Goal: Task Accomplishment & Management: Use online tool/utility

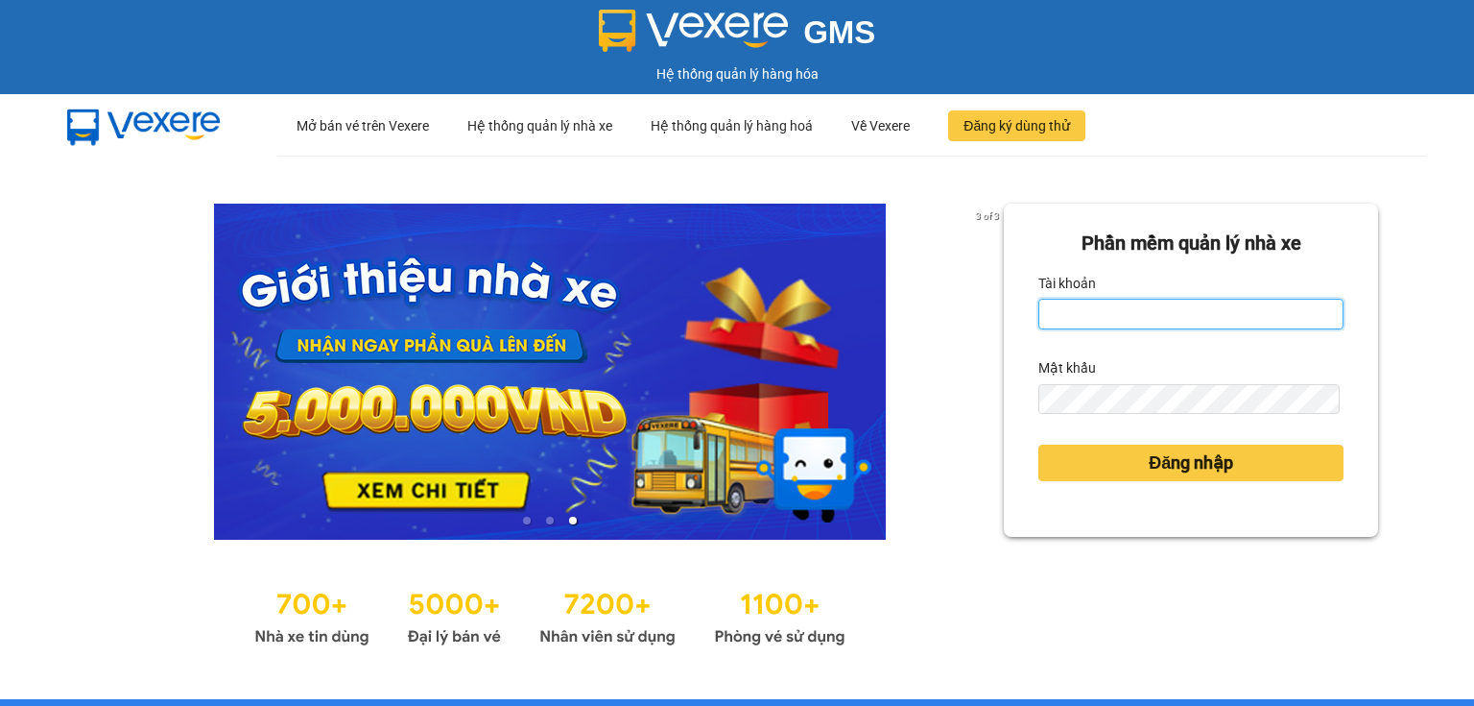
drag, startPoint x: 1056, startPoint y: 307, endPoint x: 1064, endPoint y: 322, distance: 16.3
click at [1056, 307] on input "Tài khoản" at bounding box center [1191, 314] width 305 height 31
type input "thao.nhuquynh"
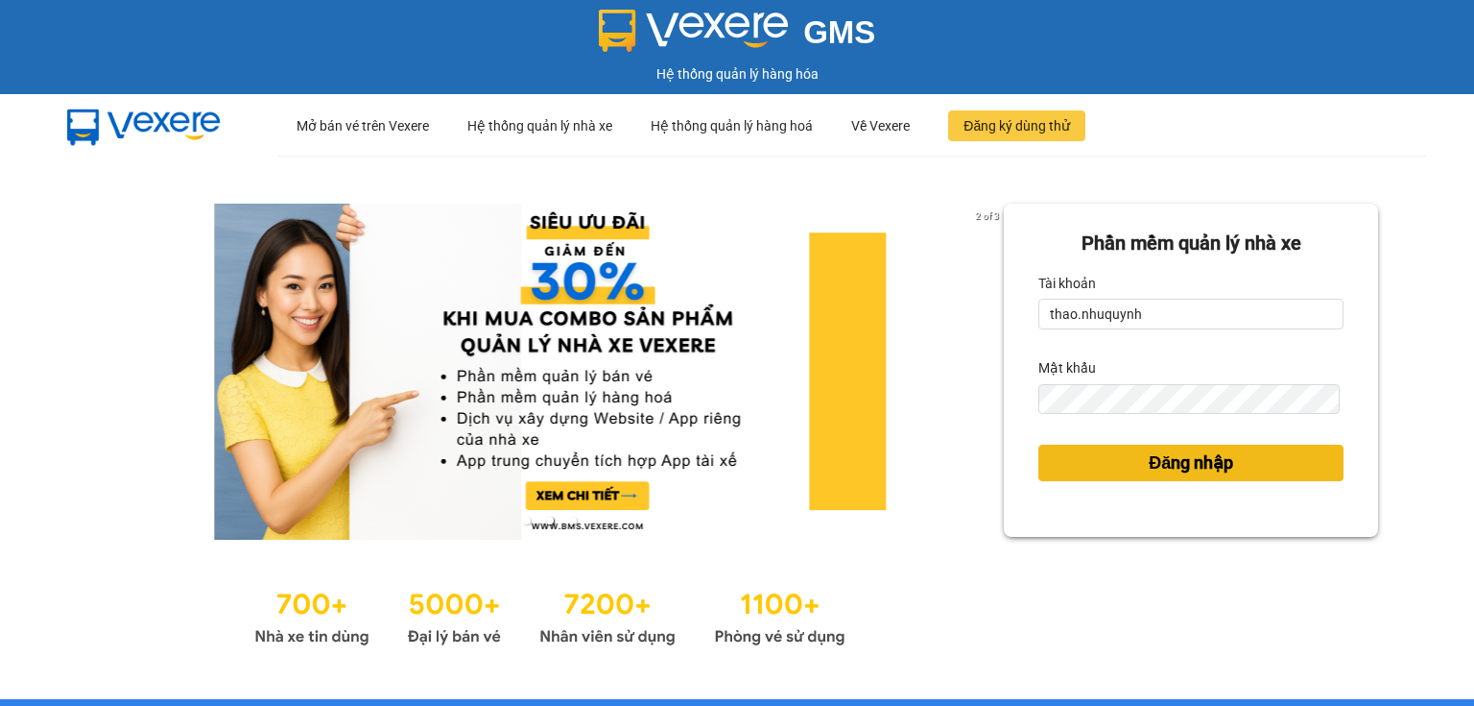
click at [1113, 475] on button "Đăng nhập" at bounding box center [1191, 462] width 305 height 36
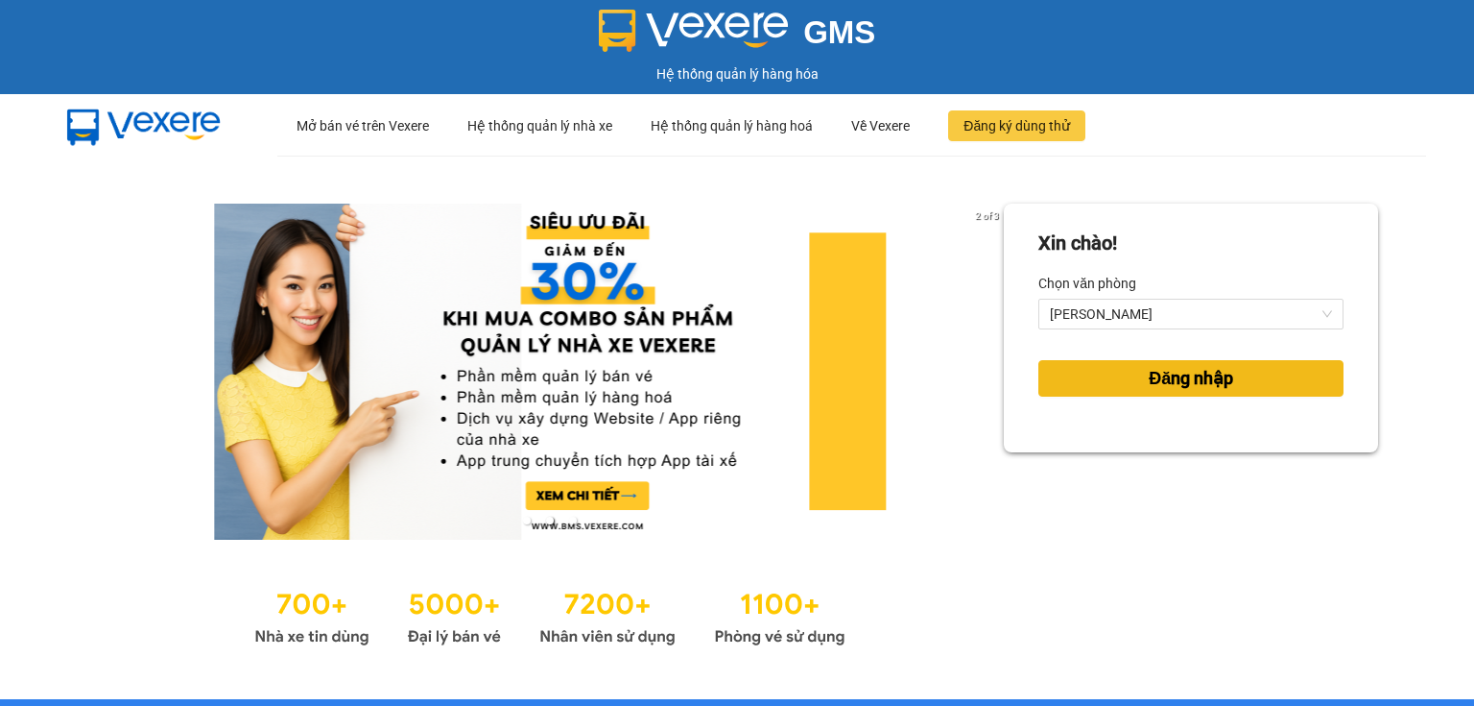
click at [1117, 364] on button "Đăng nhập" at bounding box center [1191, 378] width 305 height 36
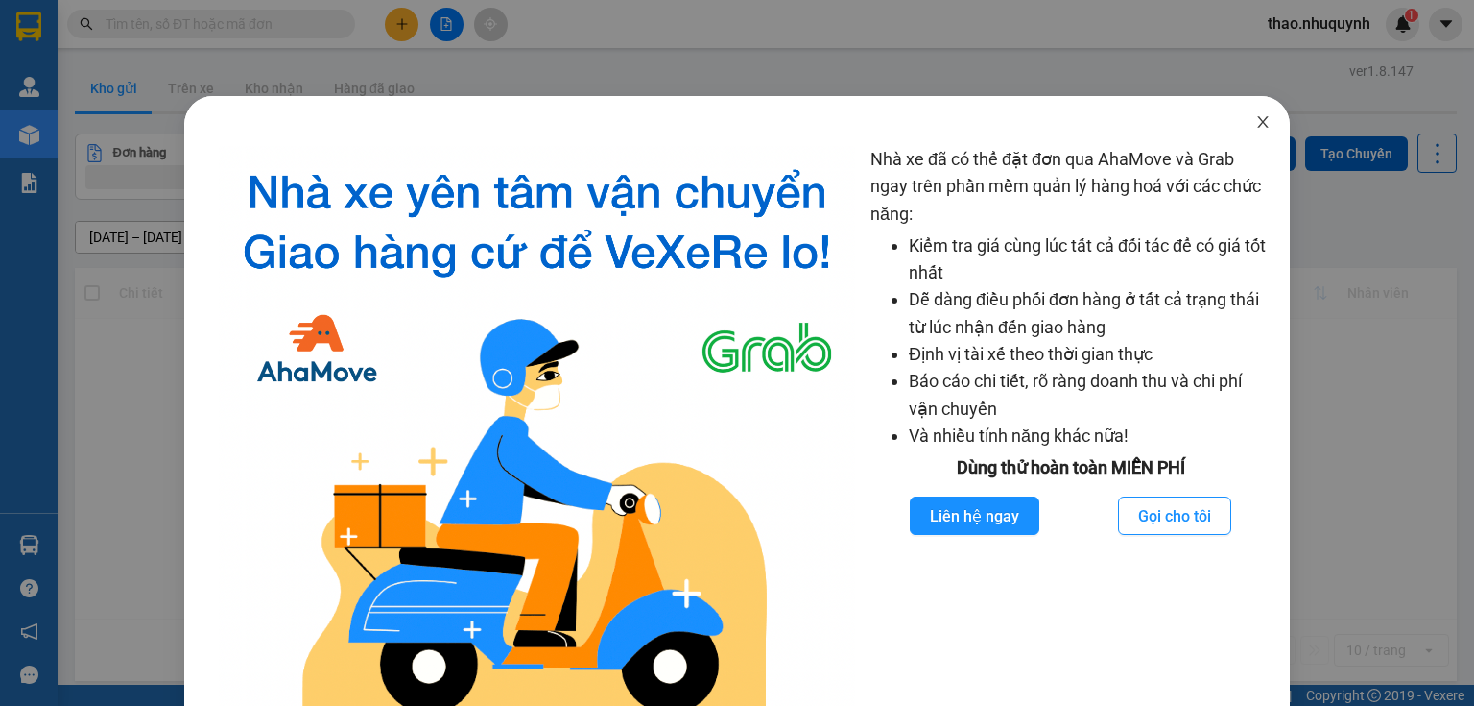
click at [1258, 119] on icon "close" at bounding box center [1263, 121] width 15 height 15
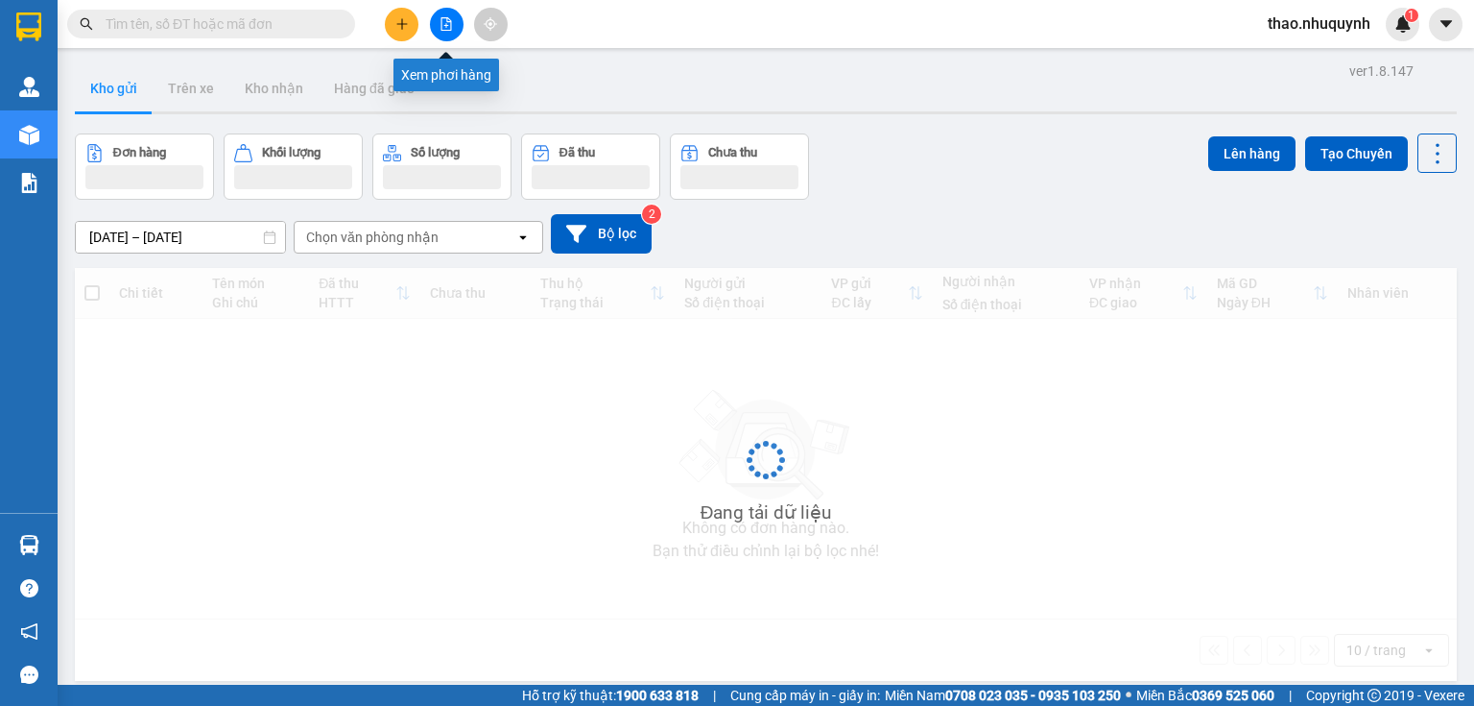
click at [453, 23] on button at bounding box center [447, 25] width 34 height 34
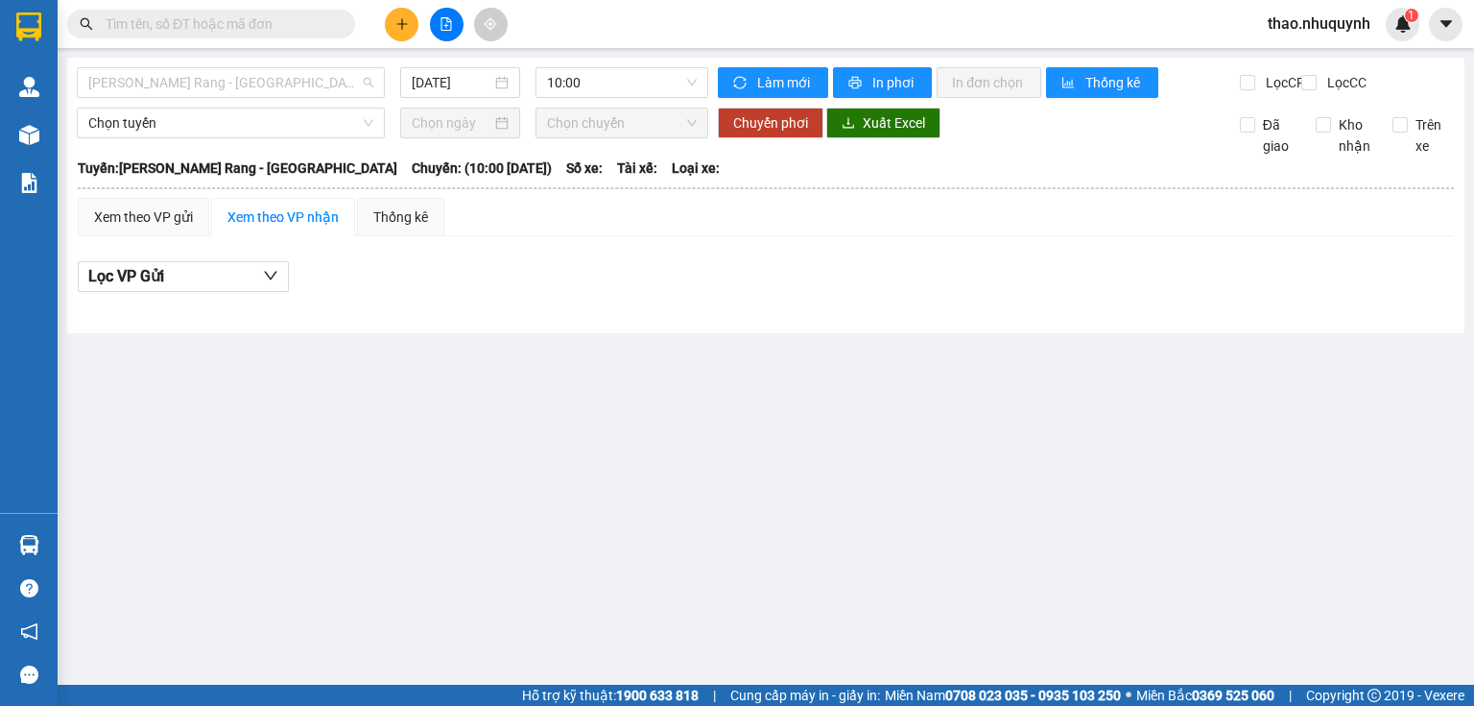
drag, startPoint x: 276, startPoint y: 83, endPoint x: 229, endPoint y: 130, distance: 66.5
click at [276, 84] on span "Phan Rang - Sài Gòn" at bounding box center [230, 82] width 285 height 29
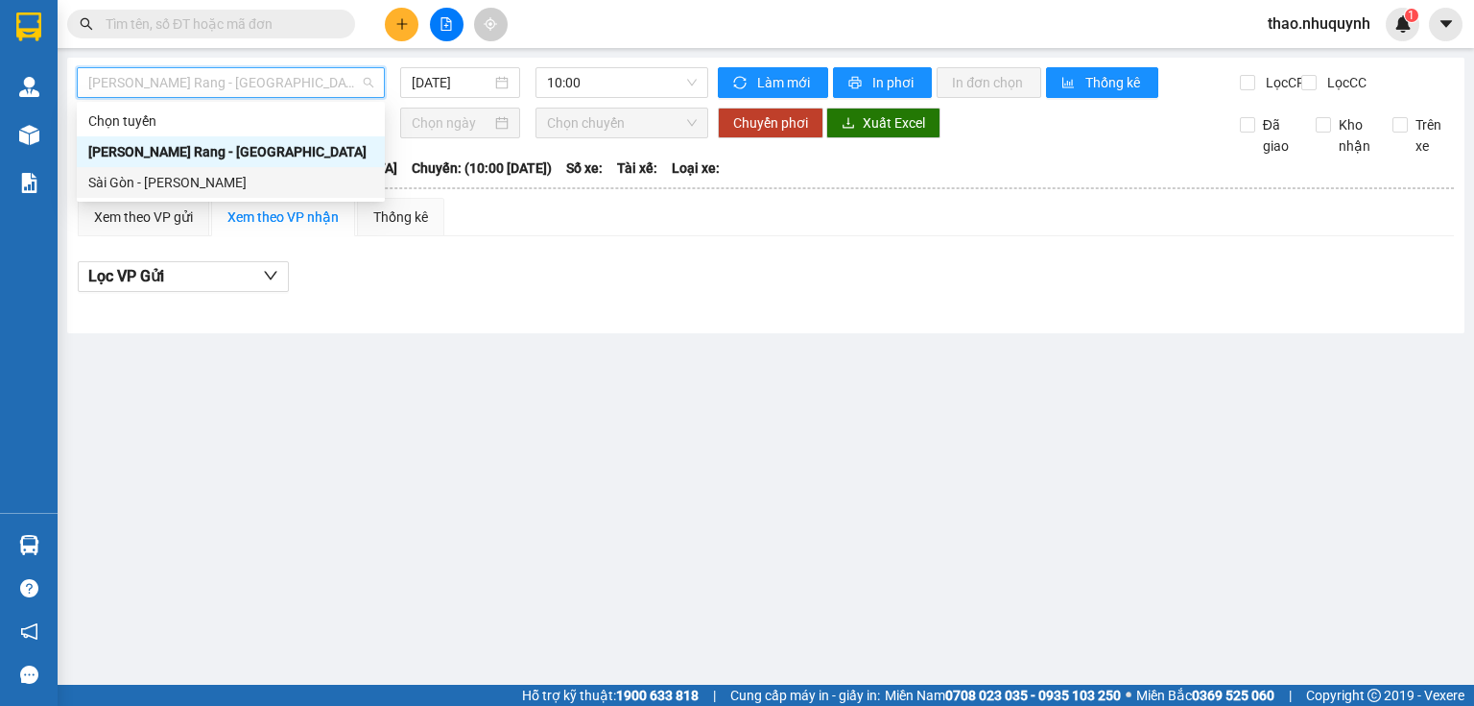
click at [196, 177] on div "Sài Gòn - Phan Rang" at bounding box center [230, 182] width 285 height 21
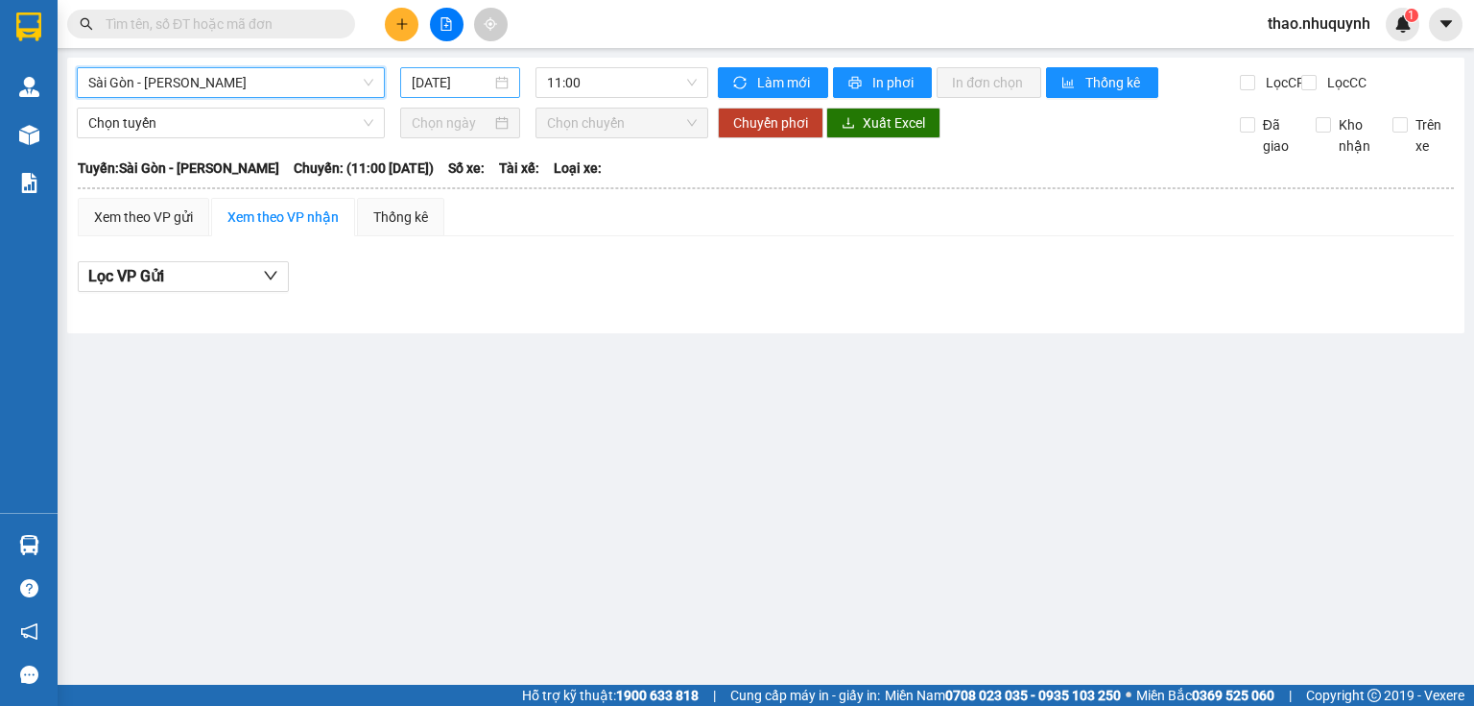
click at [434, 76] on input "14/10/2025" at bounding box center [451, 82] width 79 height 21
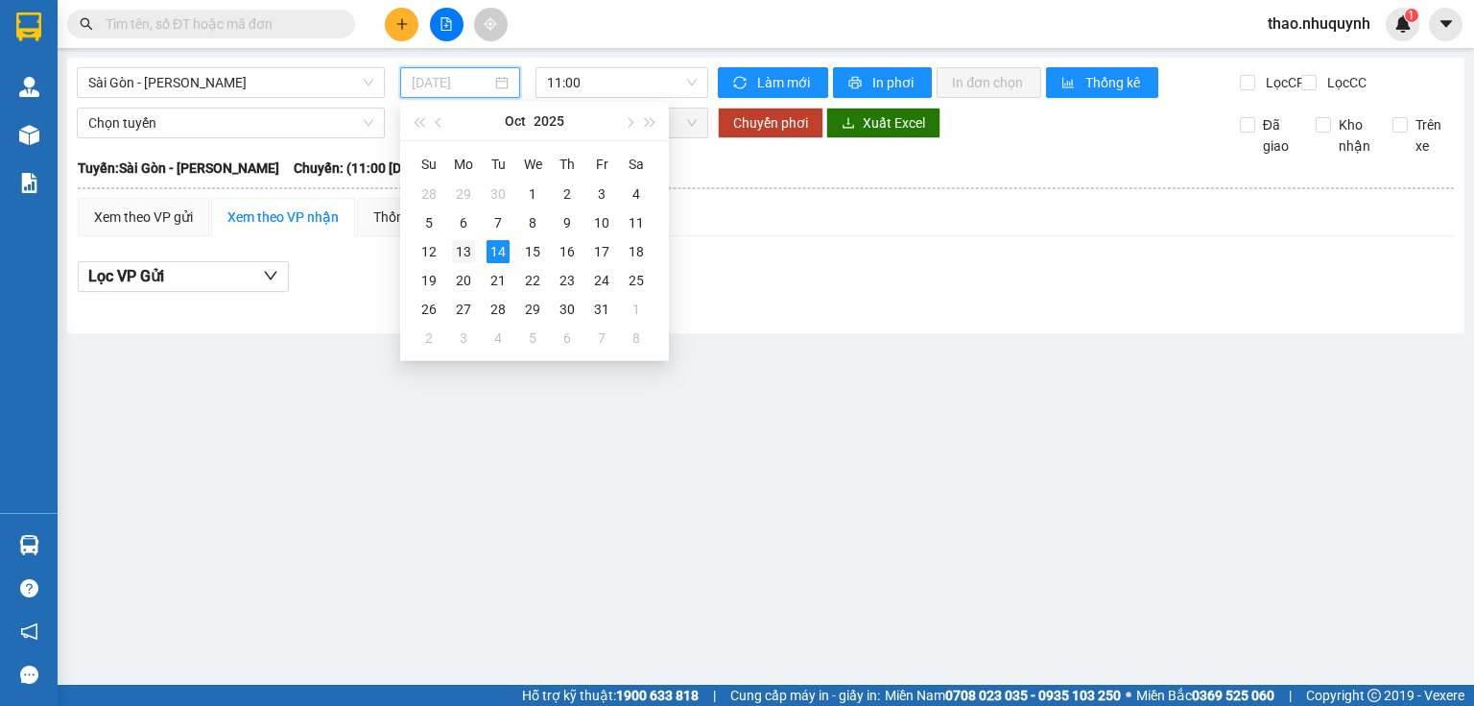
click at [467, 251] on div "13" at bounding box center [463, 251] width 23 height 23
type input "13/10/2025"
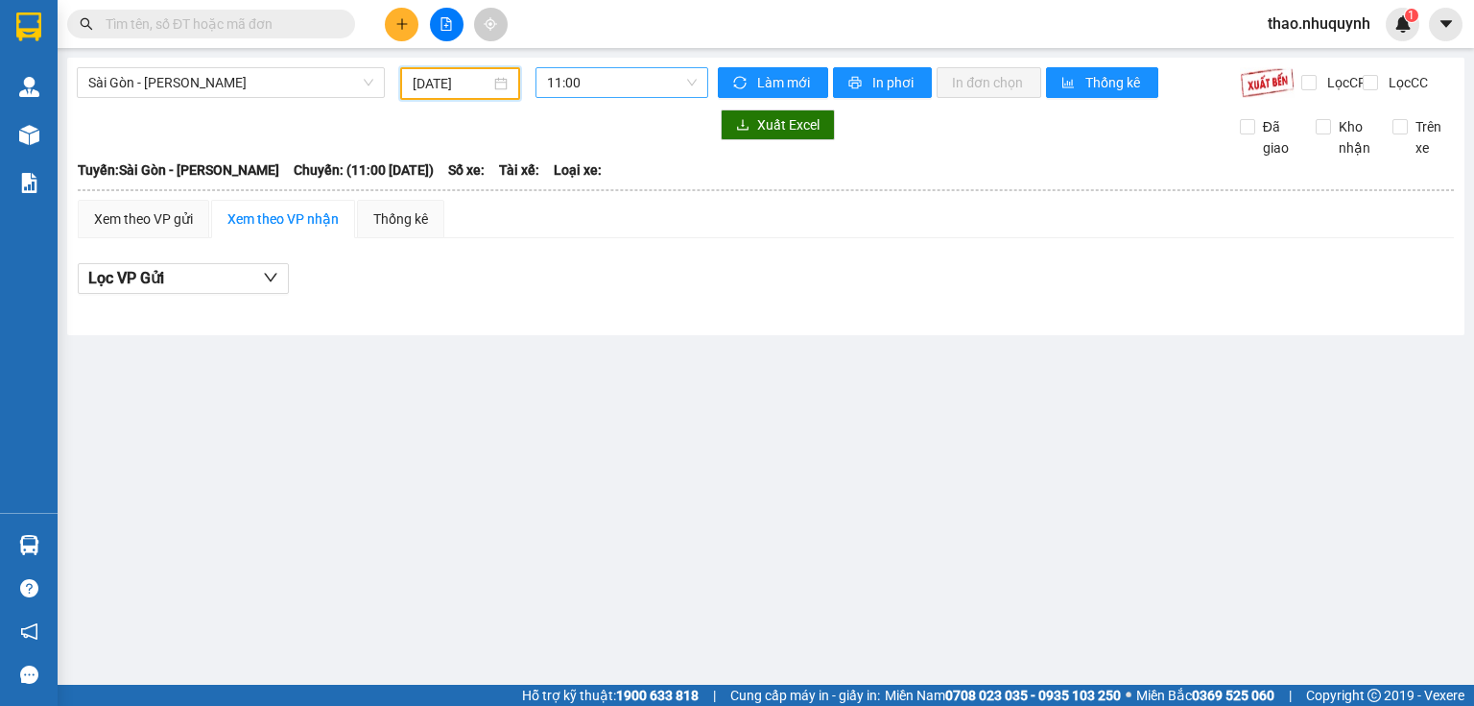
click at [605, 84] on span "11:00" at bounding box center [622, 82] width 151 height 29
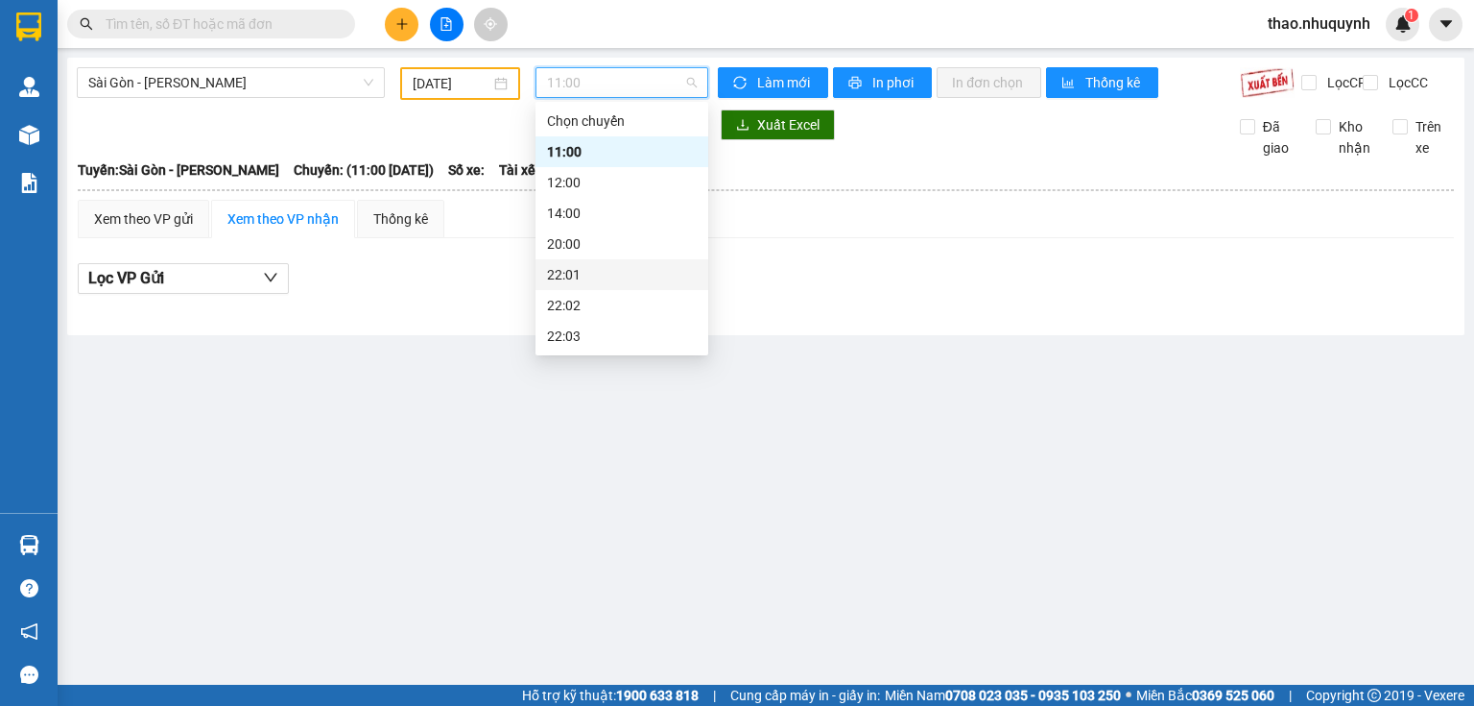
click at [556, 269] on div "22:01" at bounding box center [622, 274] width 150 height 21
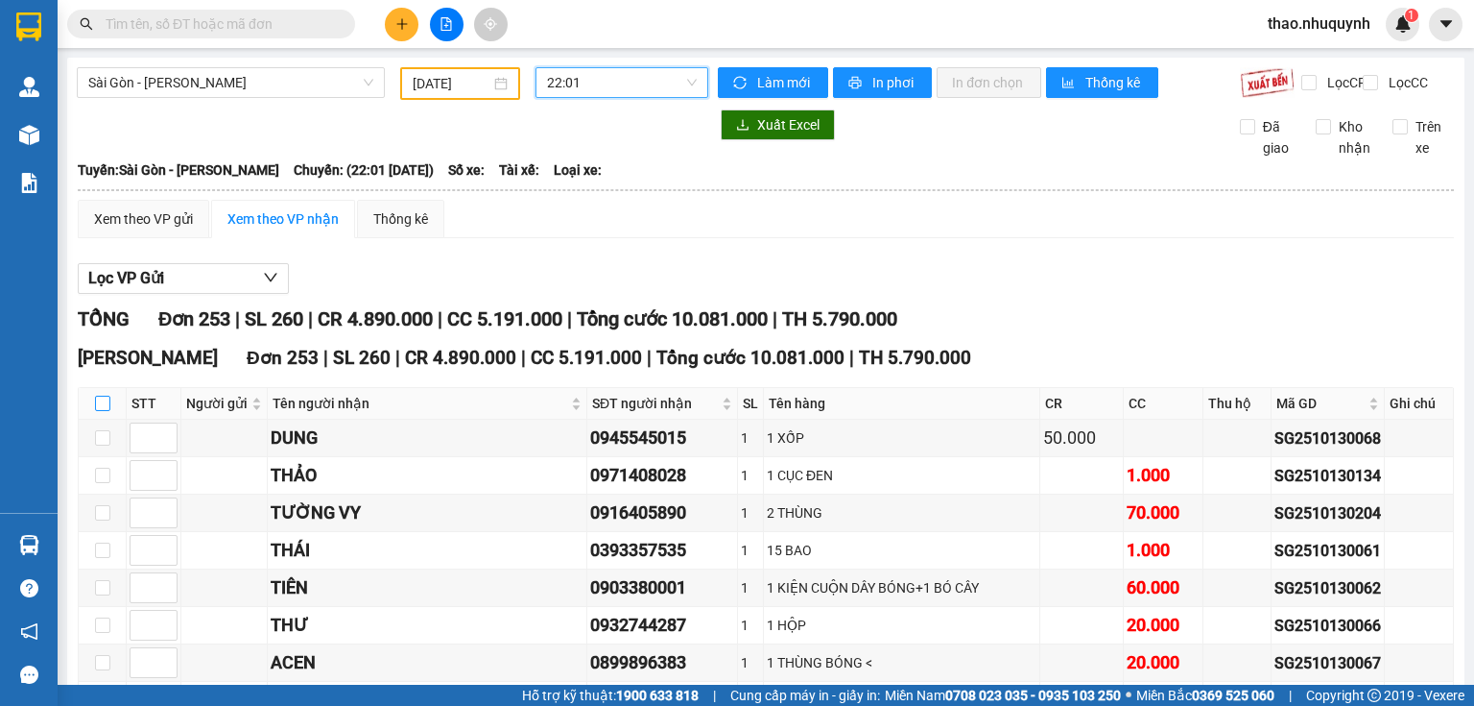
click at [98, 411] on input "checkbox" at bounding box center [102, 402] width 15 height 15
checkbox input "true"
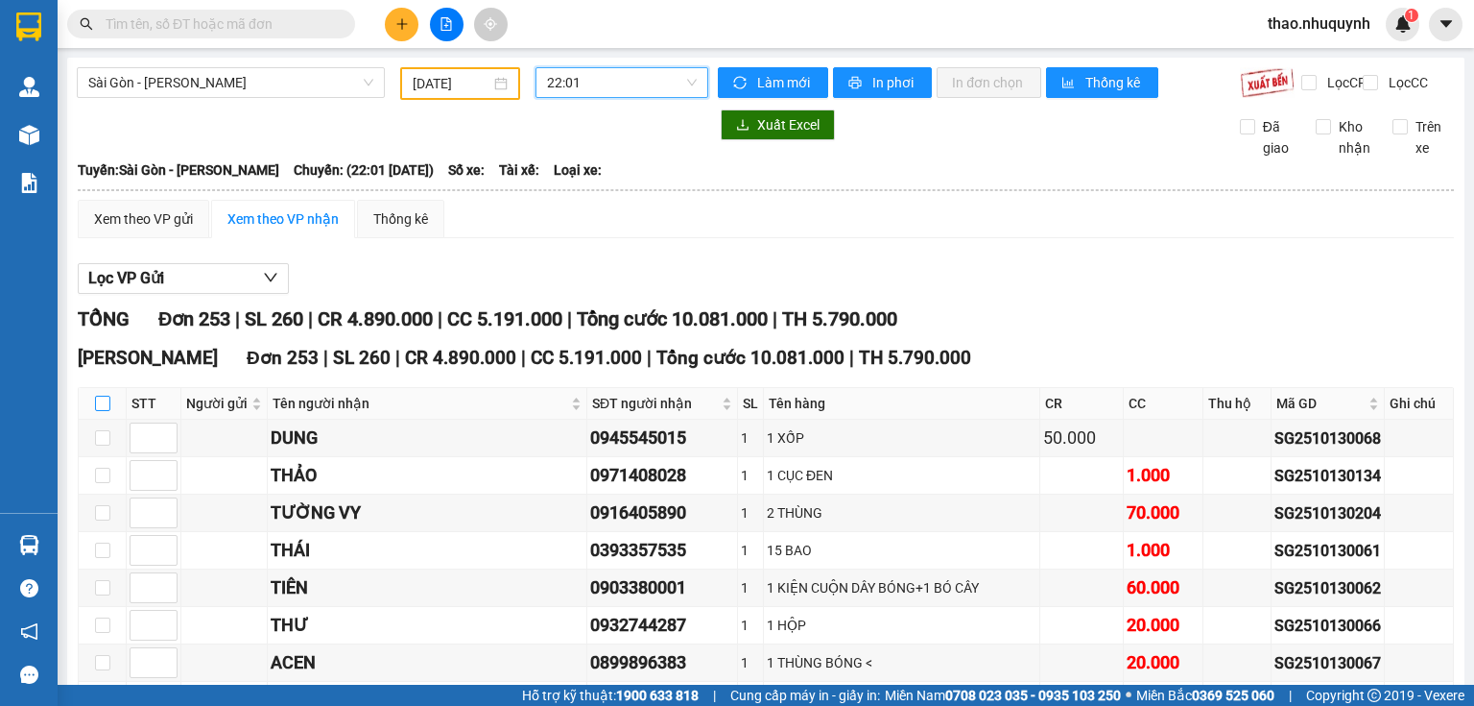
checkbox input "true"
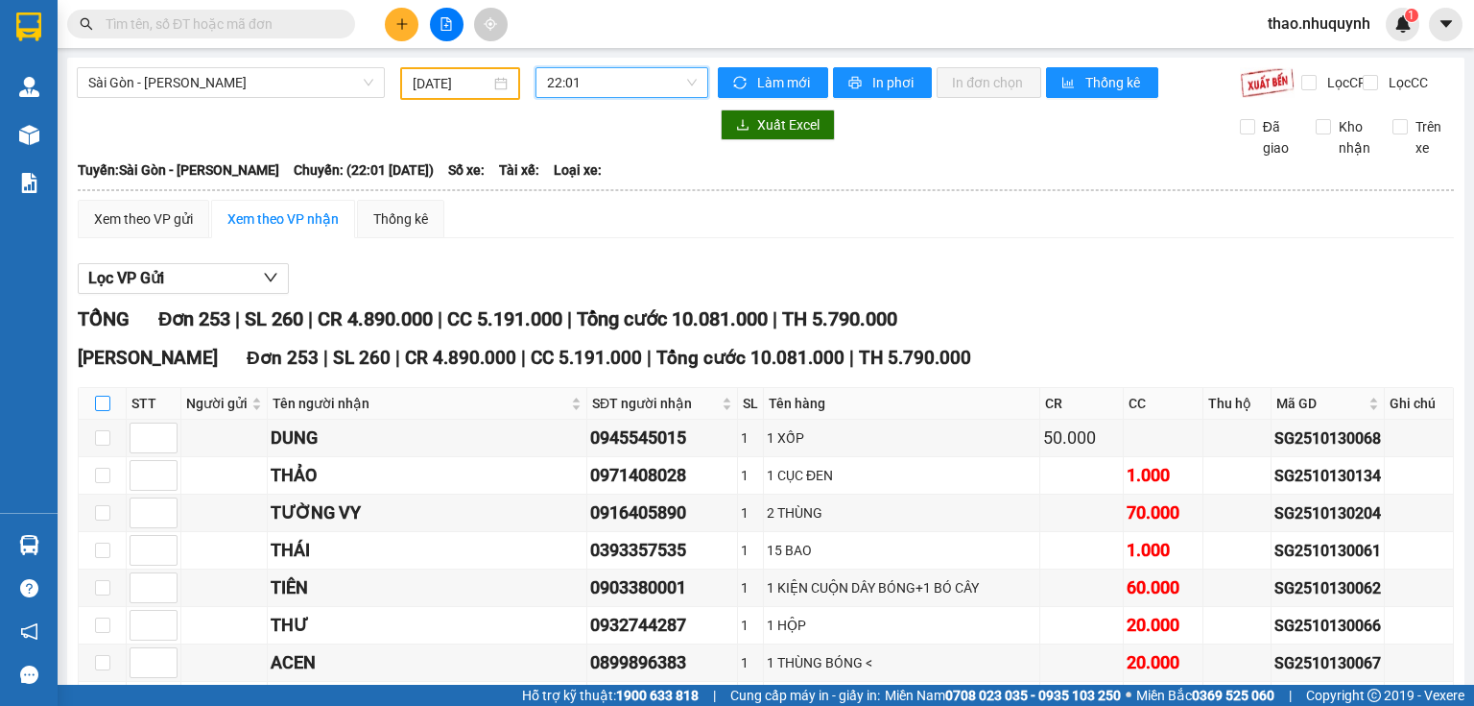
checkbox input "true"
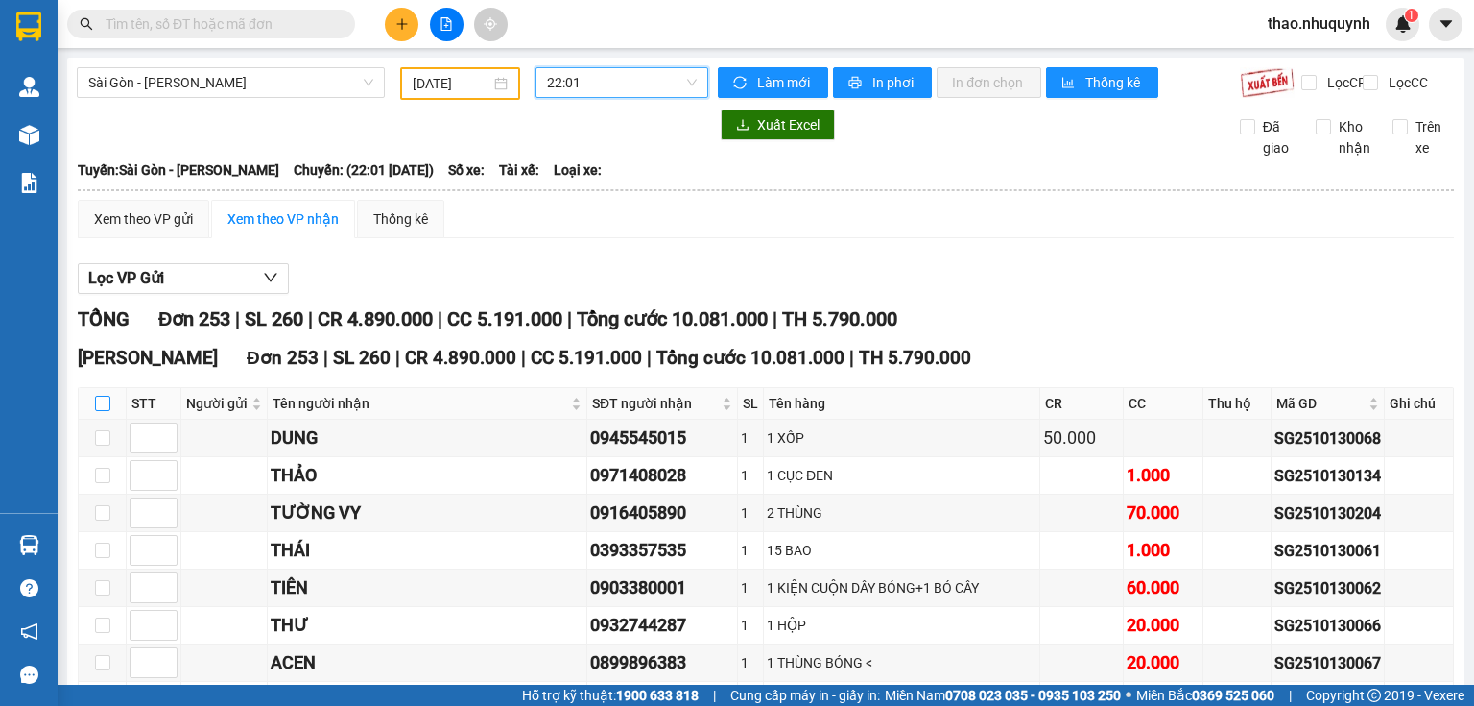
checkbox input "true"
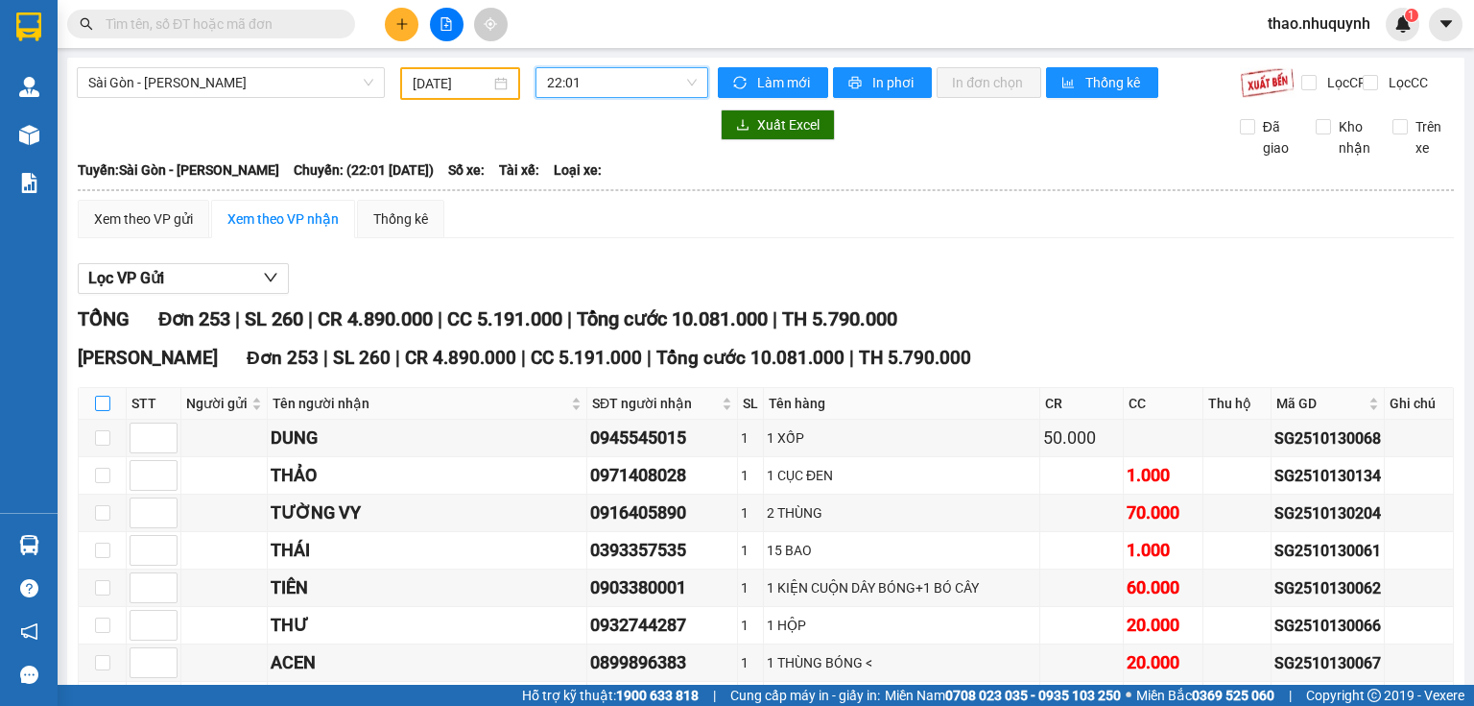
checkbox input "true"
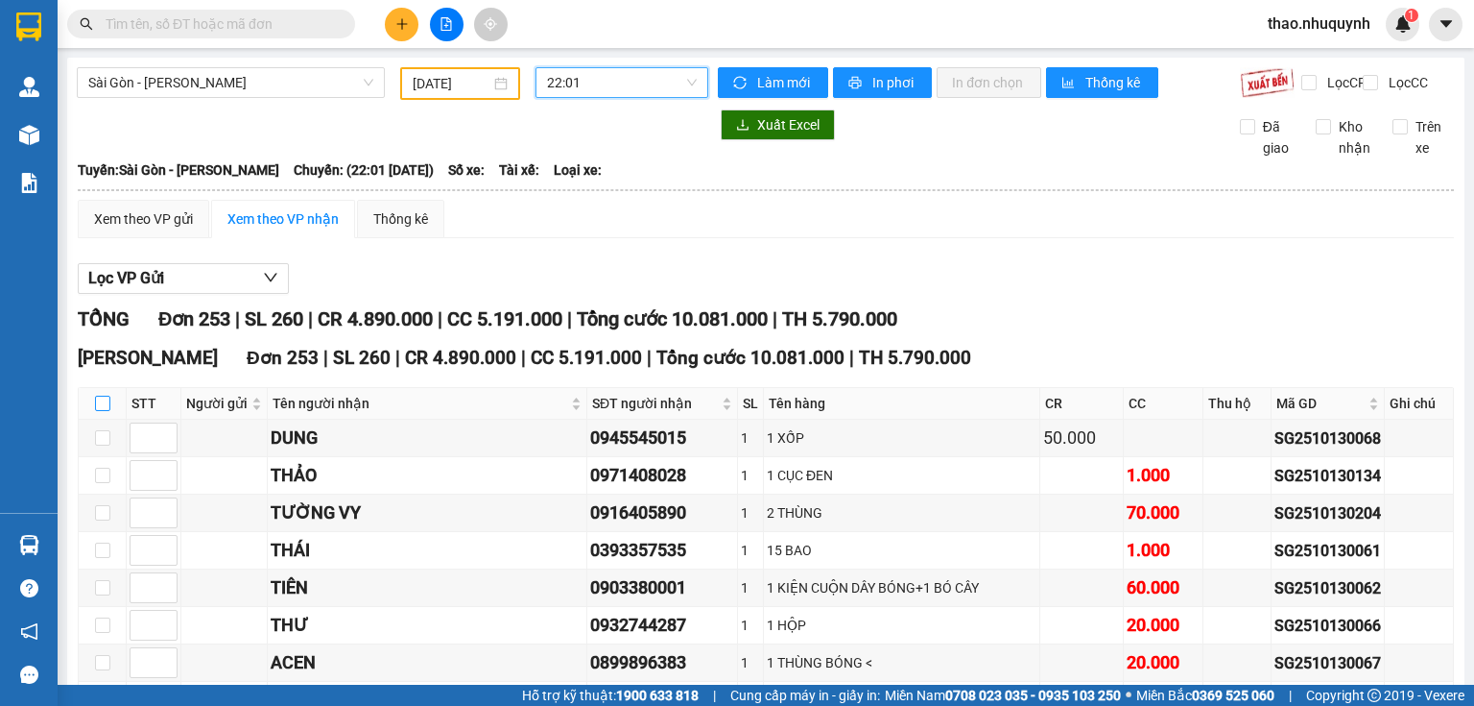
checkbox input "true"
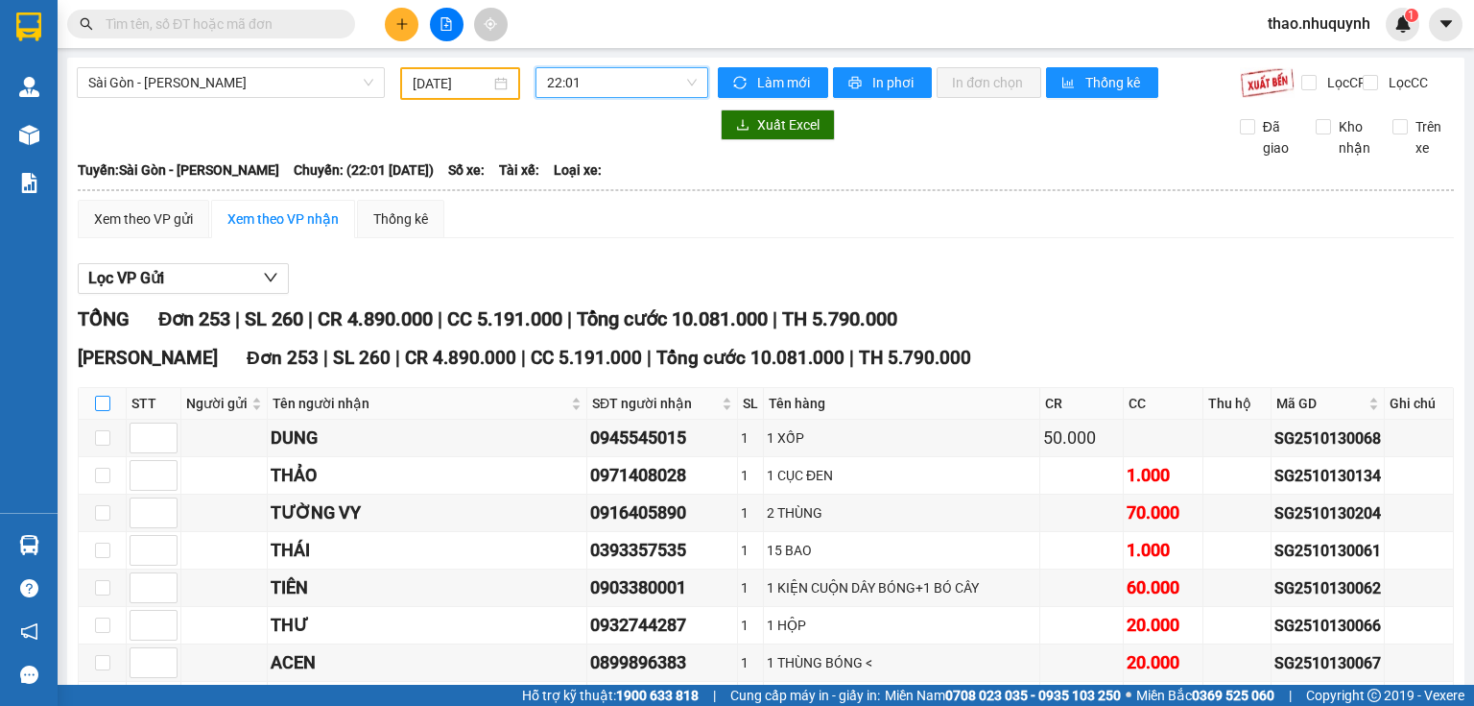
checkbox input "true"
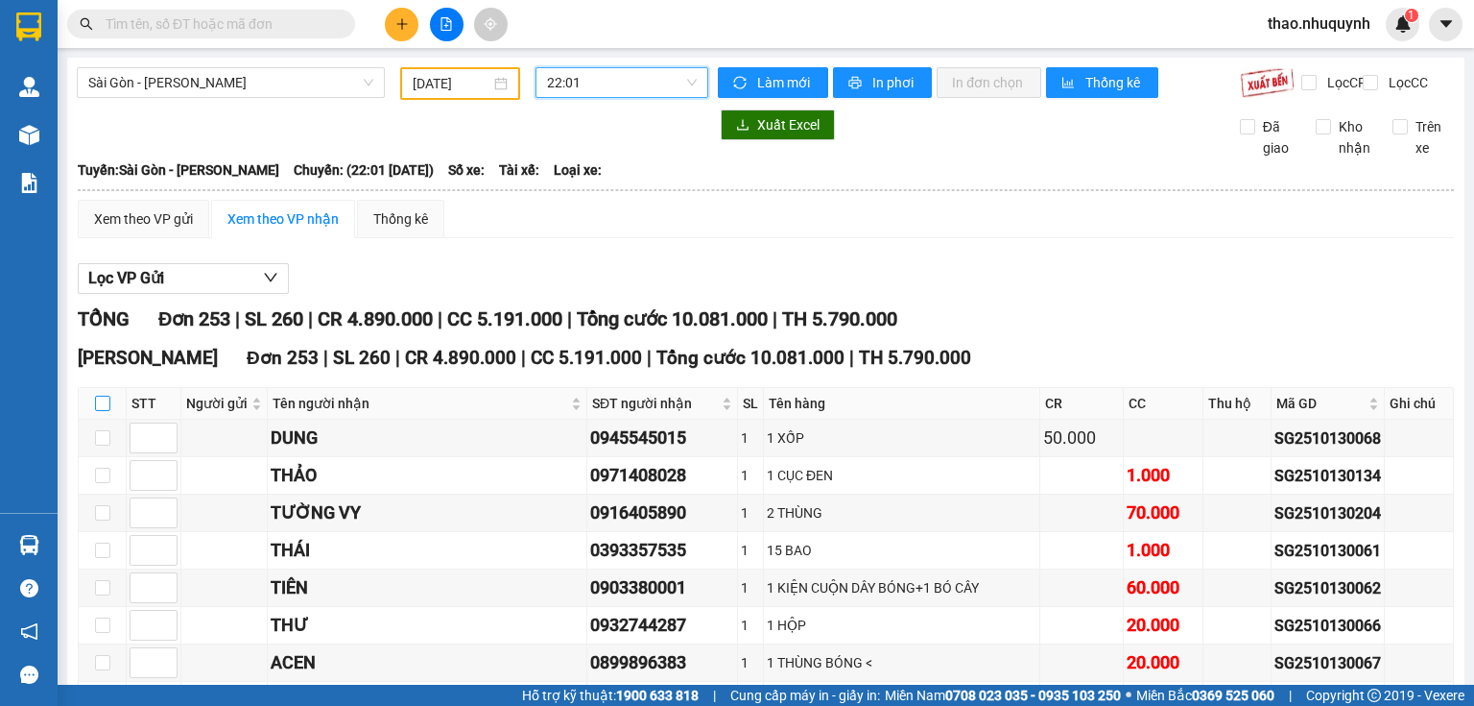
checkbox input "true"
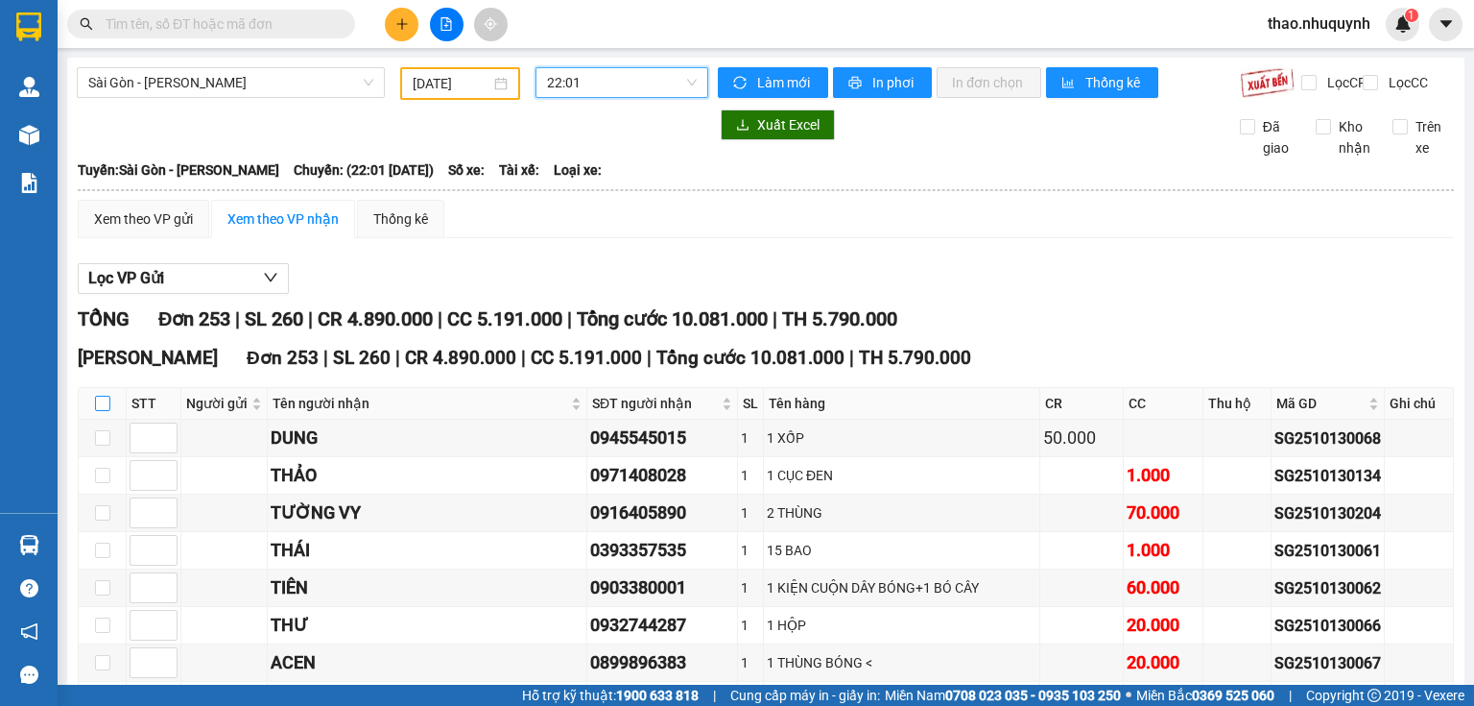
checkbox input "true"
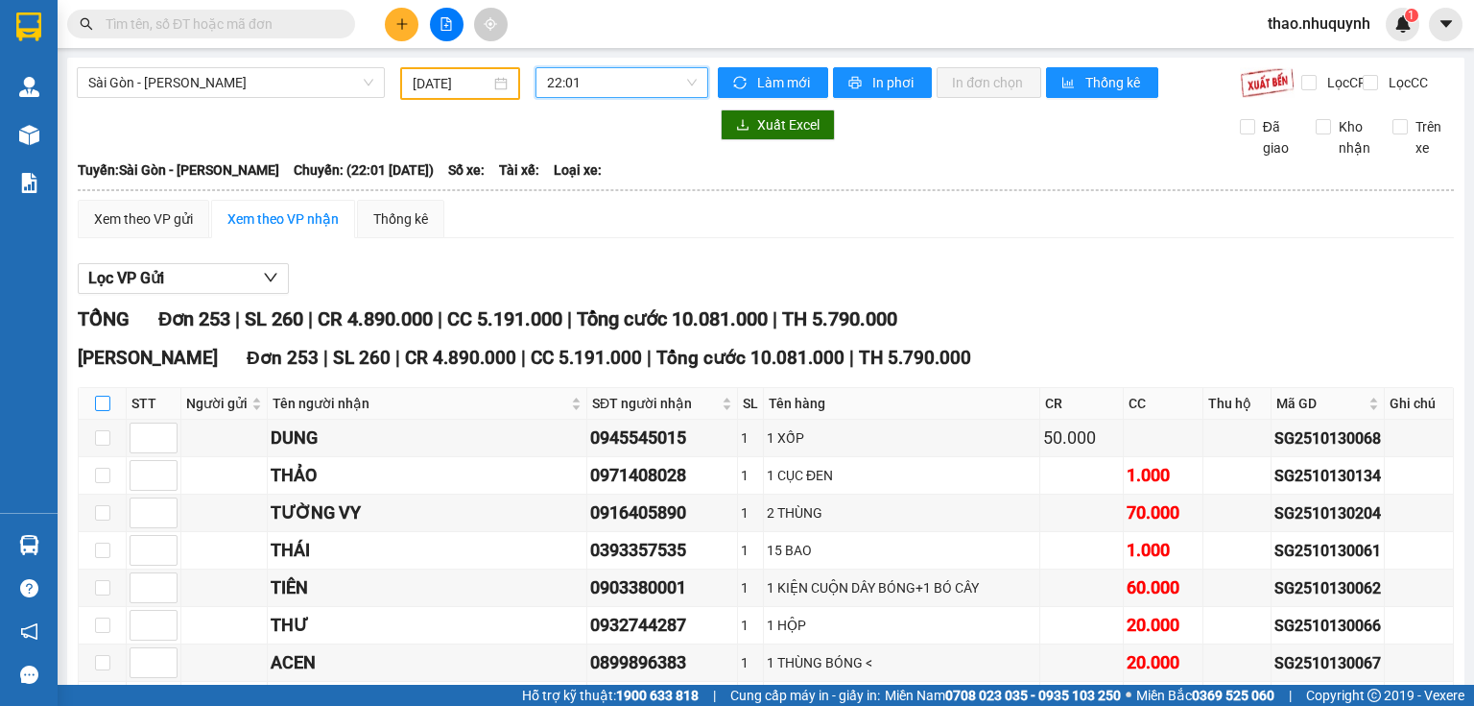
checkbox input "true"
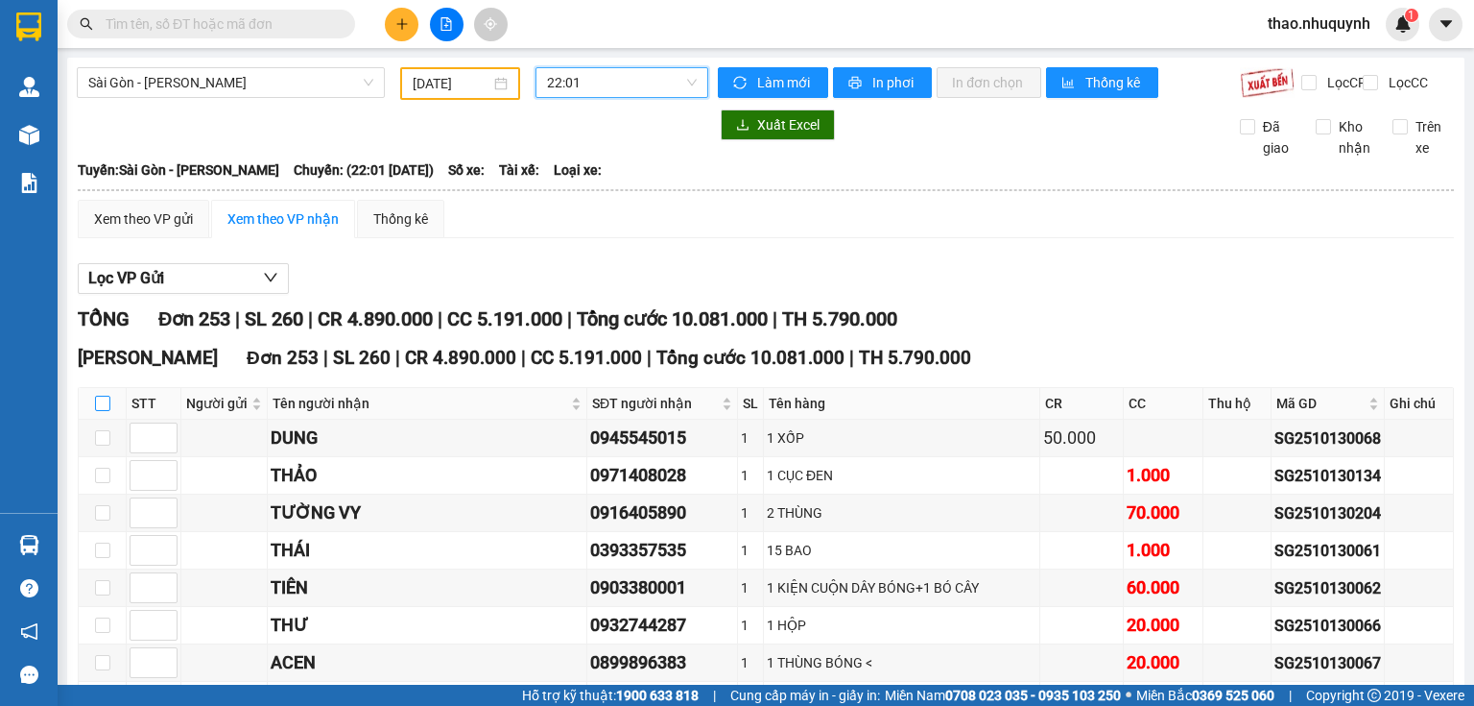
checkbox input "true"
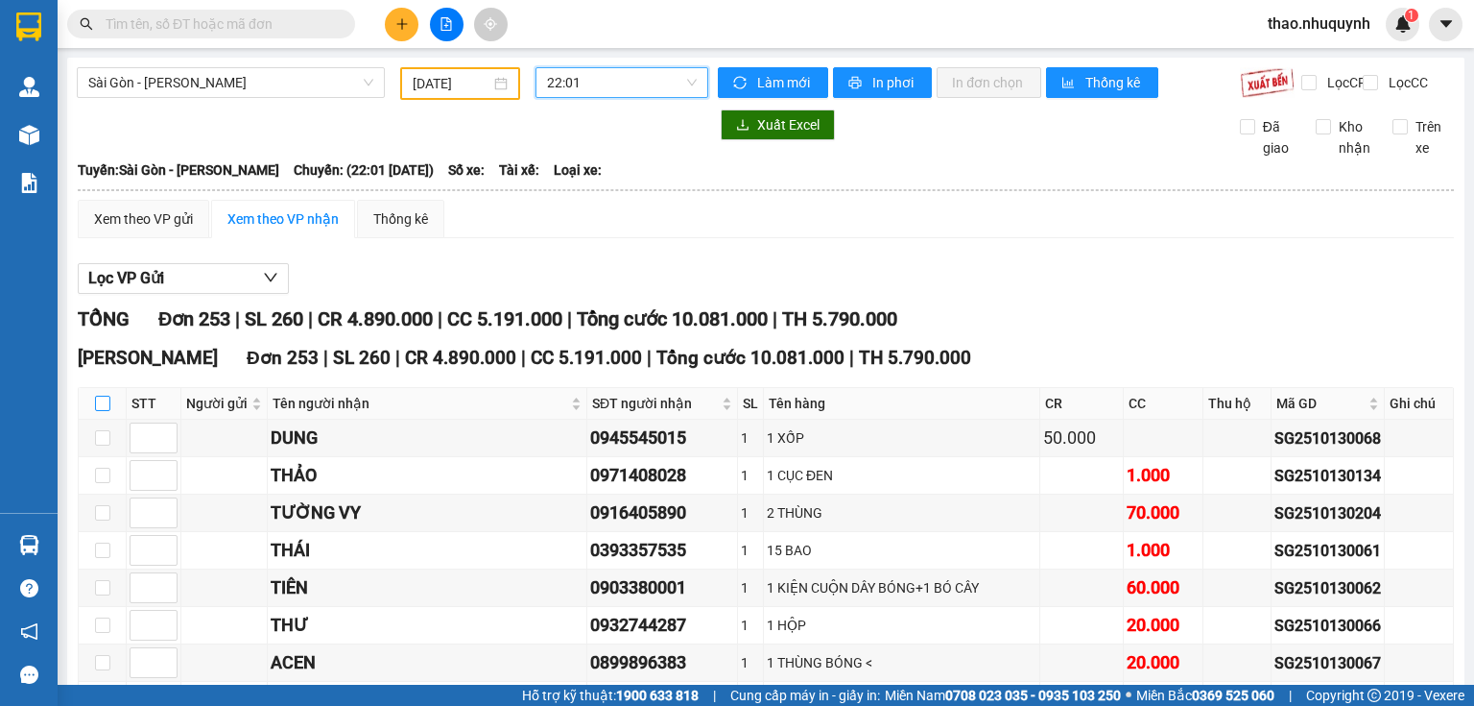
checkbox input "true"
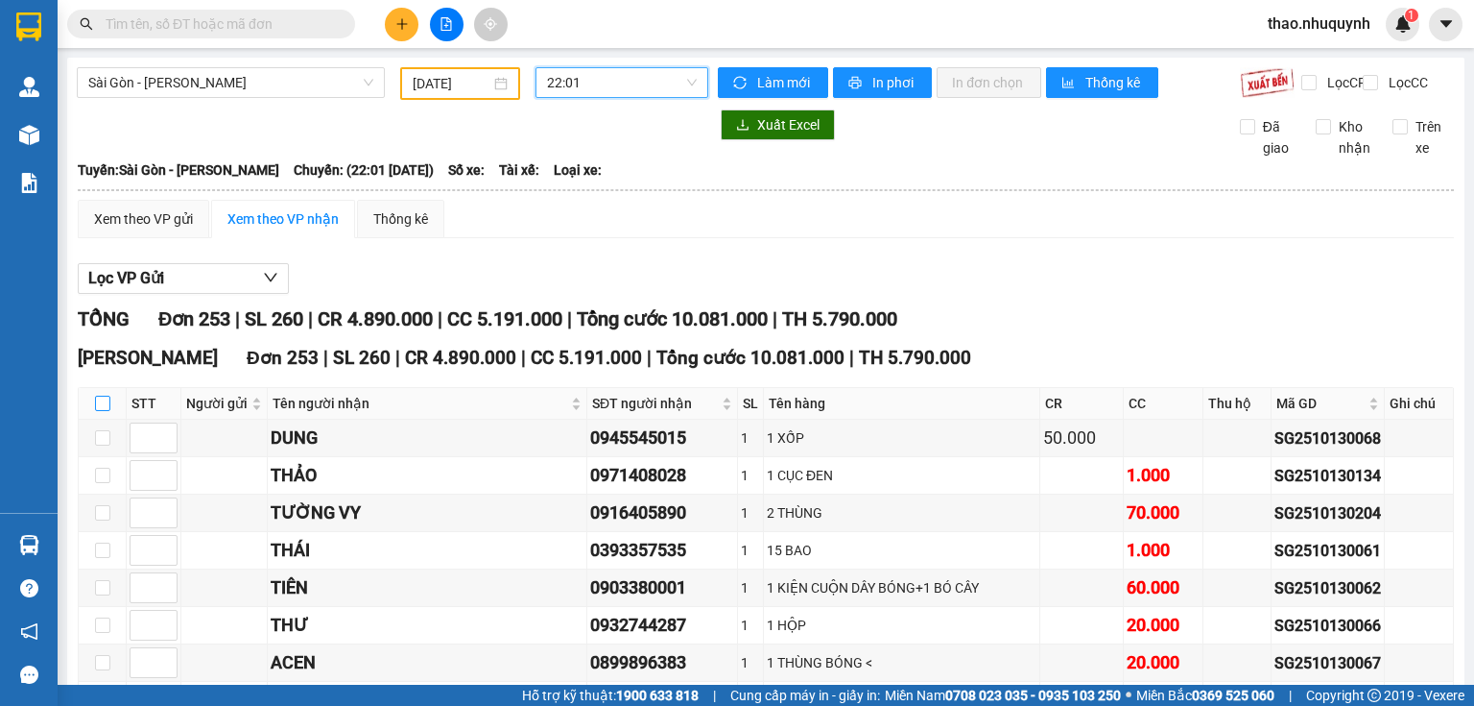
checkbox input "true"
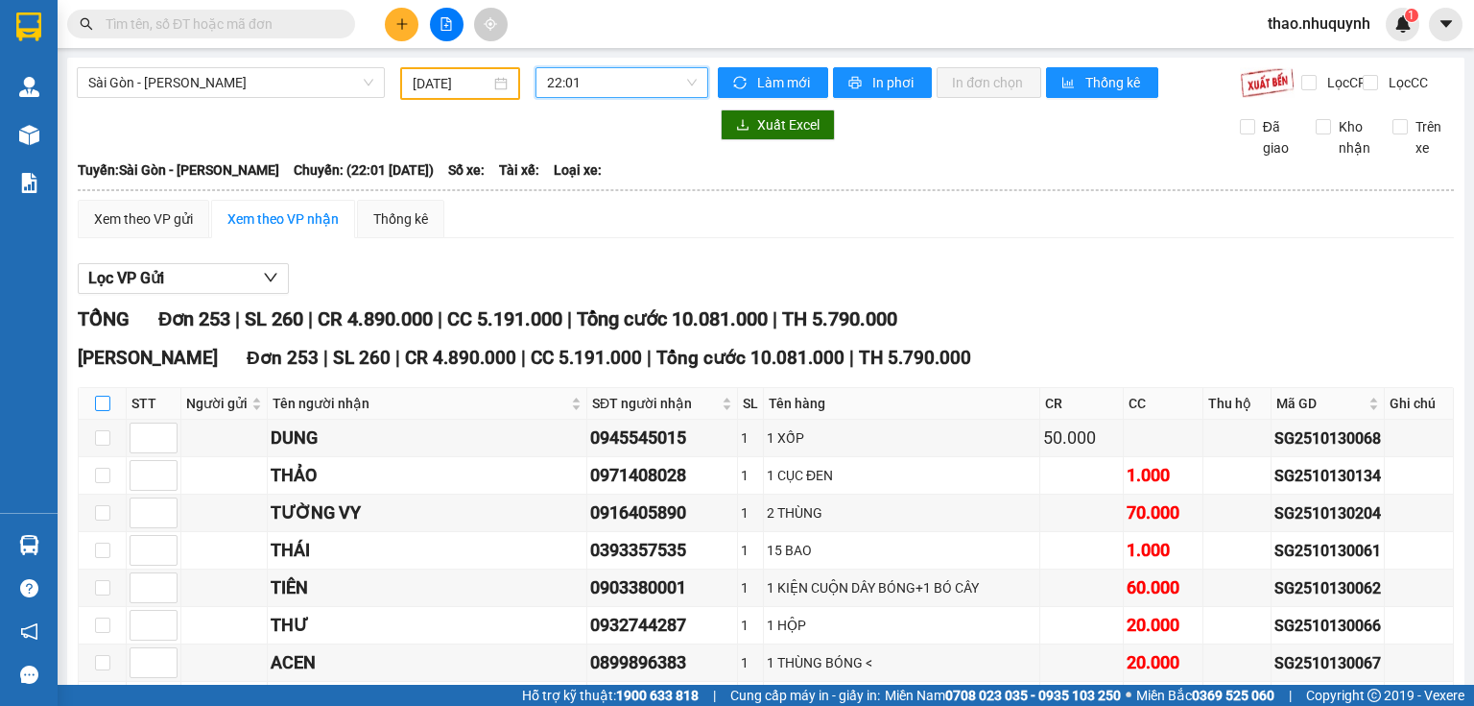
checkbox input "true"
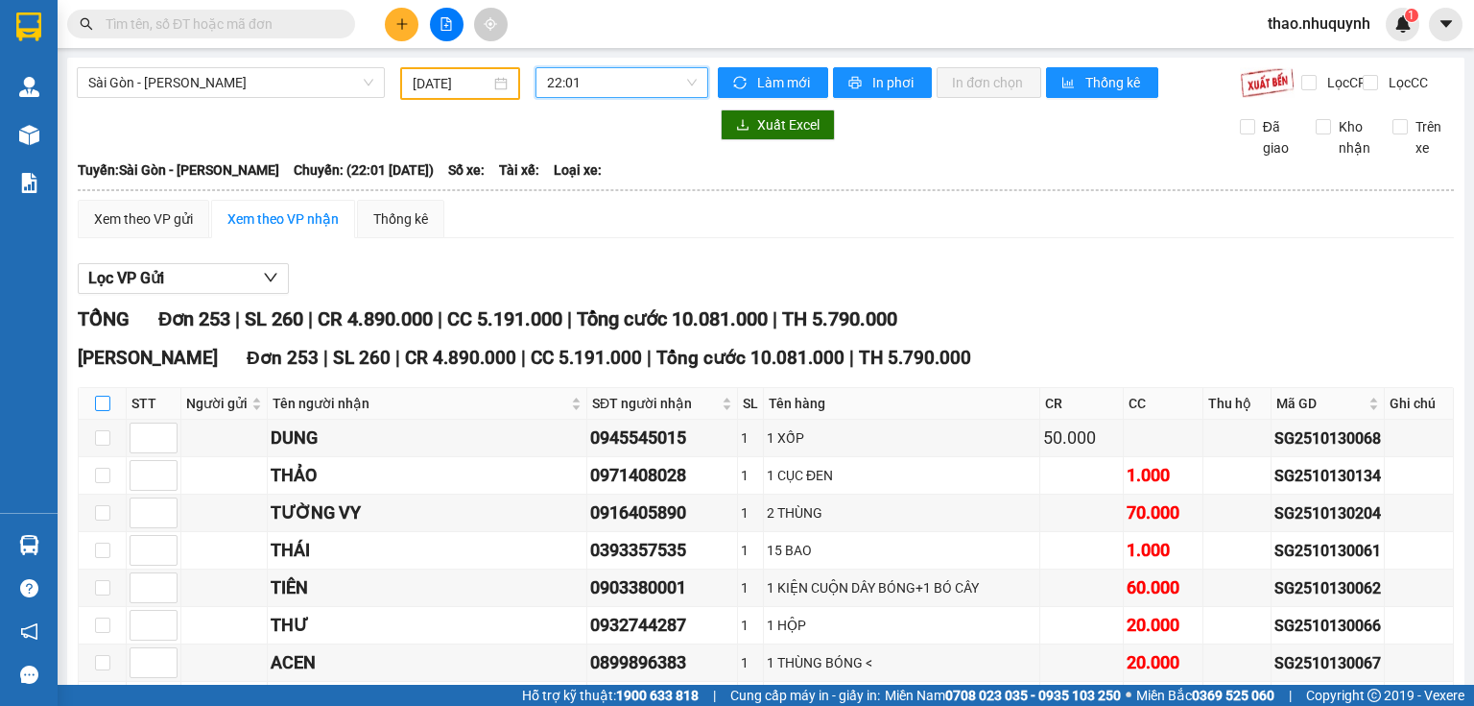
checkbox input "true"
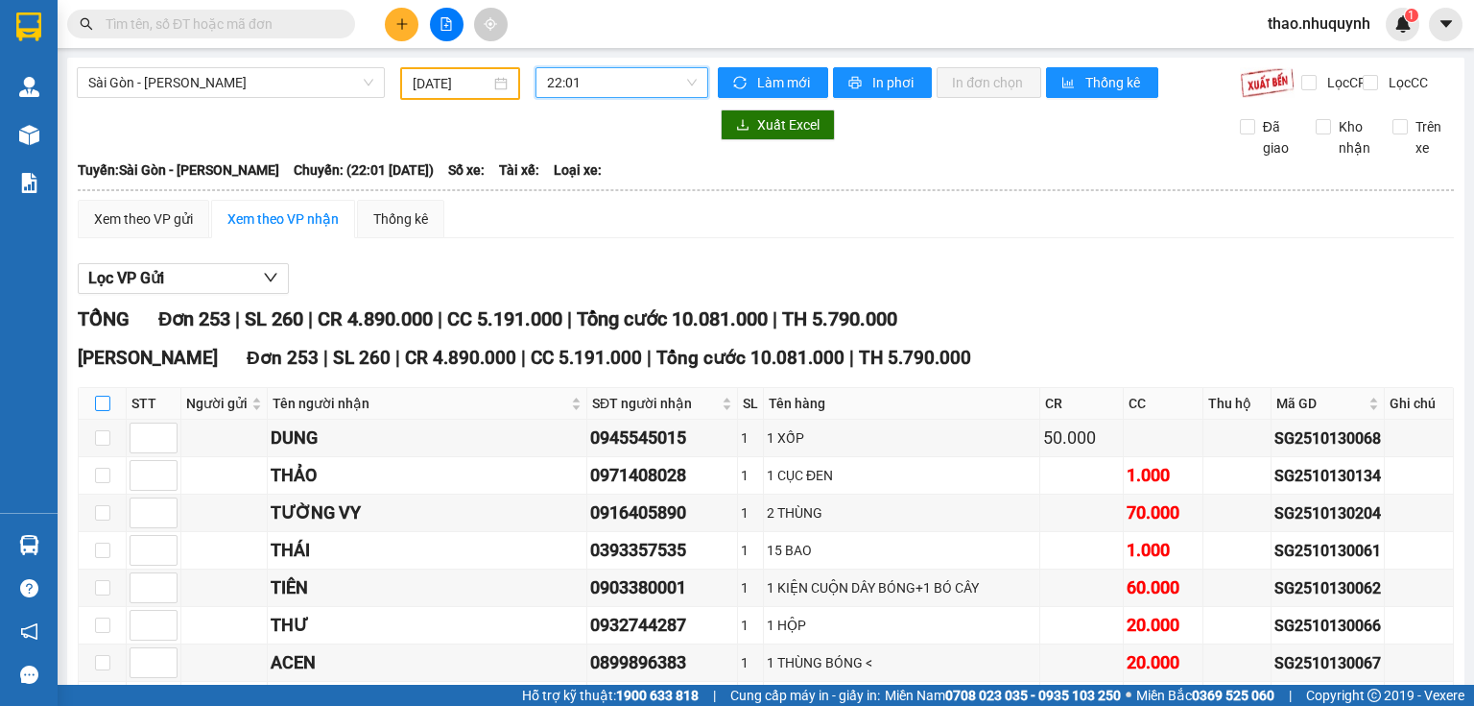
checkbox input "true"
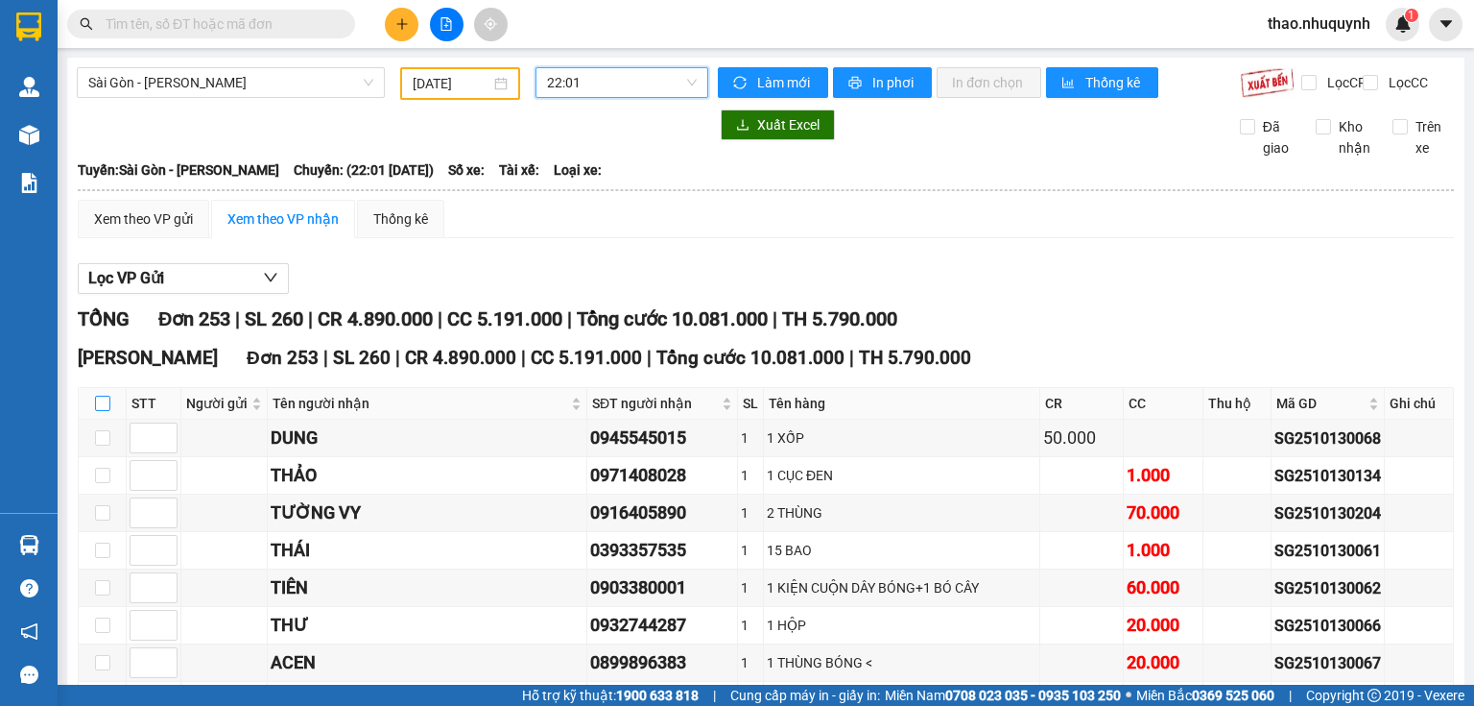
checkbox input "true"
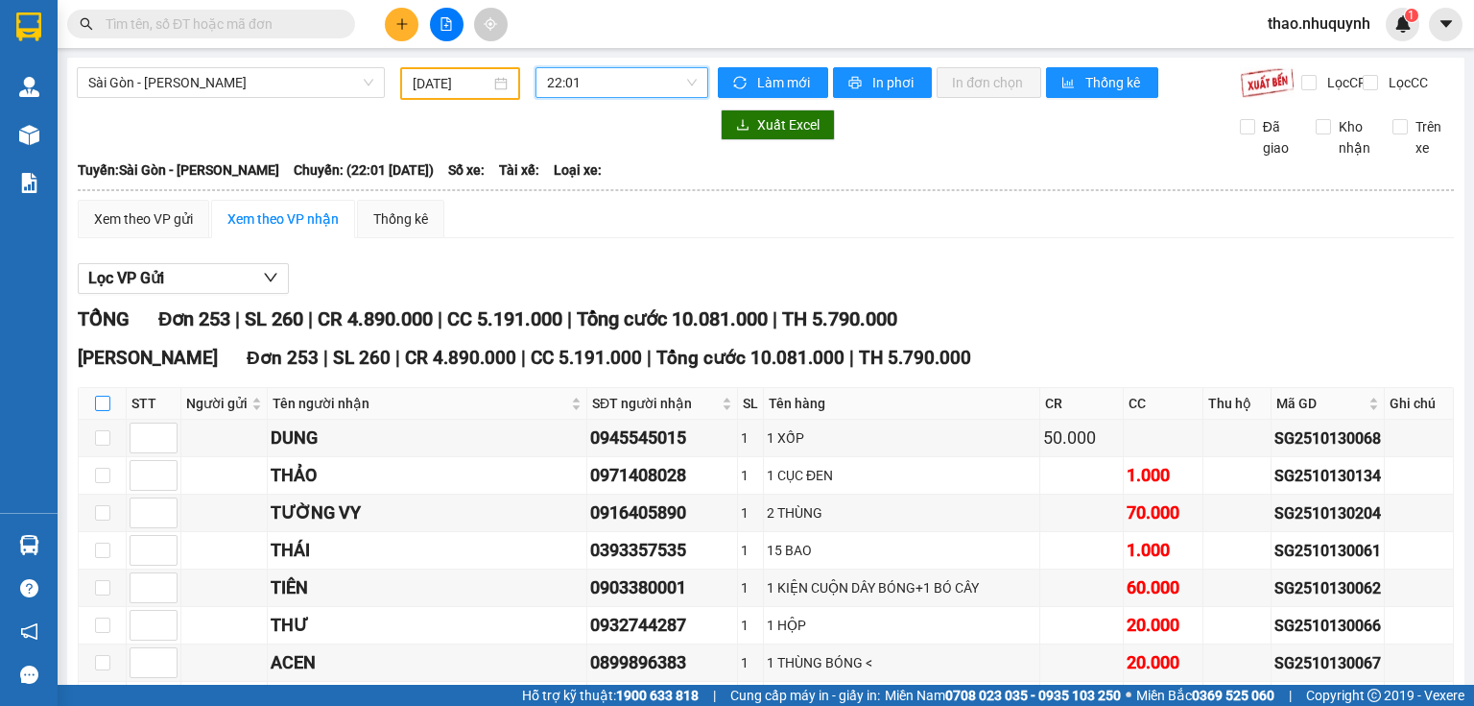
checkbox input "true"
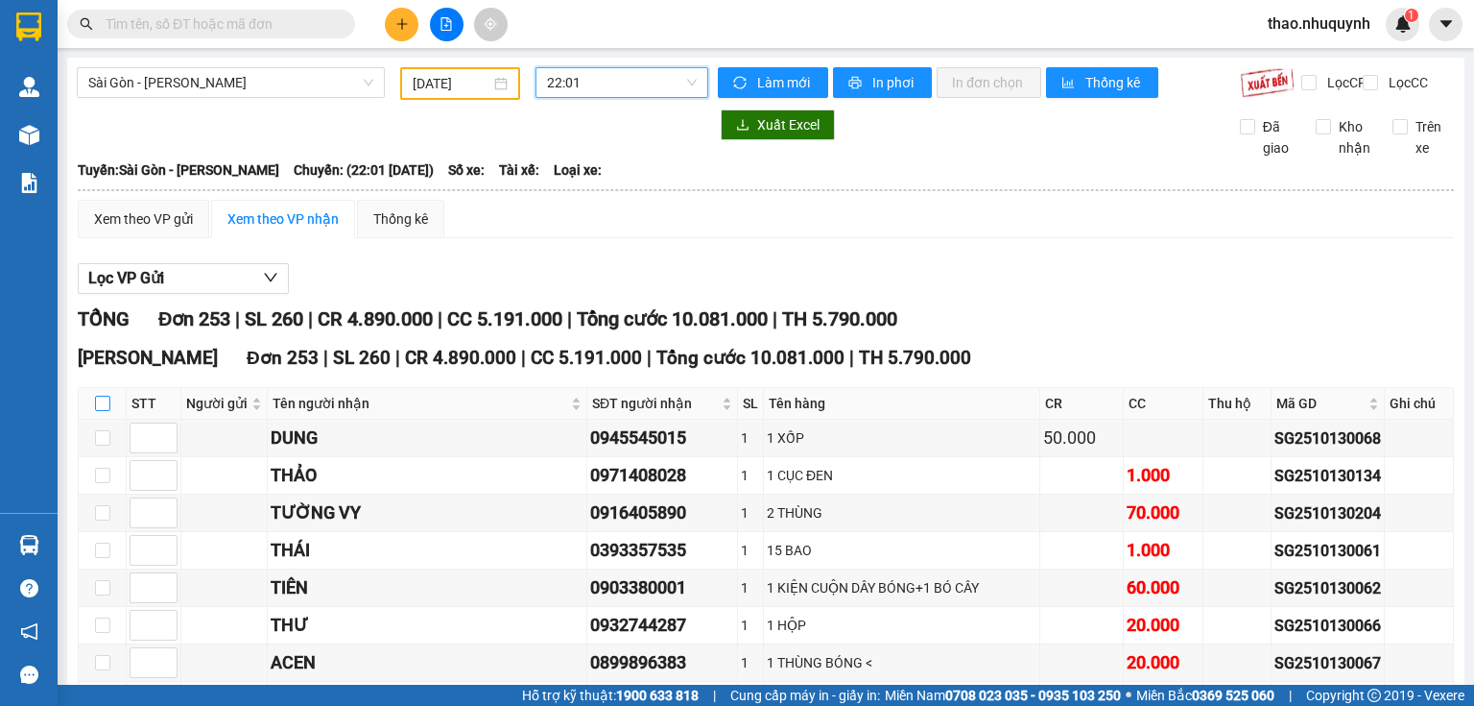
checkbox input "true"
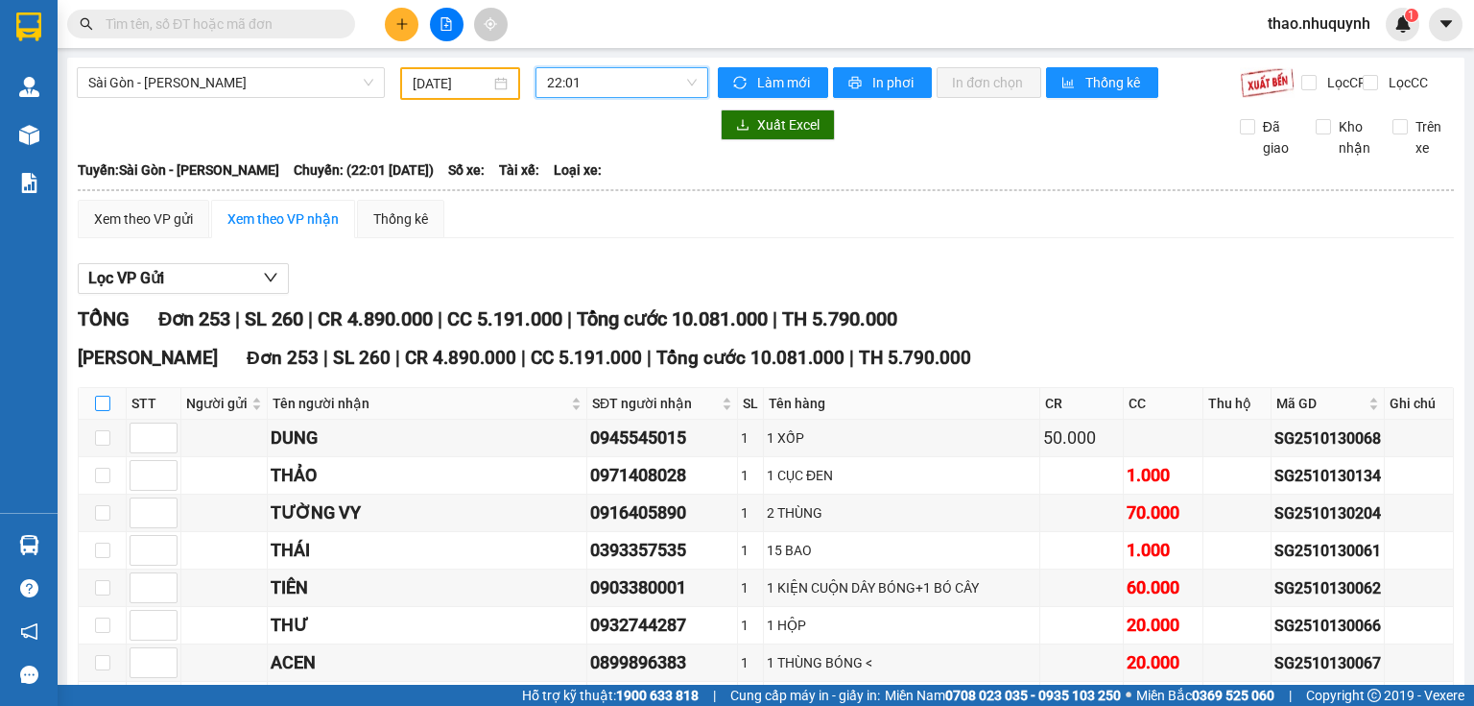
checkbox input "true"
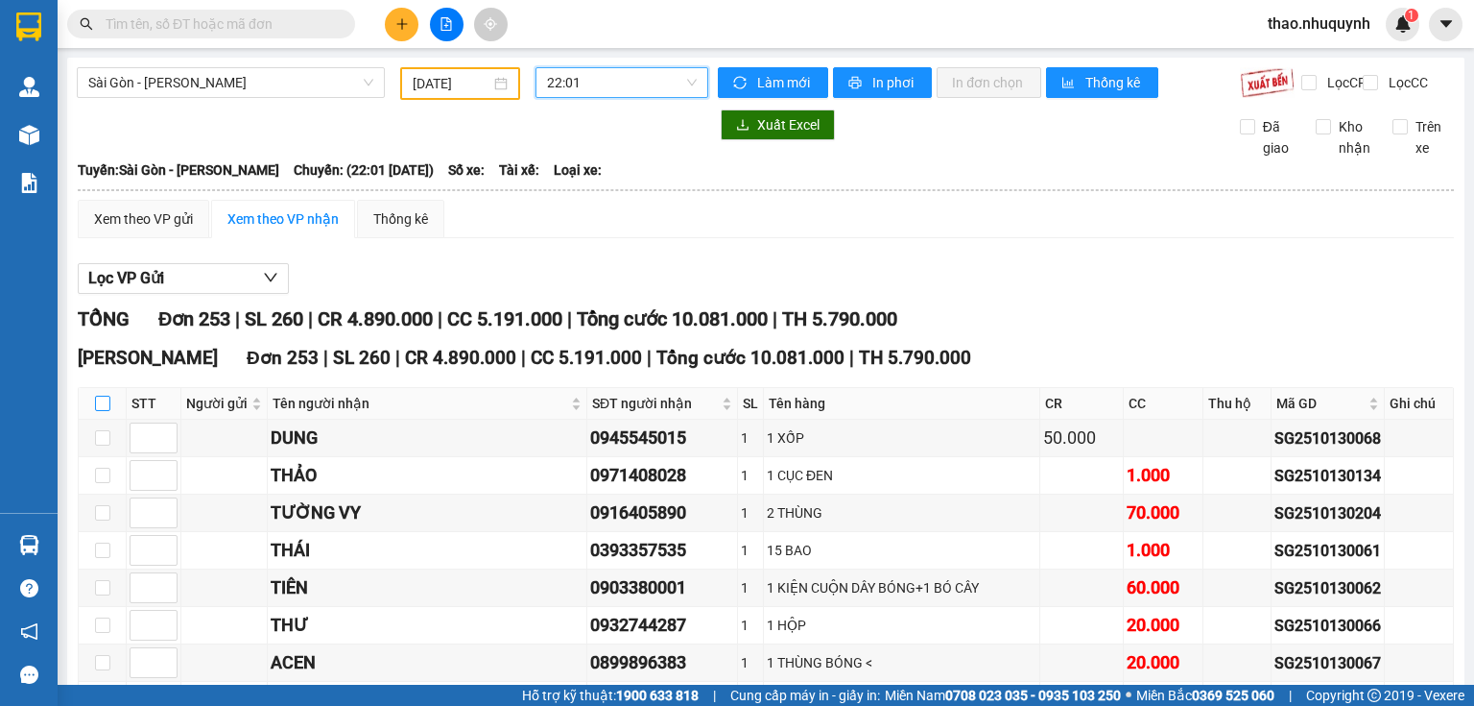
checkbox input "true"
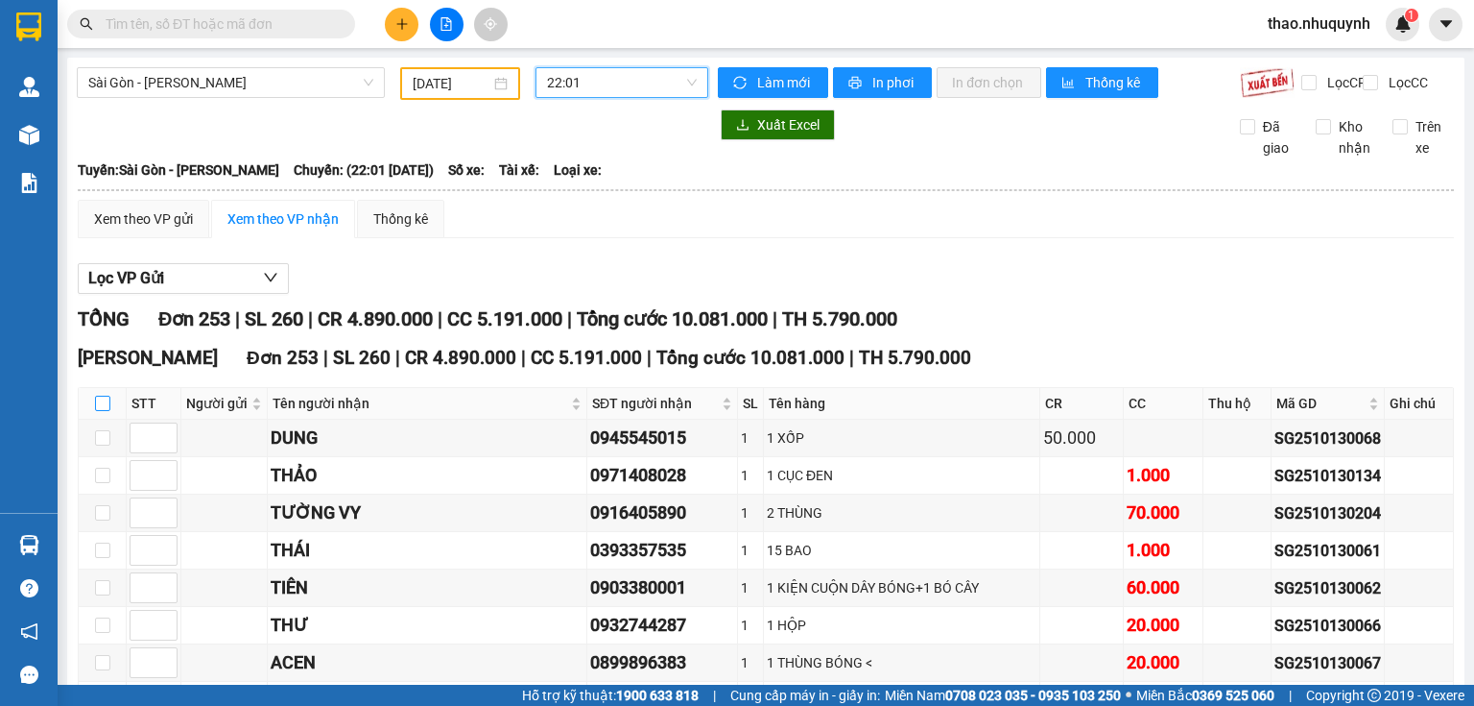
checkbox input "true"
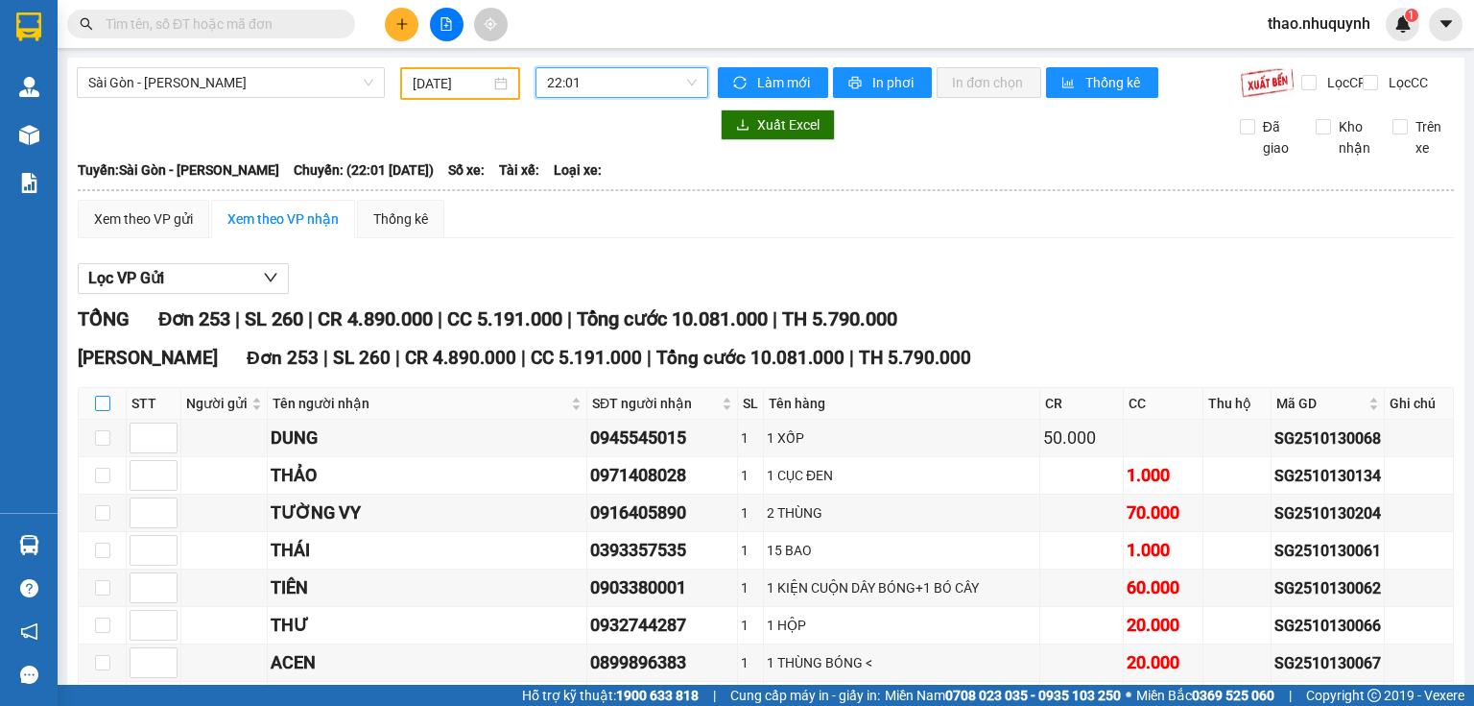
checkbox input "true"
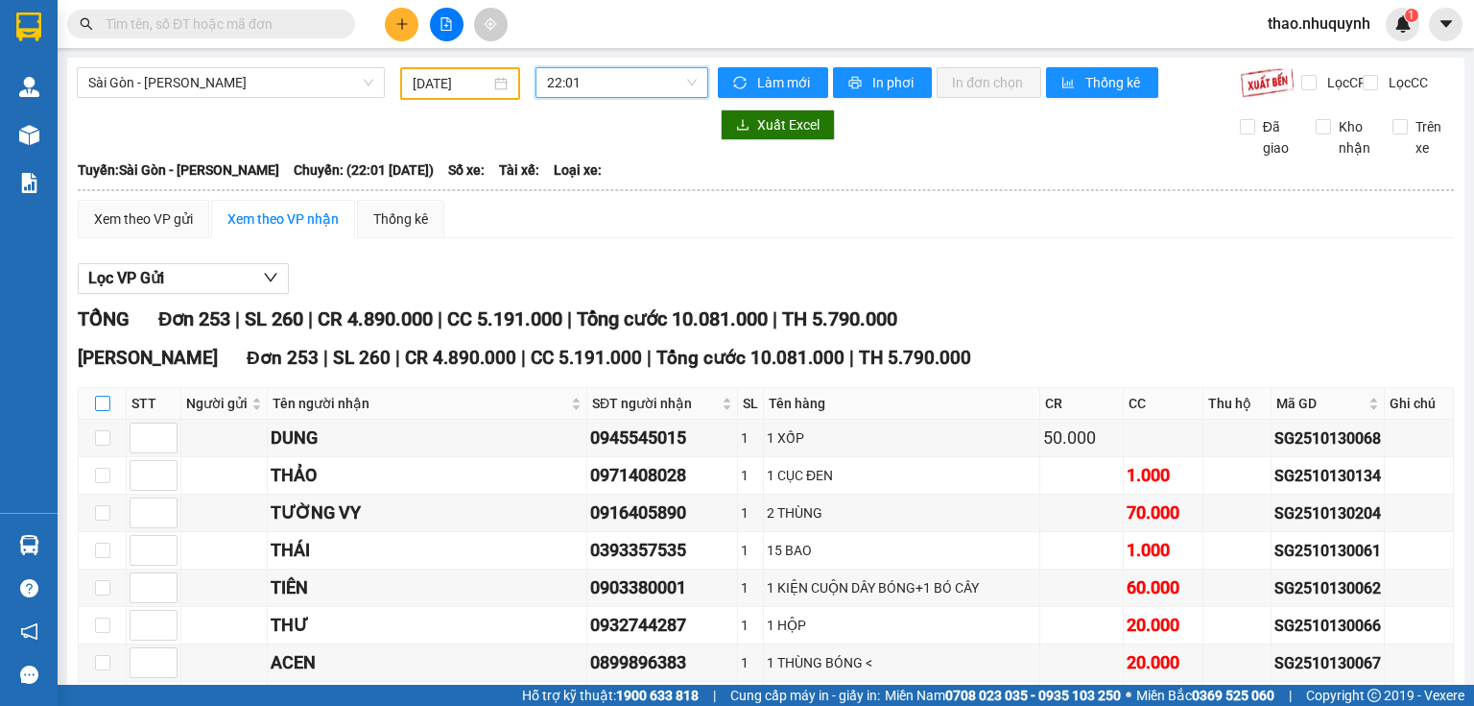
checkbox input "true"
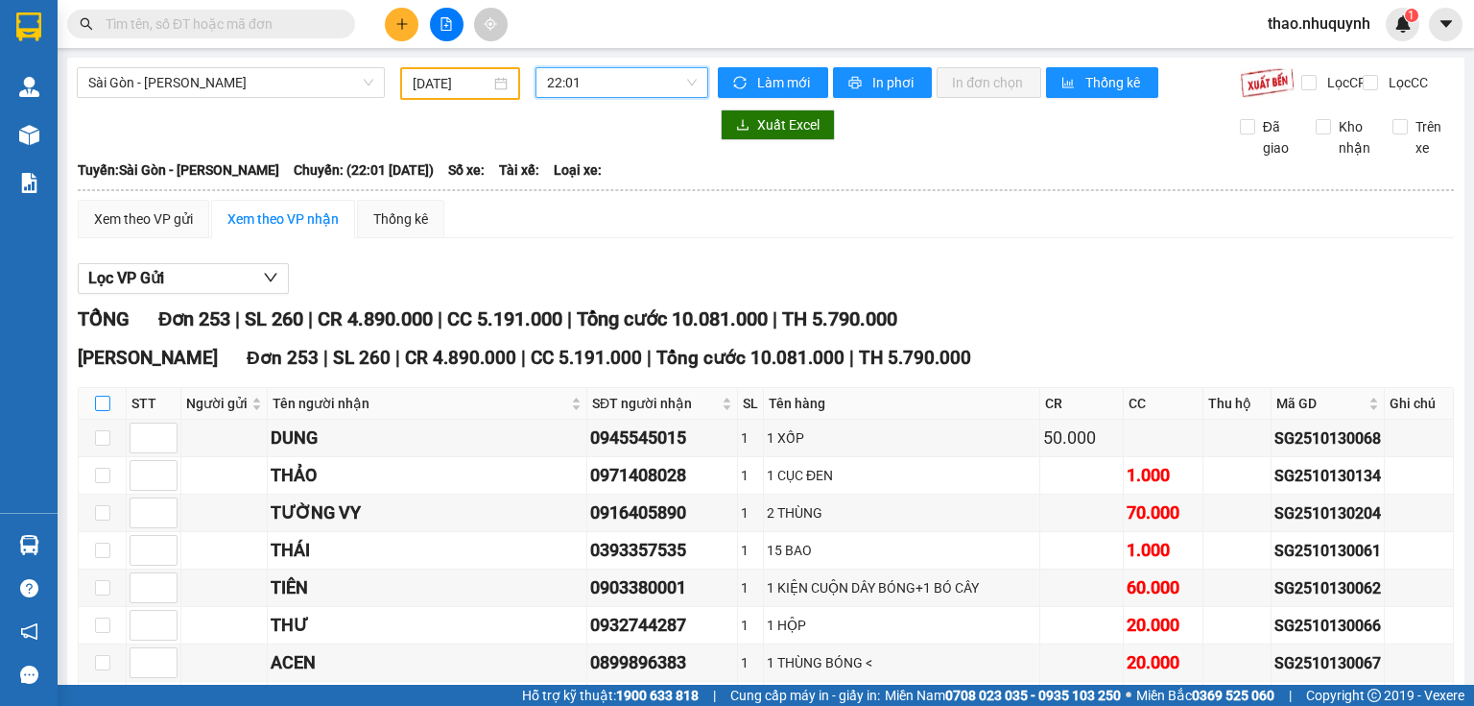
checkbox input "true"
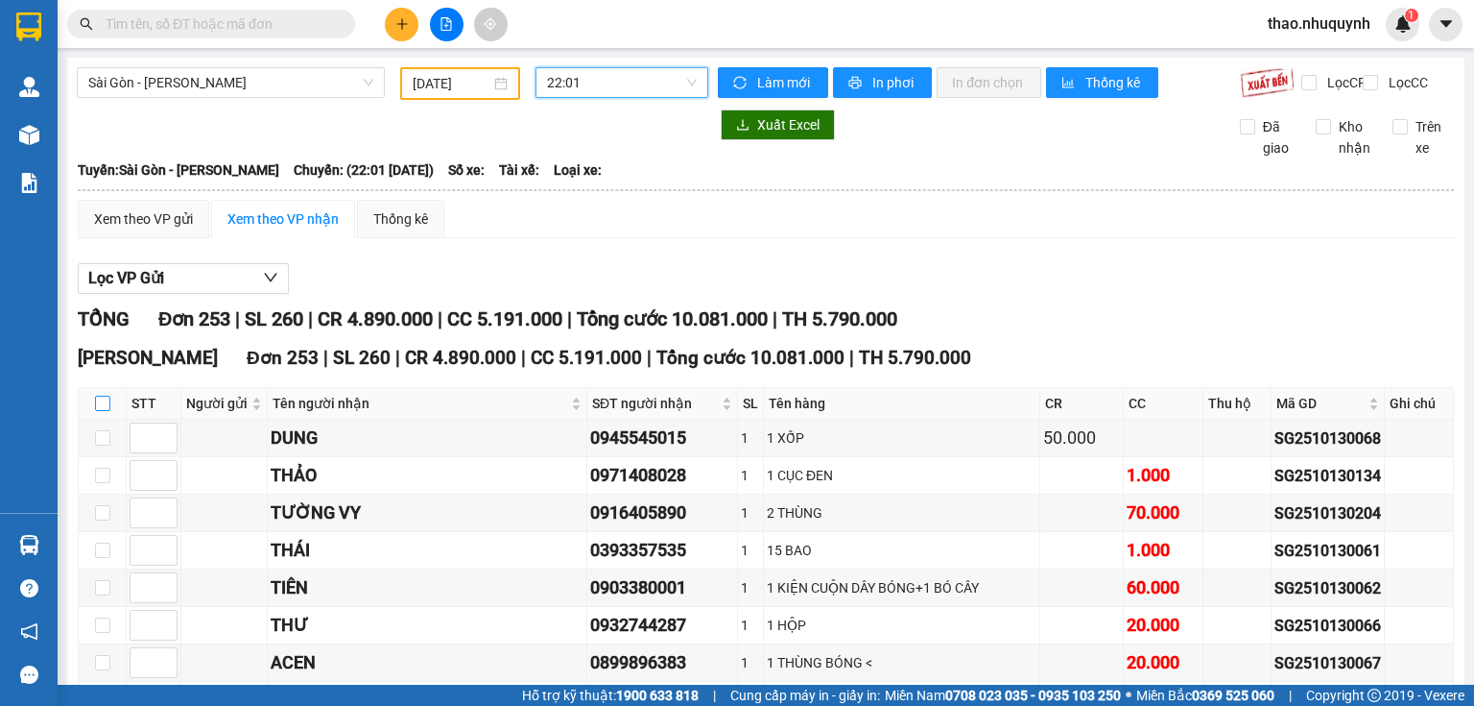
checkbox input "true"
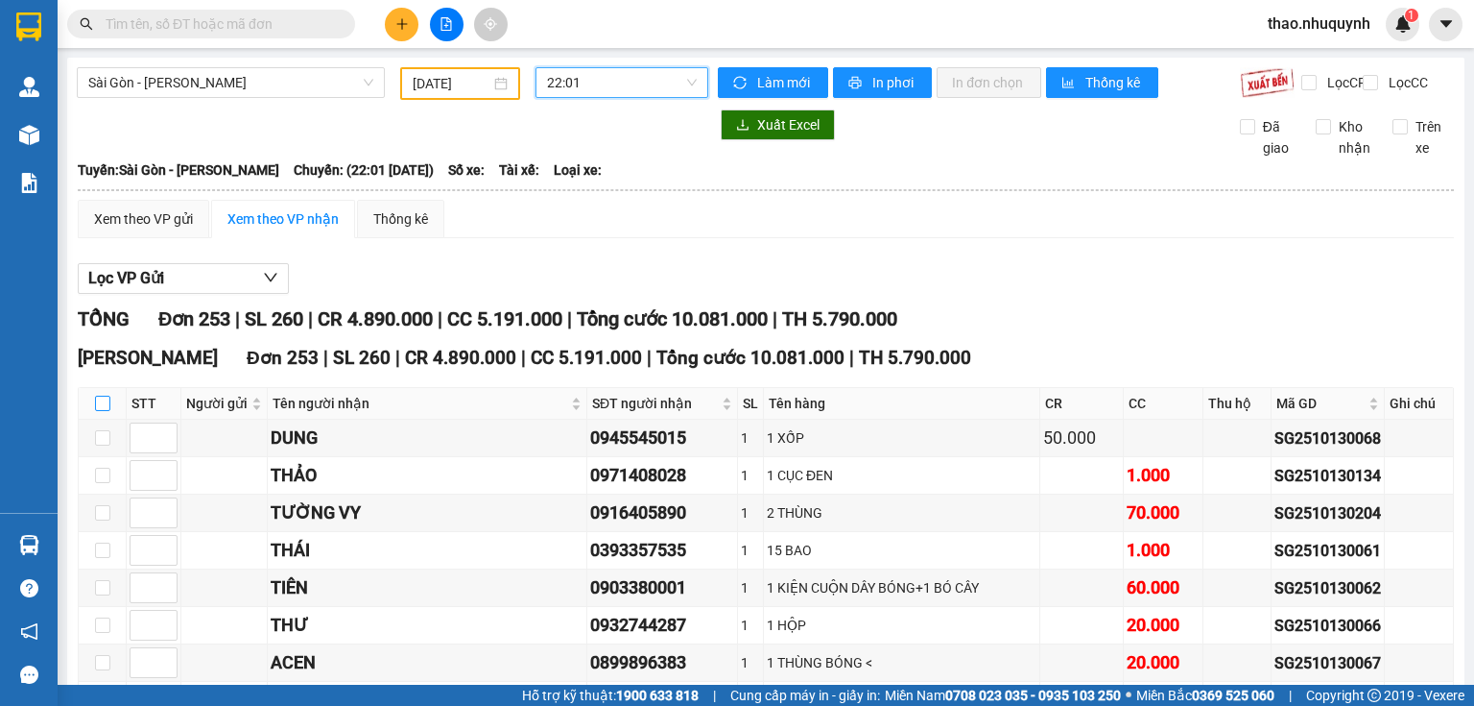
checkbox input "true"
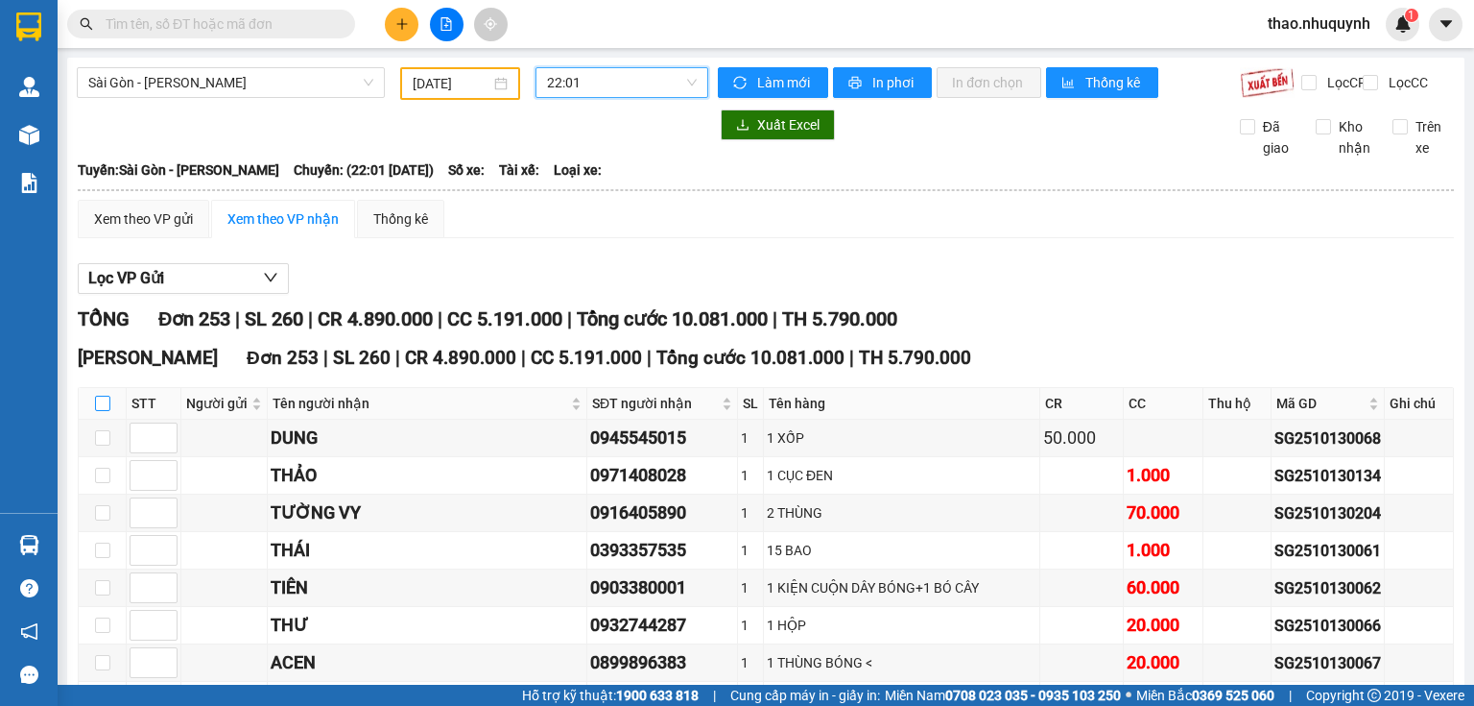
checkbox input "true"
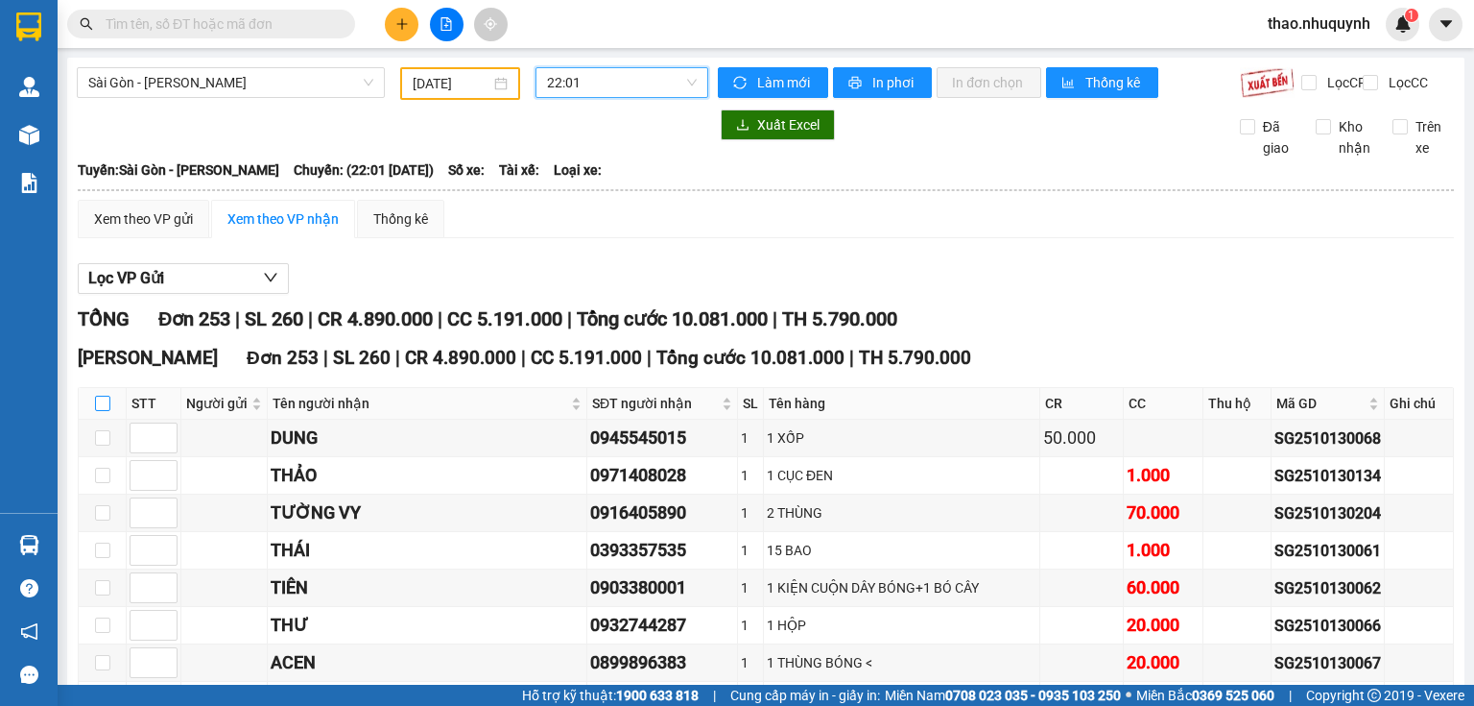
checkbox input "true"
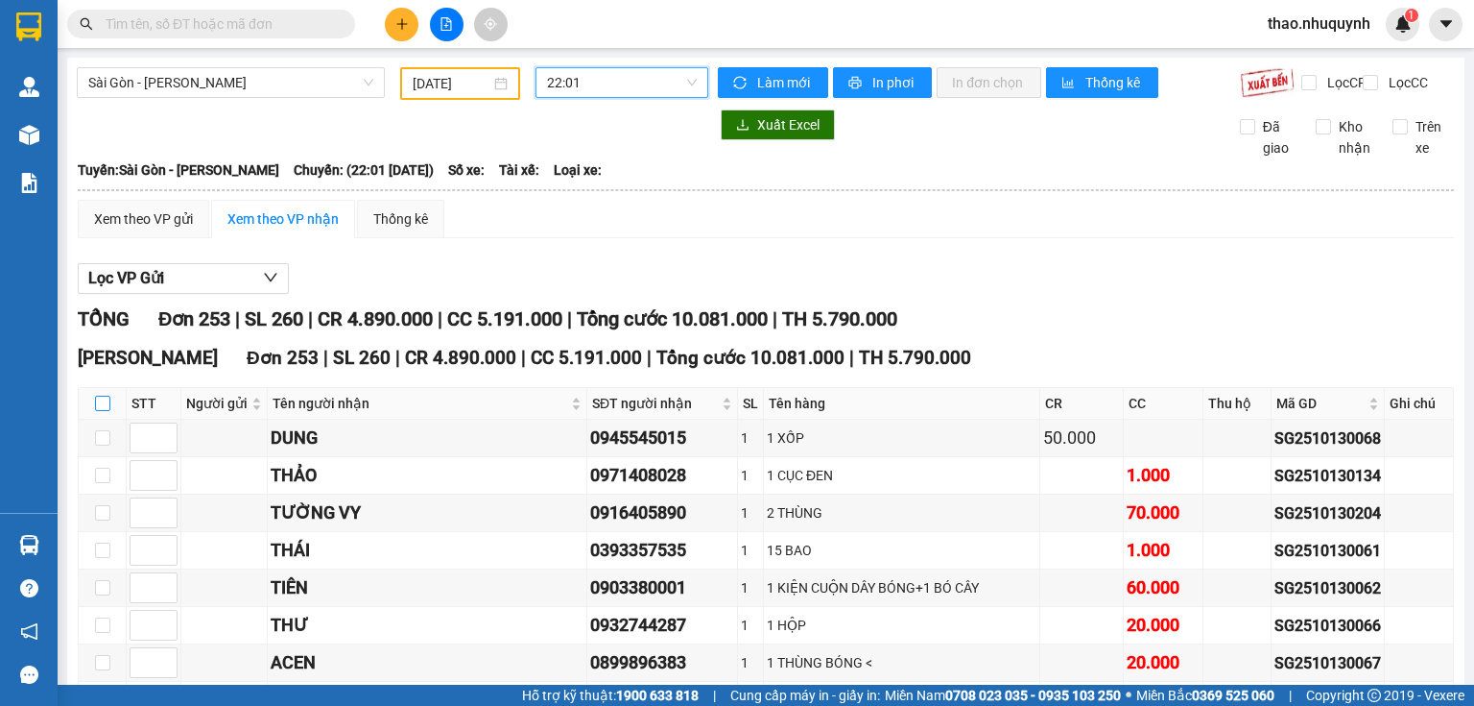
checkbox input "true"
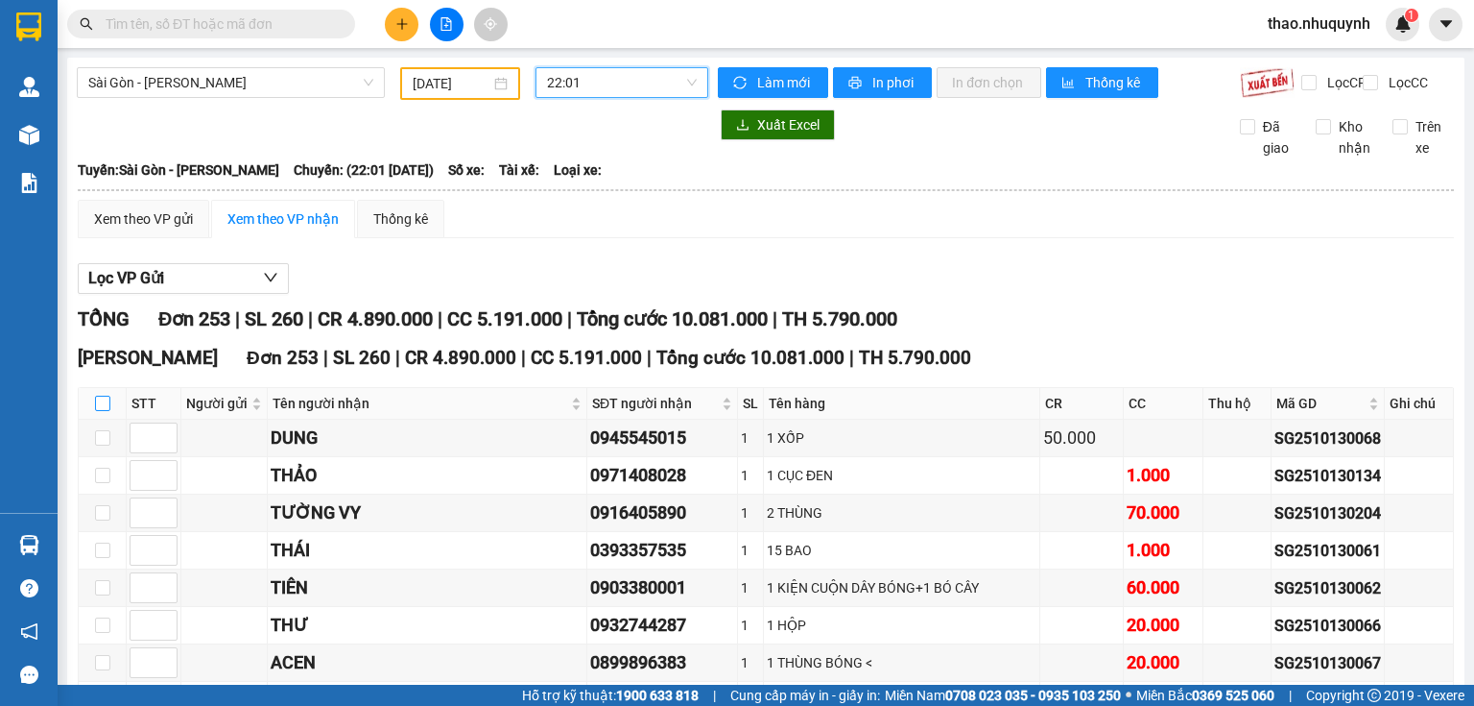
checkbox input "true"
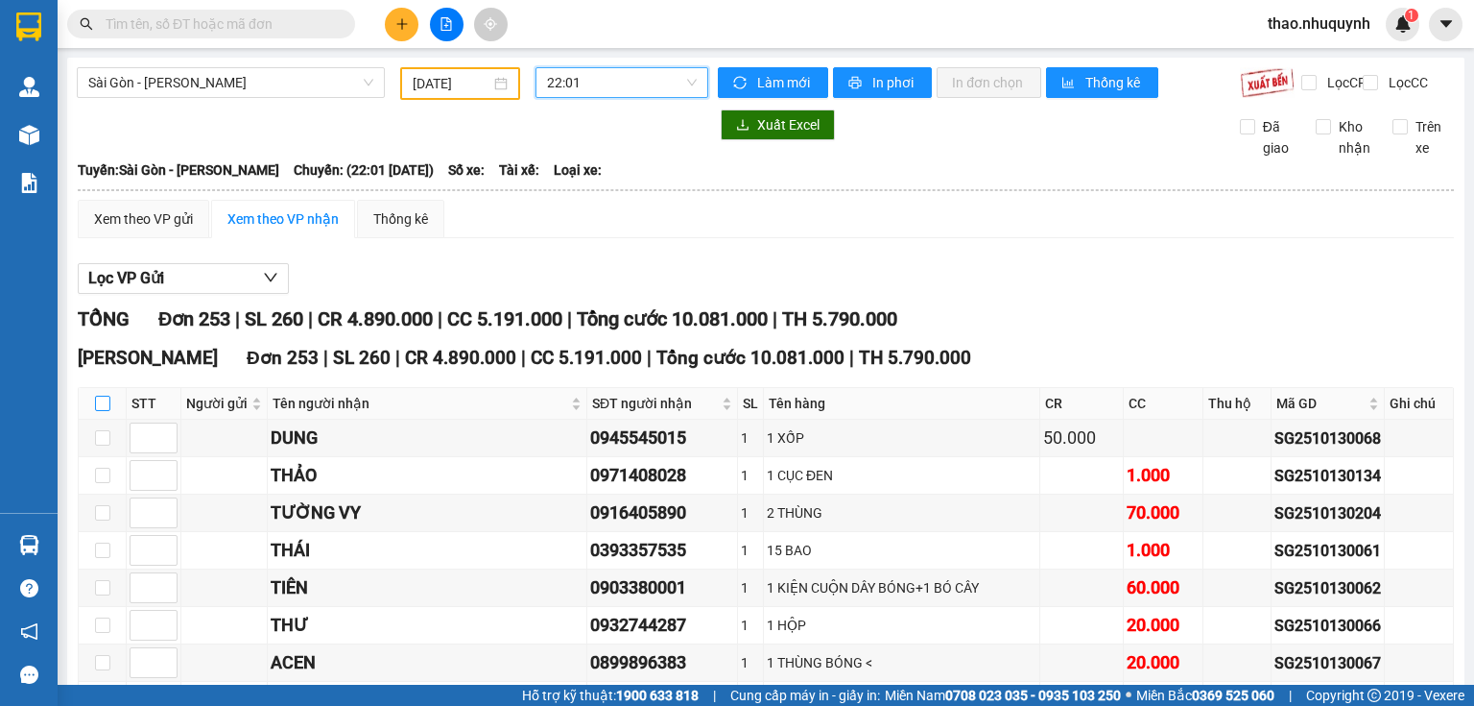
checkbox input "true"
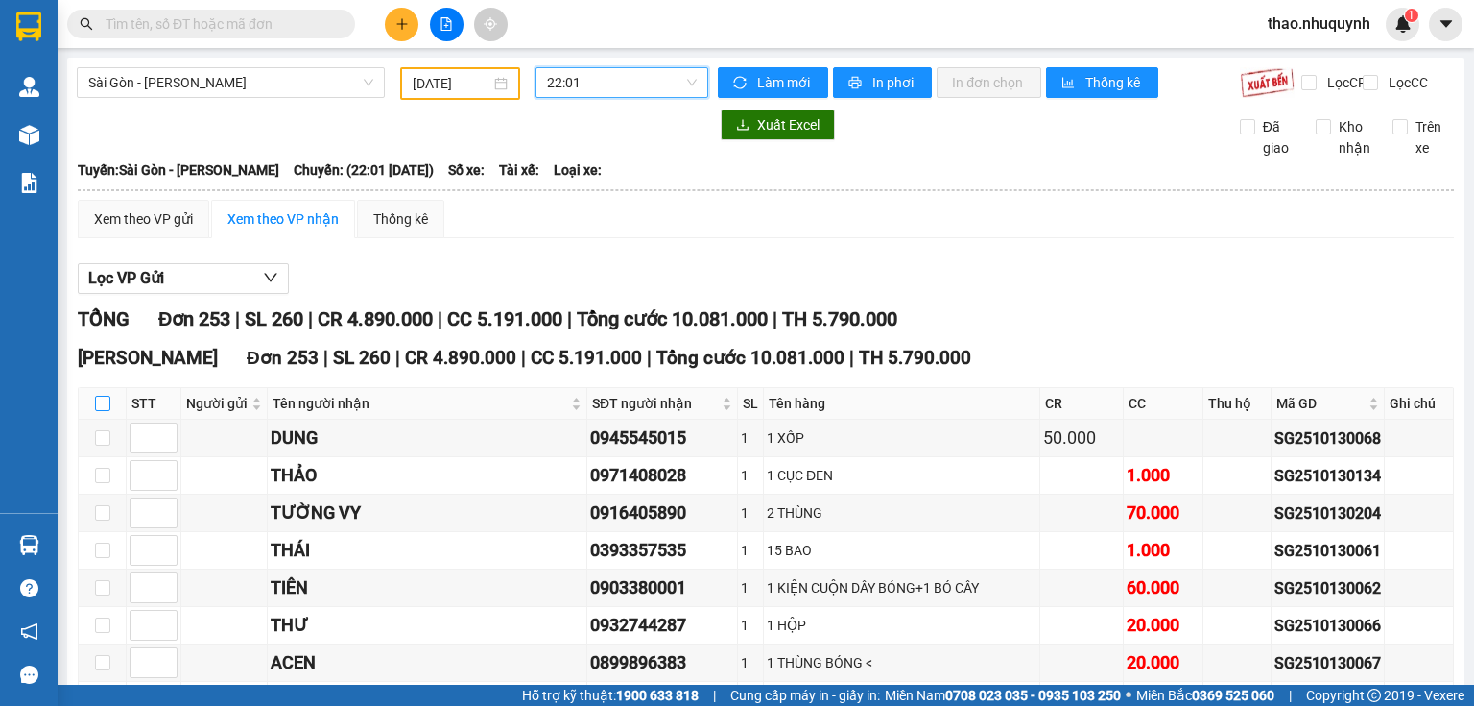
checkbox input "true"
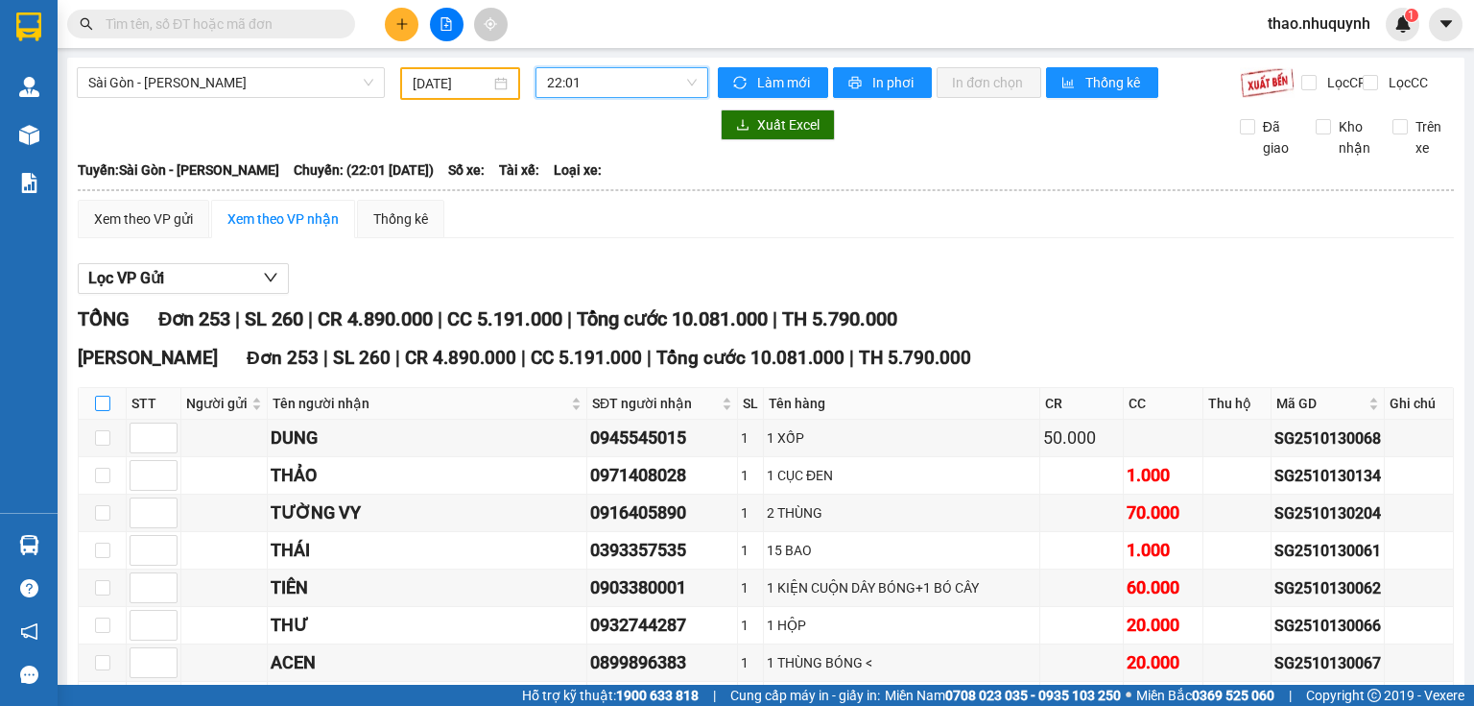
checkbox input "true"
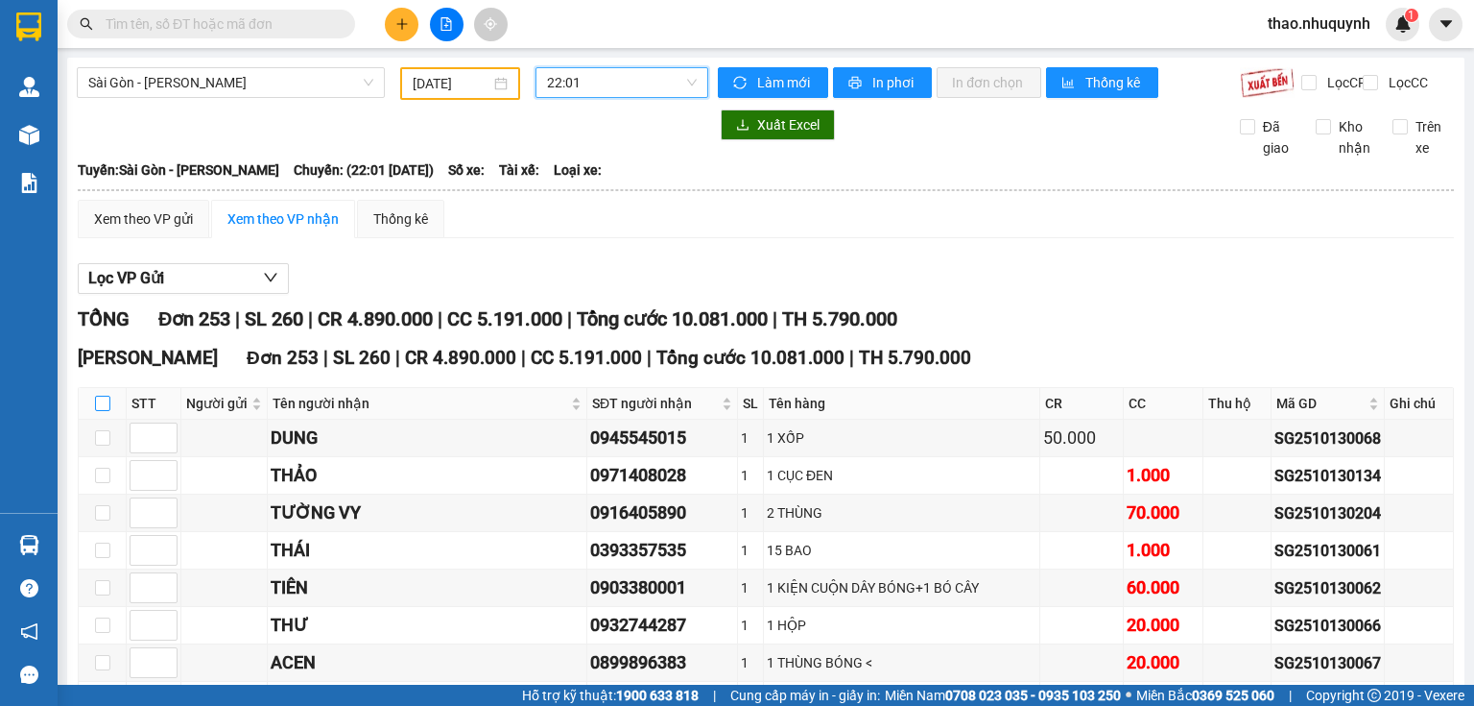
checkbox input "true"
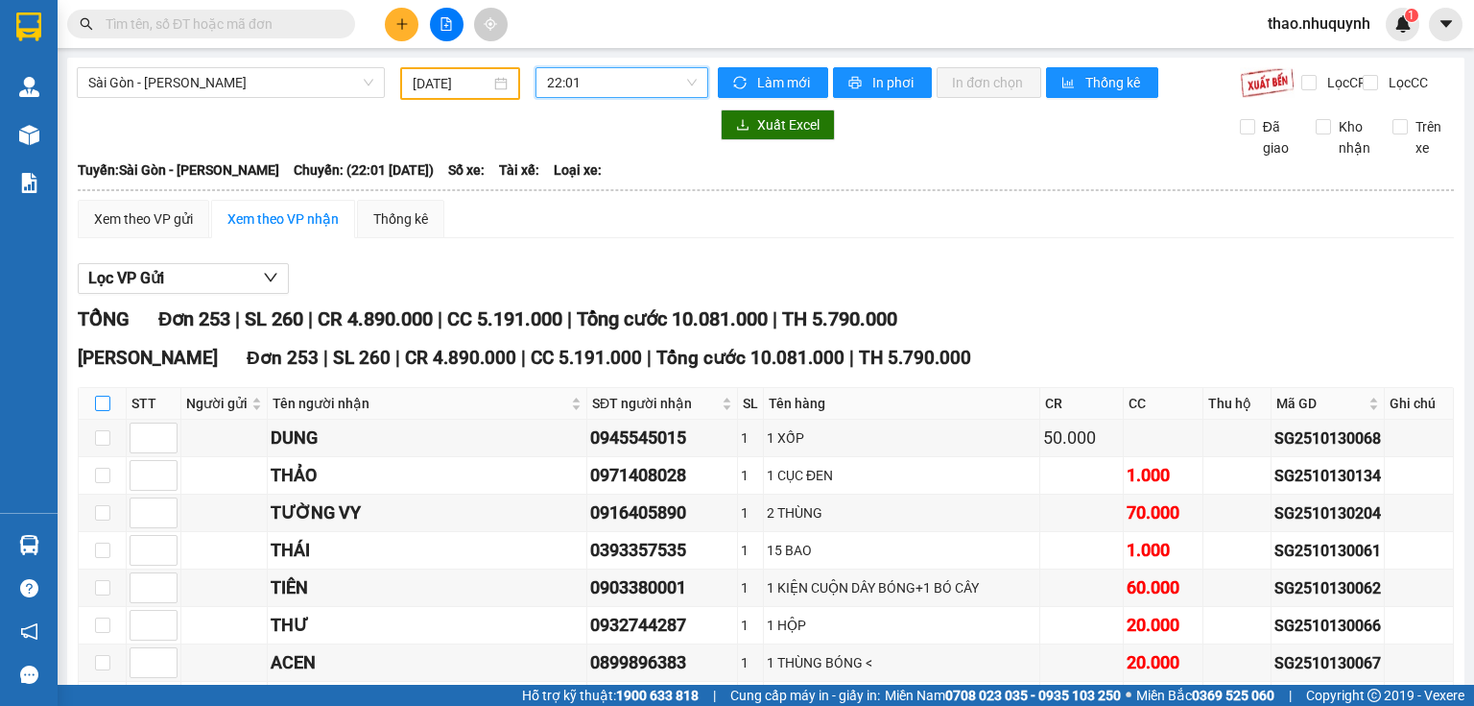
checkbox input "true"
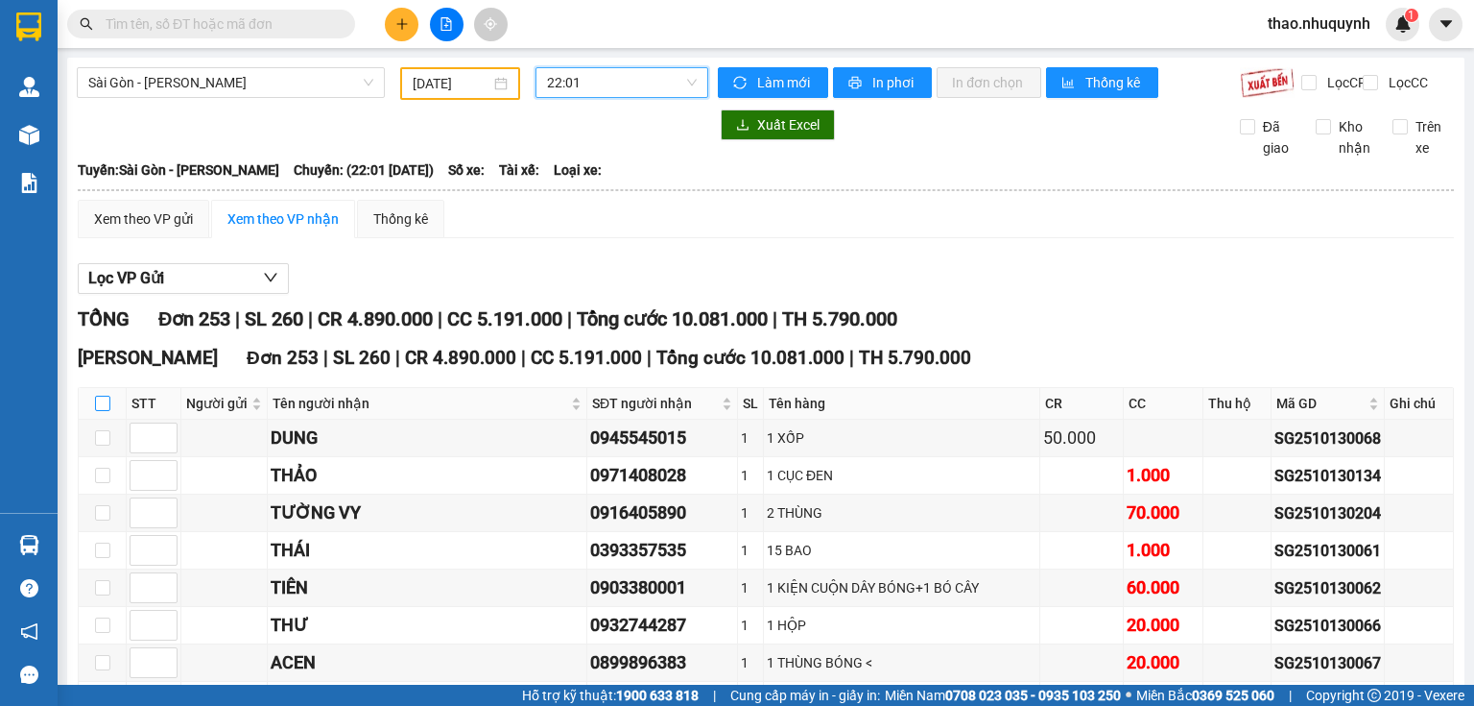
checkbox input "true"
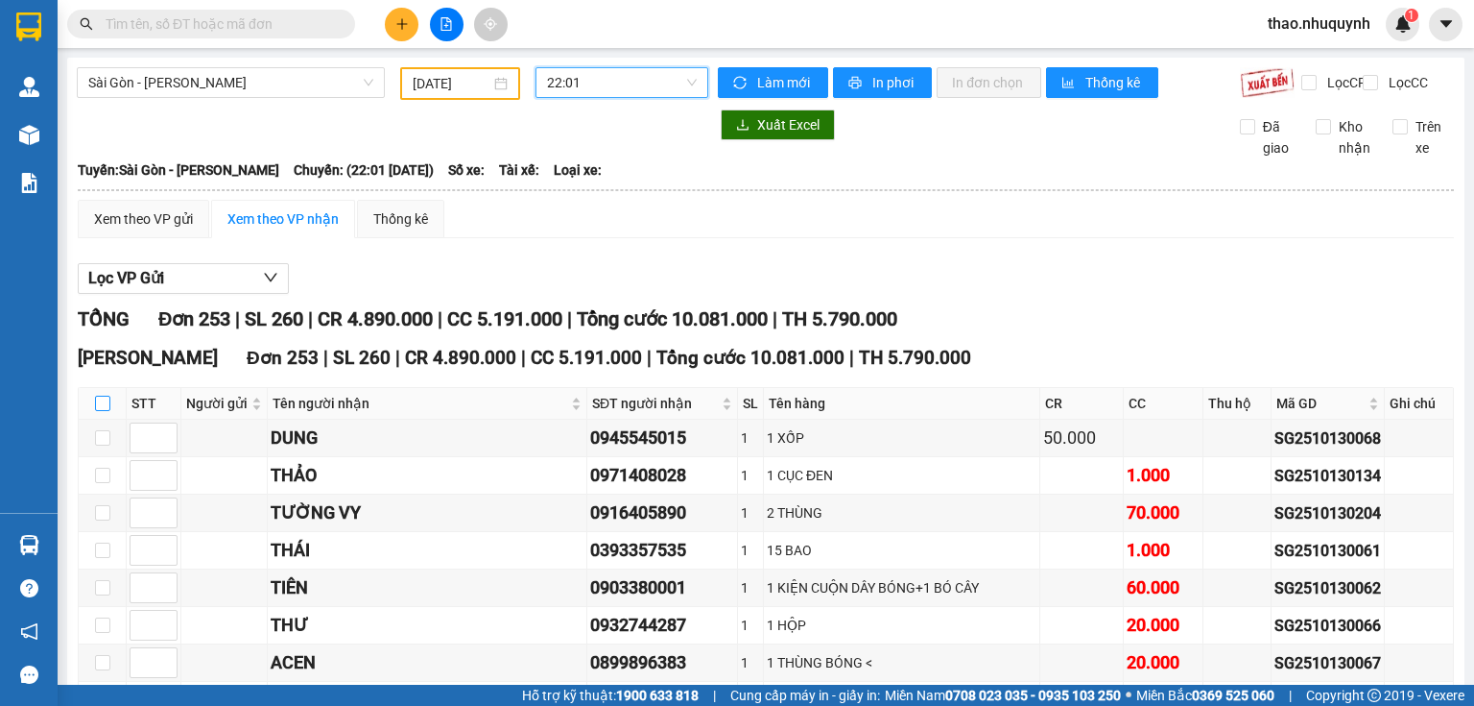
checkbox input "true"
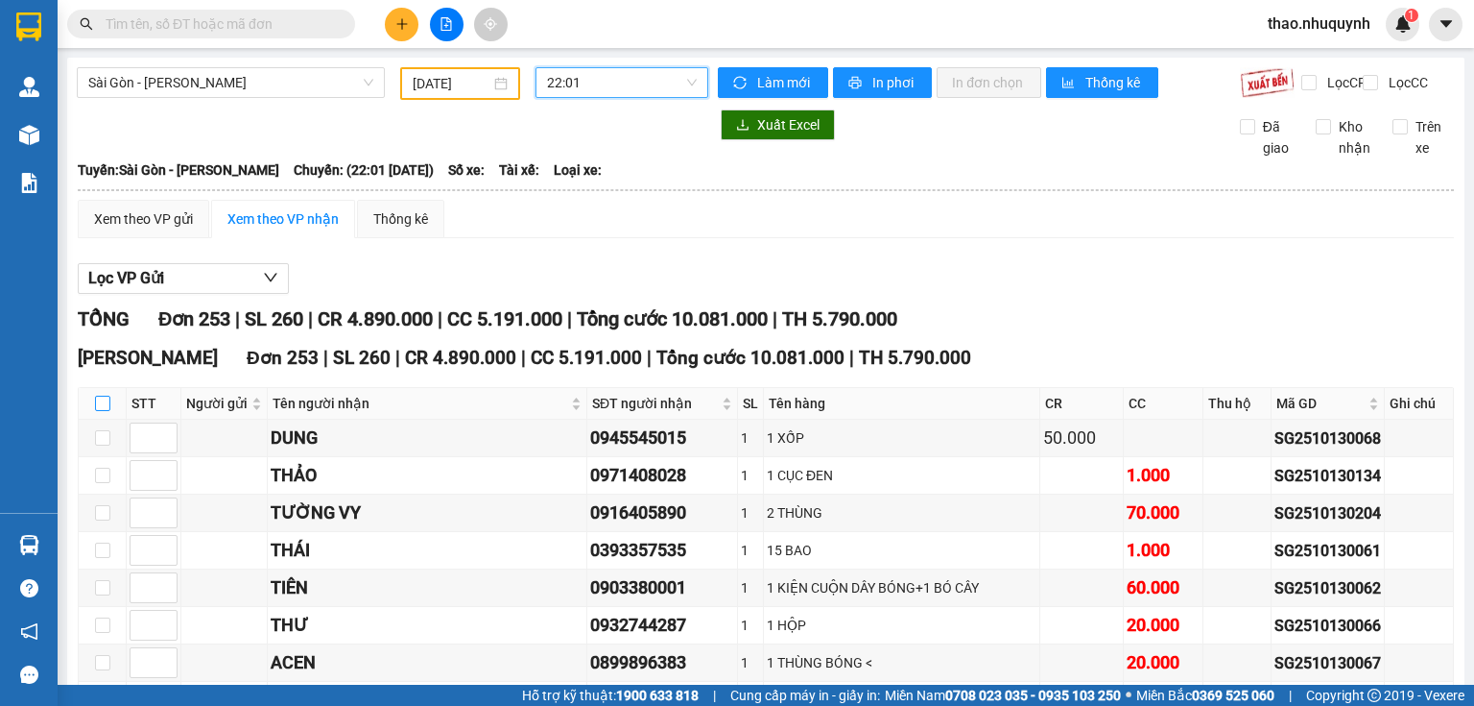
checkbox input "true"
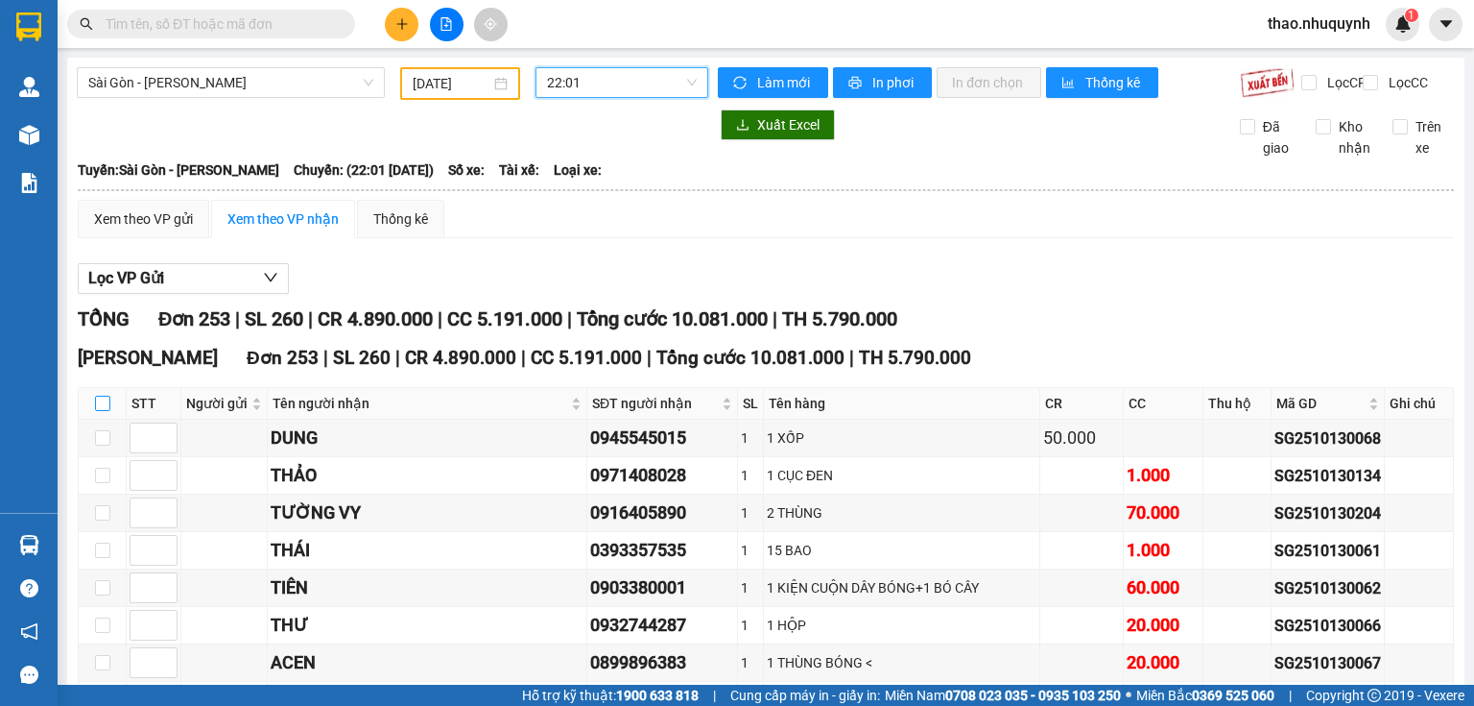
checkbox input "true"
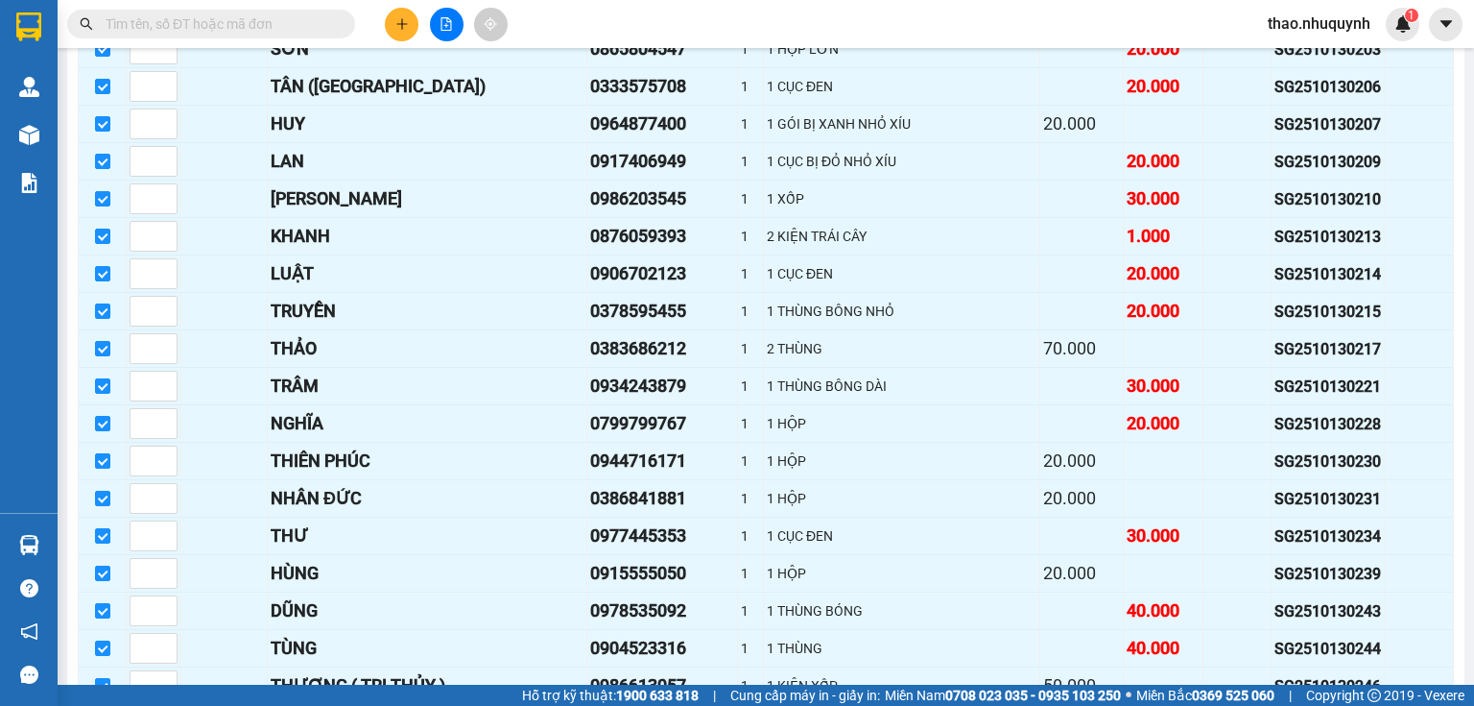
scroll to position [9173, 0]
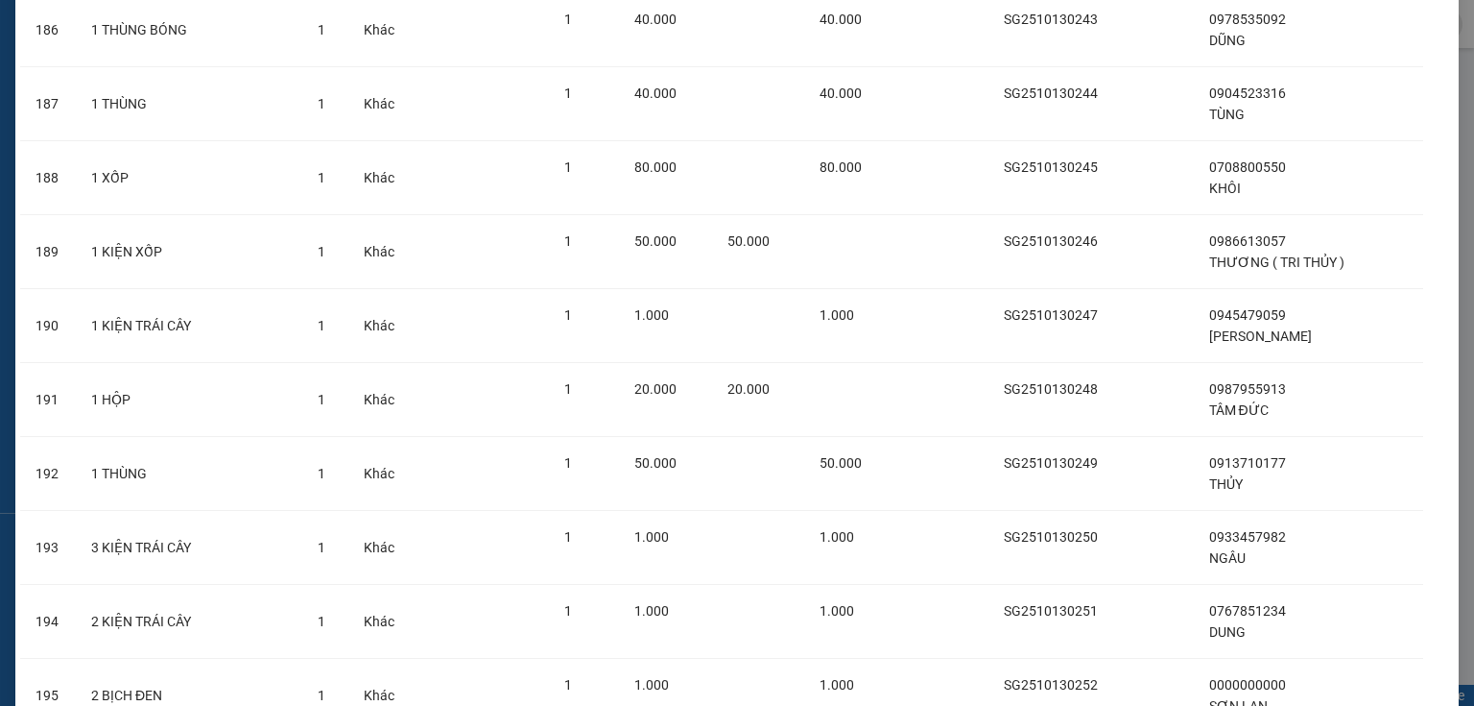
scroll to position [14160, 0]
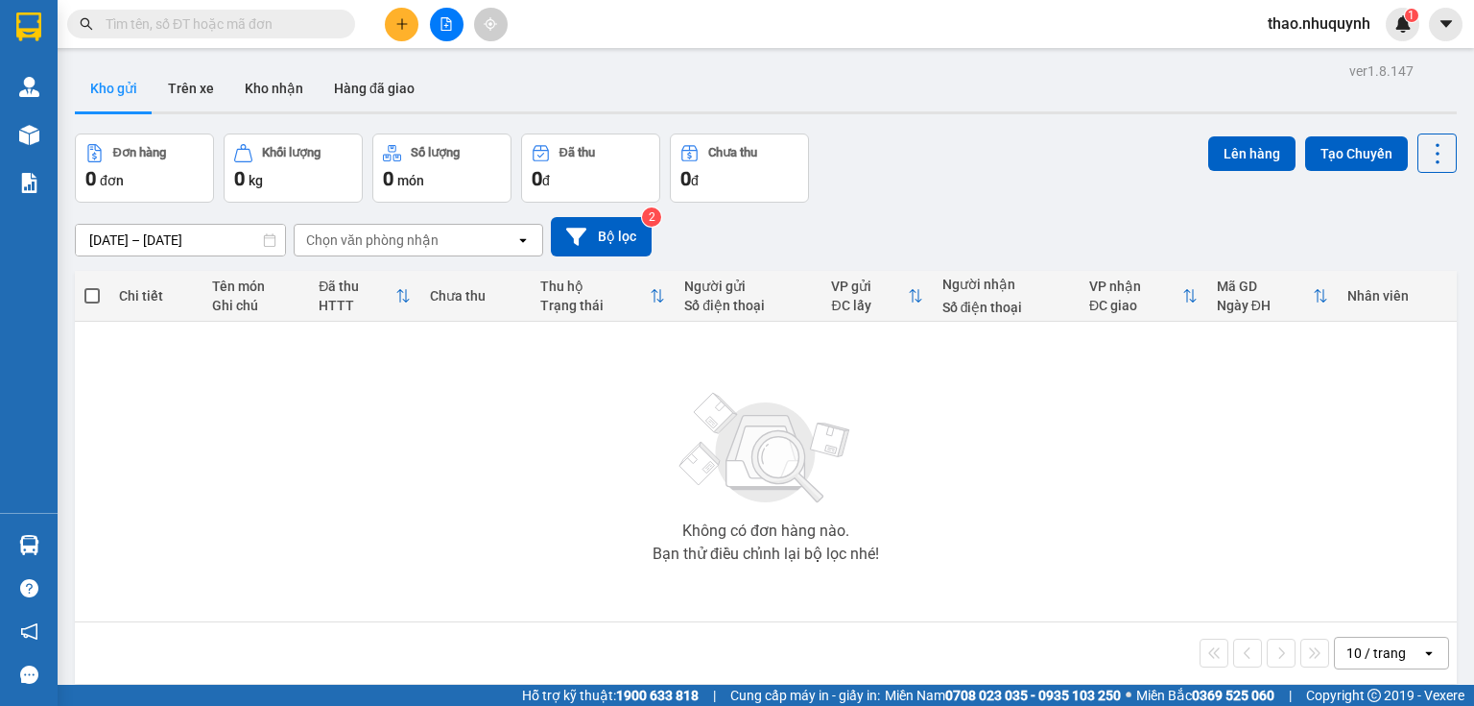
click at [230, 22] on input "text" at bounding box center [219, 23] width 227 height 21
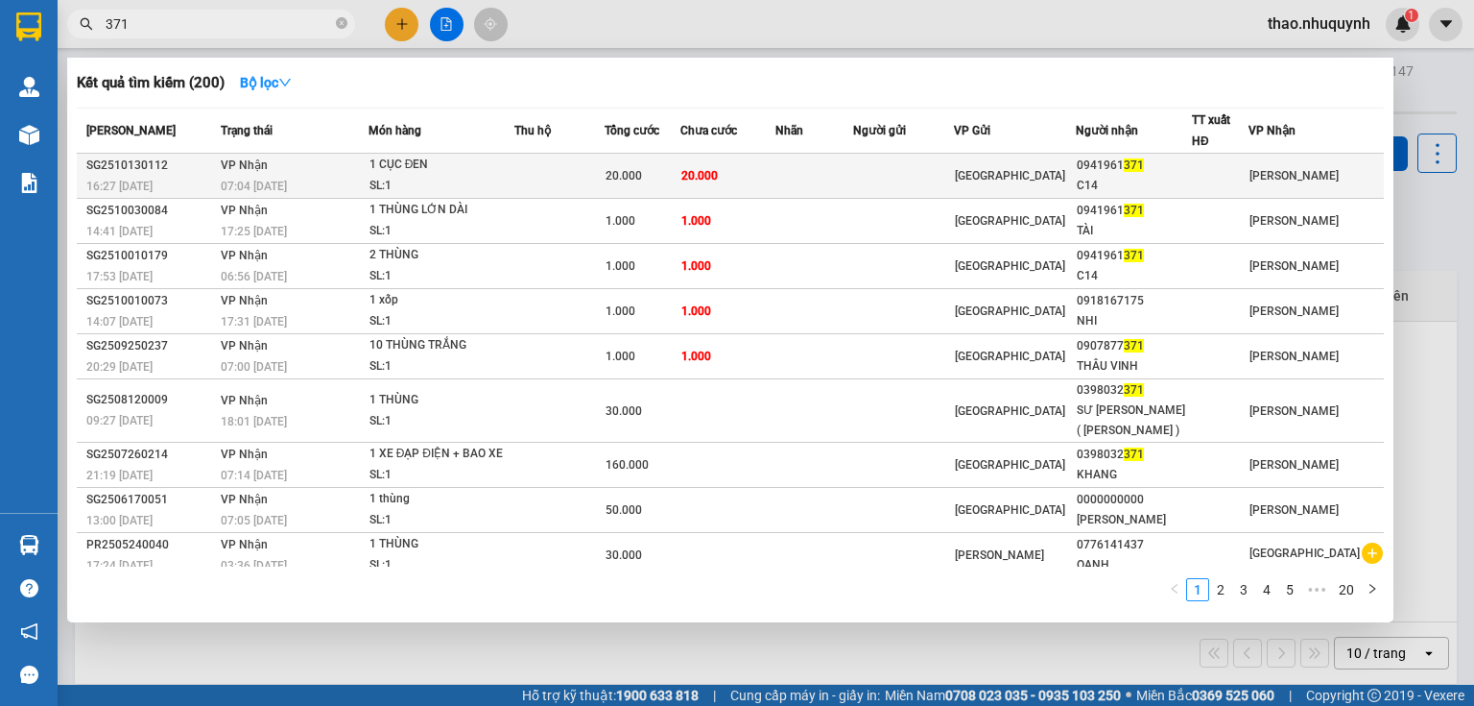
click at [365, 167] on td "VP Nhận 07:04 - 14/10" at bounding box center [292, 176] width 152 height 45
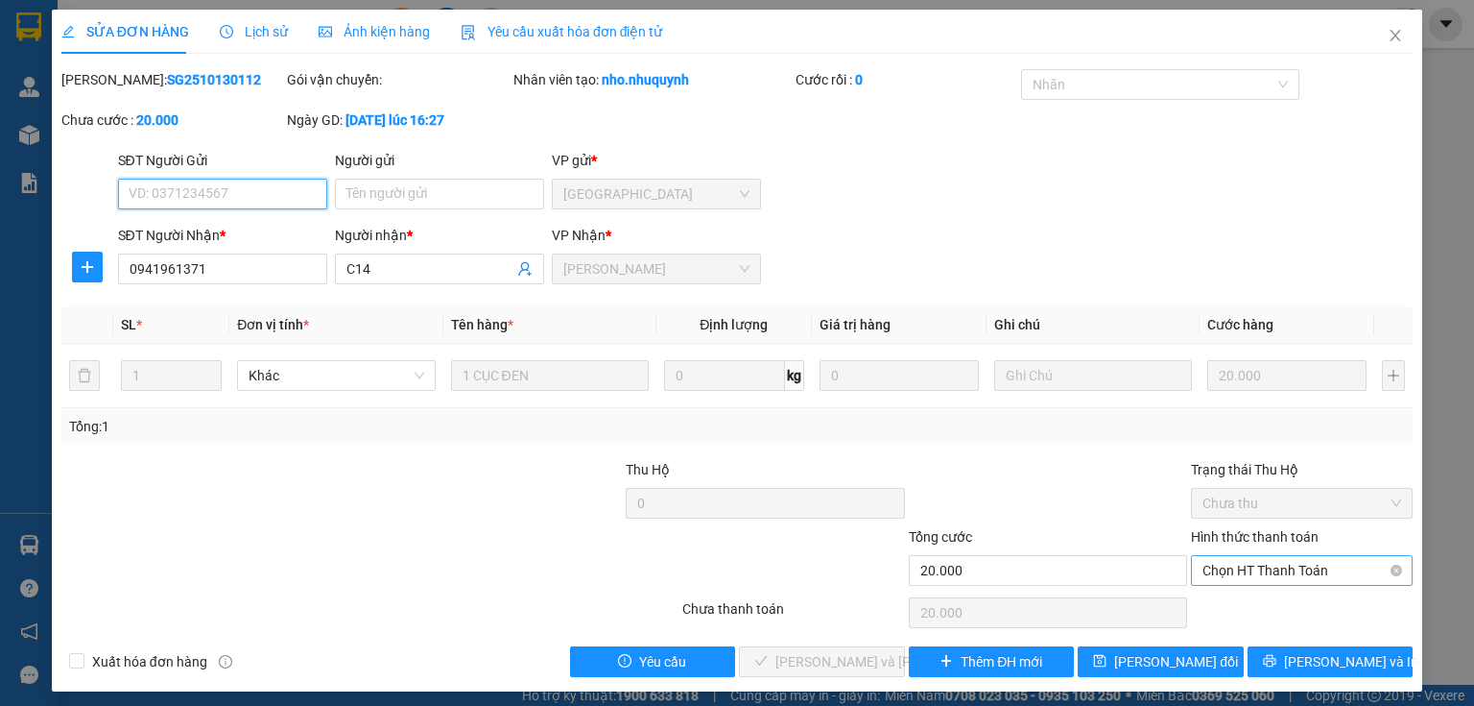
click at [1223, 568] on span "Chọn HT Thanh Toán" at bounding box center [1302, 570] width 199 height 29
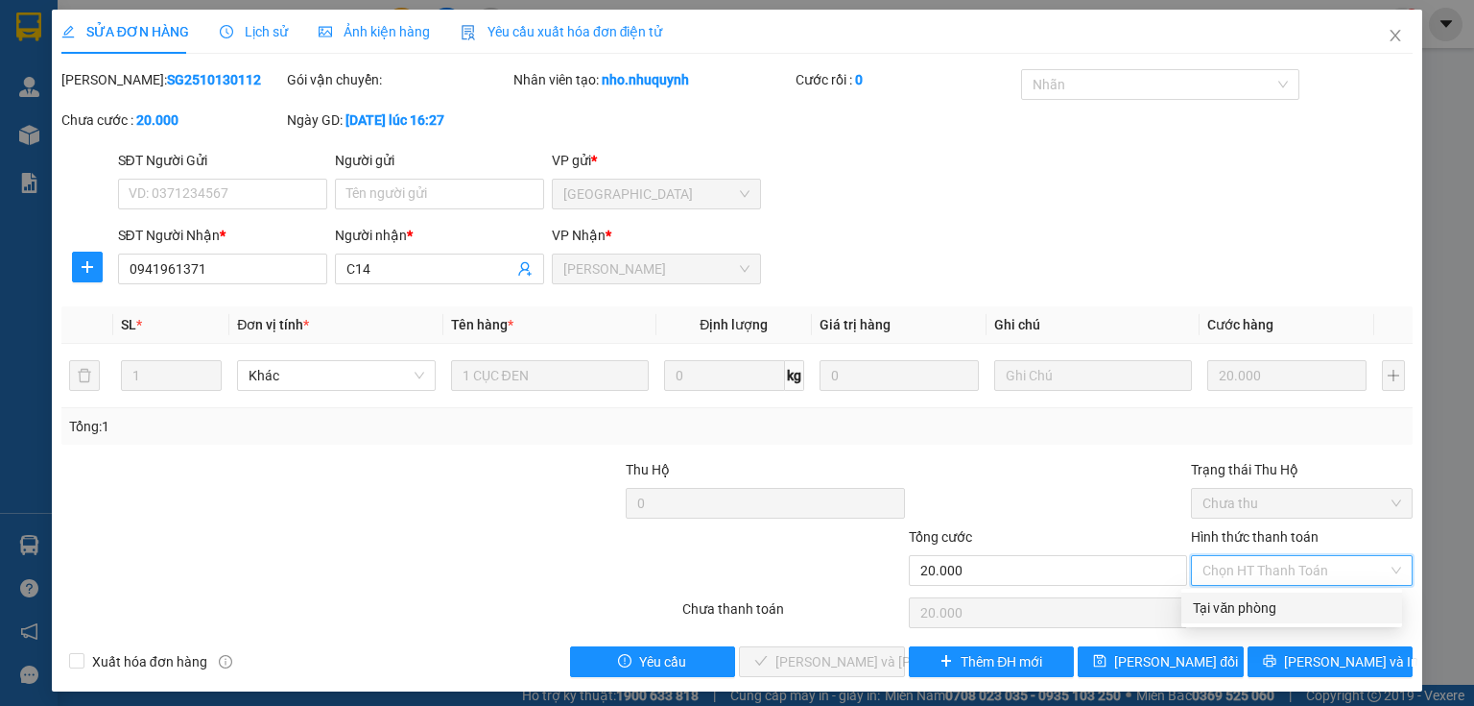
drag, startPoint x: 1222, startPoint y: 608, endPoint x: 885, endPoint y: 660, distance: 341.0
click at [1217, 610] on div "Tại văn phòng" at bounding box center [1292, 607] width 198 height 21
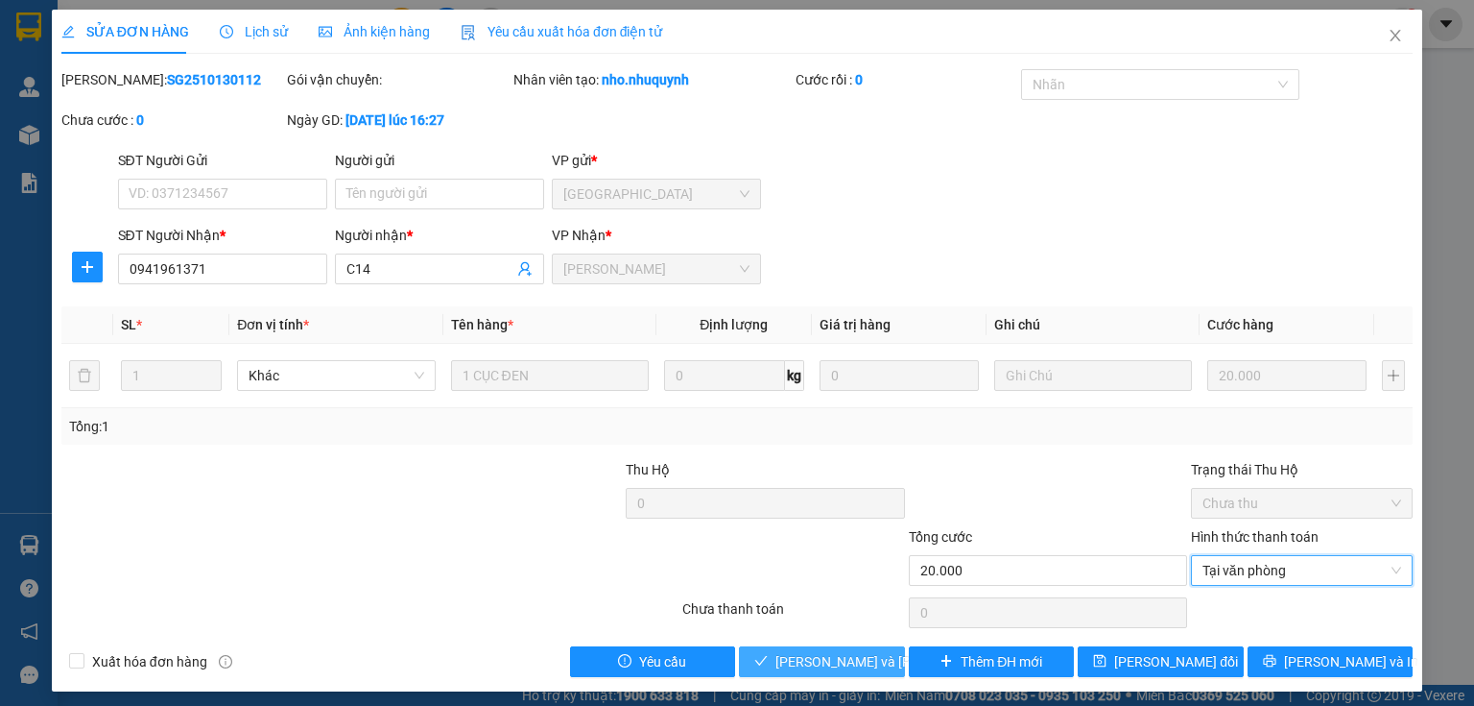
click at [829, 653] on span "Lưu và Giao hàng" at bounding box center [905, 661] width 259 height 21
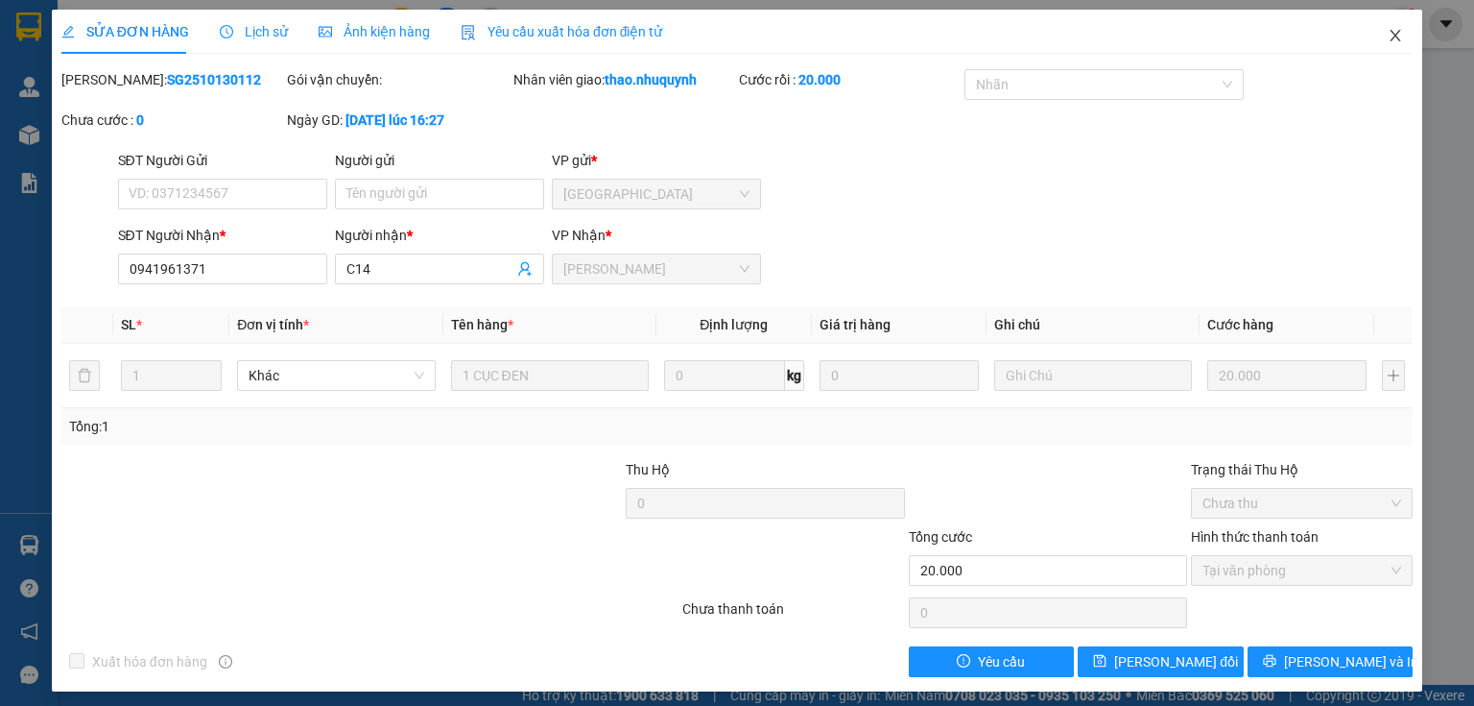
click at [1391, 32] on icon "close" at bounding box center [1396, 36] width 11 height 12
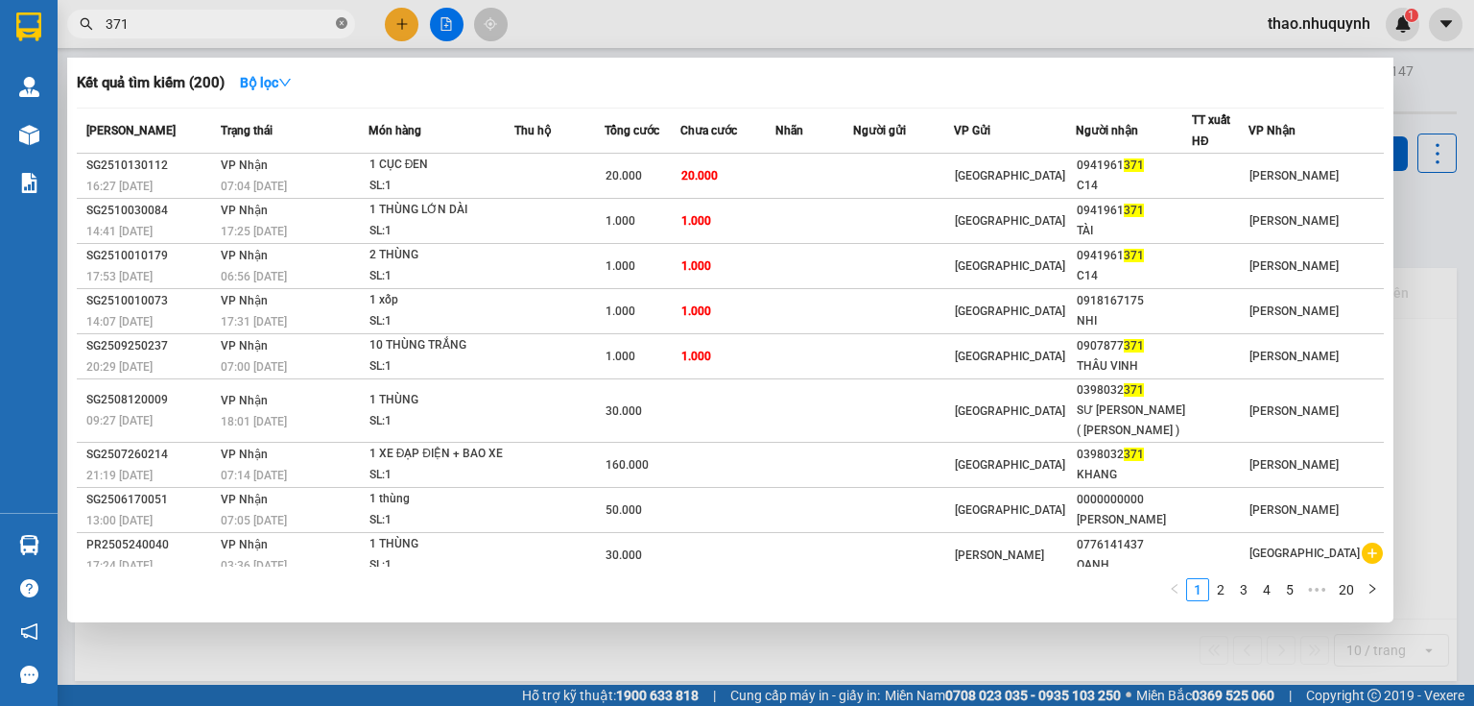
click at [341, 23] on icon "close-circle" at bounding box center [342, 23] width 12 height 12
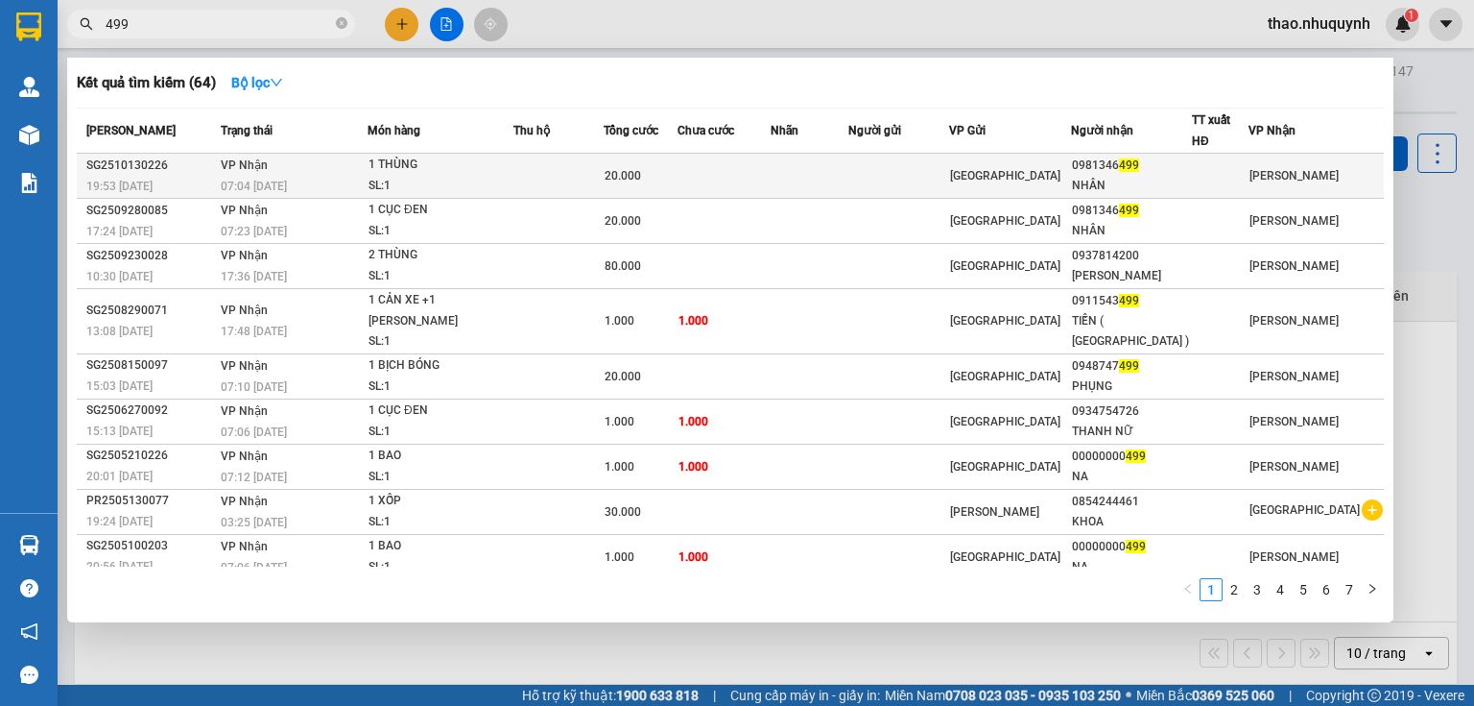
click at [351, 166] on td "VP Nhận 07:04 - 14/10" at bounding box center [292, 176] width 152 height 45
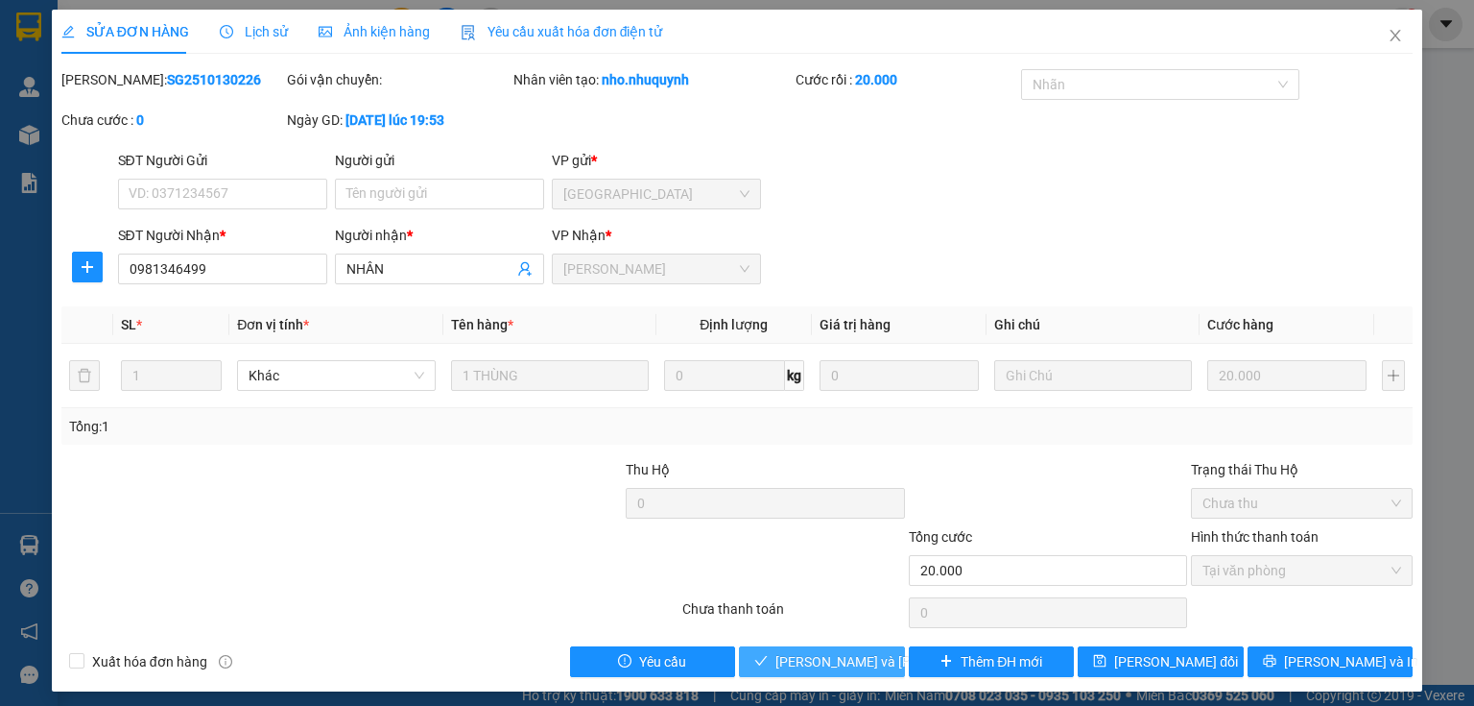
click at [795, 660] on span "Lưu và Giao hàng" at bounding box center [905, 661] width 259 height 21
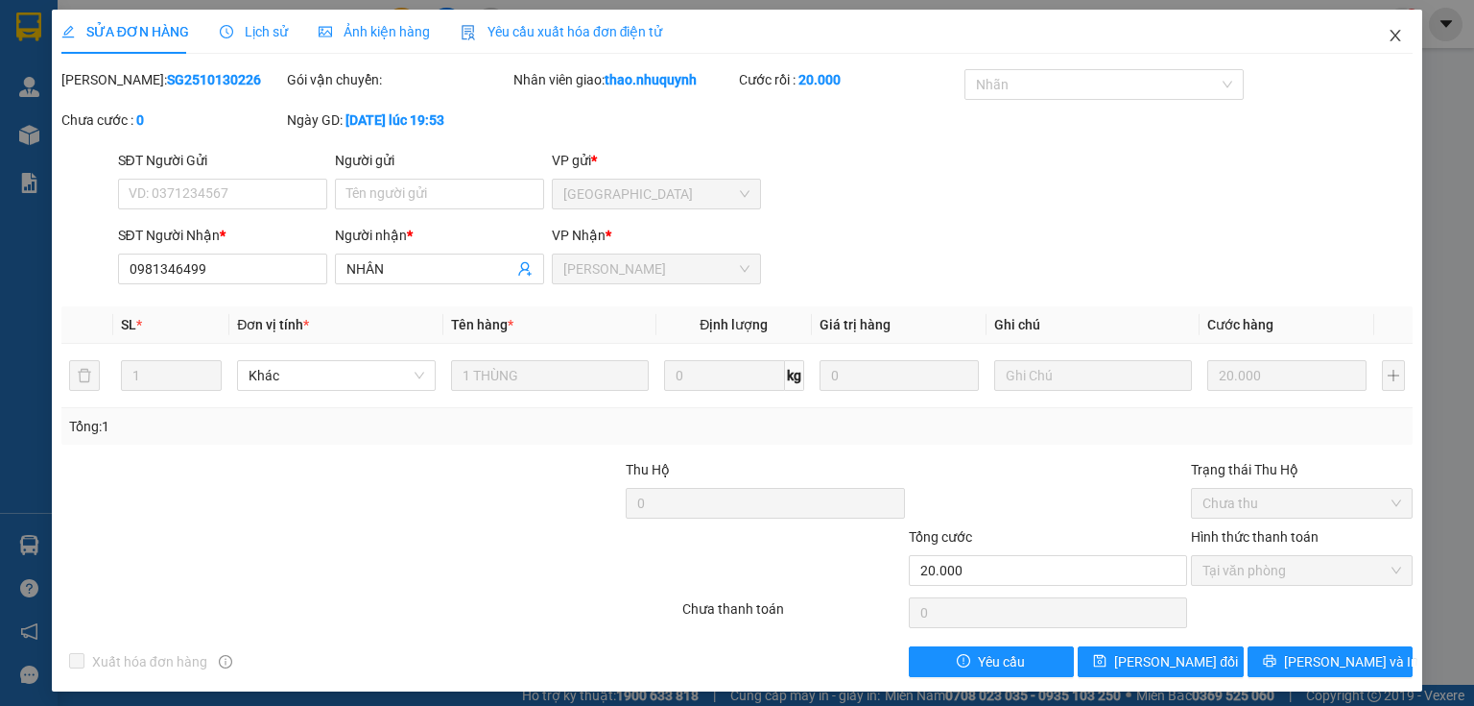
click at [1388, 36] on icon "close" at bounding box center [1395, 35] width 15 height 15
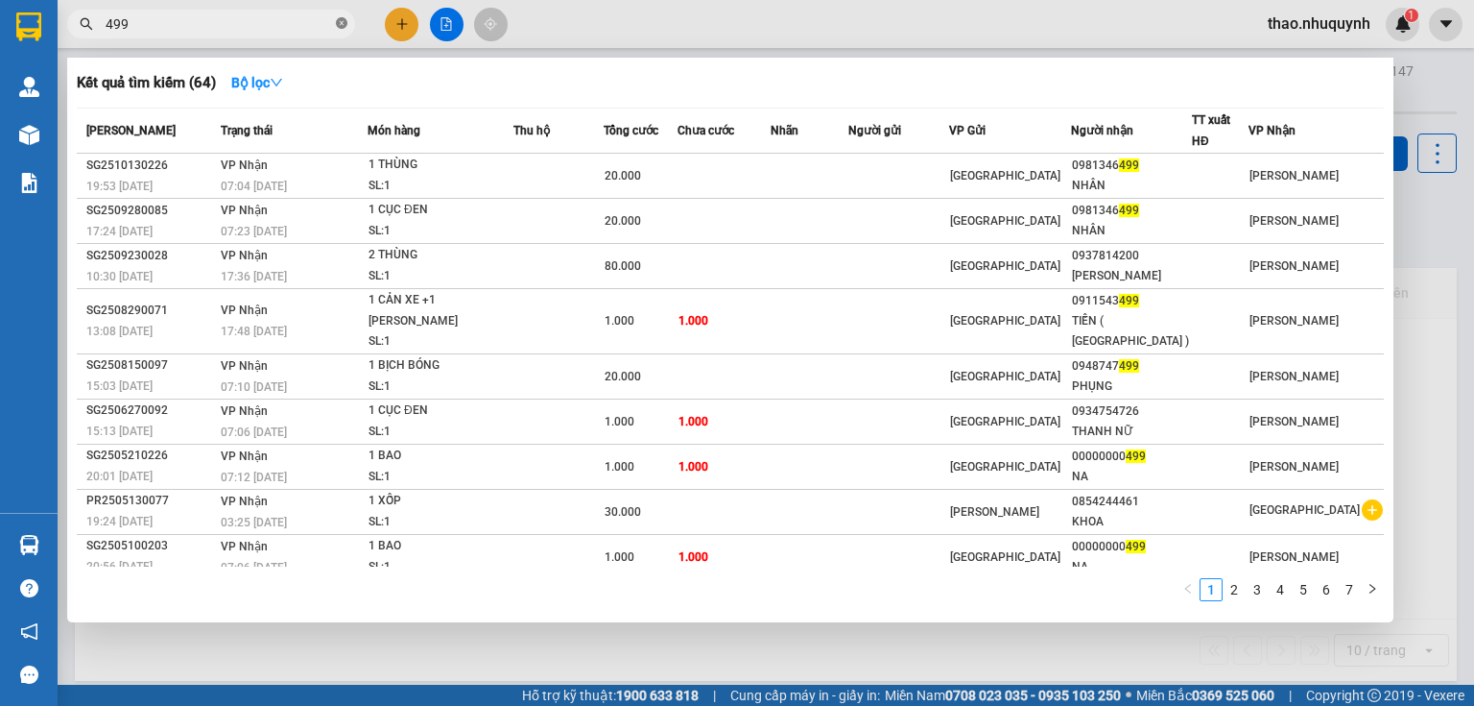
click at [341, 21] on icon "close-circle" at bounding box center [342, 23] width 12 height 12
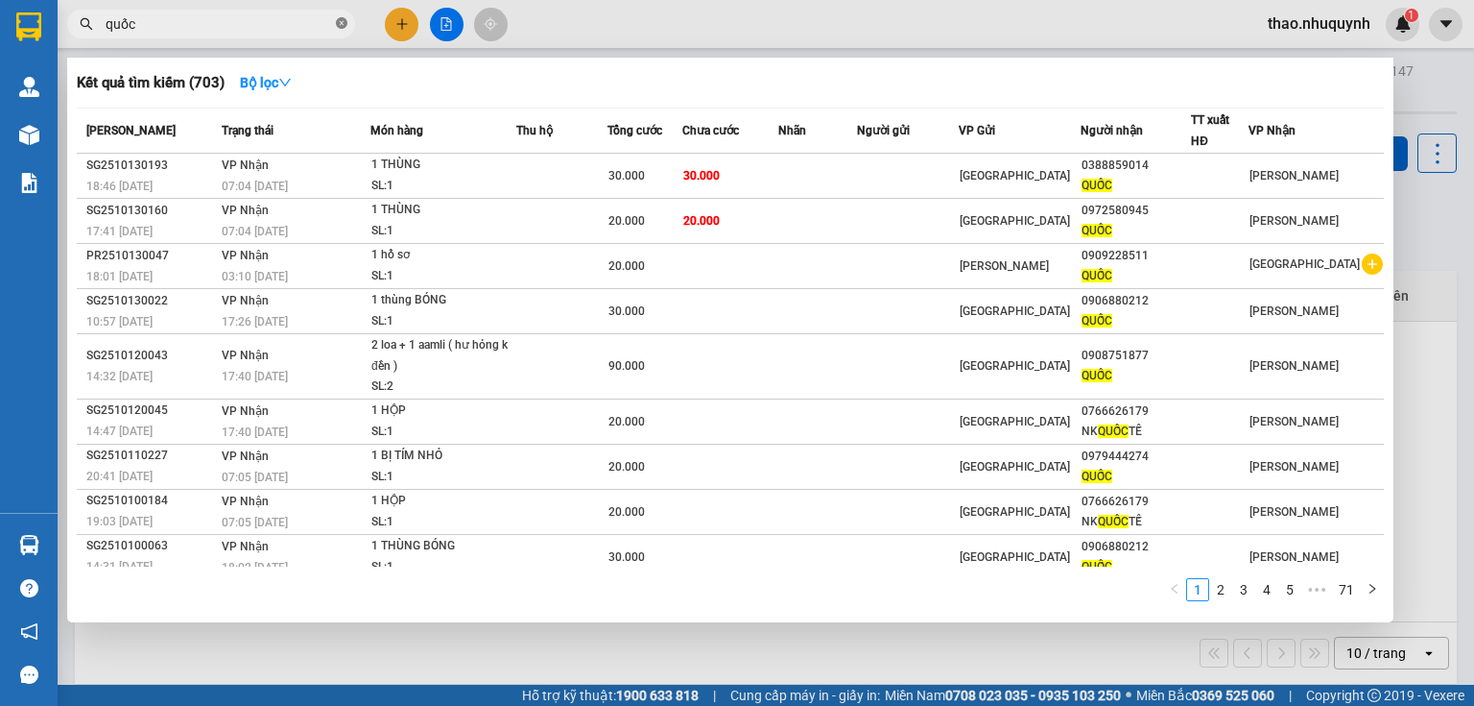
click at [342, 17] on icon "close-circle" at bounding box center [342, 23] width 12 height 12
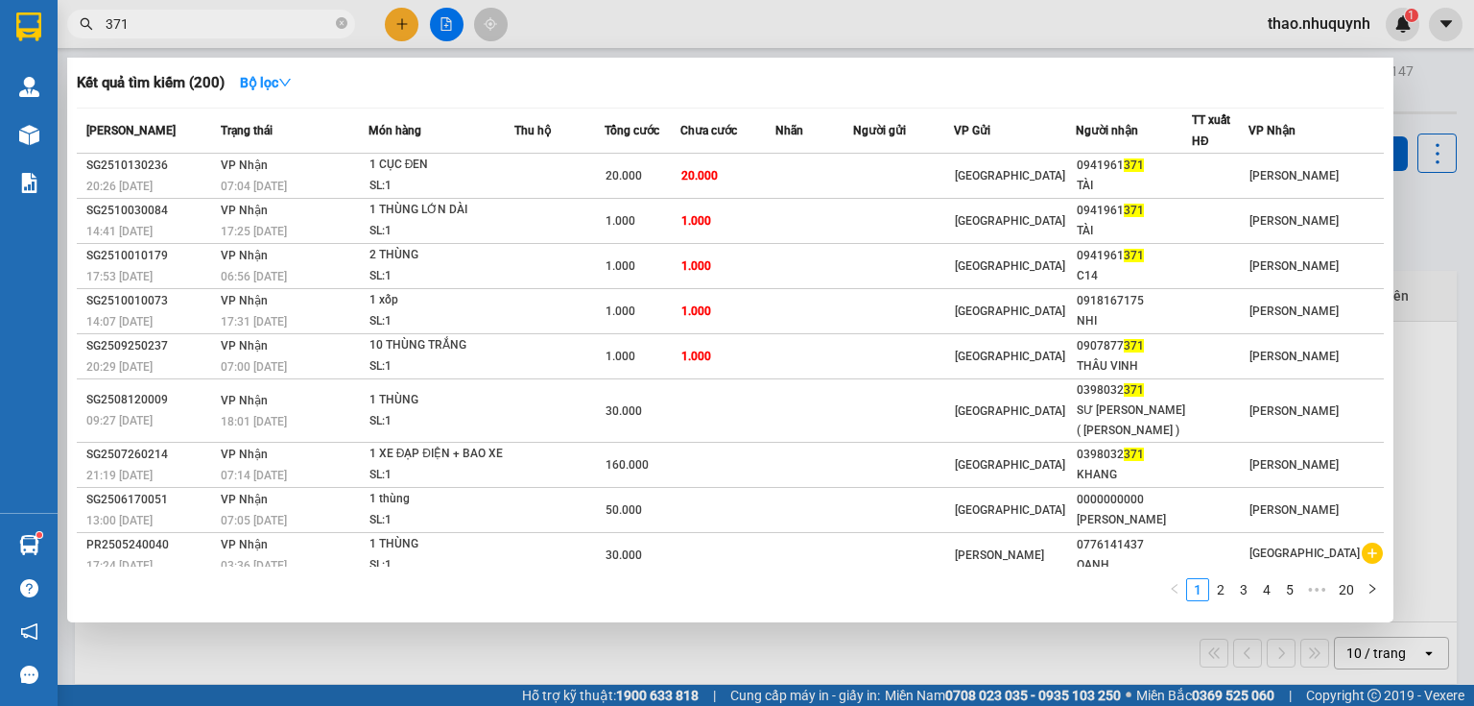
click at [1432, 77] on div at bounding box center [737, 353] width 1474 height 706
click at [342, 27] on icon "close-circle" at bounding box center [342, 23] width 12 height 12
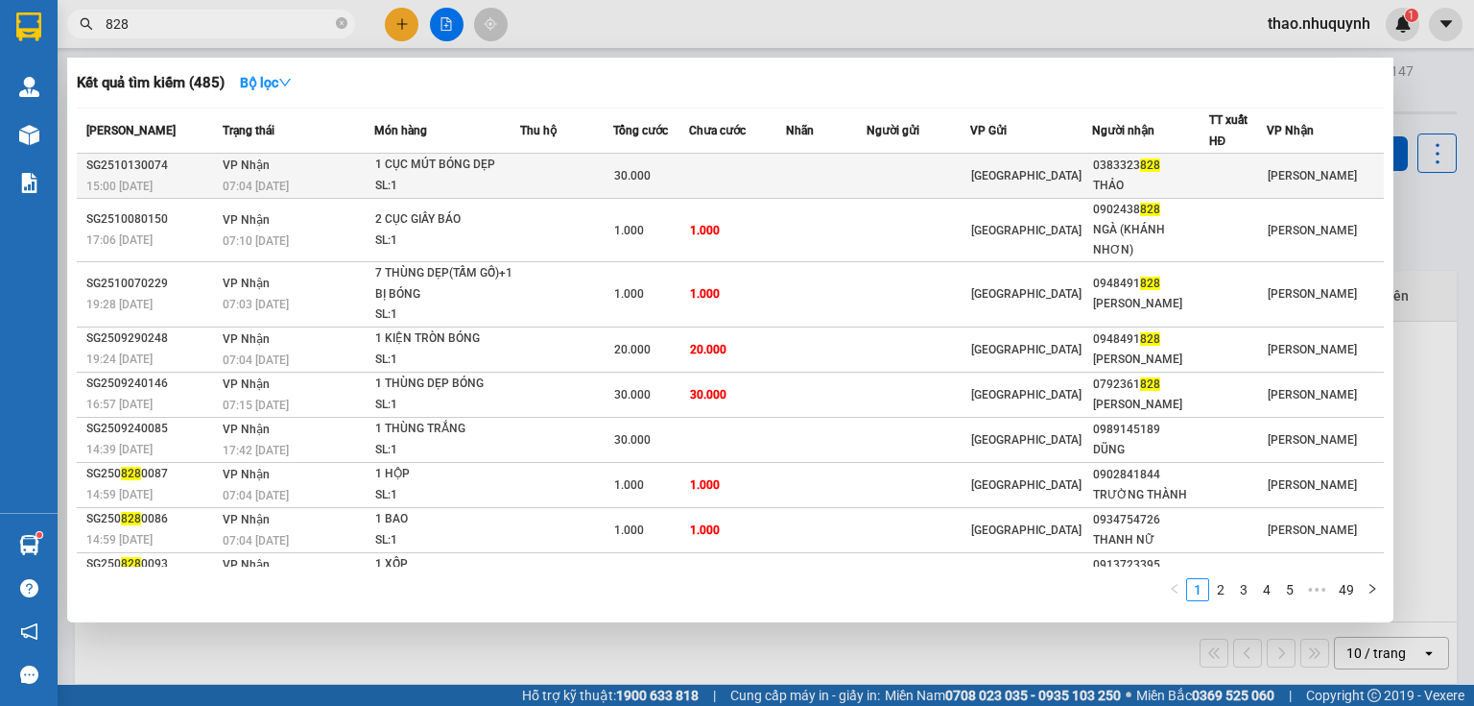
click at [446, 179] on div "SL: 1" at bounding box center [447, 186] width 144 height 21
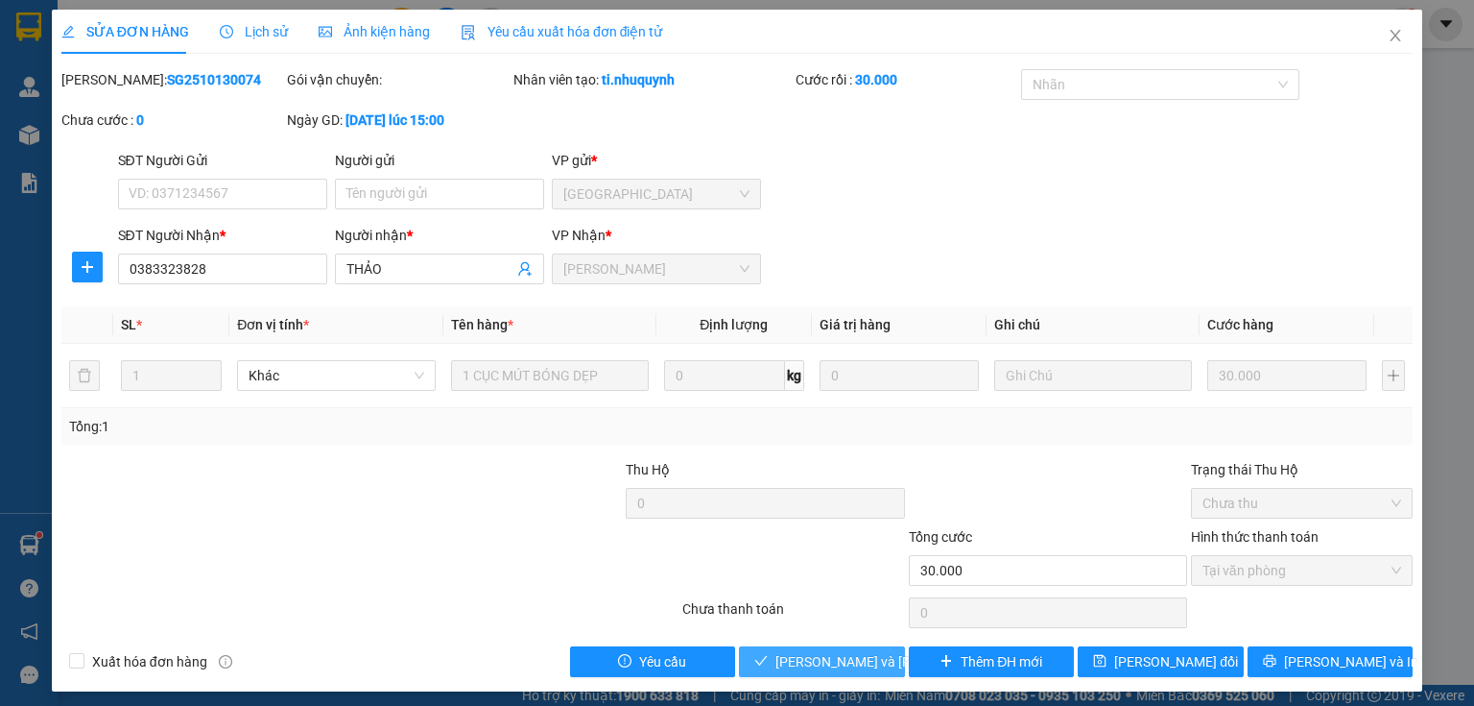
click at [761, 660] on icon "check" at bounding box center [761, 661] width 12 height 10
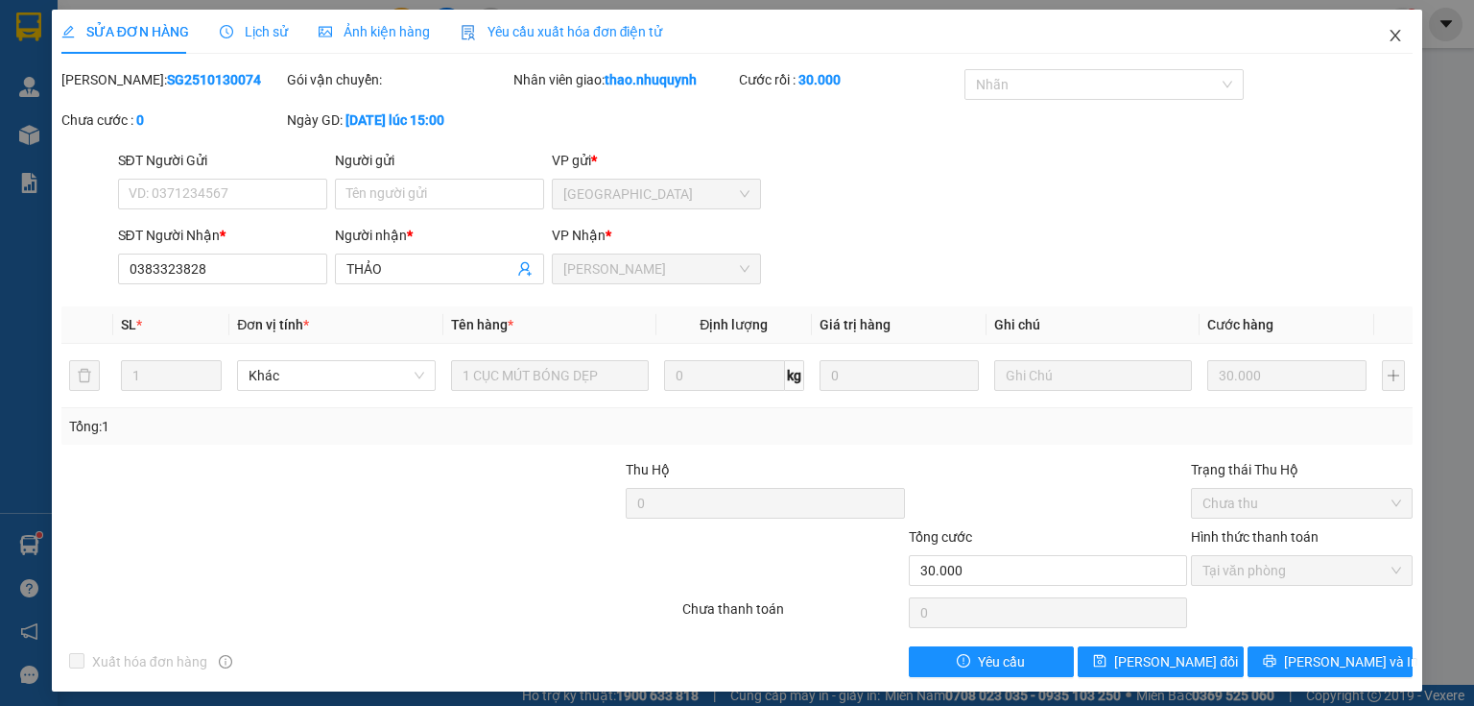
click at [1388, 36] on icon "close" at bounding box center [1395, 35] width 15 height 15
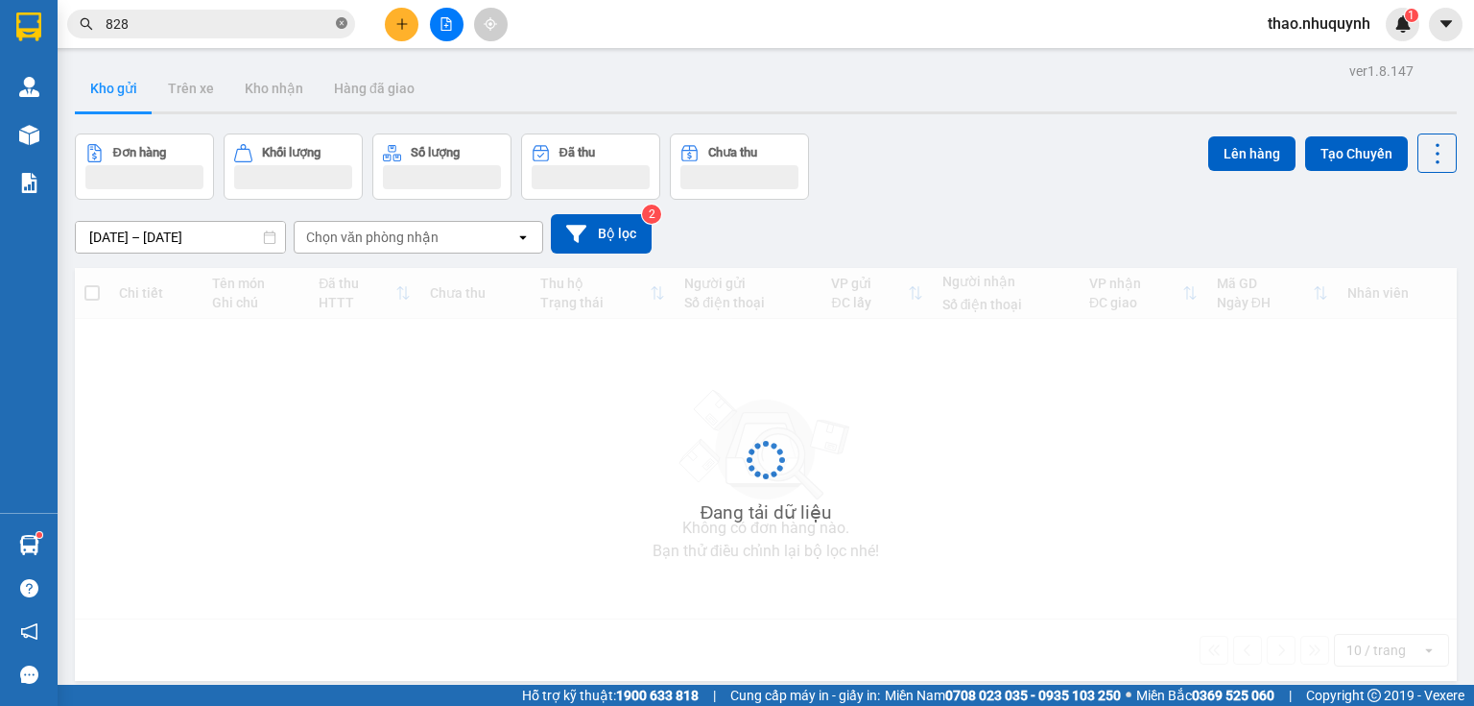
click at [344, 23] on icon "close-circle" at bounding box center [342, 23] width 12 height 12
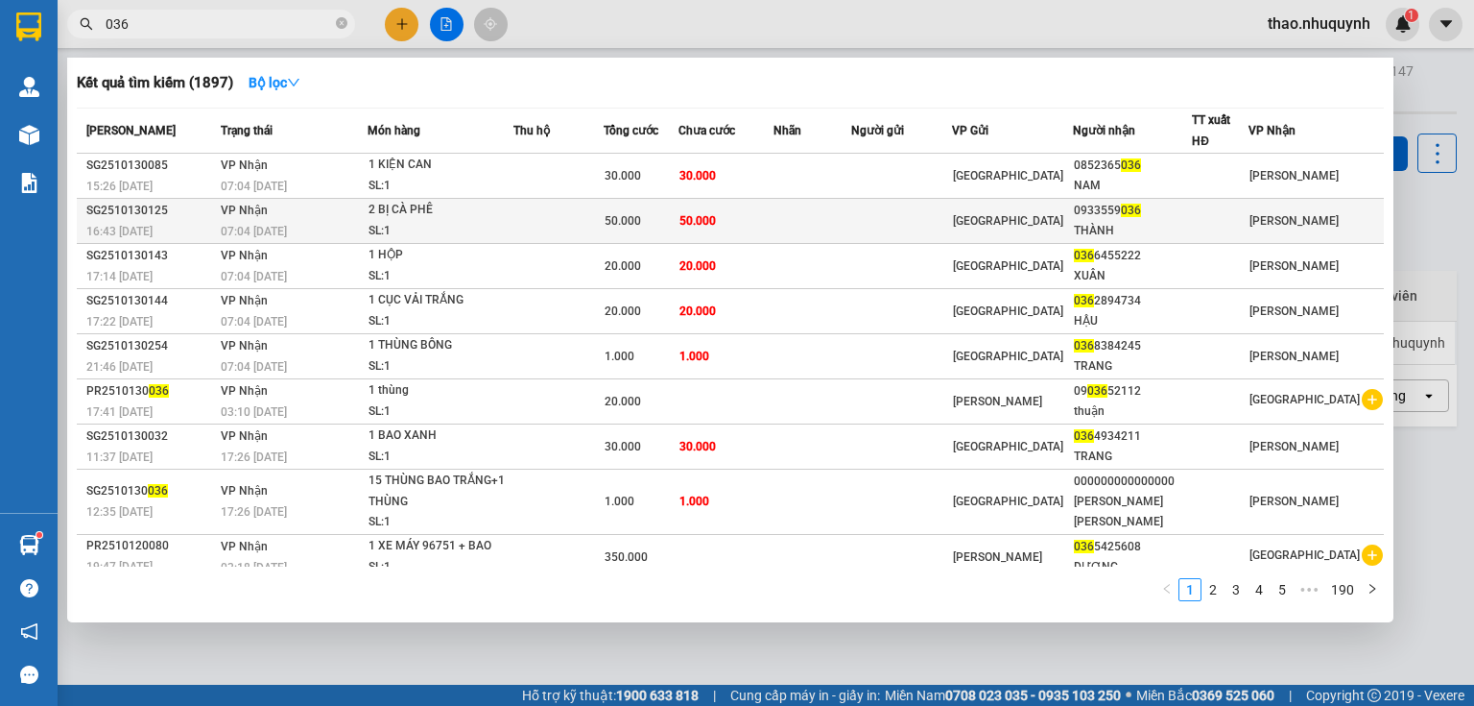
click at [376, 221] on td "2 BỊ CÀ PHÊ SL: 1" at bounding box center [441, 221] width 146 height 45
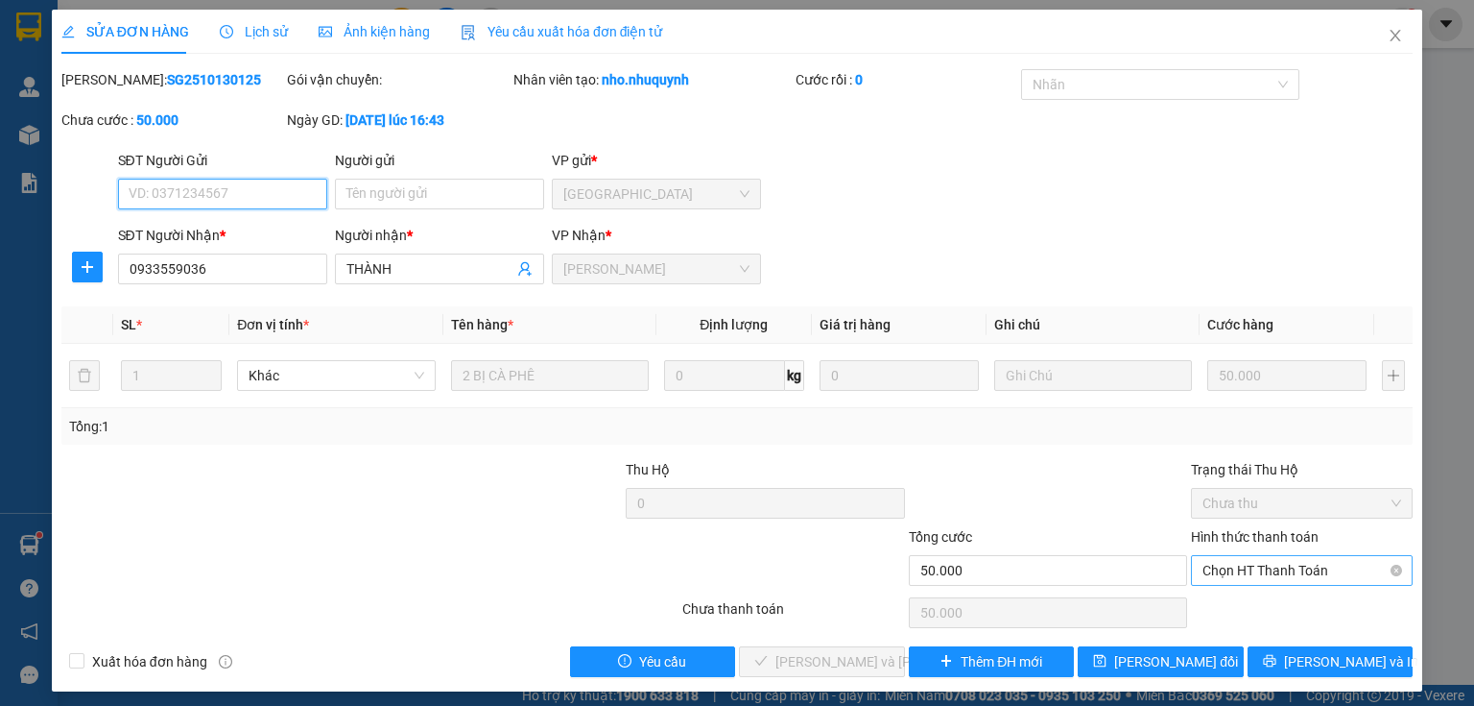
drag, startPoint x: 1229, startPoint y: 565, endPoint x: 1224, endPoint y: 585, distance: 19.8
click at [1229, 566] on span "Chọn HT Thanh Toán" at bounding box center [1302, 570] width 199 height 29
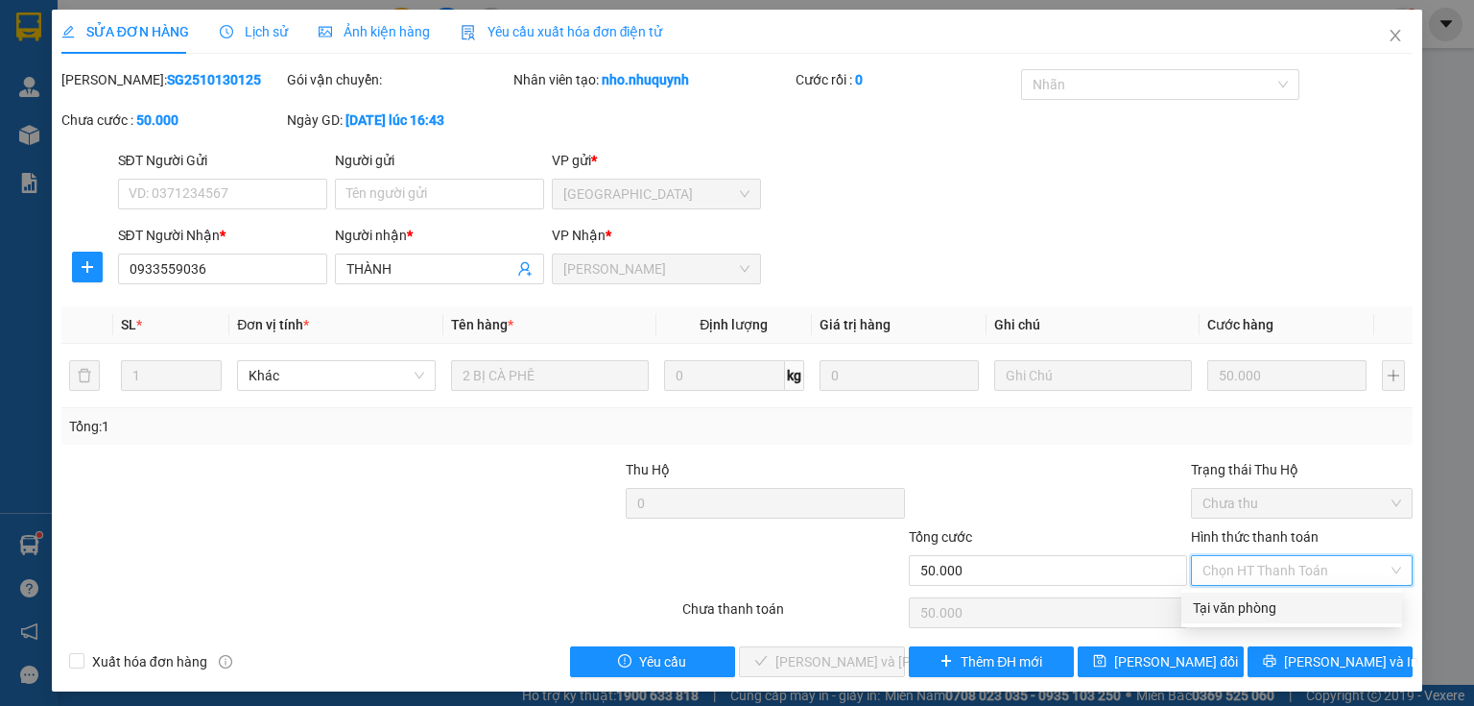
click at [1219, 603] on div "Tại văn phòng" at bounding box center [1292, 607] width 198 height 21
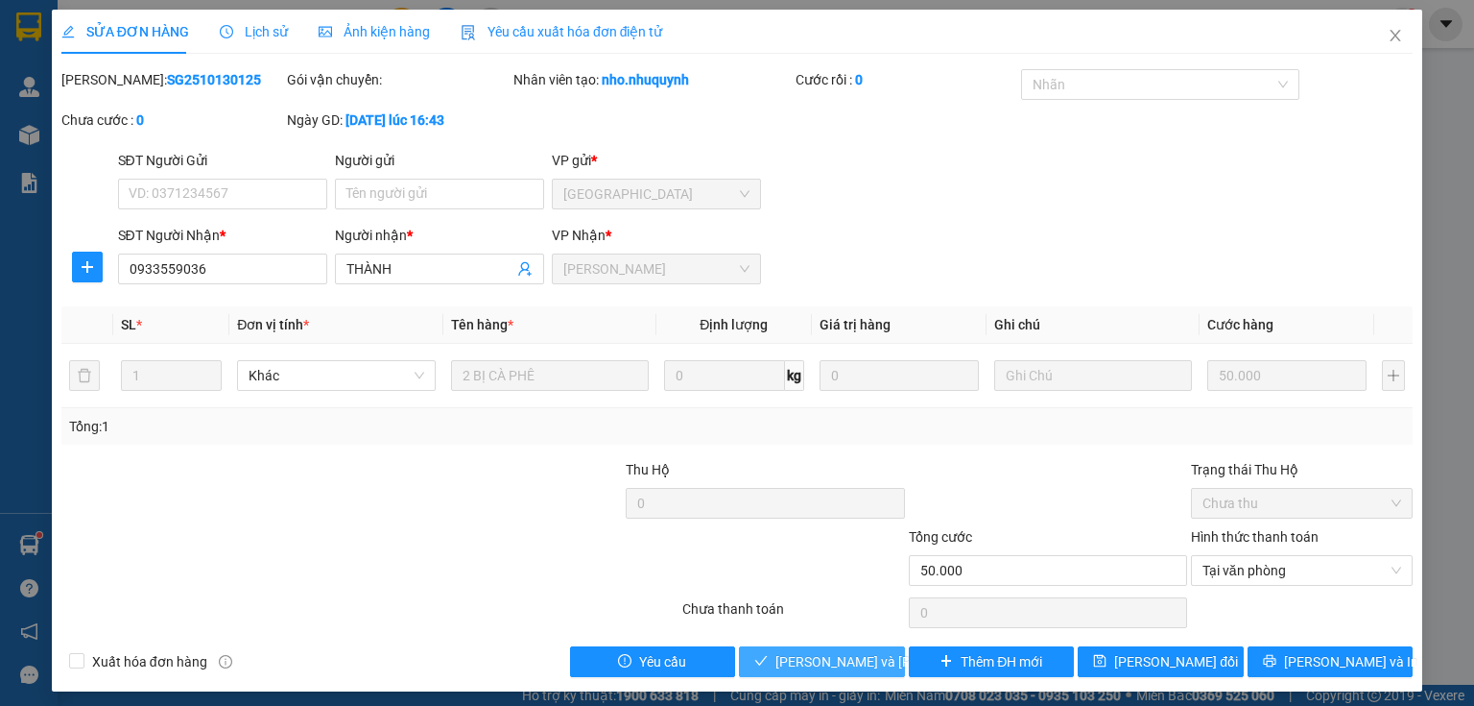
click at [782, 657] on span "Lưu và Giao hàng" at bounding box center [905, 661] width 259 height 21
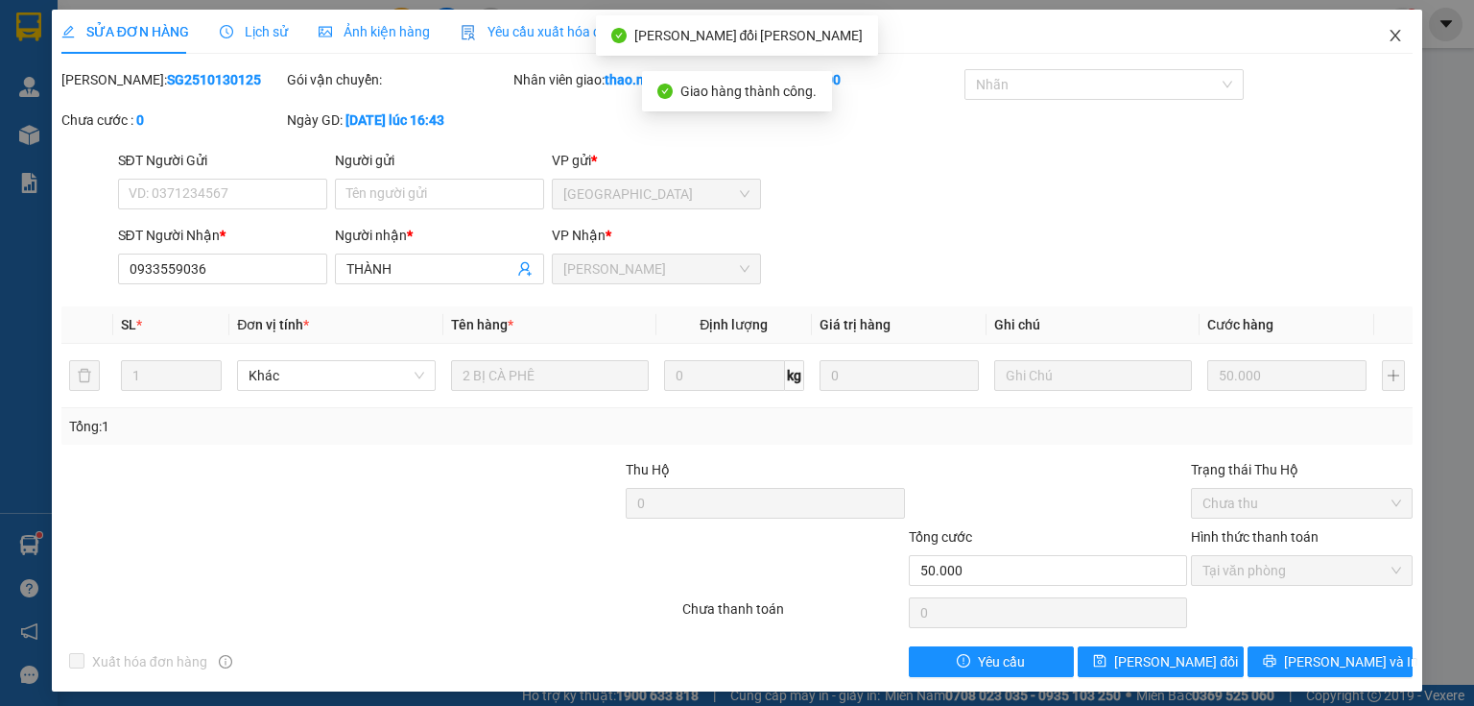
click at [1391, 36] on icon "close" at bounding box center [1396, 36] width 11 height 12
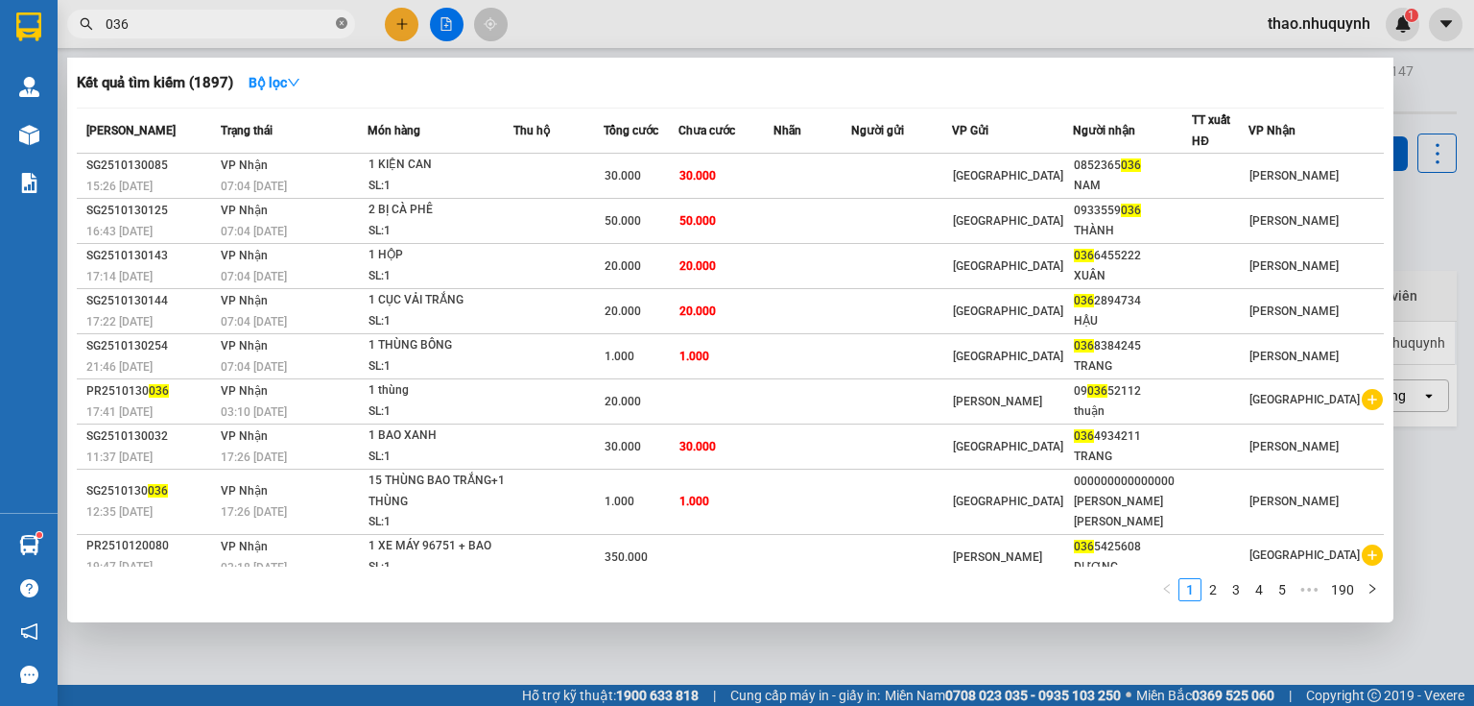
click at [342, 23] on icon "close-circle" at bounding box center [342, 23] width 12 height 12
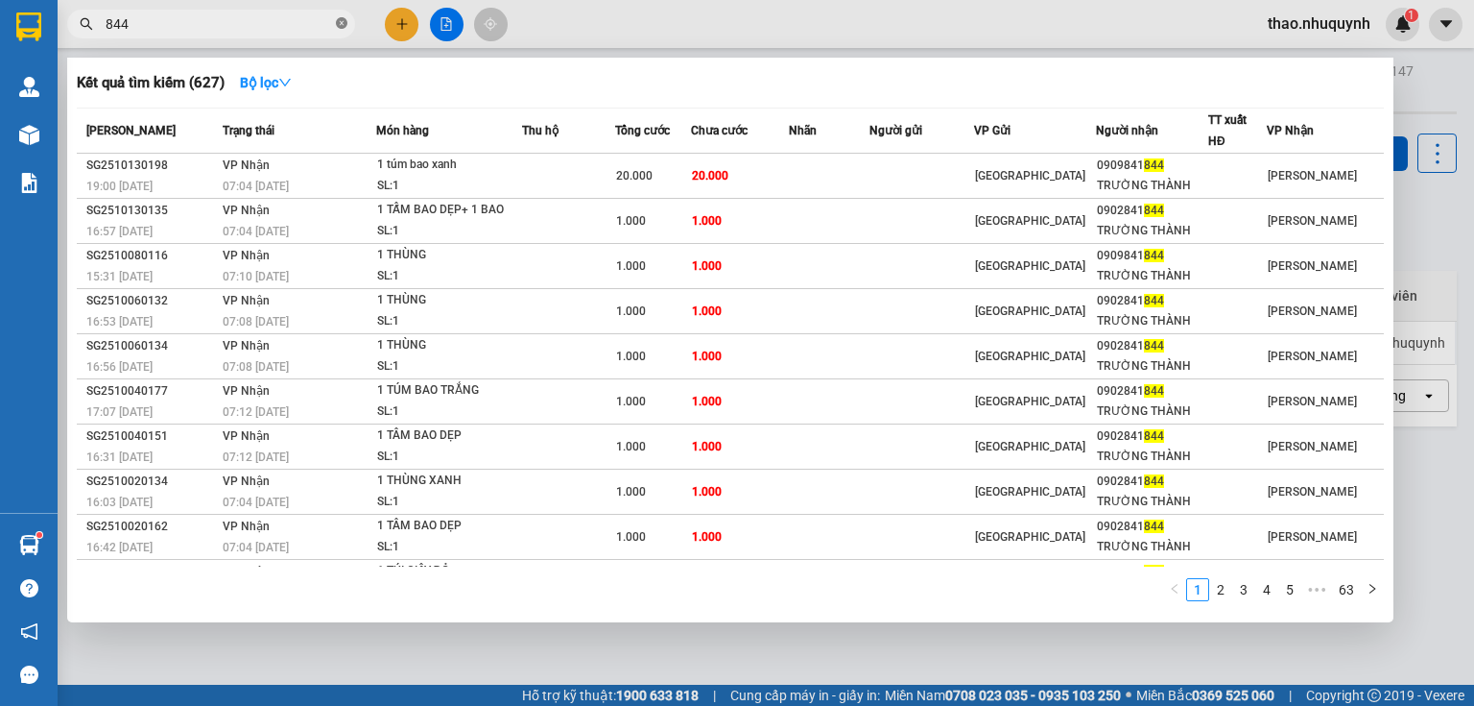
click at [340, 26] on icon "close-circle" at bounding box center [342, 23] width 12 height 12
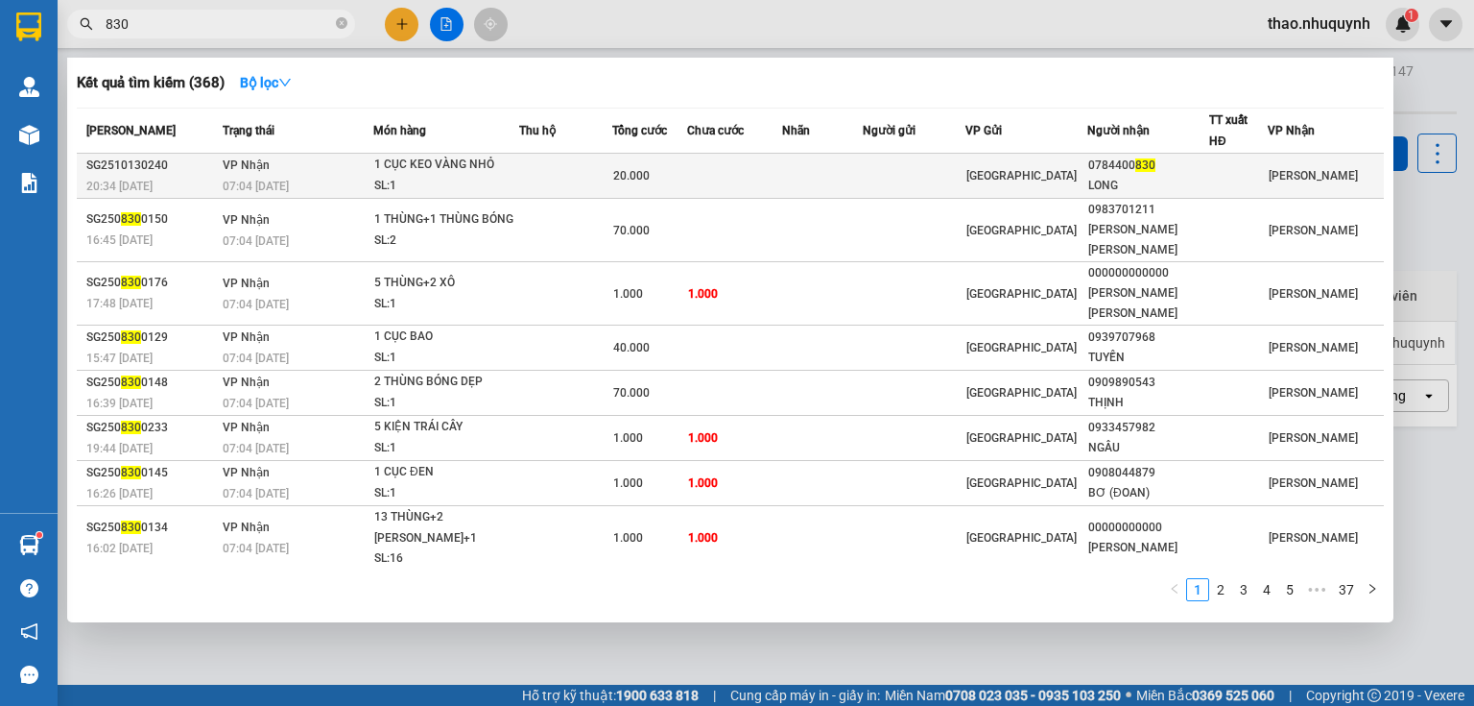
click at [393, 164] on div "1 CỤC KEO VÀNG NHỎ" at bounding box center [446, 165] width 144 height 21
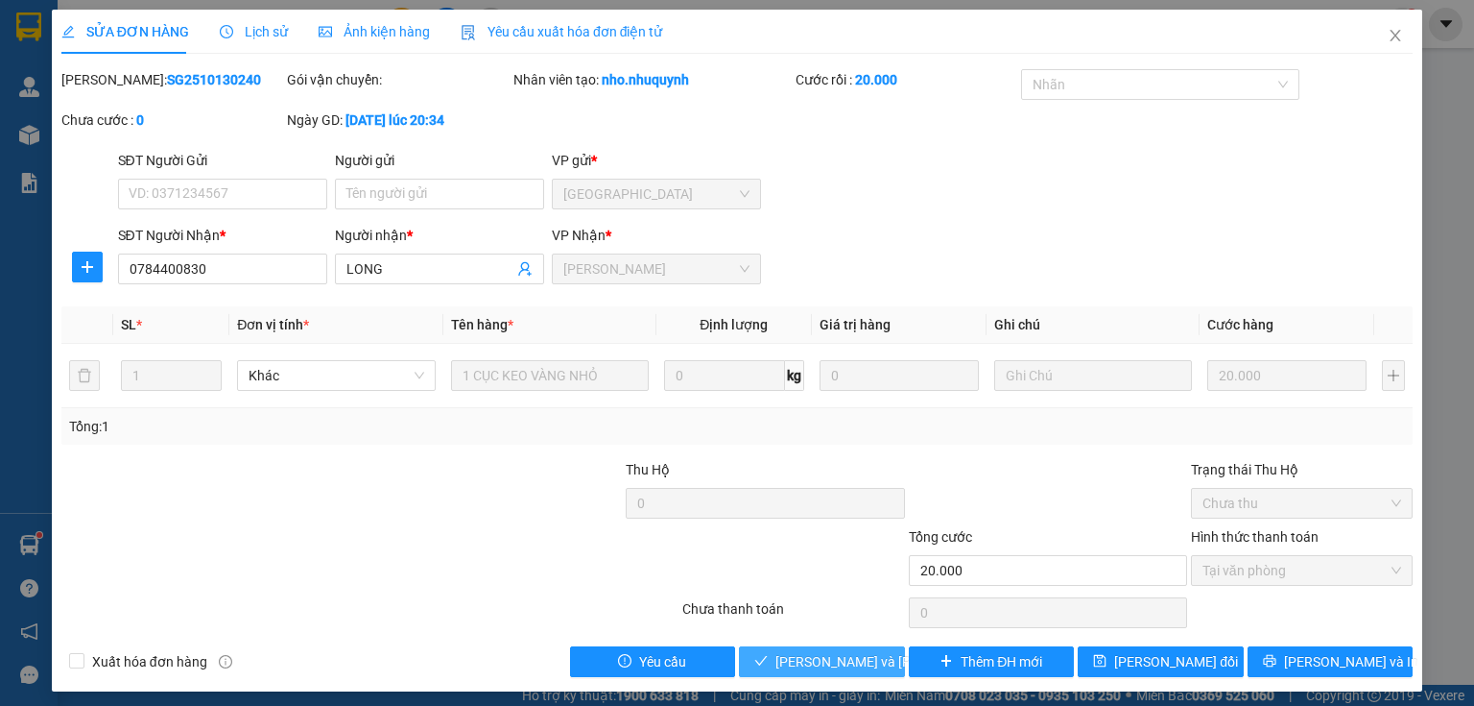
click at [829, 661] on span "Lưu và Giao hàng" at bounding box center [905, 661] width 259 height 21
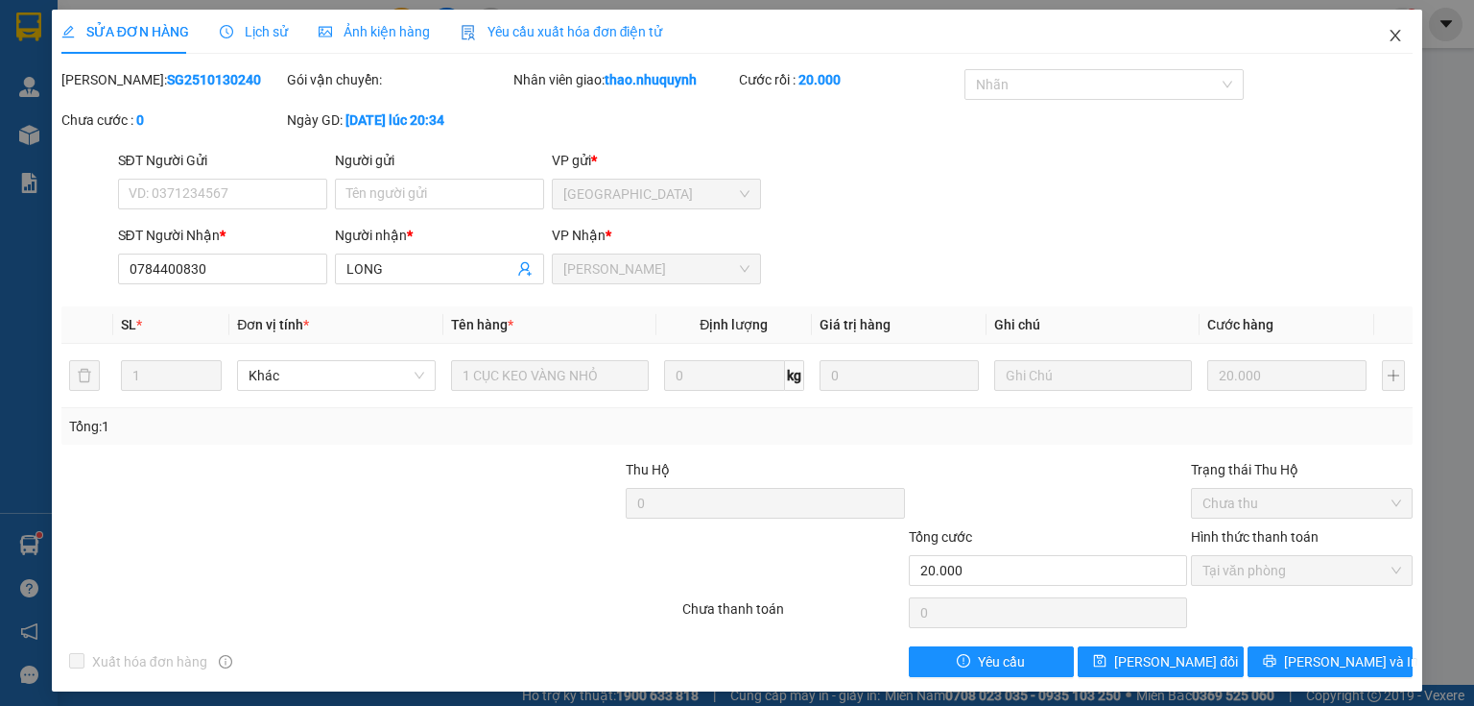
click at [1388, 37] on icon "close" at bounding box center [1395, 35] width 15 height 15
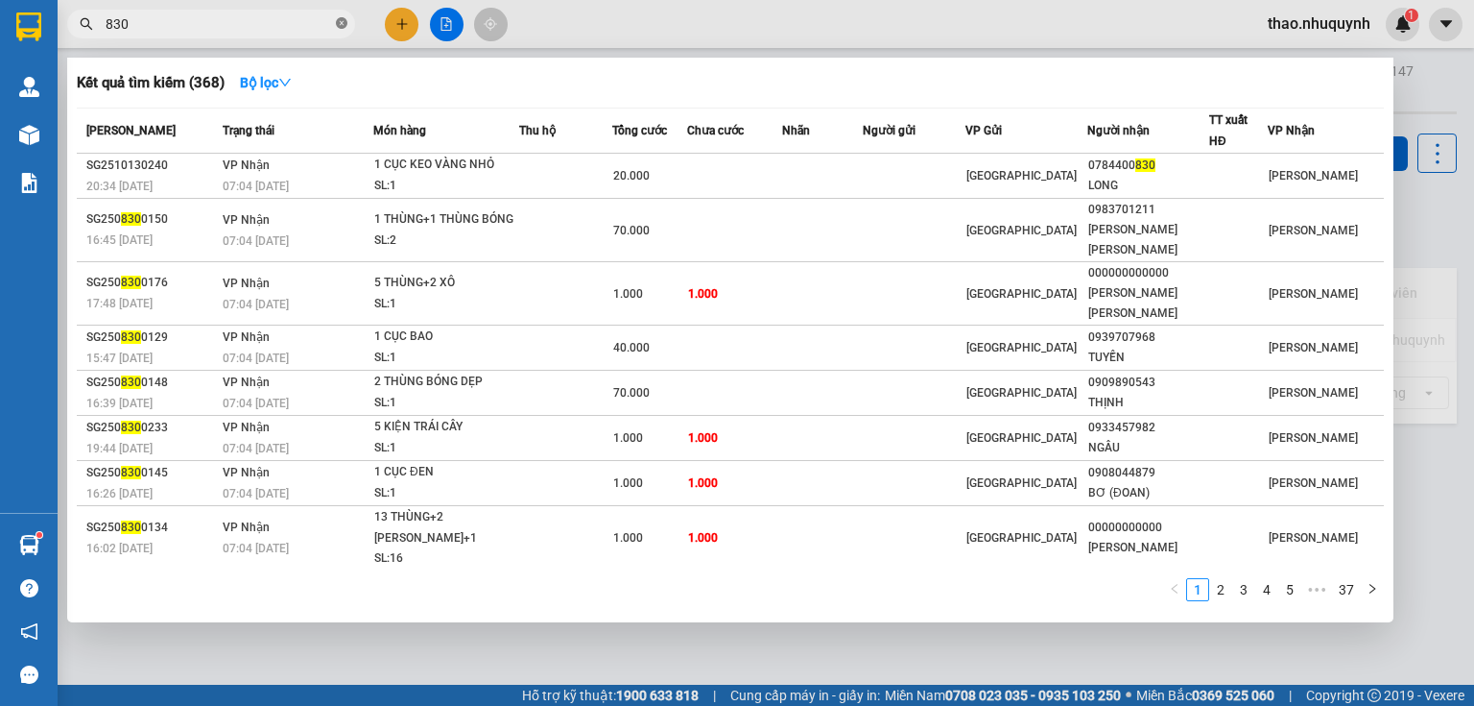
click at [342, 19] on icon "close-circle" at bounding box center [342, 23] width 12 height 12
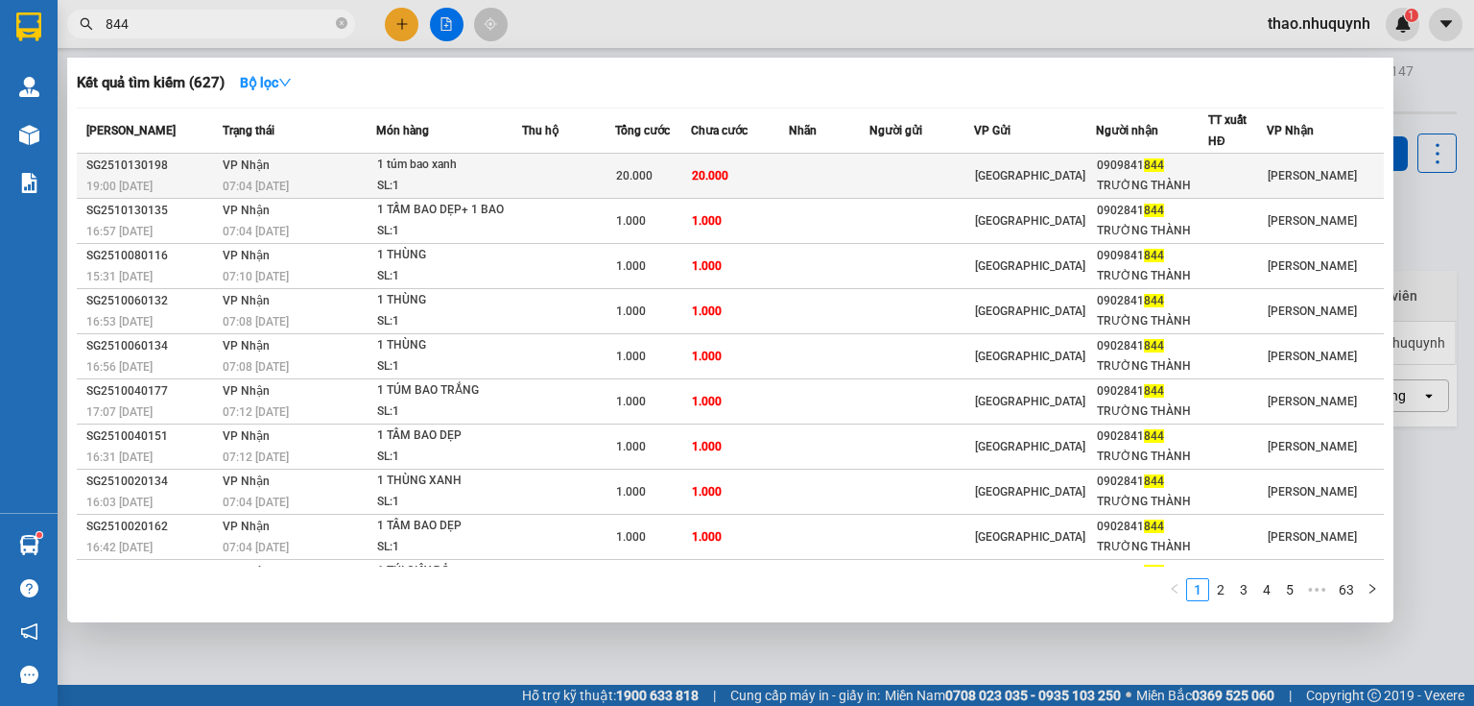
click at [399, 169] on div "1 túm bao xanh" at bounding box center [449, 165] width 144 height 21
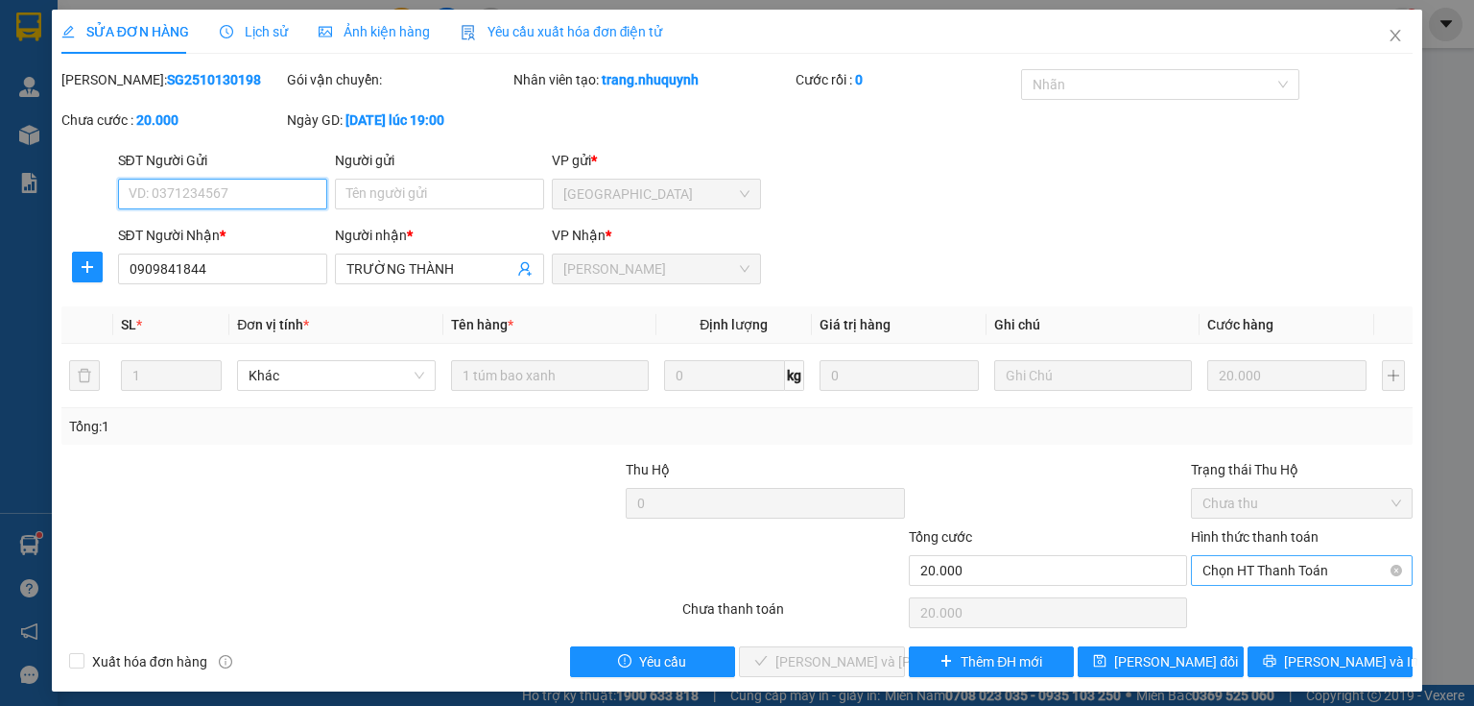
click at [1265, 564] on span "Chọn HT Thanh Toán" at bounding box center [1302, 570] width 199 height 29
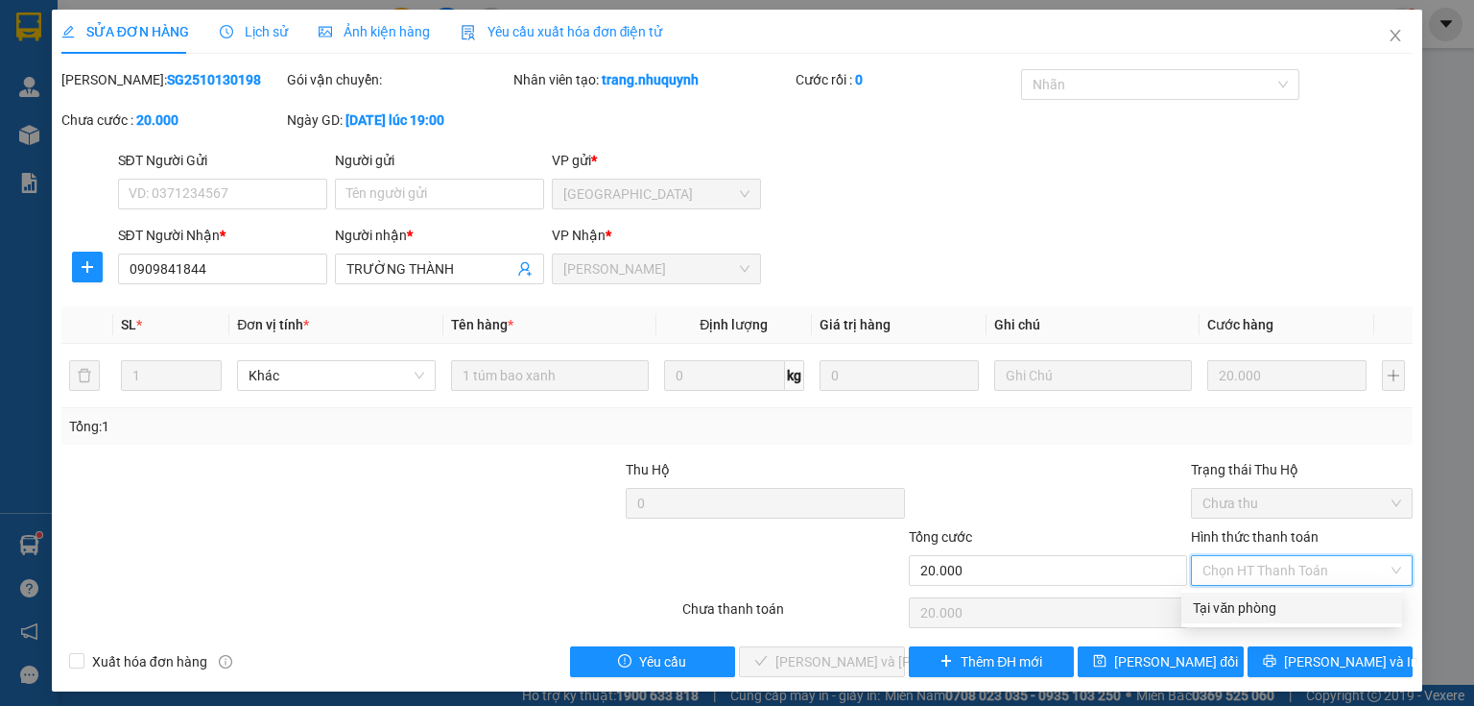
click at [1256, 603] on div "Tại văn phòng" at bounding box center [1292, 607] width 198 height 21
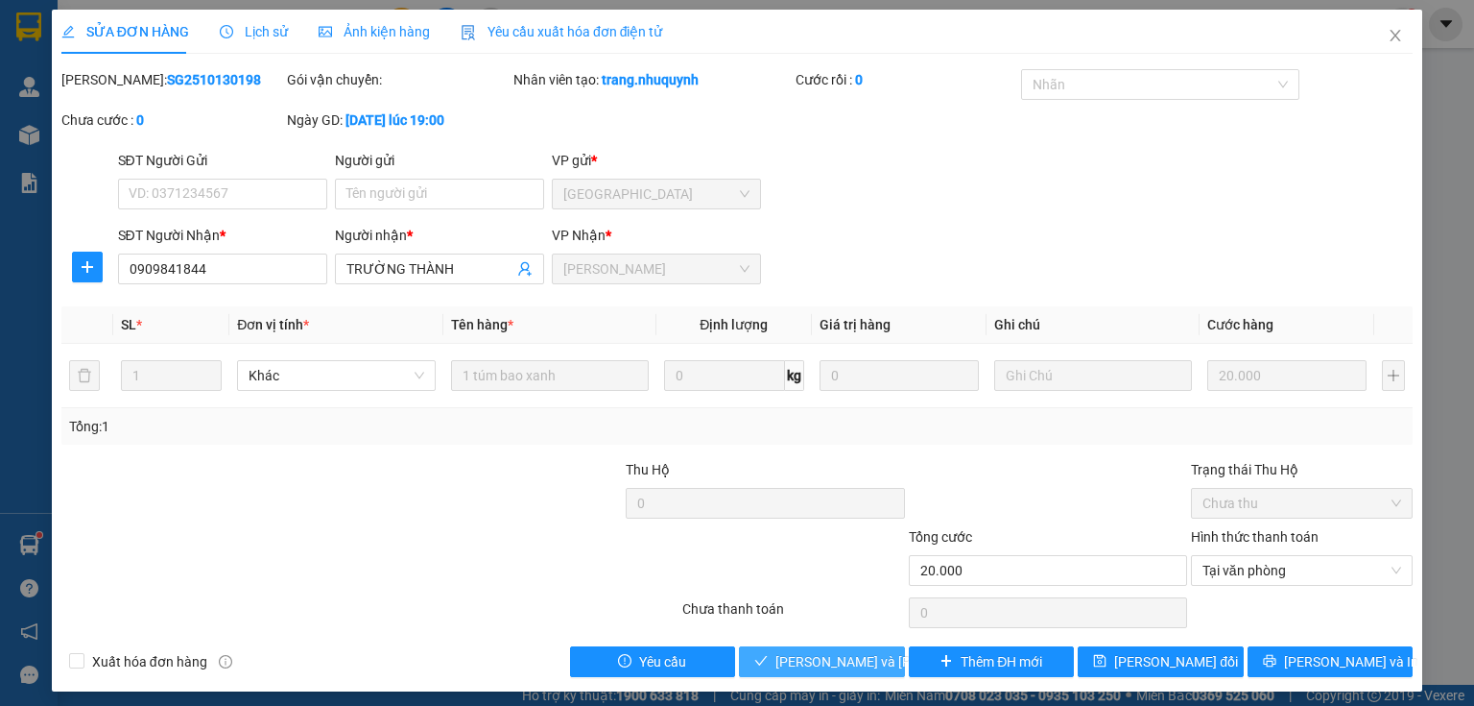
click at [811, 651] on span "Lưu và Giao hàng" at bounding box center [905, 661] width 259 height 21
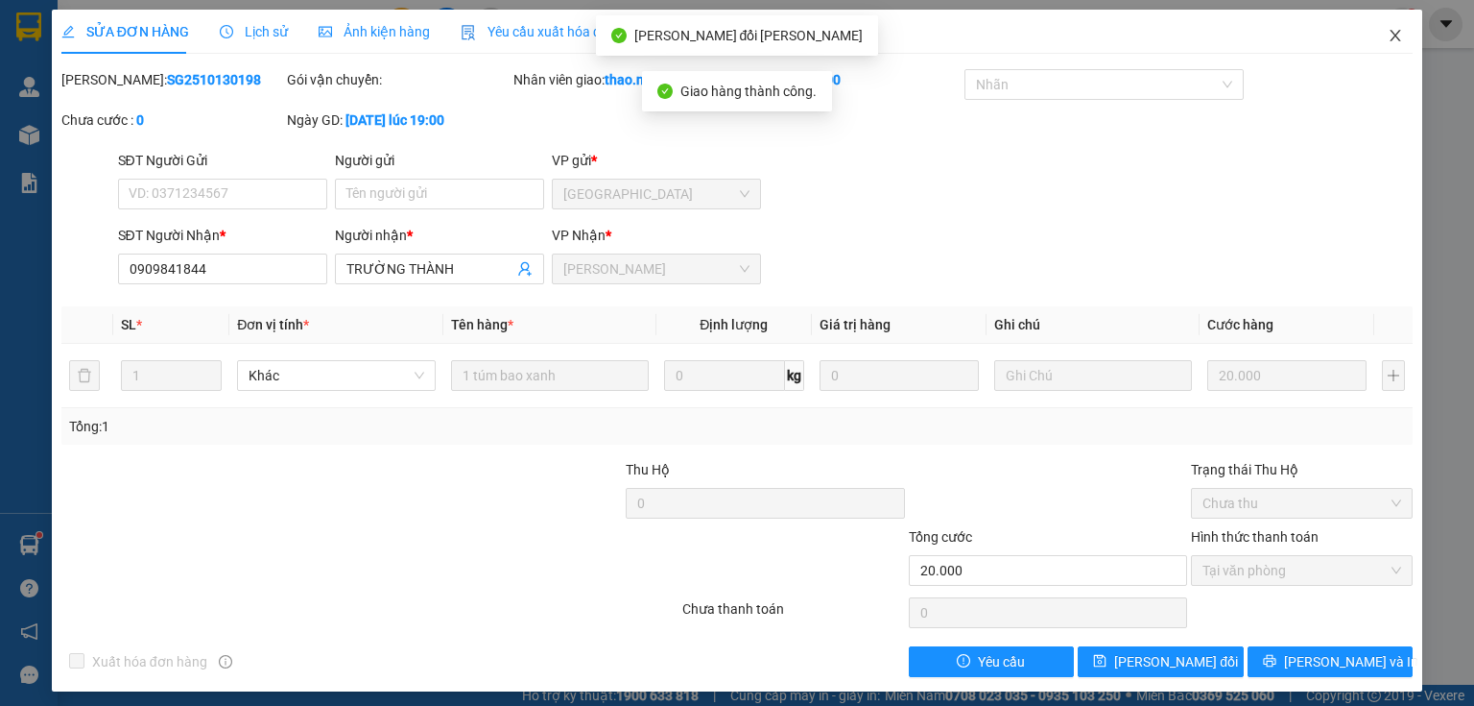
click at [1388, 36] on icon "close" at bounding box center [1395, 35] width 15 height 15
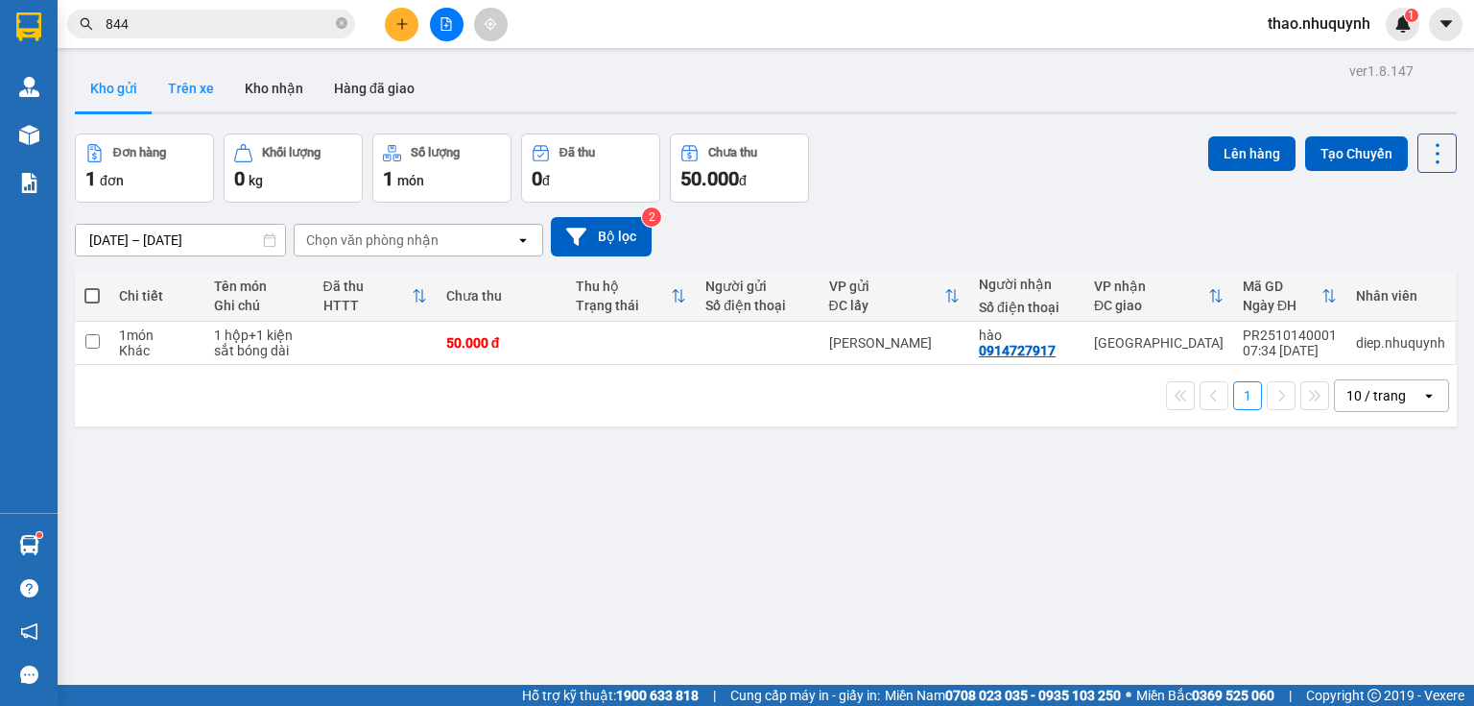
click at [192, 91] on button "Trên xe" at bounding box center [191, 88] width 77 height 46
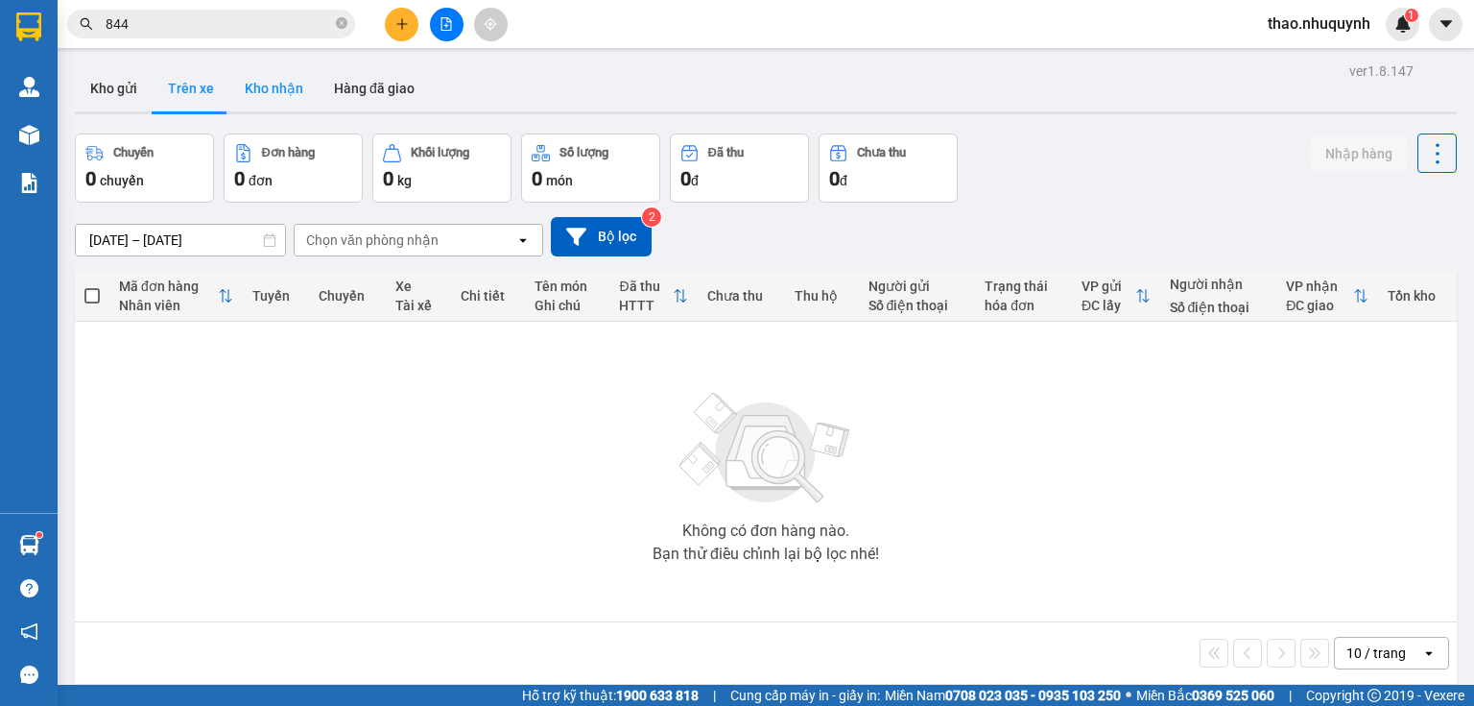
click at [270, 82] on button "Kho nhận" at bounding box center [273, 88] width 89 height 46
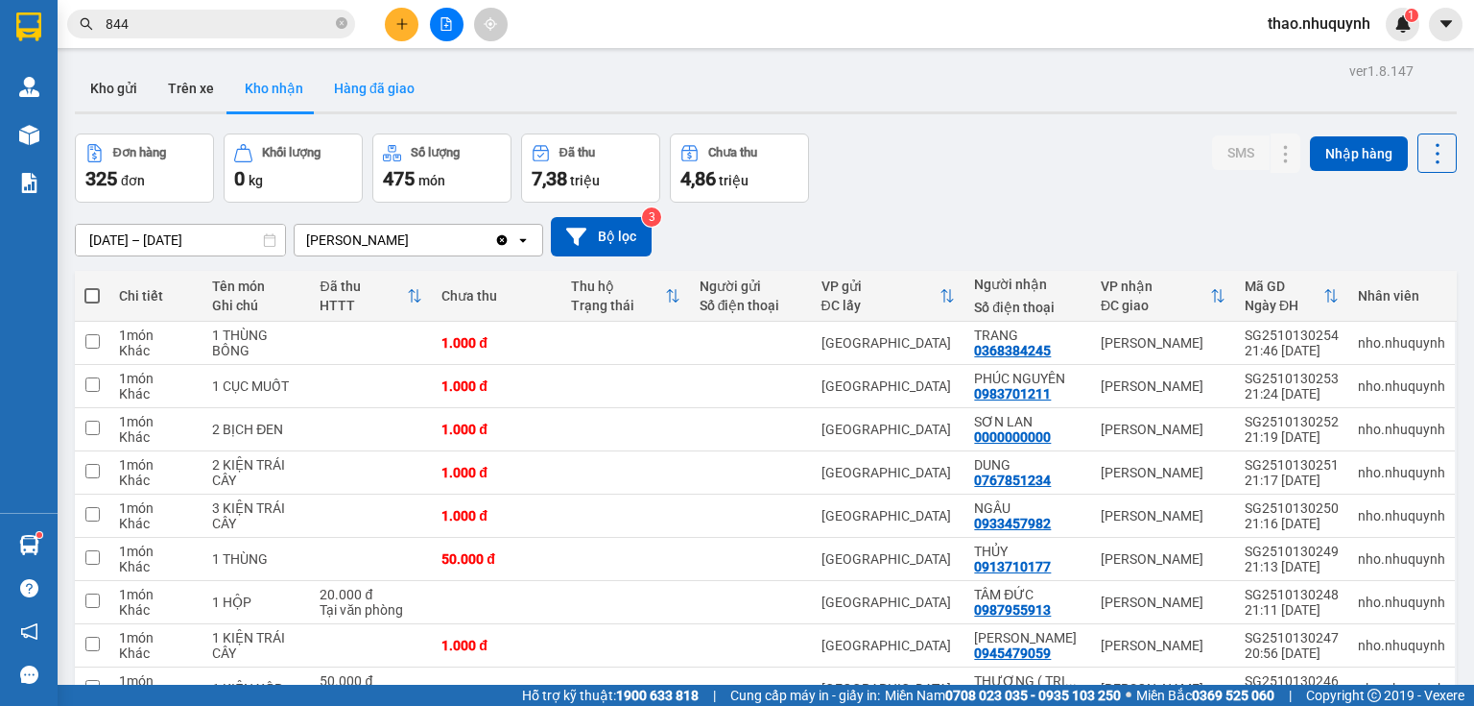
click at [377, 96] on button "Hàng đã giao" at bounding box center [374, 88] width 111 height 46
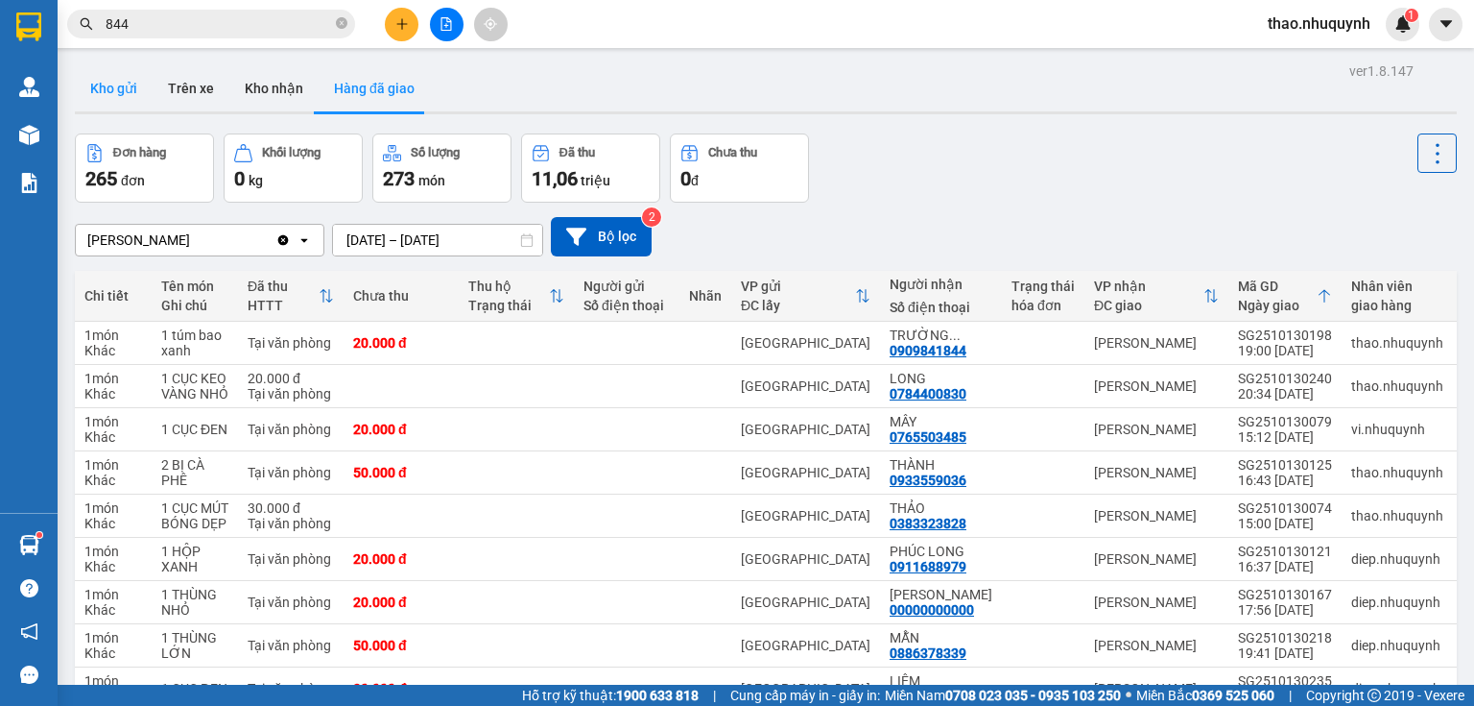
click at [128, 92] on button "Kho gửi" at bounding box center [114, 88] width 78 height 46
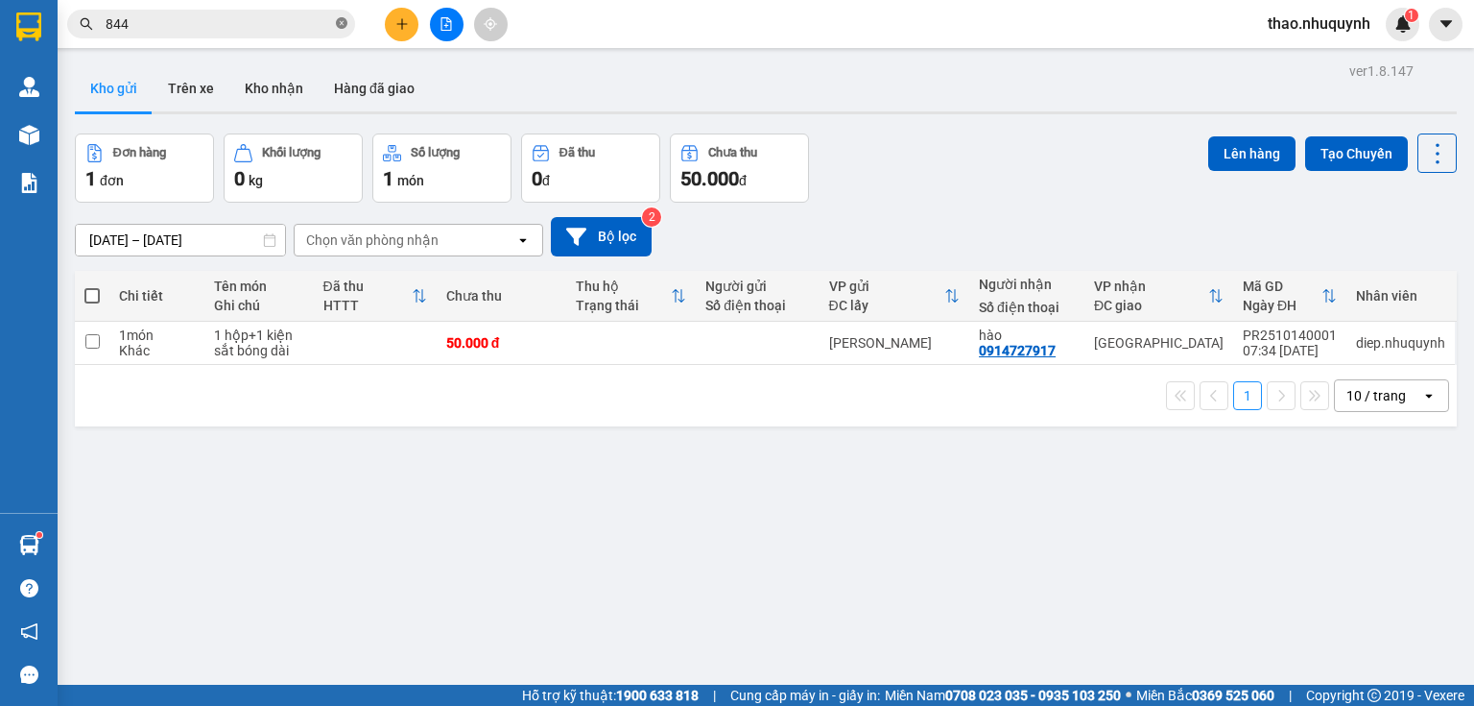
click at [344, 22] on icon "close-circle" at bounding box center [342, 23] width 12 height 12
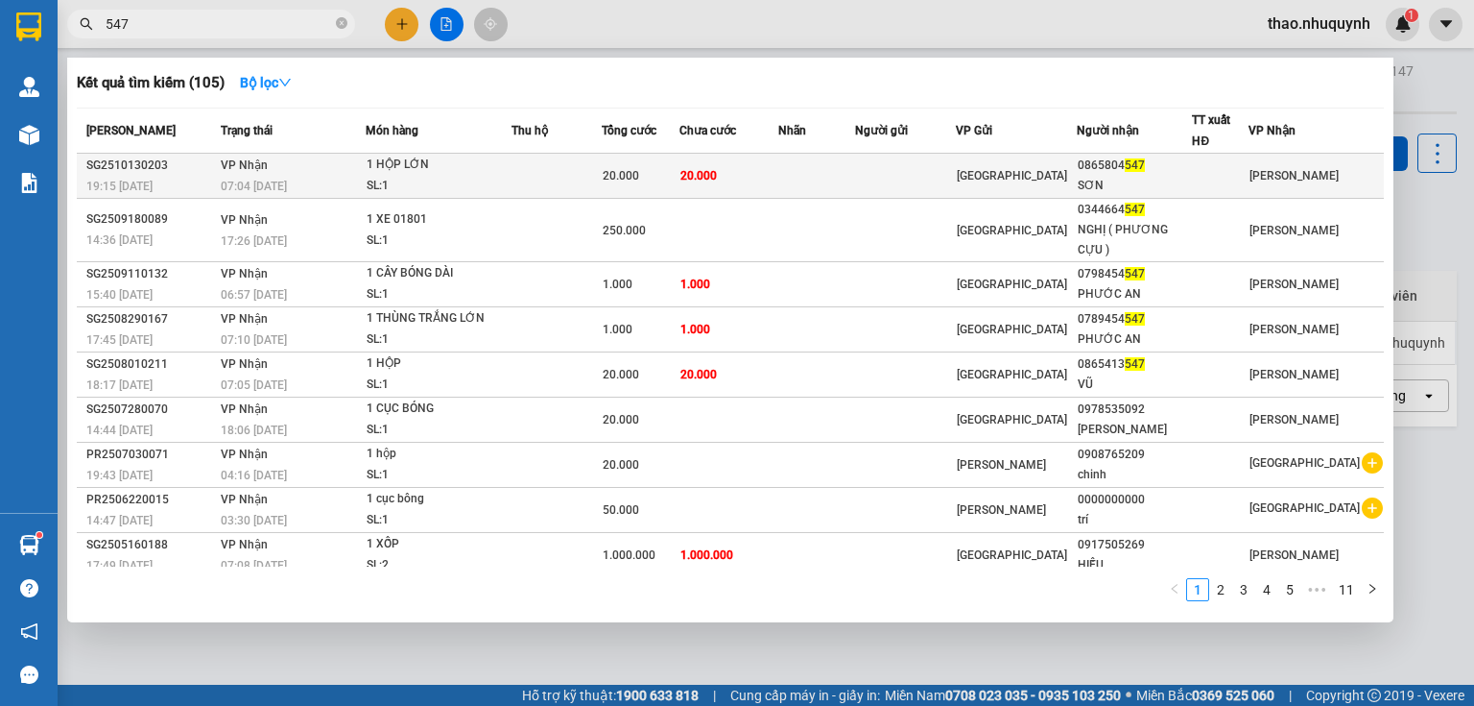
click at [355, 171] on td "VP Nhận 07:04 - 14/10" at bounding box center [291, 176] width 151 height 45
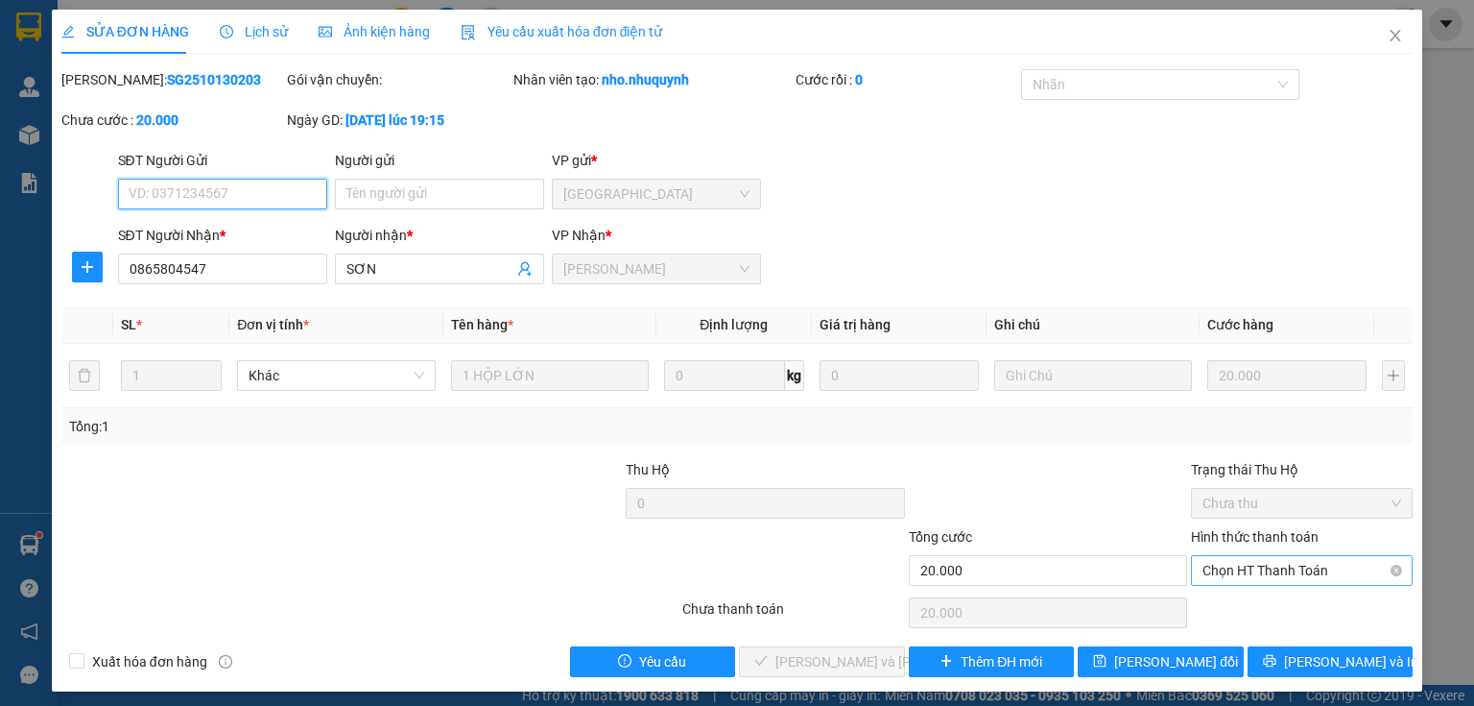
click at [1205, 572] on span "Chọn HT Thanh Toán" at bounding box center [1302, 570] width 199 height 29
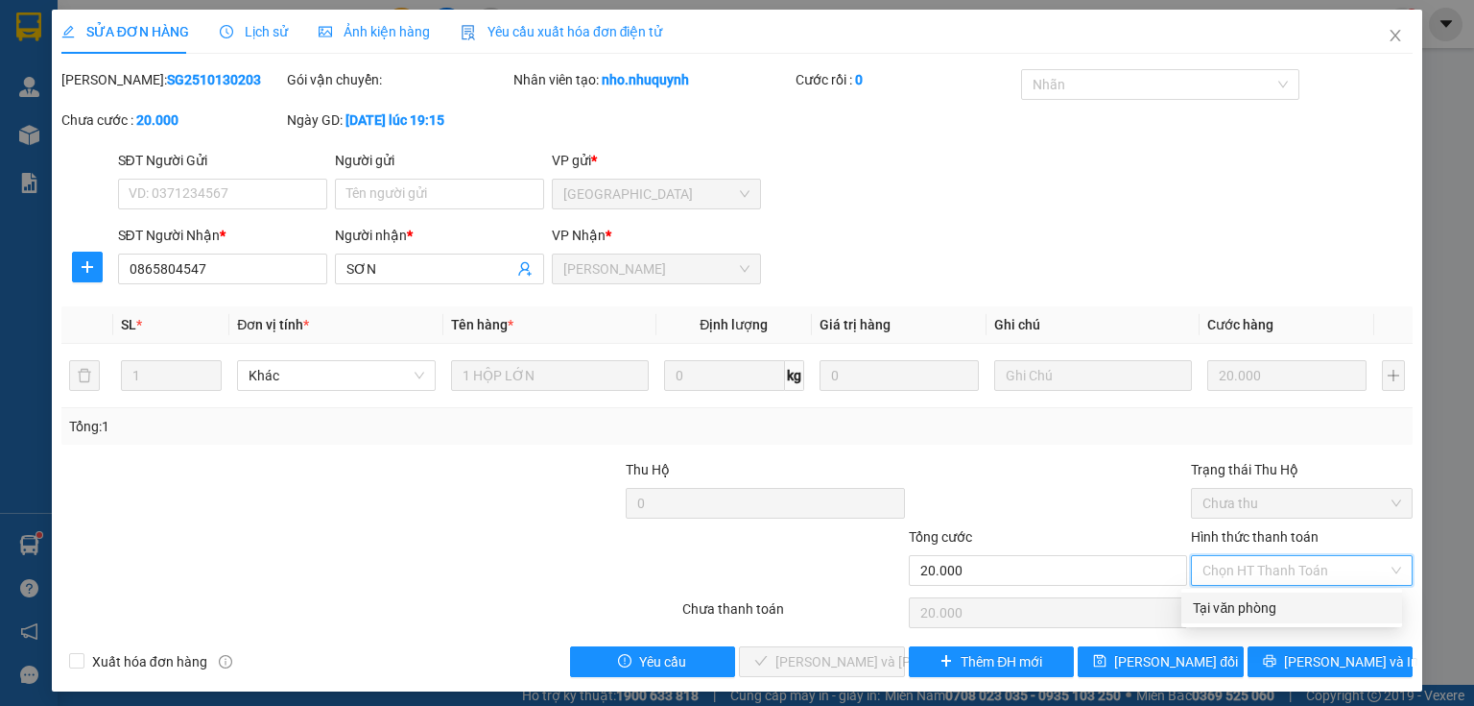
click at [1216, 607] on div "Tại văn phòng" at bounding box center [1292, 607] width 198 height 21
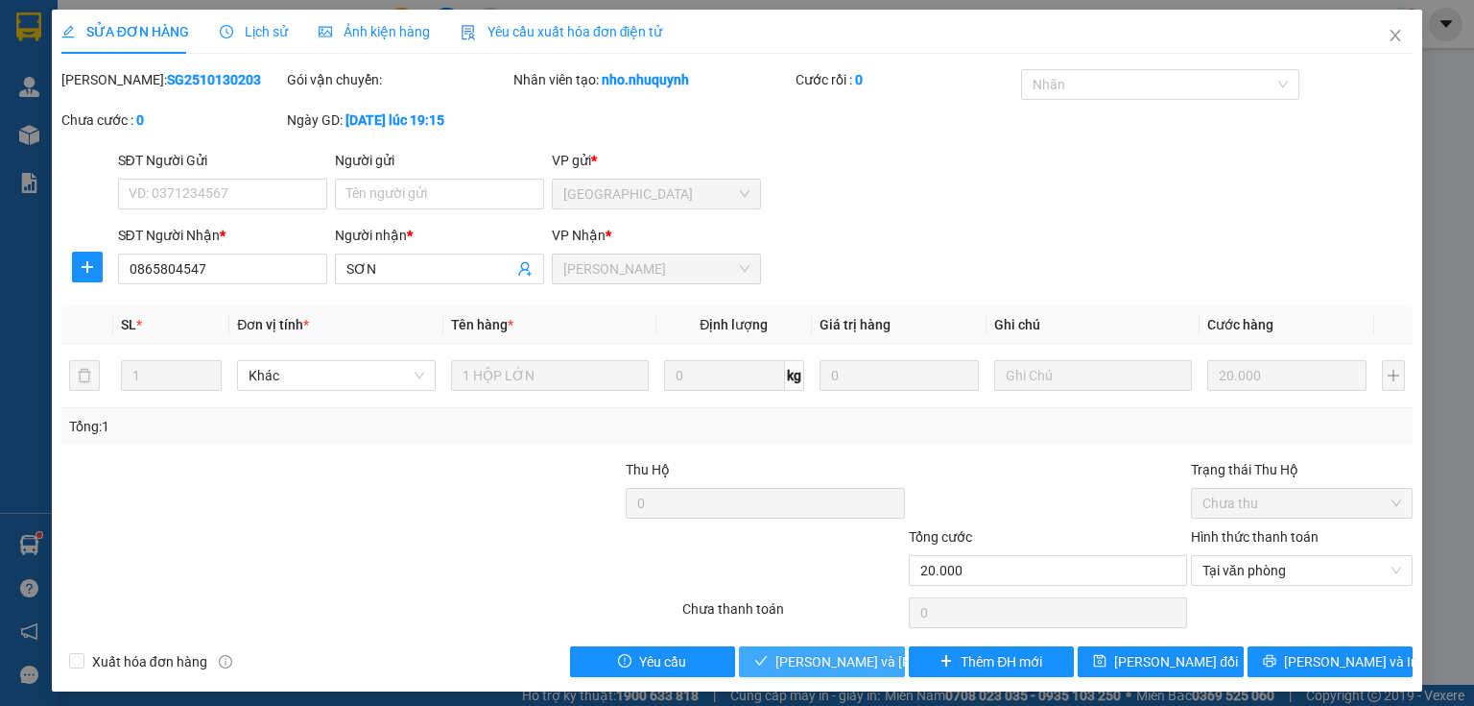
drag, startPoint x: 781, startPoint y: 659, endPoint x: 798, endPoint y: 649, distance: 19.4
click at [783, 655] on span "Lưu và Giao hàng" at bounding box center [905, 661] width 259 height 21
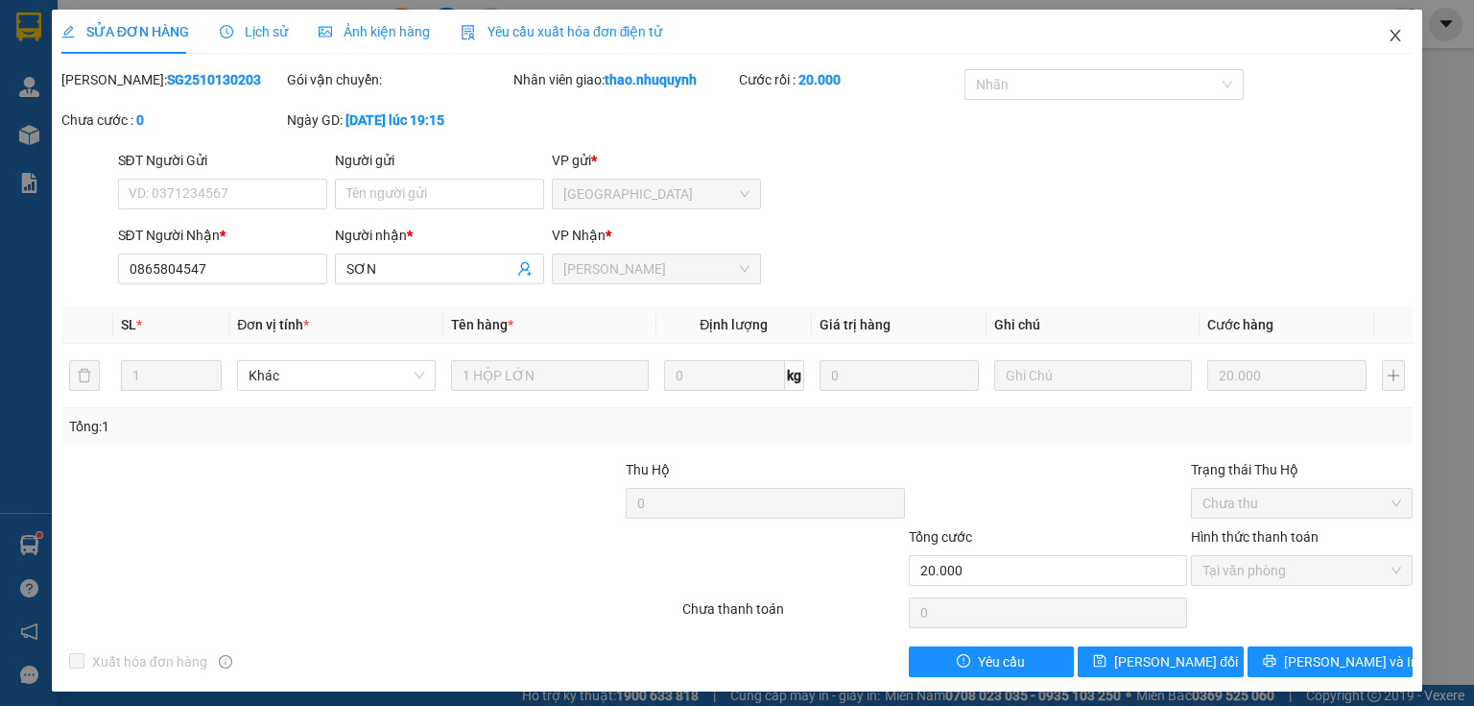
drag, startPoint x: 1380, startPoint y: 38, endPoint x: 589, endPoint y: 25, distance: 791.1
click at [1388, 38] on icon "close" at bounding box center [1395, 35] width 15 height 15
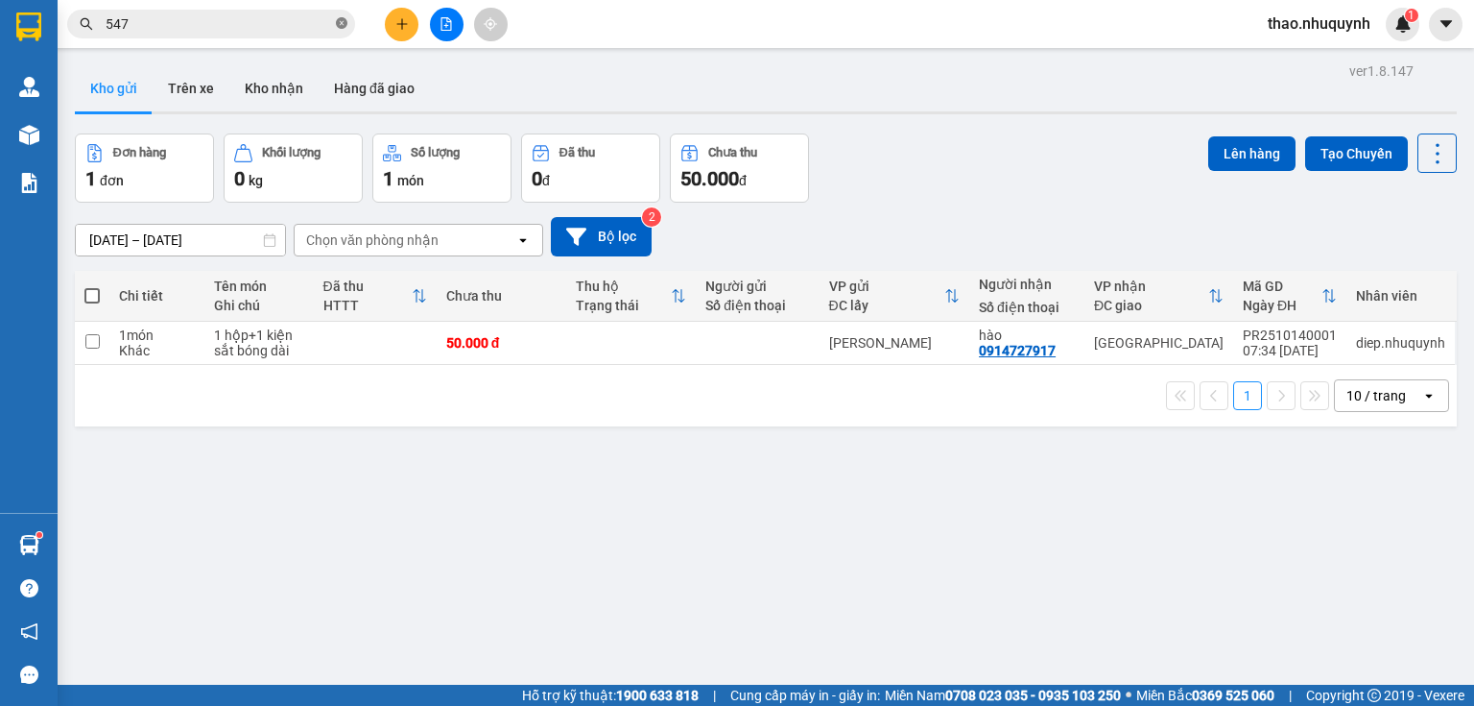
drag, startPoint x: 338, startPoint y: 23, endPoint x: 326, endPoint y: 20, distance: 11.9
click at [338, 22] on icon "close-circle" at bounding box center [342, 23] width 12 height 12
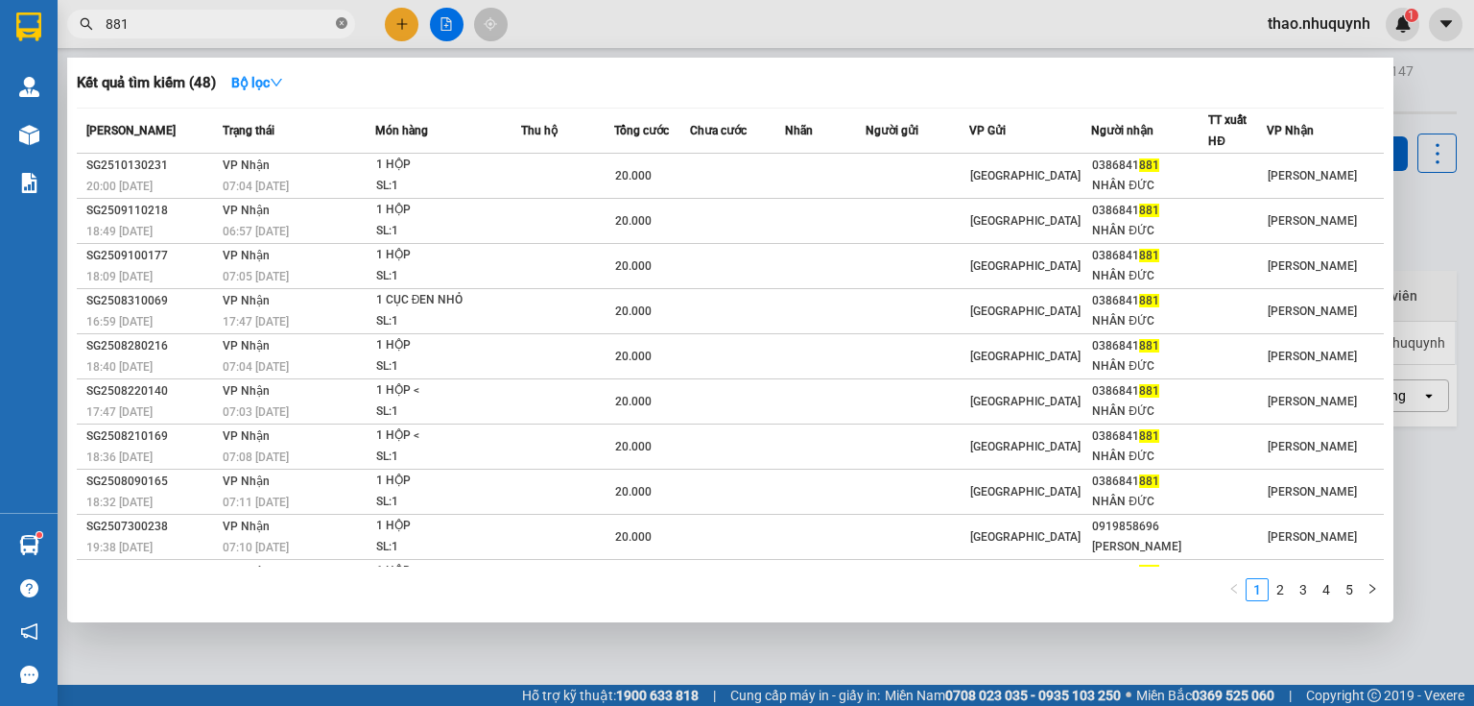
click at [337, 22] on icon "close-circle" at bounding box center [342, 23] width 12 height 12
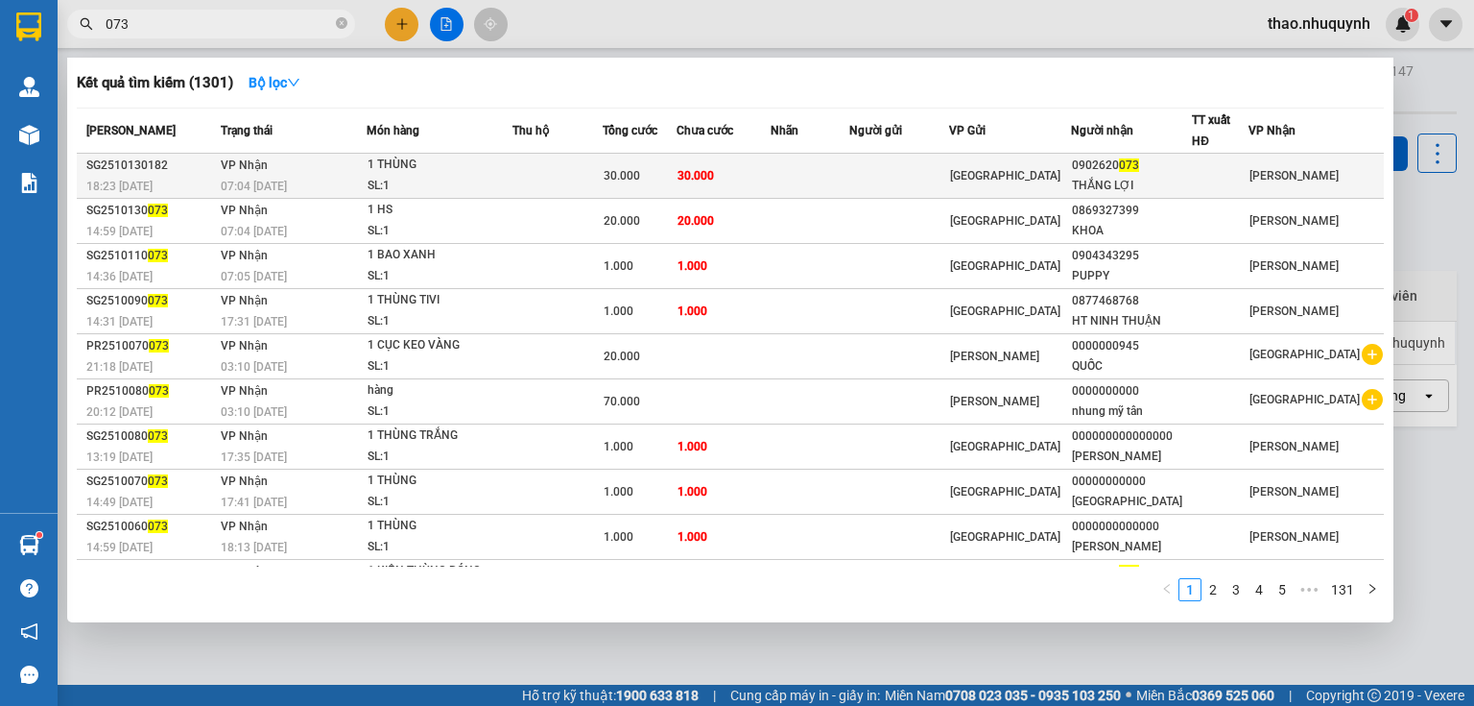
click at [399, 166] on div "1 THÙNG" at bounding box center [440, 165] width 144 height 21
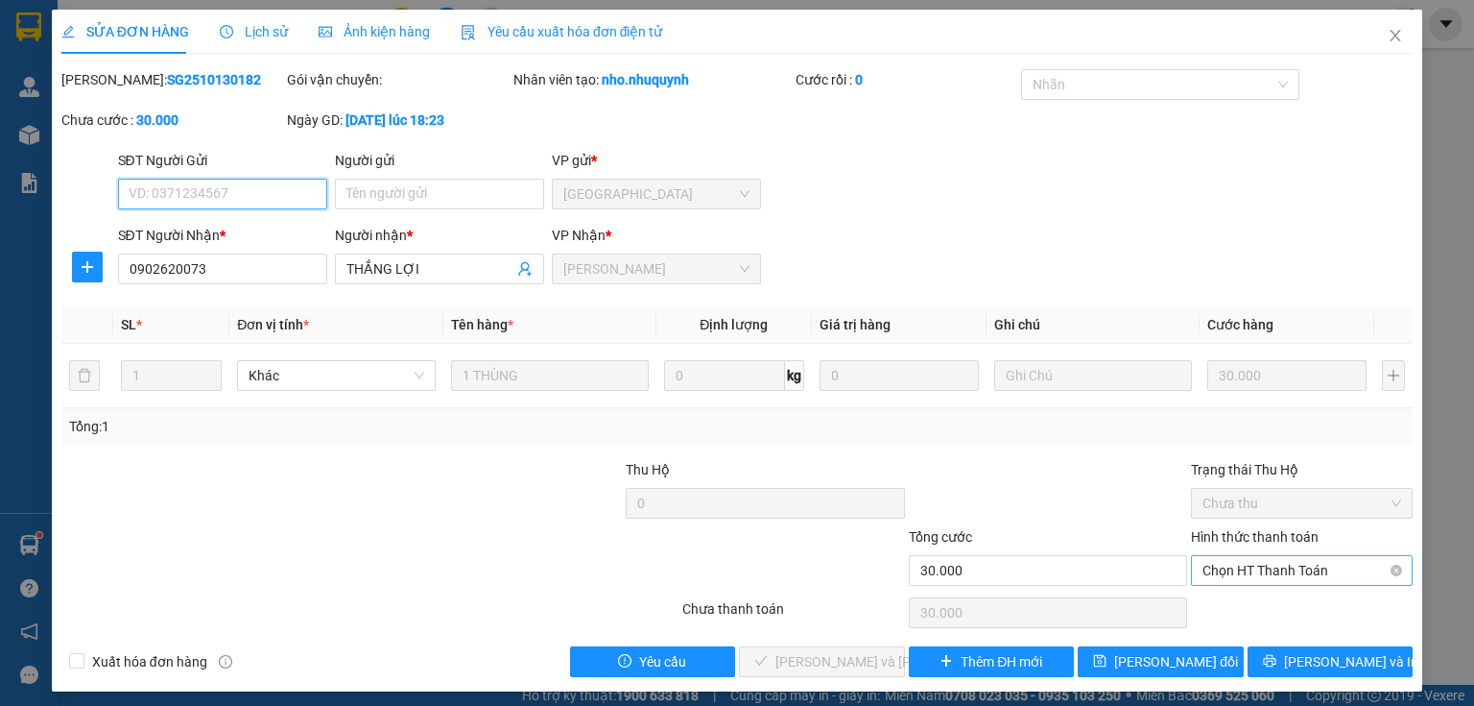
click at [1203, 573] on span "Chọn HT Thanh Toán" at bounding box center [1302, 570] width 199 height 29
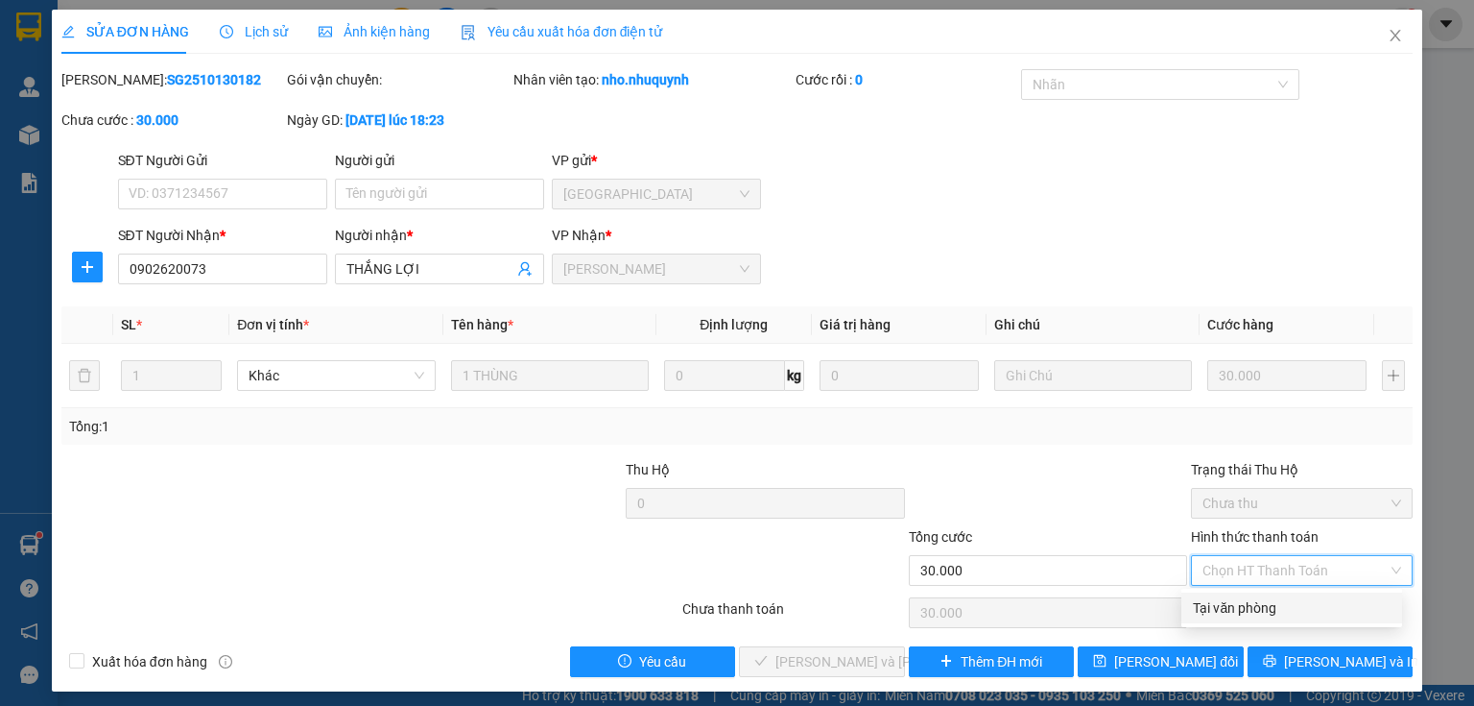
click at [1209, 599] on div "Tại văn phòng" at bounding box center [1292, 607] width 198 height 21
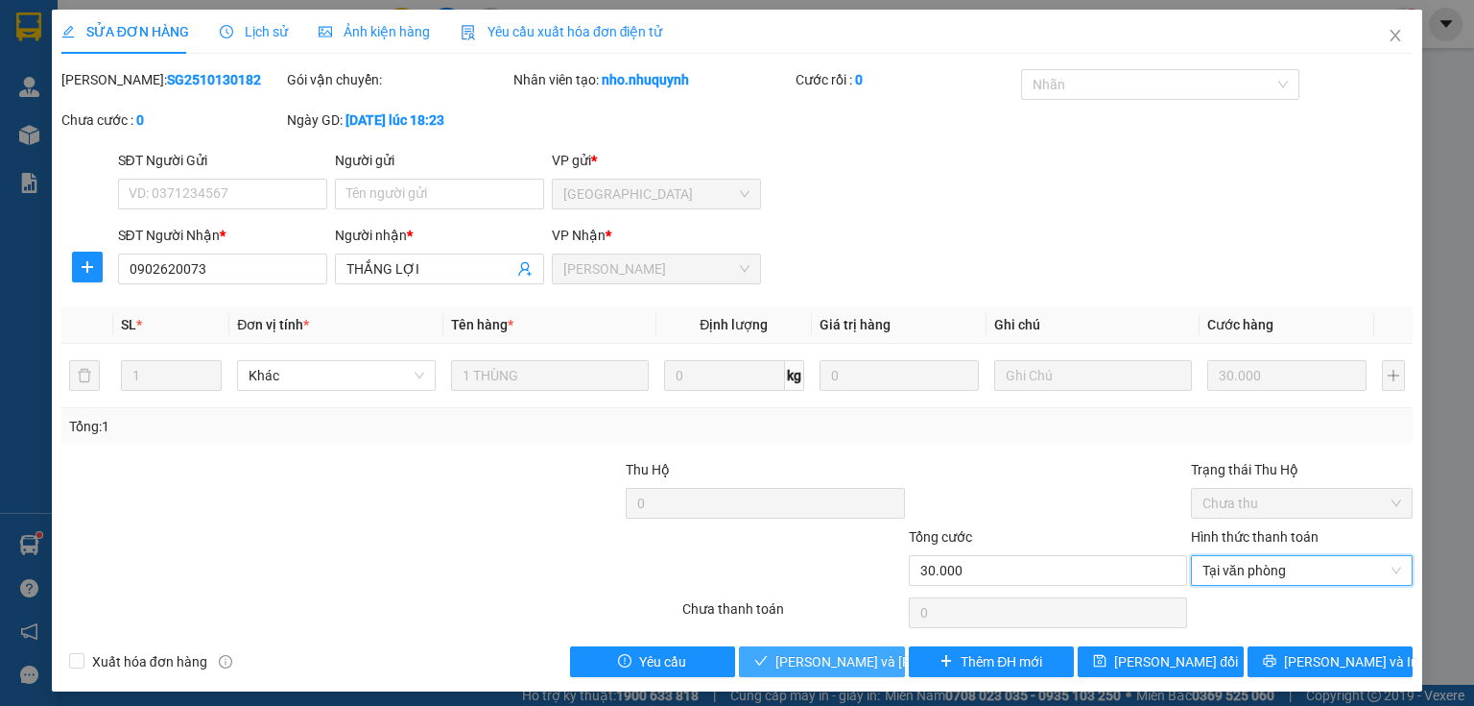
click at [806, 652] on span "Lưu và Giao hàng" at bounding box center [905, 661] width 259 height 21
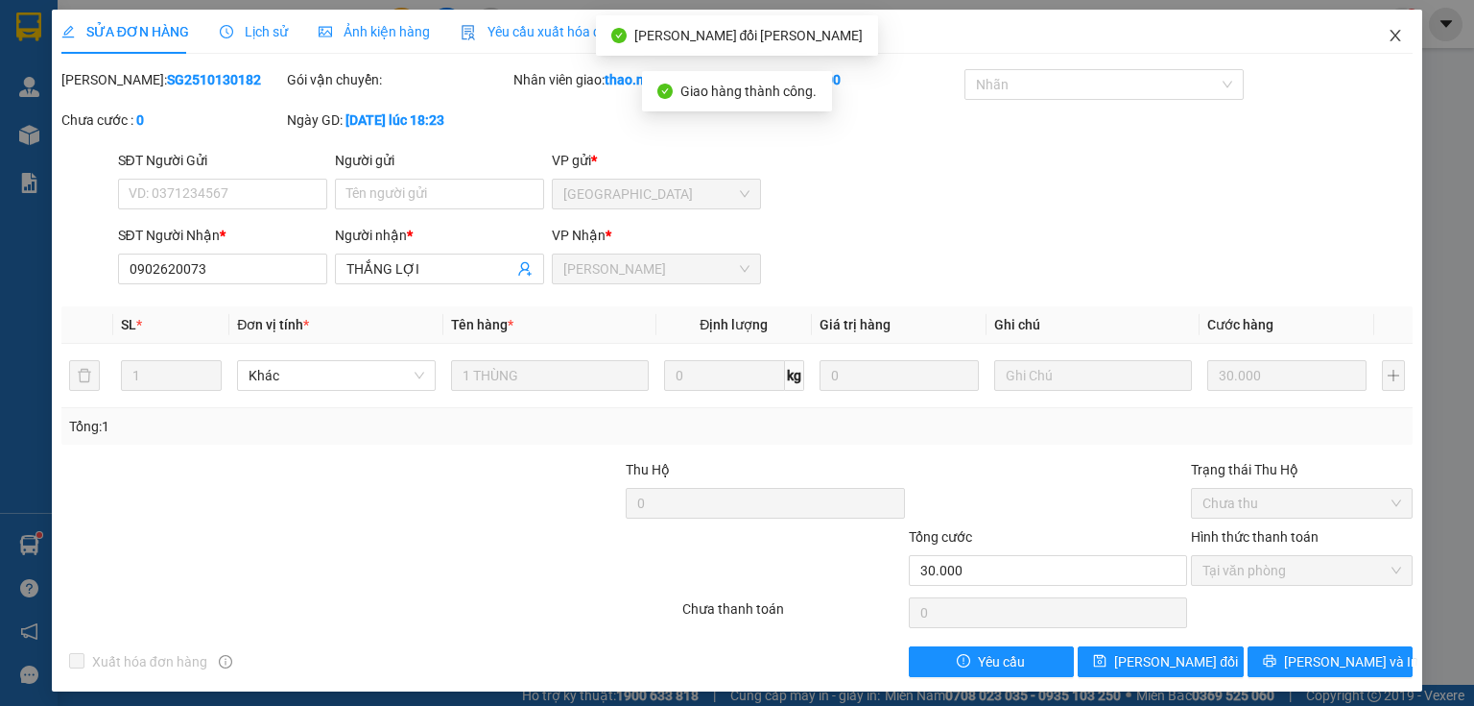
click at [1388, 38] on icon "close" at bounding box center [1395, 35] width 15 height 15
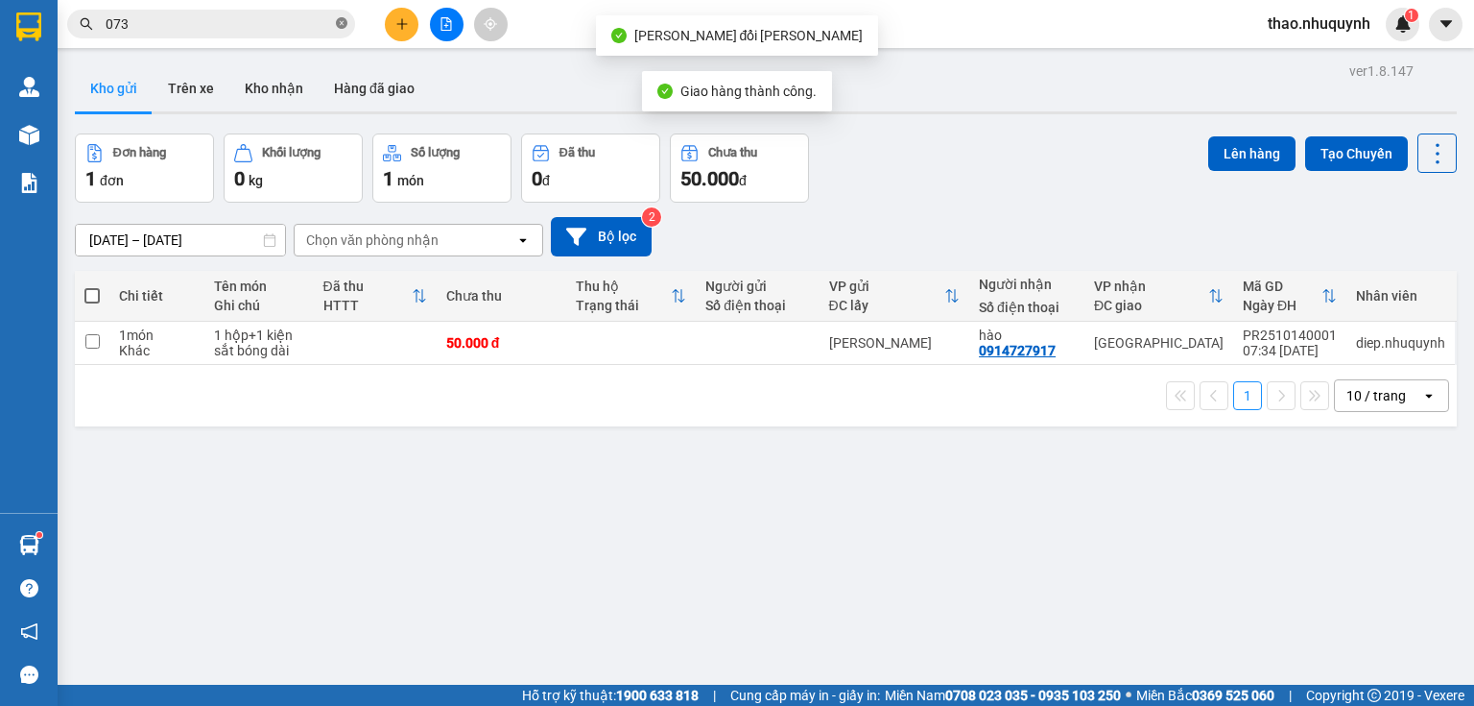
click at [343, 23] on icon "close-circle" at bounding box center [342, 23] width 12 height 12
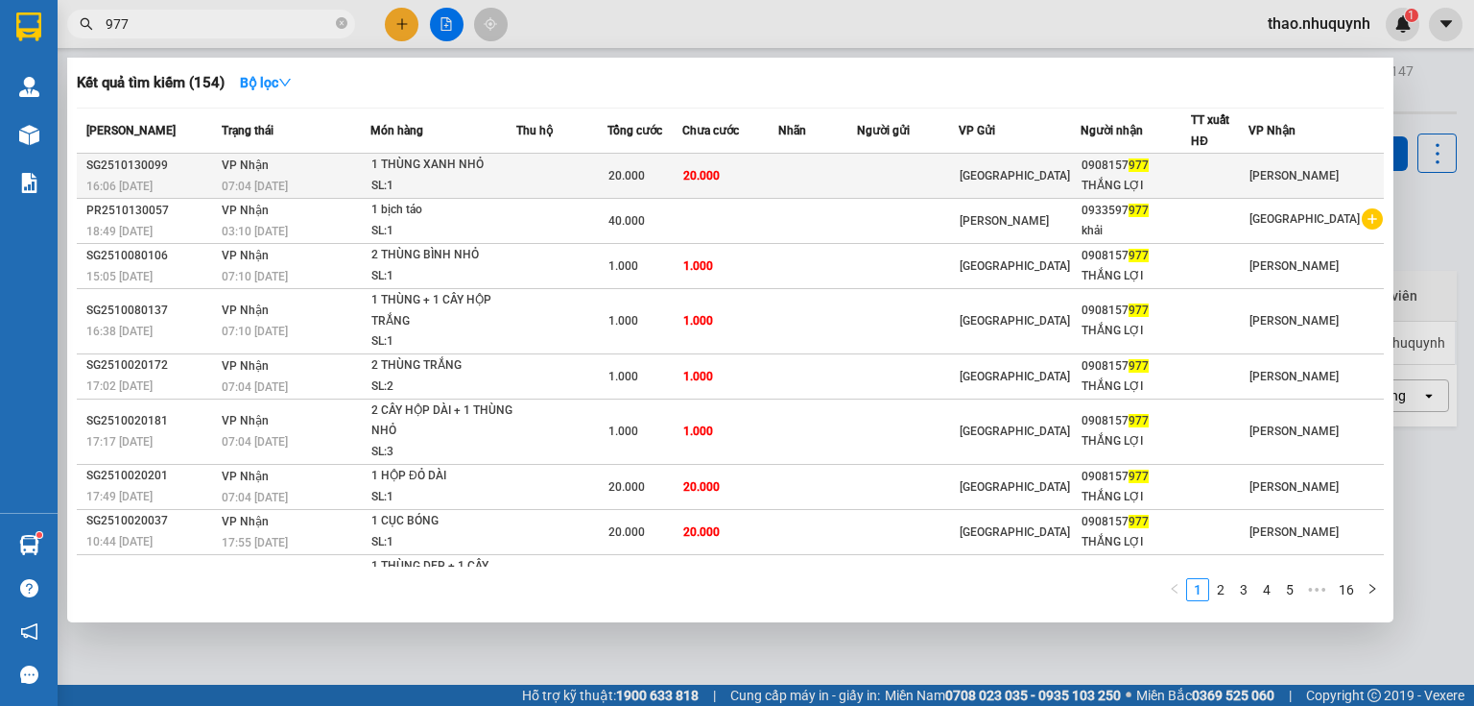
click at [475, 176] on div "SL: 1" at bounding box center [443, 186] width 144 height 21
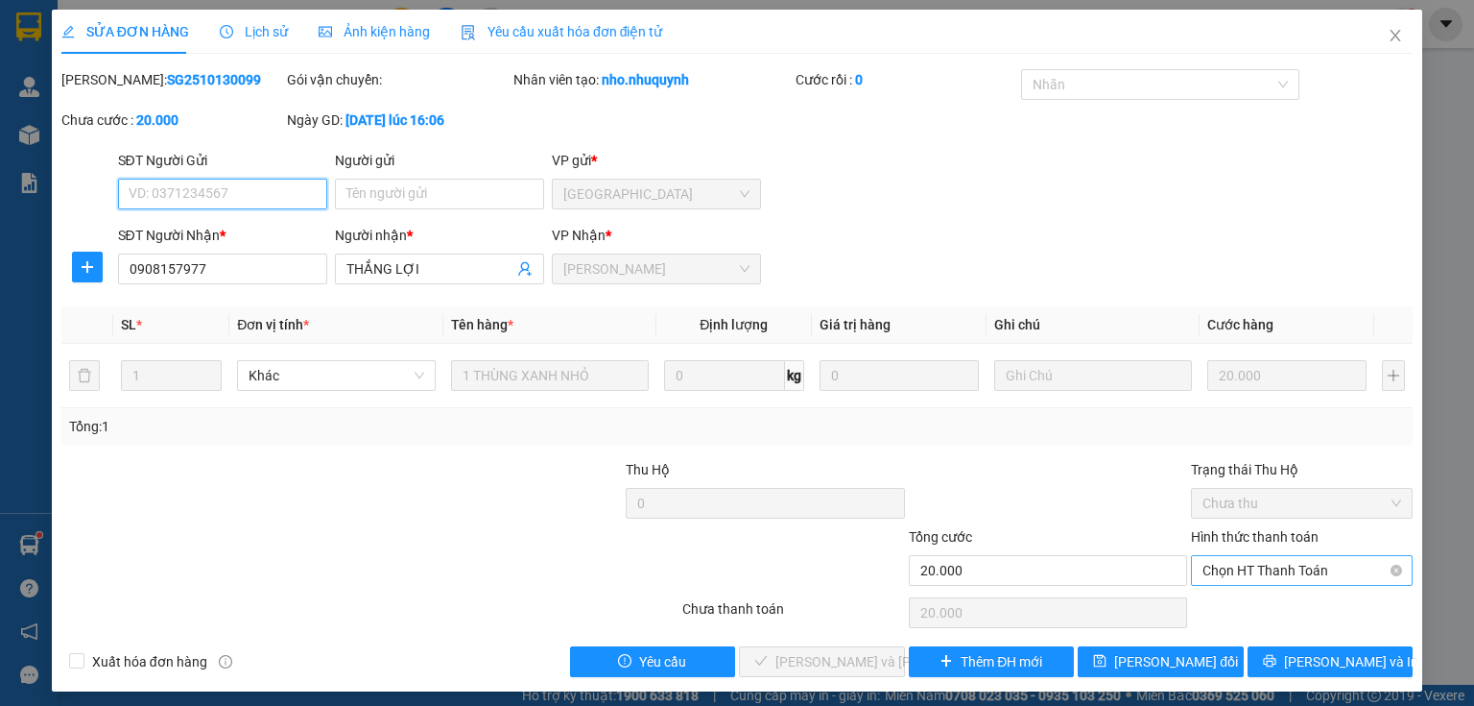
click at [1203, 571] on span "Chọn HT Thanh Toán" at bounding box center [1302, 570] width 199 height 29
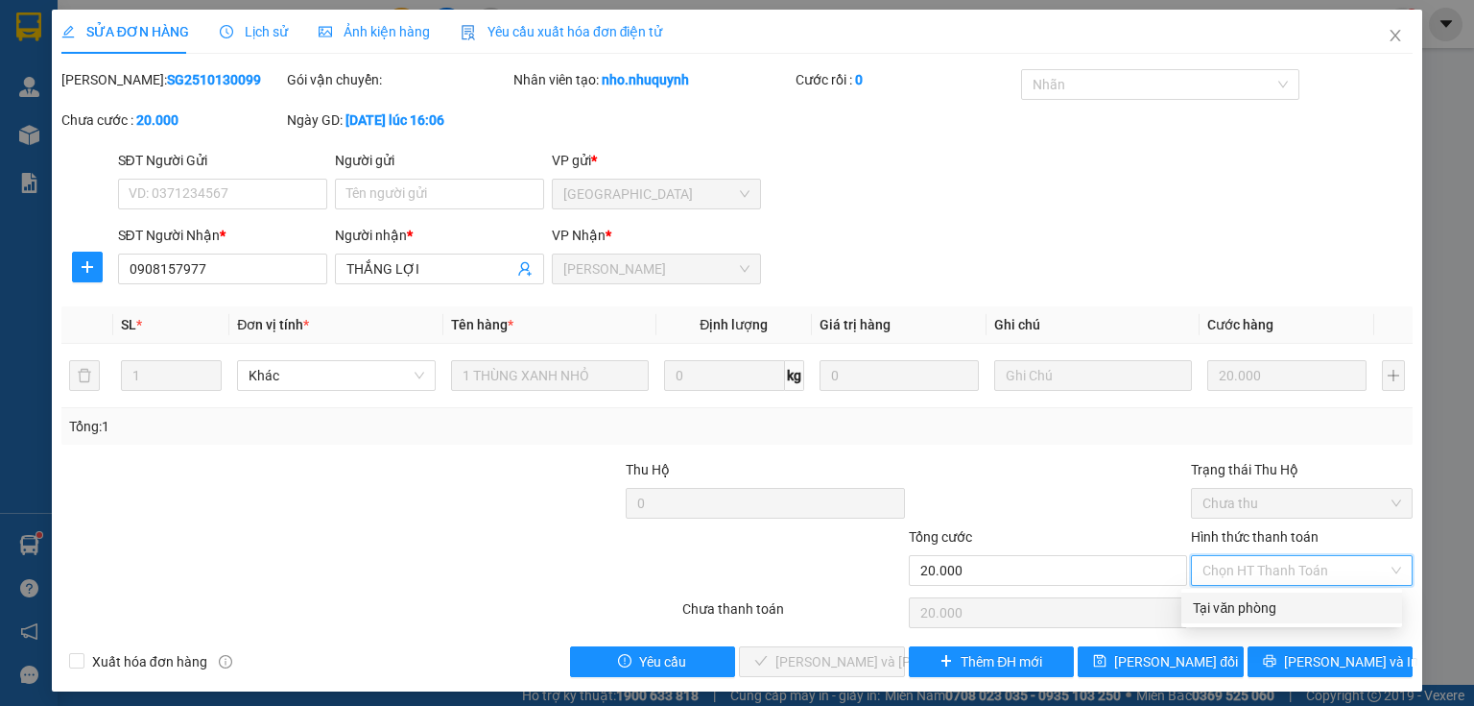
click at [1225, 606] on div "Tại văn phòng" at bounding box center [1292, 607] width 198 height 21
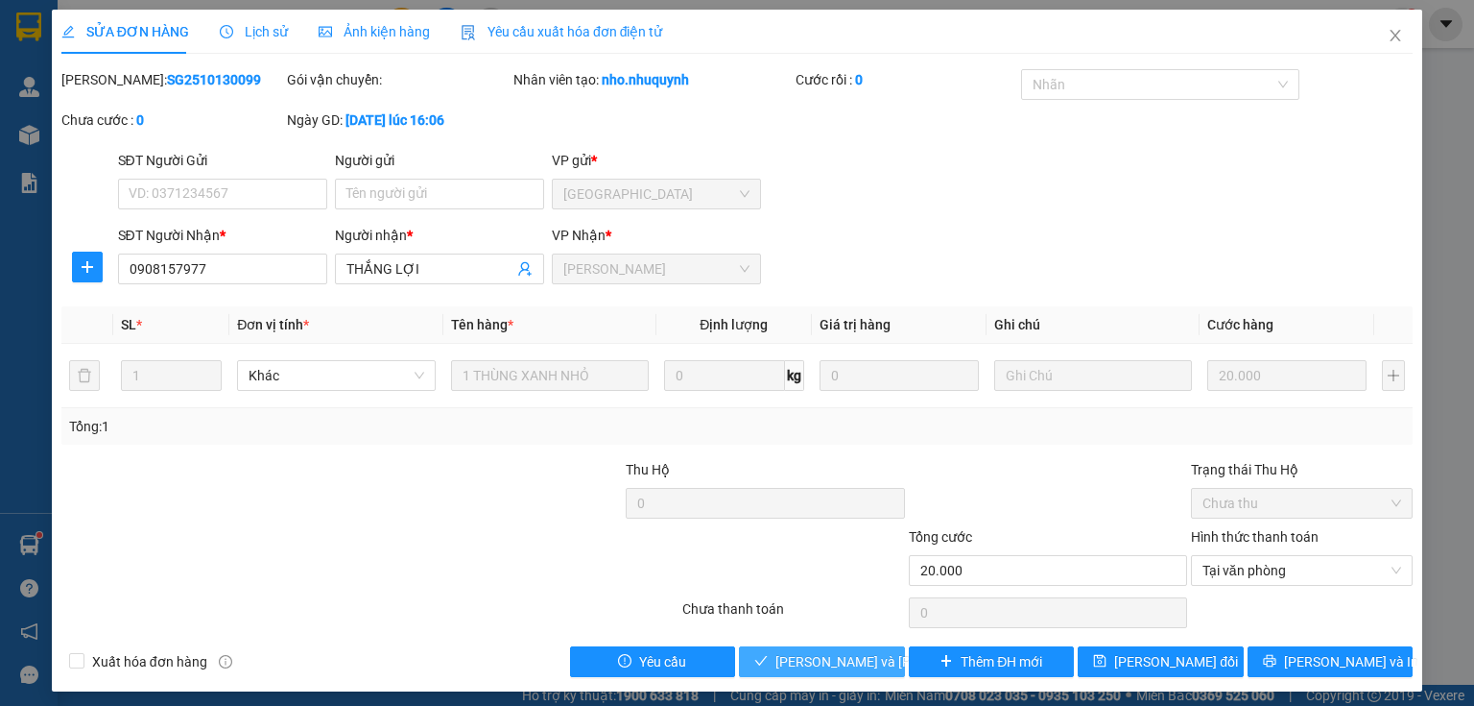
click at [796, 655] on span "Lưu và Giao hàng" at bounding box center [905, 661] width 259 height 21
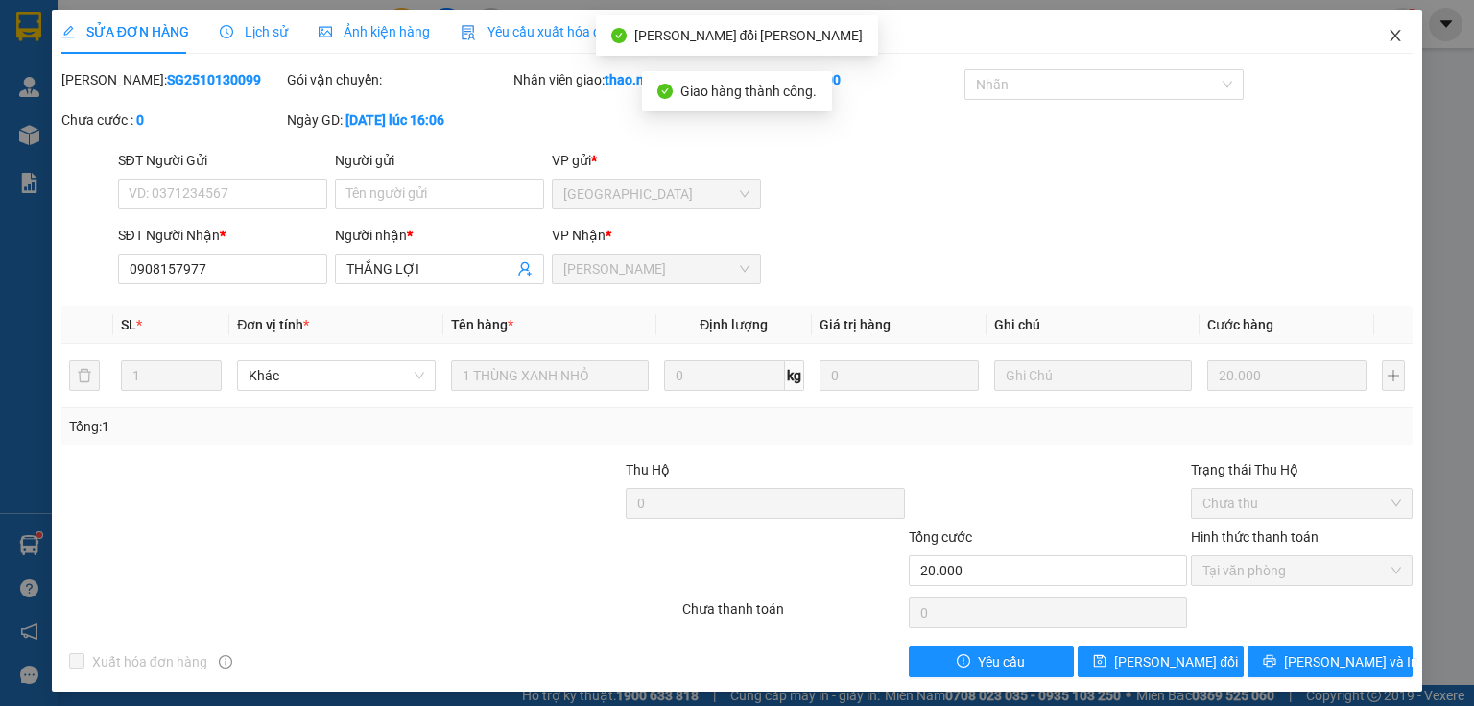
click at [1388, 29] on icon "close" at bounding box center [1395, 35] width 15 height 15
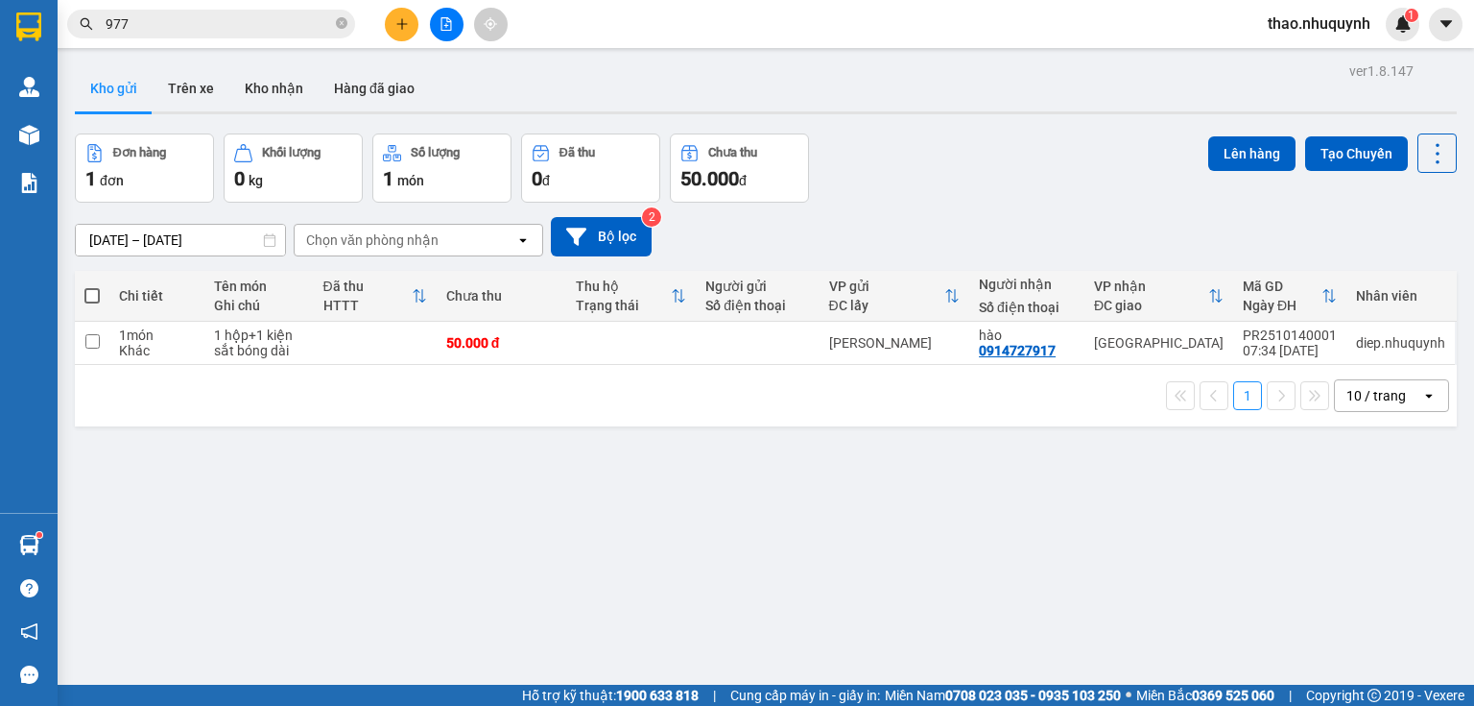
click at [104, 131] on div "ver 1.8.147 Kho gửi Trên xe Kho nhận Hàng đã giao Đơn hàng 1 đơn Khối lượng 0 k…" at bounding box center [766, 411] width 1398 height 706
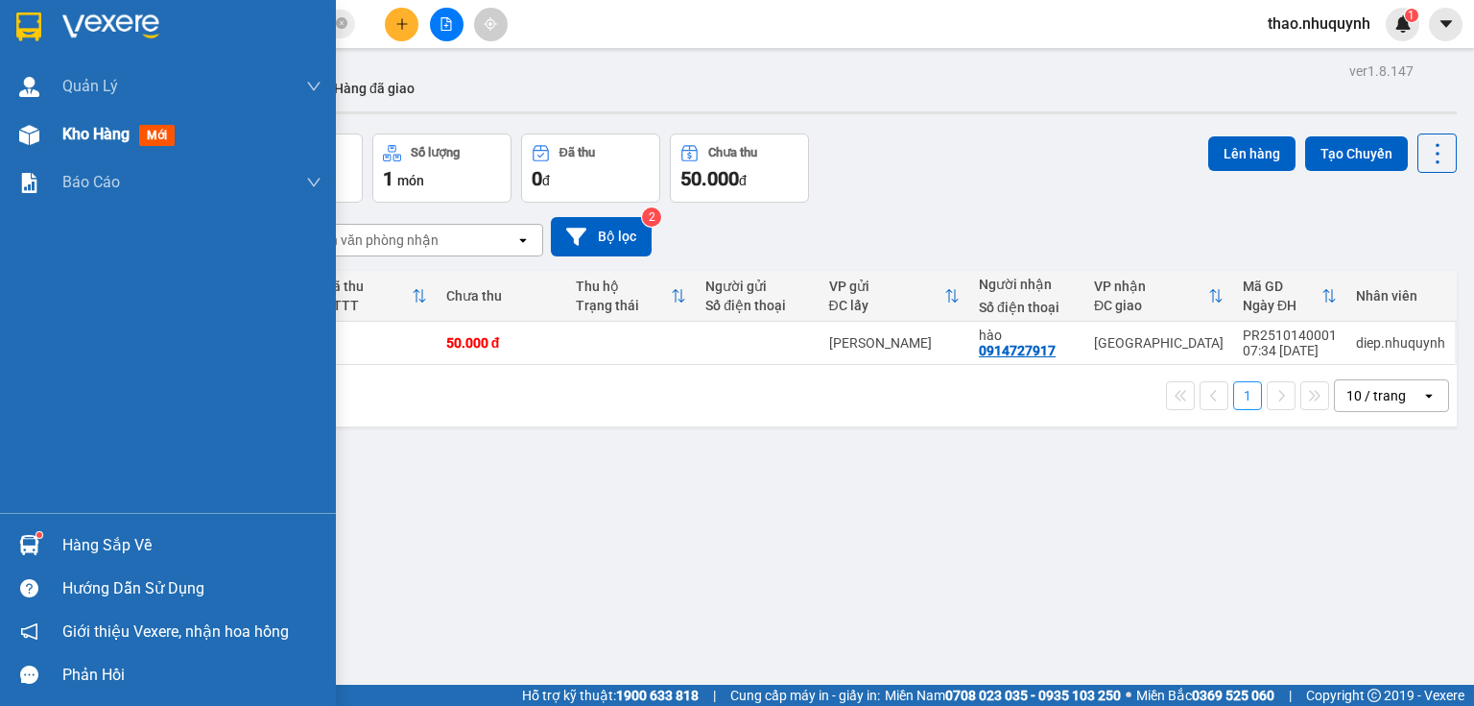
click at [86, 132] on span "Kho hàng" at bounding box center [95, 134] width 67 height 18
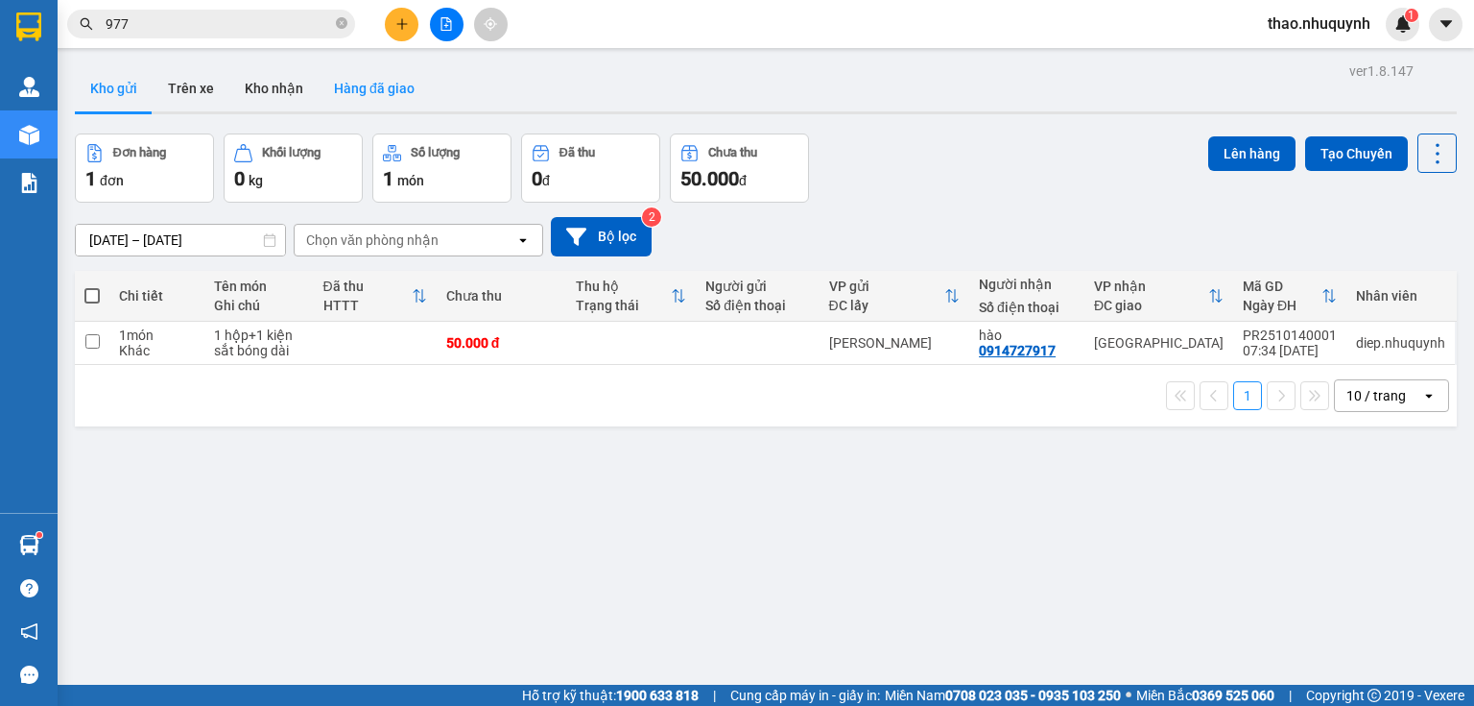
click at [359, 87] on button "Hàng đã giao" at bounding box center [374, 88] width 111 height 46
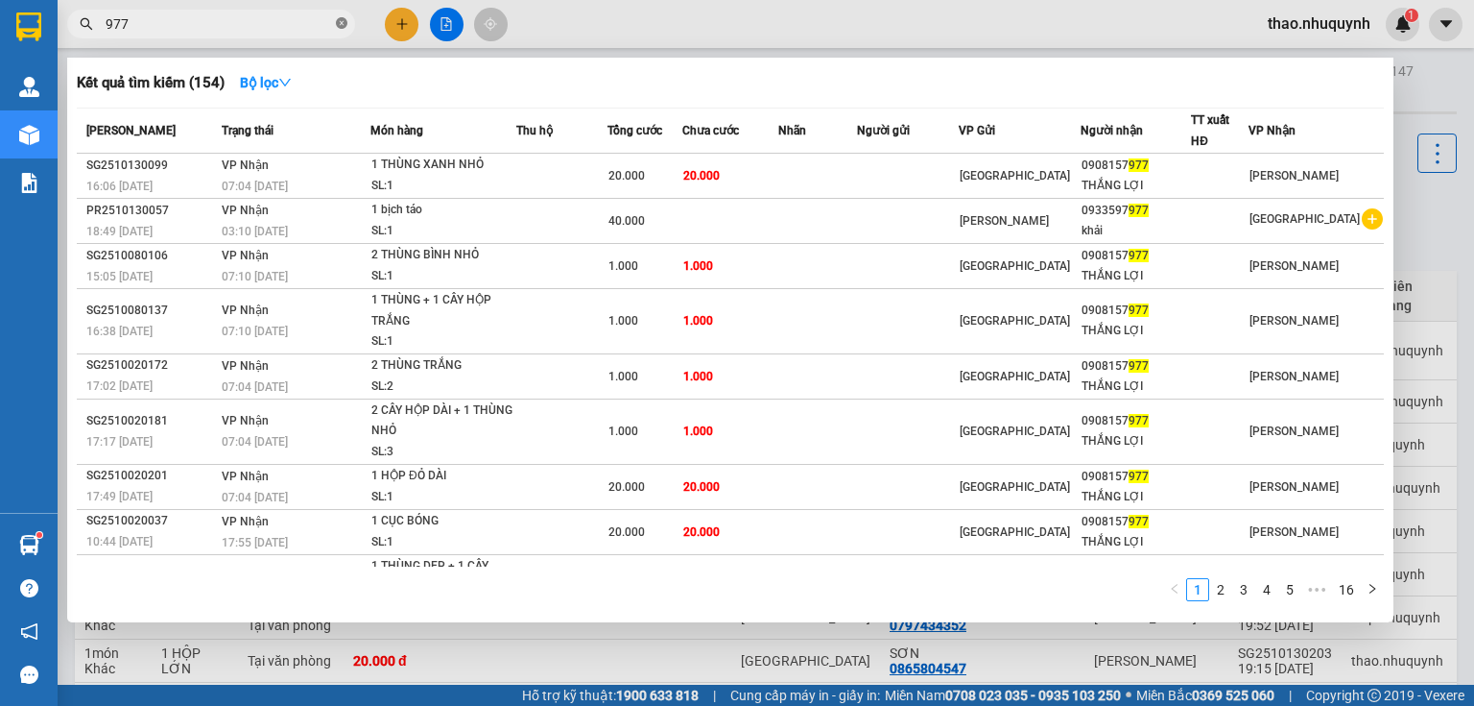
click at [344, 19] on icon "close-circle" at bounding box center [342, 23] width 12 height 12
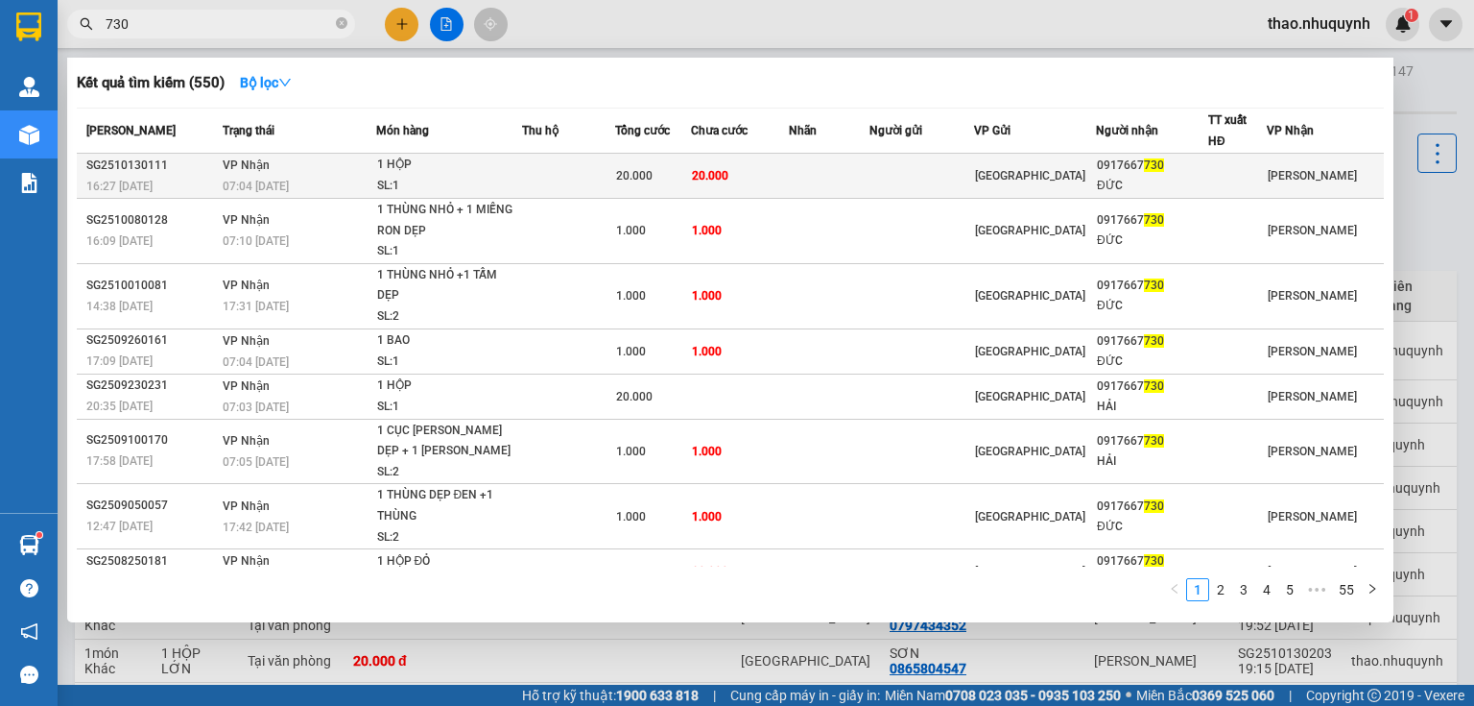
click at [460, 170] on div "1 HỘP" at bounding box center [449, 165] width 144 height 21
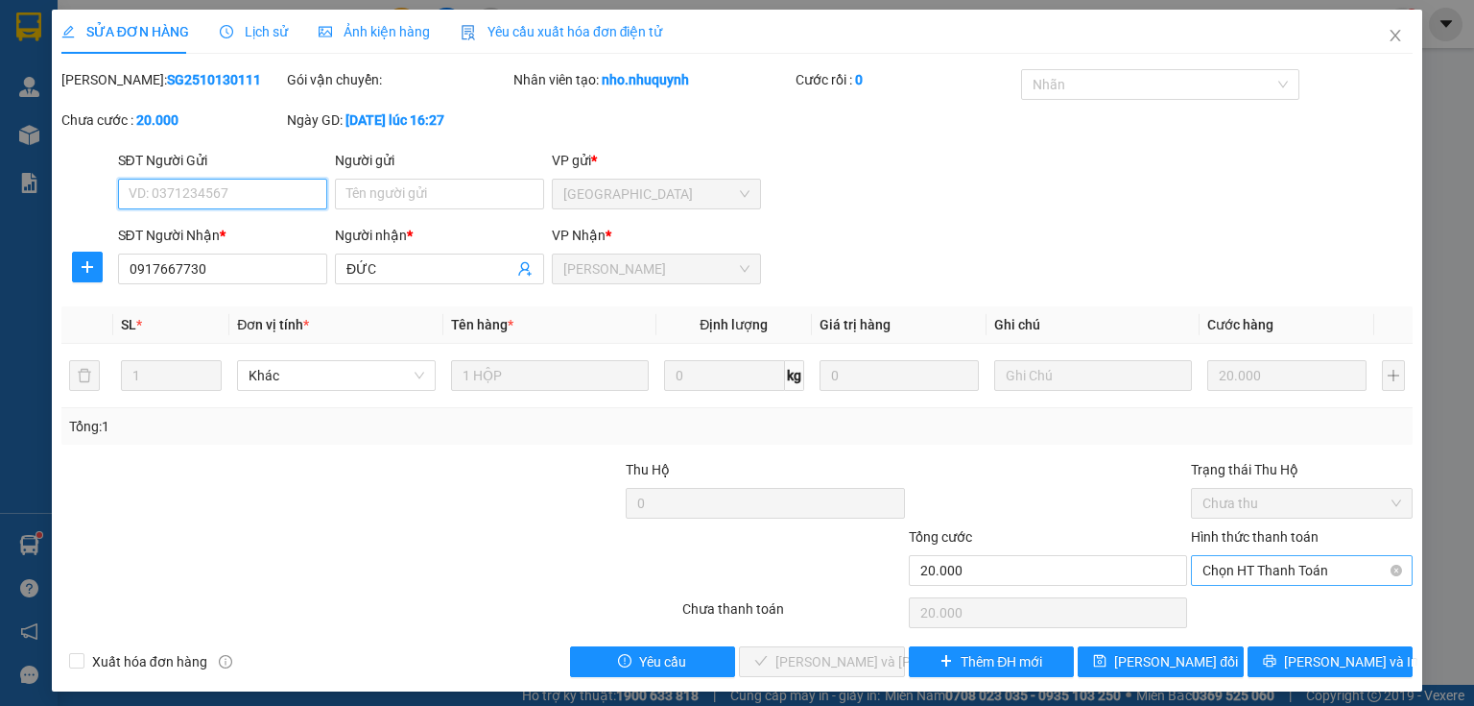
click at [1217, 565] on span "Chọn HT Thanh Toán" at bounding box center [1302, 570] width 199 height 29
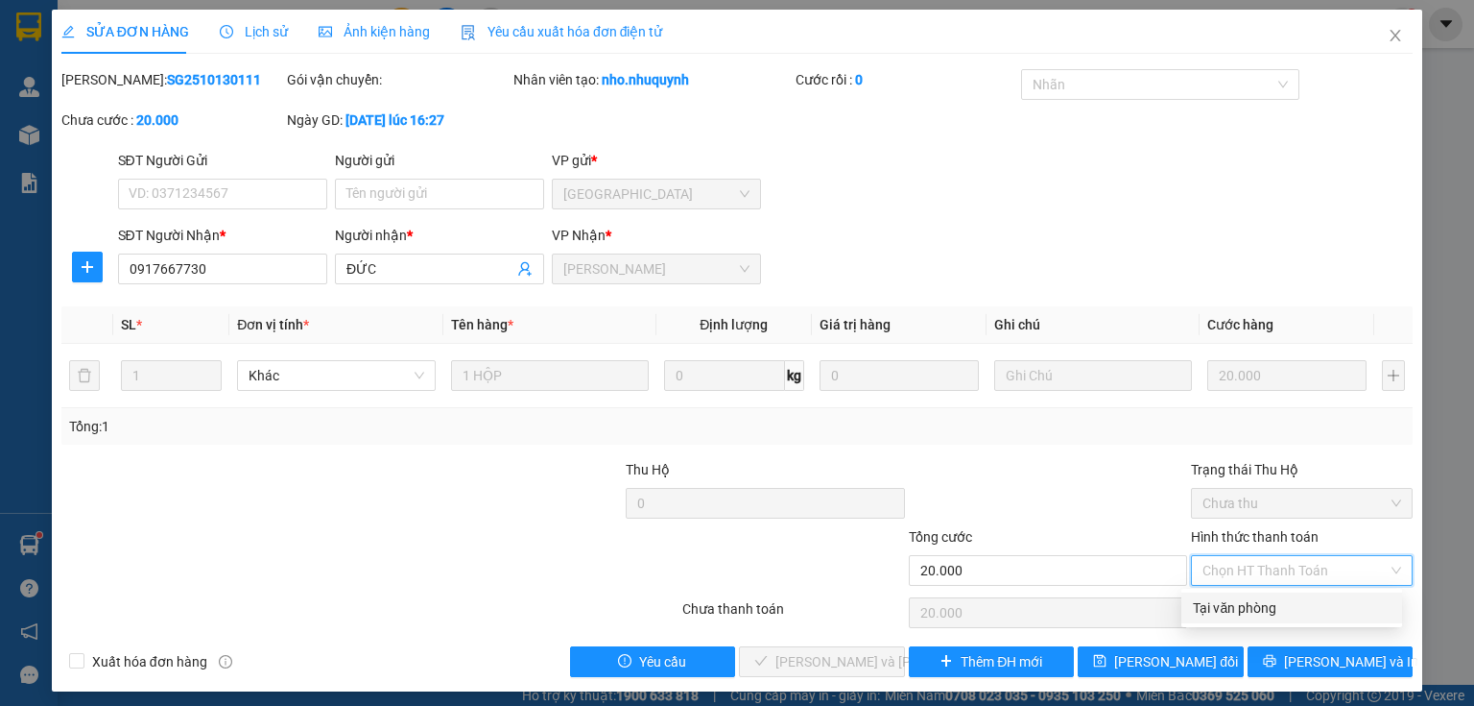
click at [1217, 614] on div "Tại văn phòng" at bounding box center [1292, 607] width 198 height 21
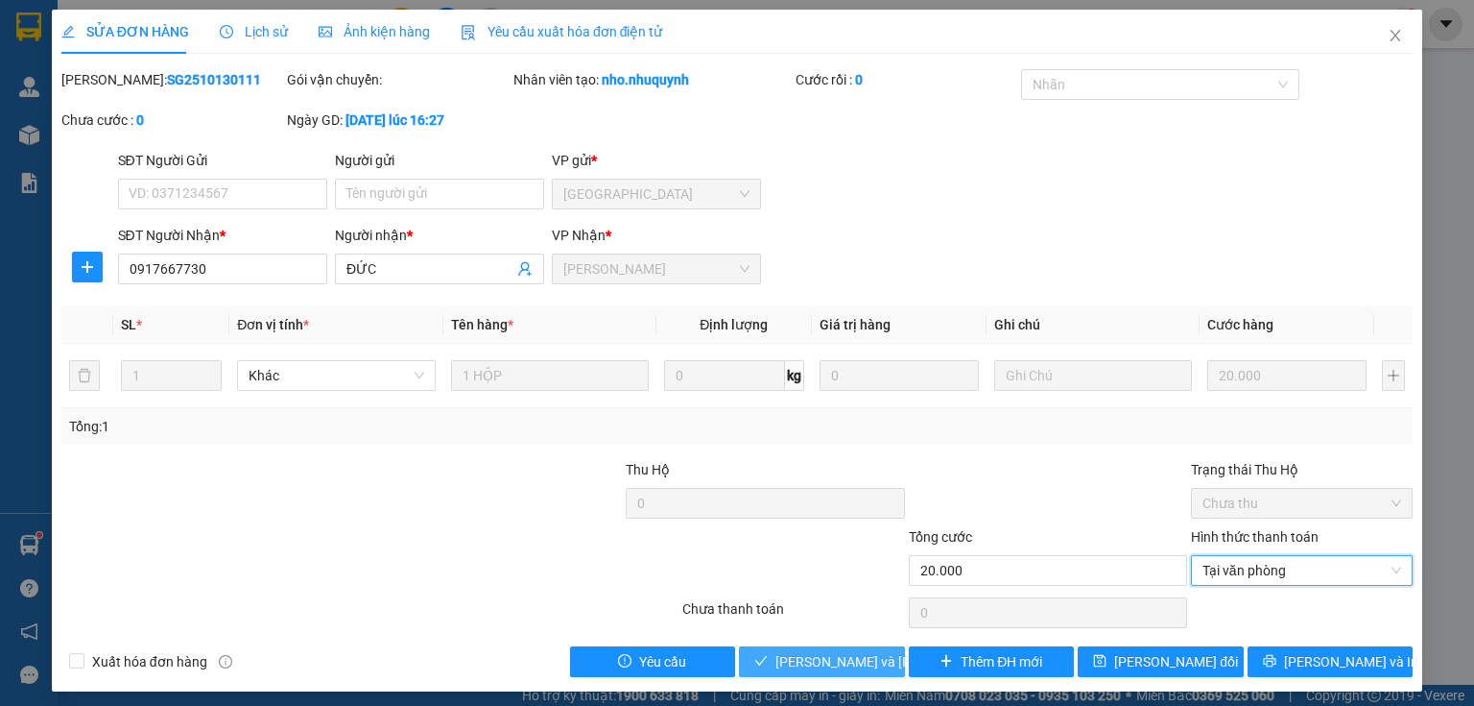
click at [822, 668] on span "Lưu và Giao hàng" at bounding box center [905, 661] width 259 height 21
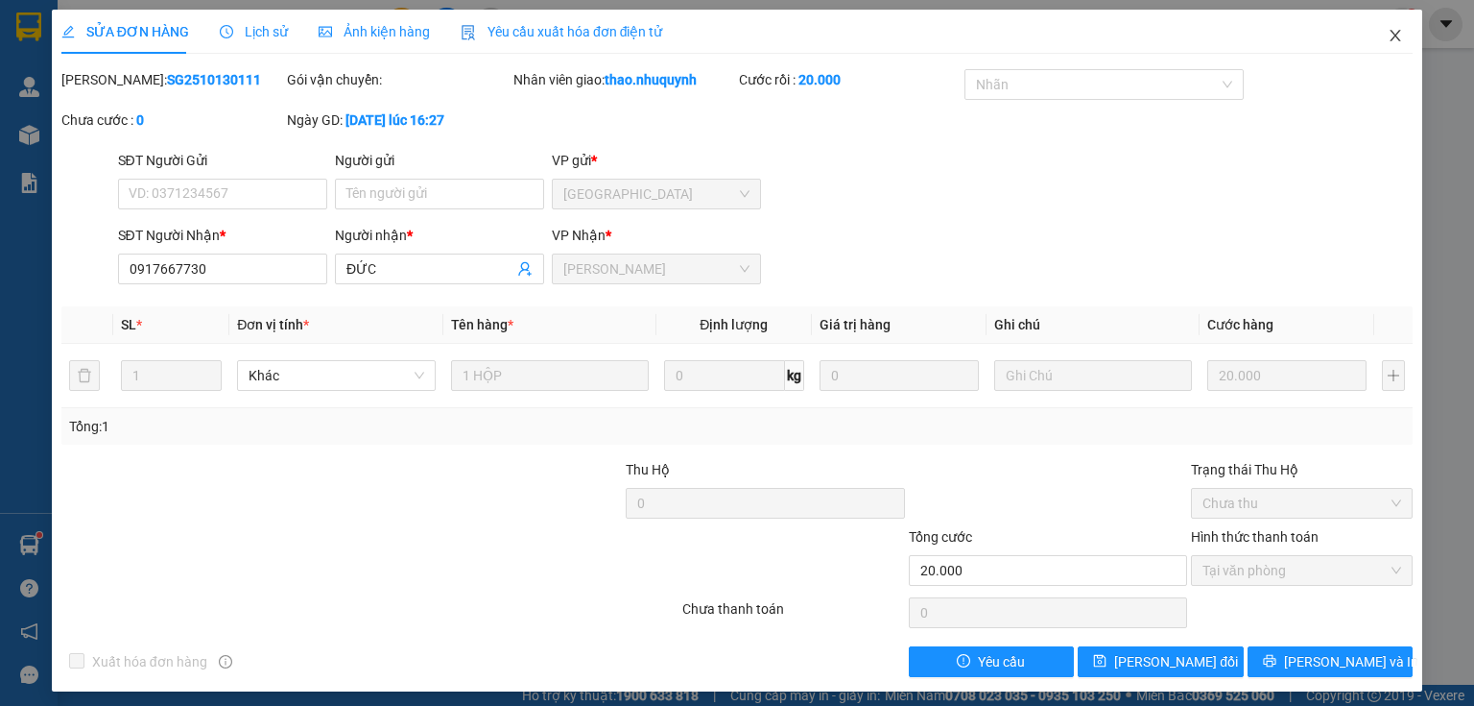
click at [1388, 40] on icon "close" at bounding box center [1395, 35] width 15 height 15
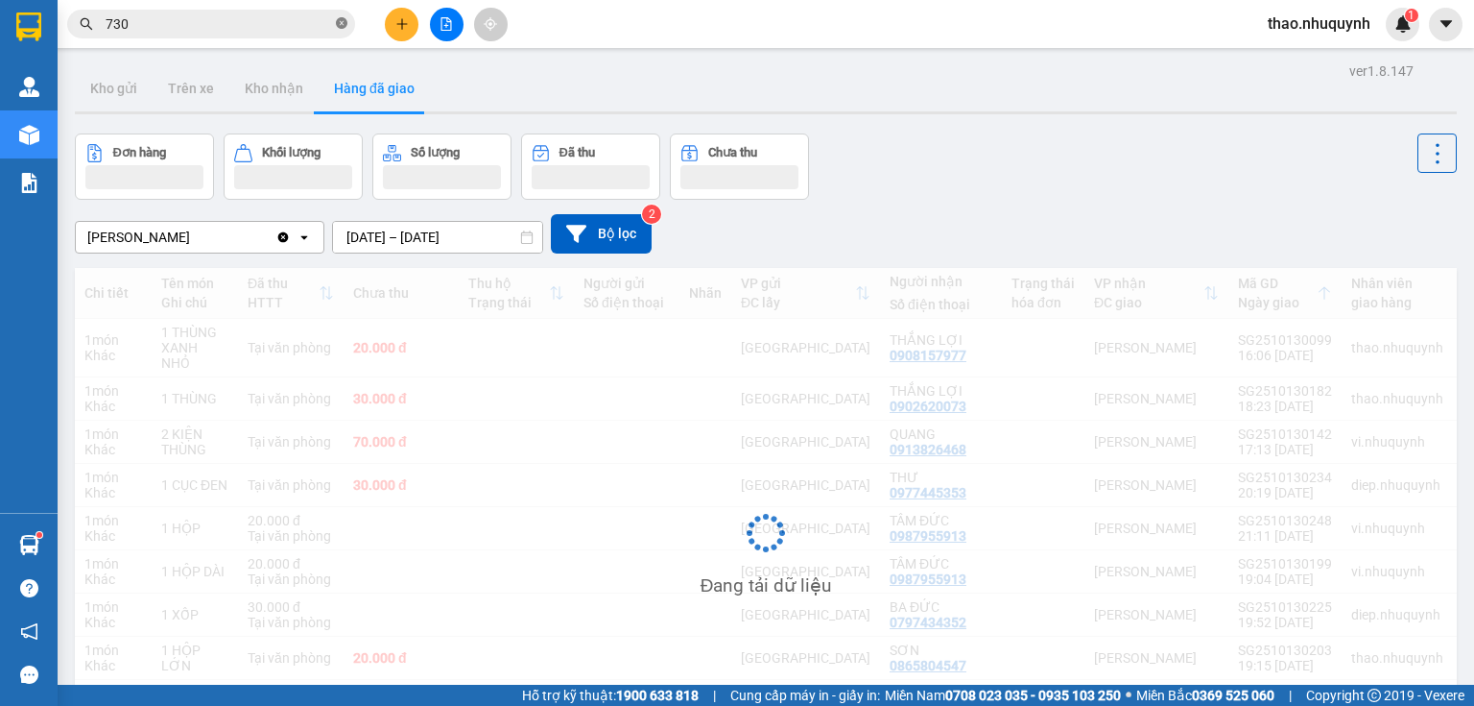
click at [337, 23] on icon "close-circle" at bounding box center [342, 23] width 12 height 12
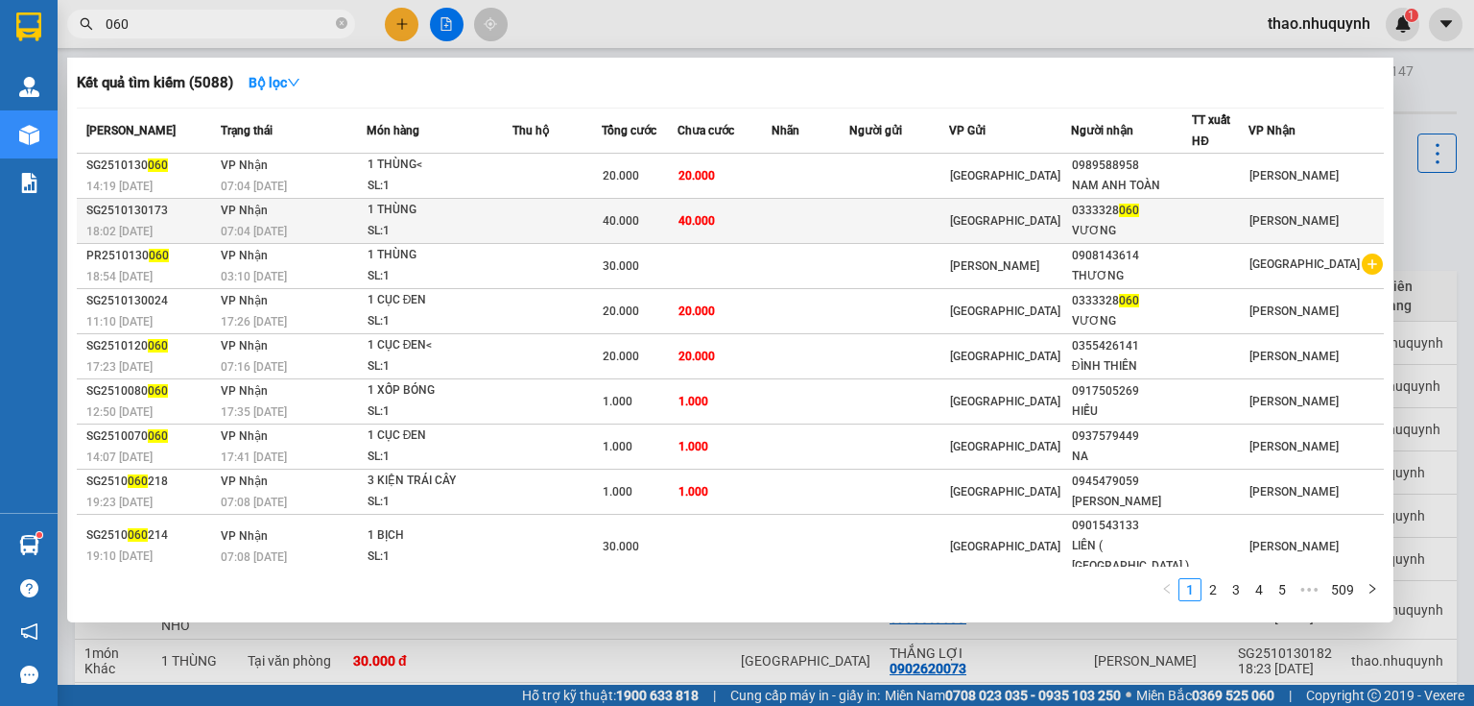
click at [366, 230] on div "07:04 - 14/10" at bounding box center [293, 231] width 145 height 21
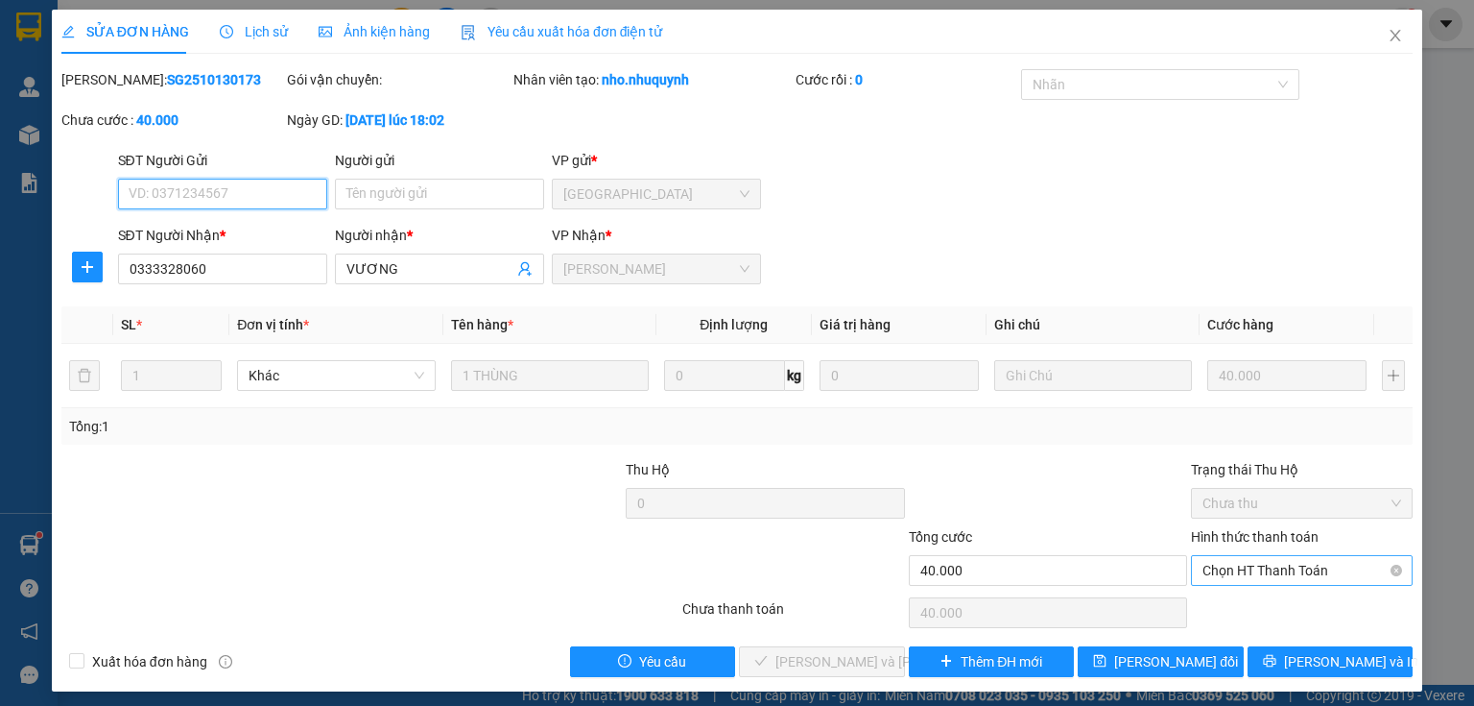
click at [1210, 572] on span "Chọn HT Thanh Toán" at bounding box center [1302, 570] width 199 height 29
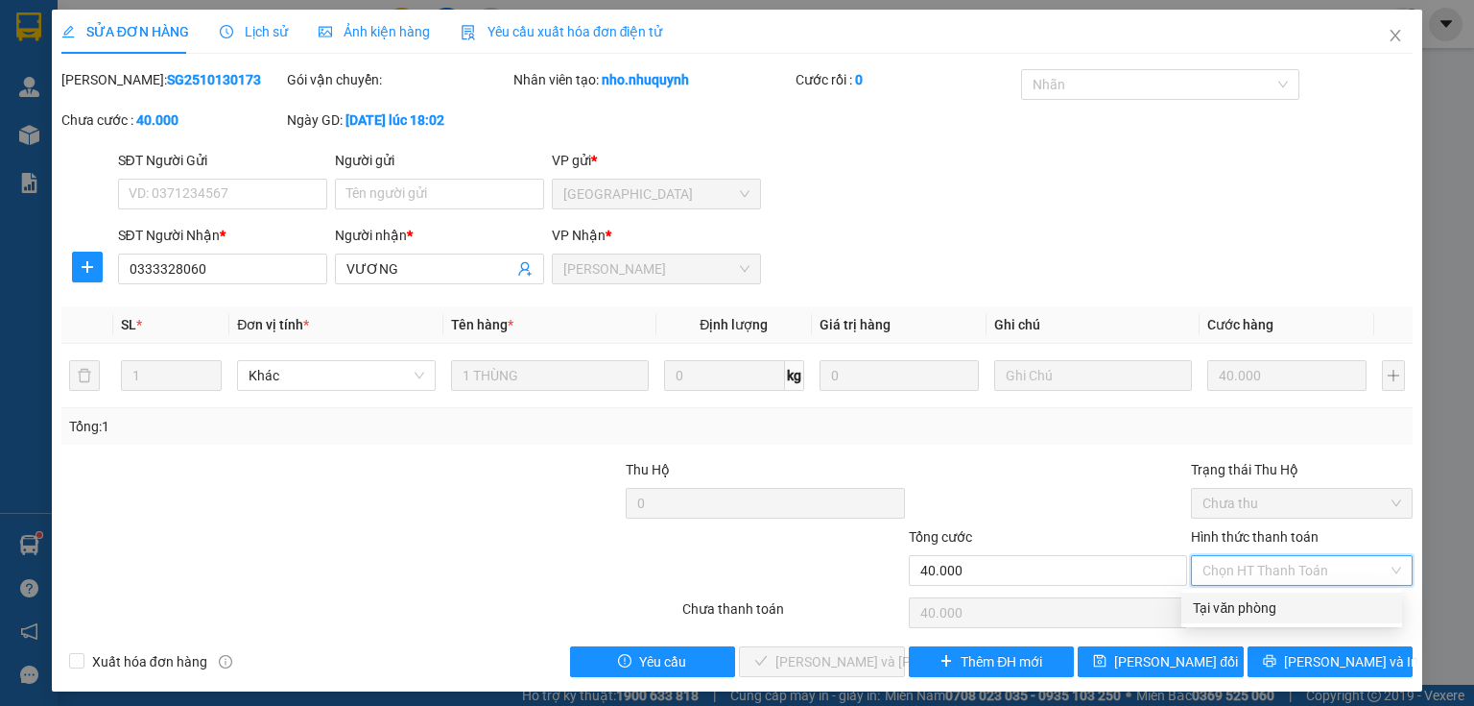
click at [1217, 604] on div "Tại văn phòng" at bounding box center [1292, 607] width 198 height 21
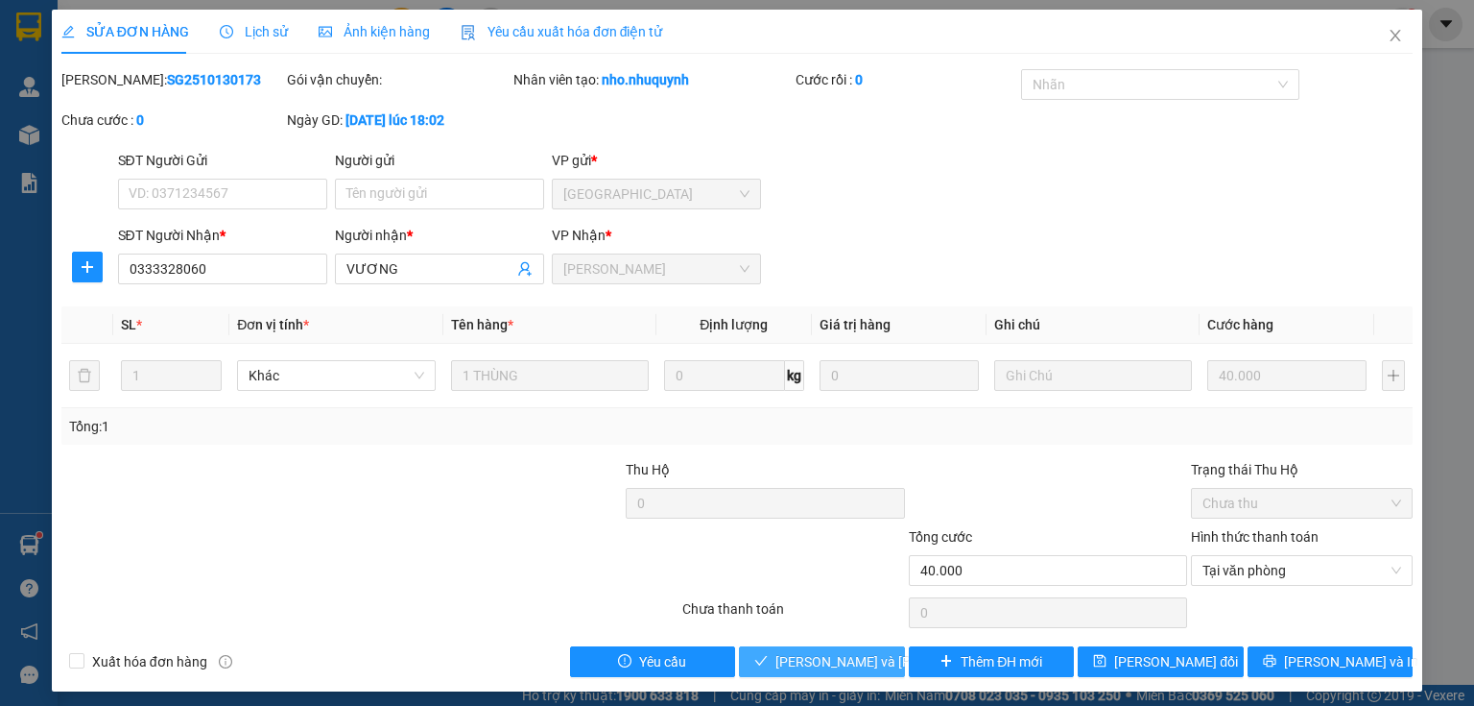
click at [798, 654] on span "Lưu và Giao hàng" at bounding box center [905, 661] width 259 height 21
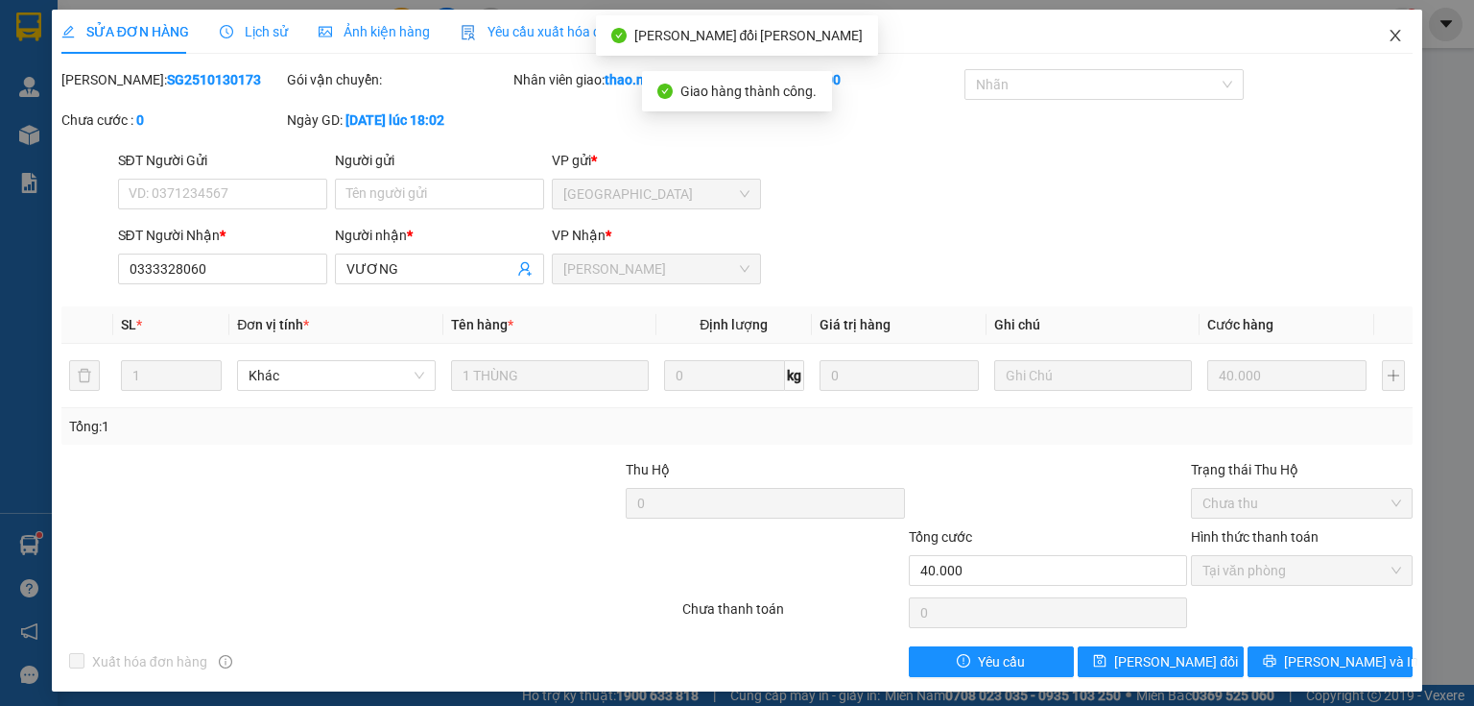
click at [1390, 34] on icon "close" at bounding box center [1395, 35] width 15 height 15
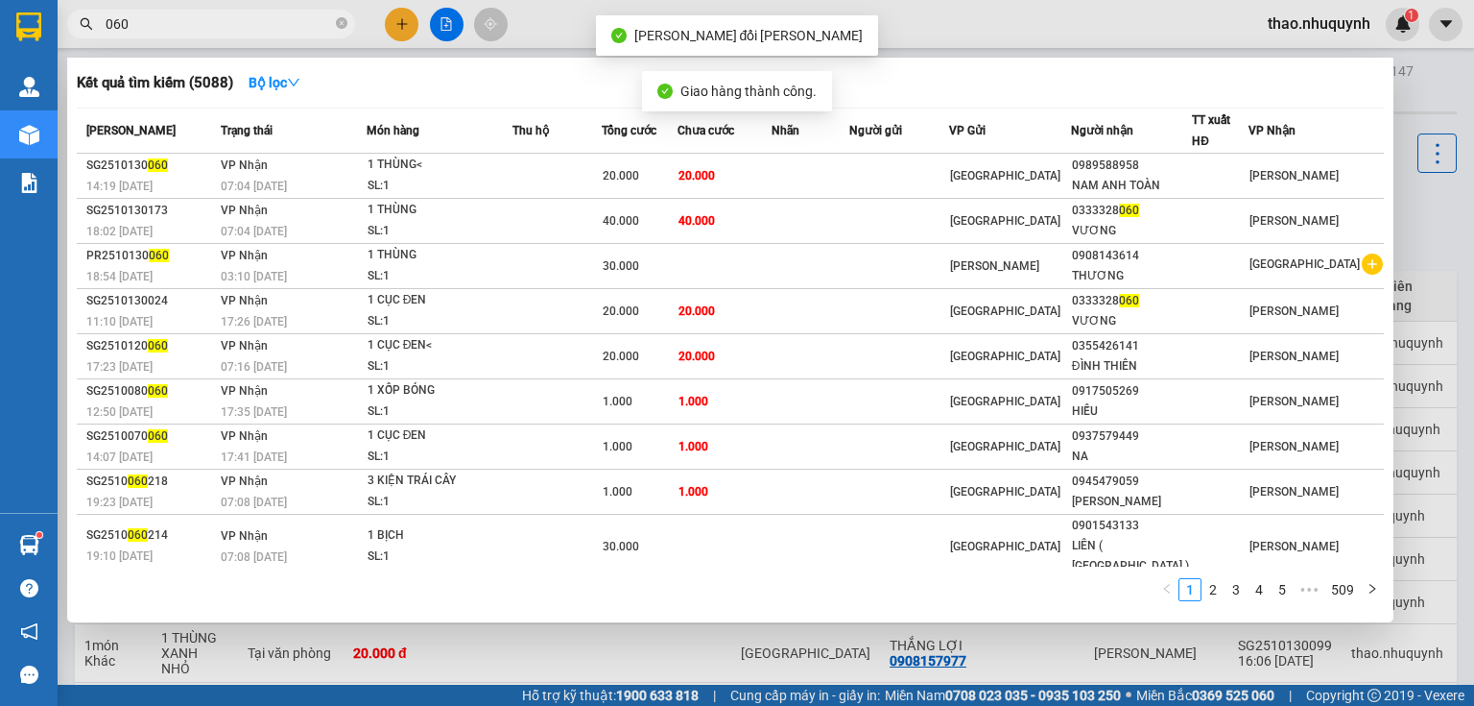
click at [218, 21] on input "060" at bounding box center [219, 23] width 227 height 21
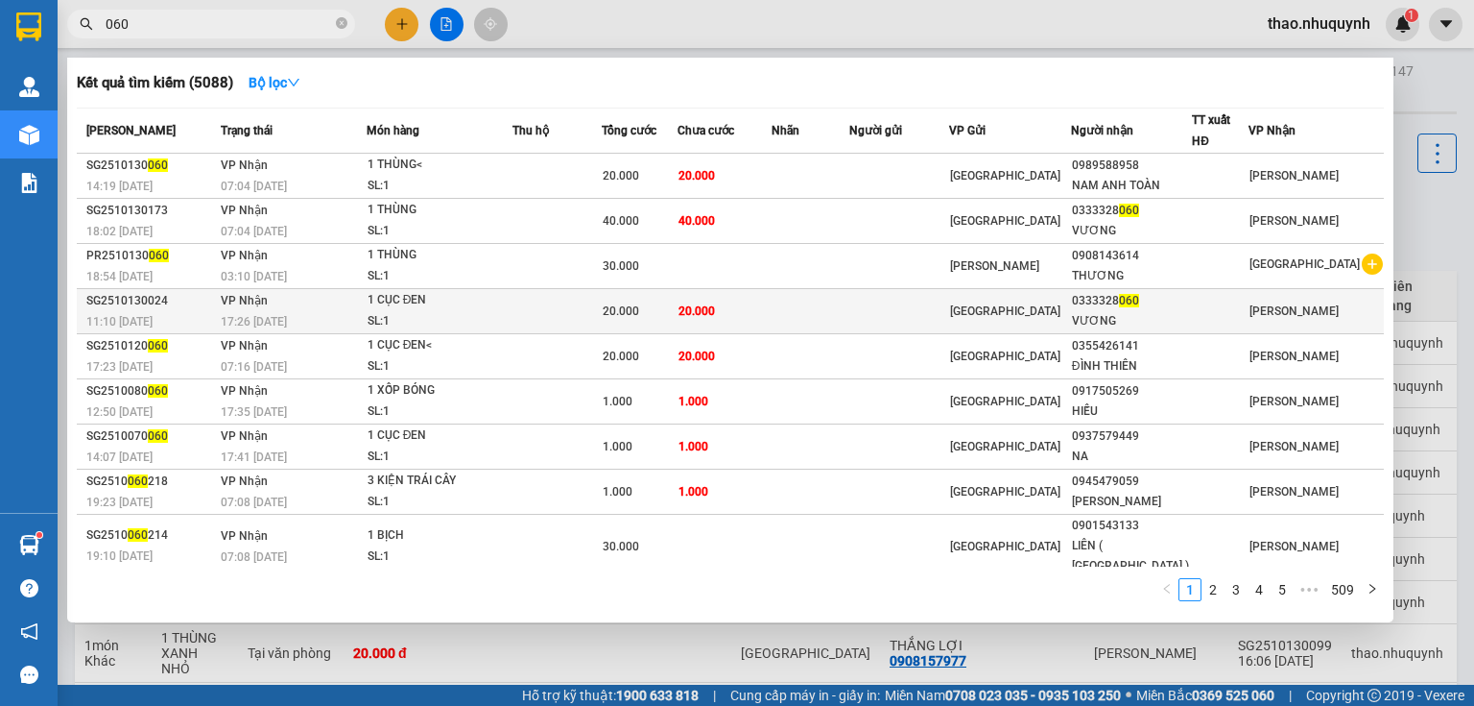
click at [528, 309] on td at bounding box center [557, 311] width 89 height 45
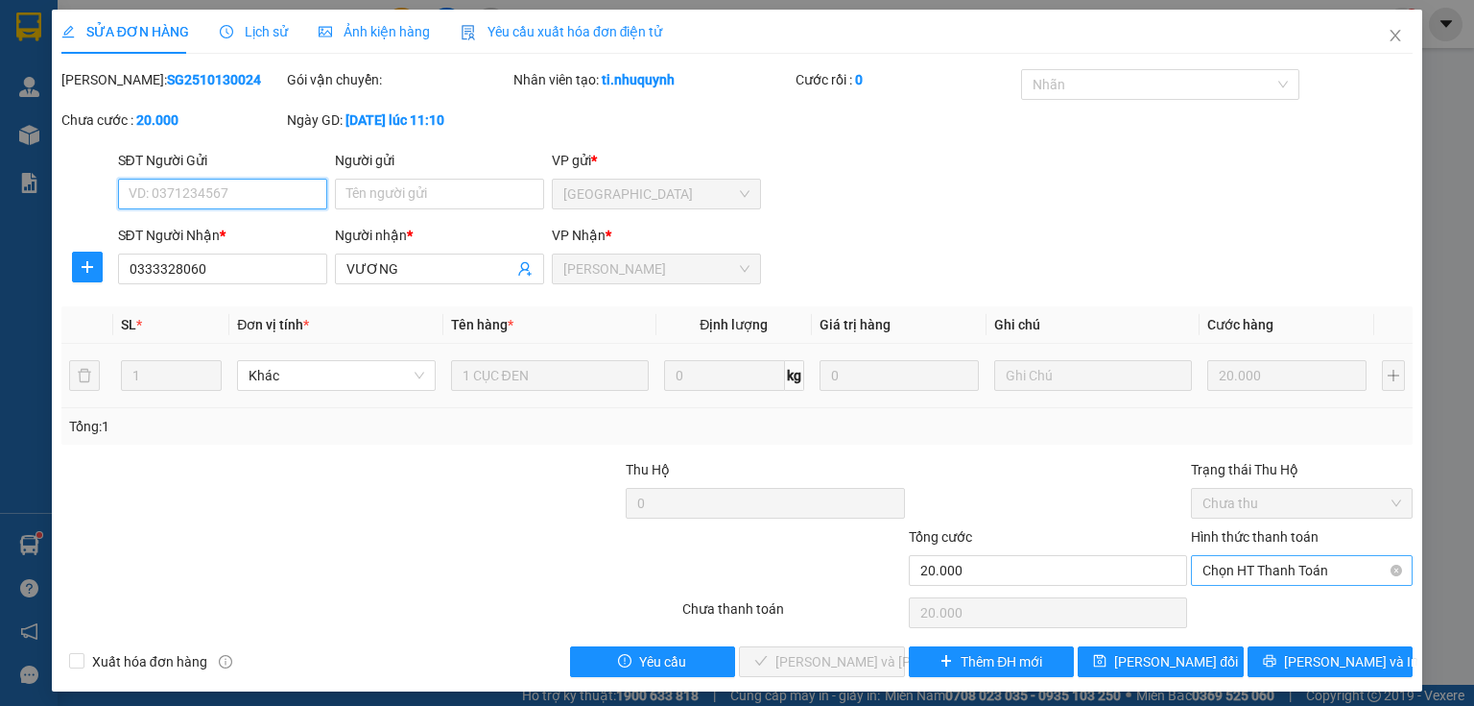
click at [1213, 561] on span "Chọn HT Thanh Toán" at bounding box center [1302, 570] width 199 height 29
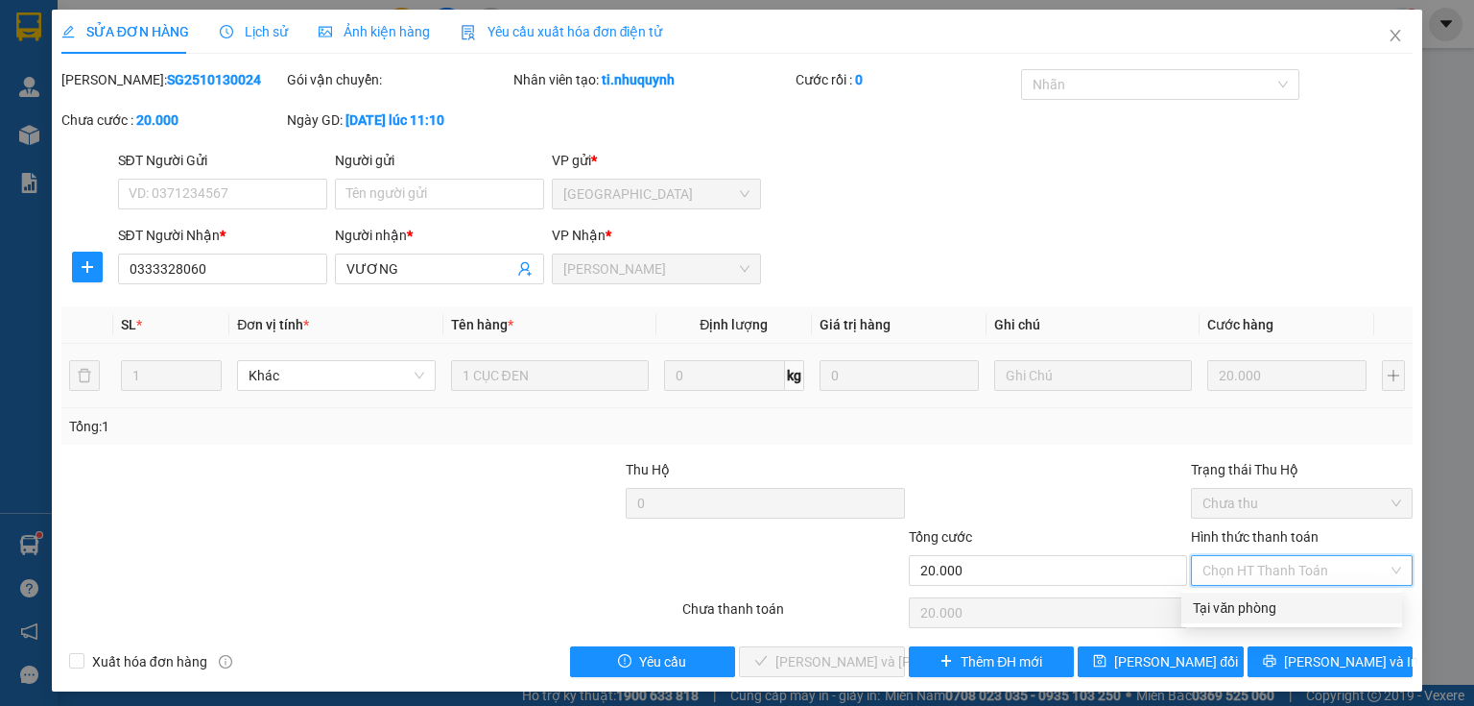
click at [1213, 606] on div "Tại văn phòng" at bounding box center [1292, 607] width 198 height 21
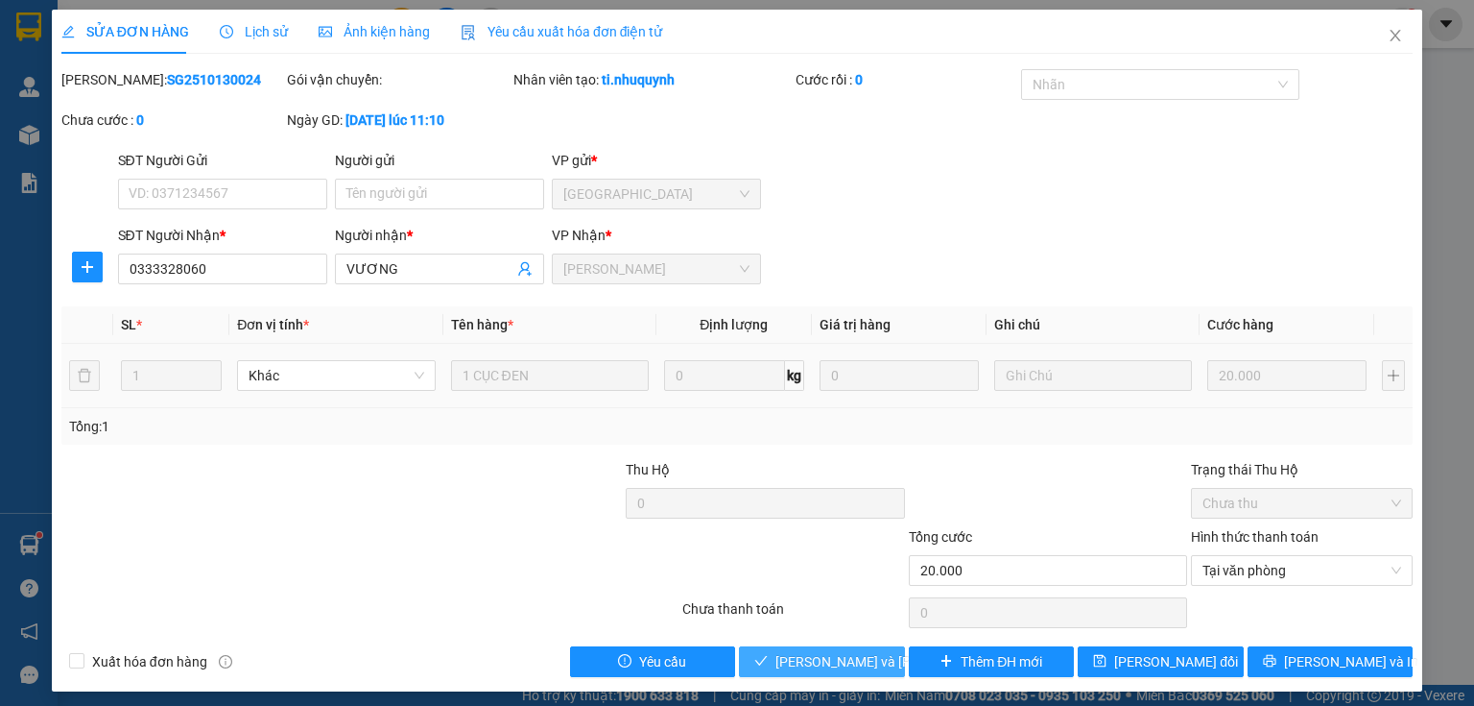
click at [819, 664] on span "Lưu và Giao hàng" at bounding box center [905, 661] width 259 height 21
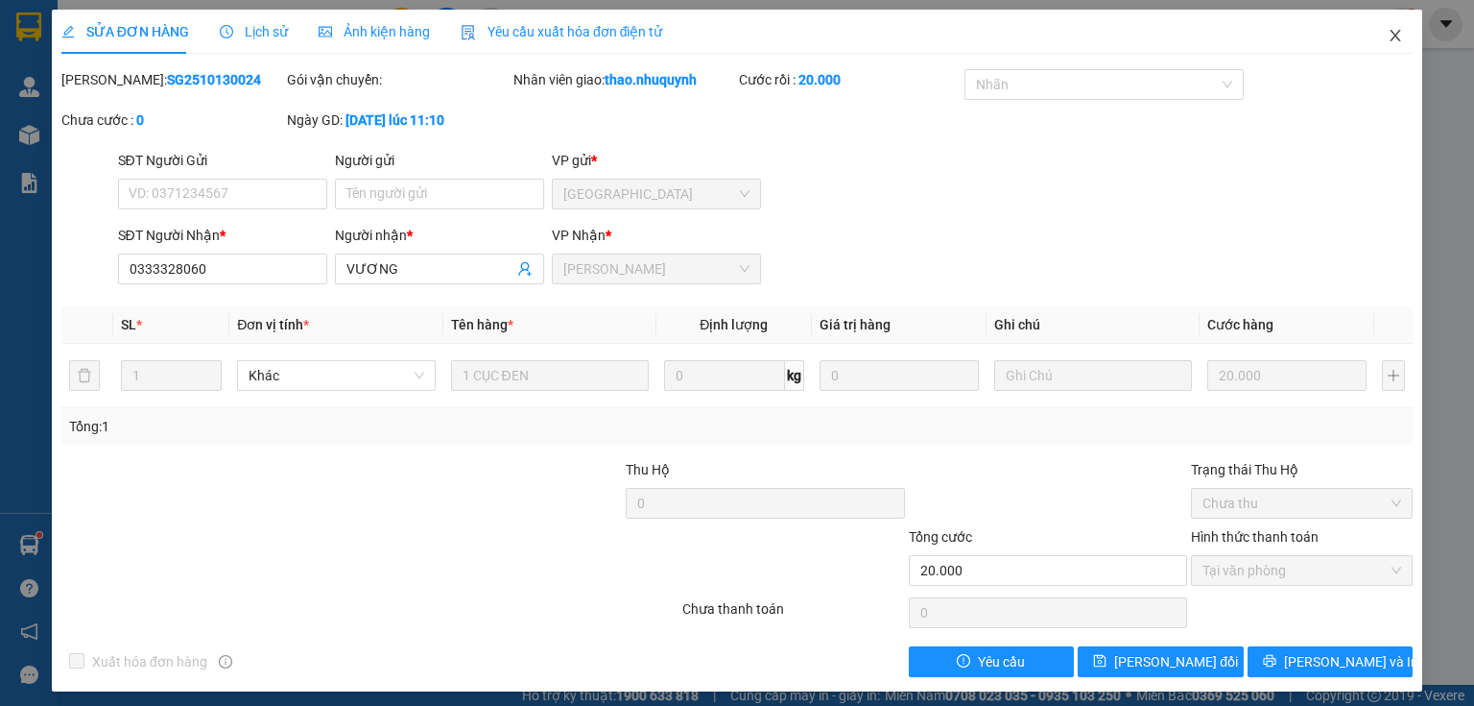
drag, startPoint x: 1380, startPoint y: 34, endPoint x: 152, endPoint y: 1, distance: 1229.1
click at [1388, 32] on icon "close" at bounding box center [1395, 35] width 15 height 15
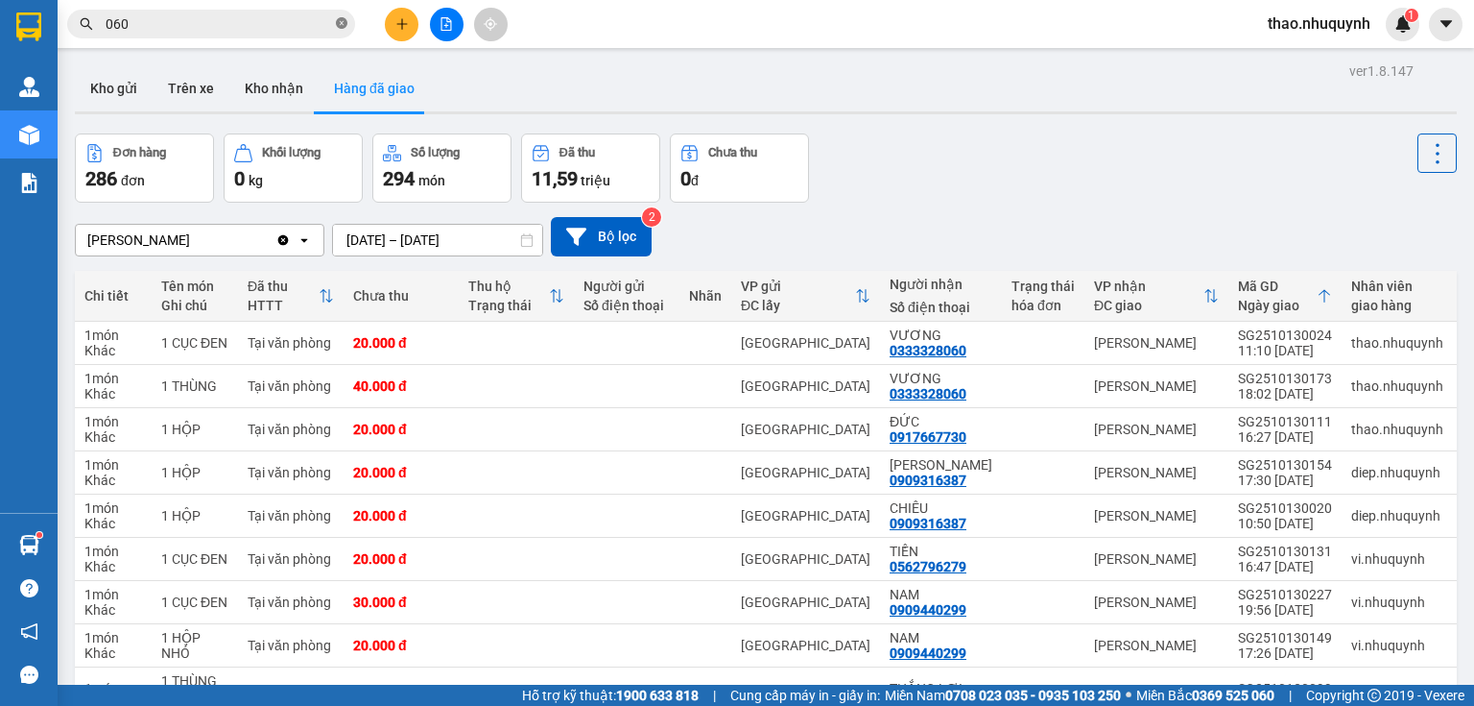
click at [344, 30] on span at bounding box center [342, 24] width 12 height 18
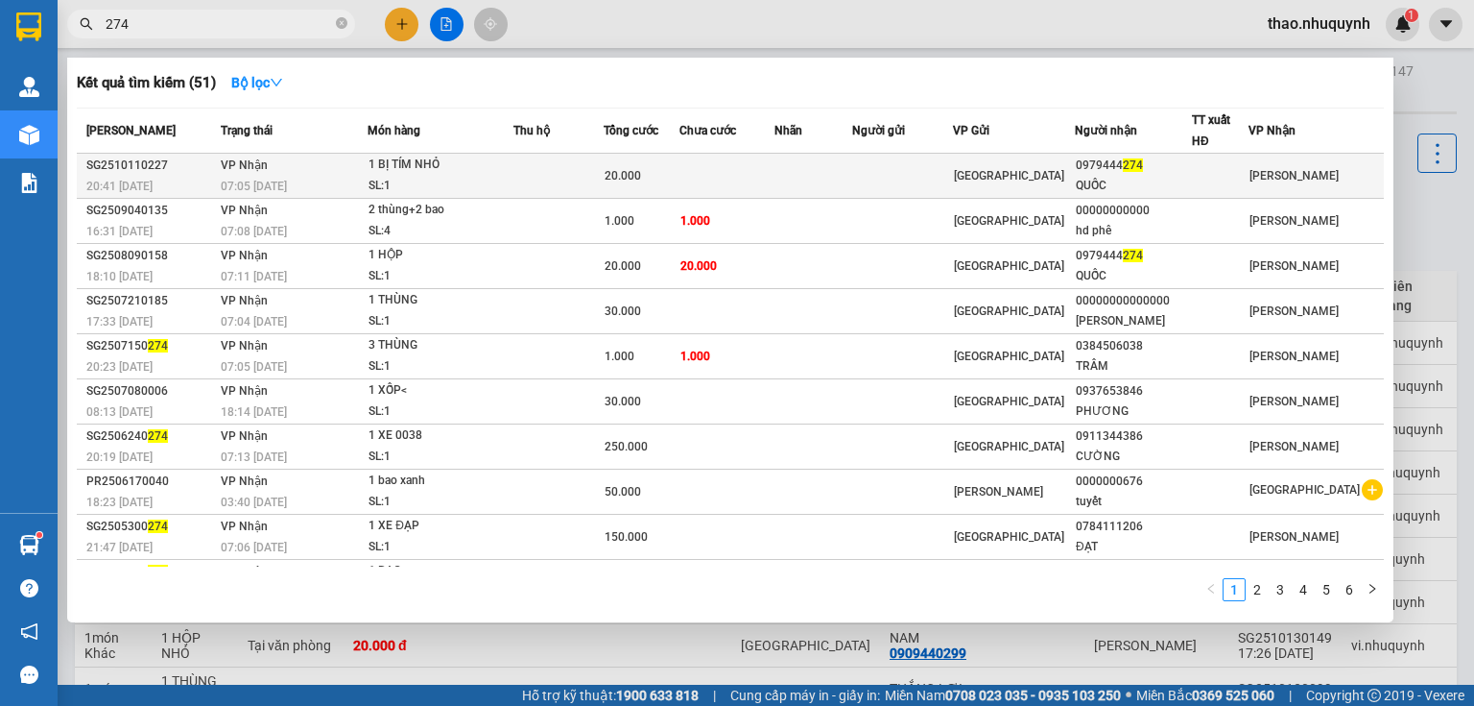
click at [368, 173] on td "VP Nhận 07:05 - 12/10" at bounding box center [292, 176] width 152 height 45
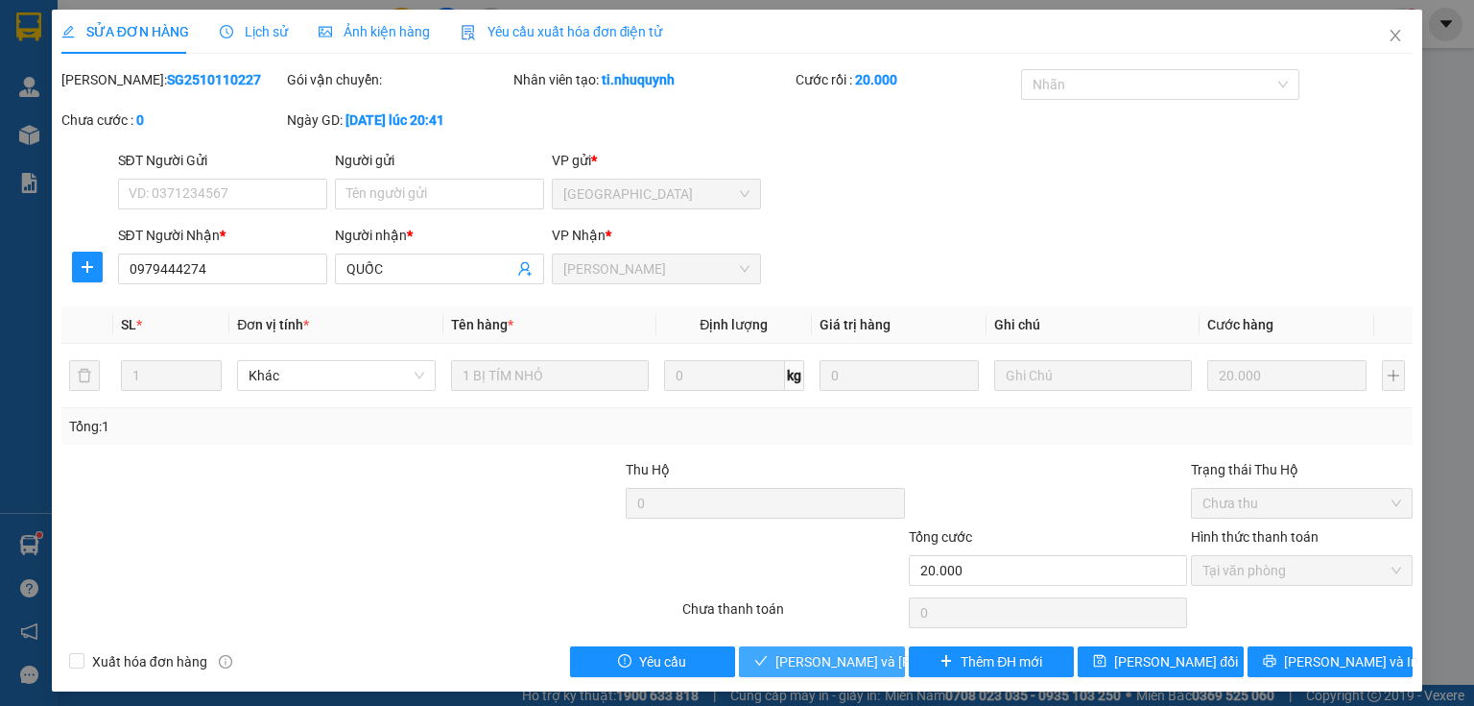
click at [805, 658] on span "Lưu và Giao hàng" at bounding box center [905, 661] width 259 height 21
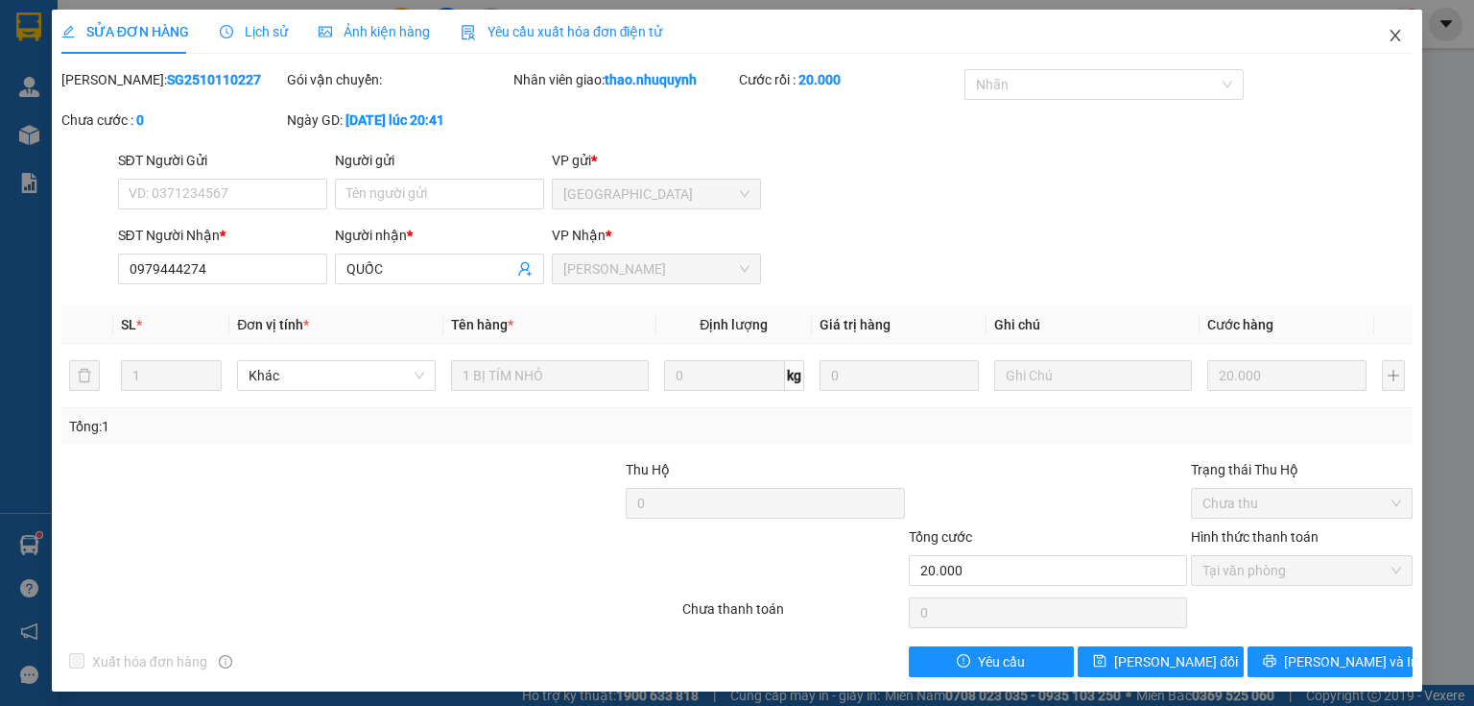
click at [1388, 31] on icon "close" at bounding box center [1395, 35] width 15 height 15
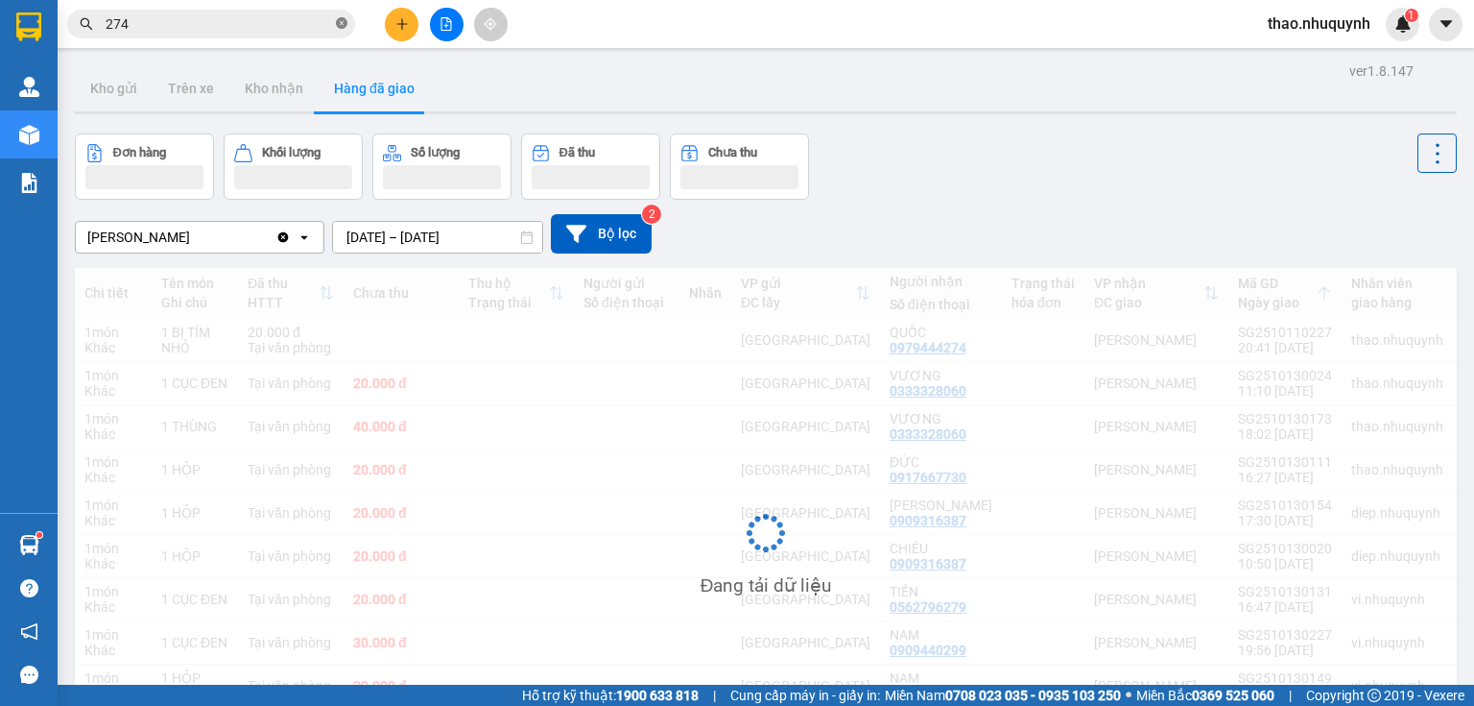
click at [342, 22] on icon "close-circle" at bounding box center [342, 23] width 12 height 12
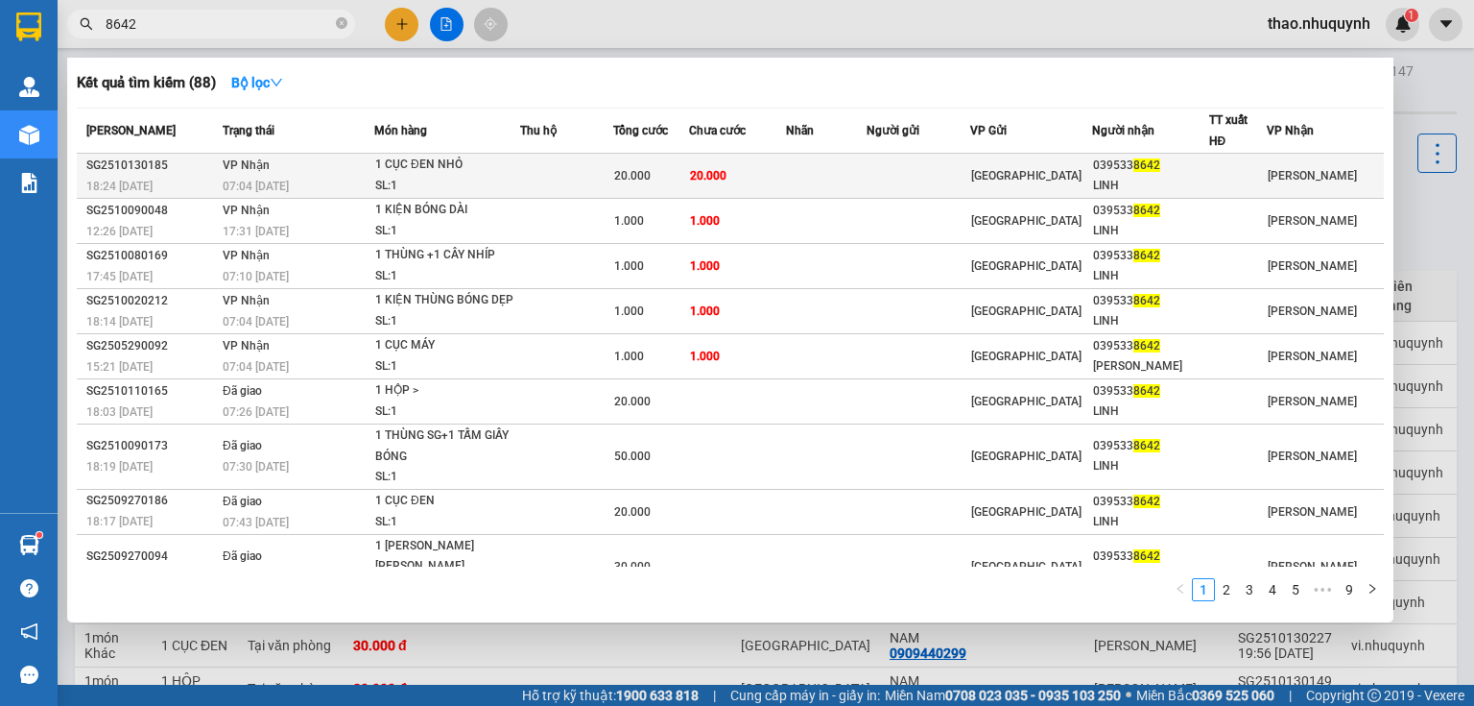
click at [383, 165] on div "1 CỤC ĐEN NHỎ" at bounding box center [447, 165] width 144 height 21
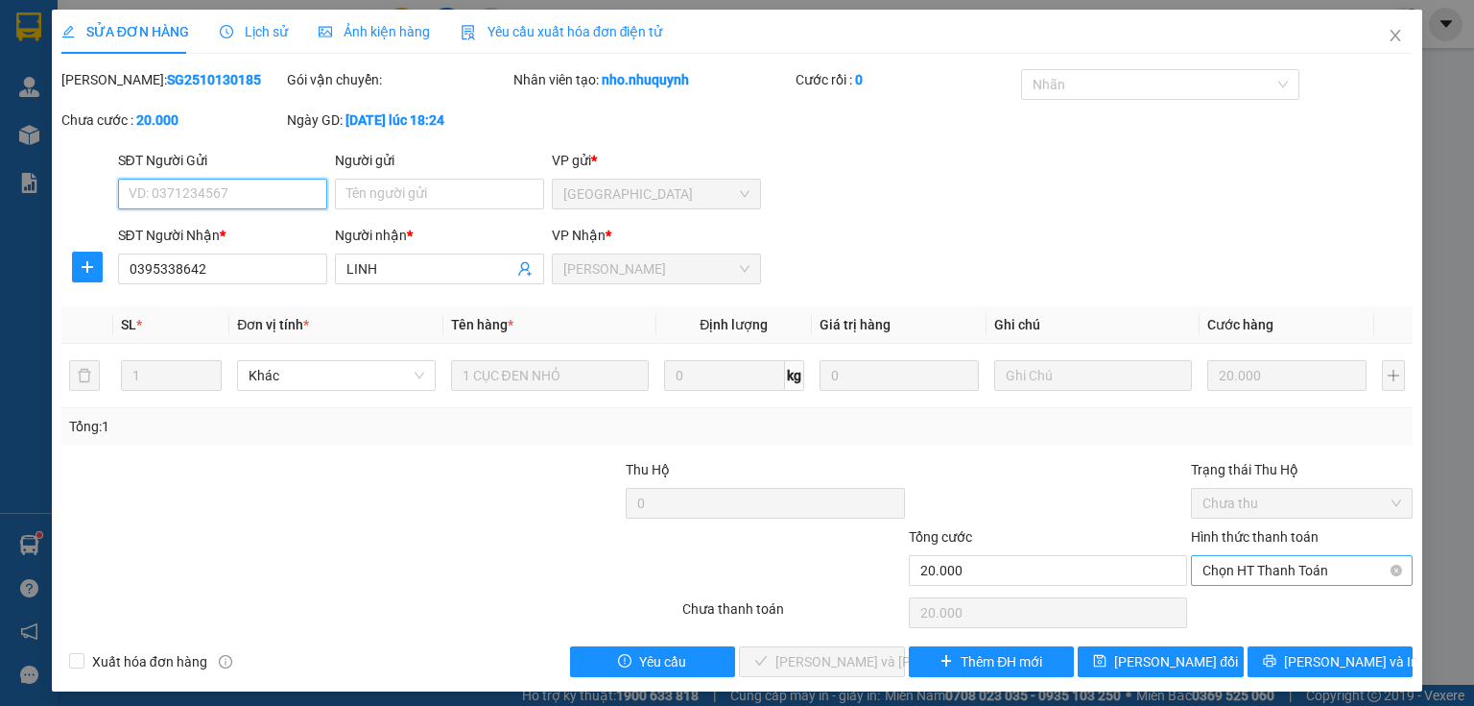
click at [1226, 571] on span "Chọn HT Thanh Toán" at bounding box center [1302, 570] width 199 height 29
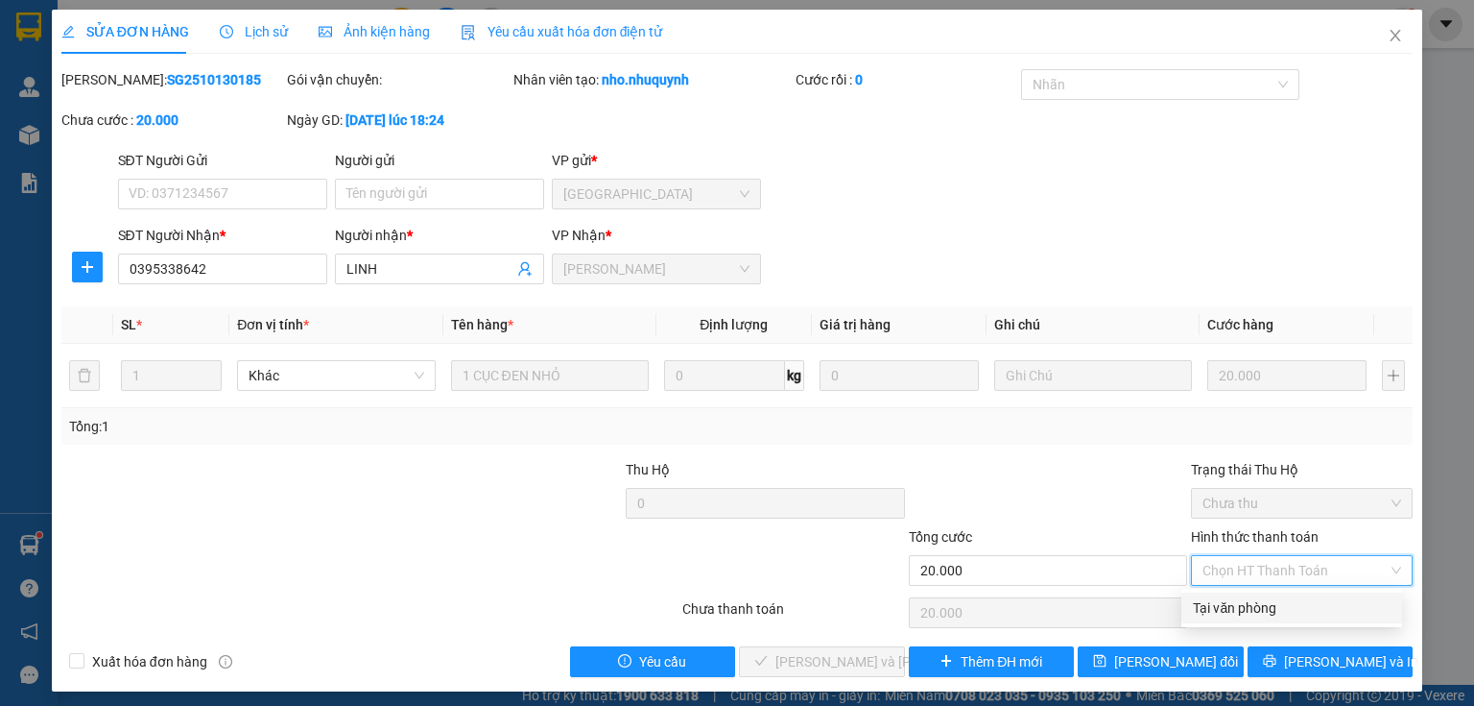
click at [1231, 609] on div "Tại văn phòng" at bounding box center [1292, 607] width 198 height 21
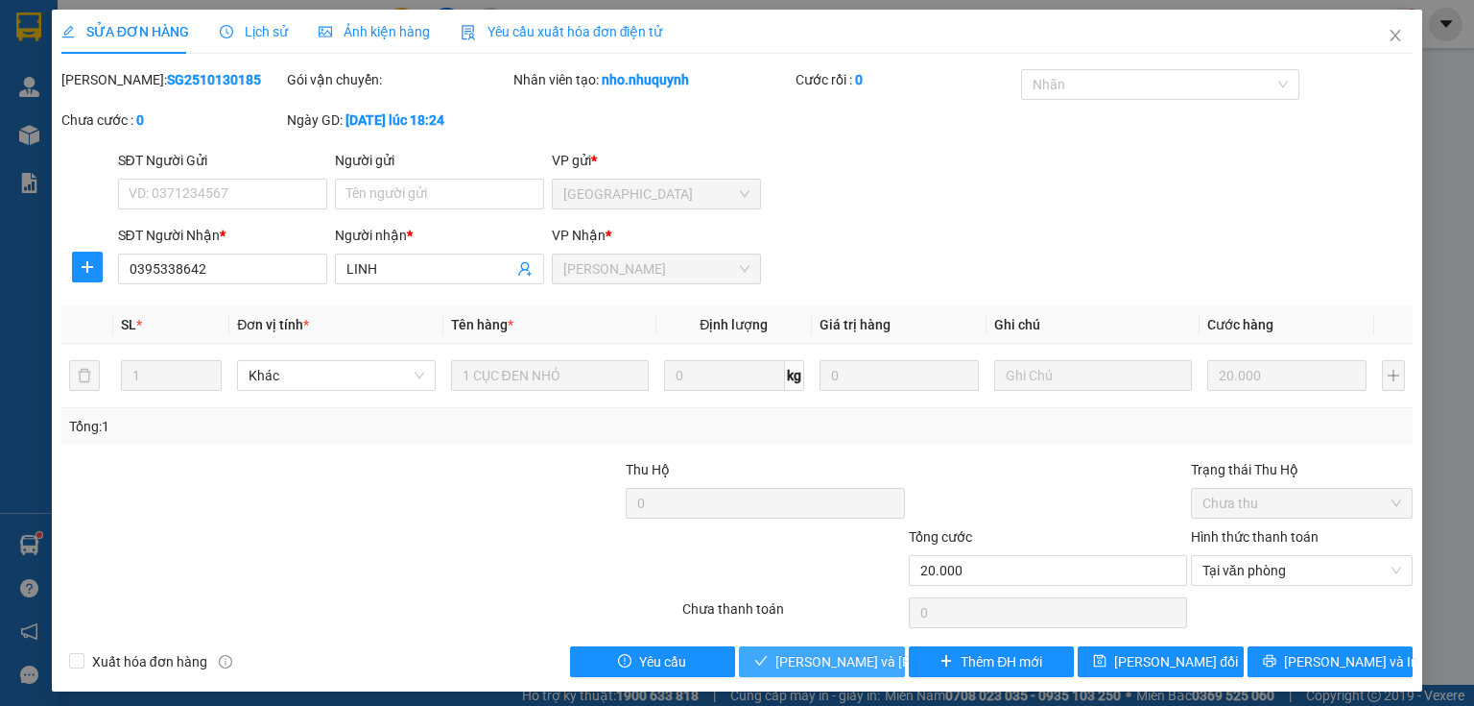
click at [813, 660] on span "Lưu và Giao hàng" at bounding box center [905, 661] width 259 height 21
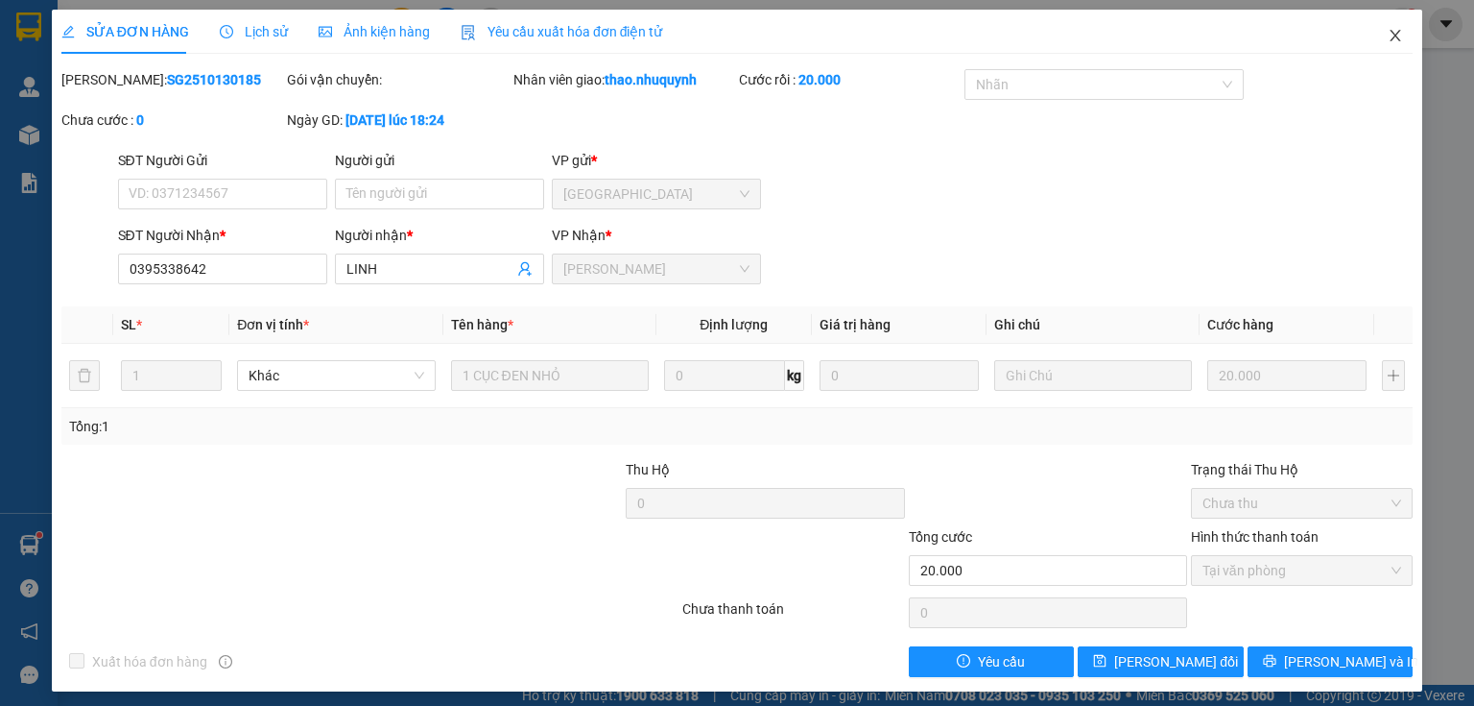
click at [1388, 33] on icon "close" at bounding box center [1395, 35] width 15 height 15
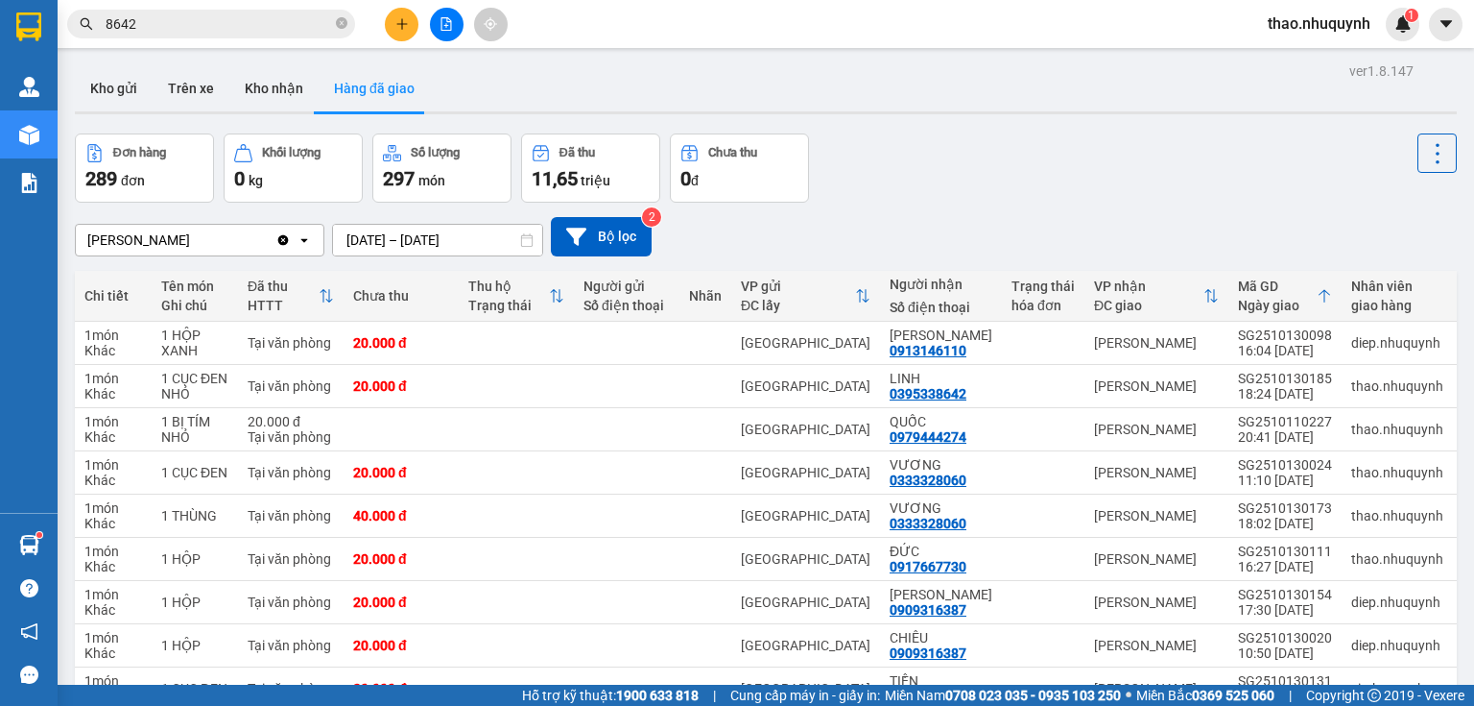
click at [339, 23] on icon "close-circle" at bounding box center [342, 23] width 12 height 12
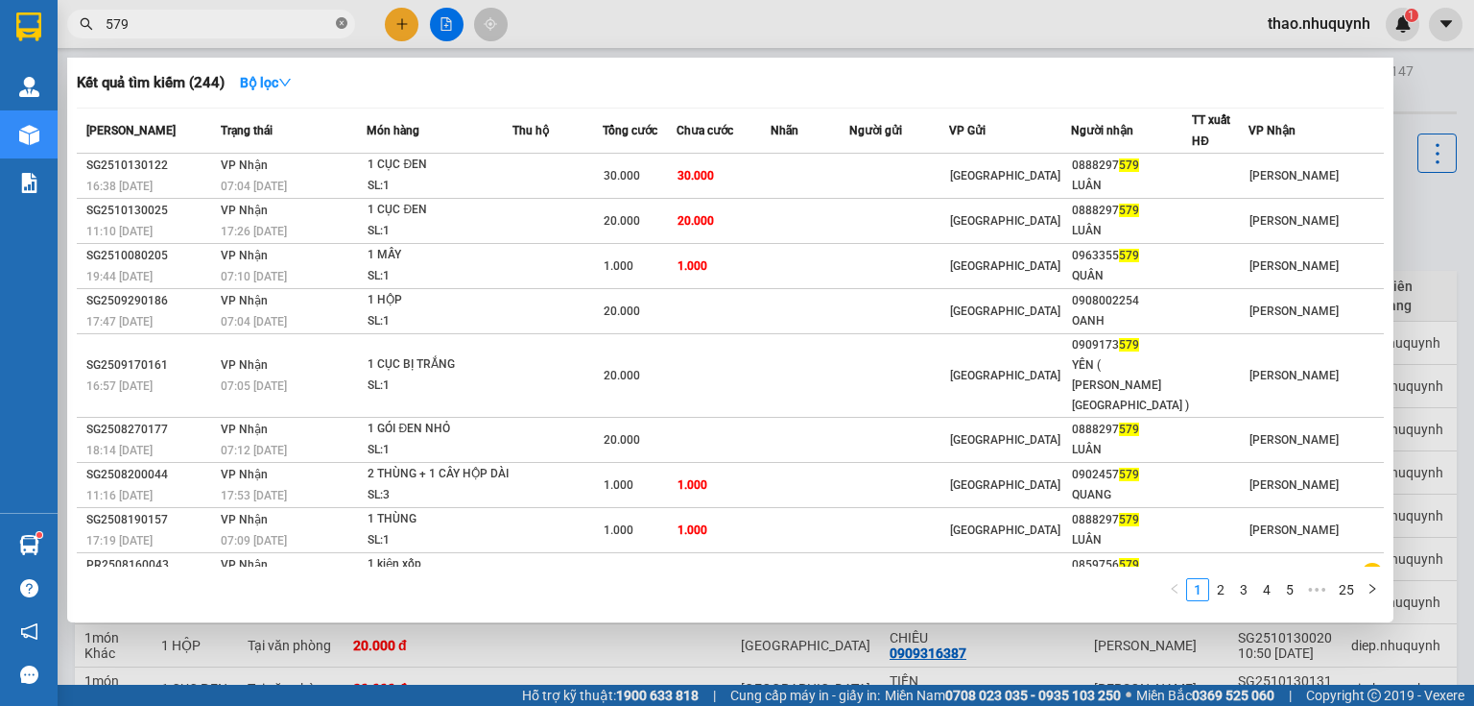
click at [341, 22] on icon "close-circle" at bounding box center [342, 23] width 12 height 12
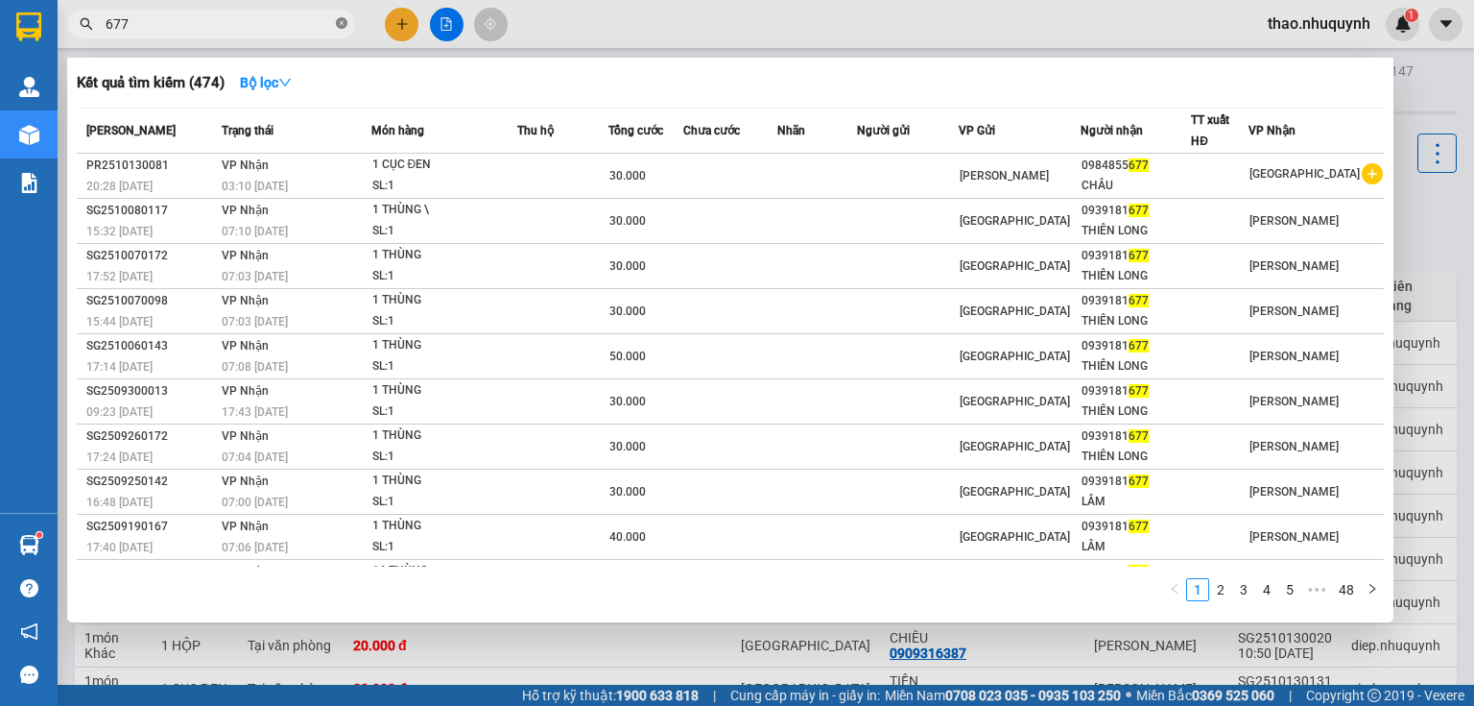
click at [342, 19] on icon "close-circle" at bounding box center [342, 23] width 12 height 12
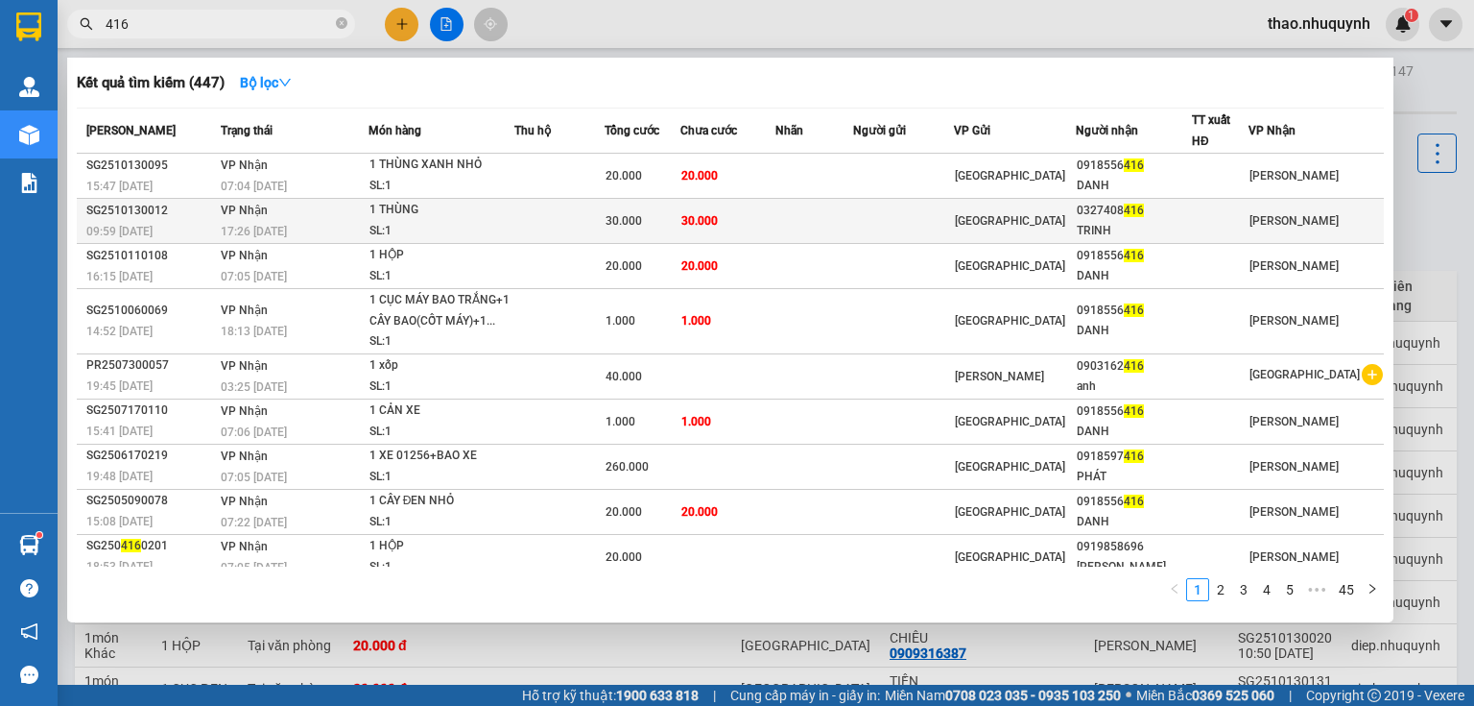
click at [458, 215] on div "1 THÙNG" at bounding box center [442, 210] width 144 height 21
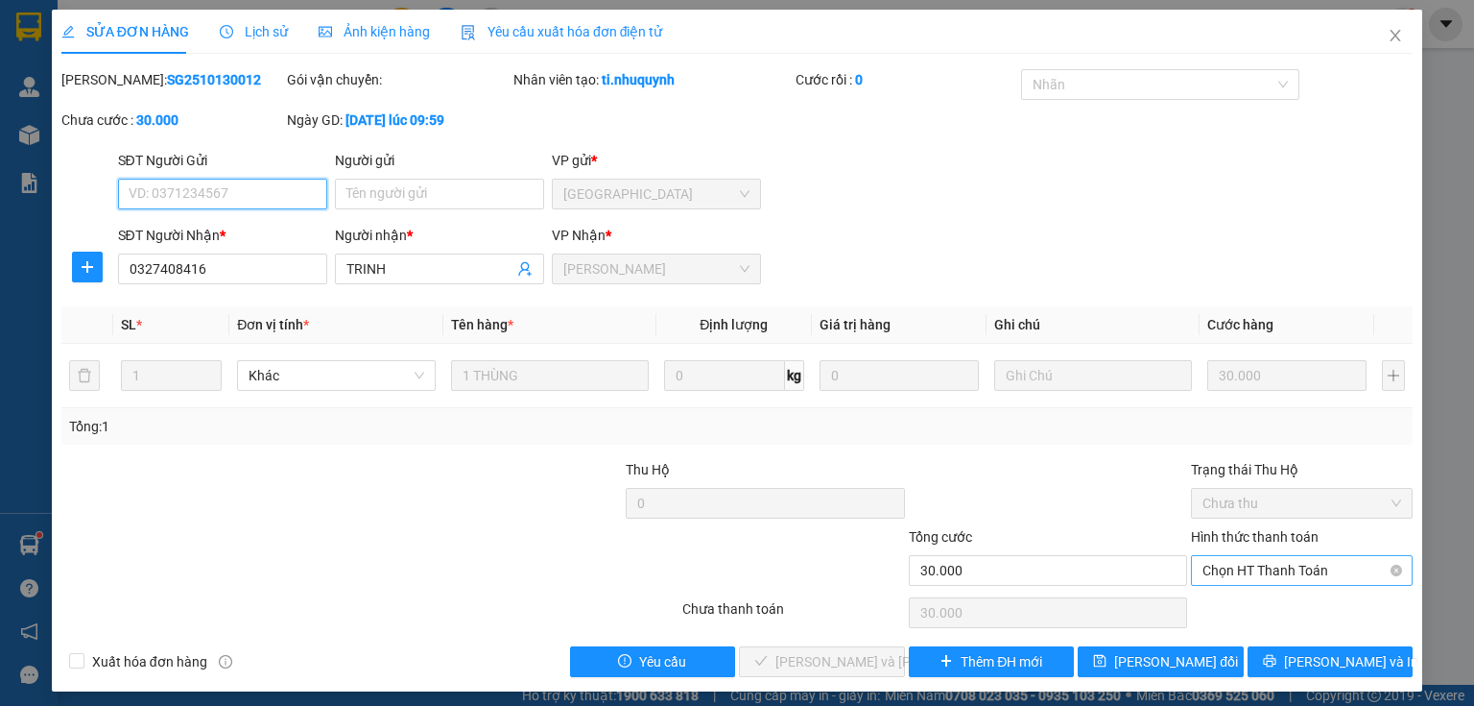
click at [1243, 574] on span "Chọn HT Thanh Toán" at bounding box center [1302, 570] width 199 height 29
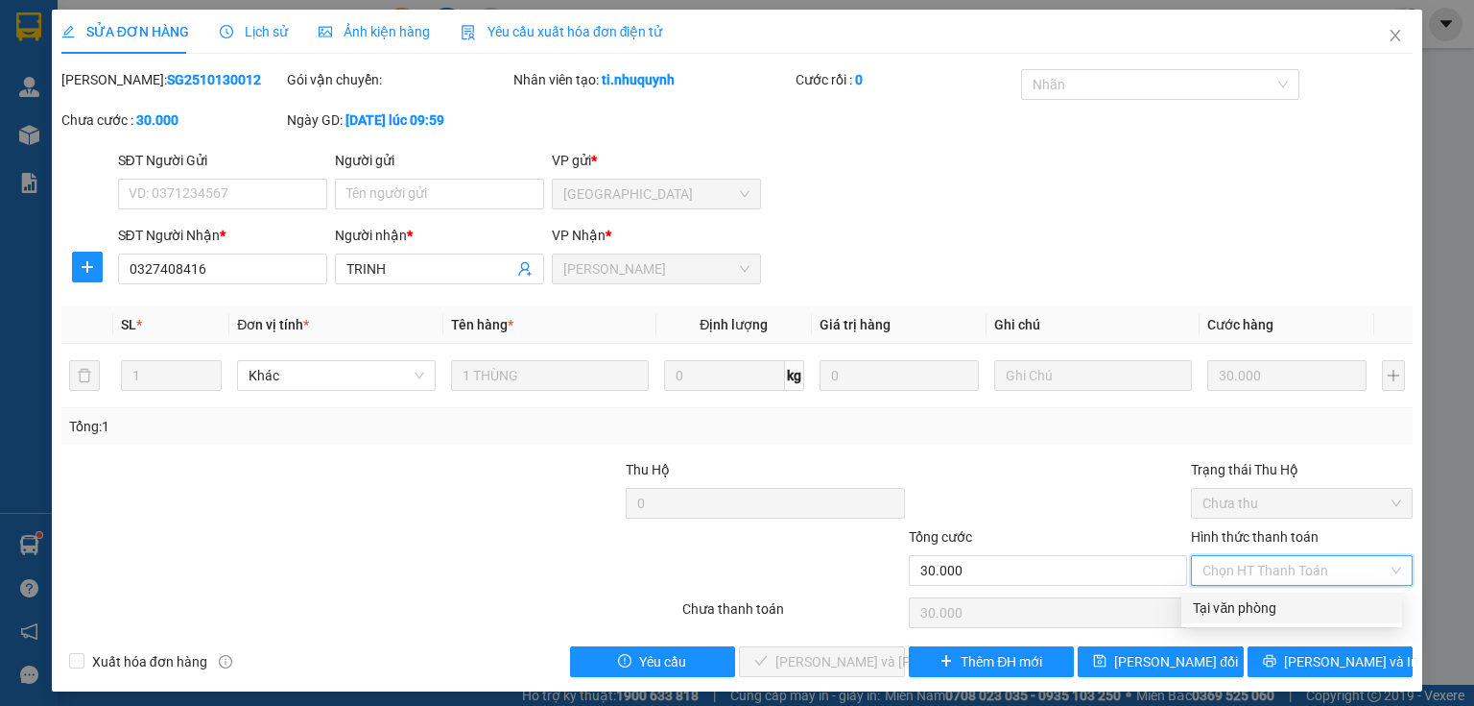
click at [1229, 595] on div "Tại văn phòng" at bounding box center [1292, 607] width 221 height 31
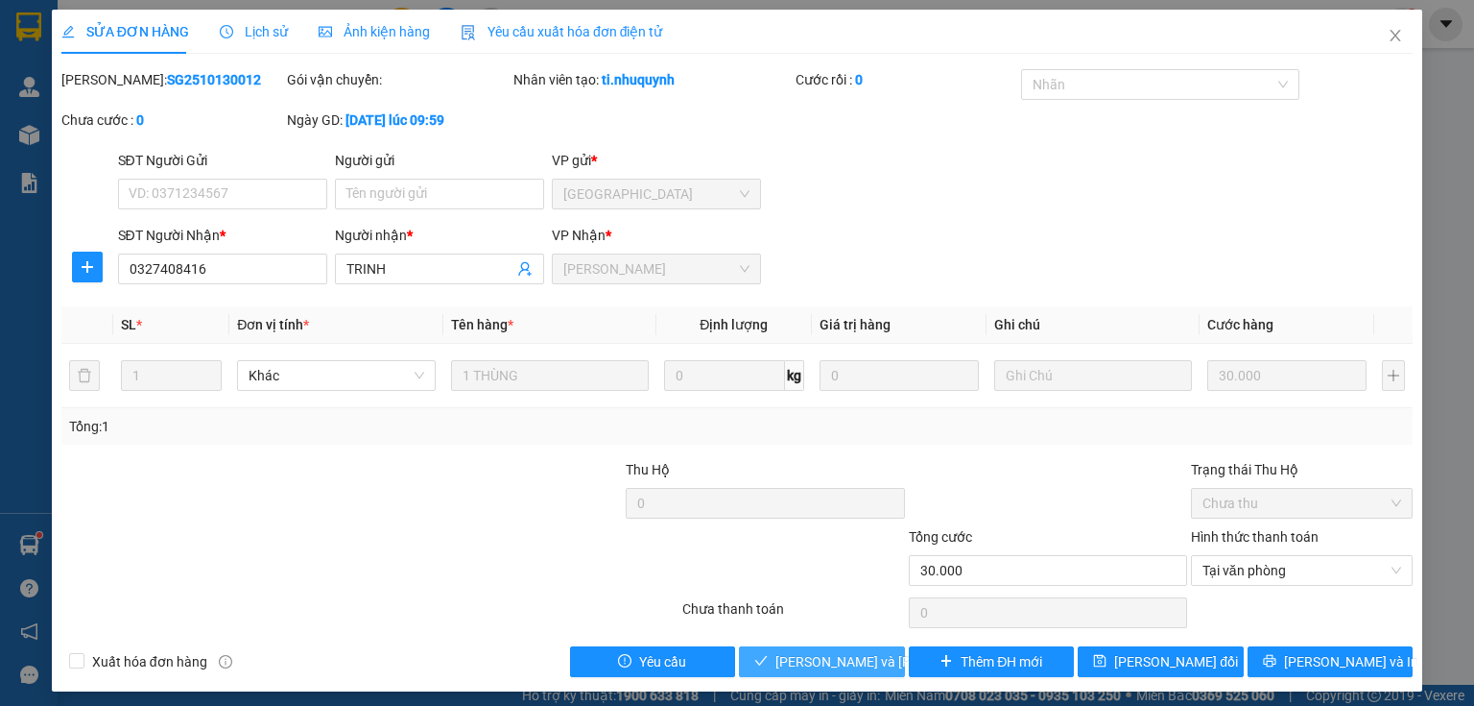
click at [846, 657] on span "Lưu và Giao hàng" at bounding box center [905, 661] width 259 height 21
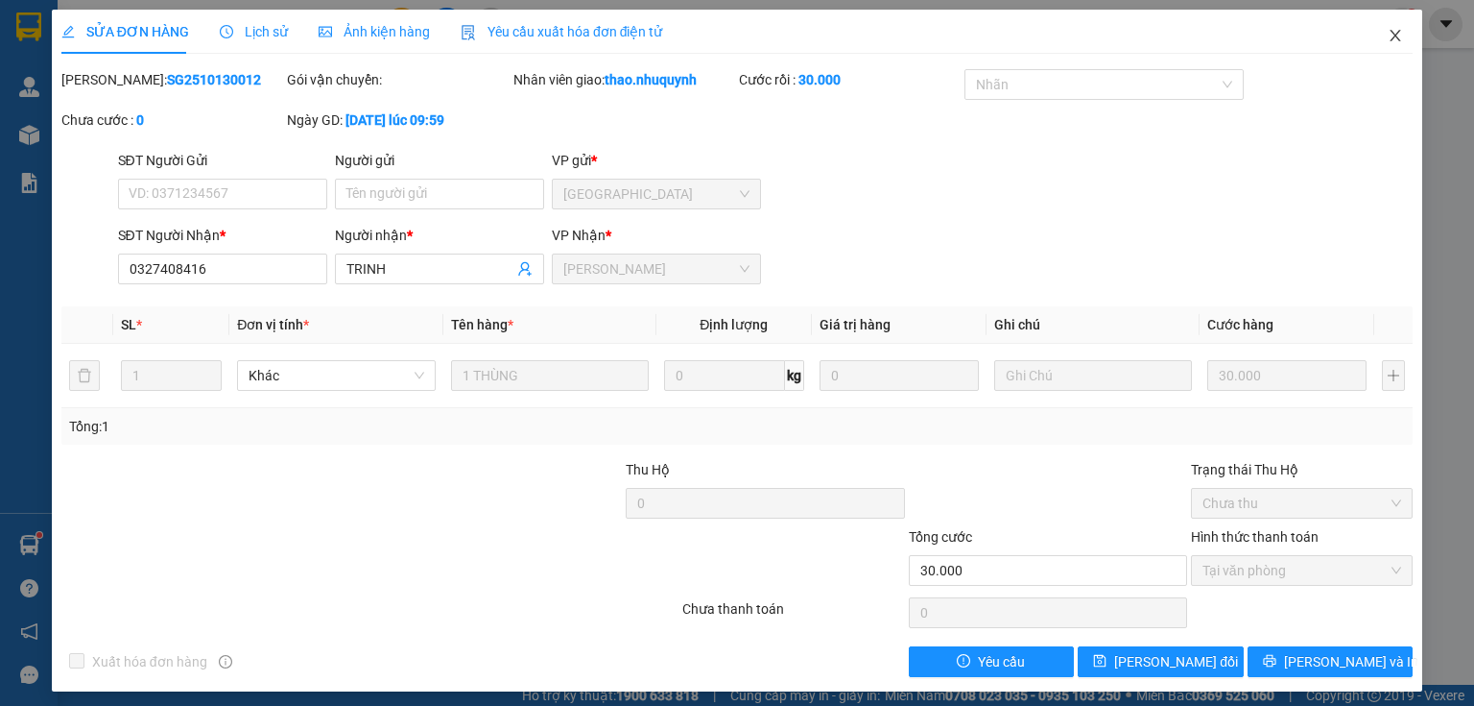
click at [1391, 35] on icon "close" at bounding box center [1396, 36] width 11 height 12
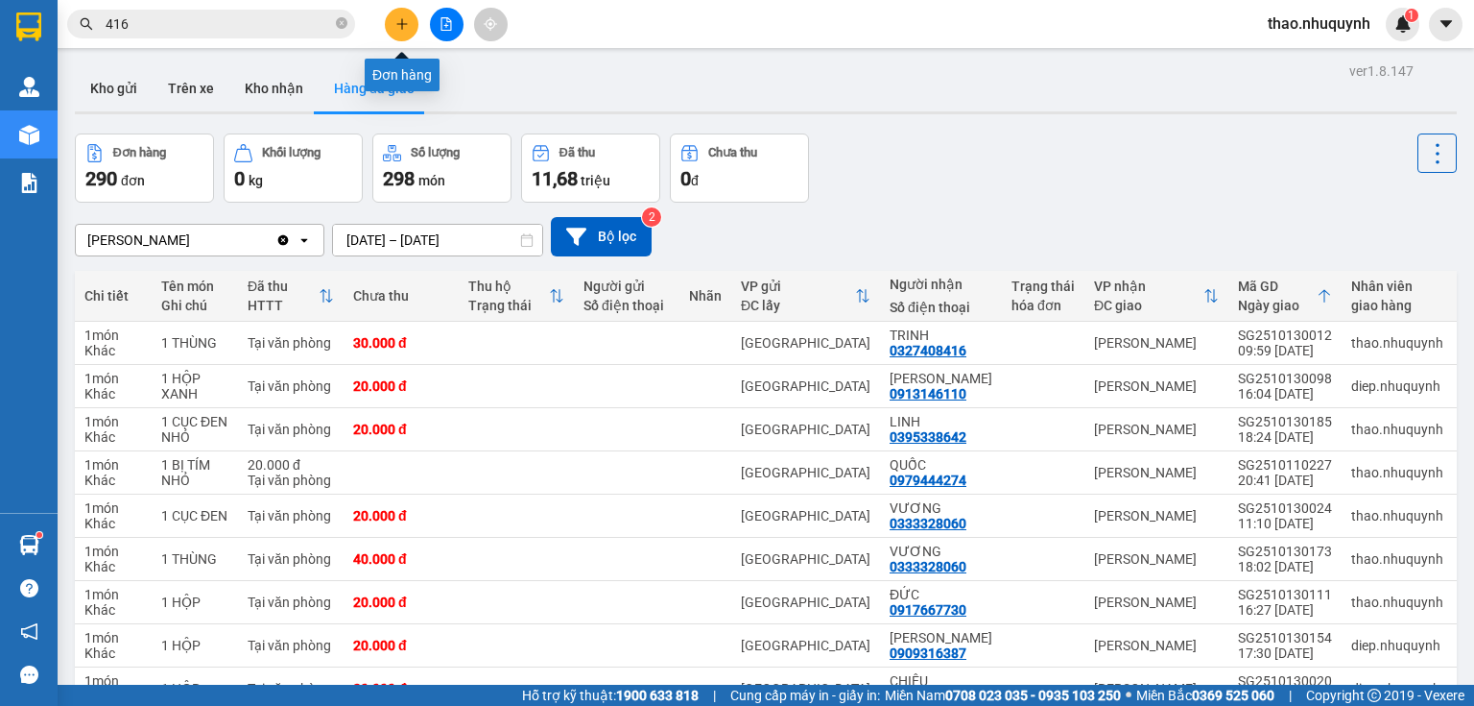
click at [392, 27] on button at bounding box center [402, 25] width 34 height 34
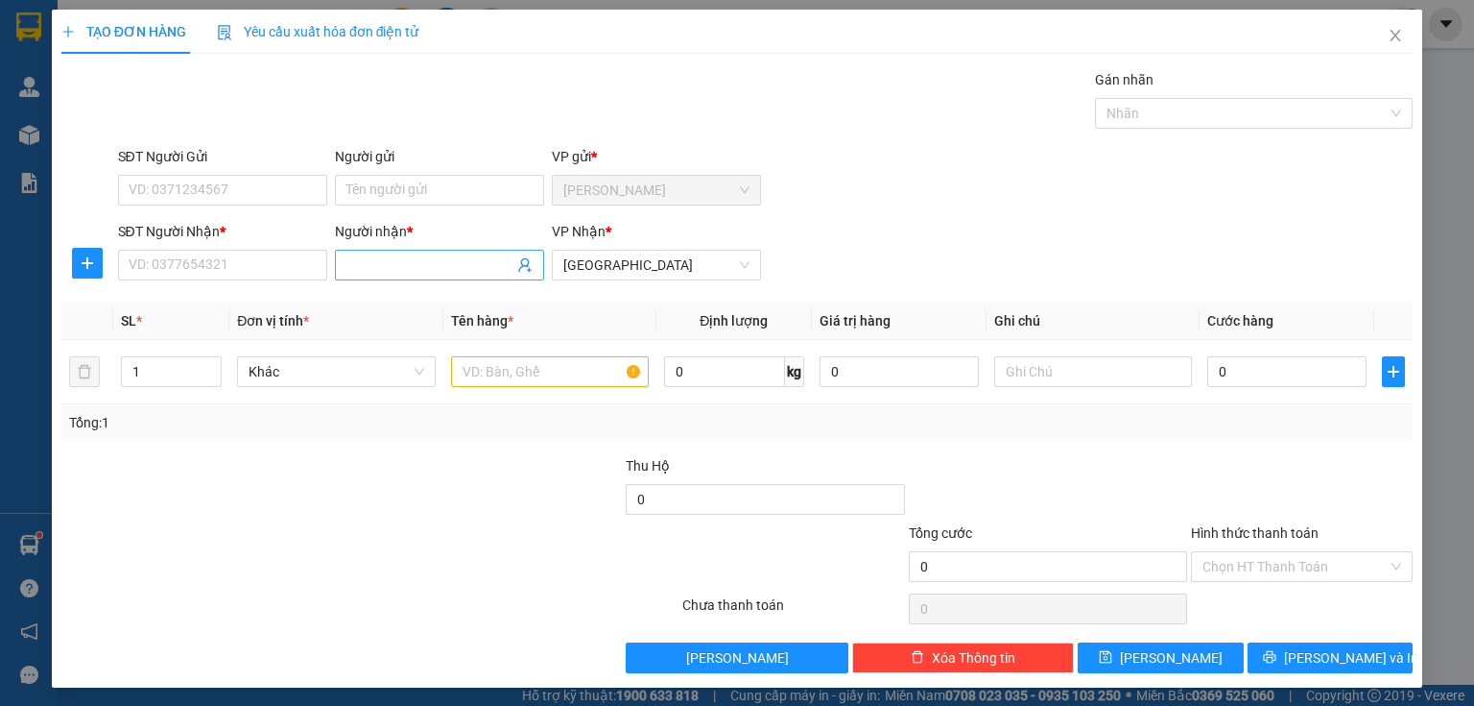
click at [364, 271] on input "Người nhận *" at bounding box center [430, 264] width 167 height 21
click at [215, 261] on input "SĐT Người Nhận *" at bounding box center [222, 265] width 209 height 31
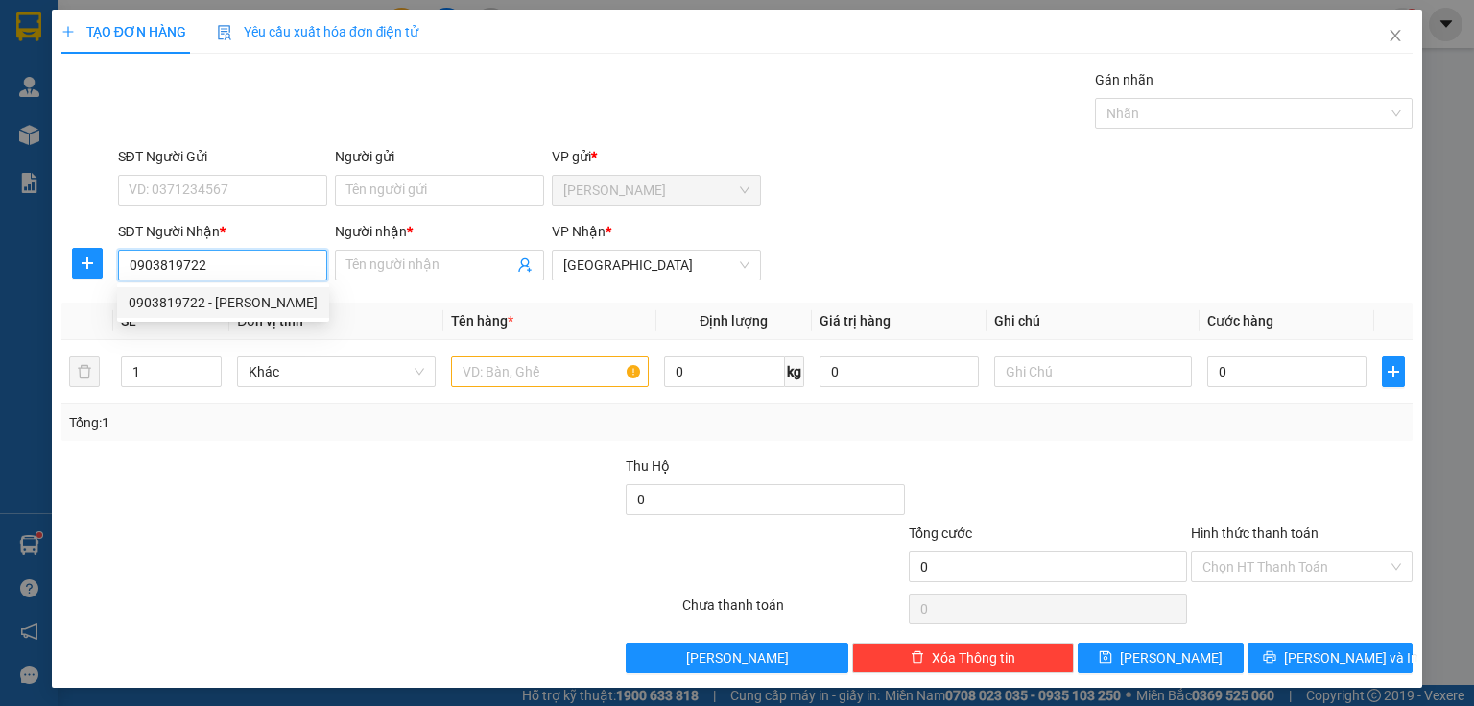
click at [247, 310] on div "0903819722 - THANH" at bounding box center [223, 302] width 189 height 21
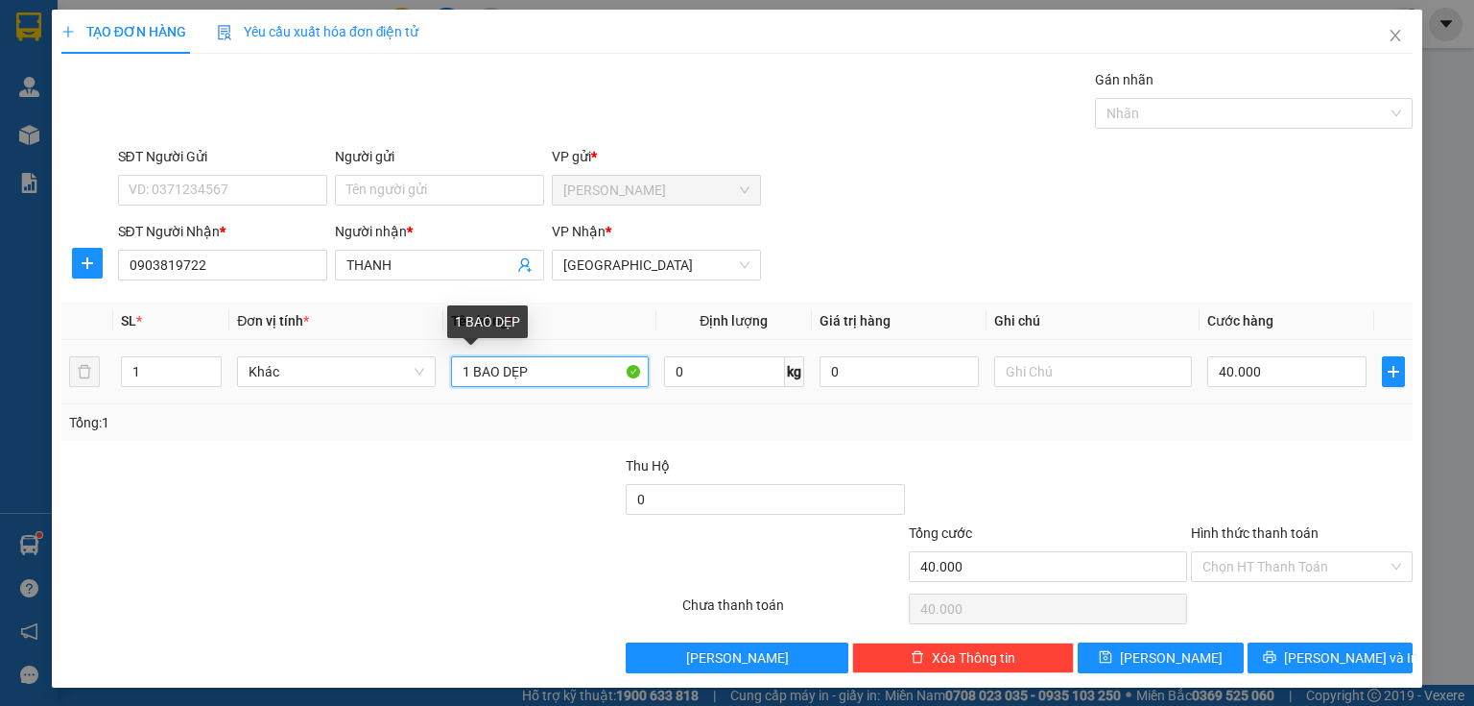
click at [518, 369] on input "1 BAO DẸP" at bounding box center [550, 371] width 198 height 31
click at [536, 368] on input "1 BAO DẸP" at bounding box center [550, 371] width 198 height 31
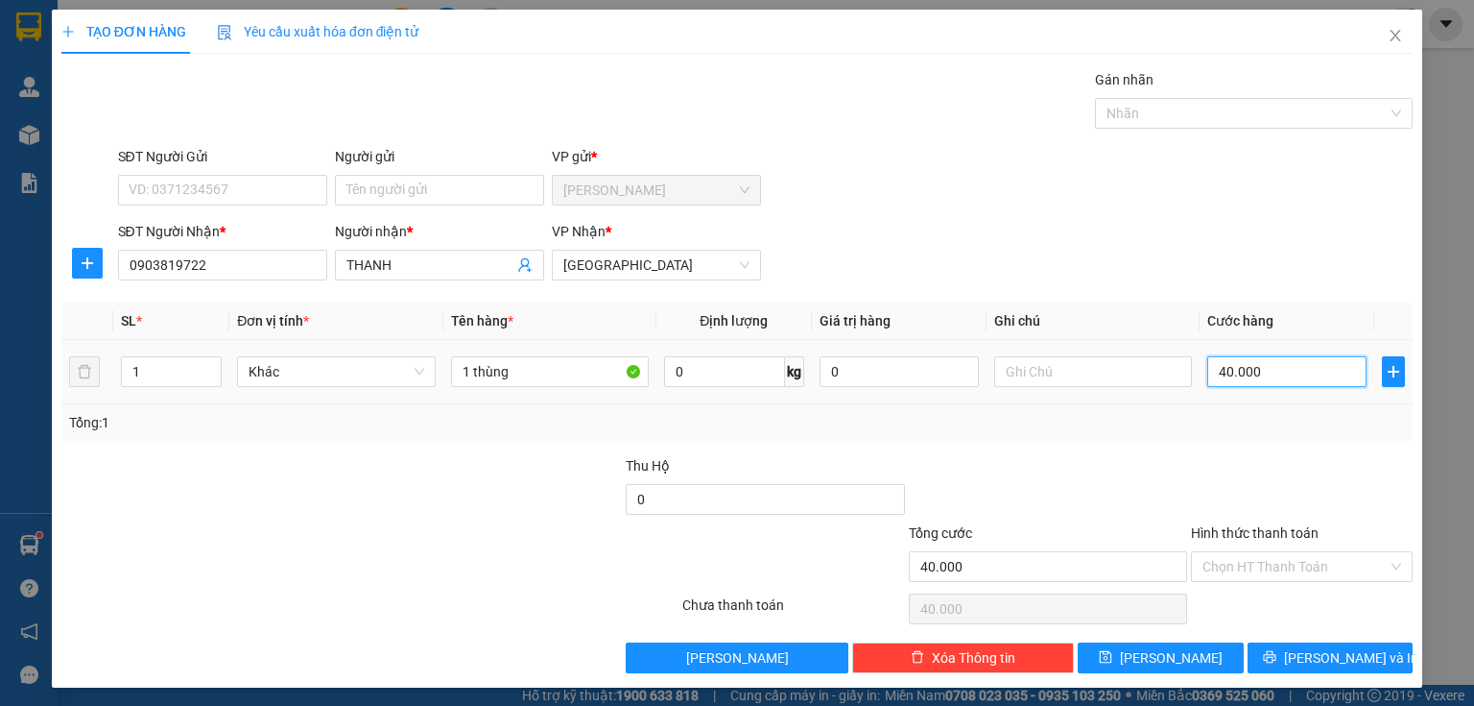
click at [1240, 375] on input "40.000" at bounding box center [1287, 371] width 159 height 31
click at [1214, 563] on input "Hình thức thanh toán" at bounding box center [1295, 566] width 185 height 29
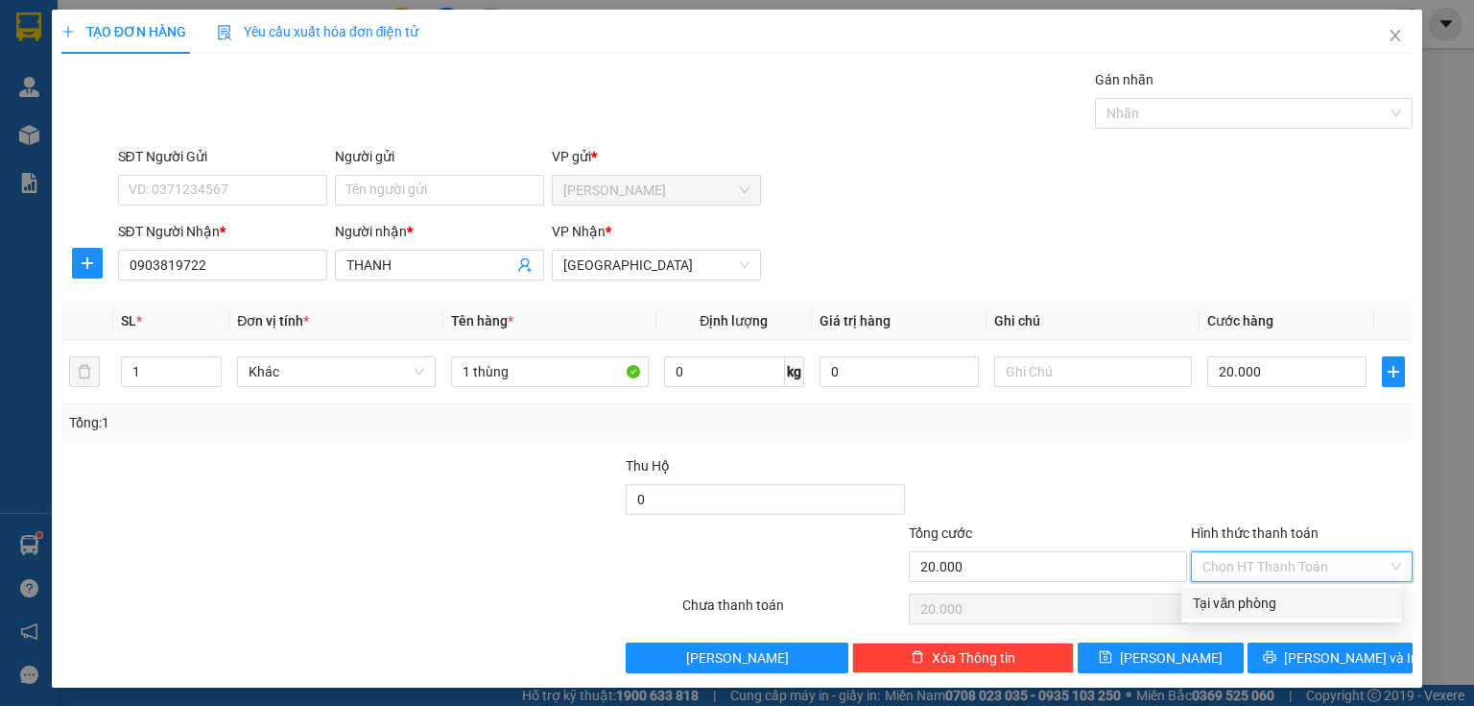
click at [1221, 597] on div "Tại văn phòng" at bounding box center [1292, 602] width 198 height 21
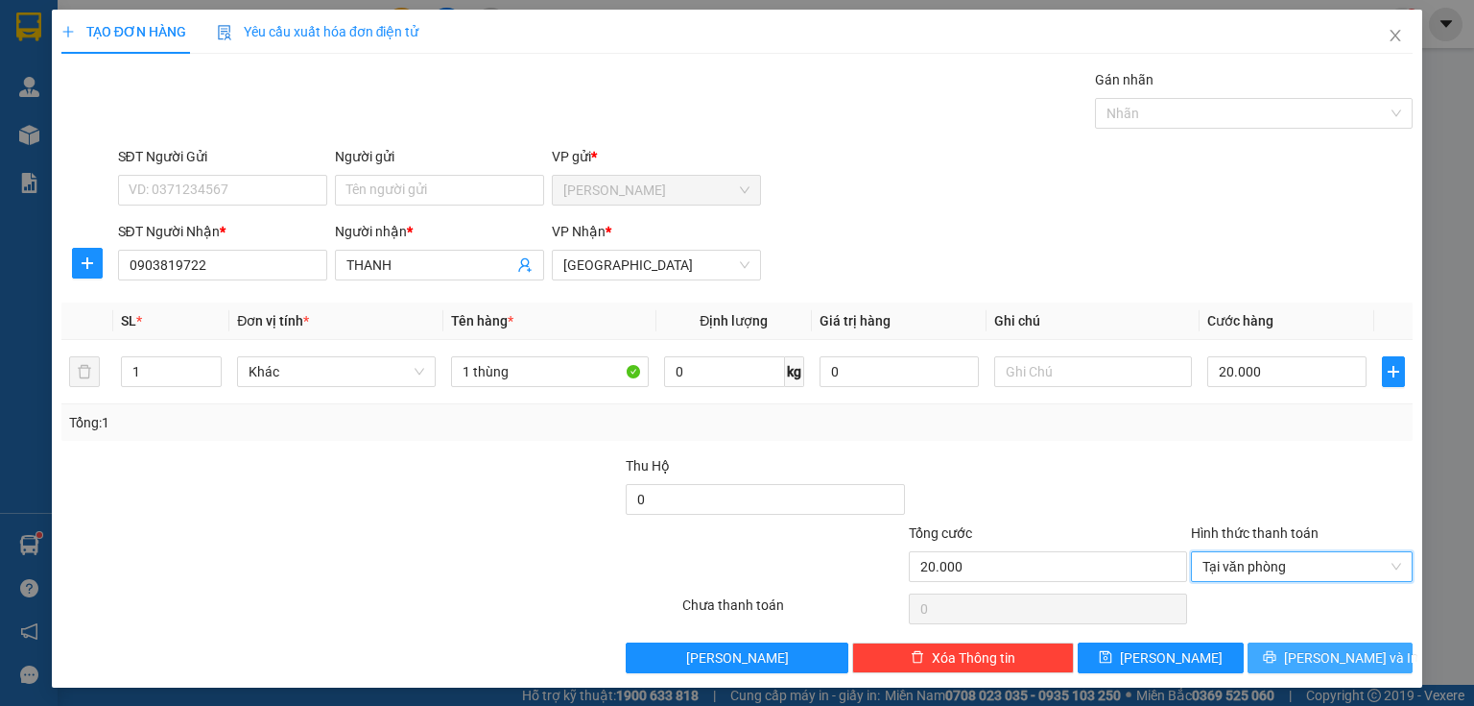
click at [1252, 653] on button "Lưu và In" at bounding box center [1331, 657] width 166 height 31
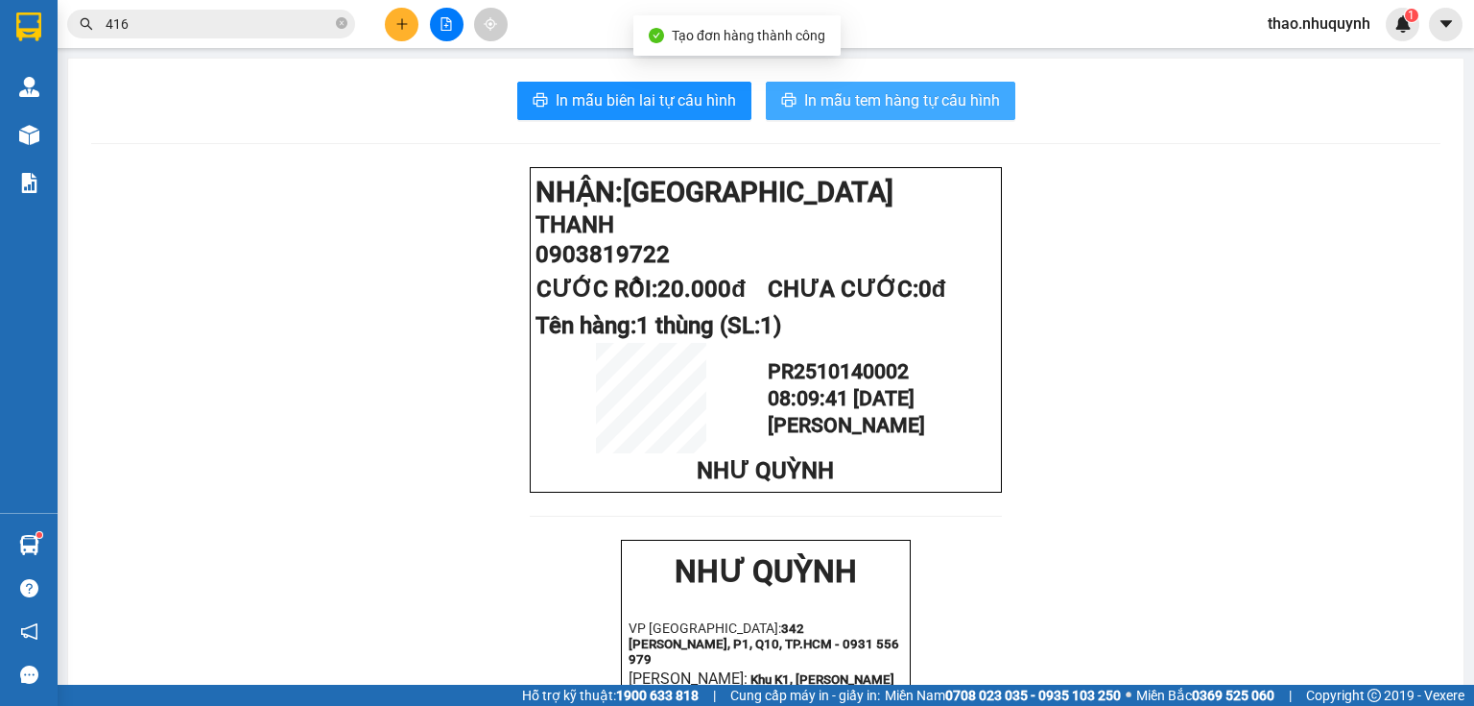
click at [921, 104] on span "In mẫu tem hàng tự cấu hình" at bounding box center [902, 100] width 196 height 24
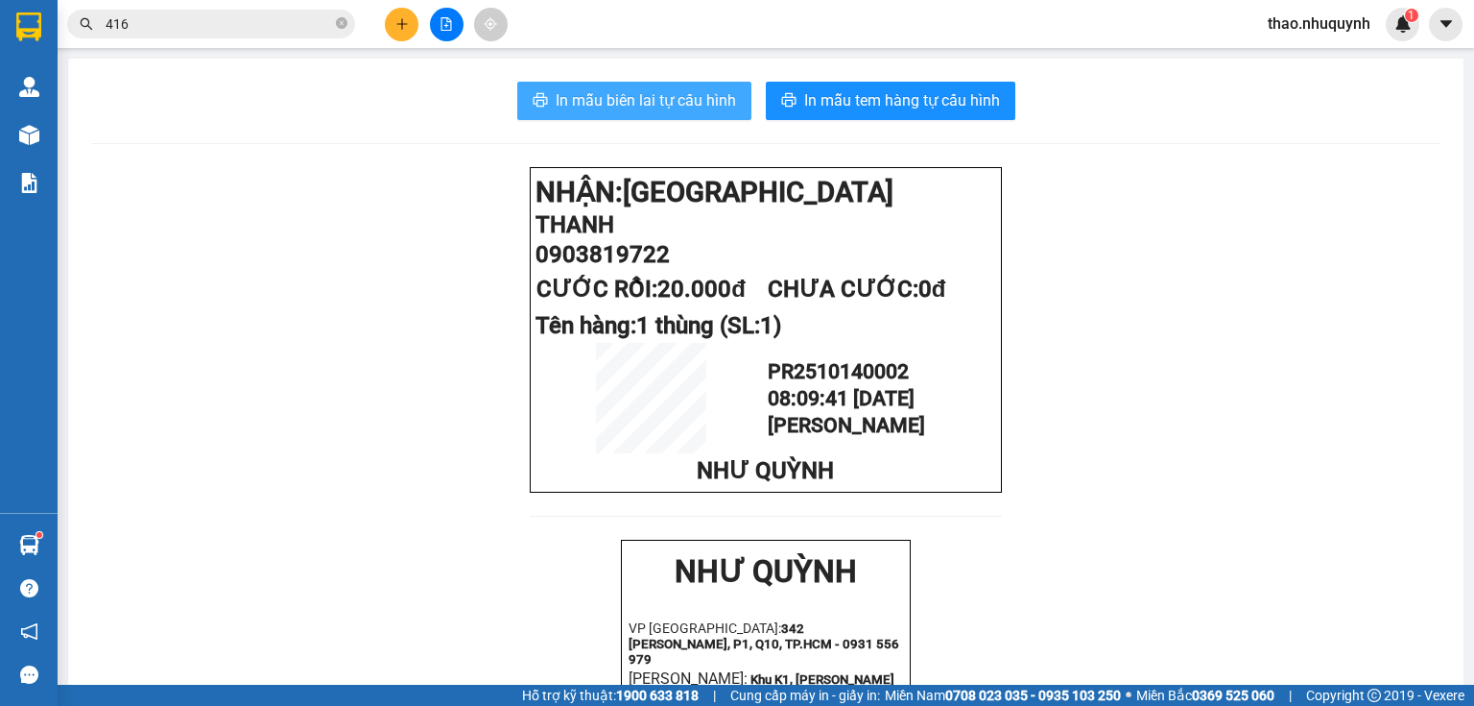
click at [639, 104] on span "In mẫu biên lai tự cấu hình" at bounding box center [646, 100] width 180 height 24
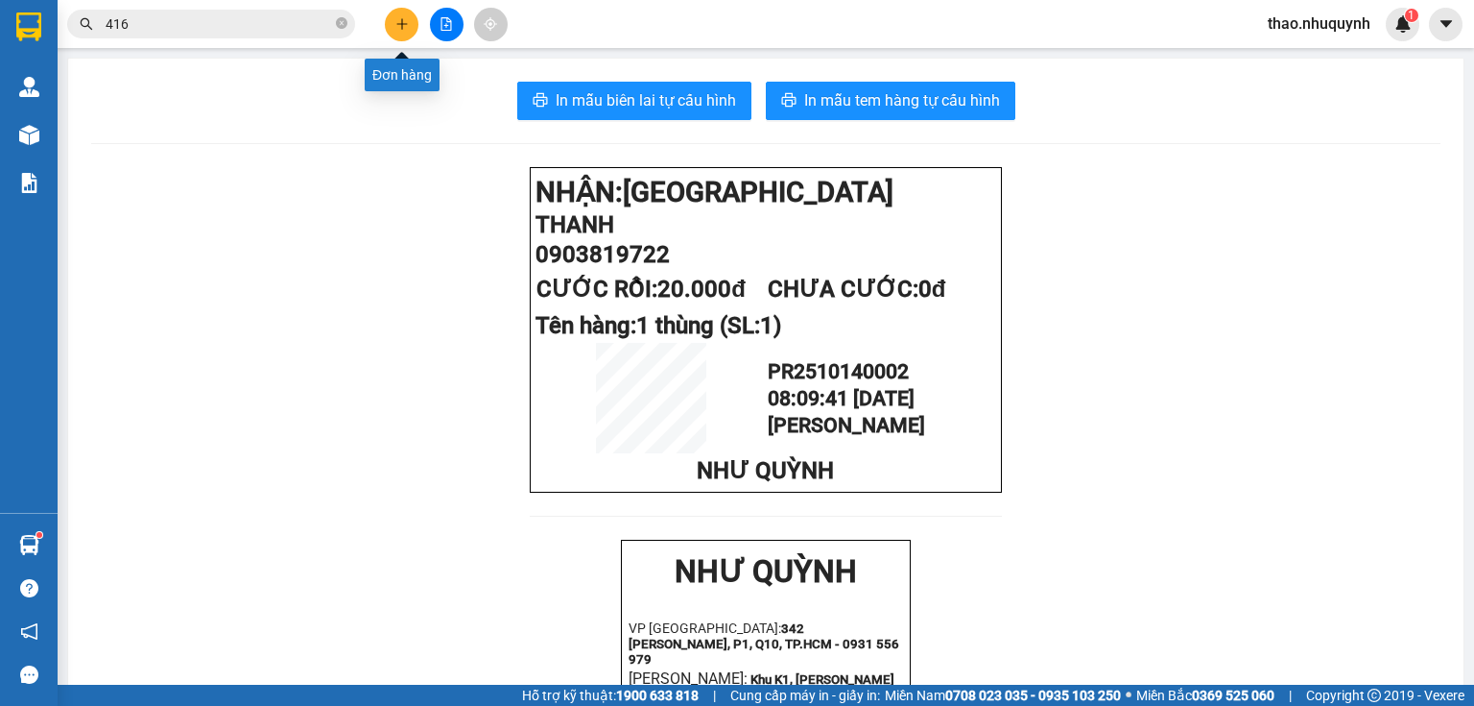
click at [402, 14] on button at bounding box center [402, 25] width 34 height 34
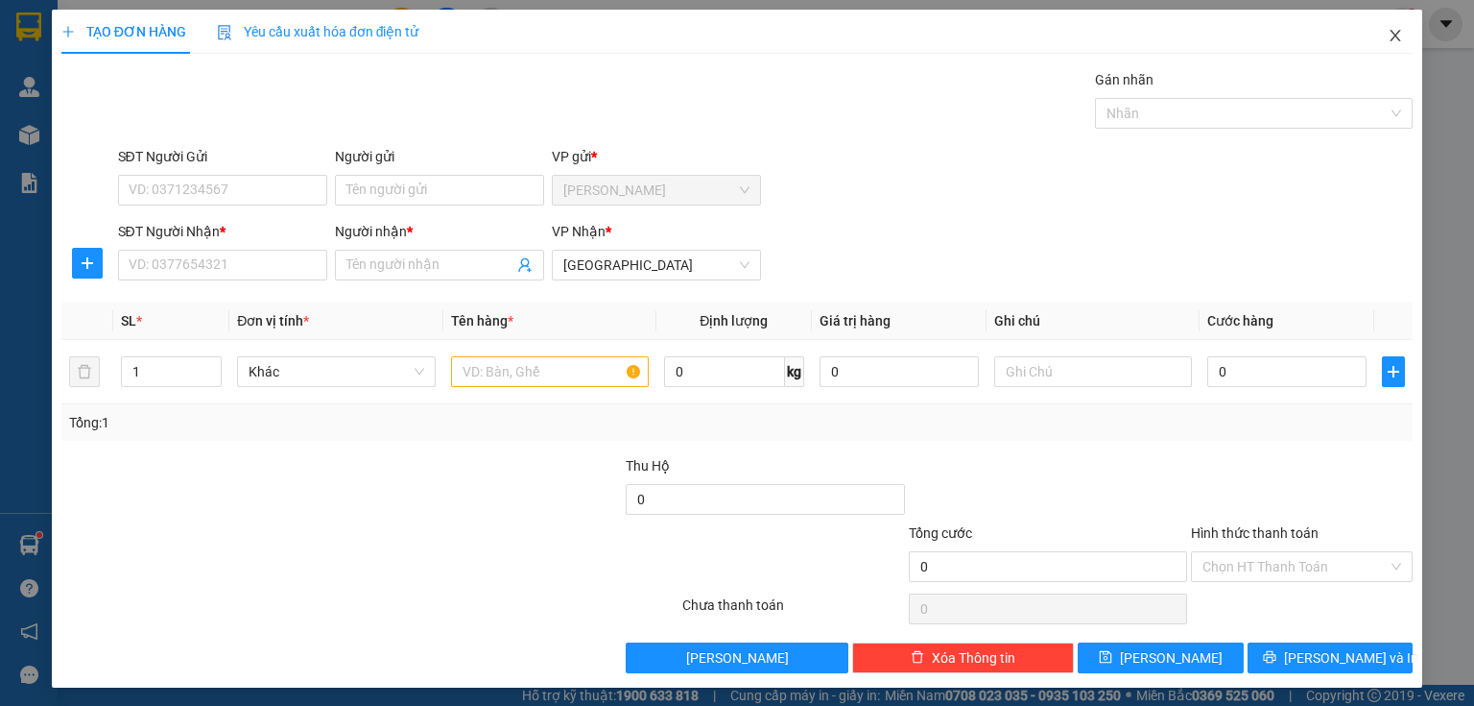
drag, startPoint x: 1386, startPoint y: 32, endPoint x: 1269, endPoint y: 31, distance: 117.1
click at [1388, 31] on icon "close" at bounding box center [1395, 35] width 15 height 15
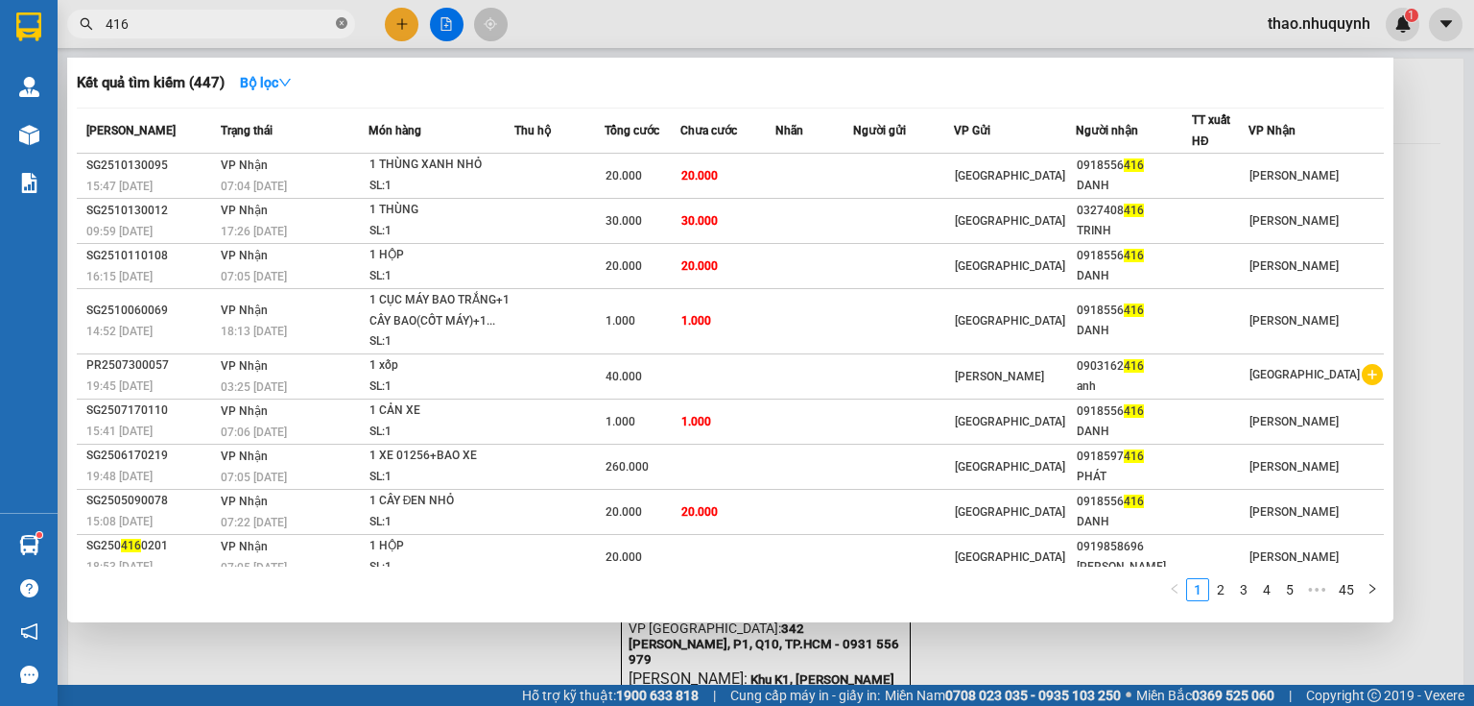
click at [343, 22] on icon "close-circle" at bounding box center [342, 23] width 12 height 12
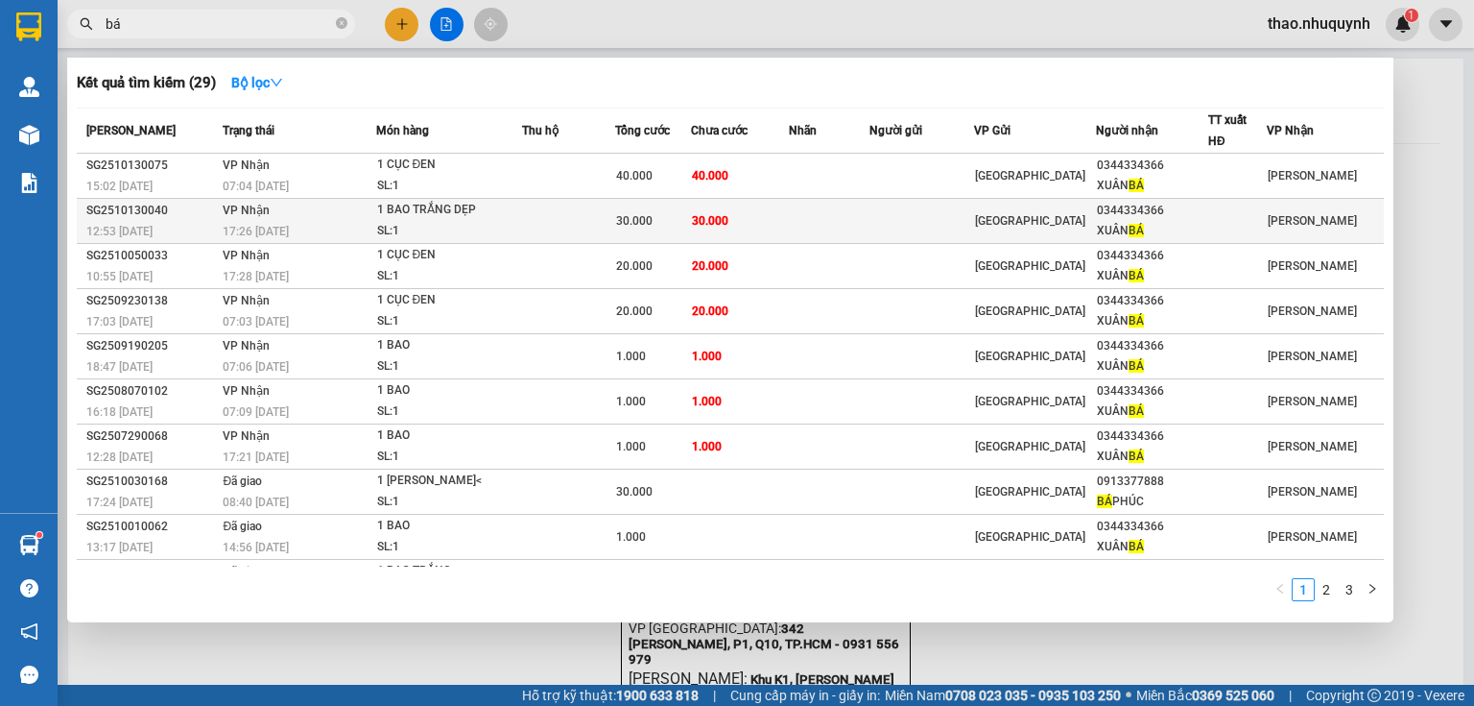
click at [452, 212] on div "1 BAO TRẮNG DẸP" at bounding box center [449, 210] width 144 height 21
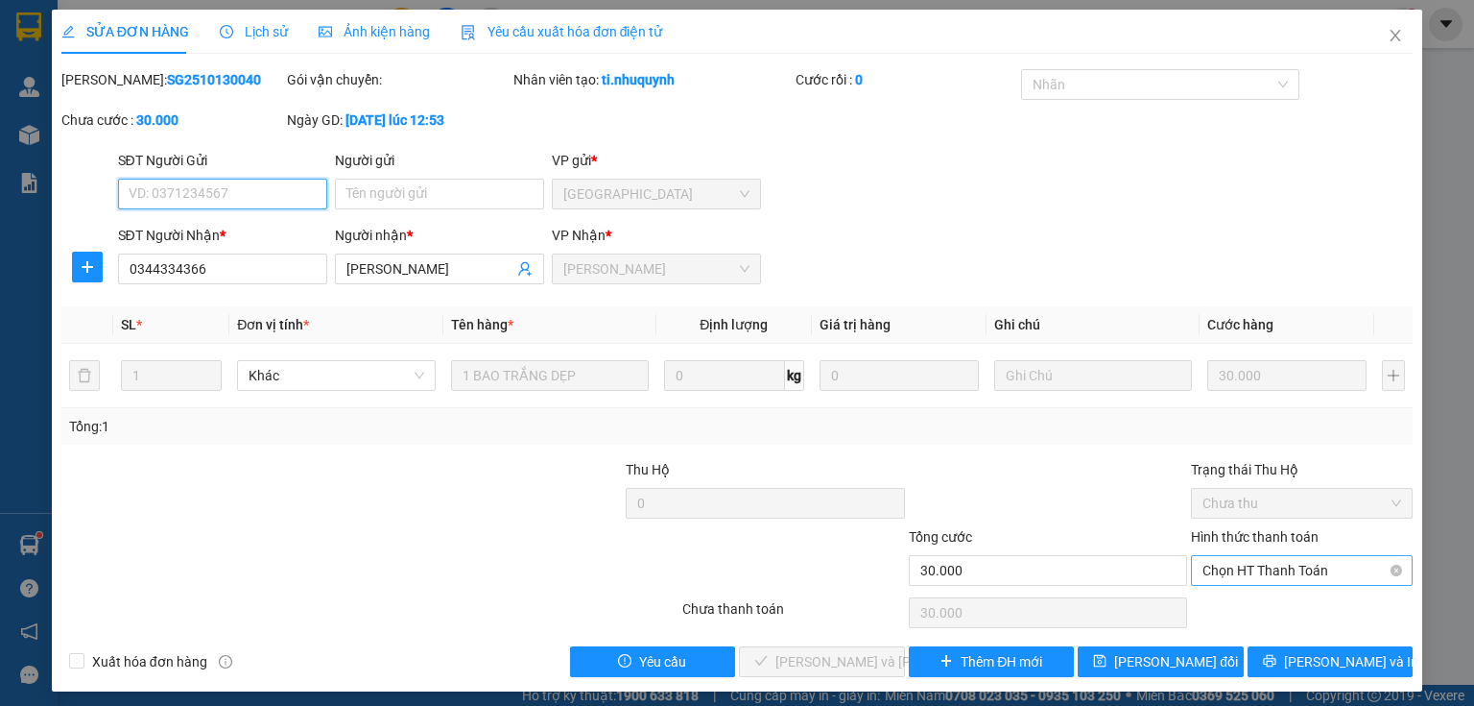
drag, startPoint x: 1243, startPoint y: 562, endPoint x: 1238, endPoint y: 584, distance: 22.6
click at [1238, 567] on span "Chọn HT Thanh Toán" at bounding box center [1302, 570] width 199 height 29
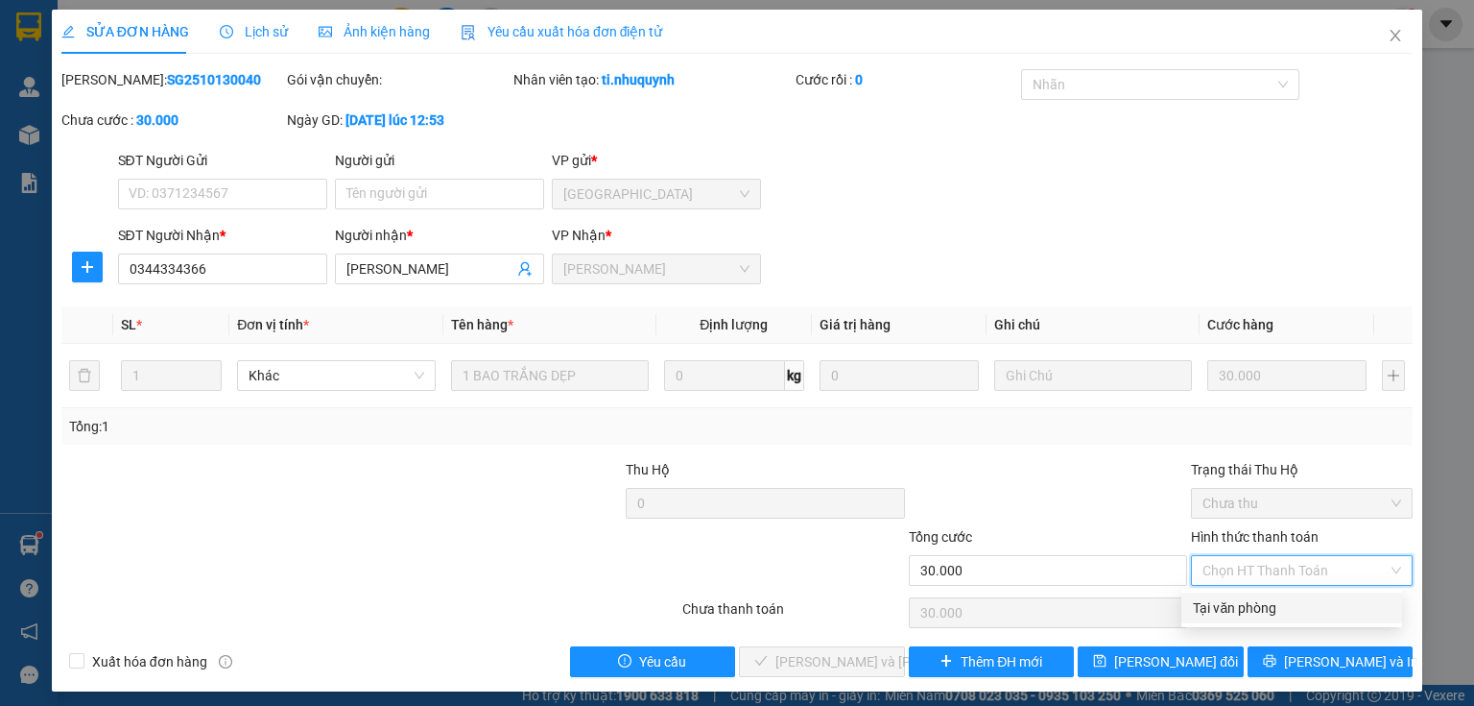
click at [1238, 593] on div "Tại văn phòng" at bounding box center [1292, 607] width 221 height 31
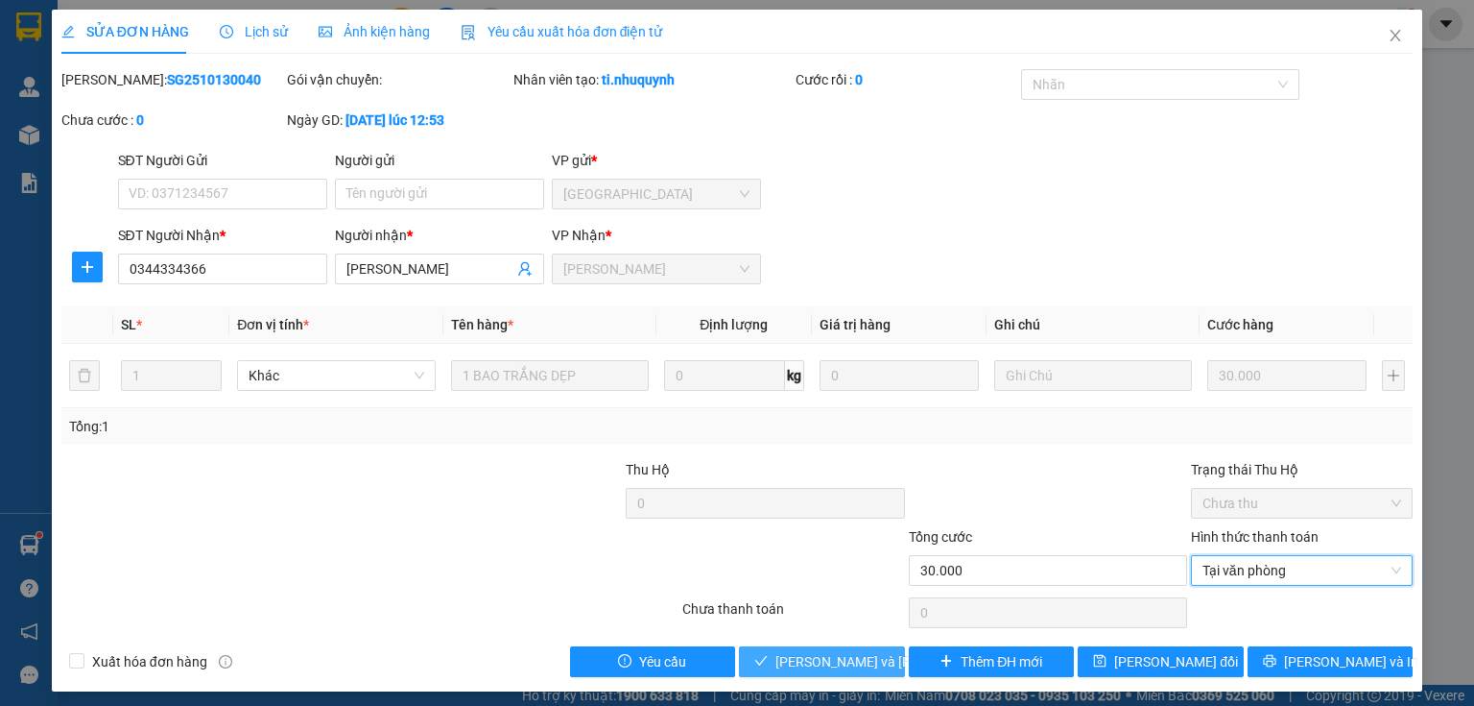
click at [836, 661] on span "Lưu và Giao hàng" at bounding box center [905, 661] width 259 height 21
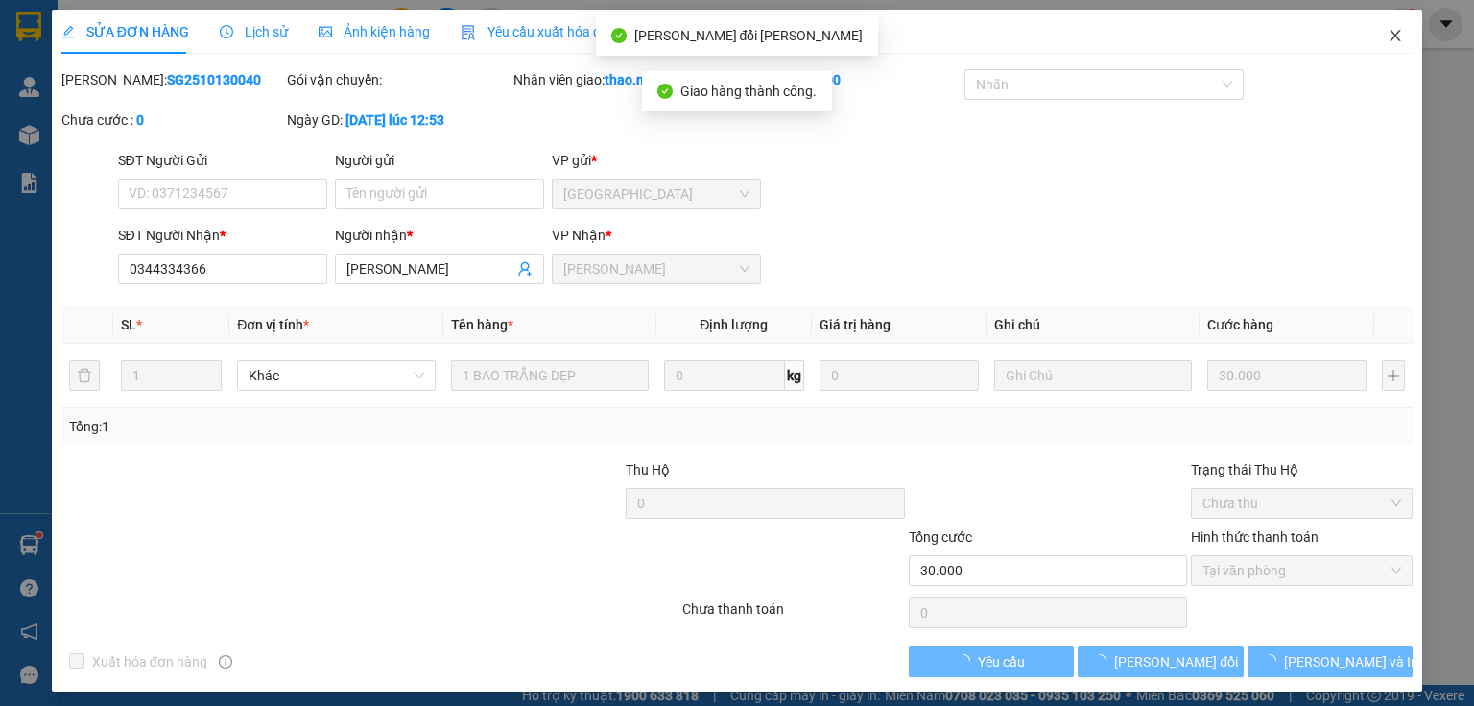
click at [1388, 38] on icon "close" at bounding box center [1395, 35] width 15 height 15
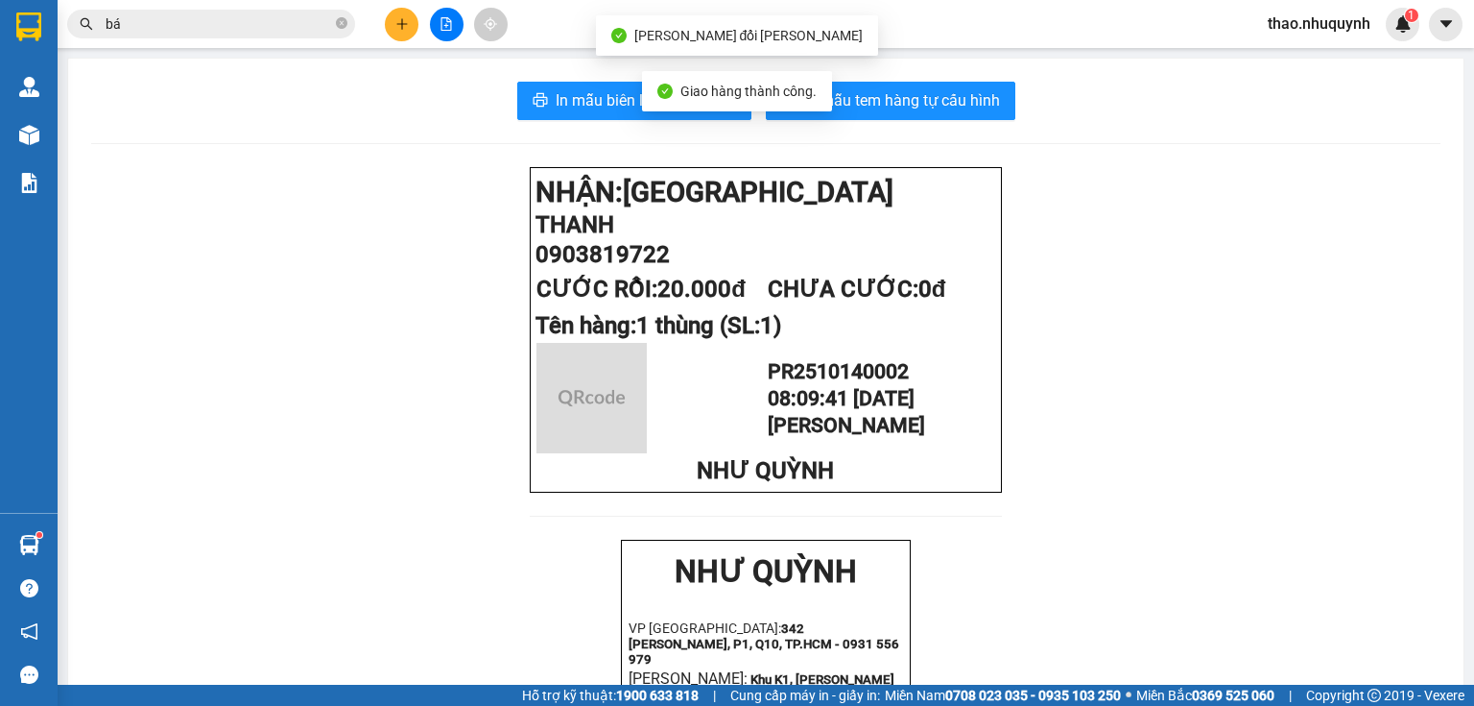
click at [277, 27] on input "bá" at bounding box center [219, 23] width 227 height 21
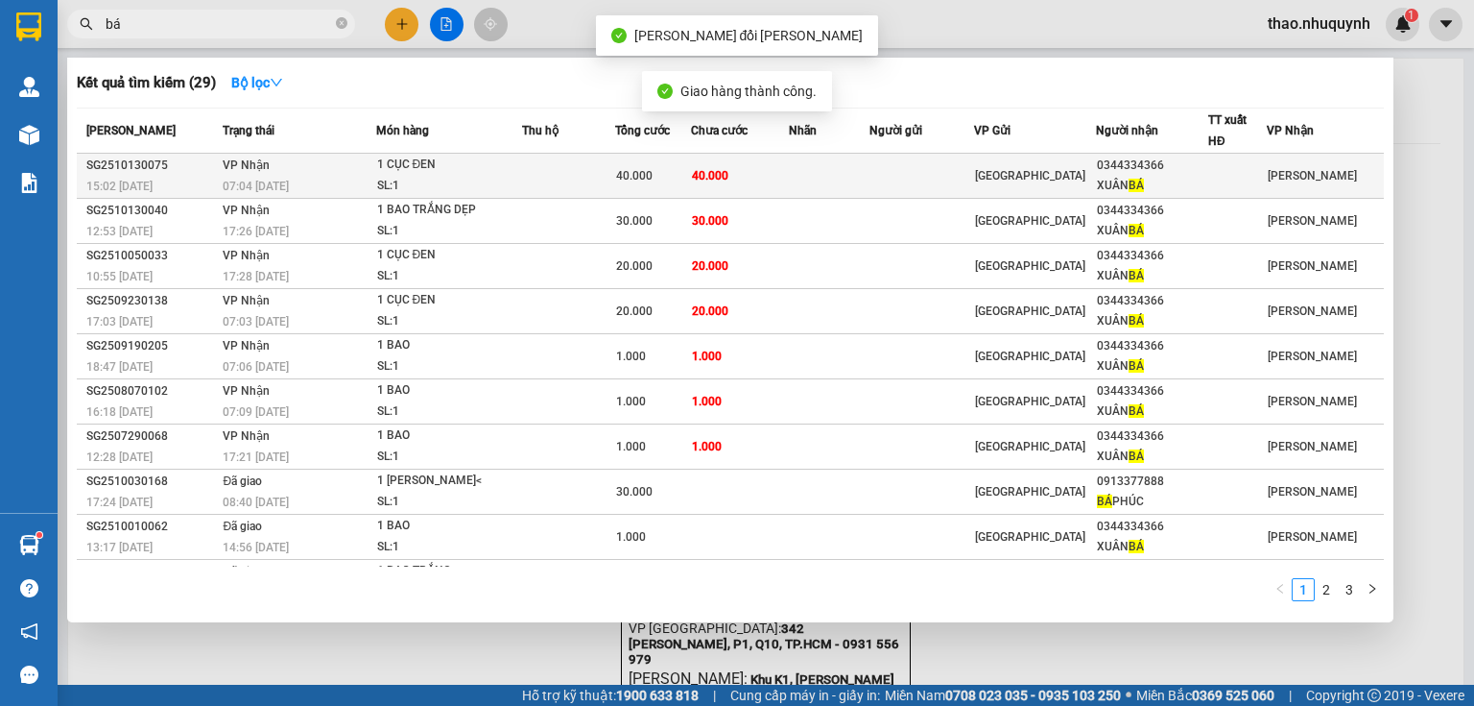
click at [507, 176] on div "SL: 1" at bounding box center [449, 186] width 144 height 21
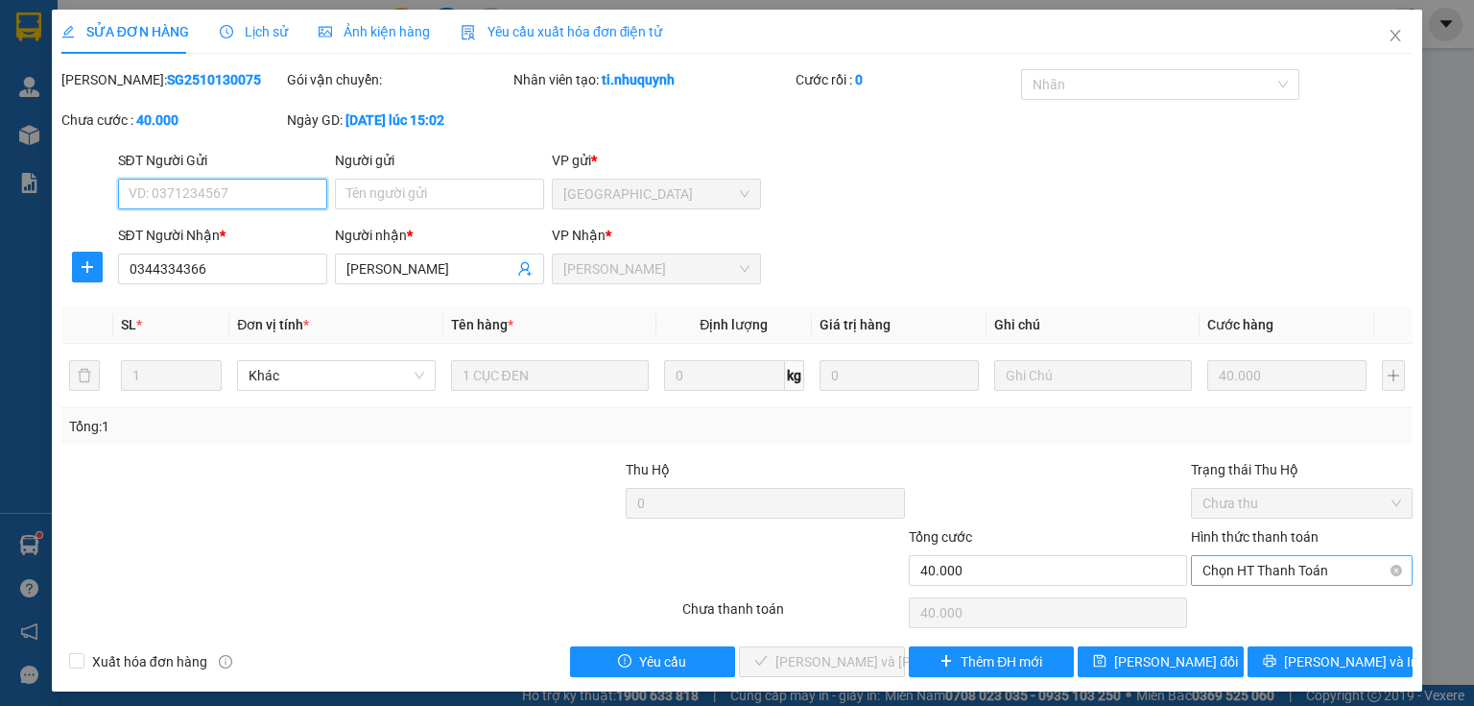
click at [1214, 570] on span "Chọn HT Thanh Toán" at bounding box center [1302, 570] width 199 height 29
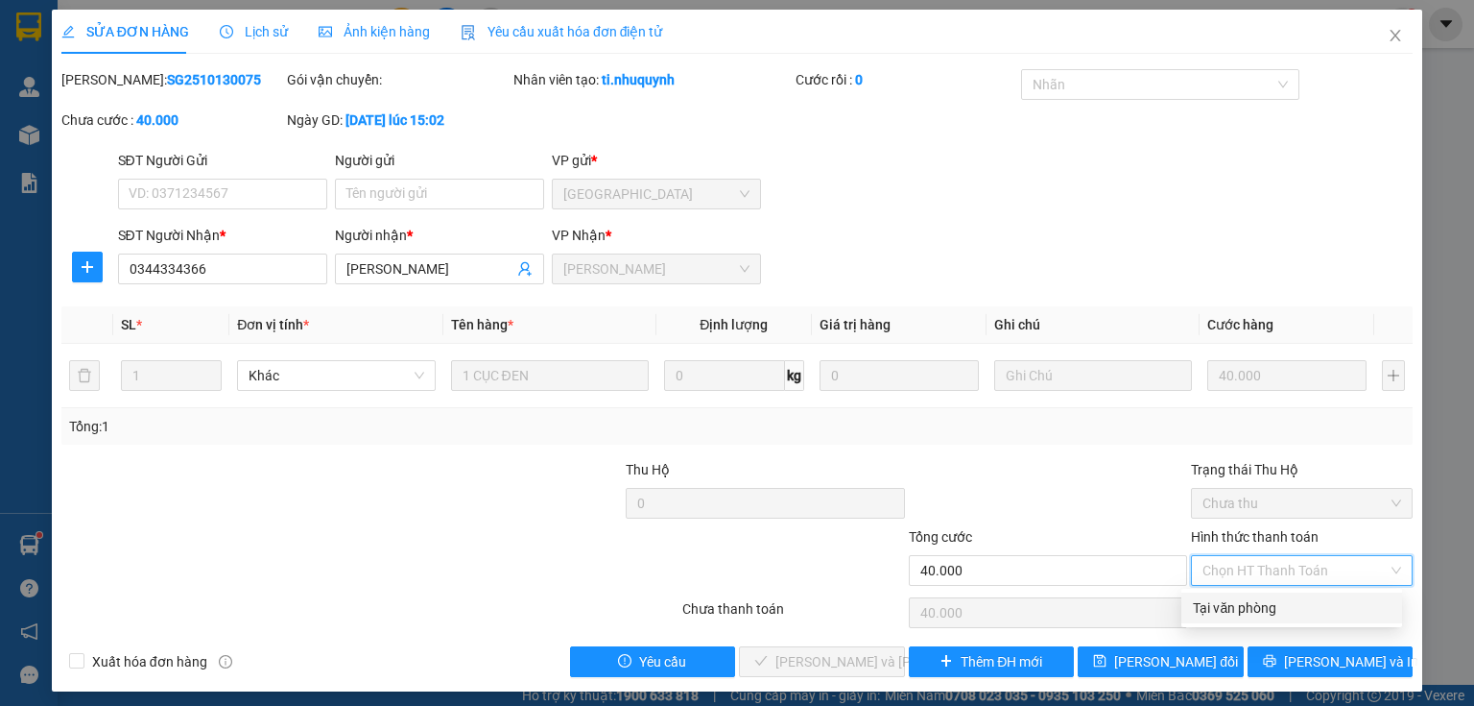
click at [1216, 608] on div "Tại văn phòng" at bounding box center [1292, 607] width 198 height 21
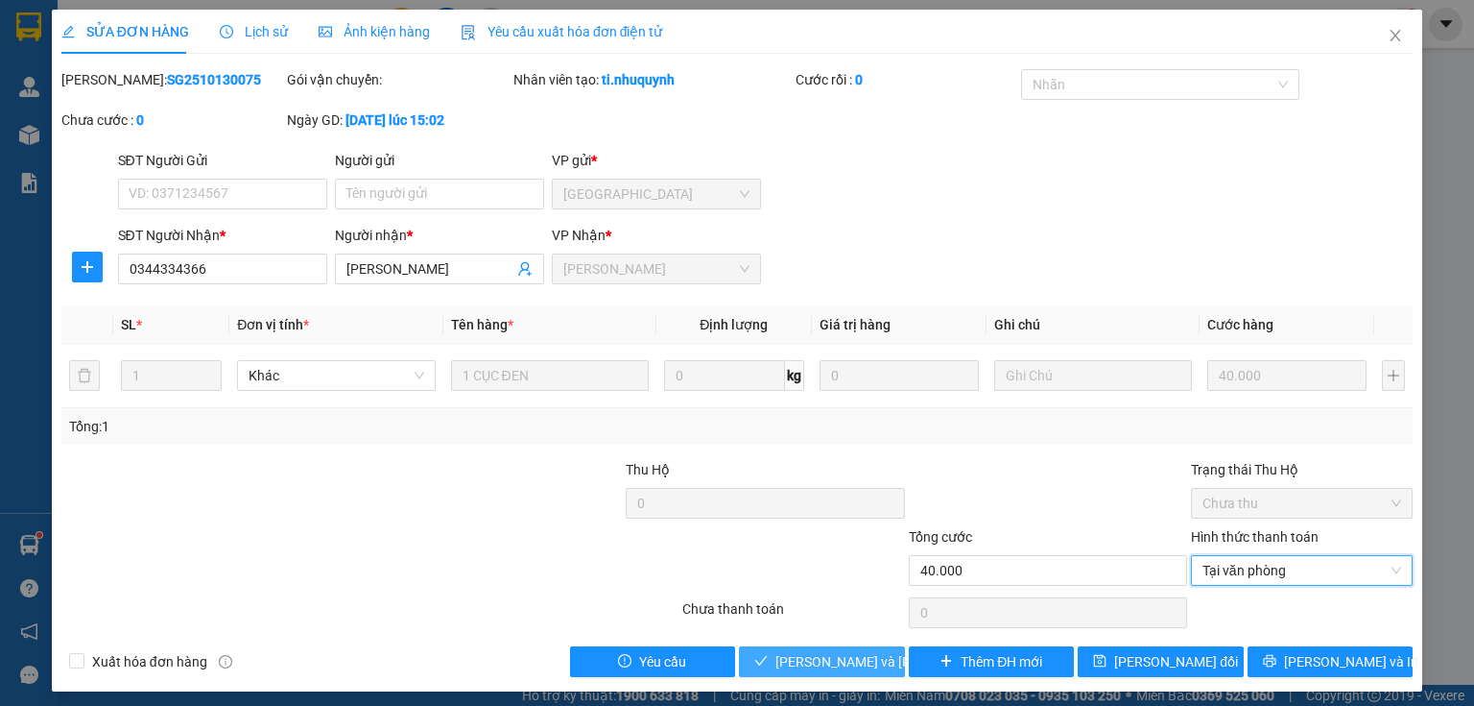
click at [804, 665] on span "Lưu và Giao hàng" at bounding box center [905, 661] width 259 height 21
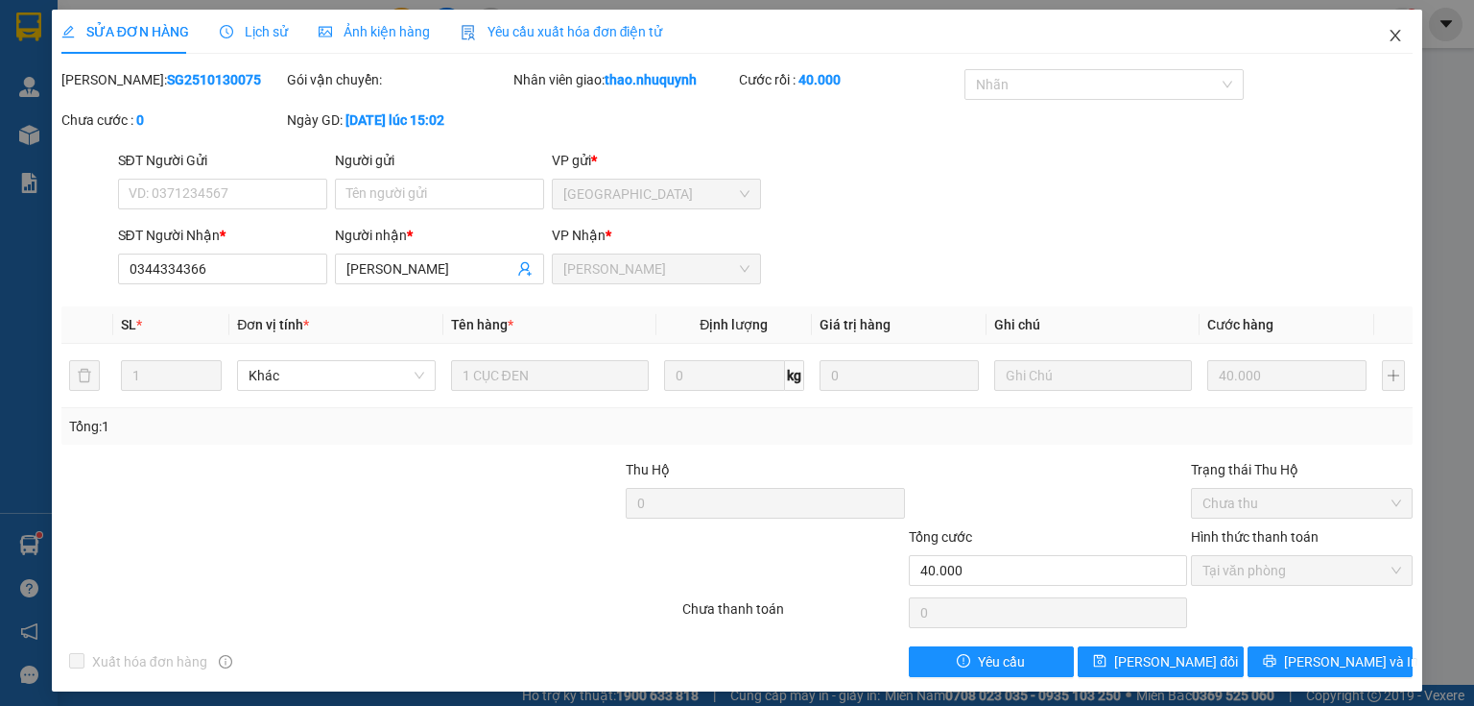
click at [1391, 35] on icon "close" at bounding box center [1395, 35] width 15 height 15
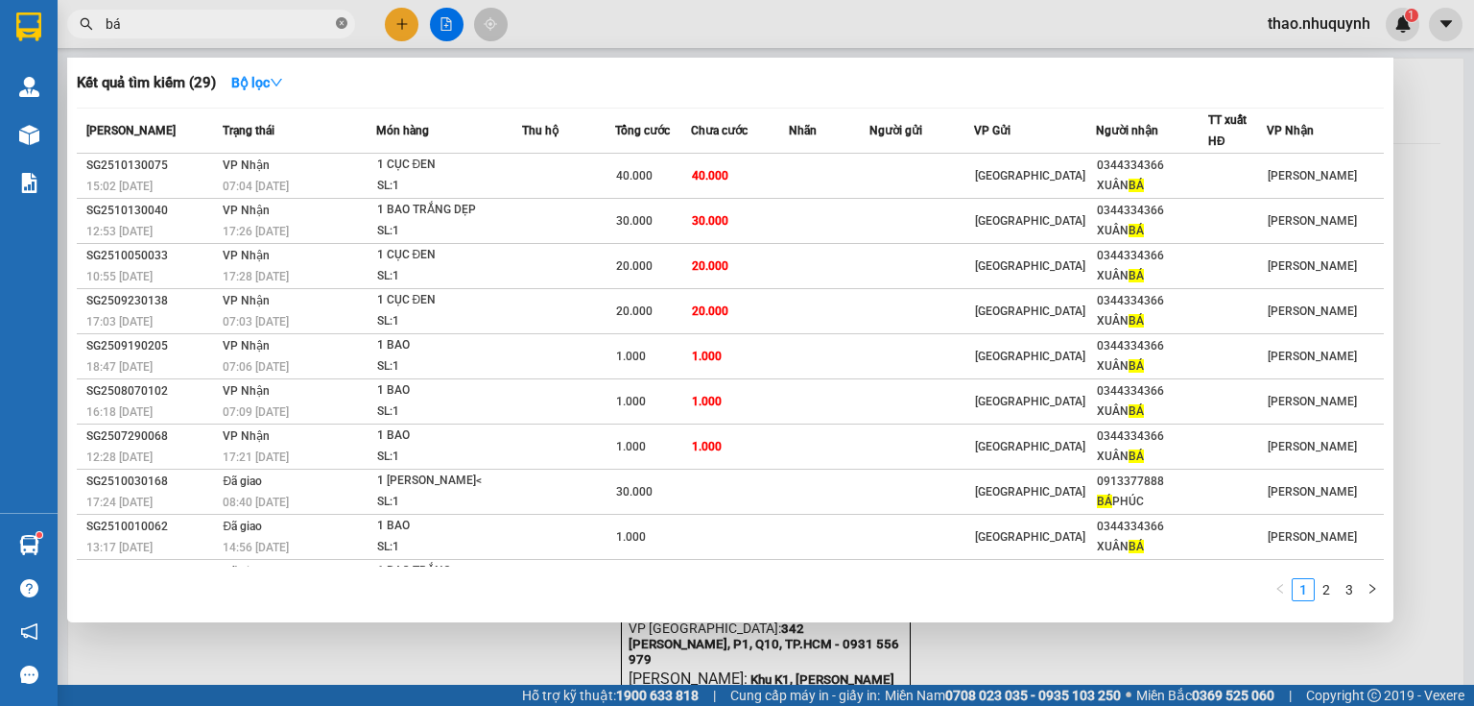
click at [341, 23] on icon "close-circle" at bounding box center [342, 23] width 12 height 12
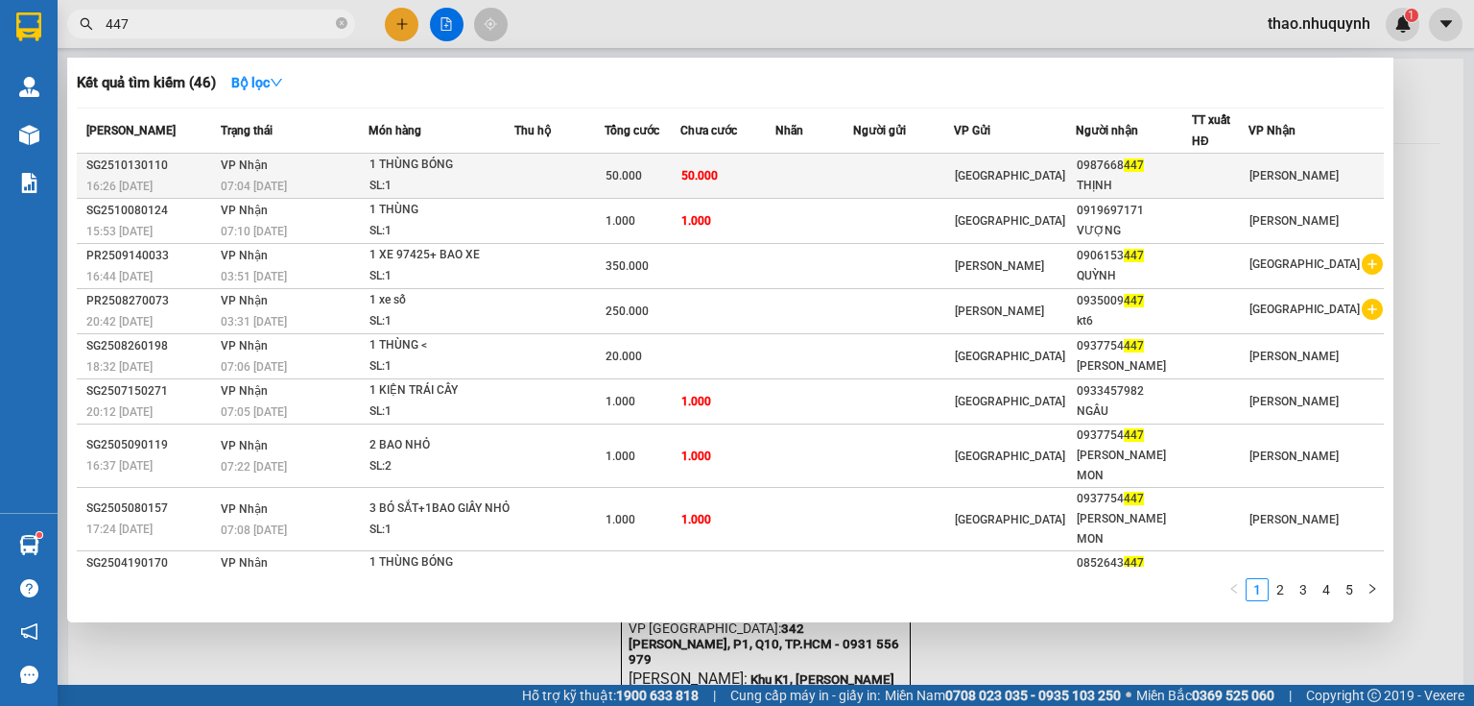
click at [580, 172] on td at bounding box center [560, 176] width 90 height 45
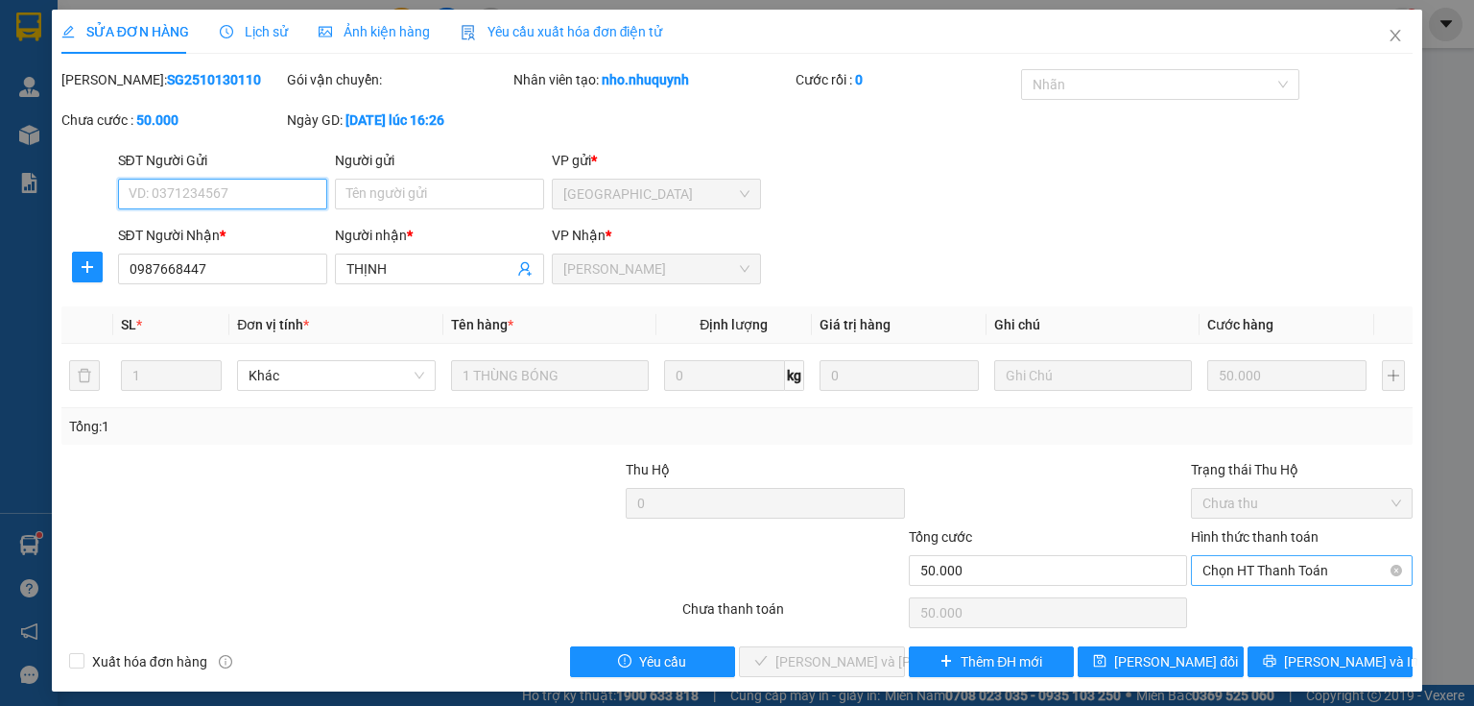
click at [1232, 572] on span "Chọn HT Thanh Toán" at bounding box center [1302, 570] width 199 height 29
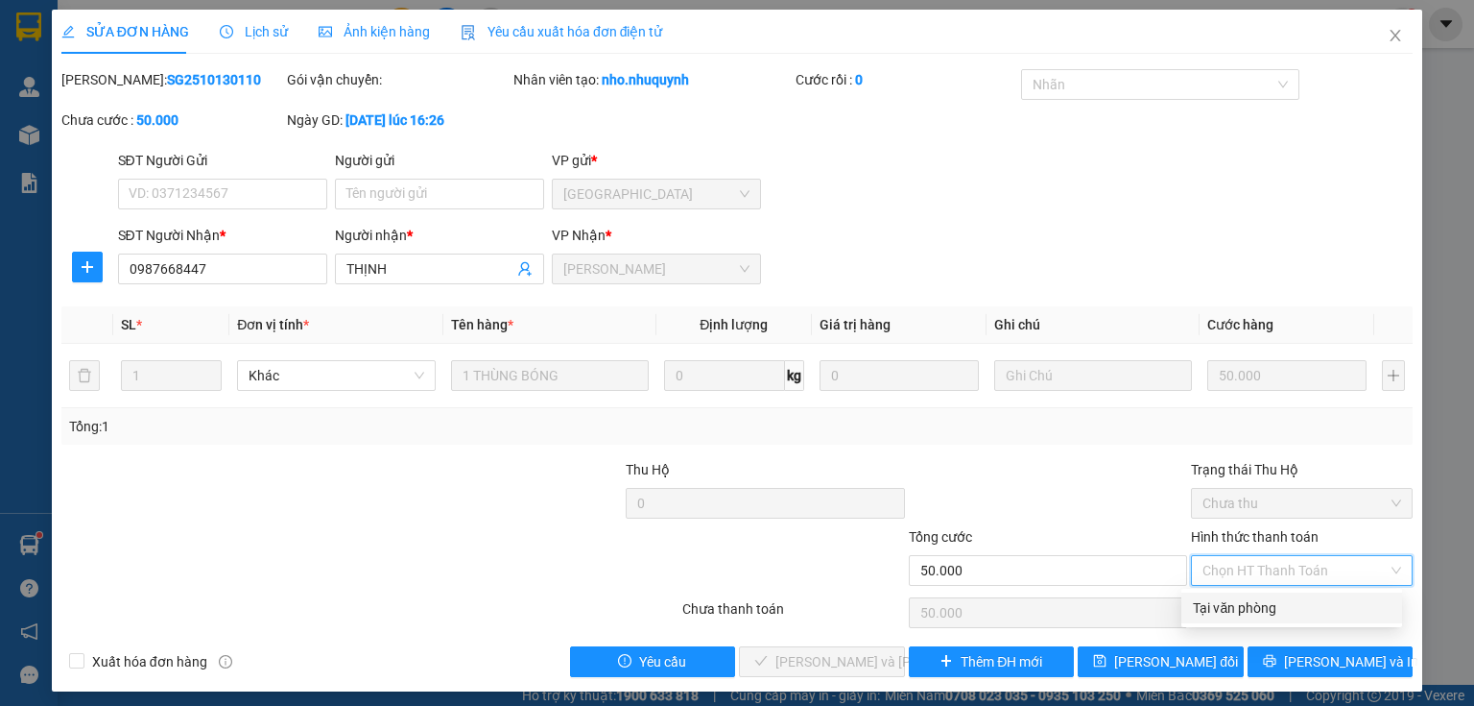
drag, startPoint x: 1206, startPoint y: 608, endPoint x: 879, endPoint y: 674, distance: 333.0
click at [1206, 608] on div "Tại văn phòng" at bounding box center [1292, 607] width 198 height 21
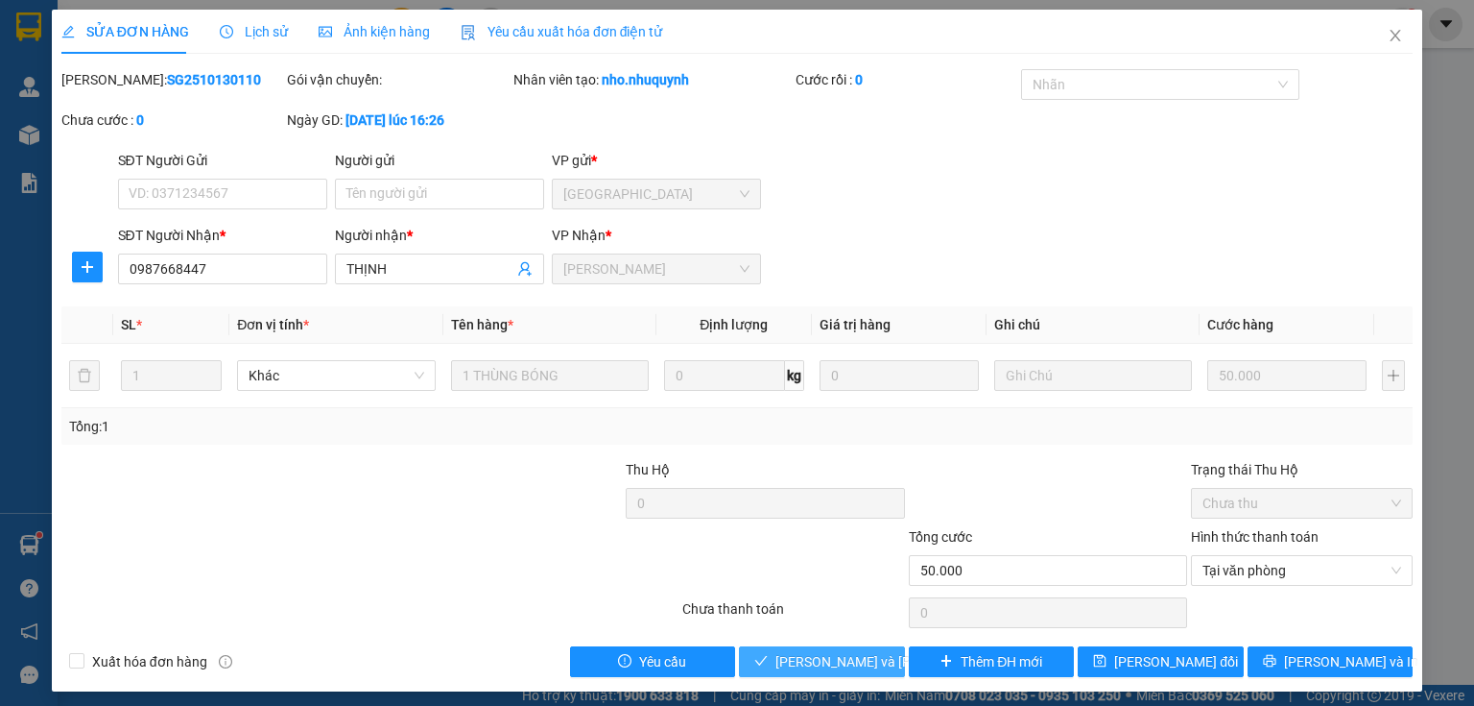
click at [839, 660] on span "Lưu và Giao hàng" at bounding box center [905, 661] width 259 height 21
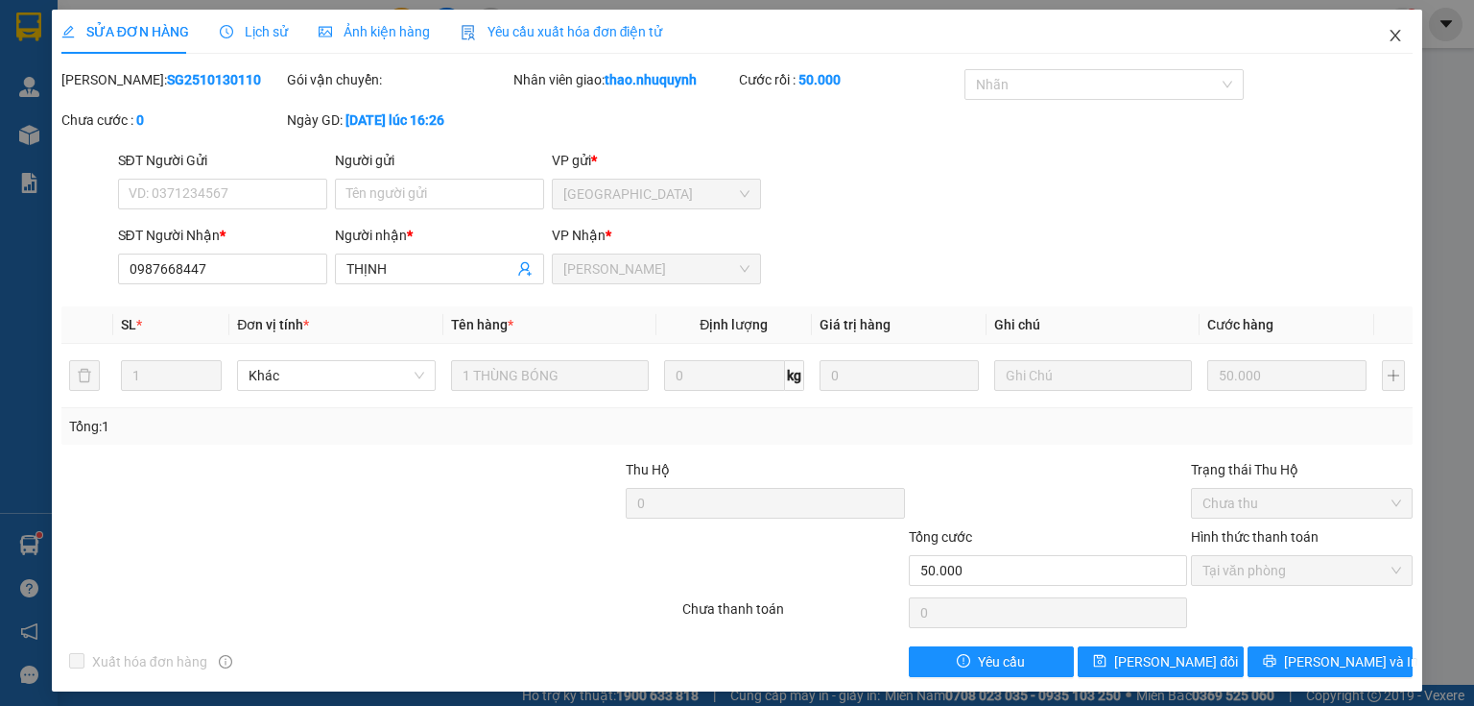
click at [1388, 34] on icon "close" at bounding box center [1395, 35] width 15 height 15
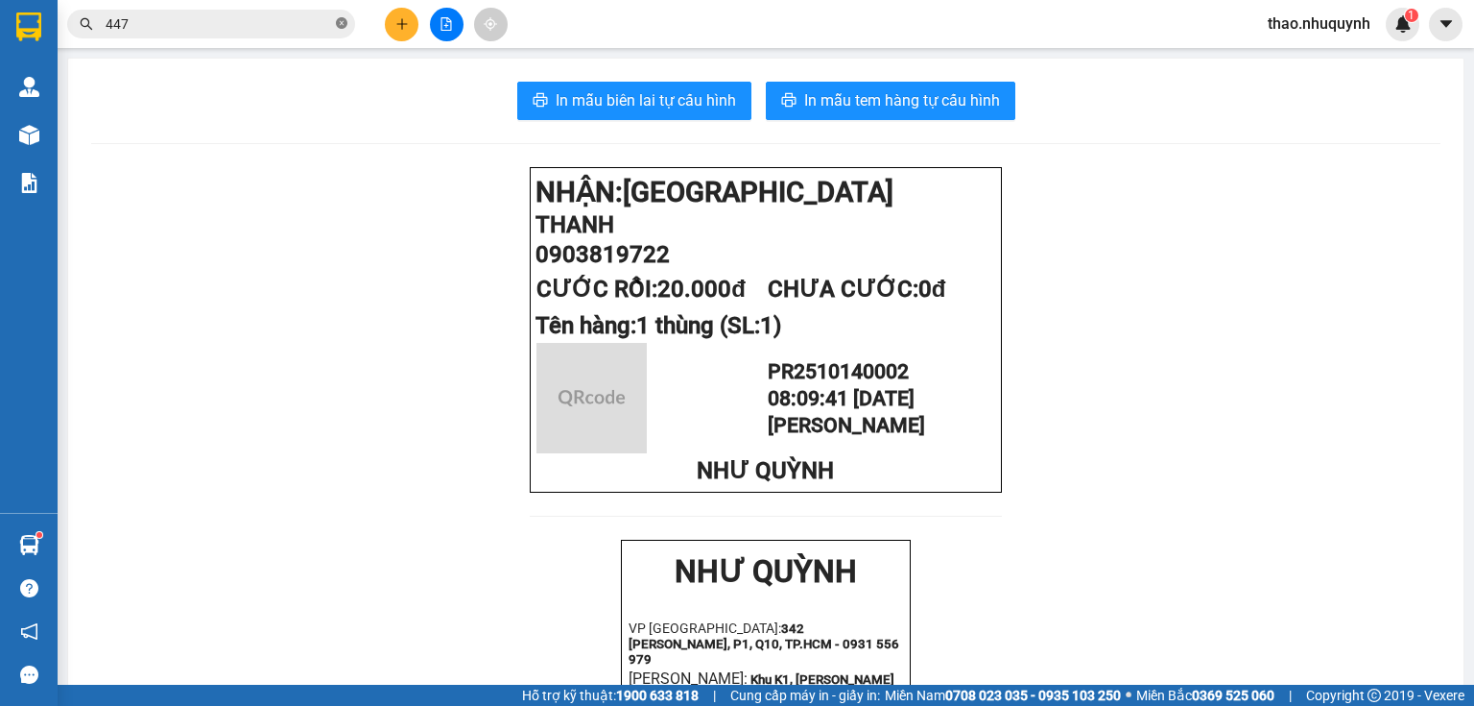
click at [345, 27] on icon "close-circle" at bounding box center [342, 23] width 12 height 12
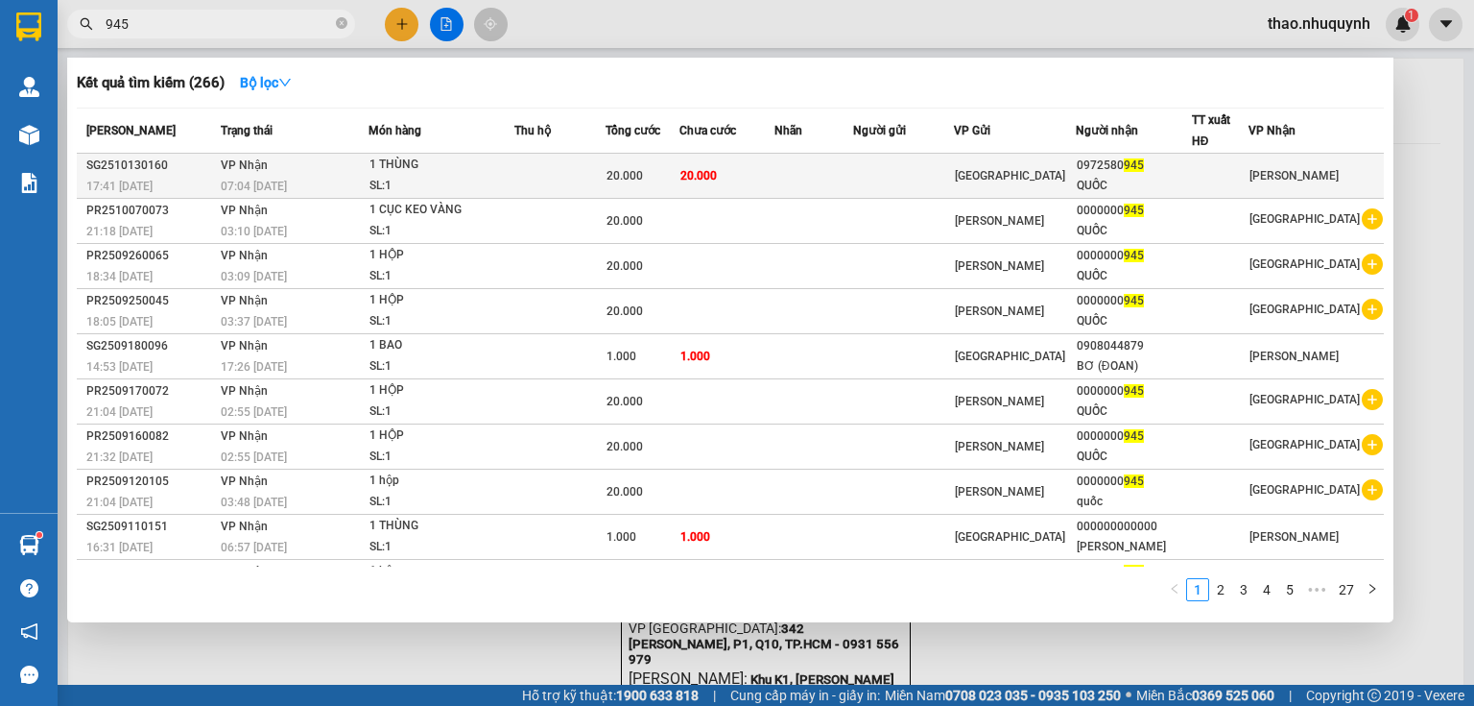
click at [413, 161] on div "1 THÙNG" at bounding box center [442, 165] width 144 height 21
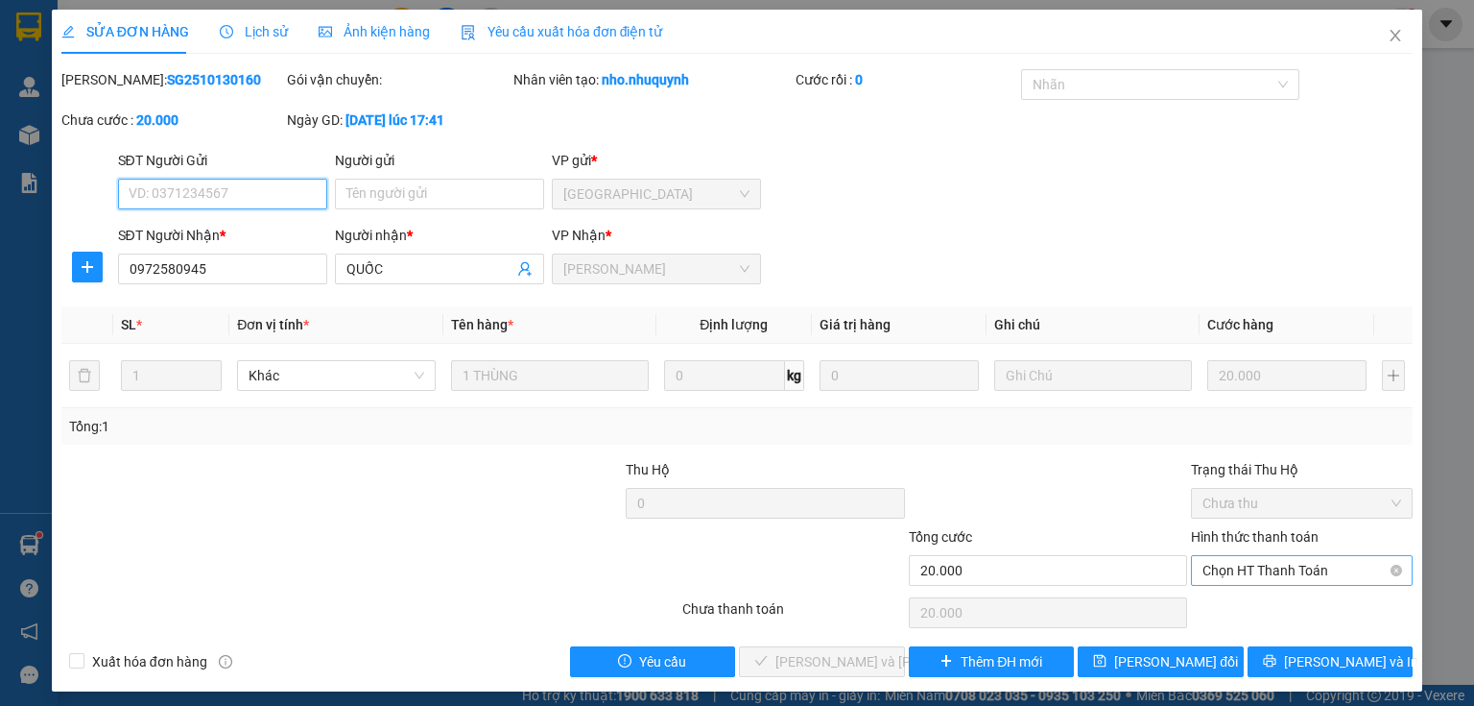
click at [1238, 564] on span "Chọn HT Thanh Toán" at bounding box center [1302, 570] width 199 height 29
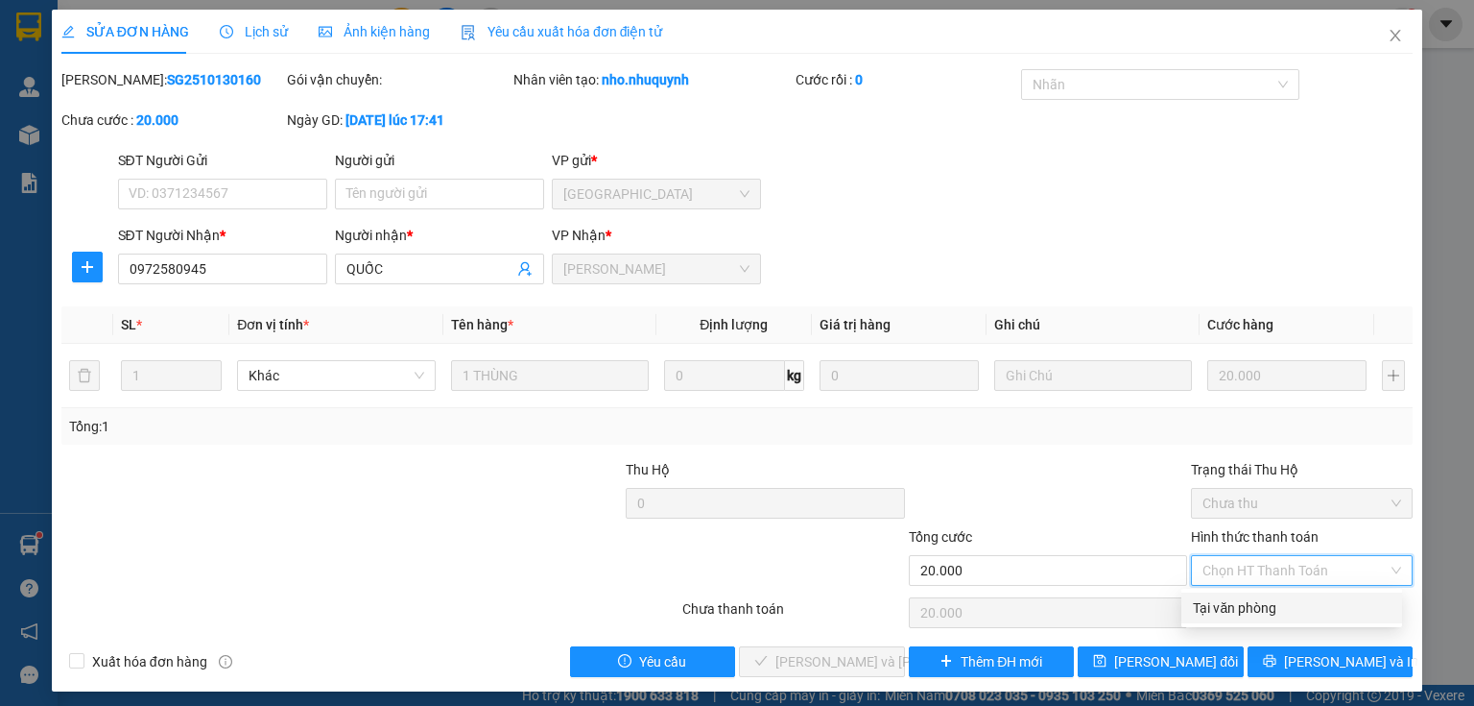
drag, startPoint x: 1232, startPoint y: 603, endPoint x: 1025, endPoint y: 705, distance: 231.0
click at [1221, 608] on div "Tại văn phòng" at bounding box center [1292, 607] width 198 height 21
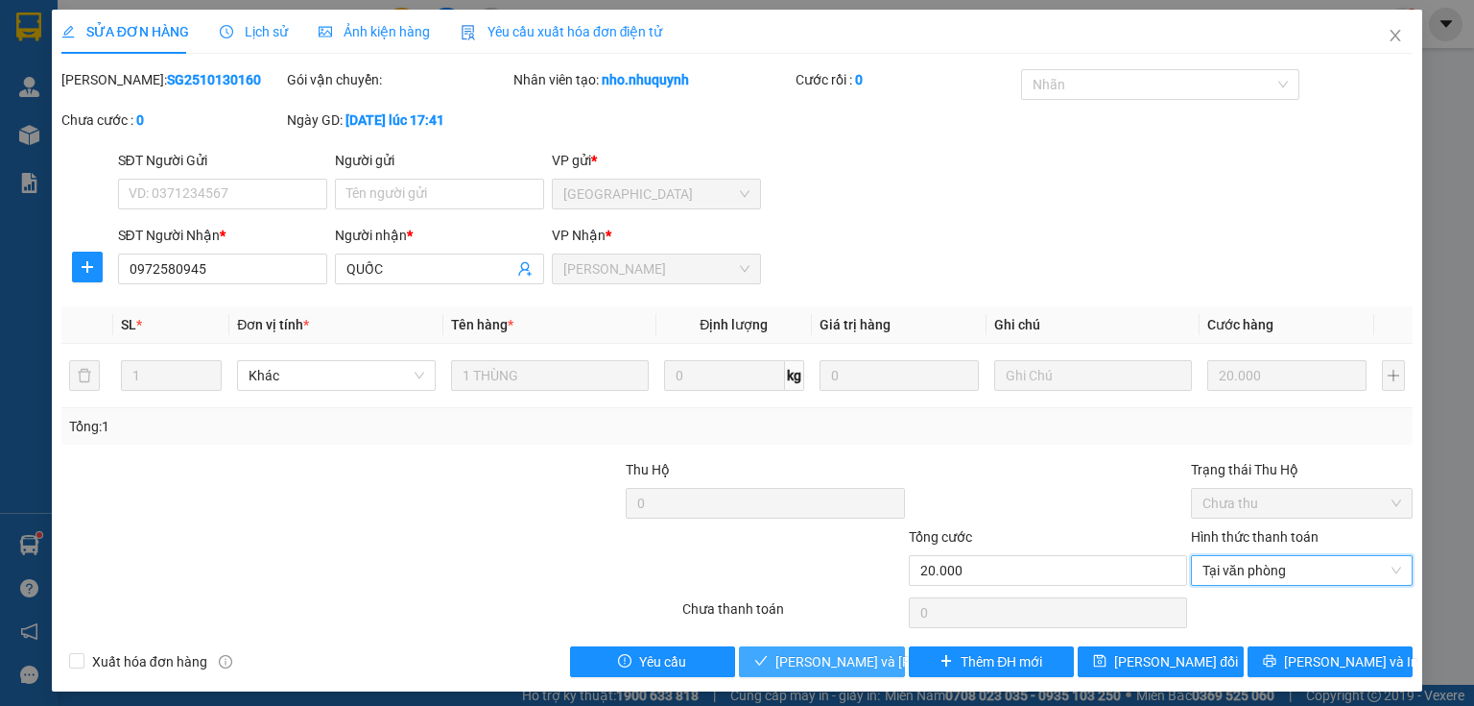
click at [787, 659] on span "Lưu và Giao hàng" at bounding box center [905, 661] width 259 height 21
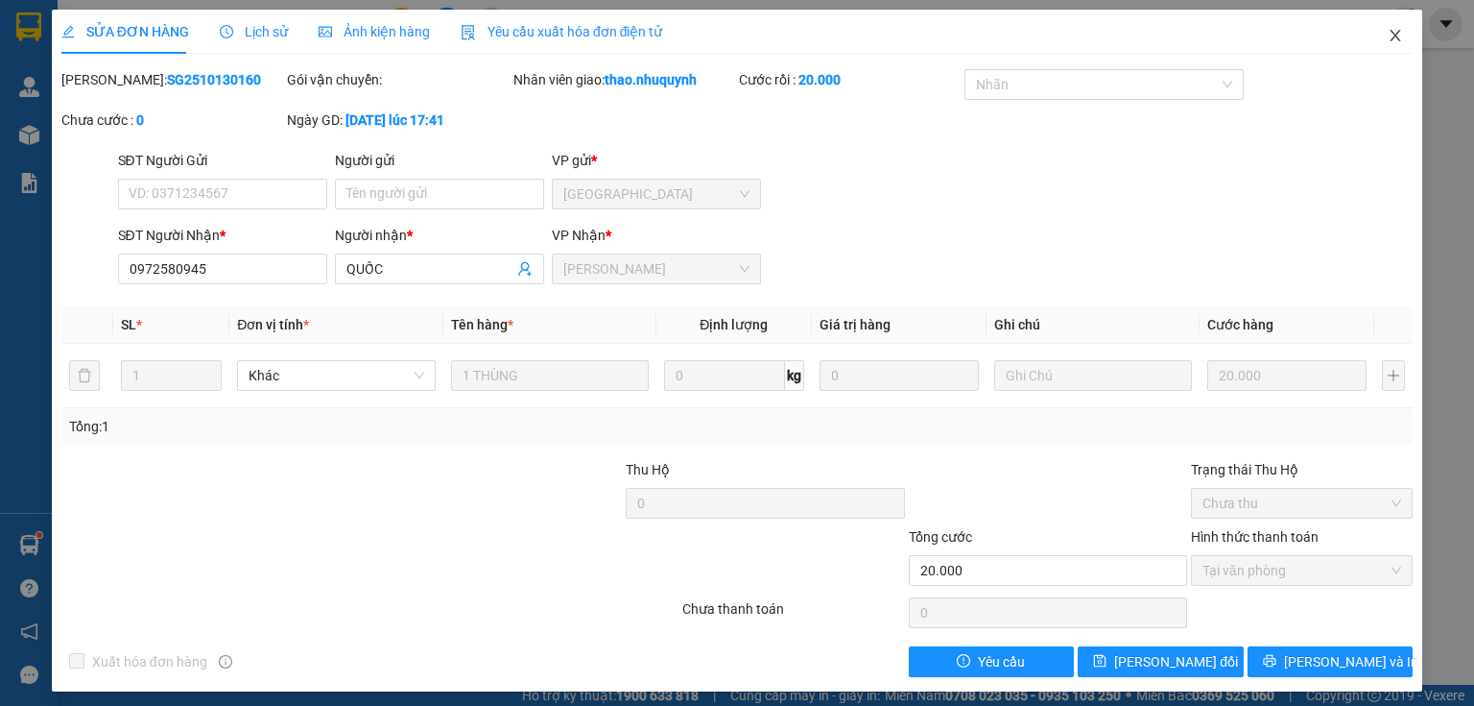
click at [1391, 32] on icon "close" at bounding box center [1396, 36] width 11 height 12
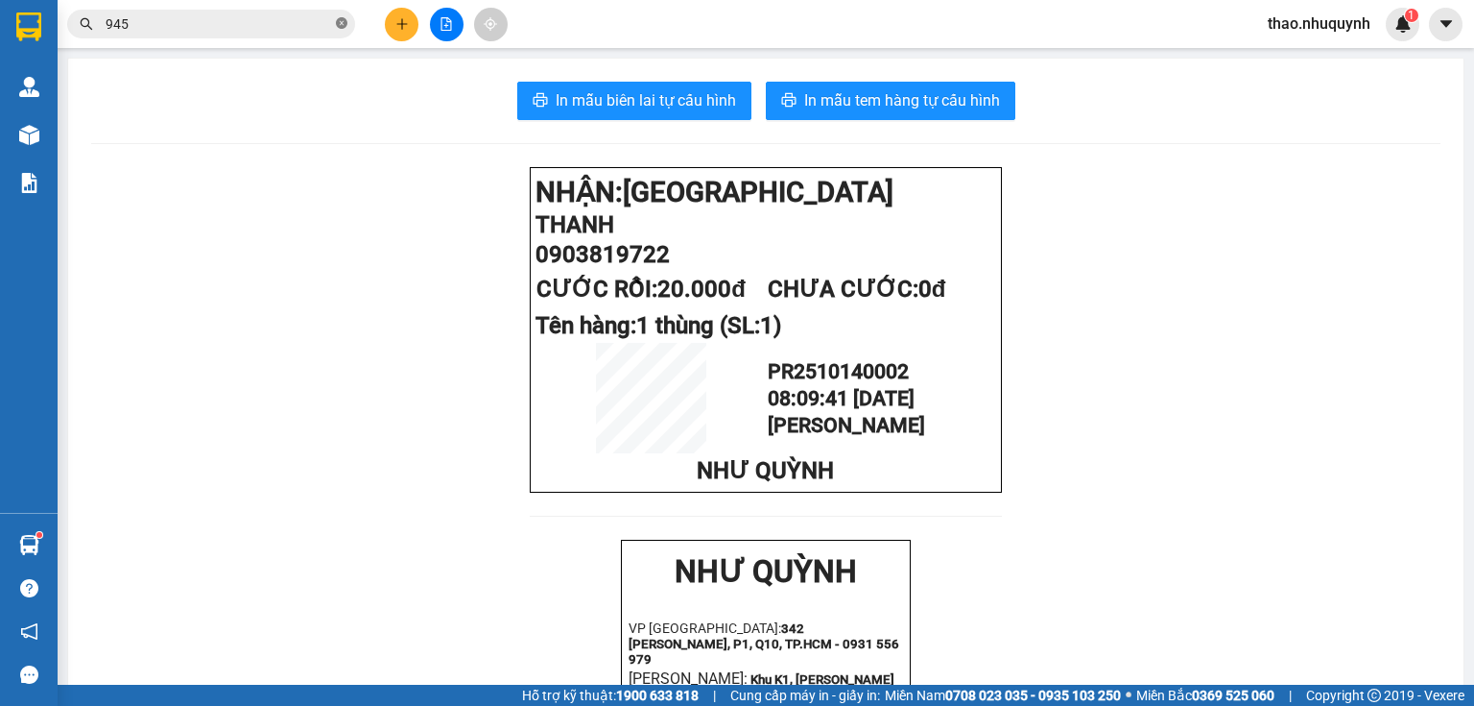
click at [342, 15] on span at bounding box center [342, 24] width 12 height 18
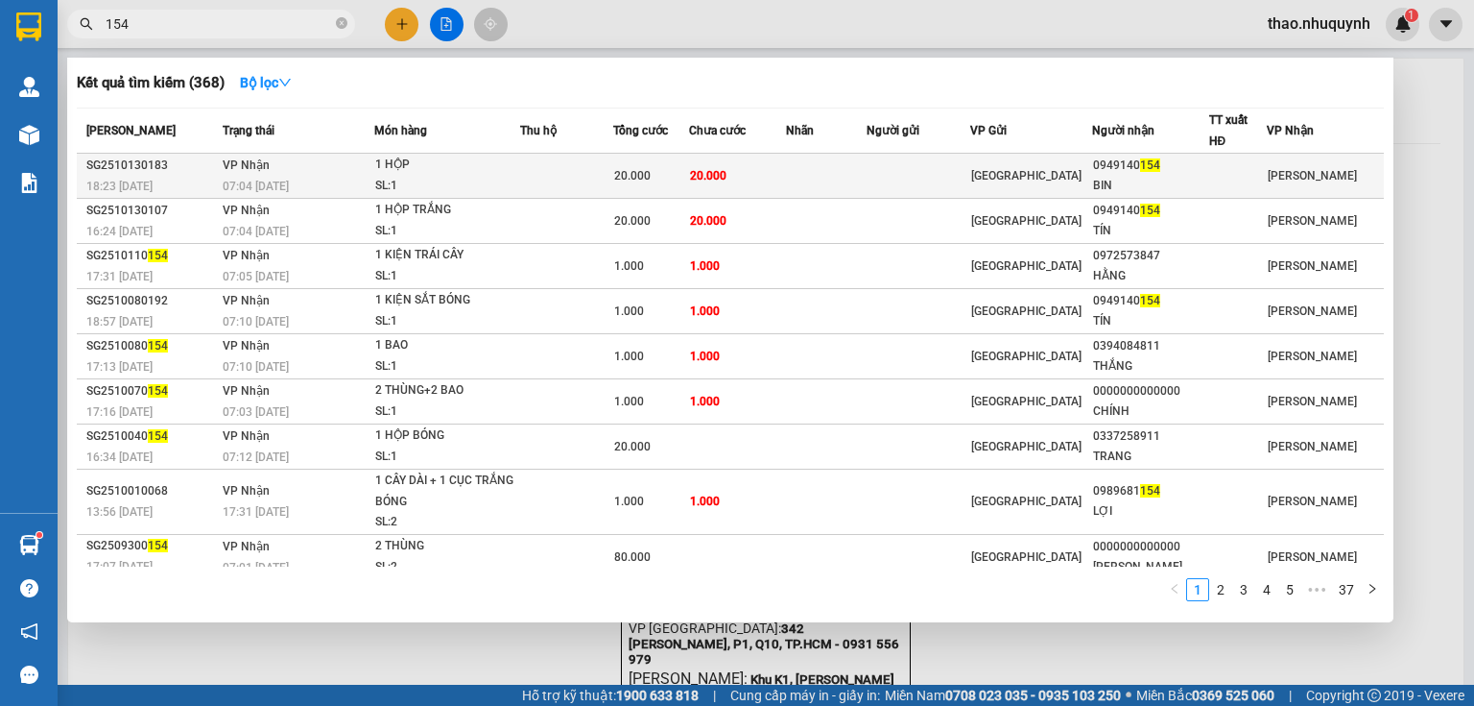
click at [509, 167] on div "1 HỘP" at bounding box center [447, 165] width 144 height 21
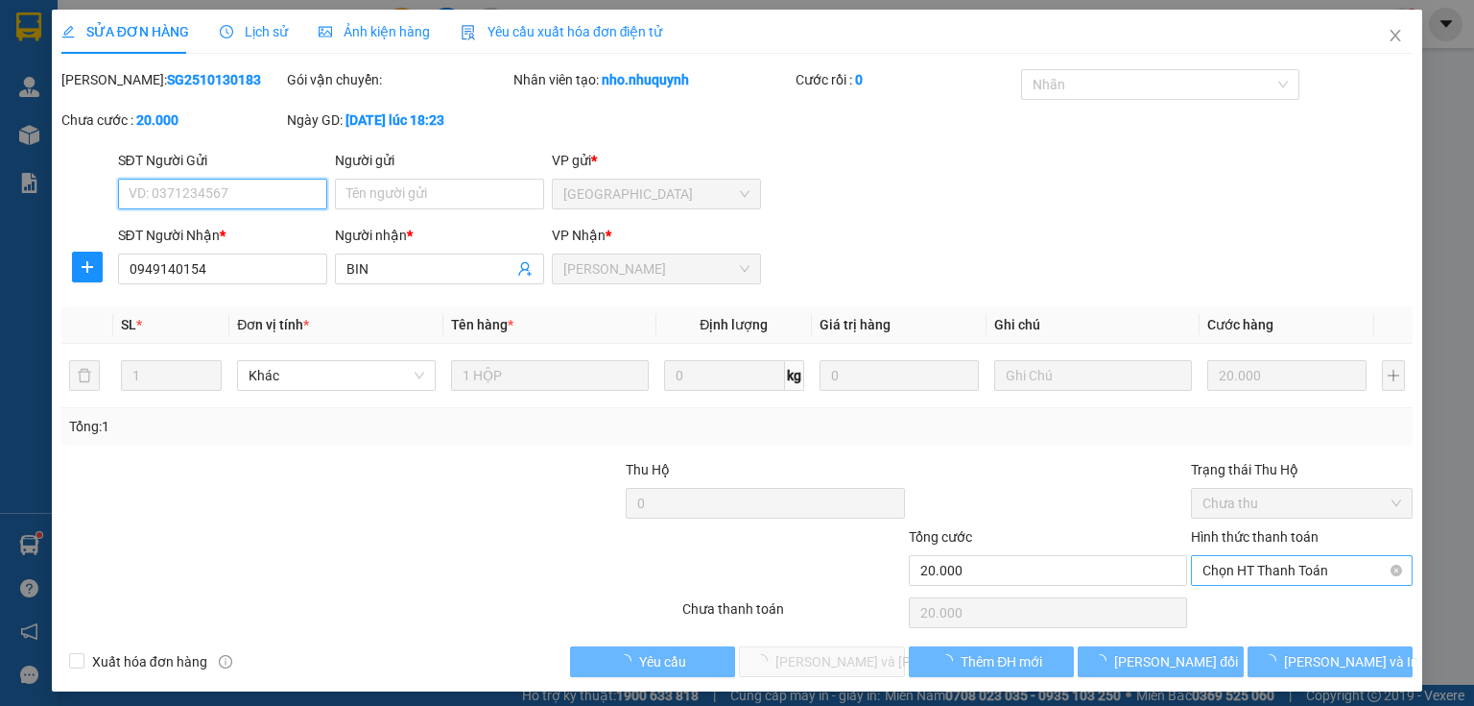
click at [1223, 564] on span "Chọn HT Thanh Toán" at bounding box center [1302, 570] width 199 height 29
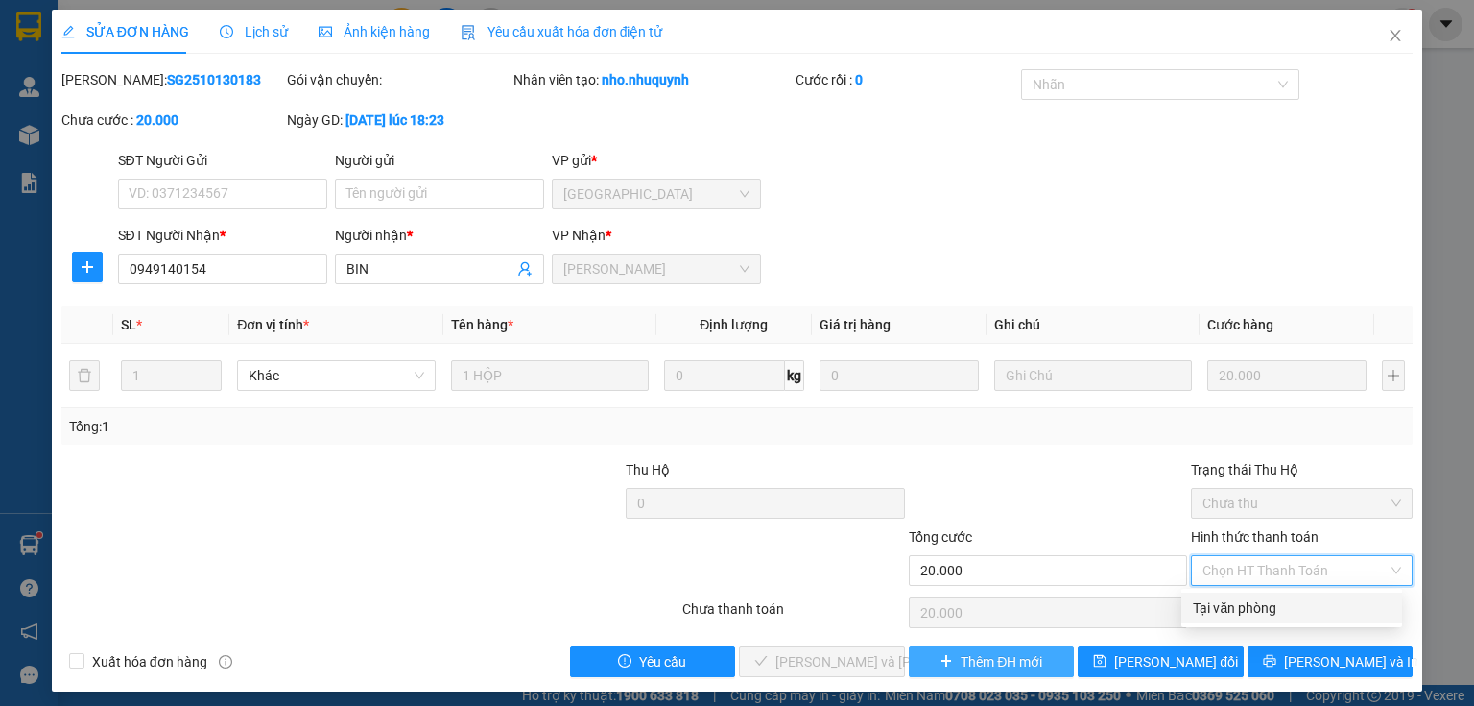
drag, startPoint x: 1229, startPoint y: 608, endPoint x: 1005, endPoint y: 668, distance: 231.7
click at [1229, 610] on div "Tại văn phòng" at bounding box center [1292, 607] width 198 height 21
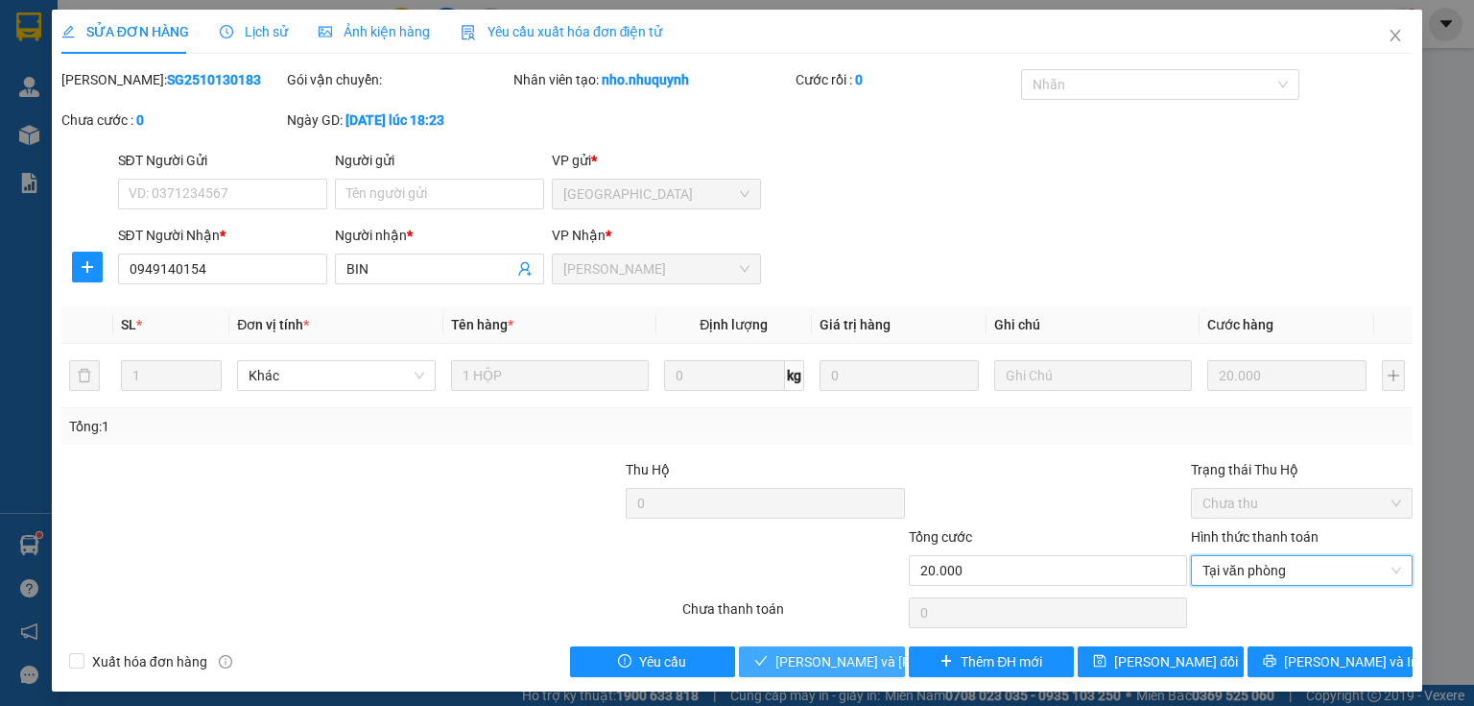
click at [817, 657] on span "Lưu và Giao hàng" at bounding box center [905, 661] width 259 height 21
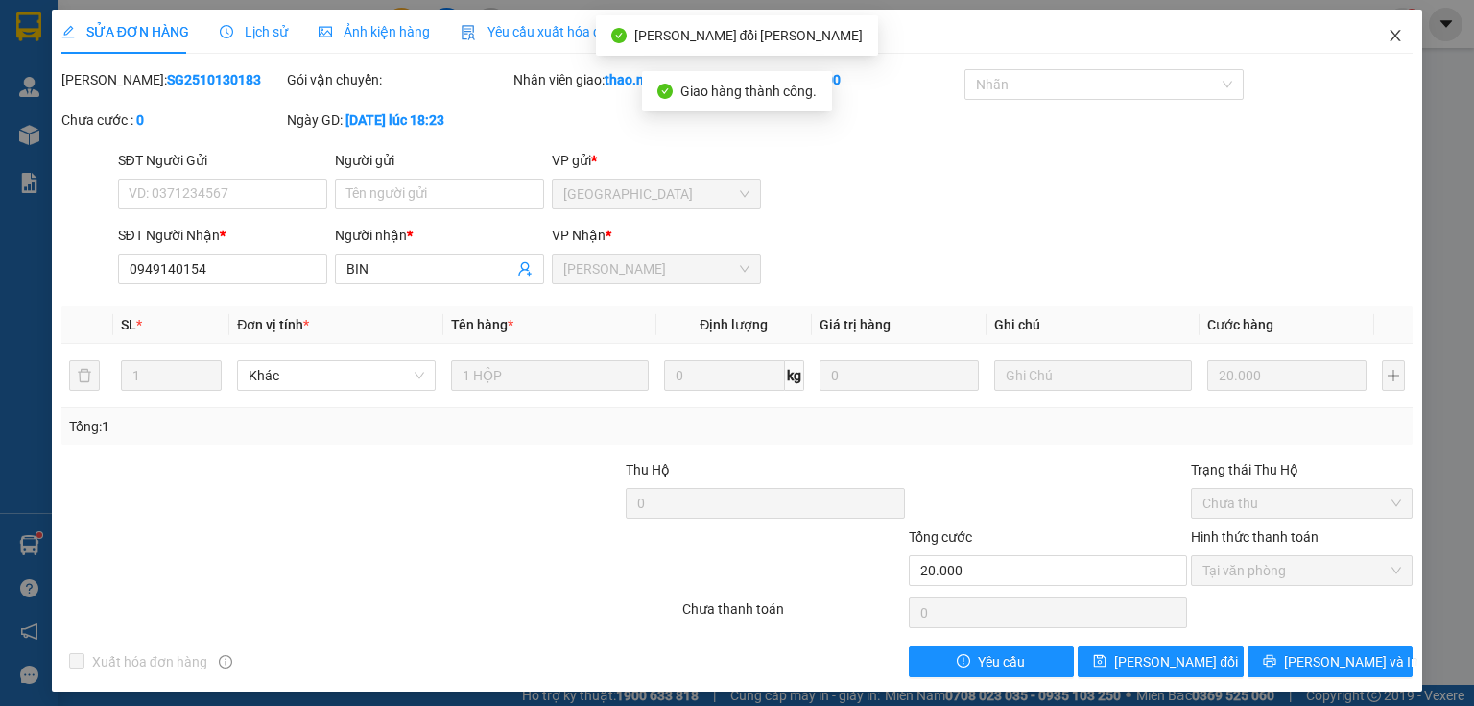
click at [1388, 38] on icon "close" at bounding box center [1395, 35] width 15 height 15
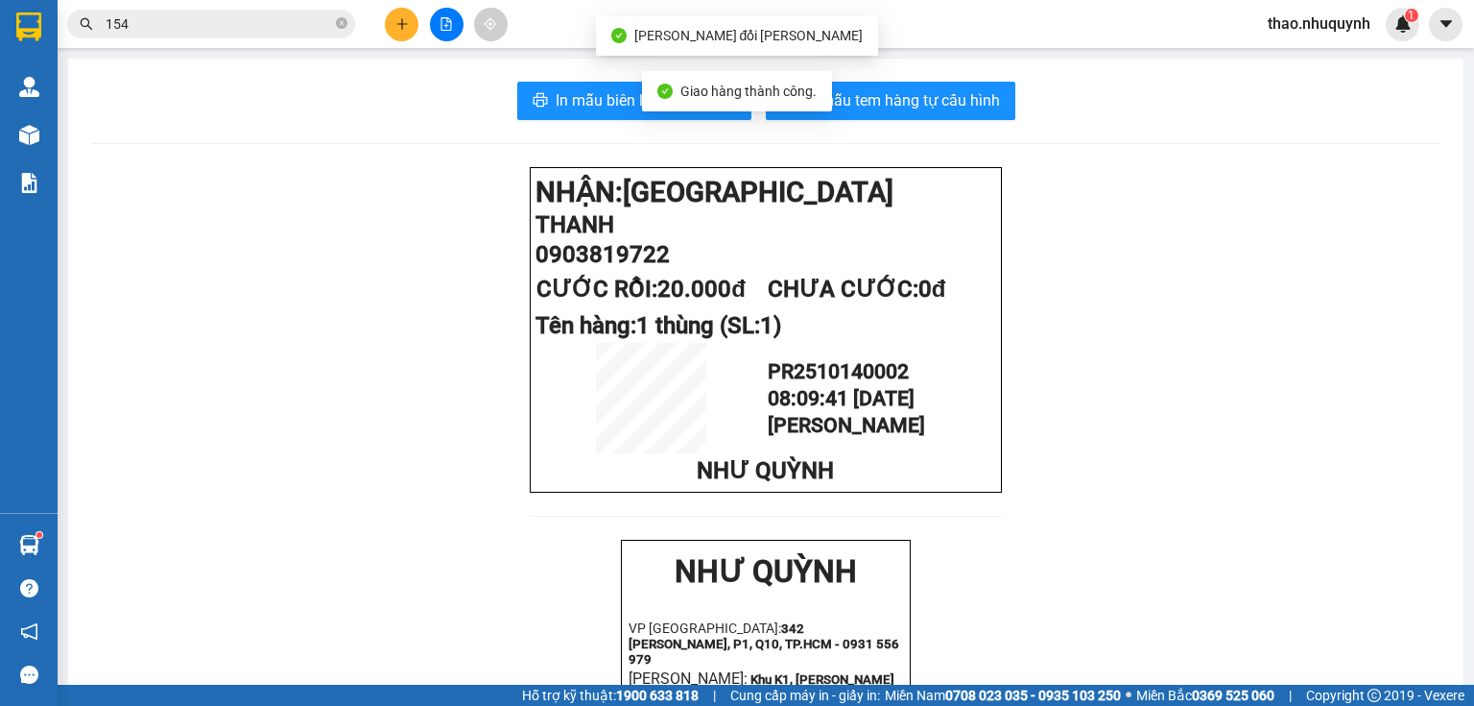
click at [227, 36] on span "154" at bounding box center [211, 24] width 288 height 29
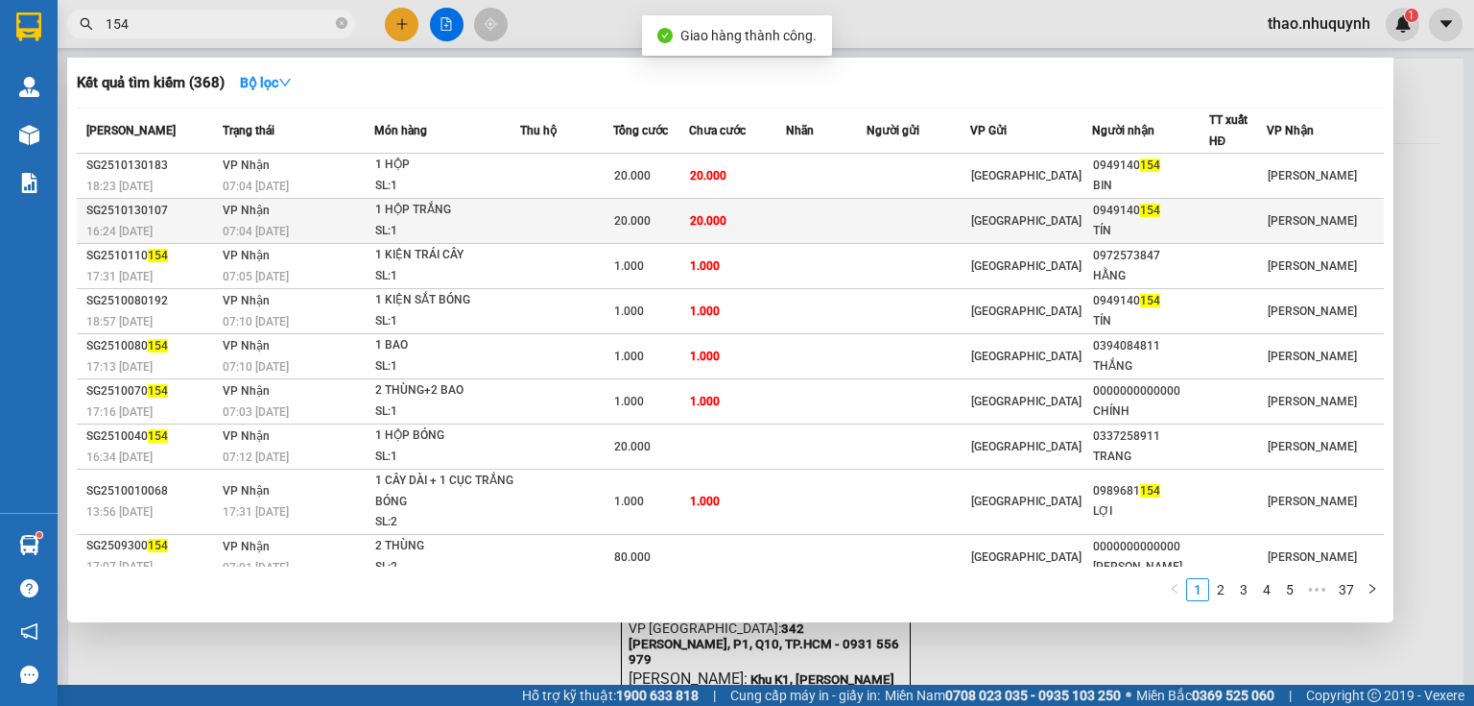
click at [395, 205] on div "1 HỘP TRẮNG" at bounding box center [447, 210] width 144 height 21
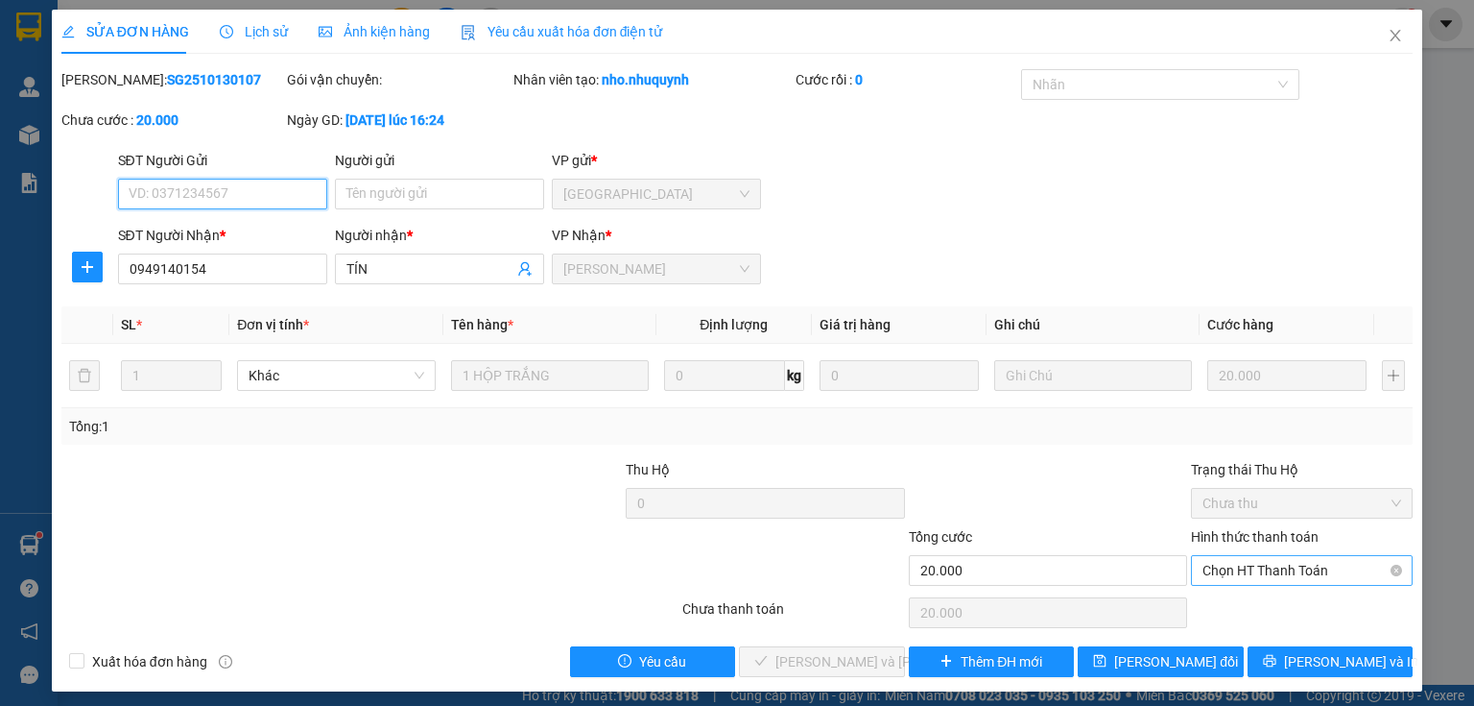
click at [1216, 574] on span "Chọn HT Thanh Toán" at bounding box center [1302, 570] width 199 height 29
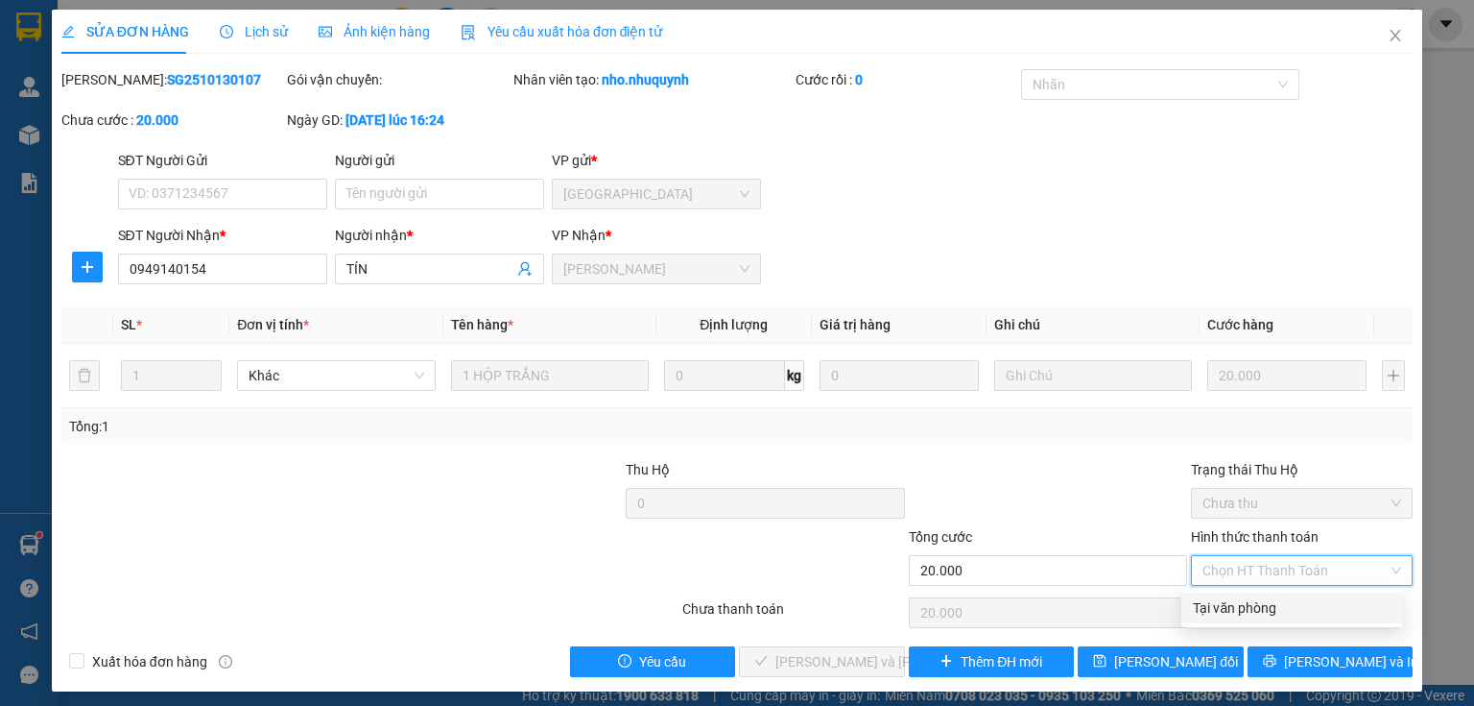
click at [1219, 599] on div "Tại văn phòng" at bounding box center [1292, 607] width 198 height 21
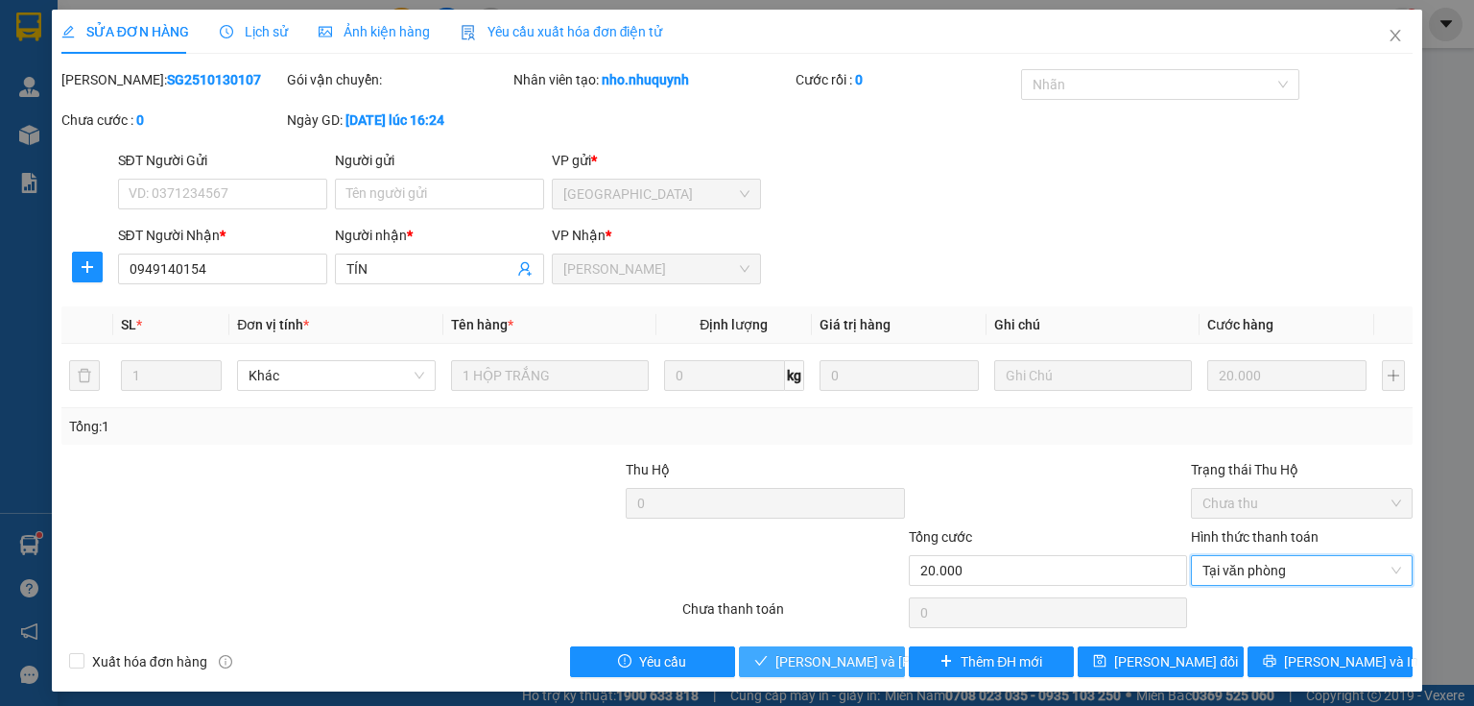
click at [818, 651] on span "Lưu và Giao hàng" at bounding box center [905, 661] width 259 height 21
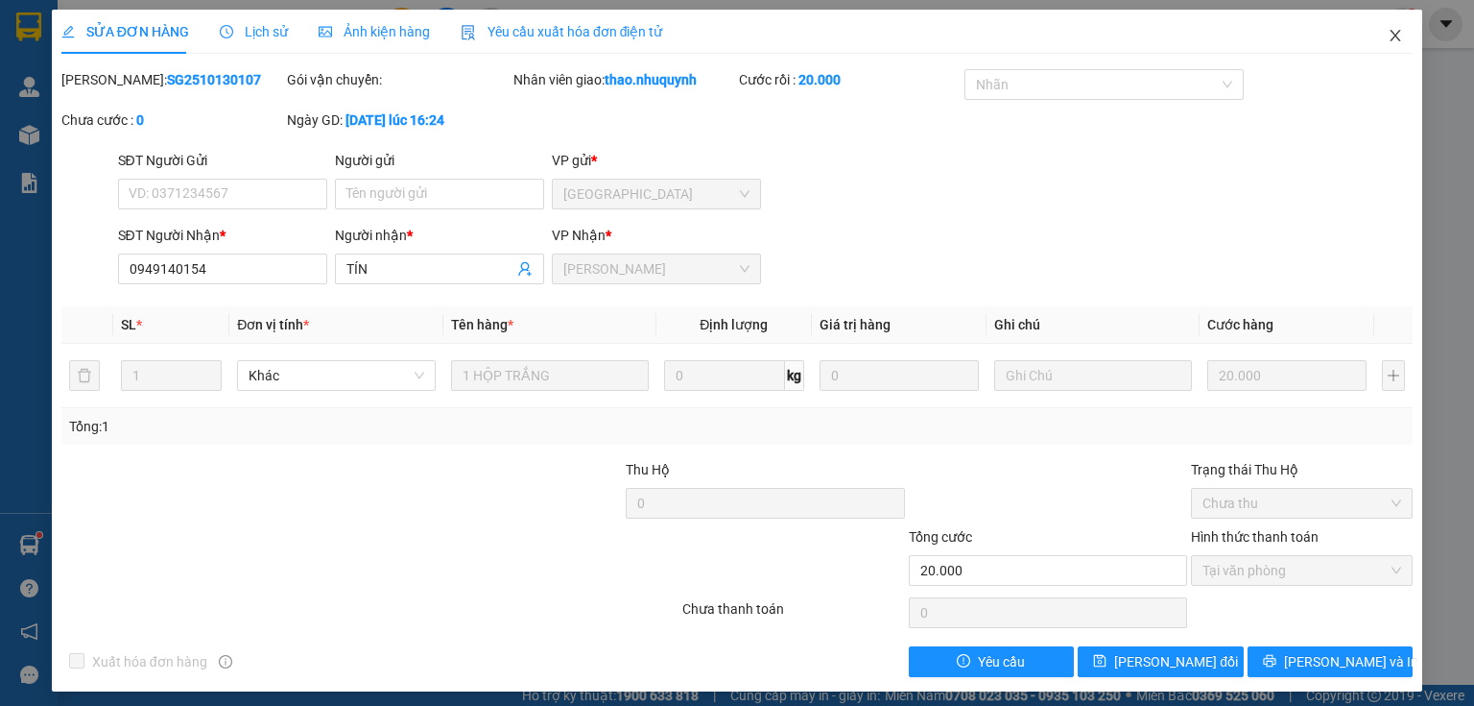
click at [1388, 36] on icon "close" at bounding box center [1395, 35] width 15 height 15
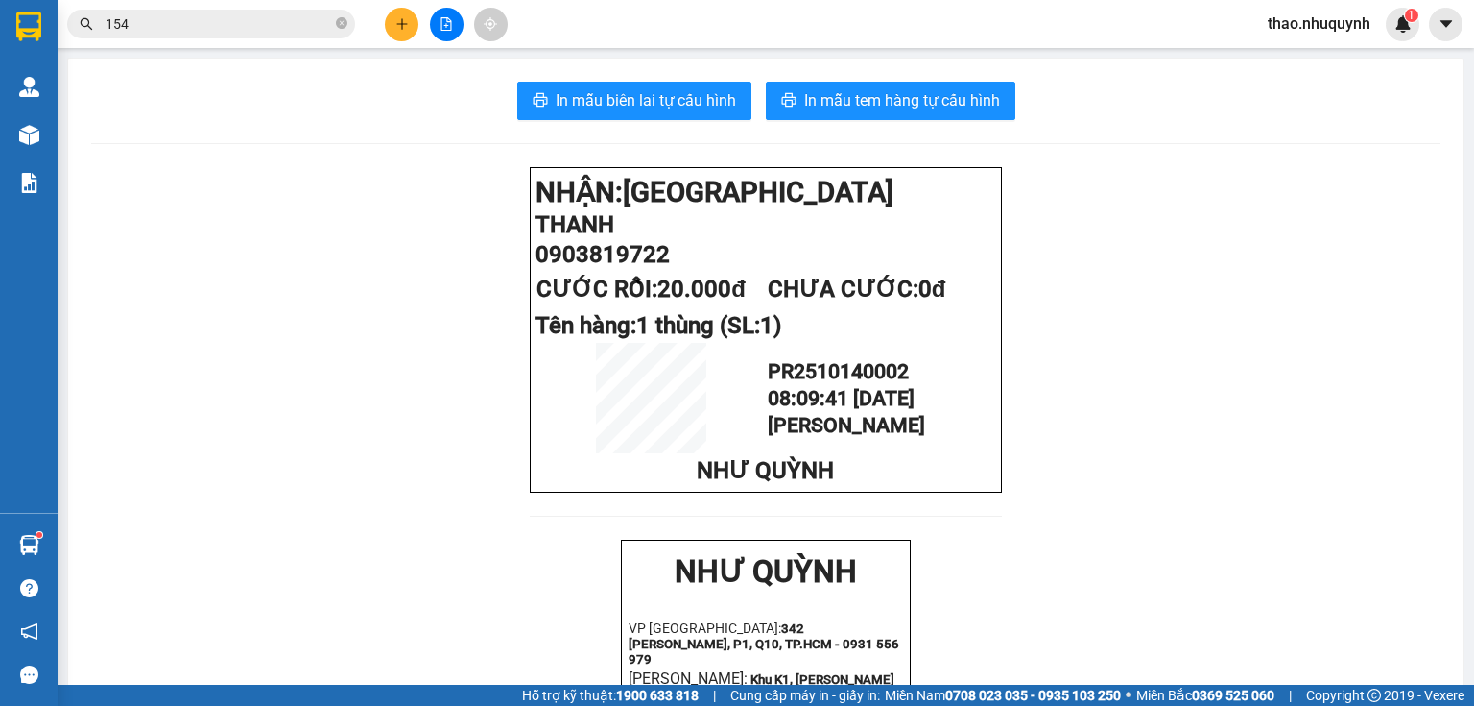
click at [346, 23] on icon "close-circle" at bounding box center [342, 23] width 12 height 12
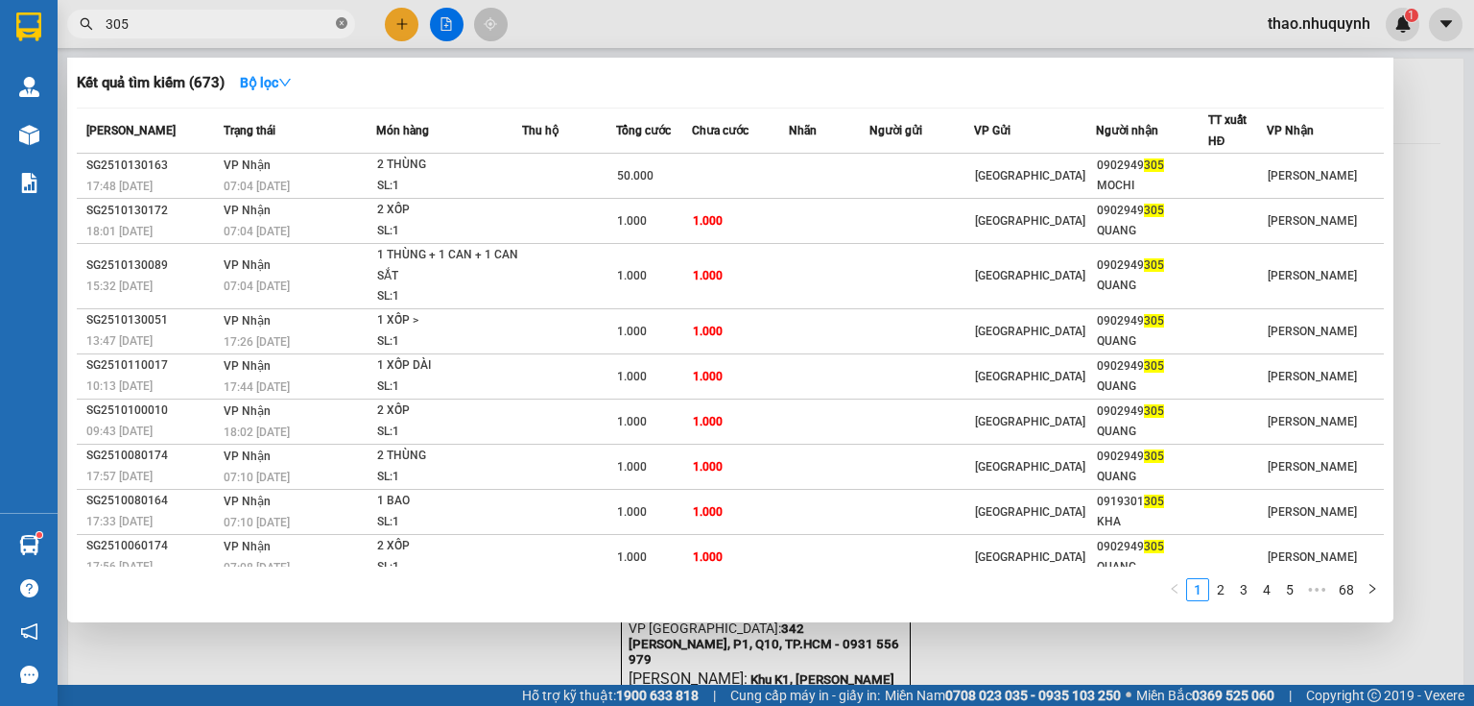
click at [342, 23] on icon "close-circle" at bounding box center [342, 23] width 12 height 12
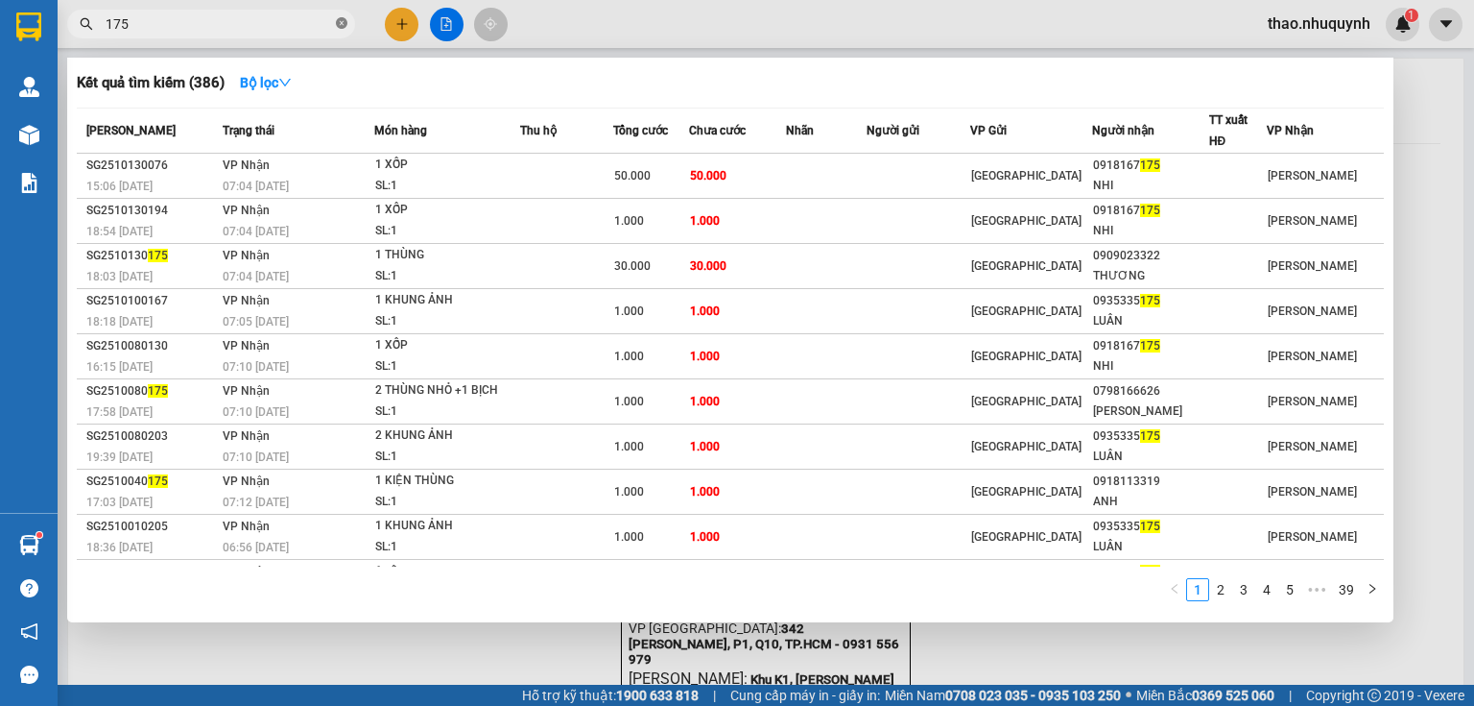
click at [339, 22] on icon "close-circle" at bounding box center [342, 23] width 12 height 12
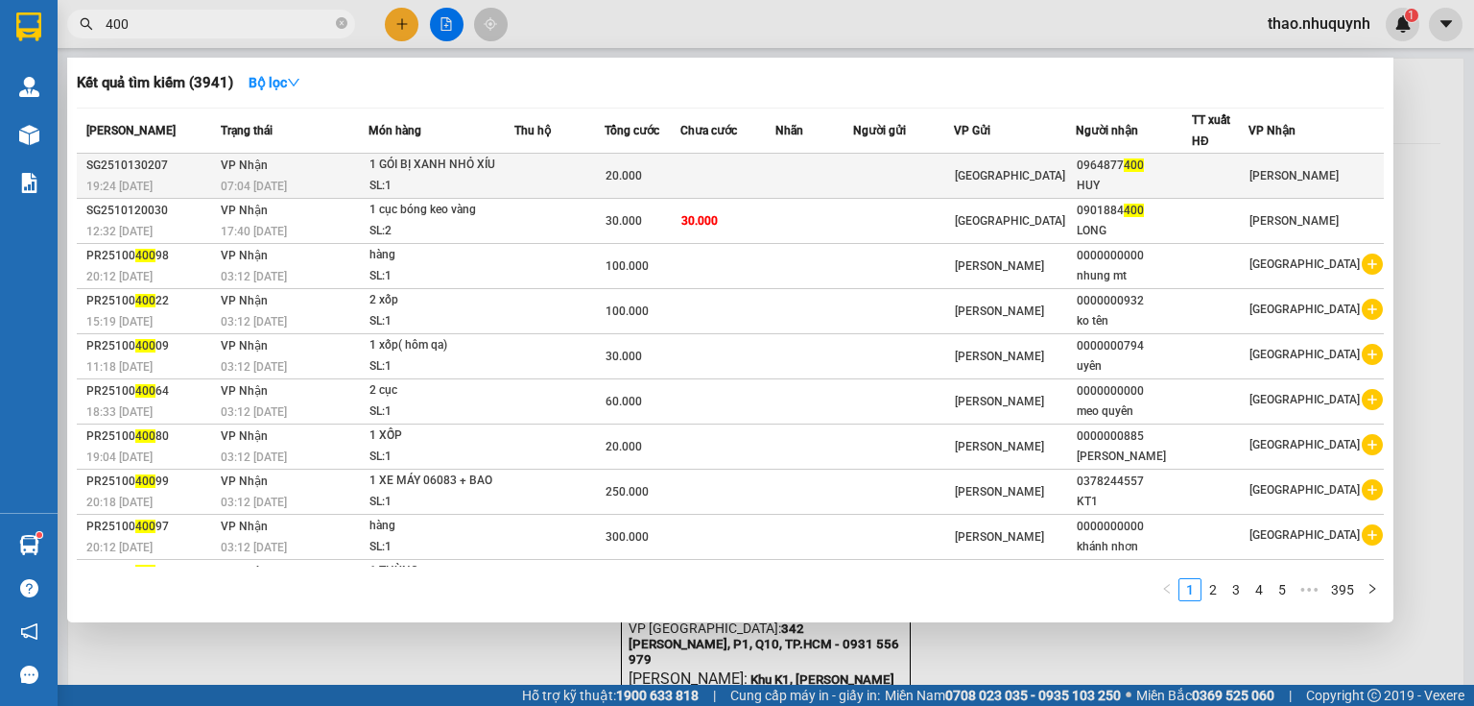
type input "400"
click at [502, 165] on div "1 GÓI BỊ XANH NHỎ XÍU" at bounding box center [442, 165] width 144 height 21
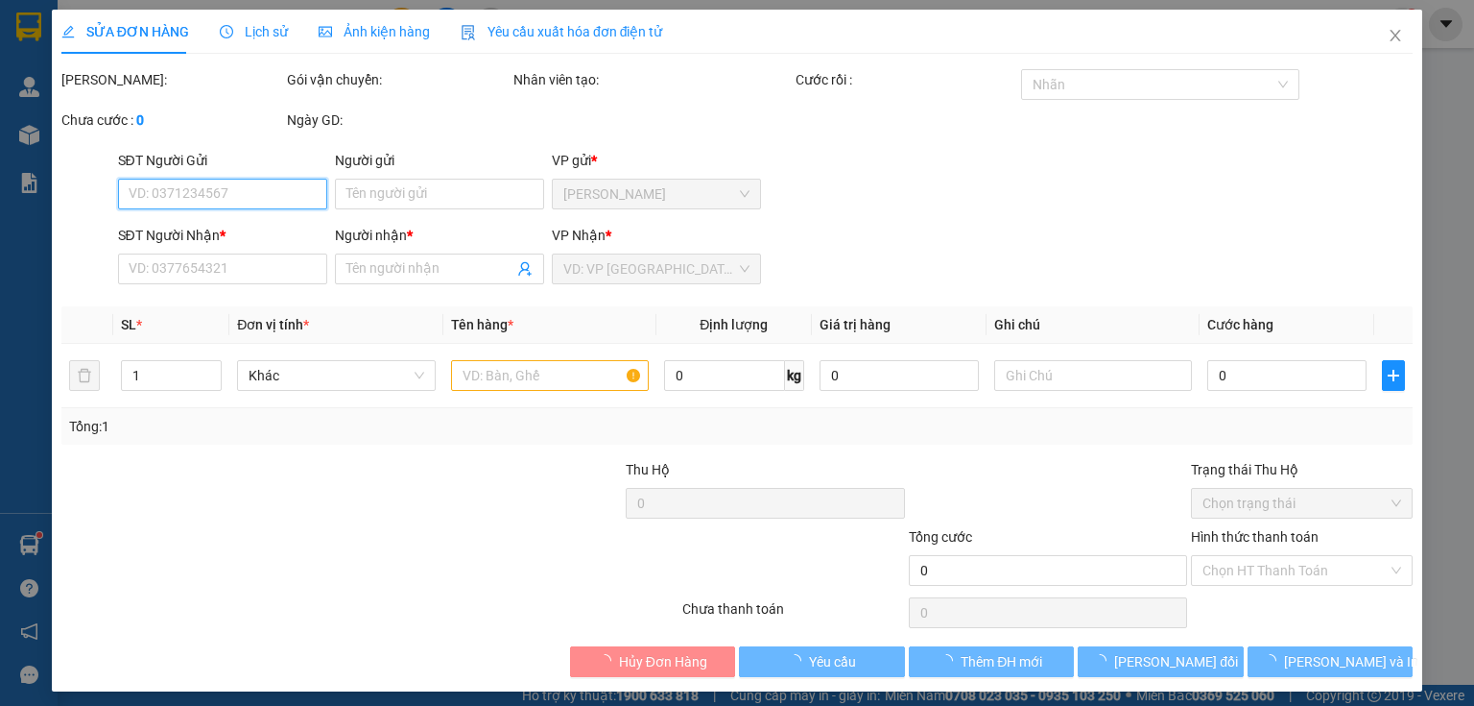
type input "0964877400"
type input "HUY"
type input "20.000"
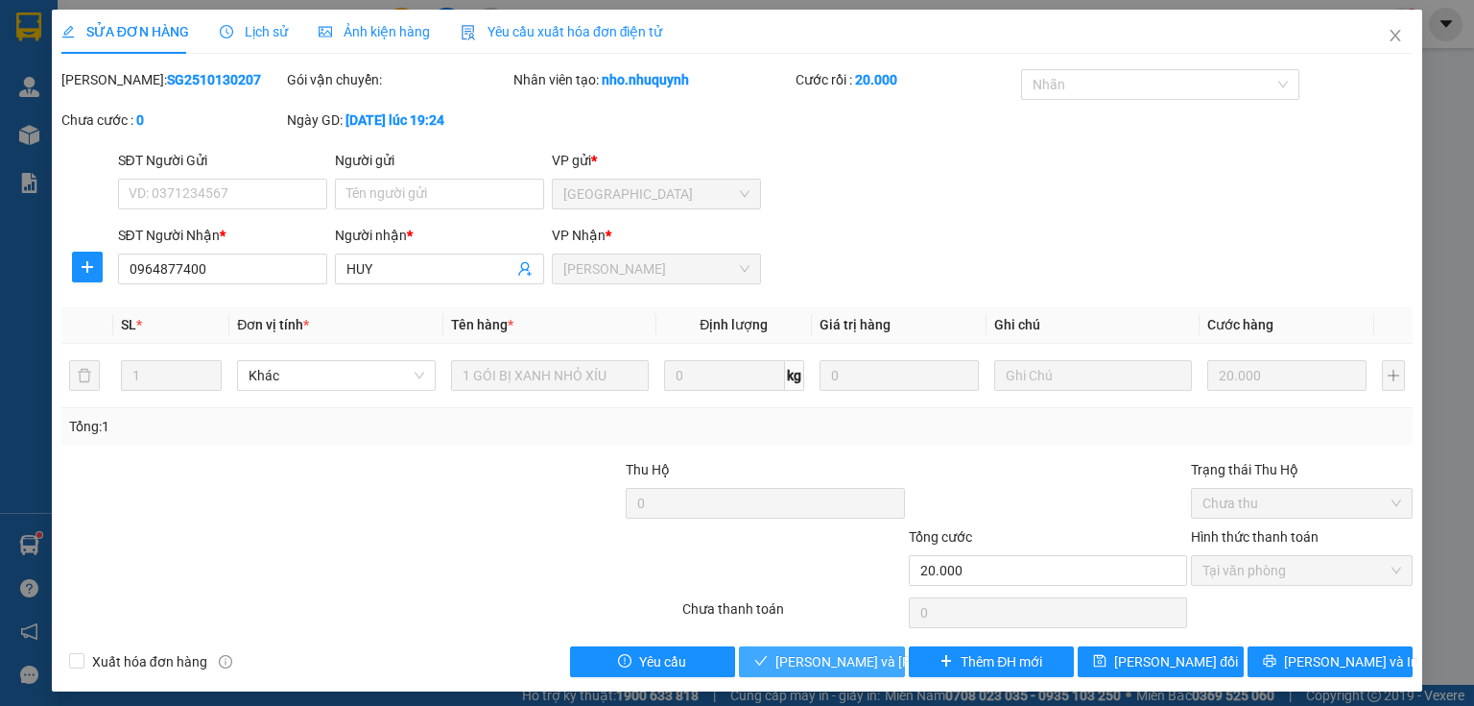
click at [799, 655] on span "Lưu và Giao hàng" at bounding box center [905, 661] width 259 height 21
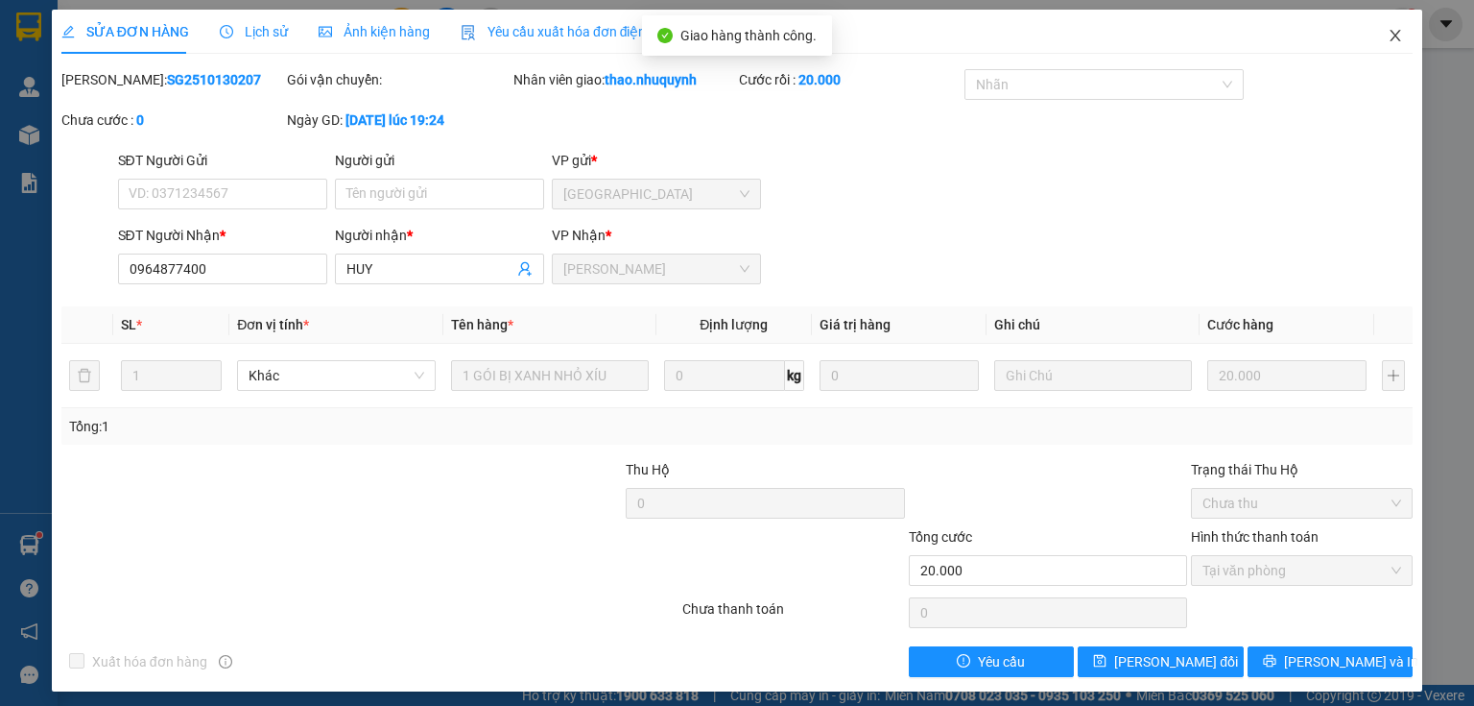
click at [1388, 42] on icon "close" at bounding box center [1395, 35] width 15 height 15
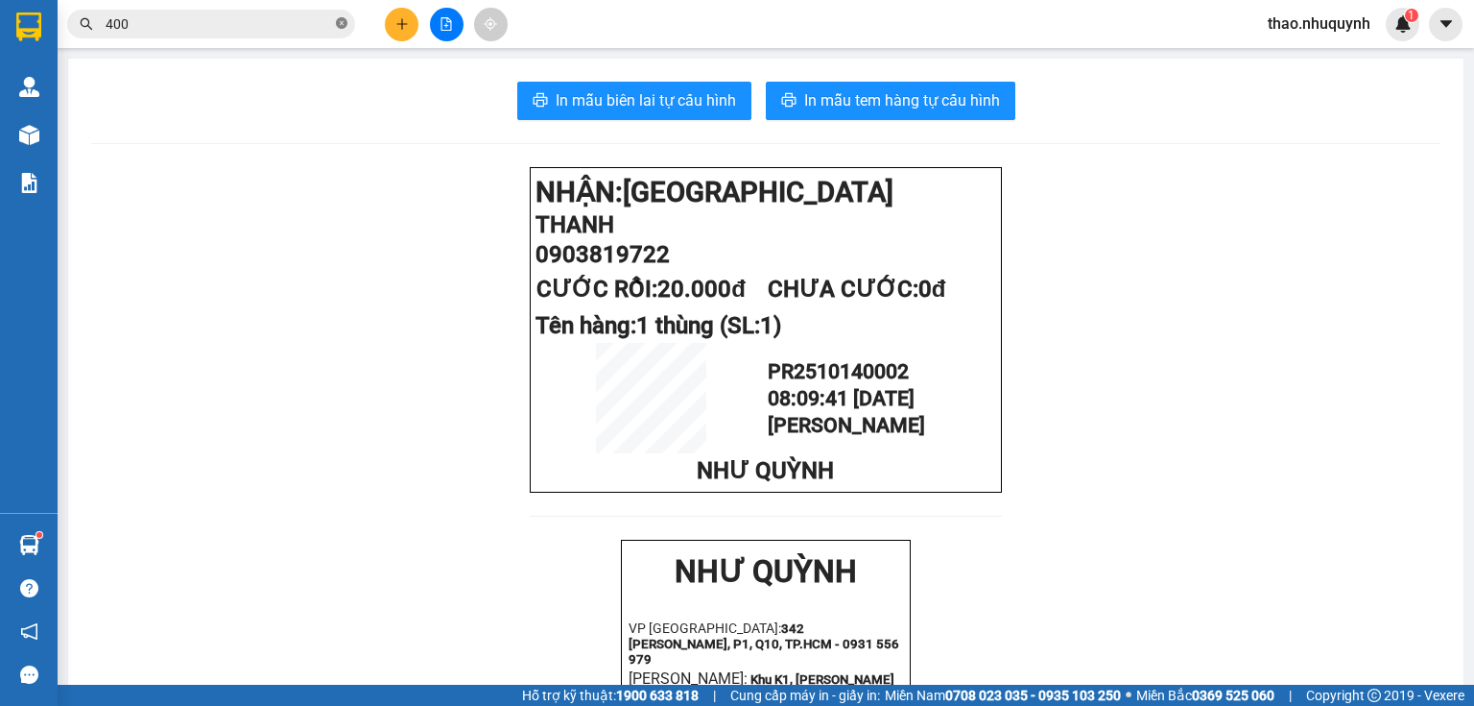
click at [344, 22] on icon "close-circle" at bounding box center [342, 23] width 12 height 12
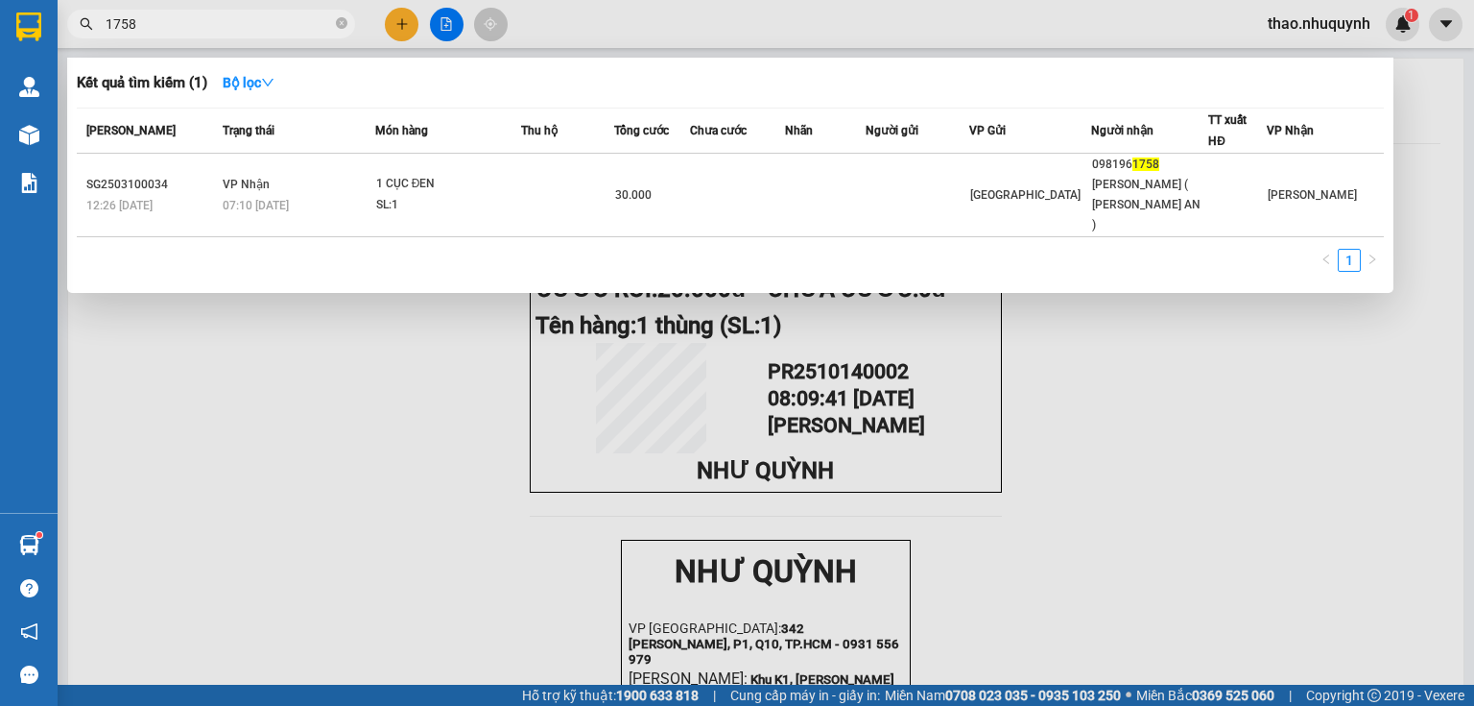
type input "175"
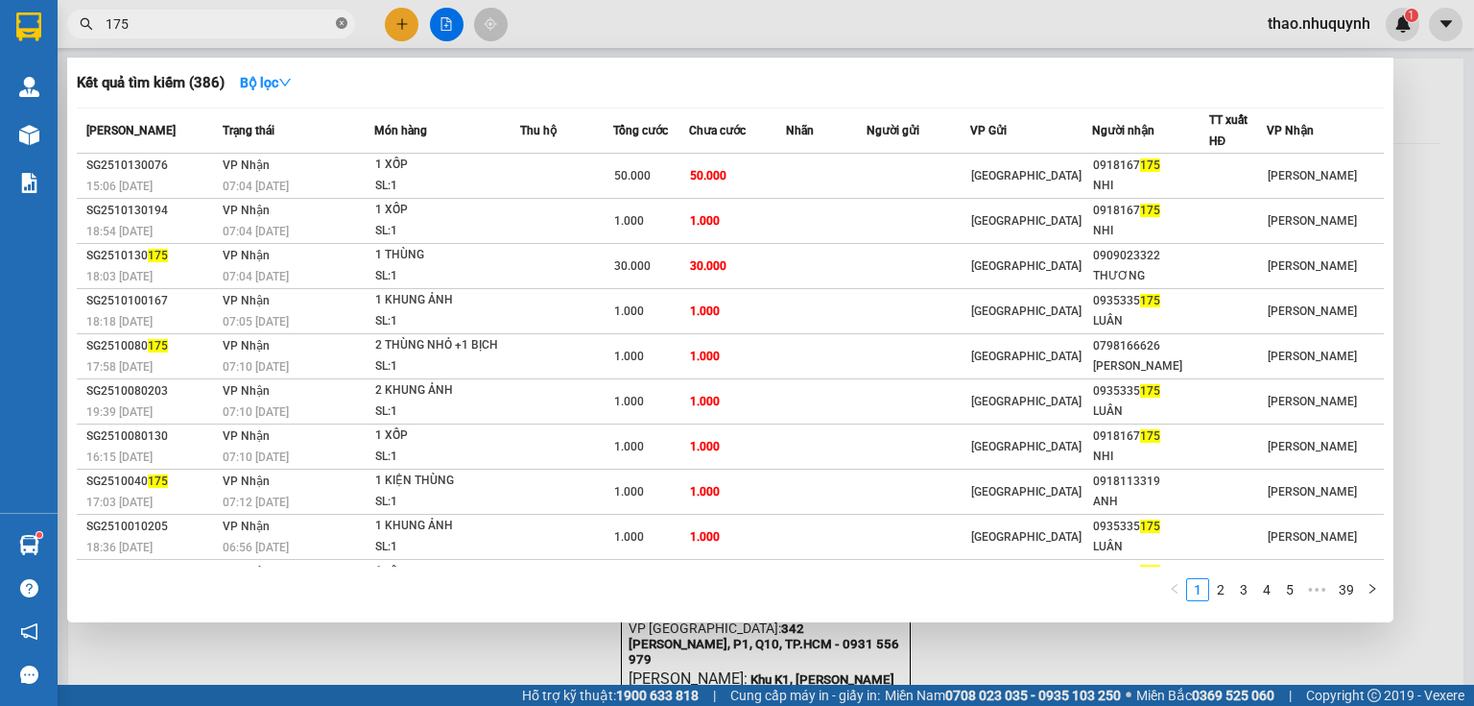
click at [339, 23] on icon "close-circle" at bounding box center [342, 23] width 12 height 12
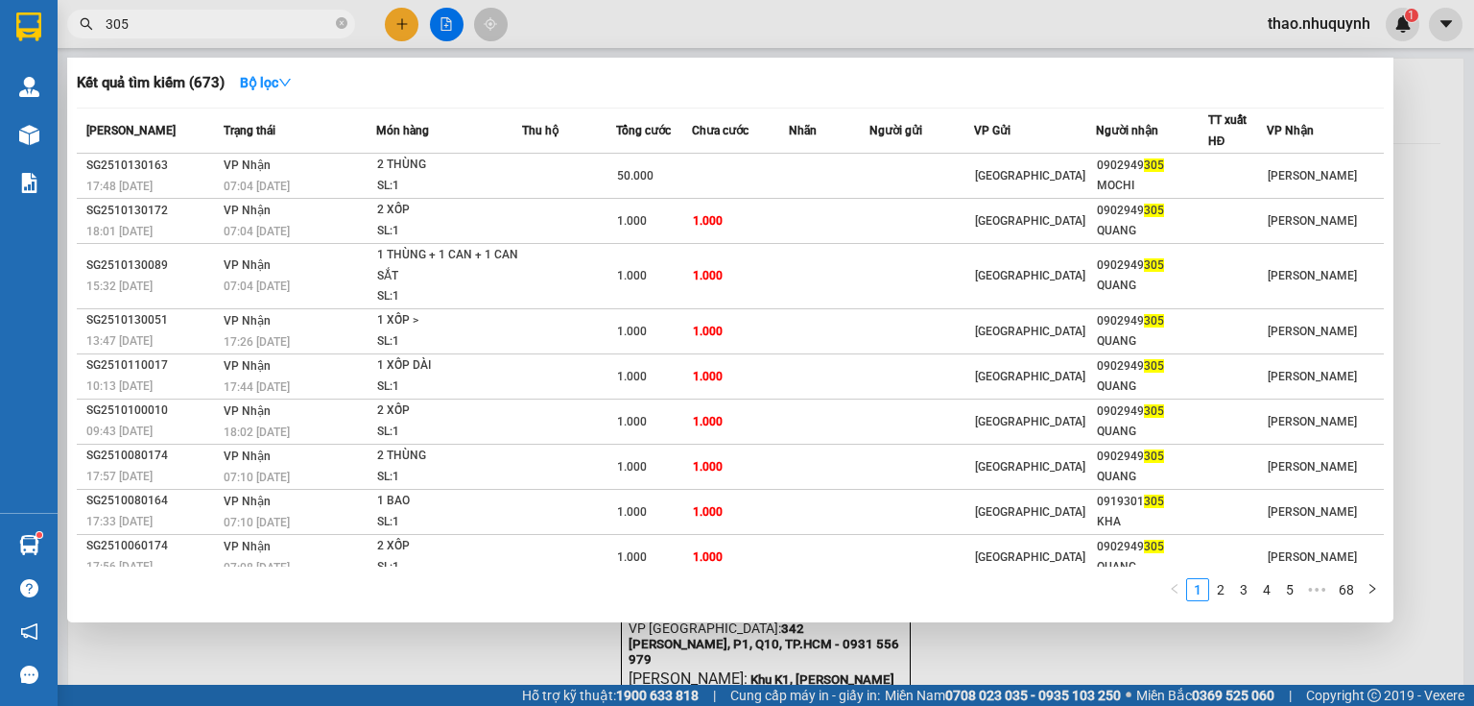
type input "305"
click at [339, 19] on icon "close-circle" at bounding box center [342, 23] width 12 height 12
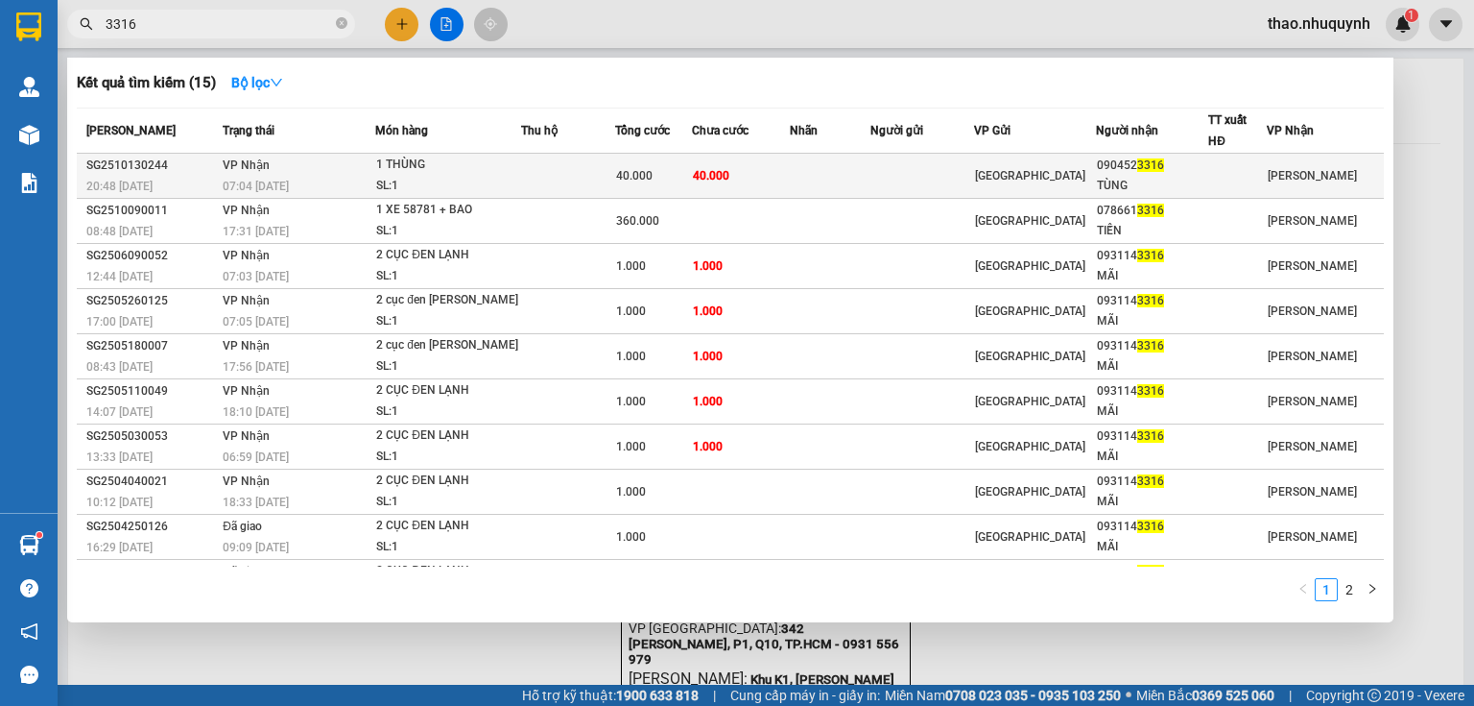
type input "3316"
click at [369, 169] on td "VP Nhận 07:04 - 14/10" at bounding box center [296, 176] width 157 height 45
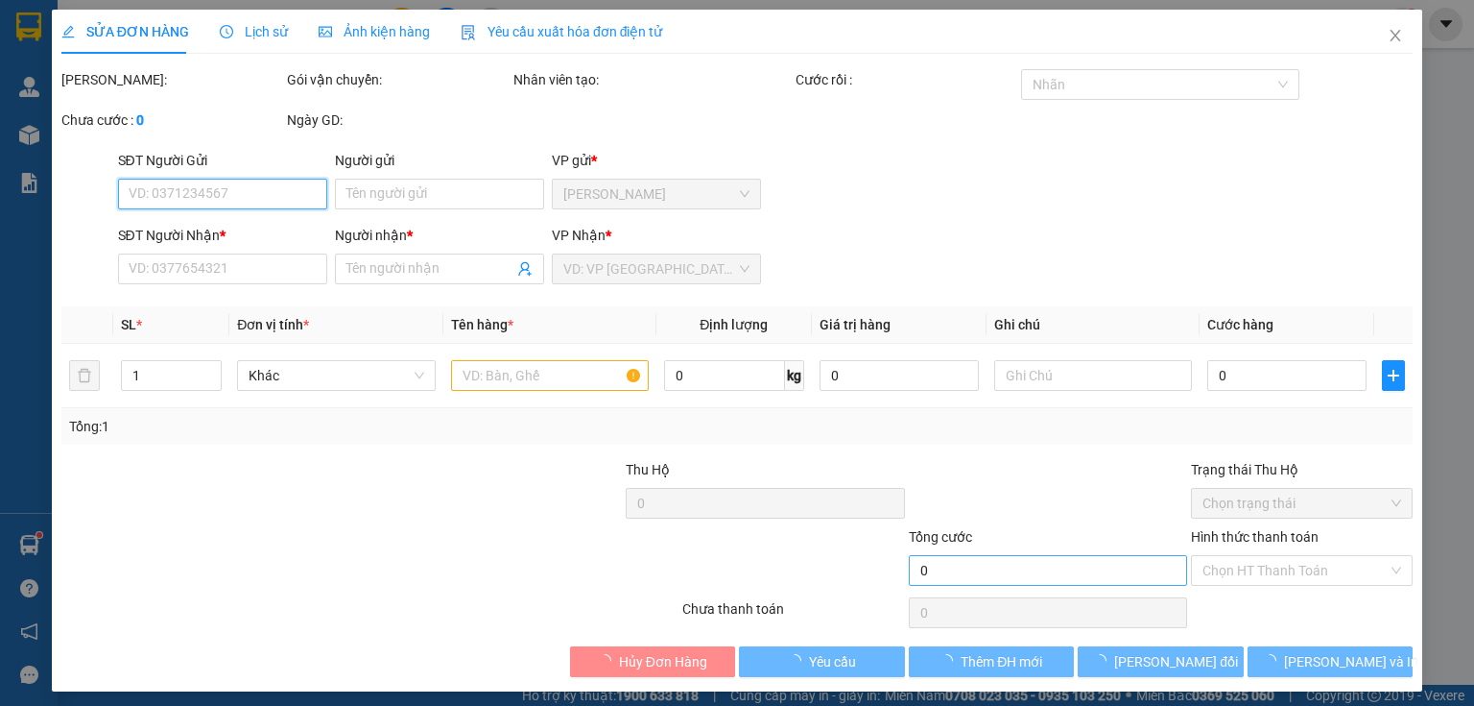
type input "0904523316"
type input "TÙNG"
type input "40.000"
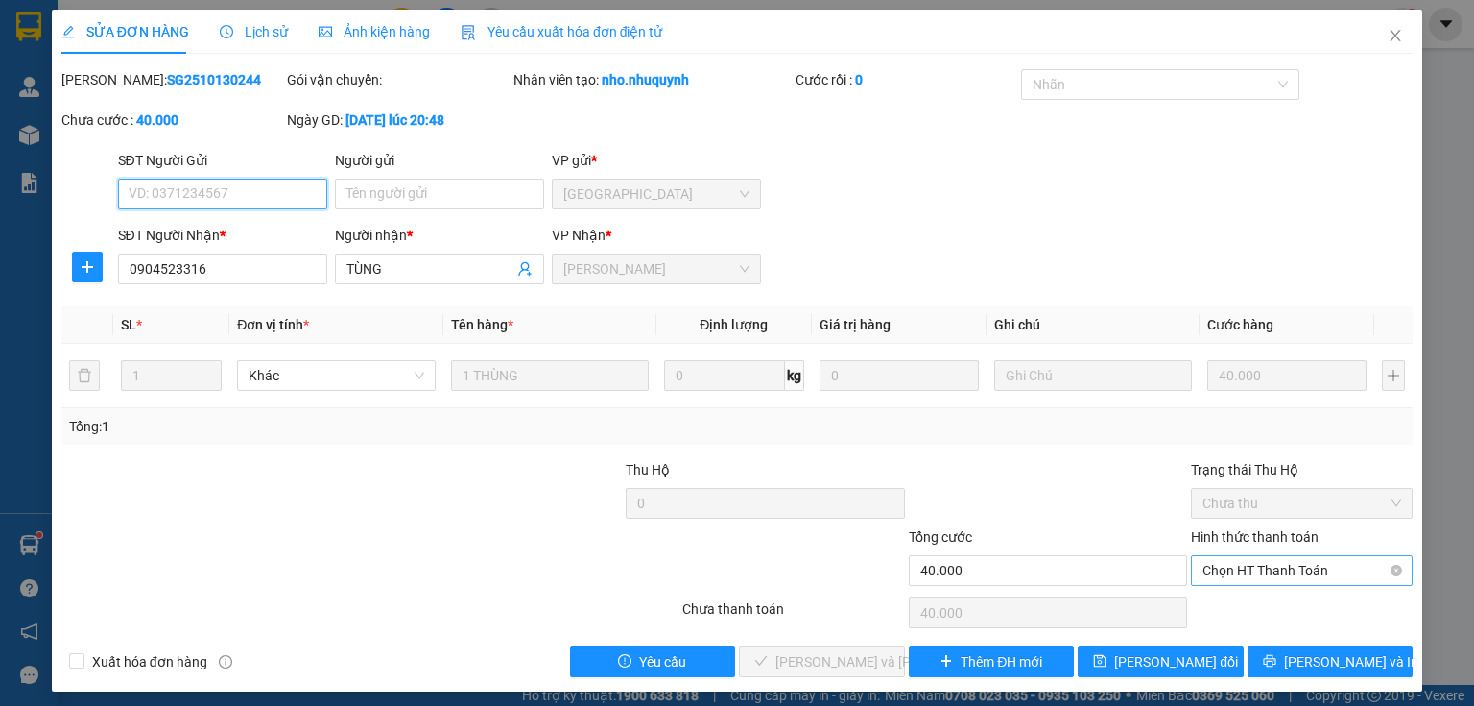
click at [1260, 568] on span "Chọn HT Thanh Toán" at bounding box center [1302, 570] width 199 height 29
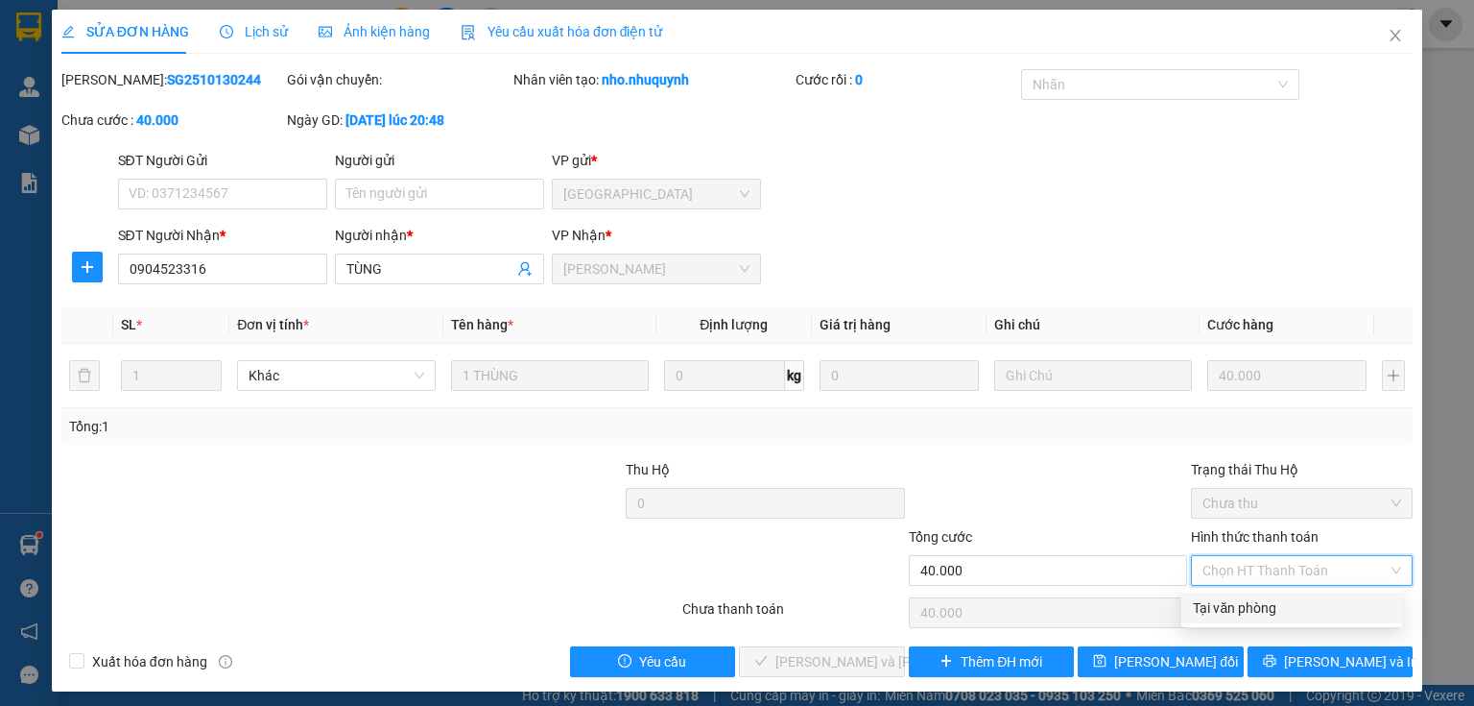
click at [1252, 608] on div "Tại văn phòng" at bounding box center [1292, 607] width 198 height 21
type input "0"
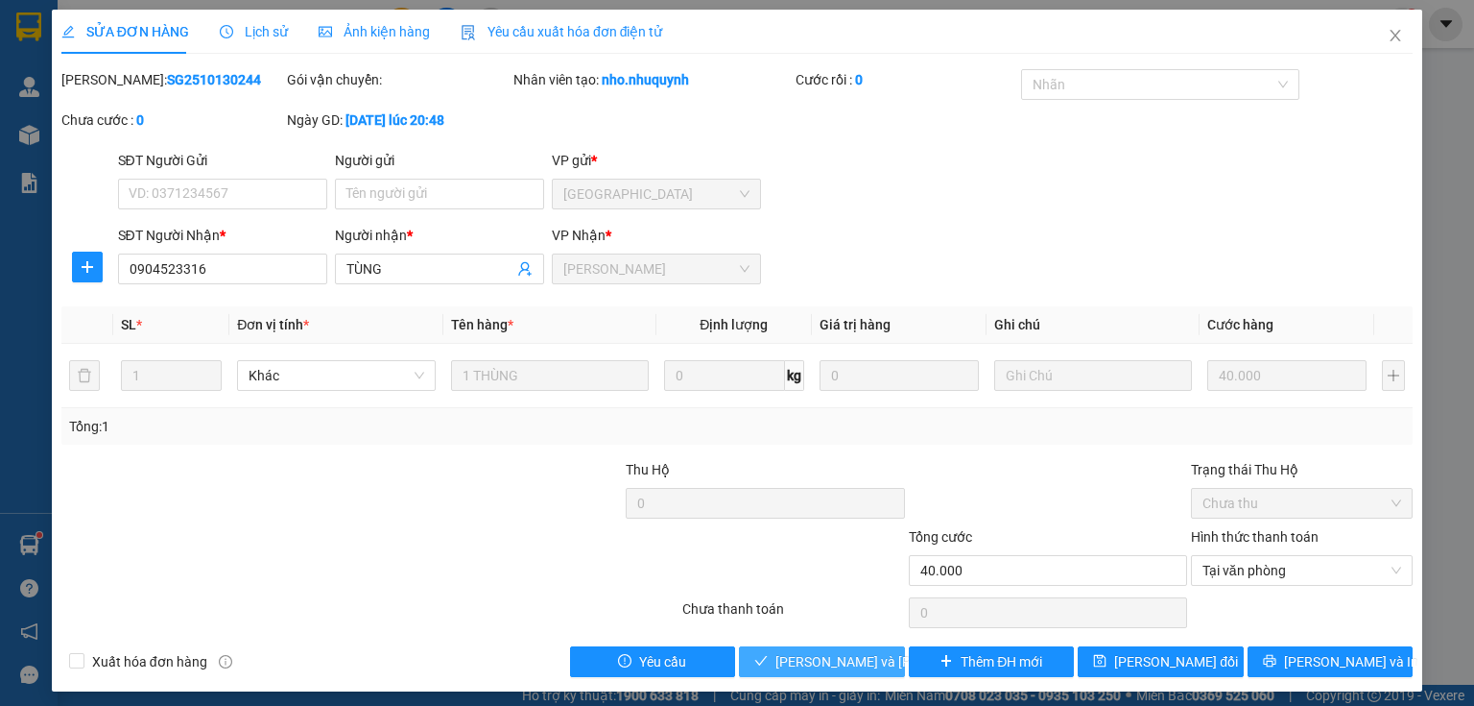
click at [810, 660] on span "Lưu và Giao hàng" at bounding box center [905, 661] width 259 height 21
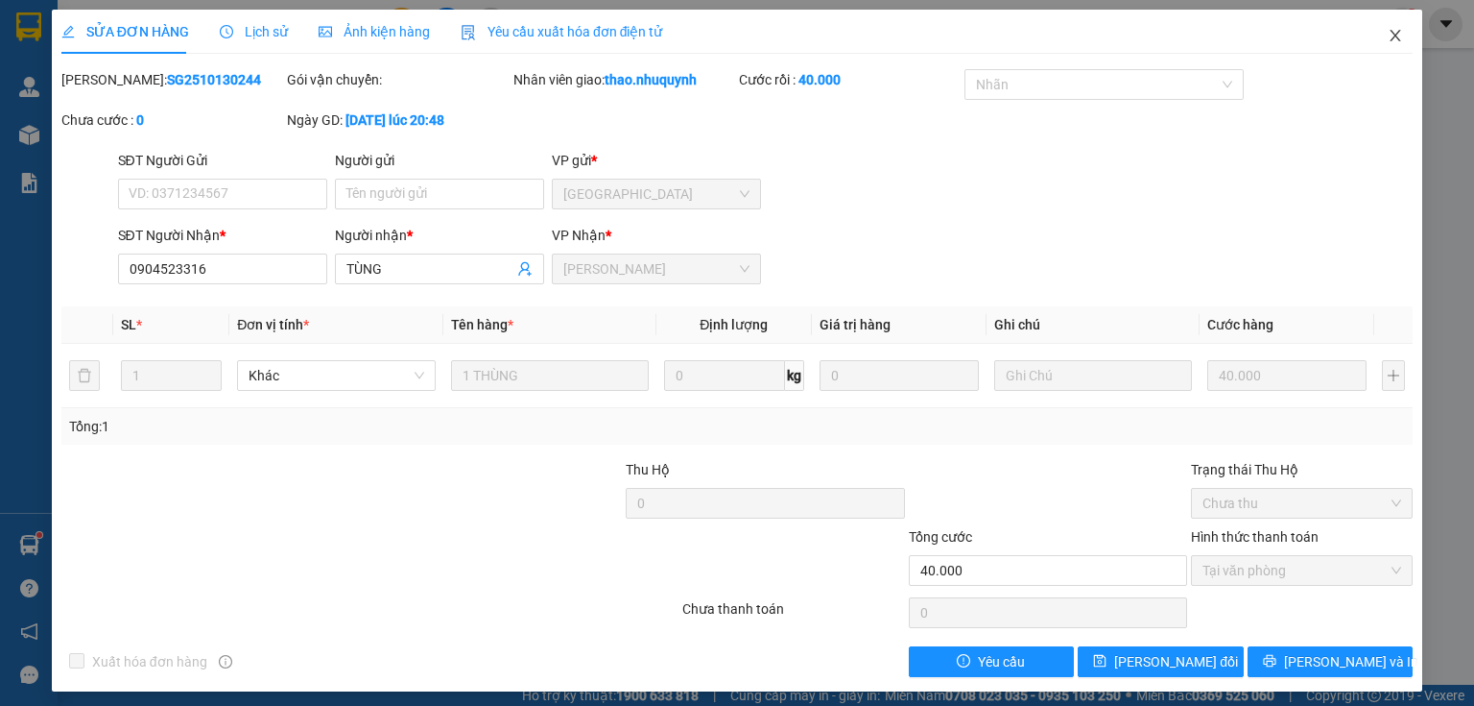
click at [1388, 35] on icon "close" at bounding box center [1395, 35] width 15 height 15
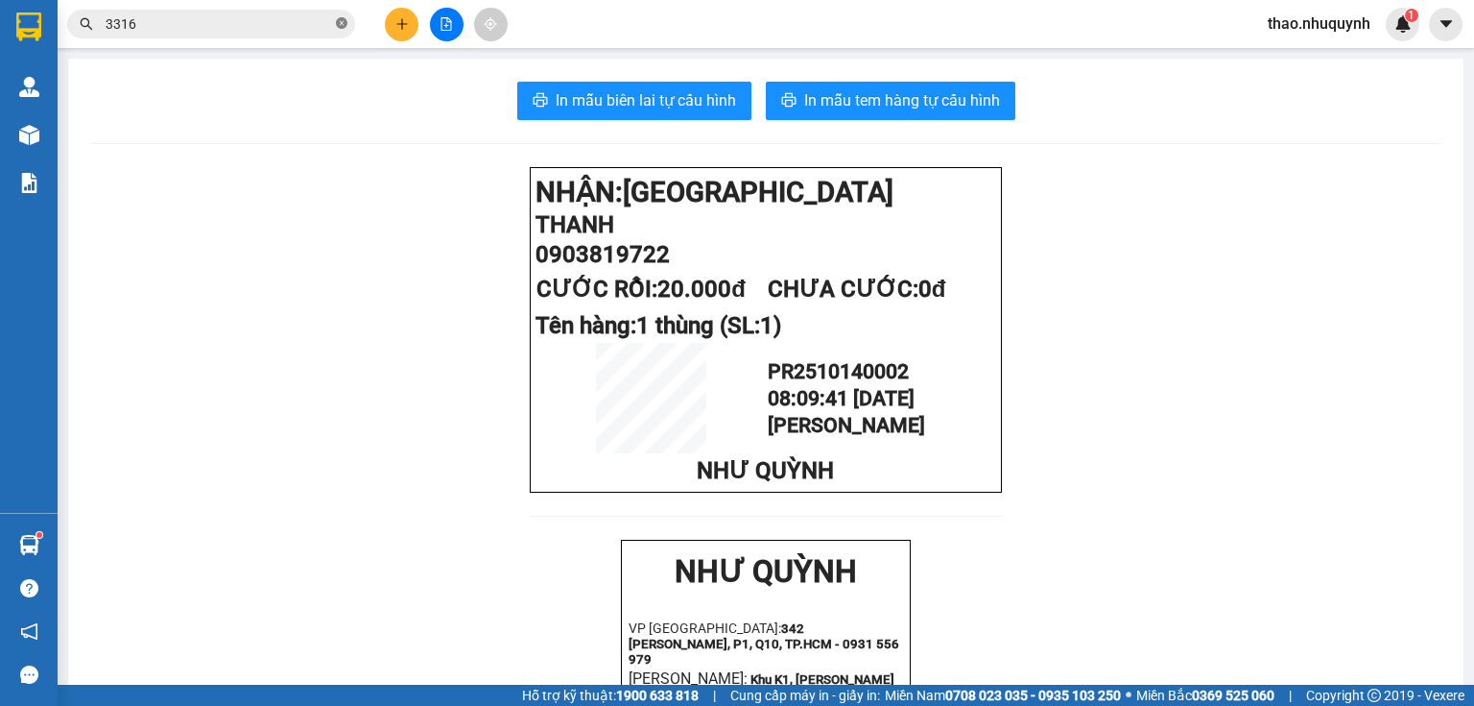
click at [338, 20] on icon "close-circle" at bounding box center [342, 23] width 12 height 12
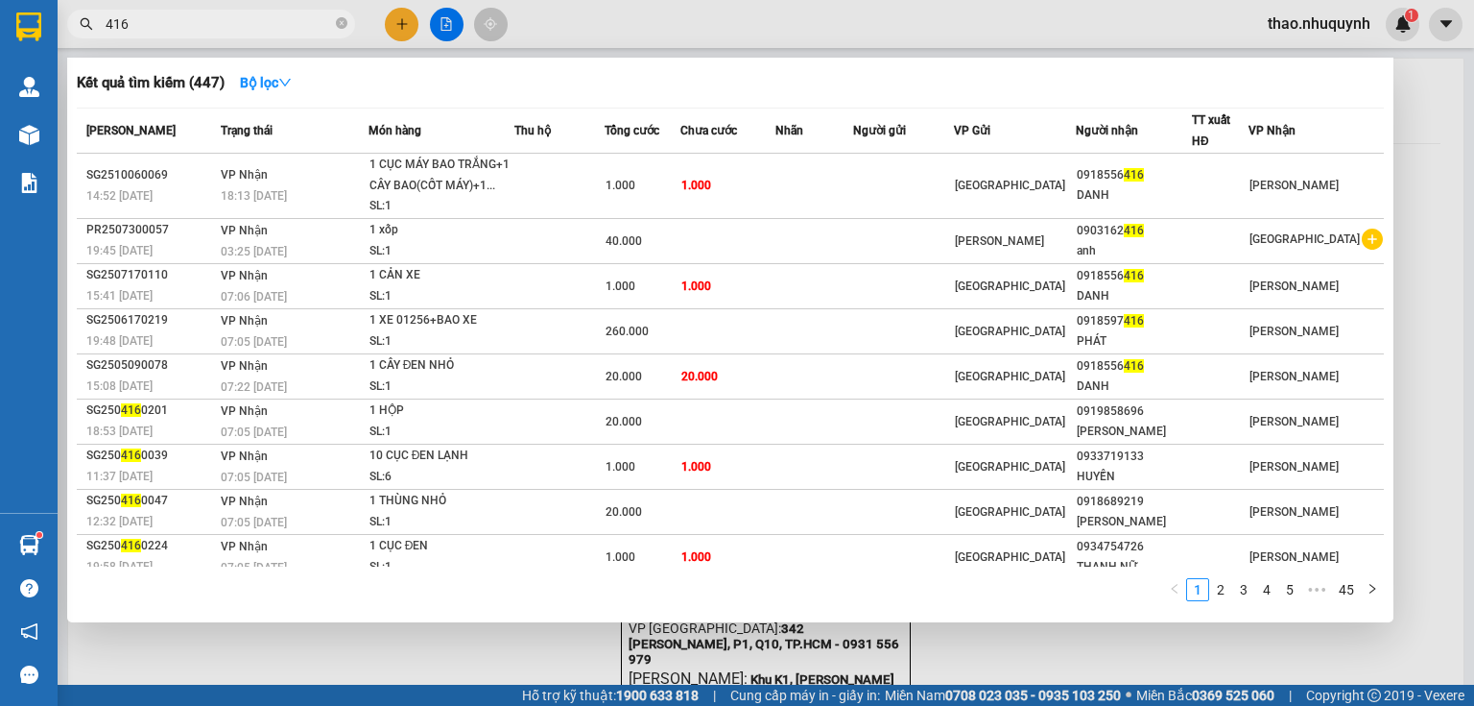
type input "416"
click at [242, 653] on div at bounding box center [737, 353] width 1474 height 706
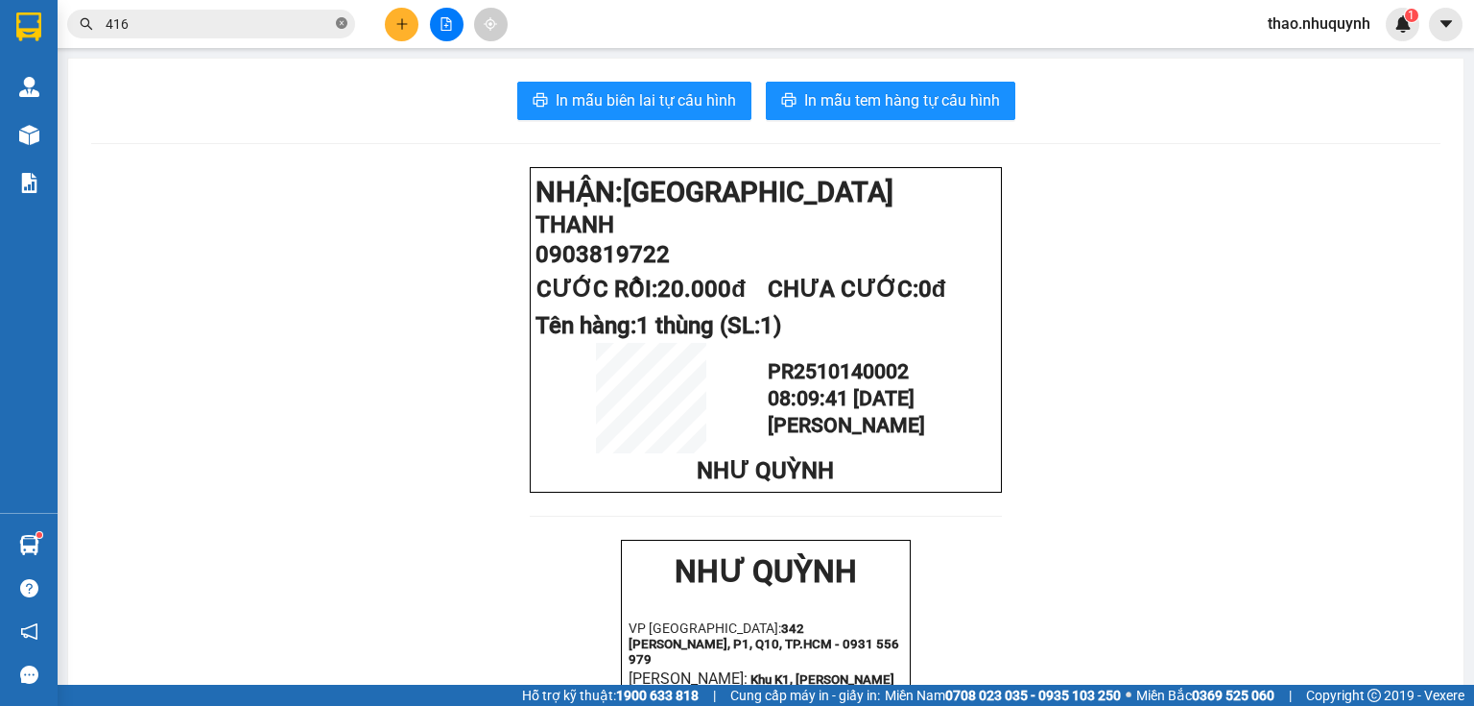
click at [340, 23] on icon "close-circle" at bounding box center [342, 23] width 12 height 12
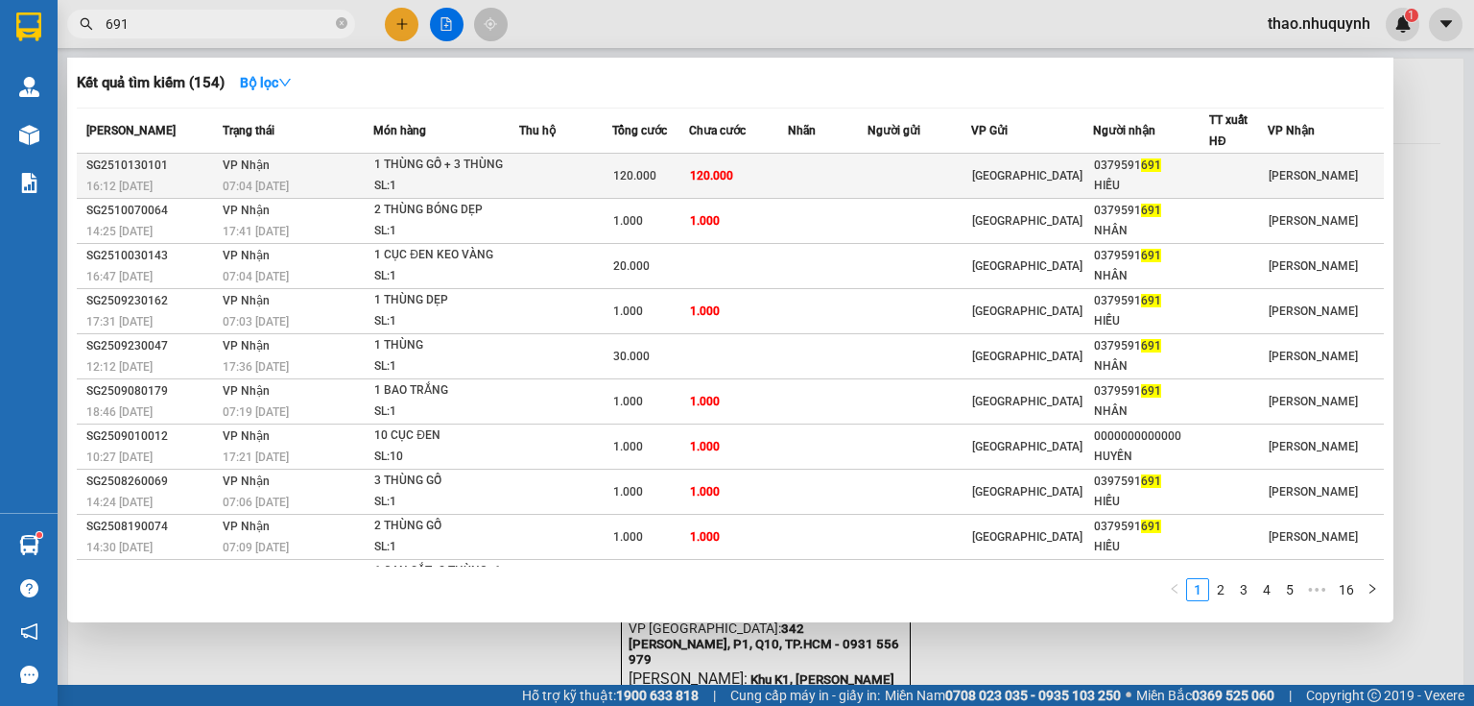
type input "691"
click at [405, 176] on div "SL: 1" at bounding box center [446, 186] width 144 height 21
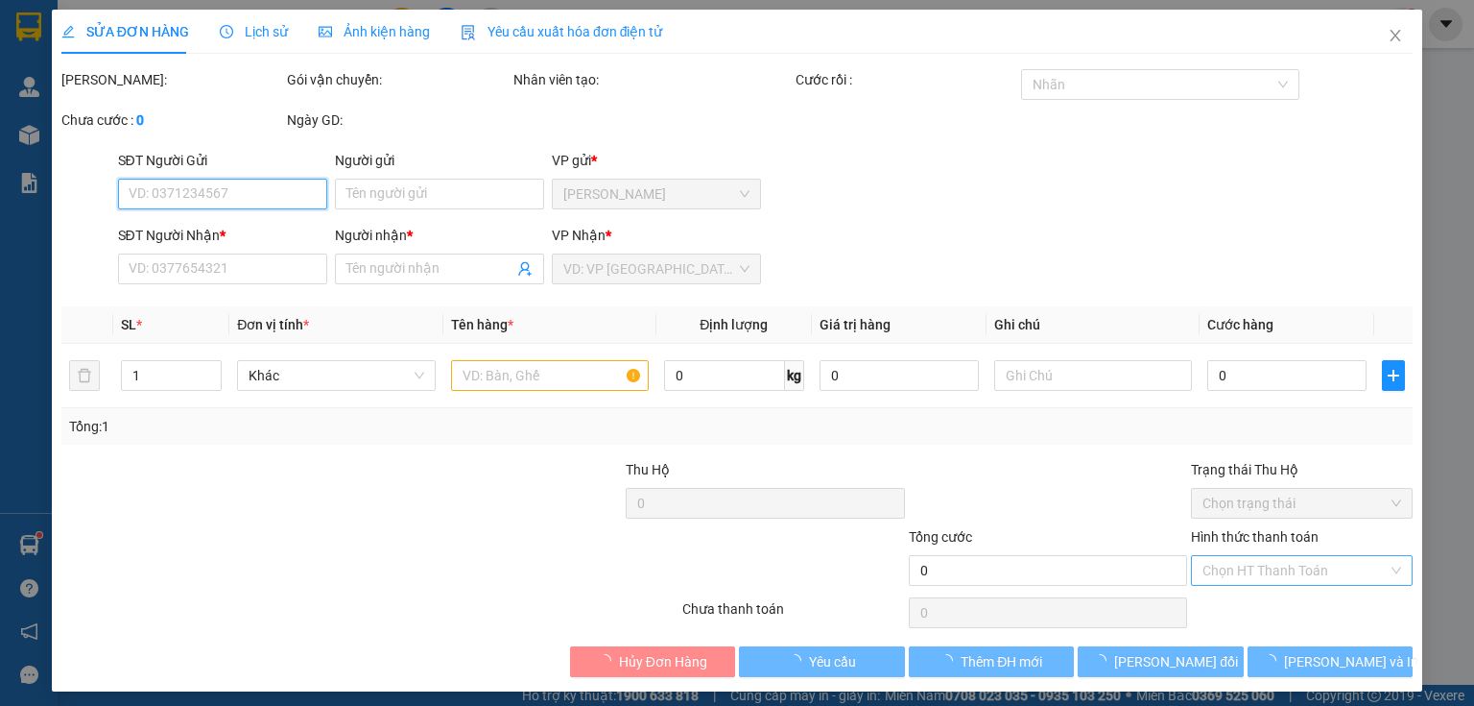
type input "0379591691"
type input "HIẾU"
type input "120.000"
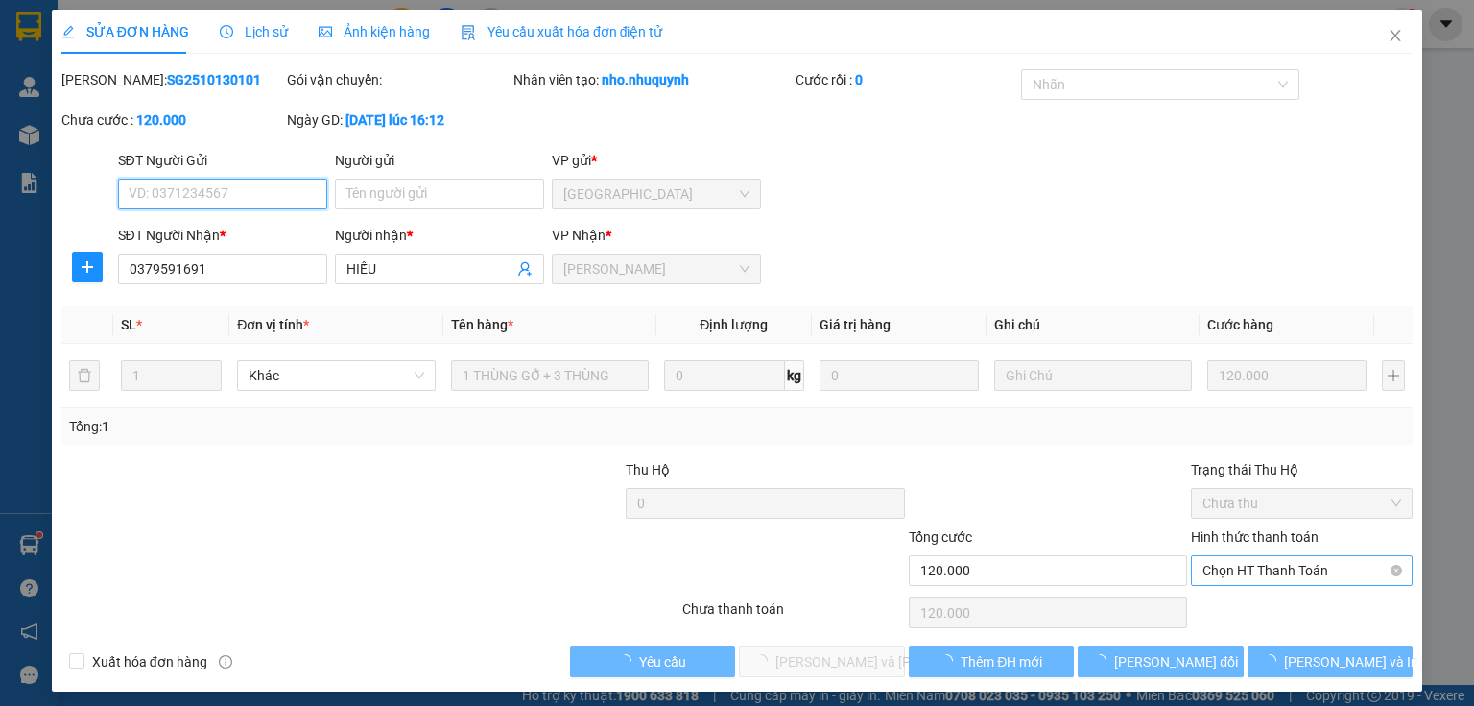
click at [1232, 569] on span "Chọn HT Thanh Toán" at bounding box center [1302, 570] width 199 height 29
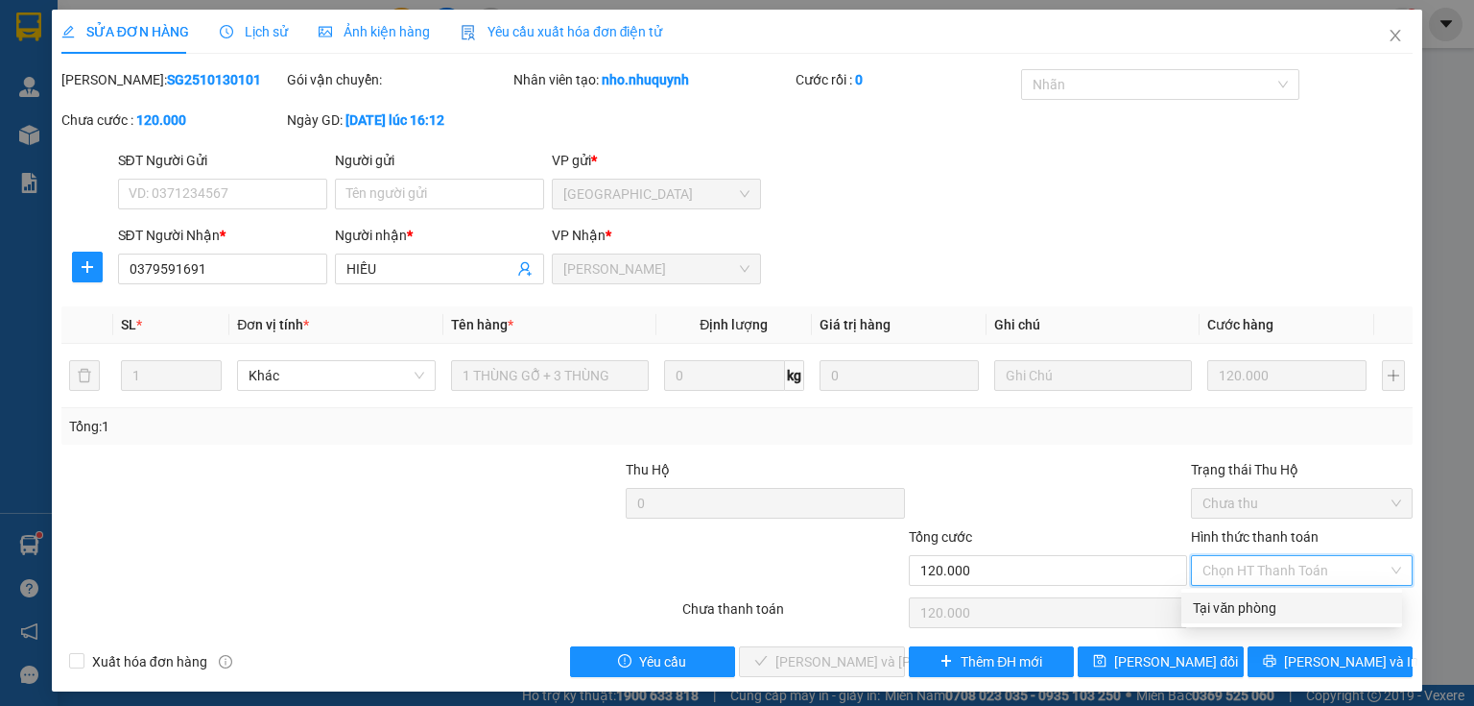
click at [1232, 603] on div "Tại văn phòng" at bounding box center [1292, 607] width 198 height 21
type input "0"
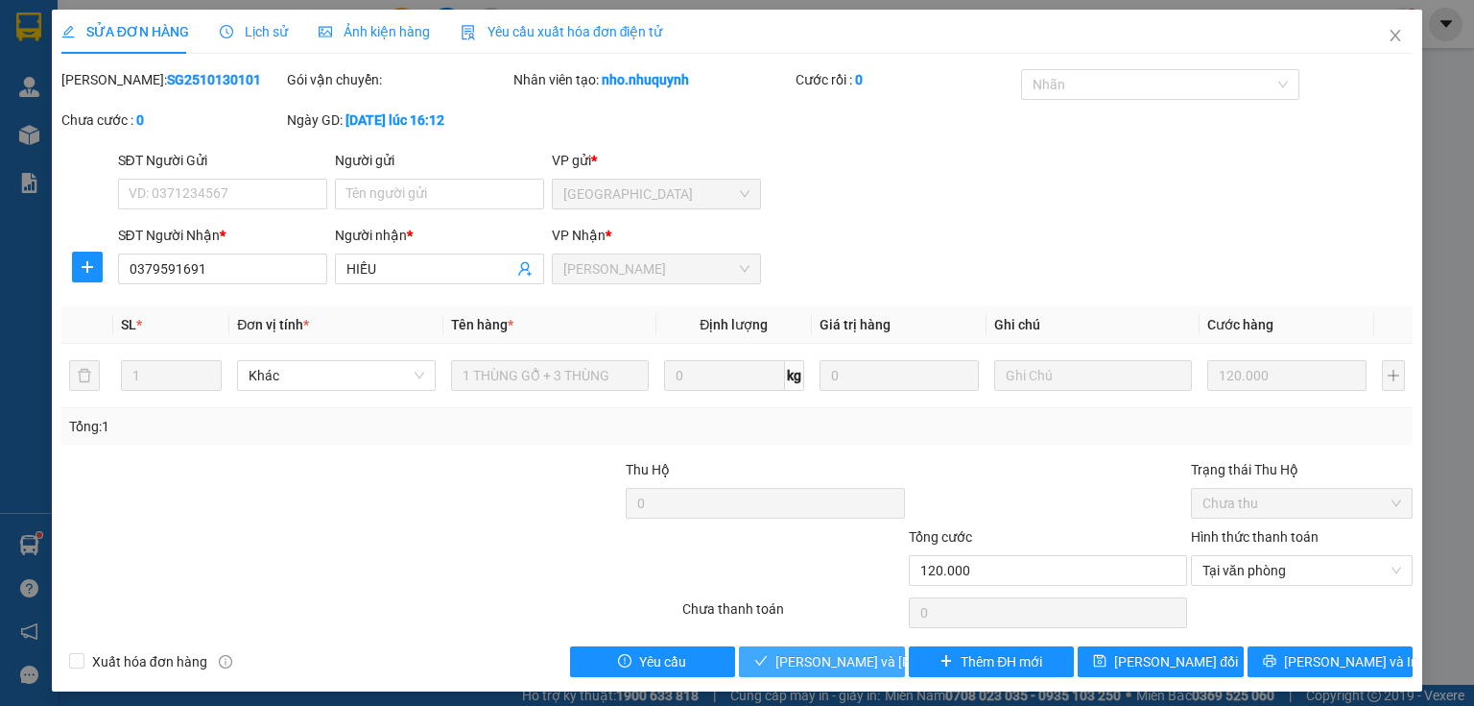
click at [768, 657] on button "Lưu và Giao hàng" at bounding box center [822, 661] width 166 height 31
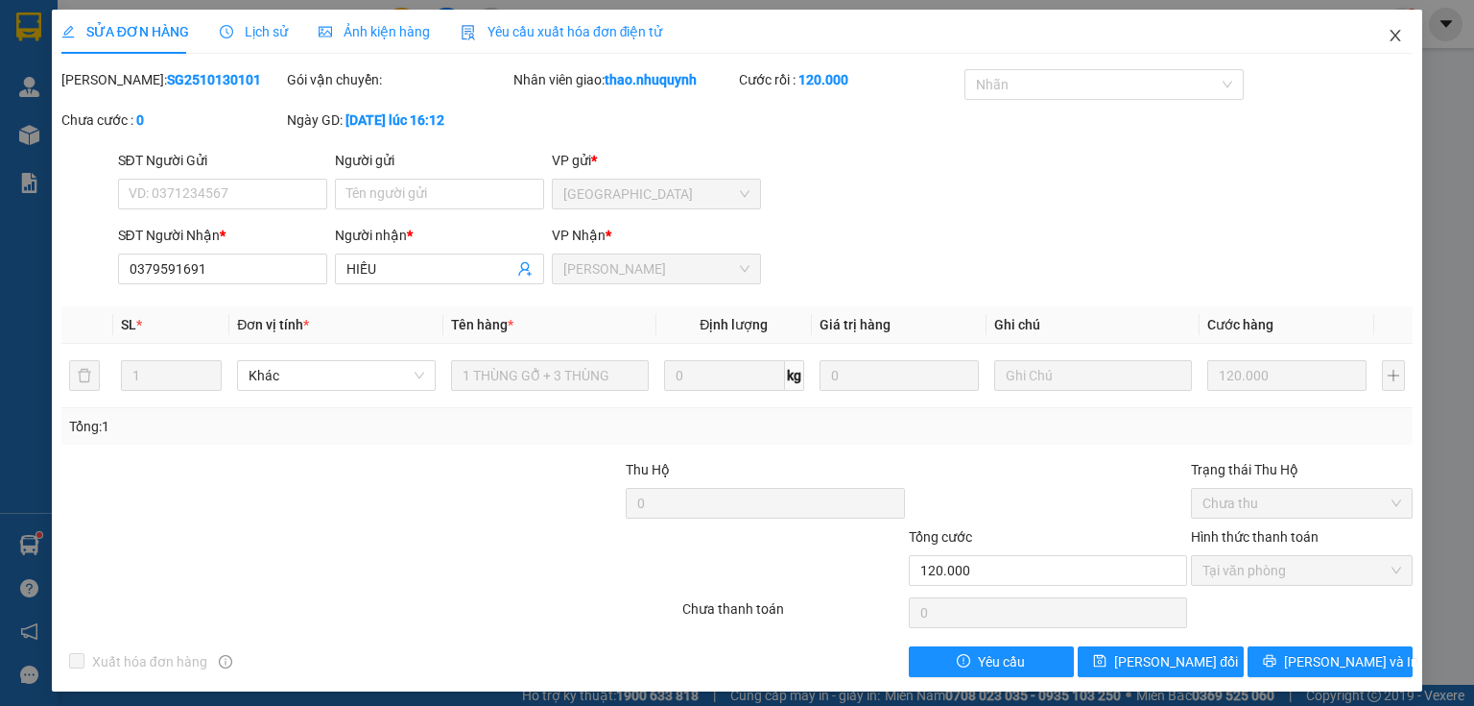
click at [1388, 35] on icon "close" at bounding box center [1395, 35] width 15 height 15
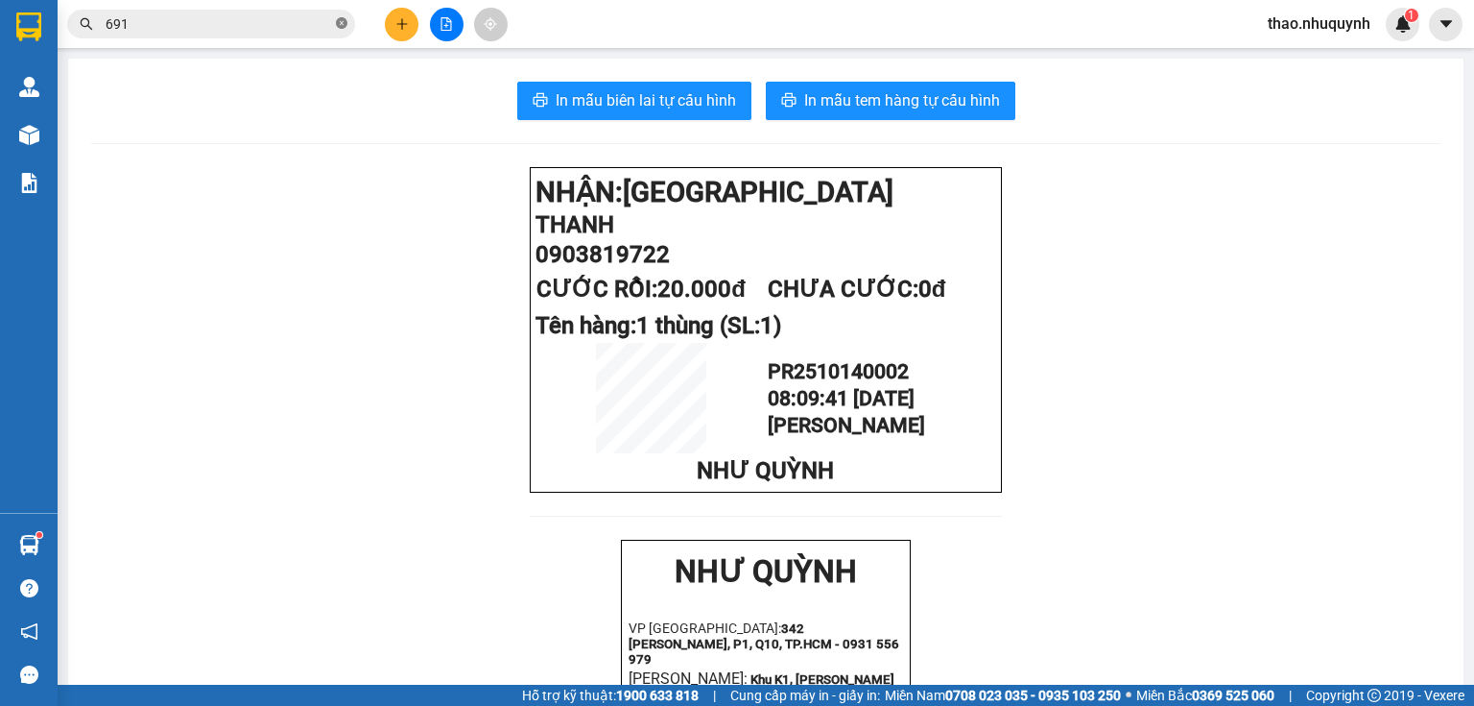
click at [339, 23] on icon "close-circle" at bounding box center [342, 23] width 12 height 12
click at [318, 25] on input "text" at bounding box center [219, 23] width 227 height 21
type input "7"
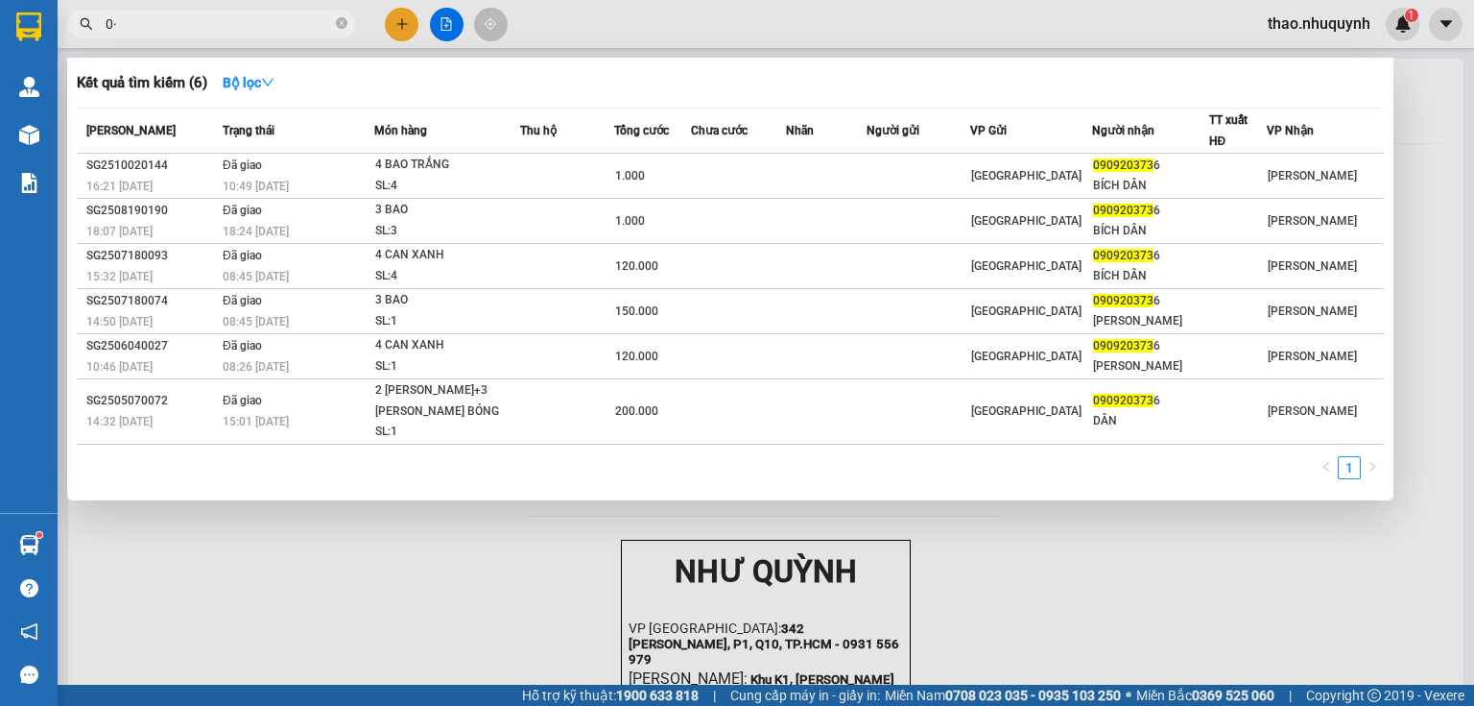
type input "0"
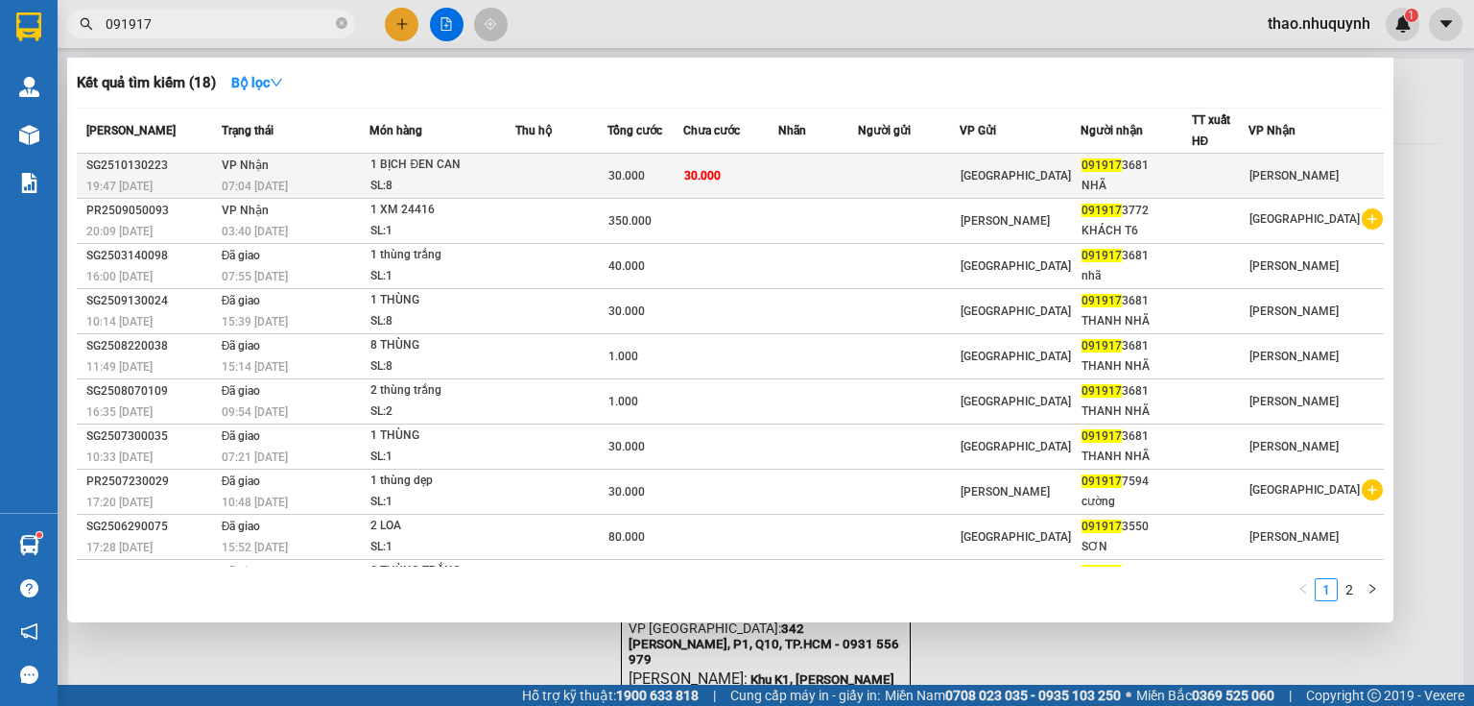
type input "091917"
click at [449, 165] on div "1 BỊCH ĐEN CAN" at bounding box center [443, 165] width 144 height 21
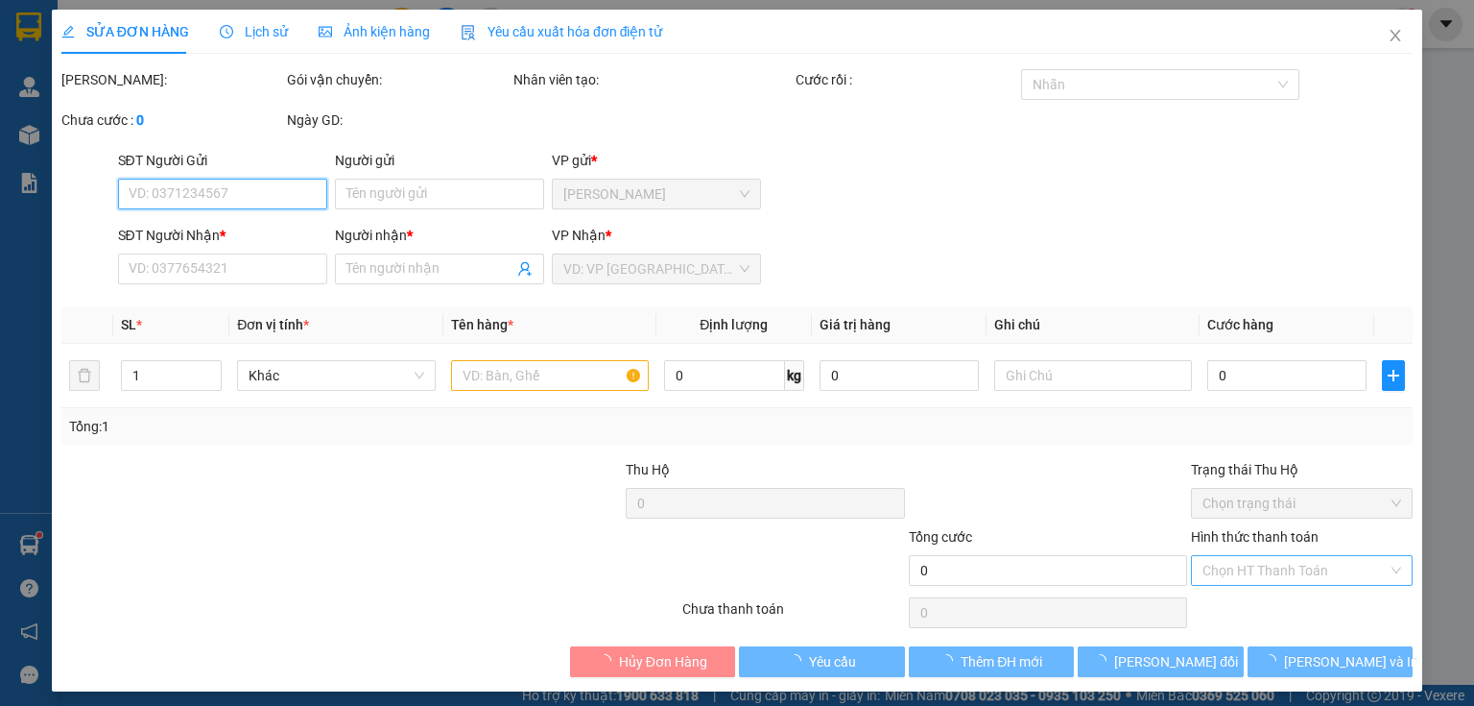
type input "0919173681"
type input "NHÃ"
type input "30.000"
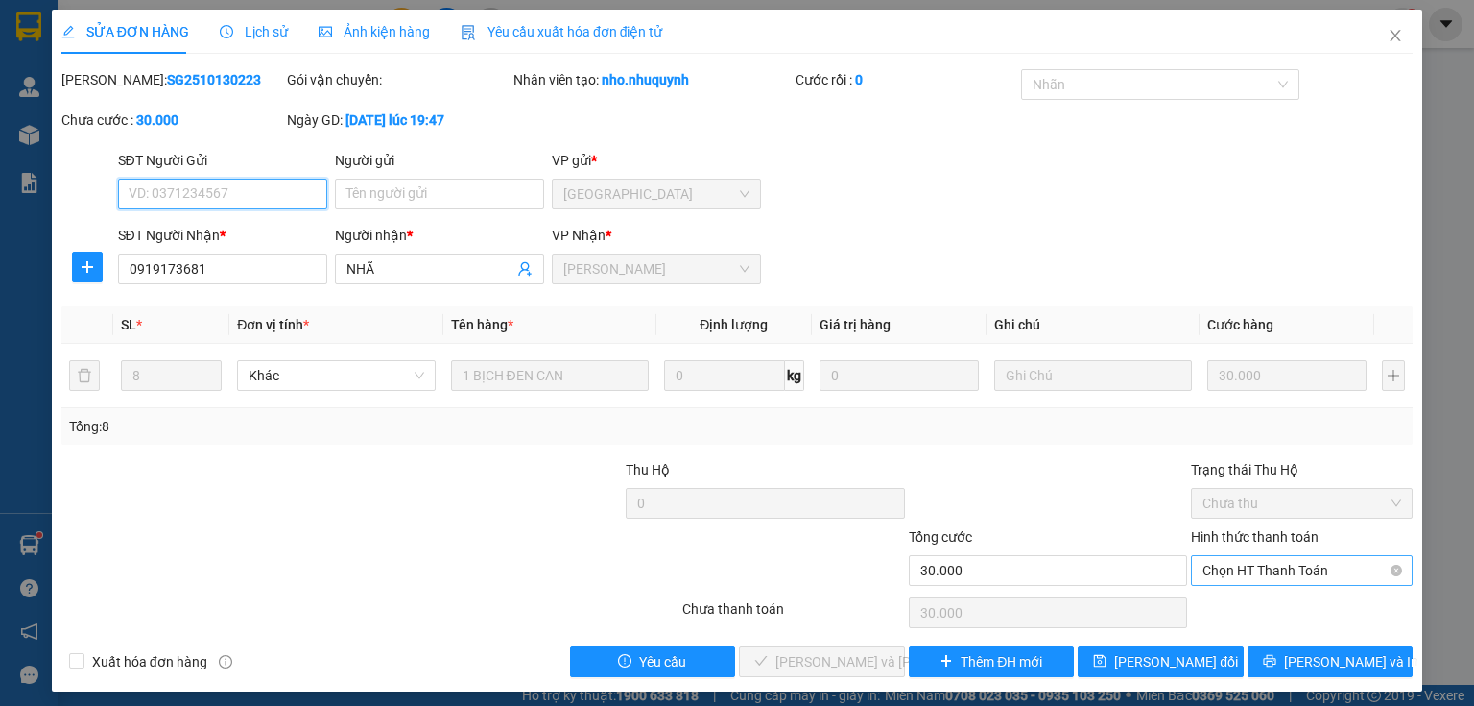
click at [1213, 560] on span "Chọn HT Thanh Toán" at bounding box center [1302, 570] width 199 height 29
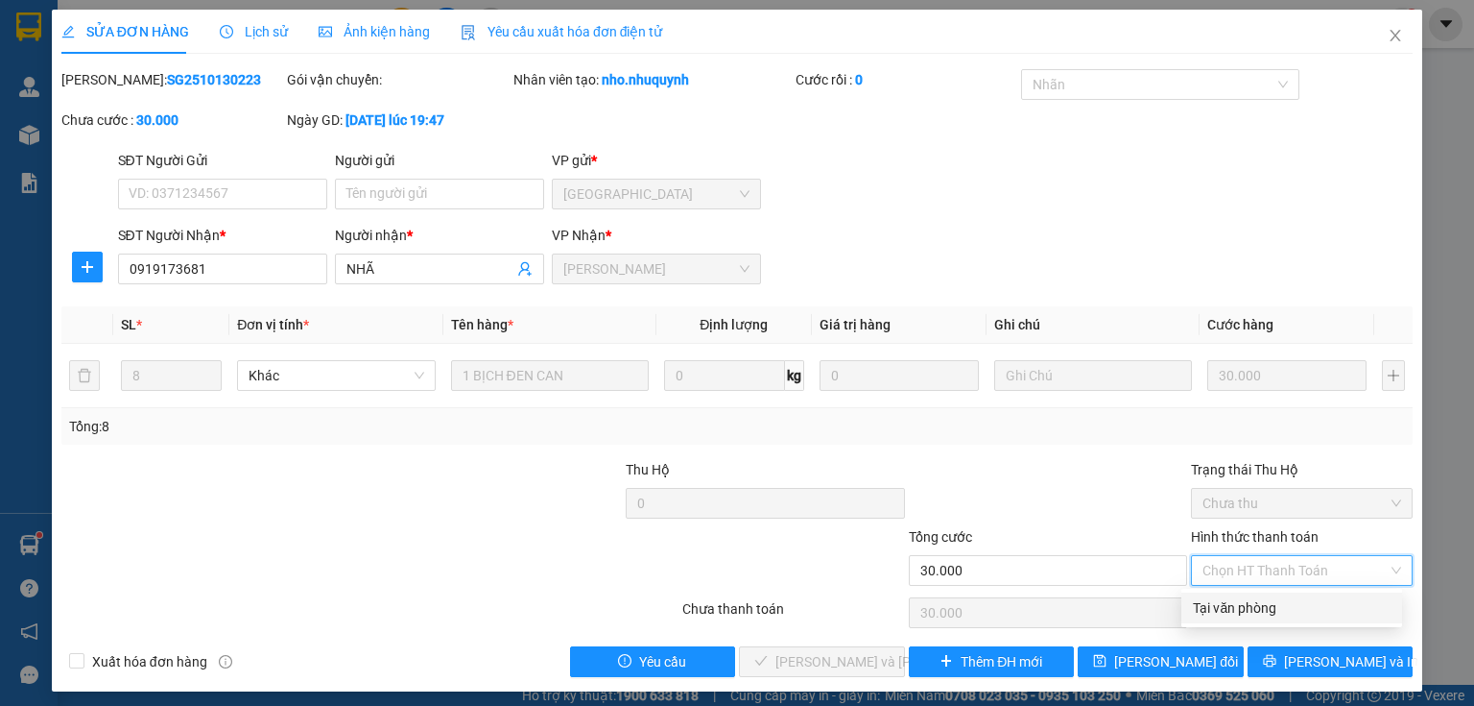
drag, startPoint x: 1224, startPoint y: 598, endPoint x: 1135, endPoint y: 630, distance: 94.7
click at [1224, 599] on div "Tại văn phòng" at bounding box center [1292, 607] width 198 height 21
type input "0"
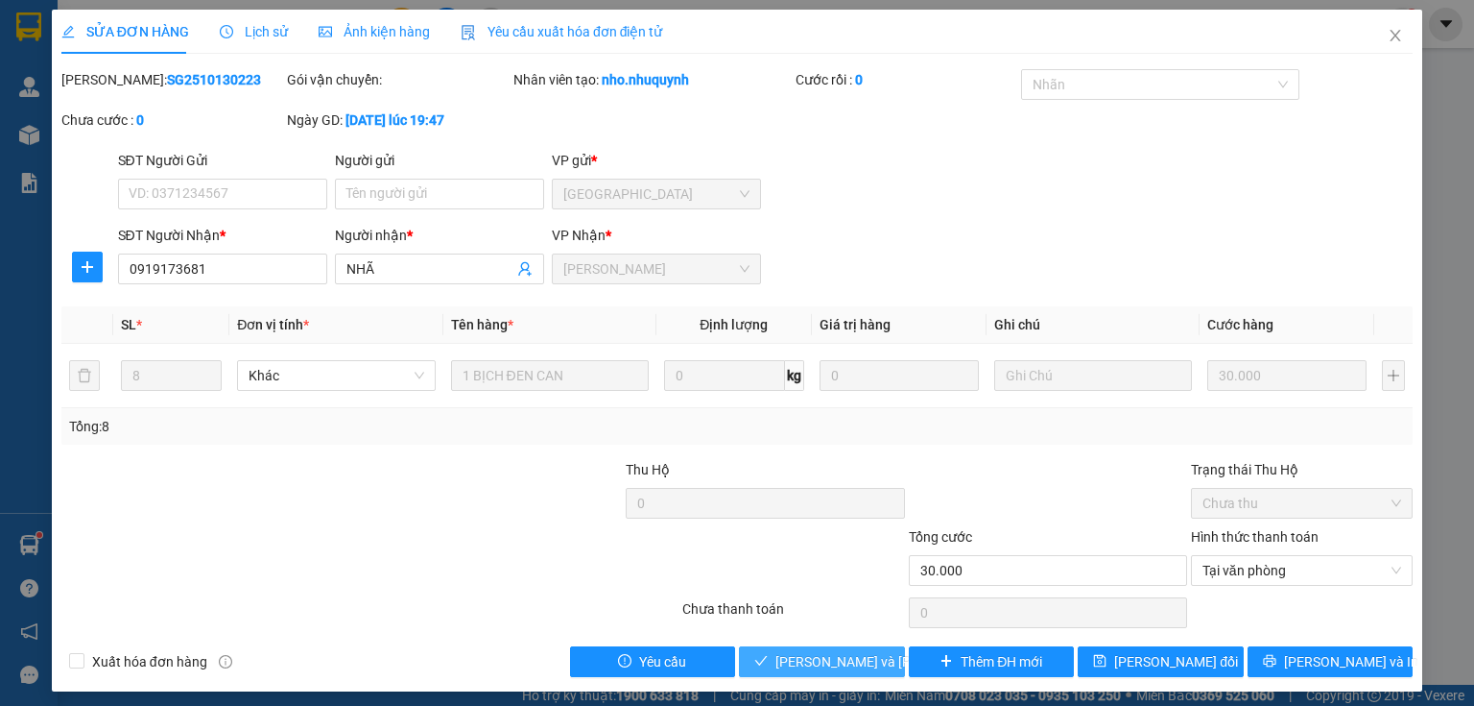
click at [827, 659] on span "Lưu và Giao hàng" at bounding box center [905, 661] width 259 height 21
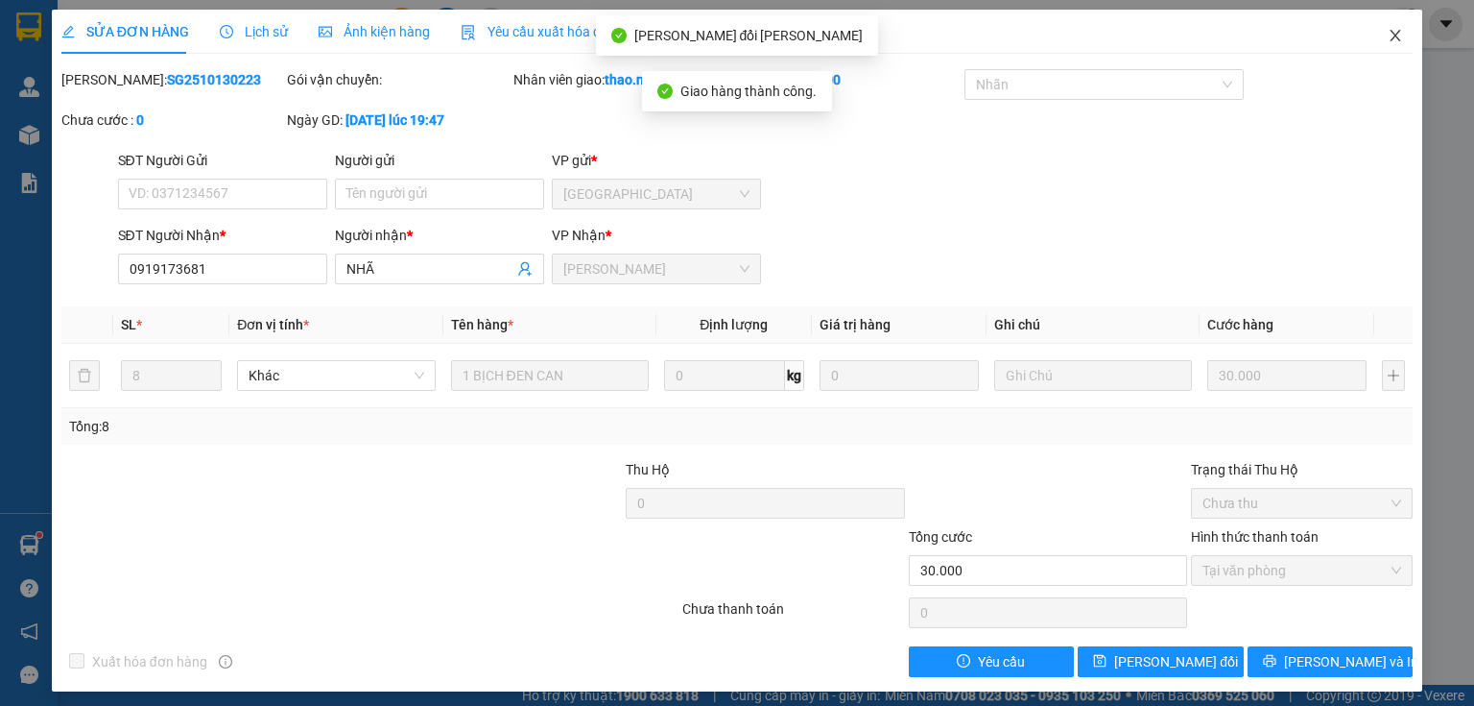
click at [1388, 40] on icon "close" at bounding box center [1395, 35] width 15 height 15
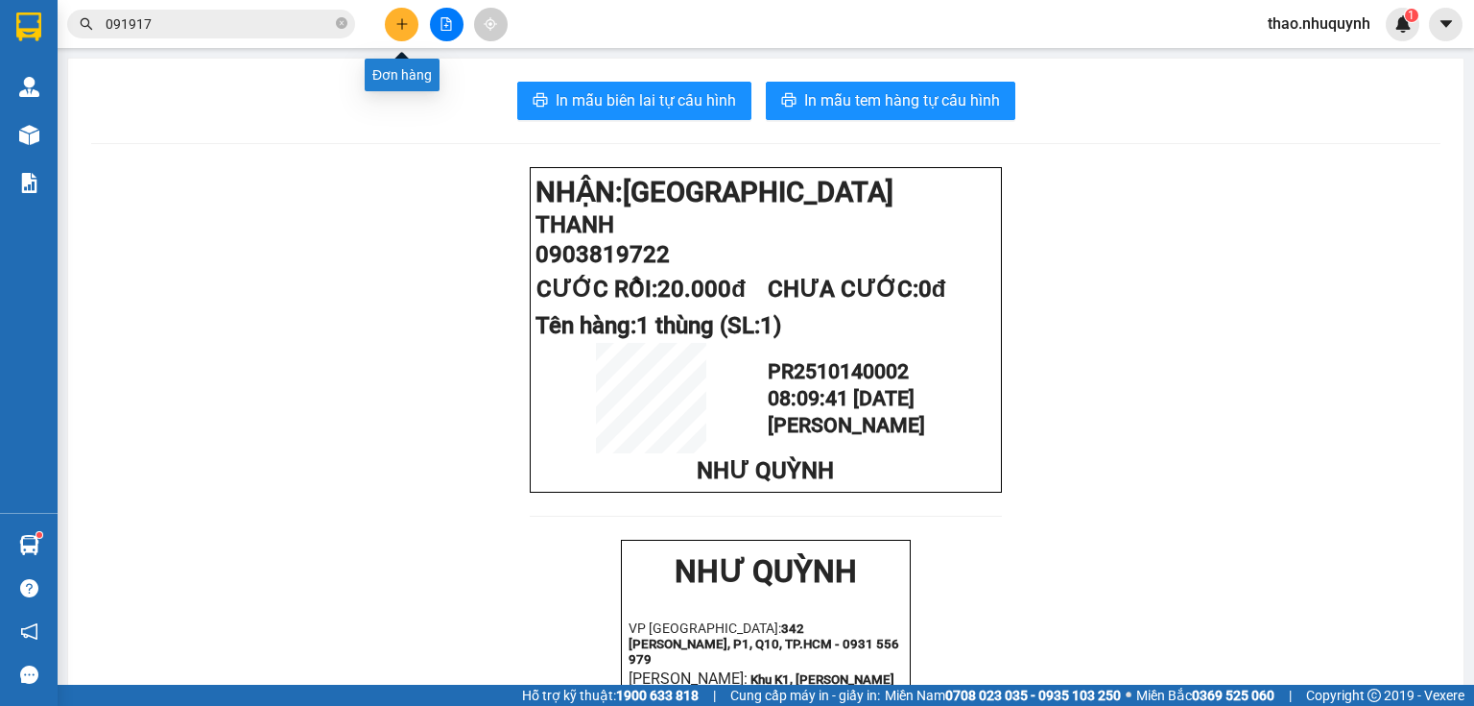
click at [404, 28] on icon "plus" at bounding box center [401, 23] width 13 height 13
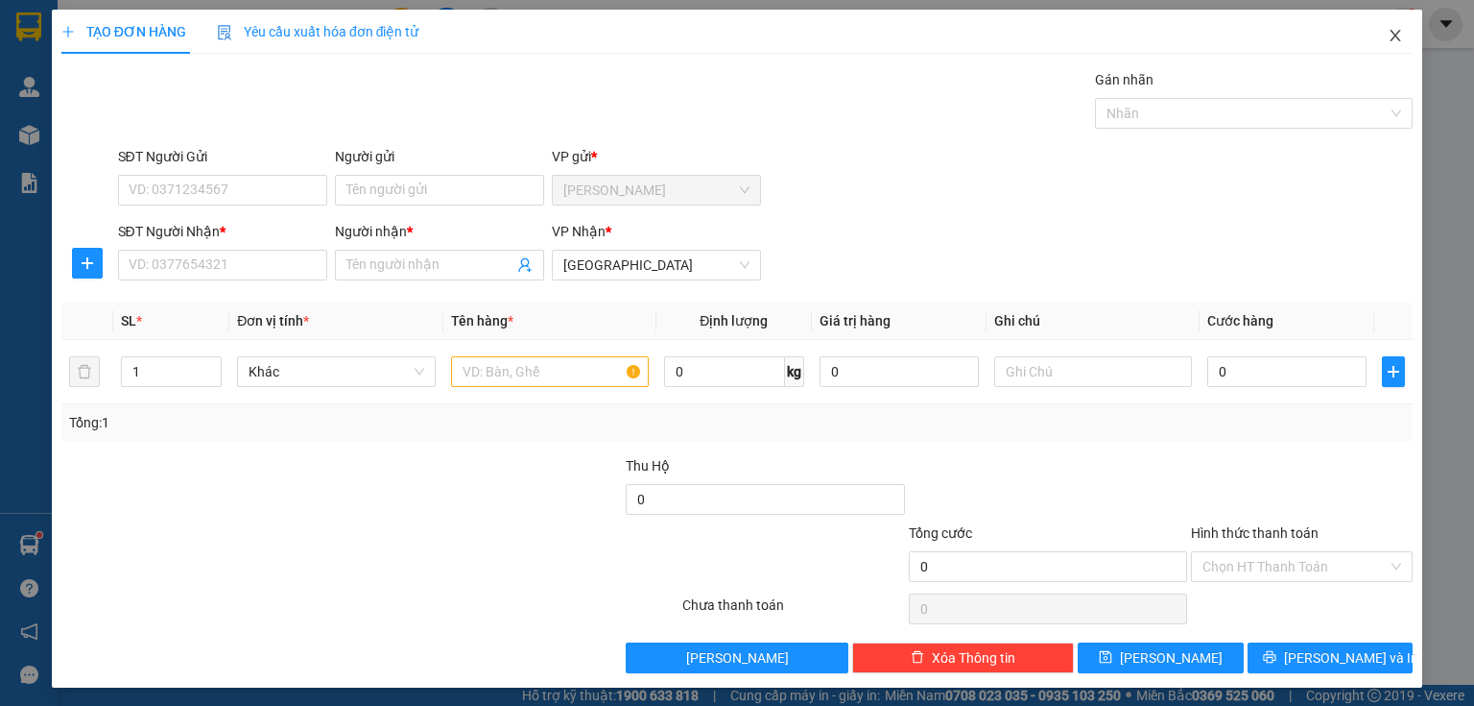
click at [1376, 33] on span "Close" at bounding box center [1396, 37] width 54 height 54
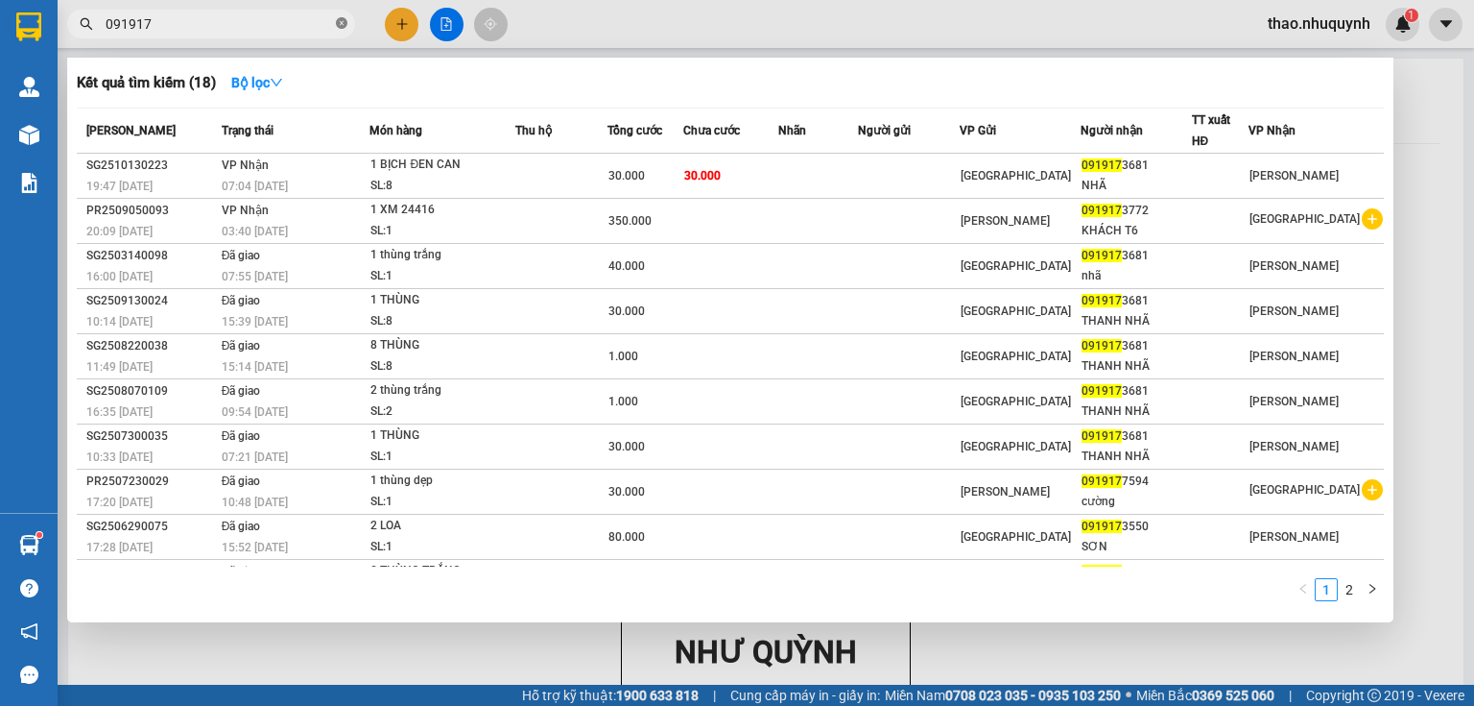
click at [342, 21] on icon "close-circle" at bounding box center [342, 23] width 12 height 12
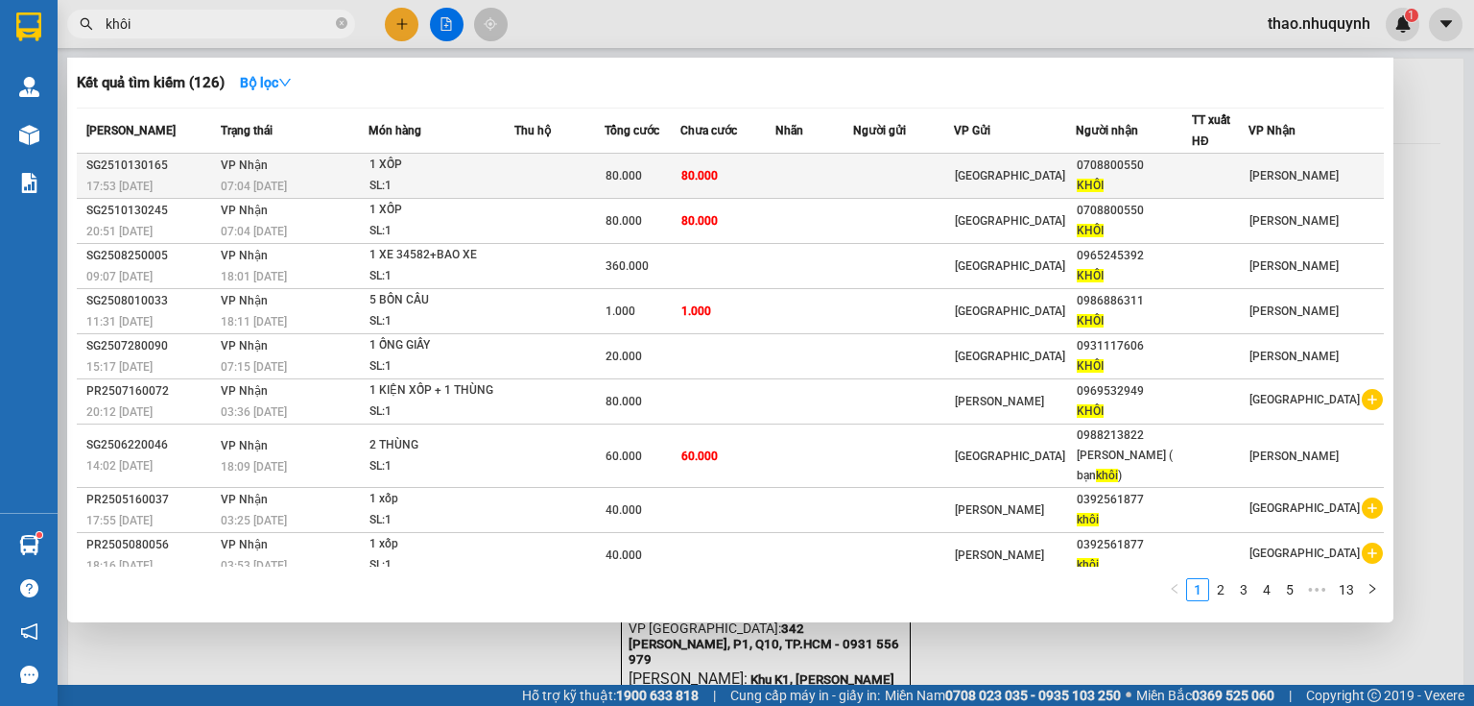
type input "khôi"
click at [459, 169] on div "1 XỐP" at bounding box center [442, 165] width 144 height 21
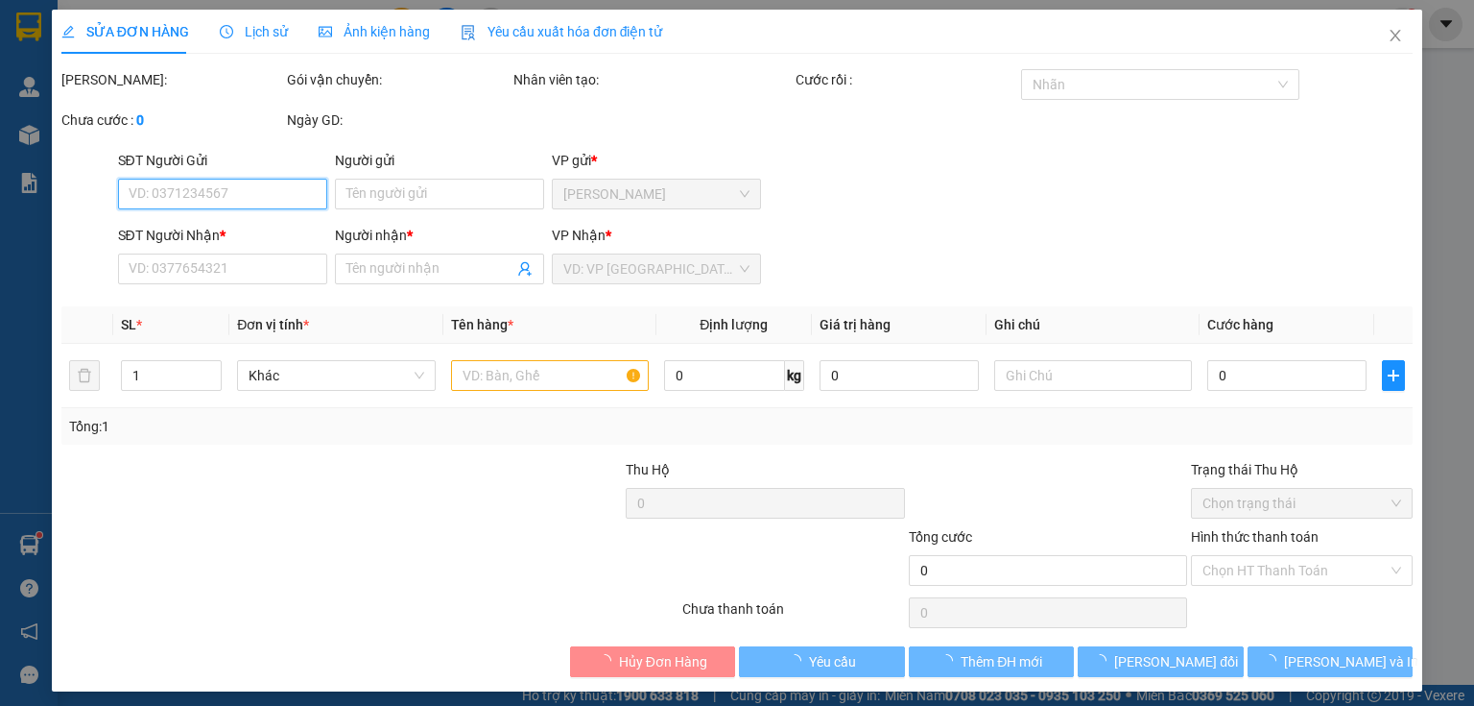
type input "0708800550"
type input "KHÔI"
type input "80.000"
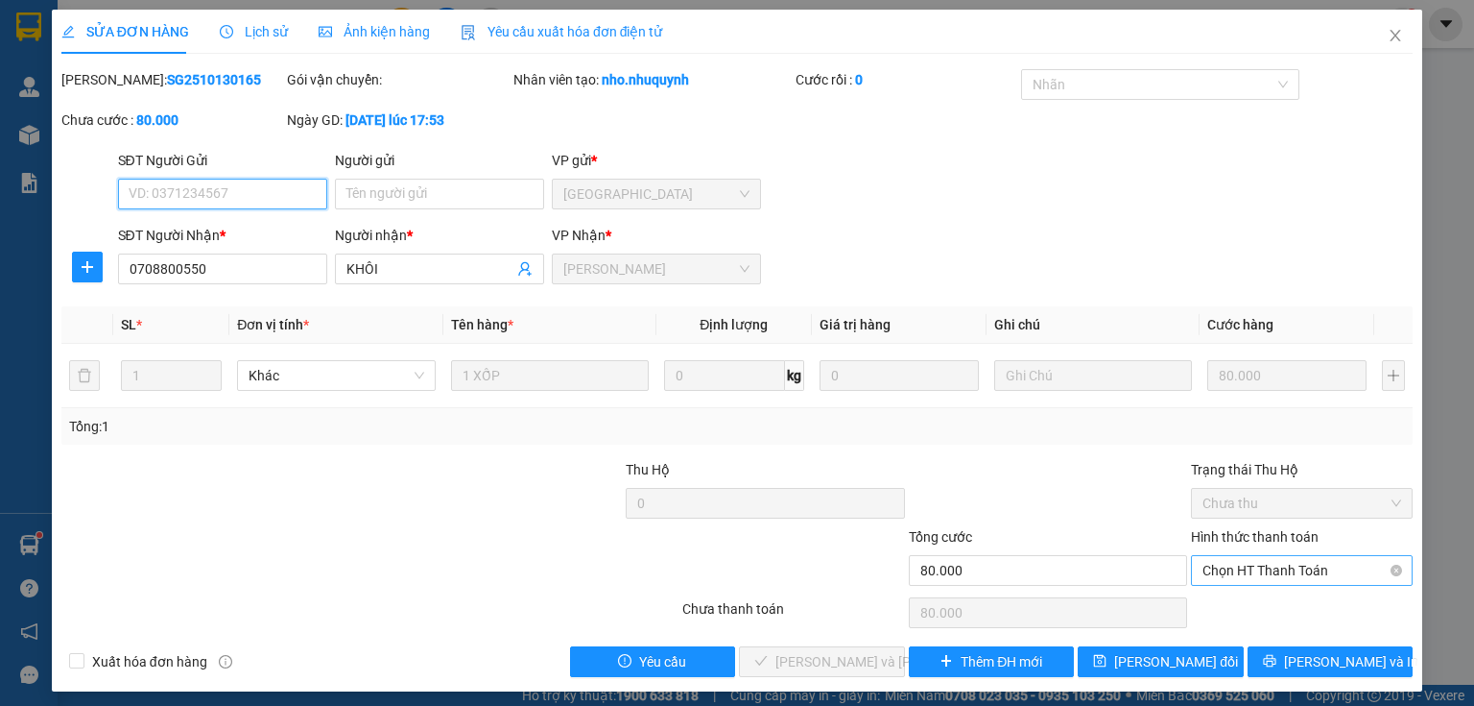
click at [1209, 566] on span "Chọn HT Thanh Toán" at bounding box center [1302, 570] width 199 height 29
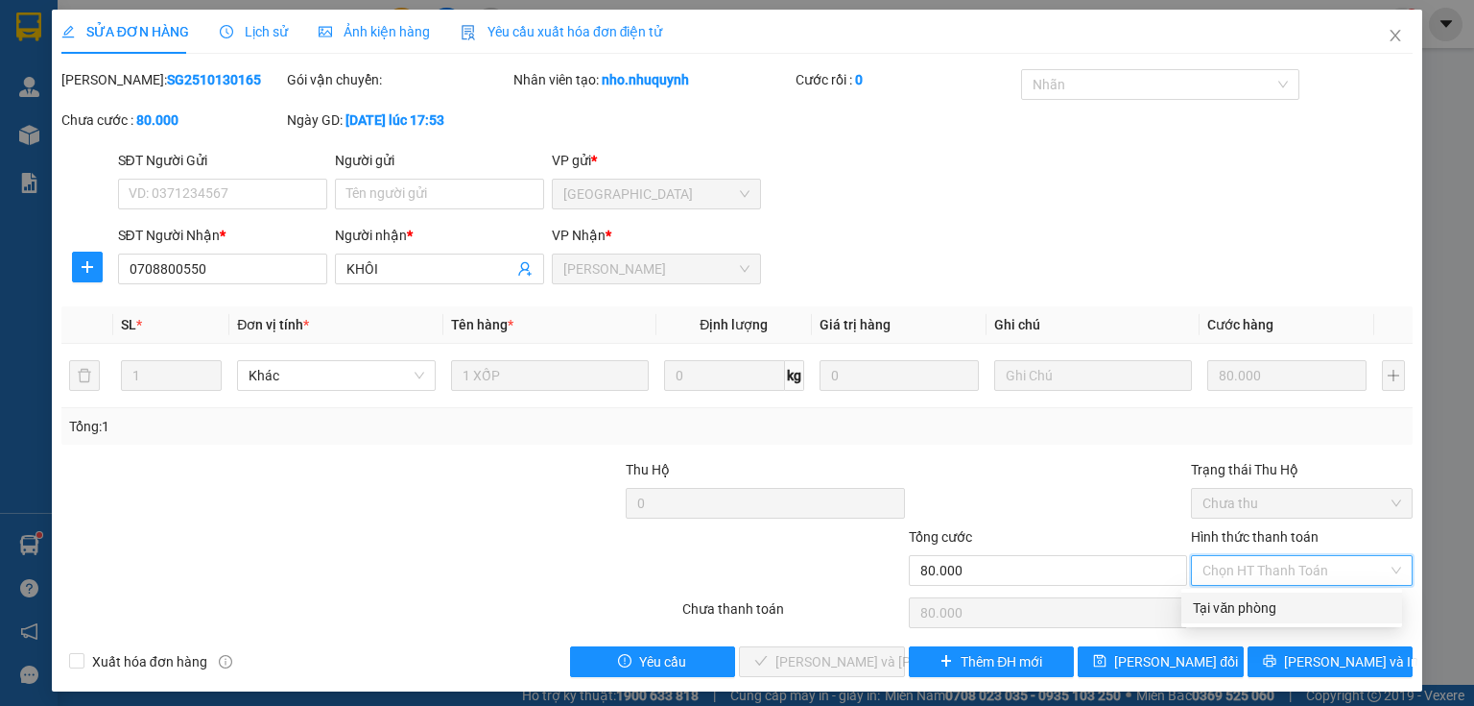
click at [1214, 599] on div "Tại văn phòng" at bounding box center [1292, 607] width 198 height 21
type input "0"
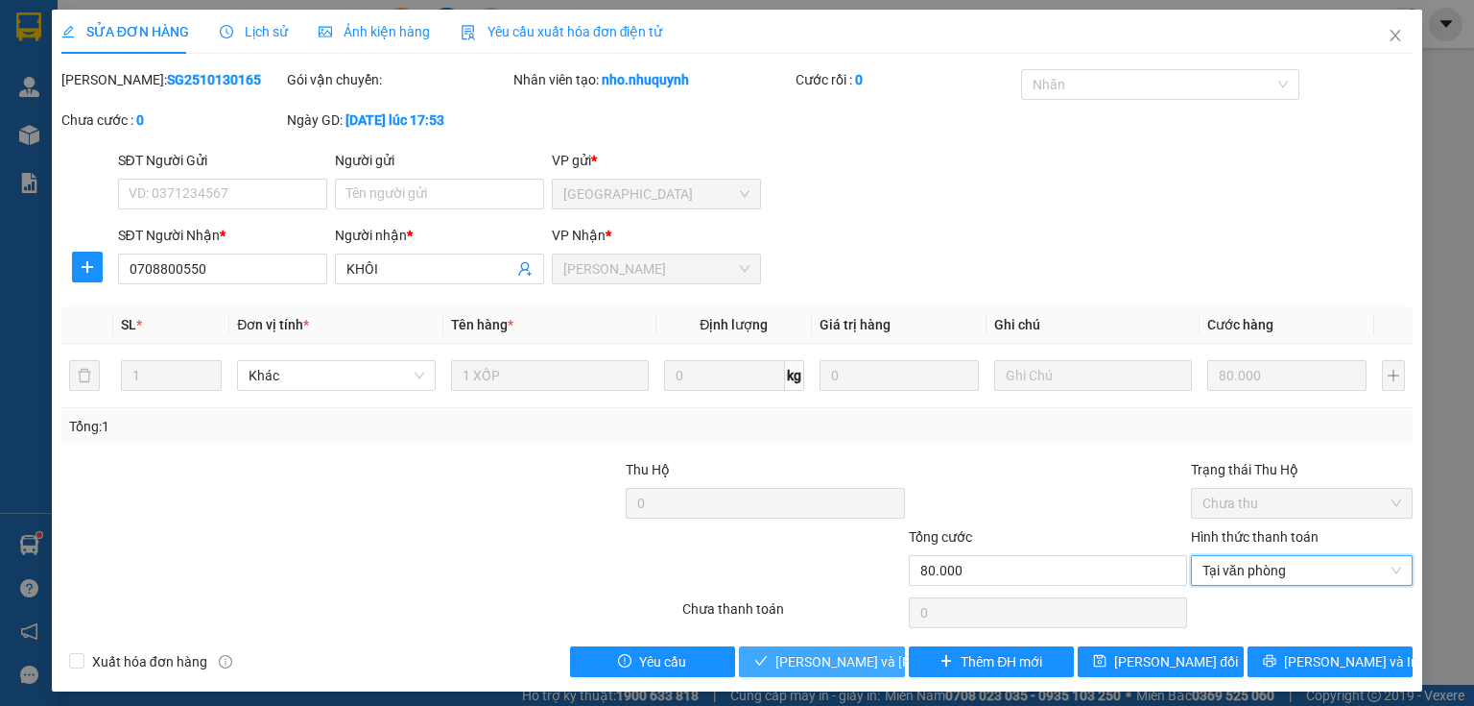
click at [792, 656] on span "Lưu và Giao hàng" at bounding box center [905, 661] width 259 height 21
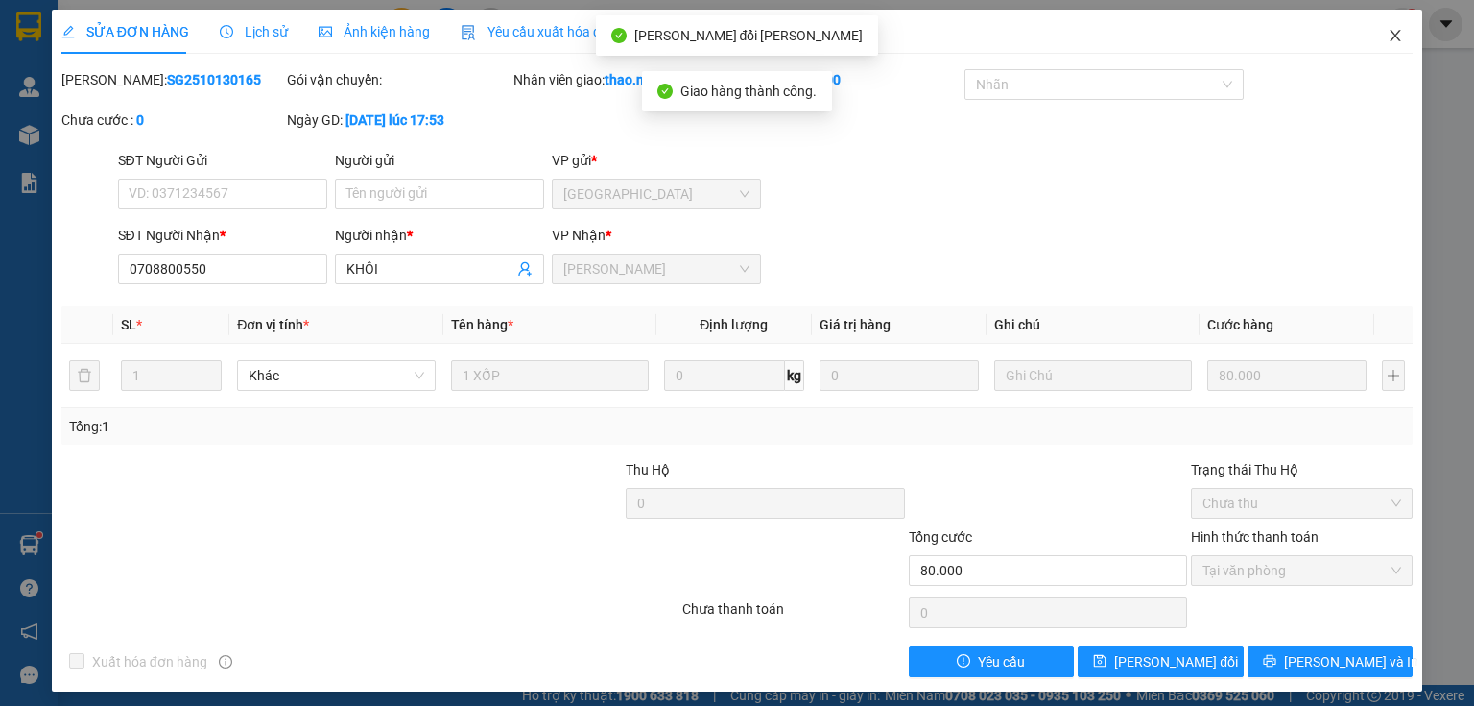
click at [1388, 38] on icon "close" at bounding box center [1395, 35] width 15 height 15
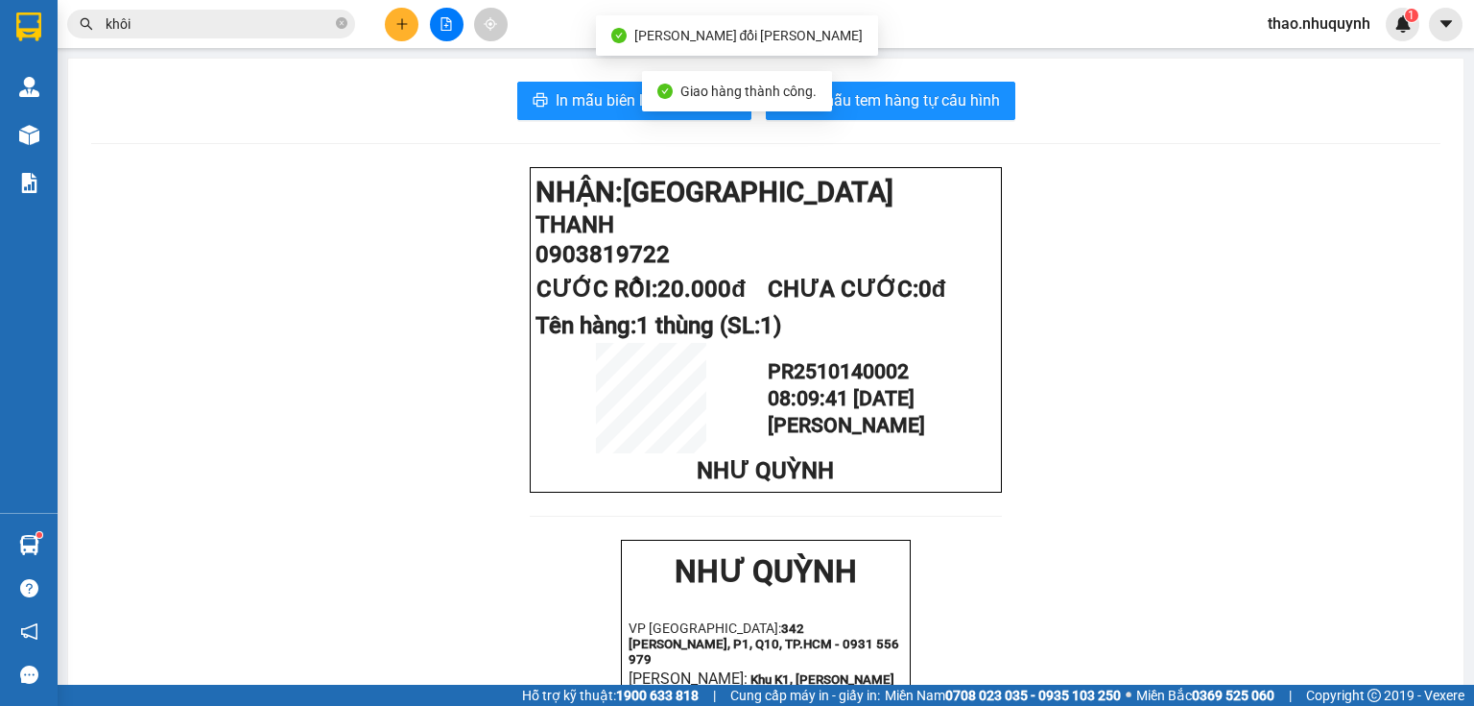
click at [263, 24] on input "khôi" at bounding box center [219, 23] width 227 height 21
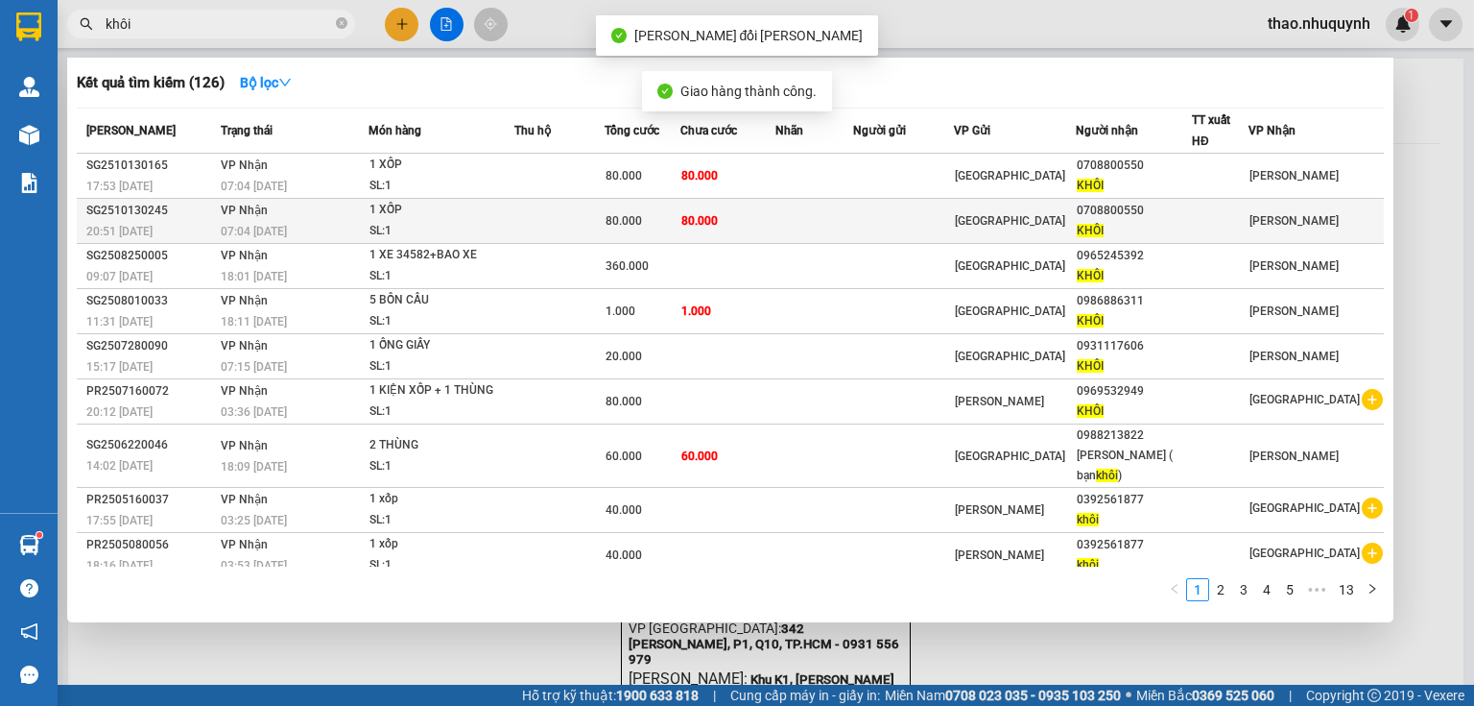
click at [445, 227] on div "SL: 1" at bounding box center [442, 231] width 144 height 21
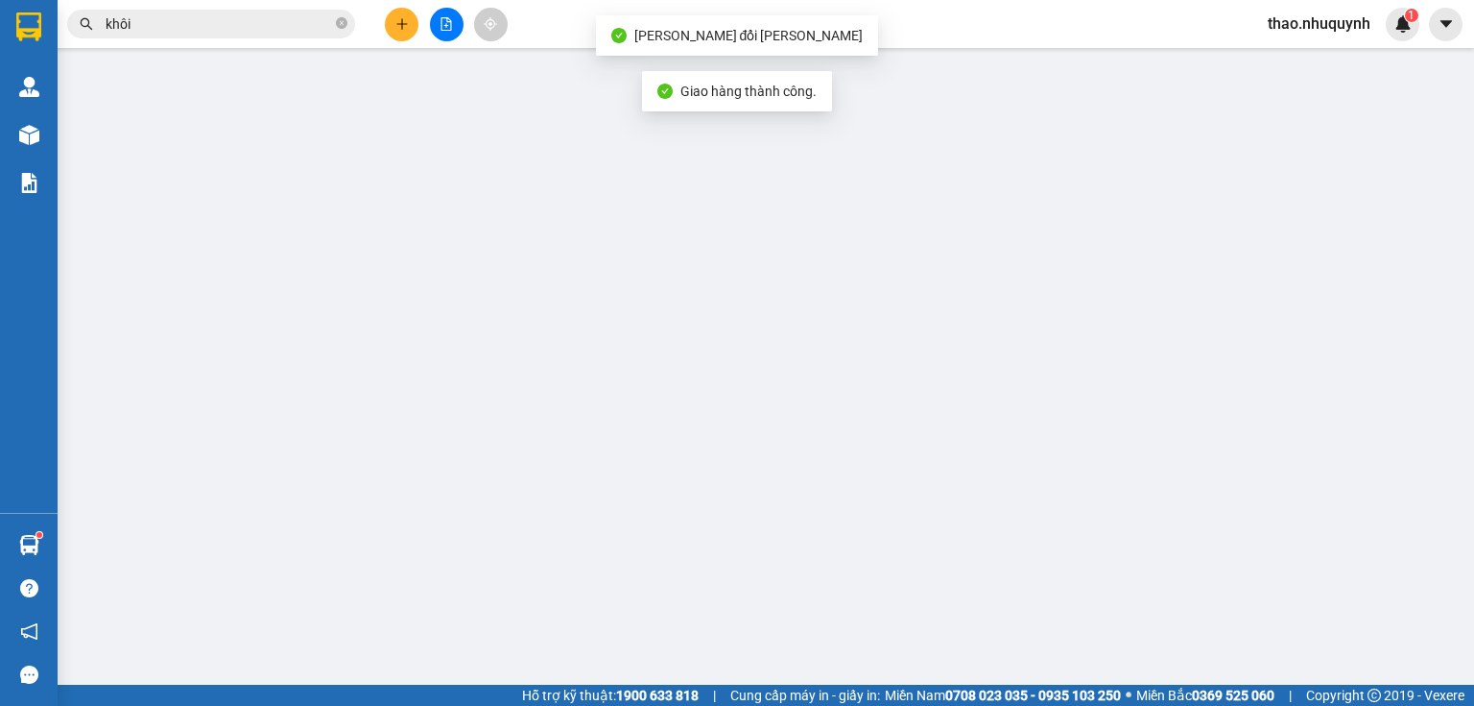
type input "0708800550"
type input "KHÔI"
type input "80.000"
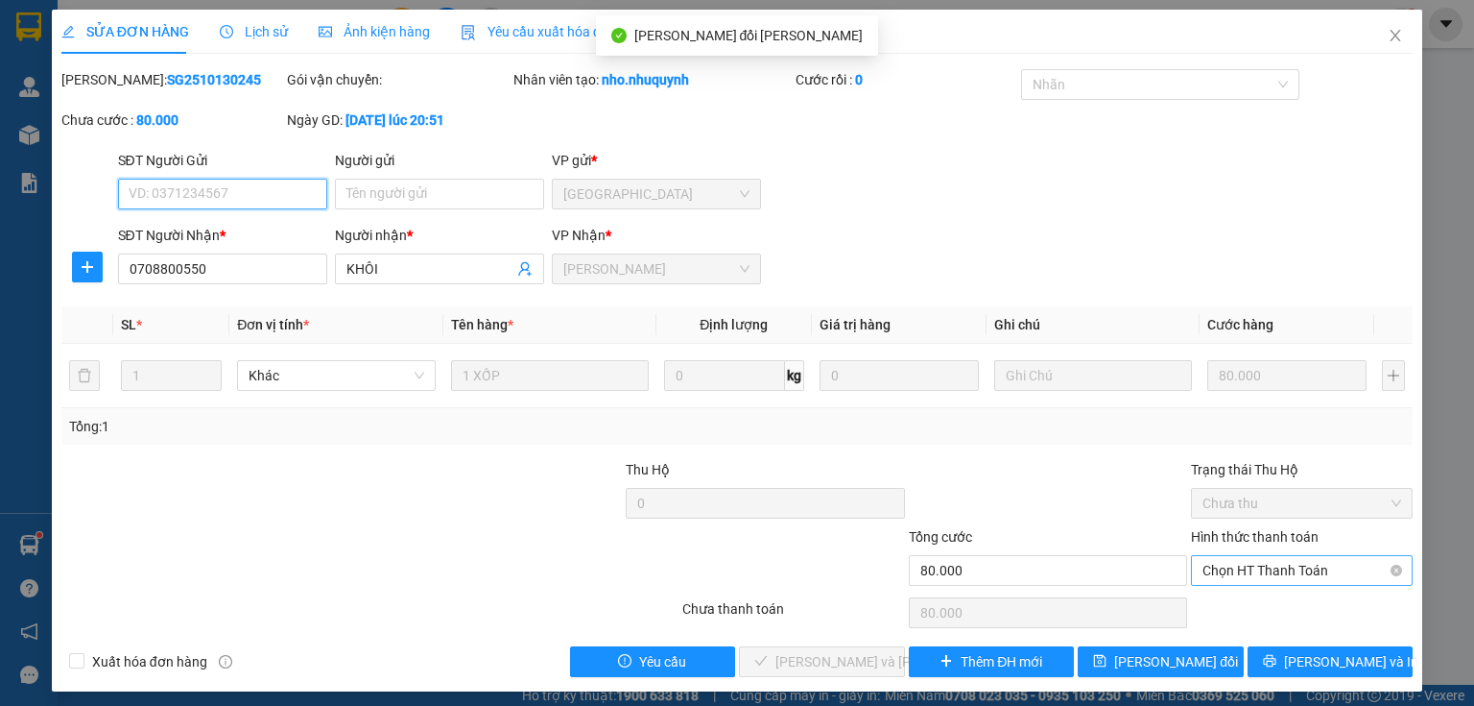
click at [1213, 564] on span "Chọn HT Thanh Toán" at bounding box center [1302, 570] width 199 height 29
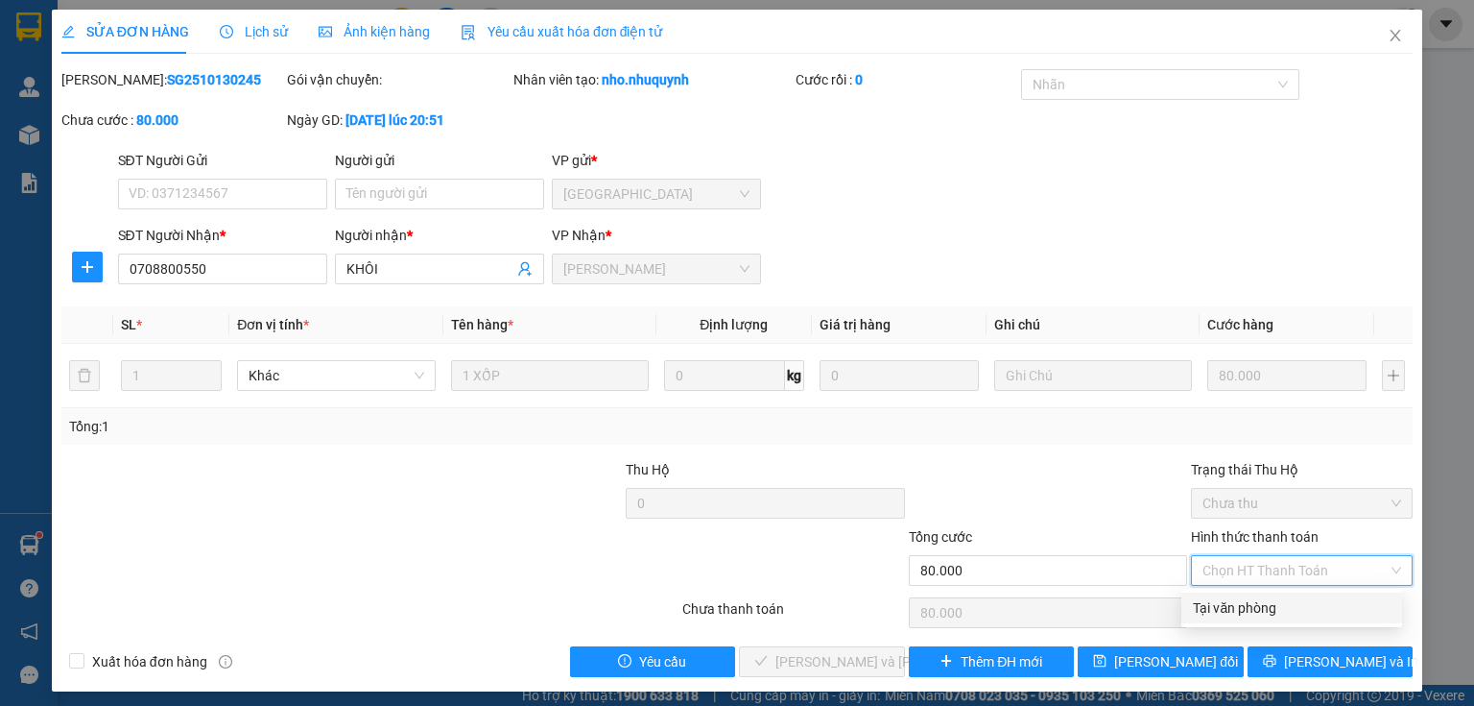
click at [1229, 613] on div "Tại văn phòng" at bounding box center [1292, 607] width 198 height 21
type input "0"
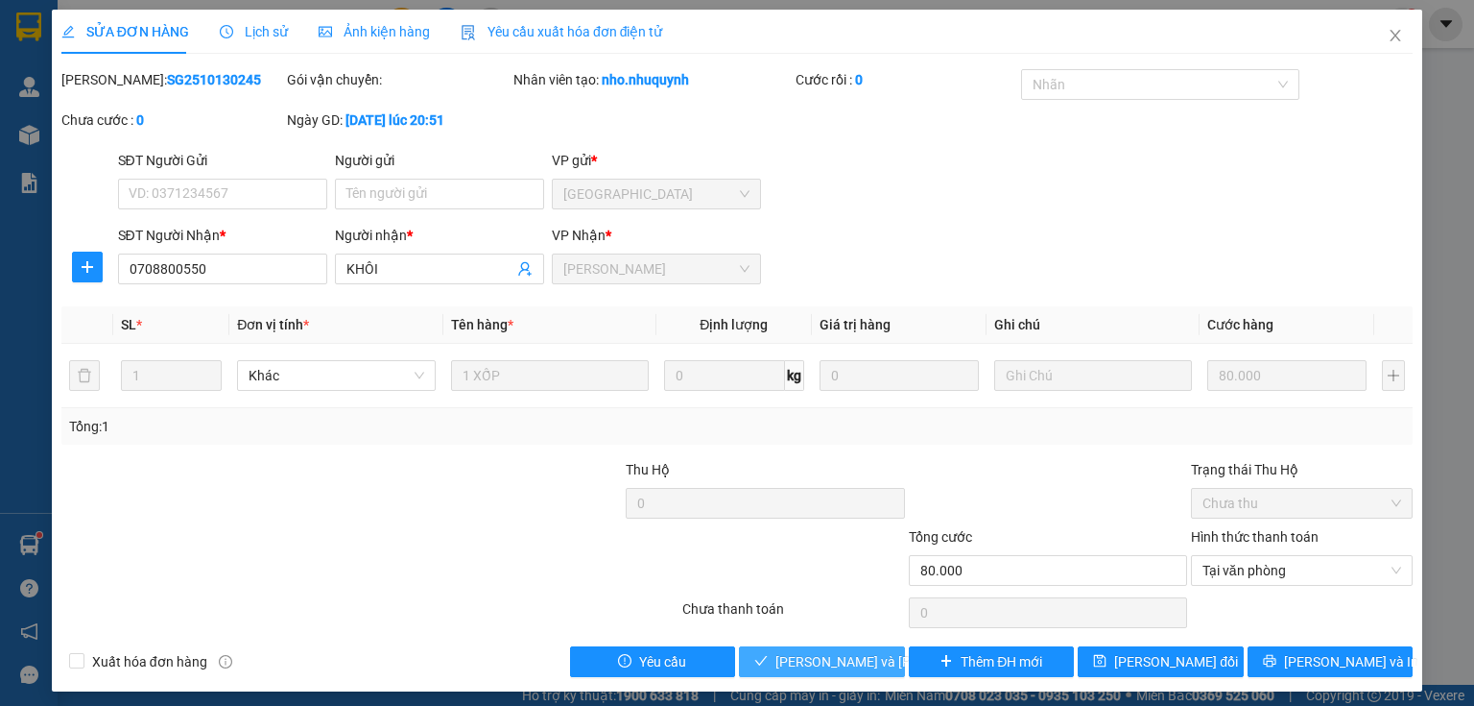
click at [834, 664] on span "Lưu và Giao hàng" at bounding box center [905, 661] width 259 height 21
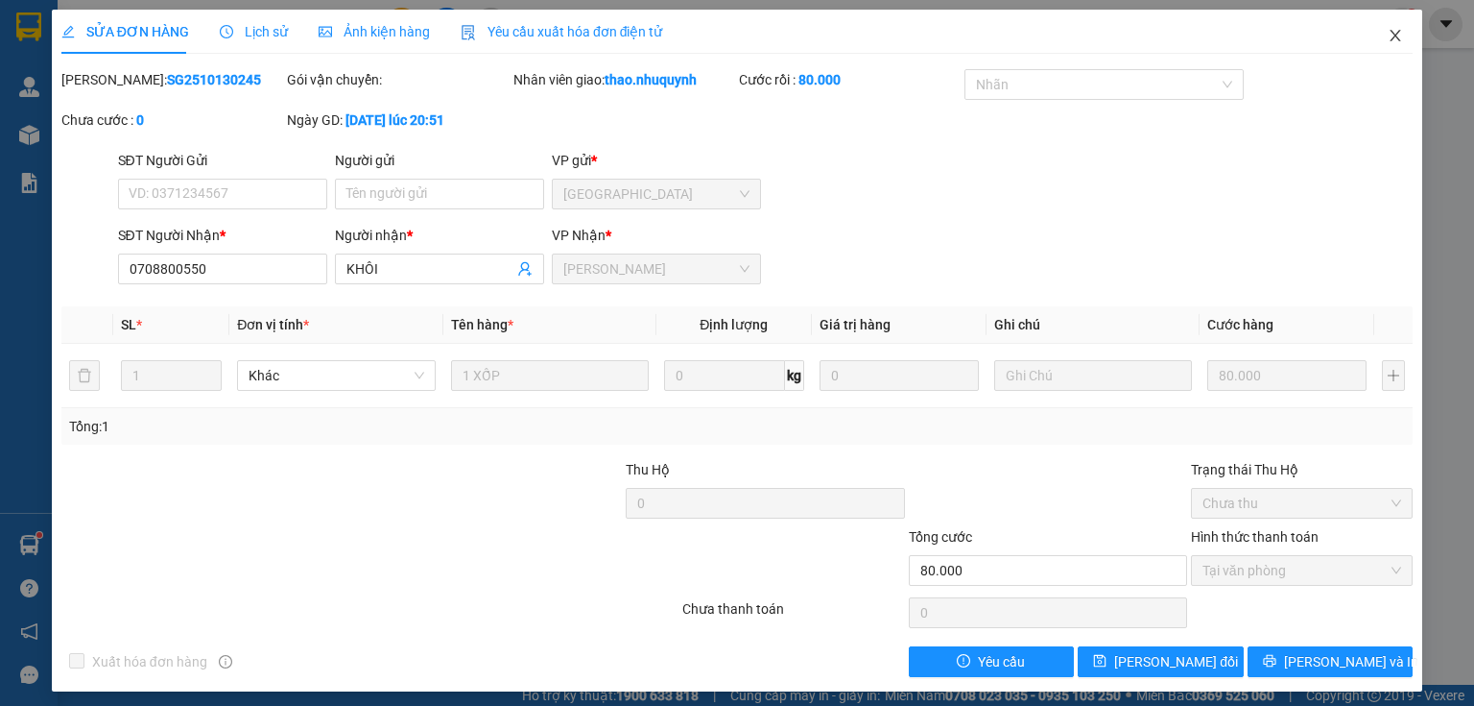
click at [1391, 32] on icon "close" at bounding box center [1396, 36] width 11 height 12
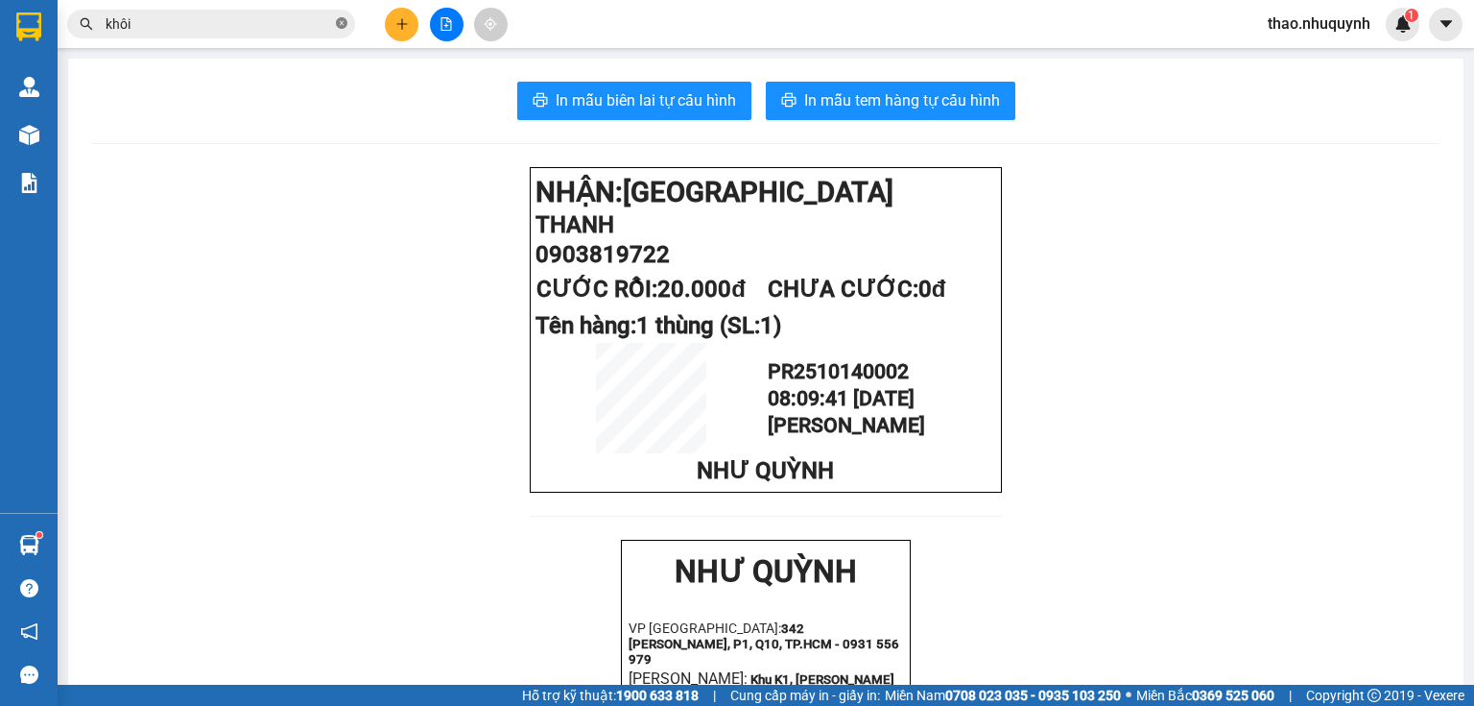
click at [339, 20] on icon "close-circle" at bounding box center [342, 23] width 12 height 12
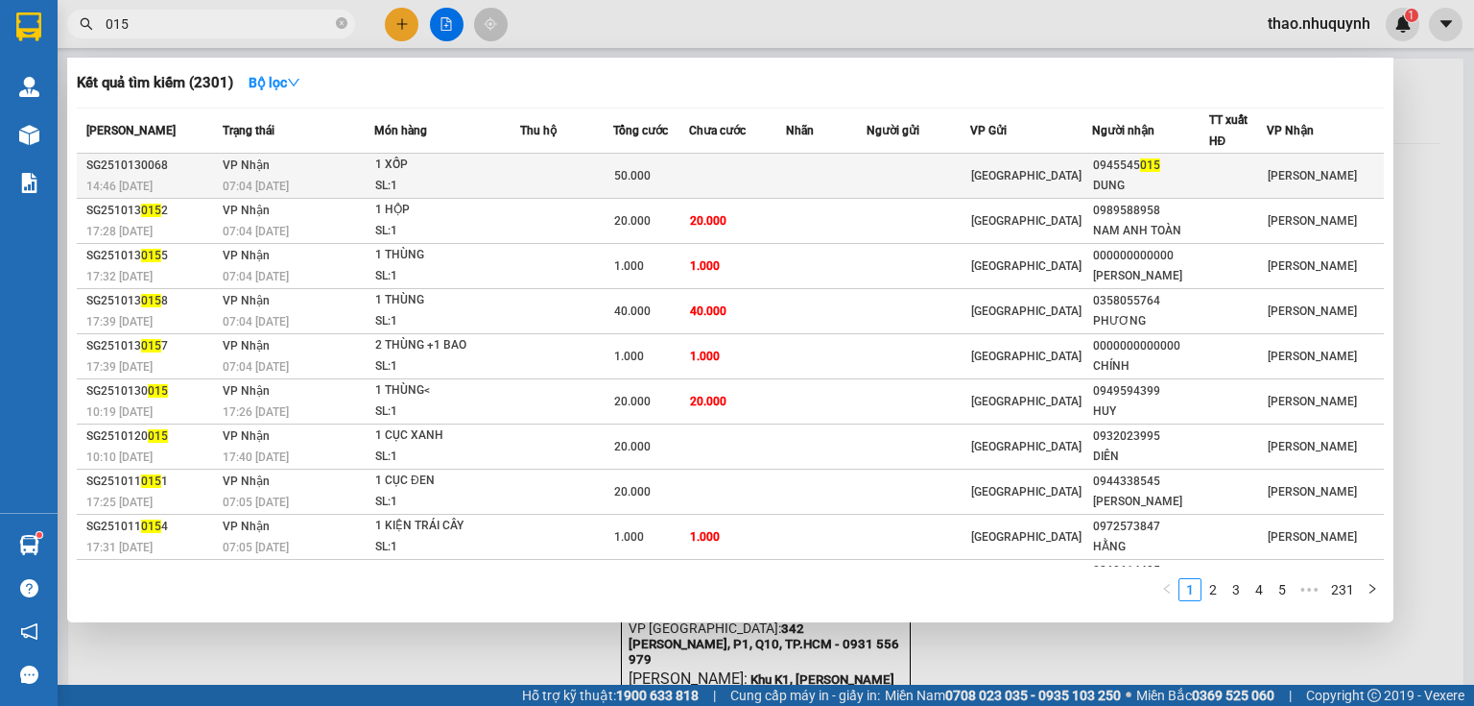
type input "015"
click at [406, 181] on div "SL: 1" at bounding box center [447, 186] width 144 height 21
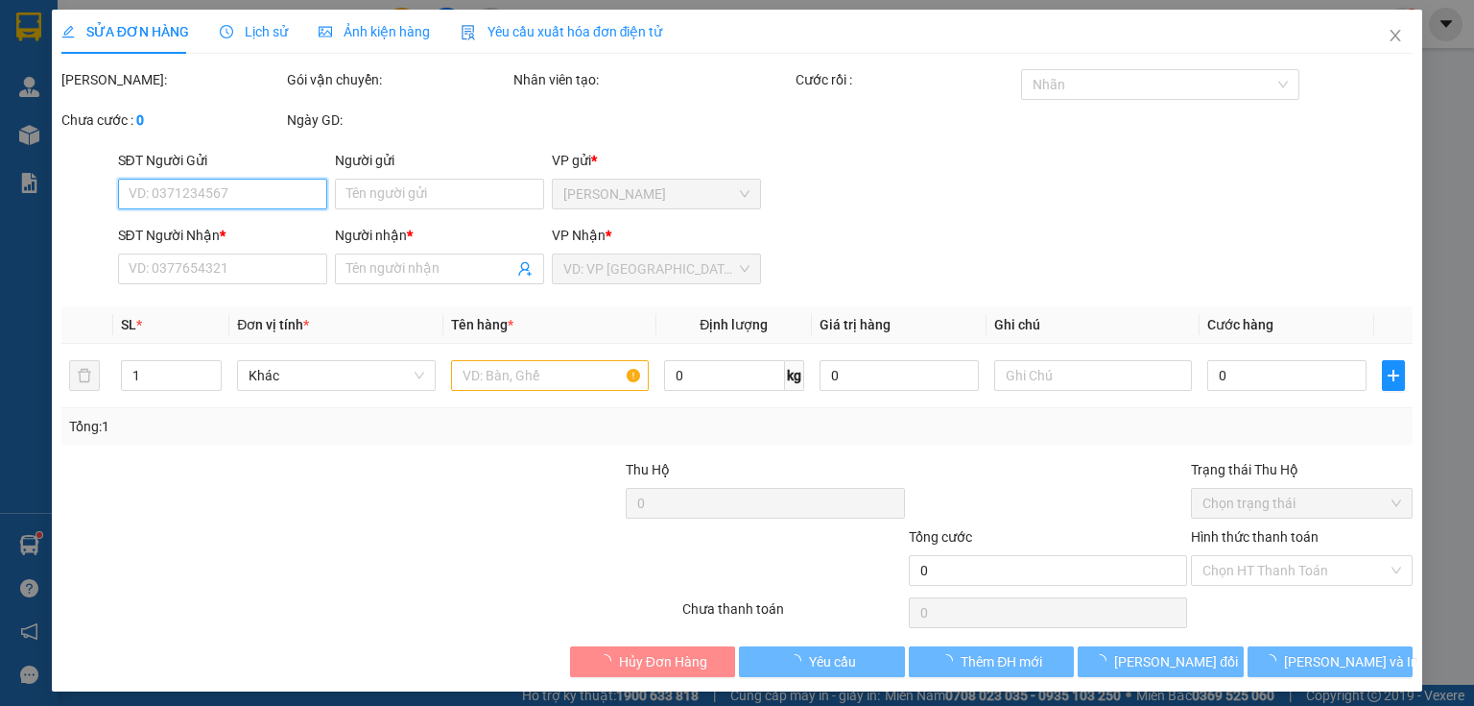
type input "0945545015"
type input "DUNG"
type input "50.000"
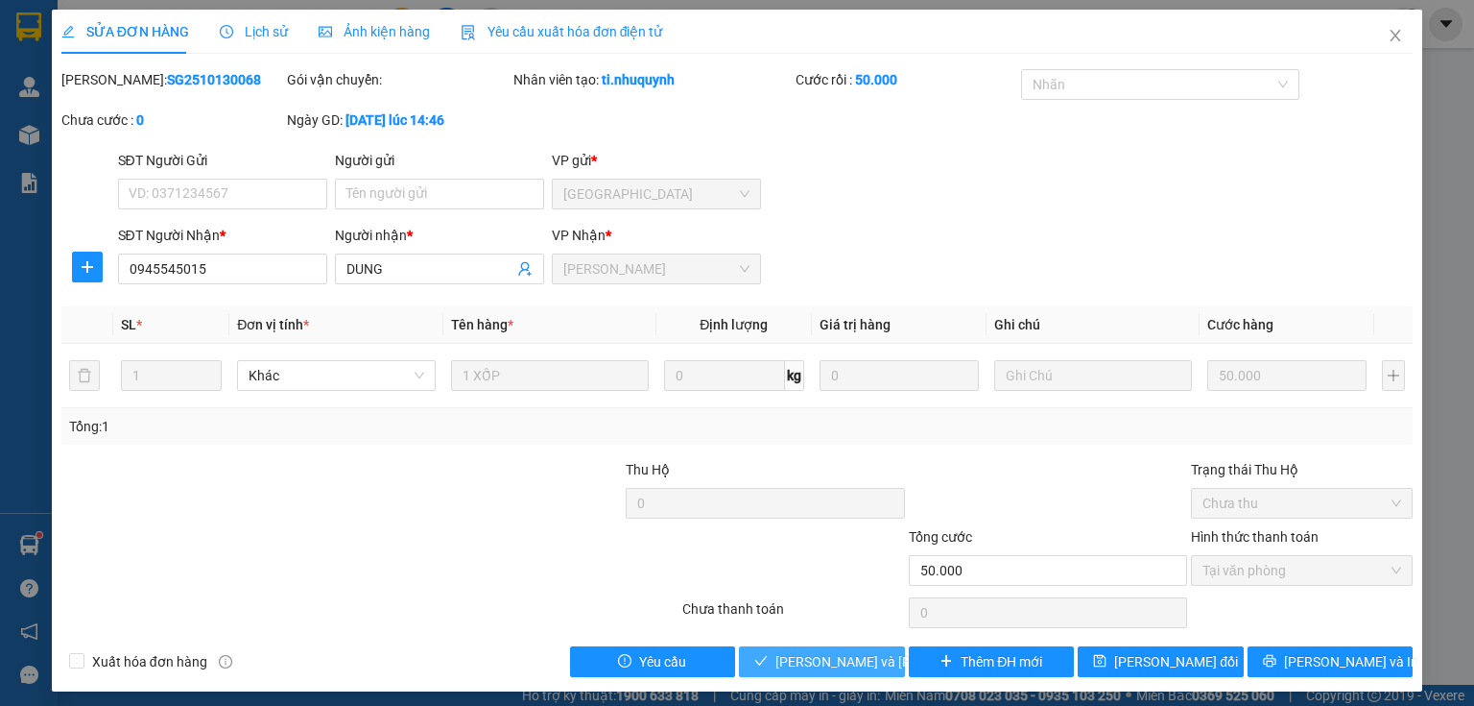
click at [802, 656] on span "Lưu và Giao hàng" at bounding box center [905, 661] width 259 height 21
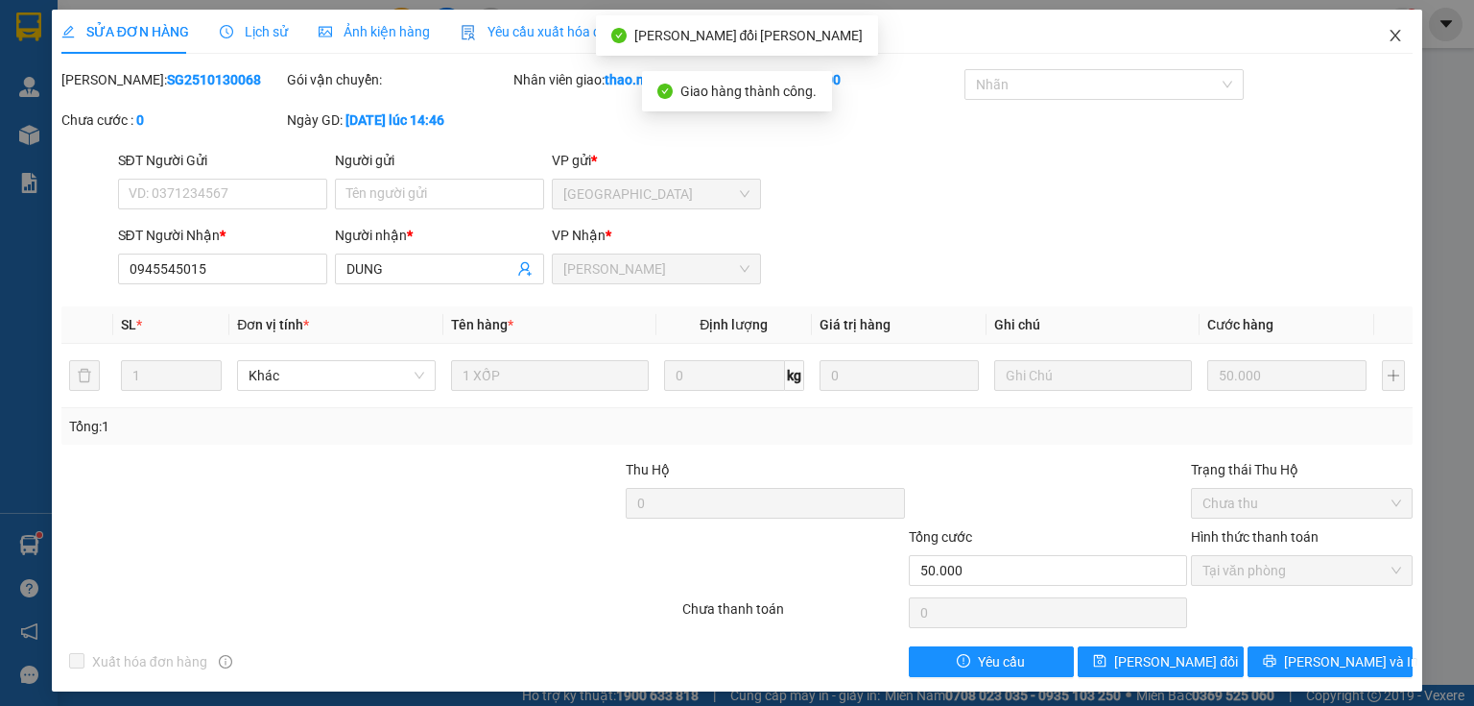
click at [1391, 31] on icon "close" at bounding box center [1396, 36] width 11 height 12
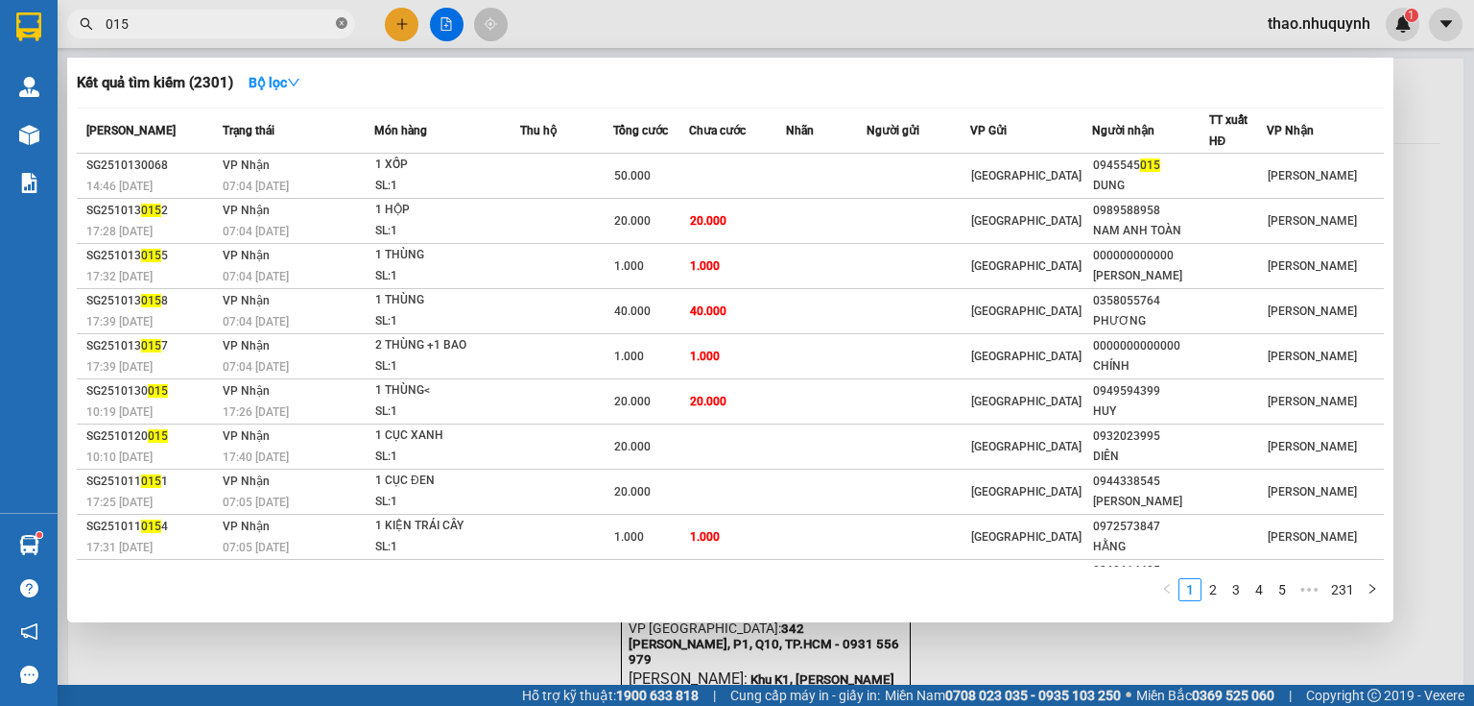
click at [345, 23] on icon "close-circle" at bounding box center [342, 23] width 12 height 12
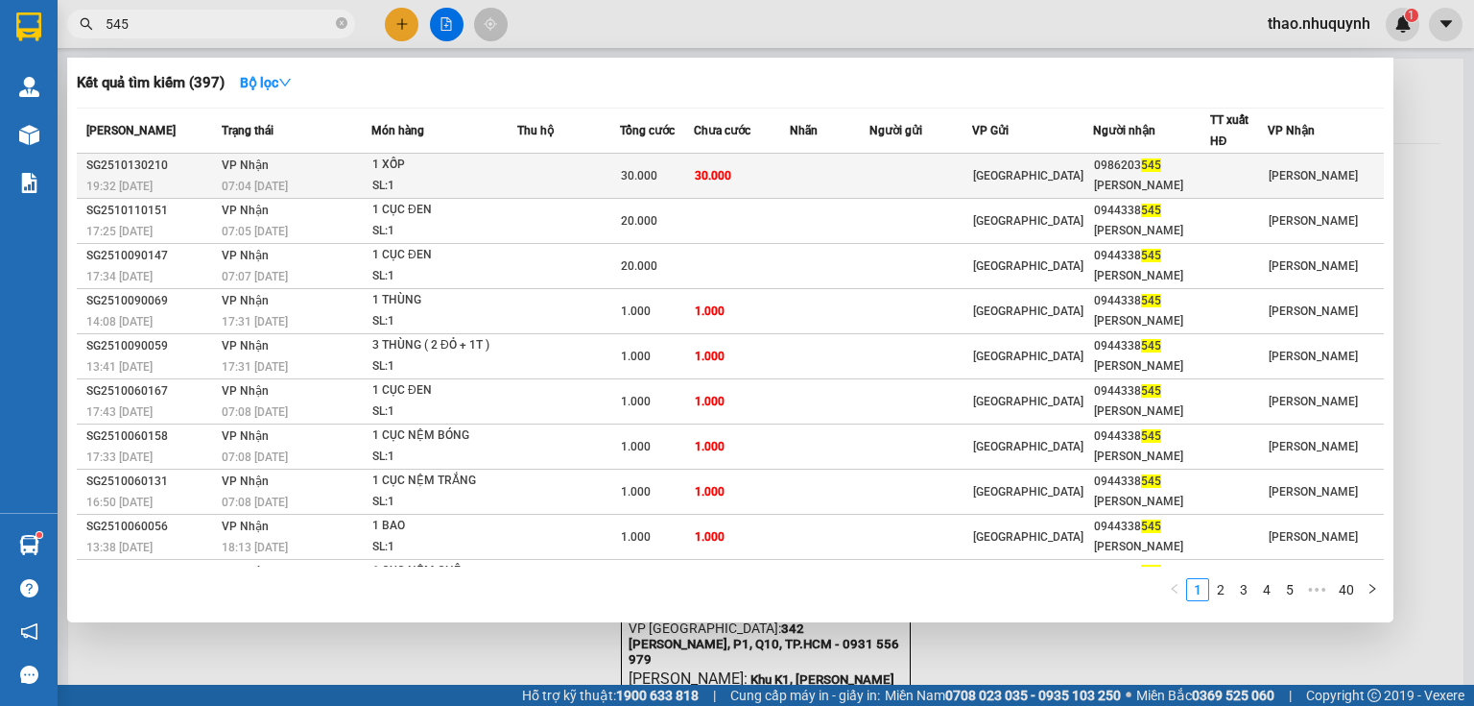
type input "545"
click at [369, 177] on div "07:04 - 14/10" at bounding box center [296, 186] width 149 height 21
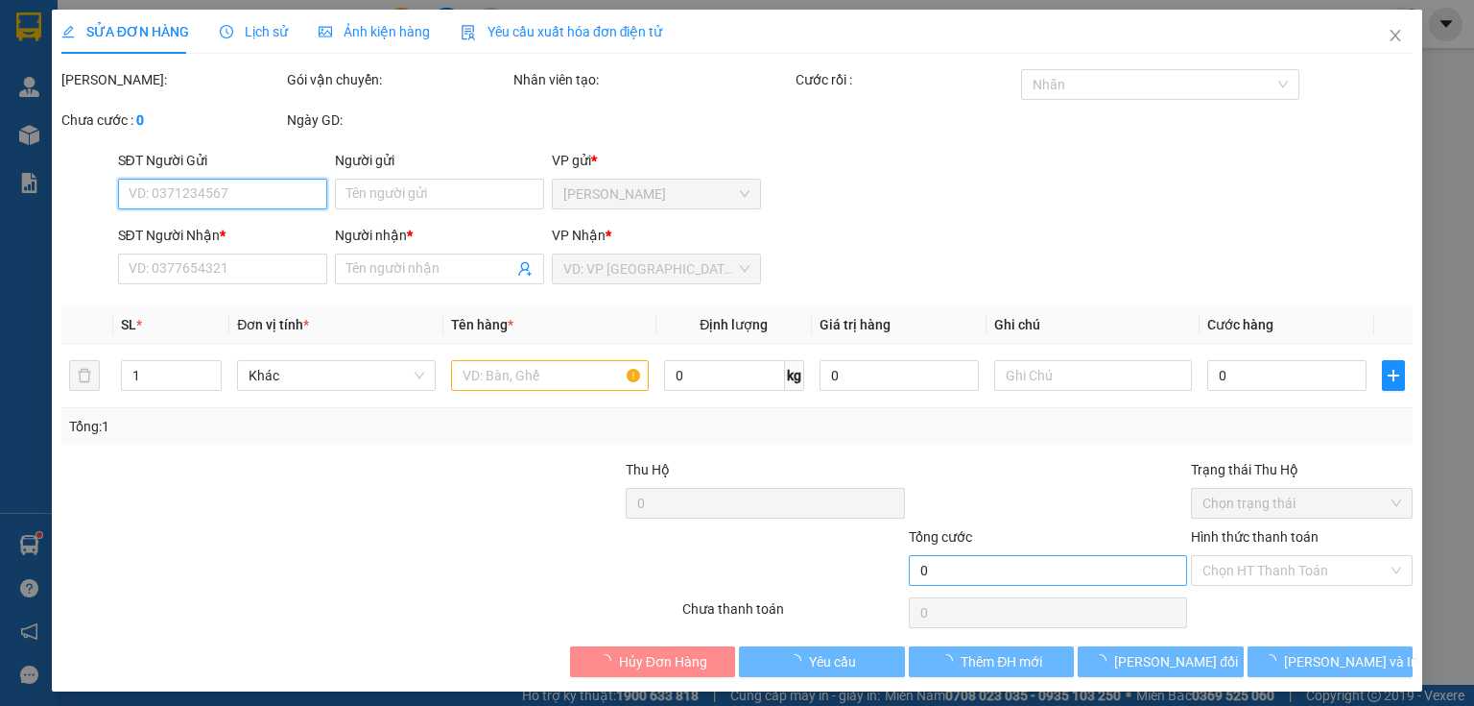
type input "0986203545"
type input "CẨM TIÊN"
type input "30.000"
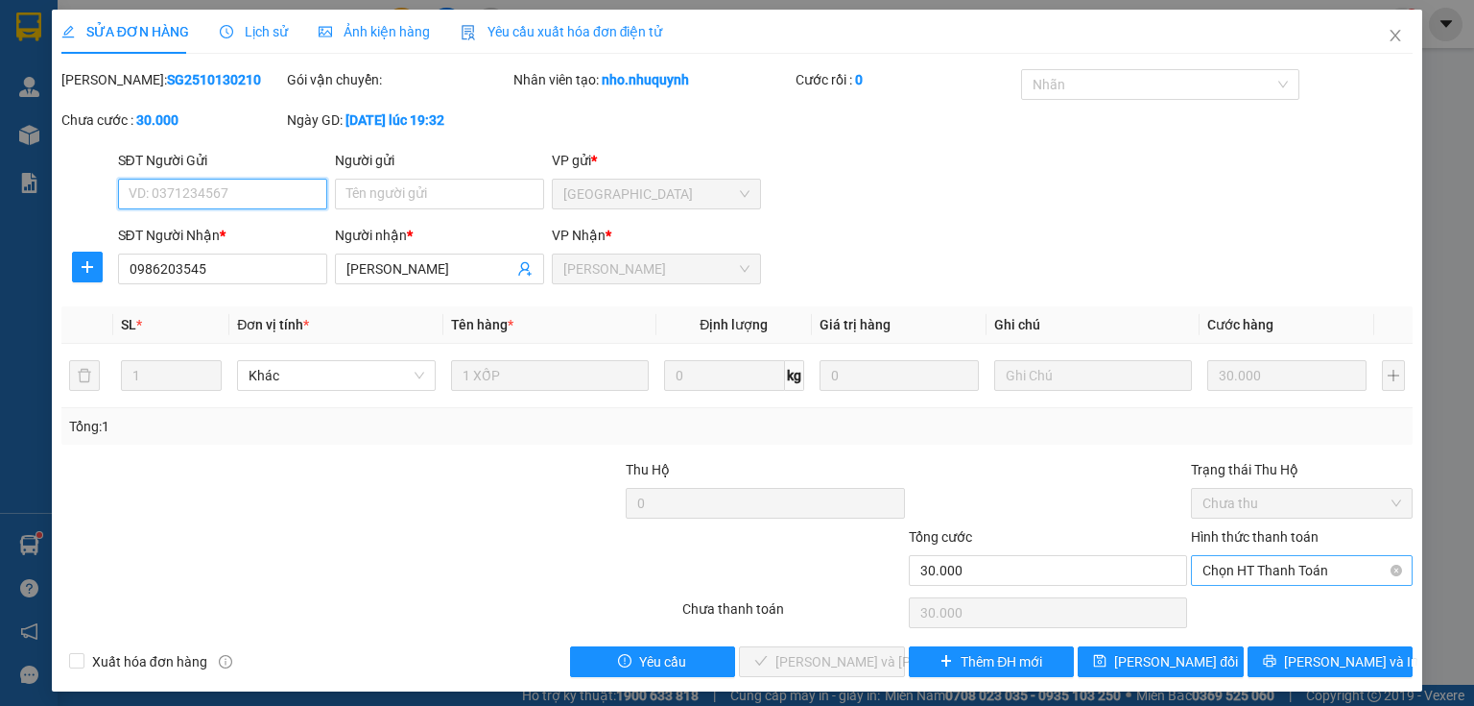
click at [1217, 566] on span "Chọn HT Thanh Toán" at bounding box center [1302, 570] width 199 height 29
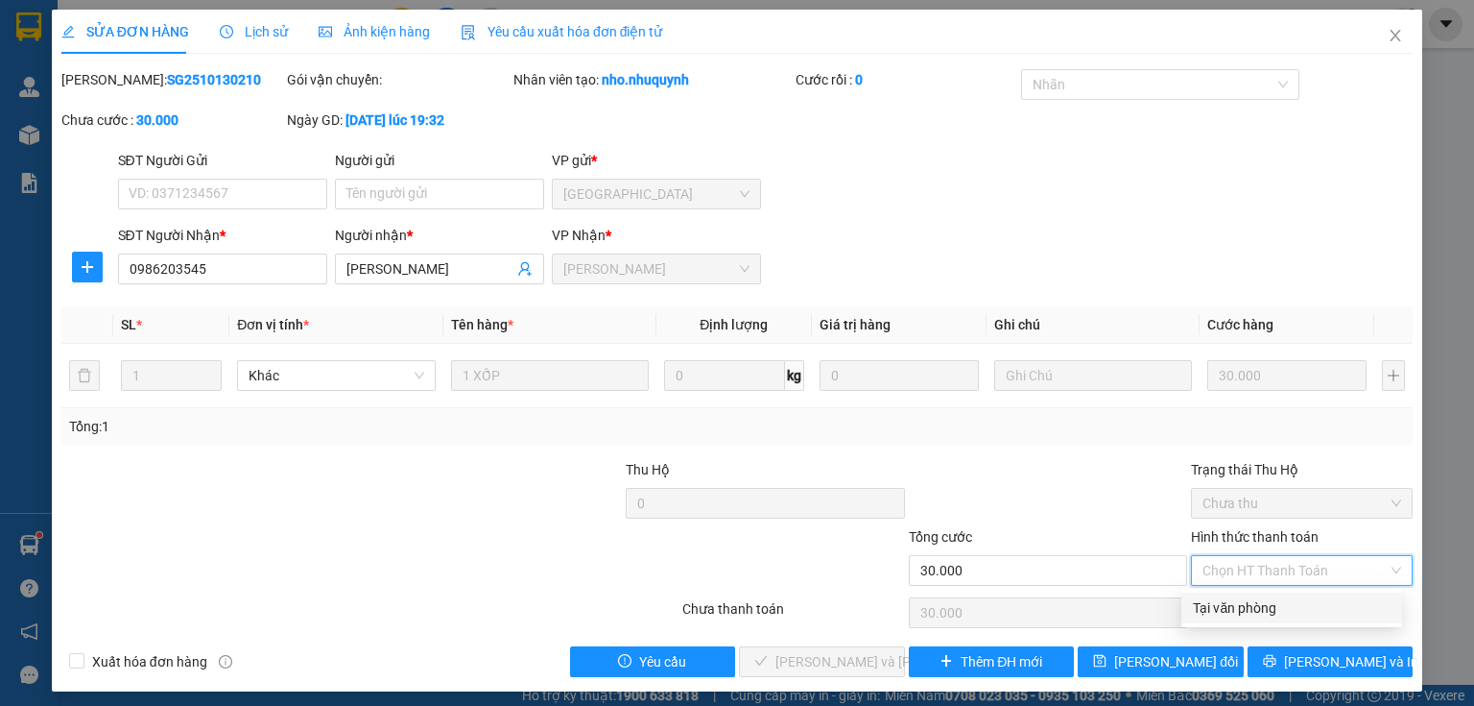
click at [1231, 608] on div "Tại văn phòng" at bounding box center [1292, 607] width 198 height 21
type input "0"
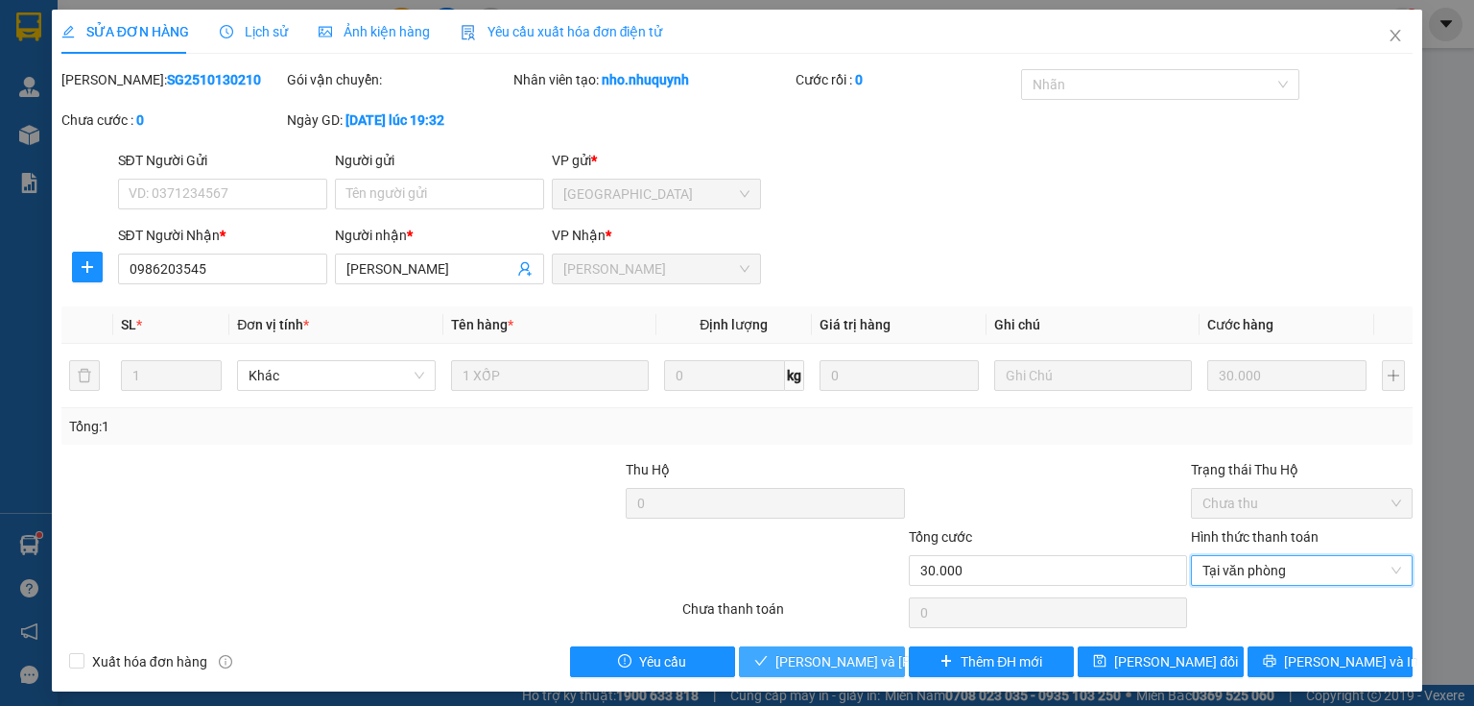
click at [826, 654] on span "Lưu và Giao hàng" at bounding box center [905, 661] width 259 height 21
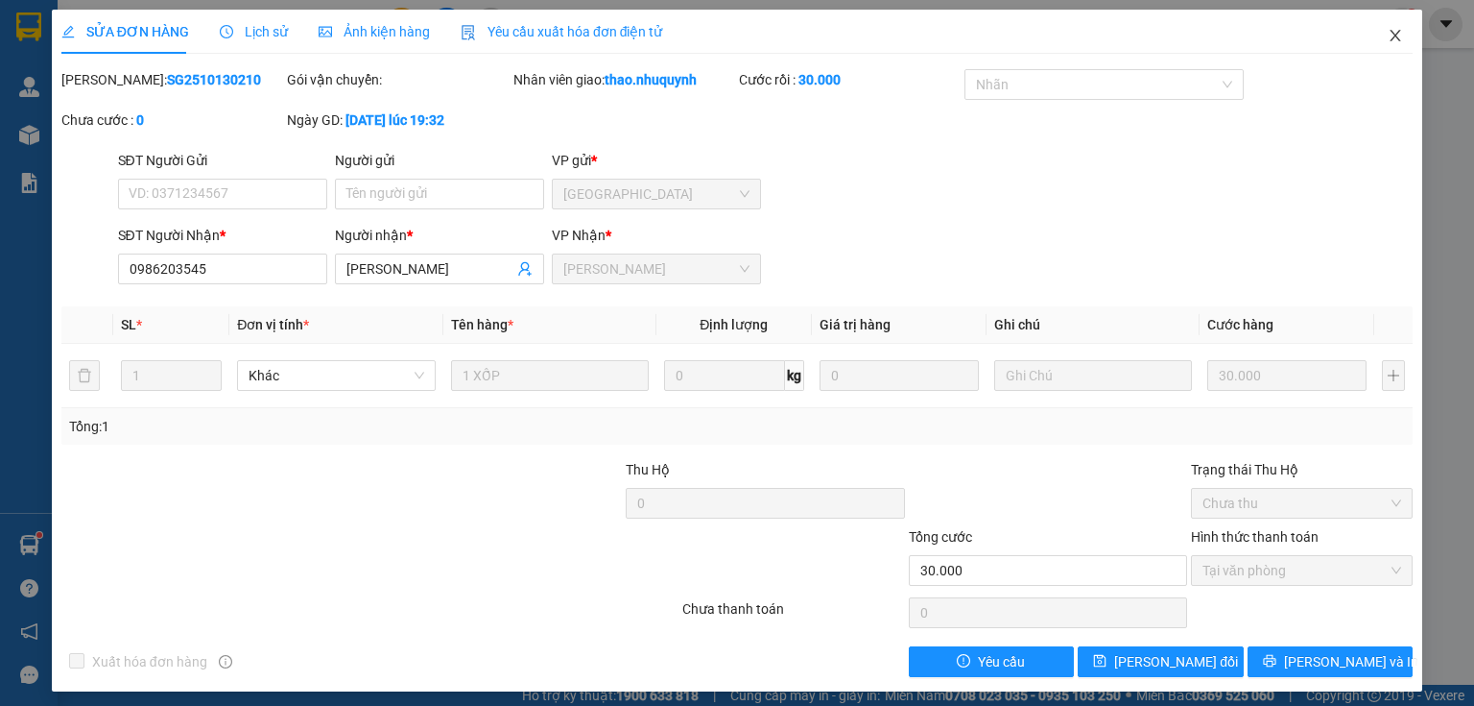
click at [1388, 36] on icon "close" at bounding box center [1395, 35] width 15 height 15
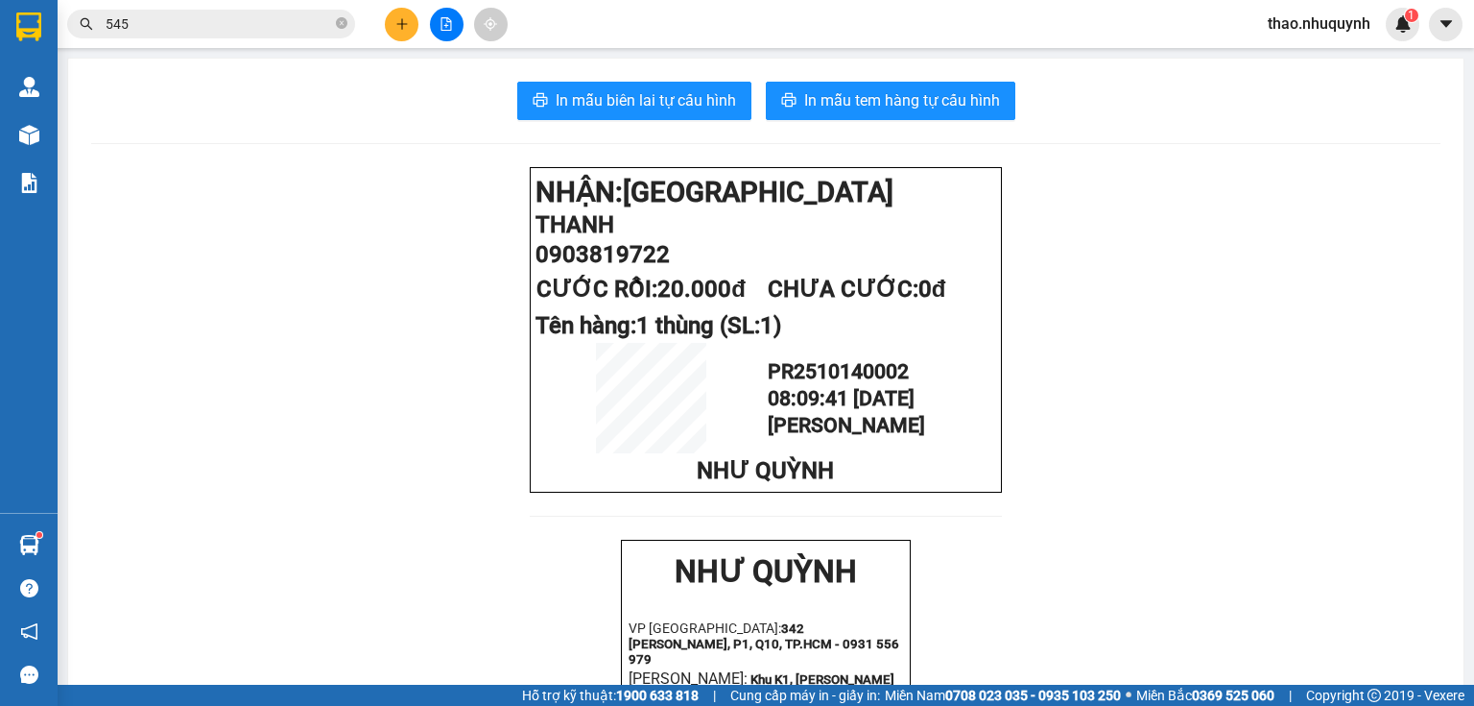
click at [168, 29] on input "545" at bounding box center [219, 23] width 227 height 21
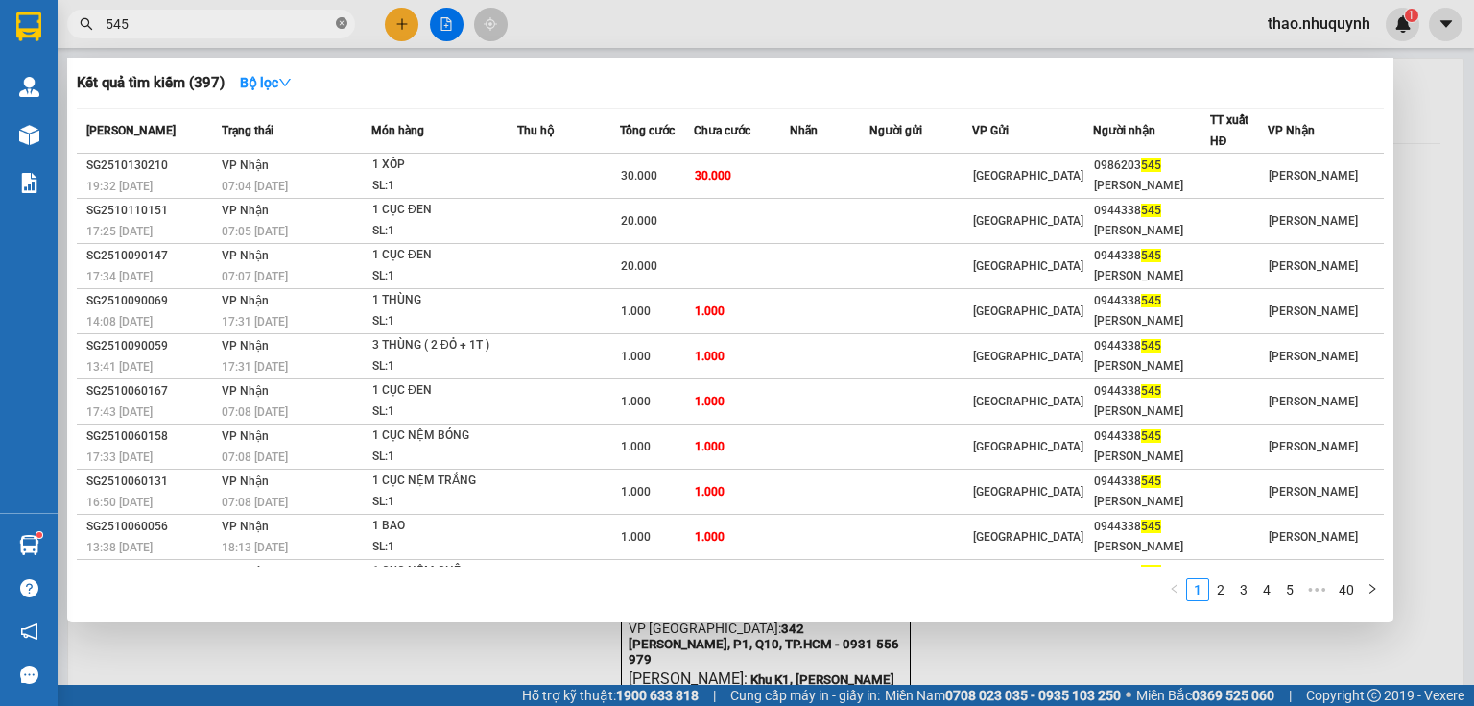
click at [341, 23] on icon "close-circle" at bounding box center [342, 23] width 12 height 12
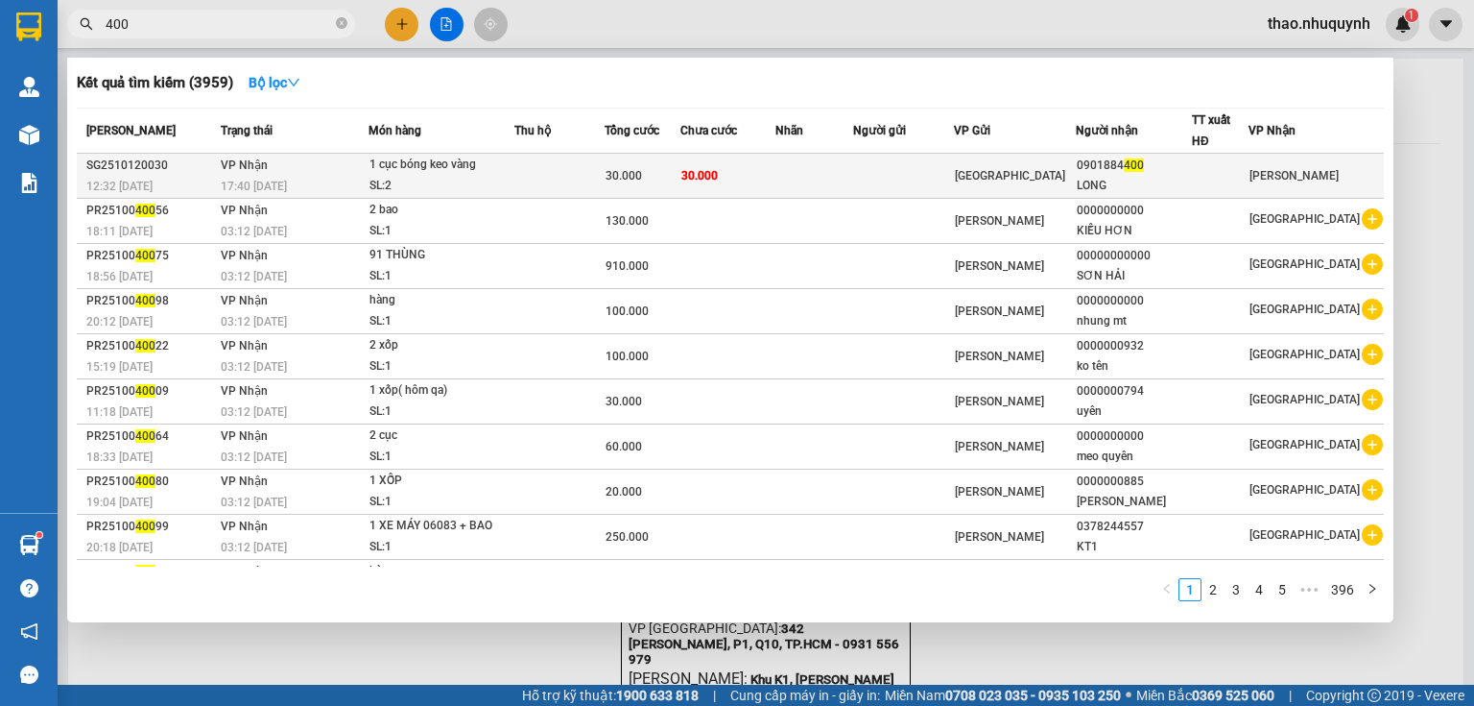
type input "400"
click at [476, 166] on div "1 cục bóng keo vàng" at bounding box center [442, 165] width 144 height 21
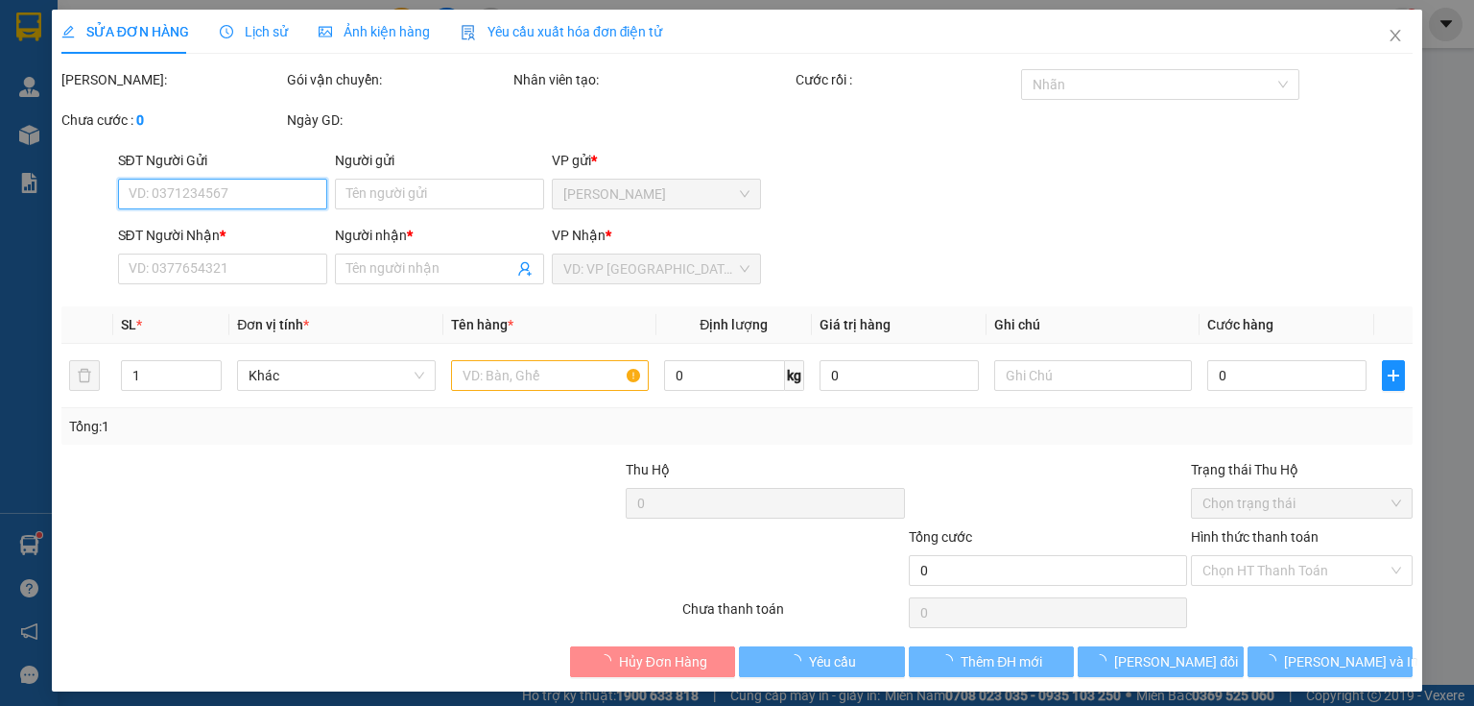
type input "0901884400"
type input "LONG"
type input "30.000"
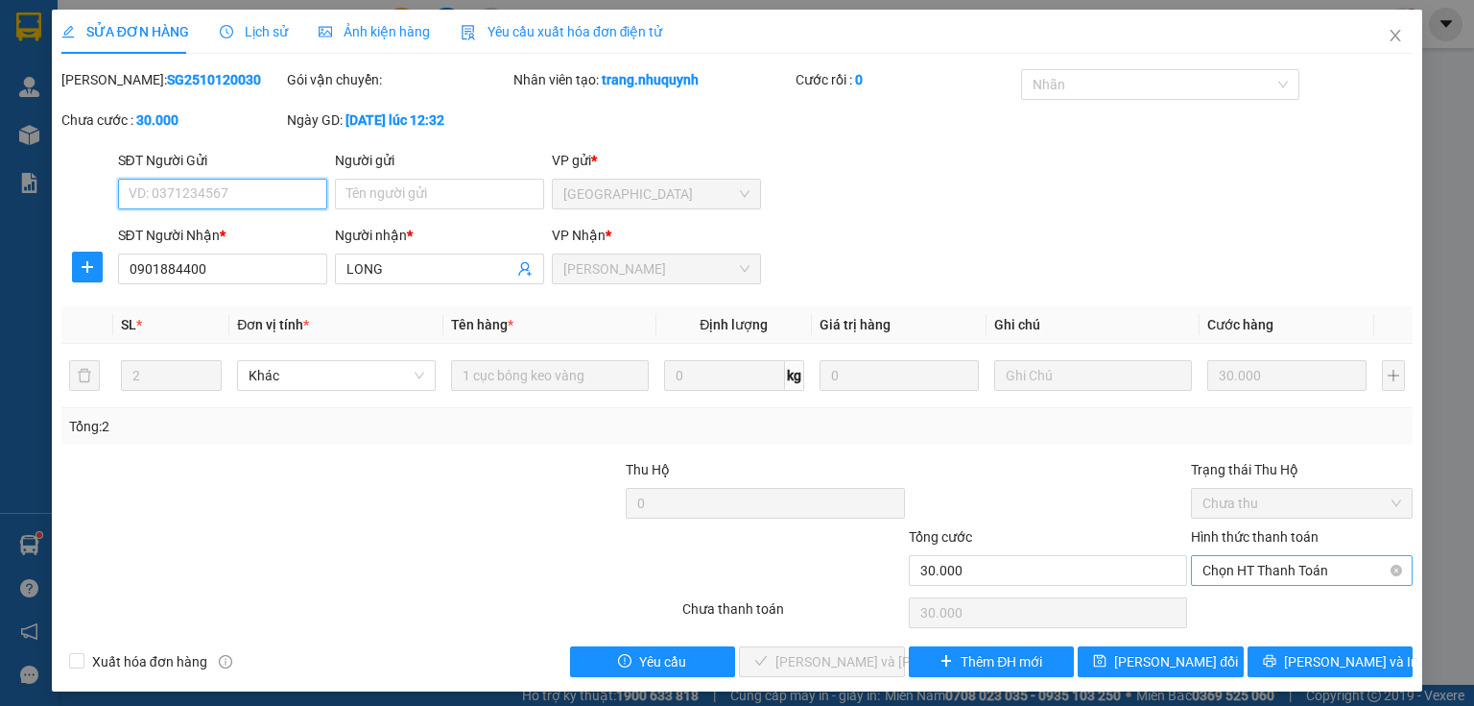
click at [1216, 557] on span "Chọn HT Thanh Toán" at bounding box center [1302, 570] width 199 height 29
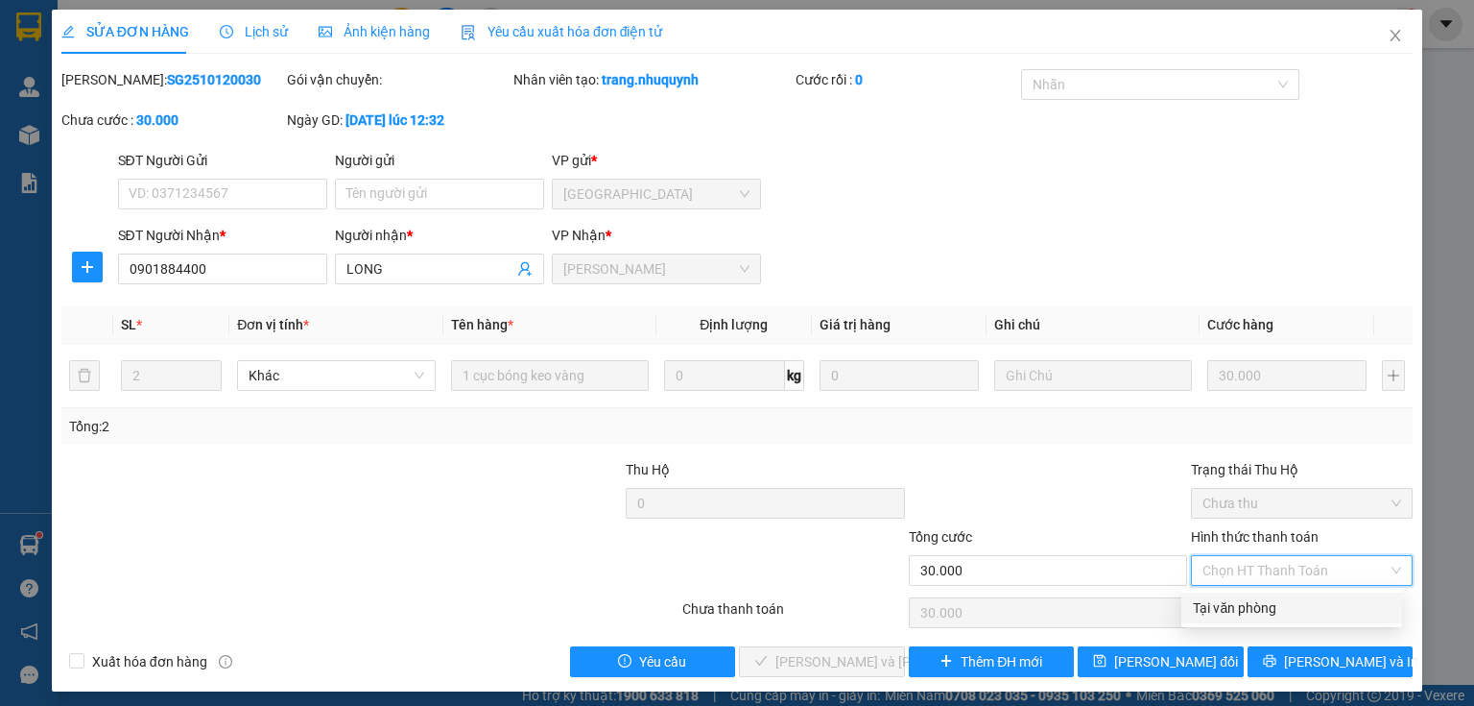
click at [1221, 597] on div "Tại văn phòng" at bounding box center [1292, 607] width 198 height 21
type input "0"
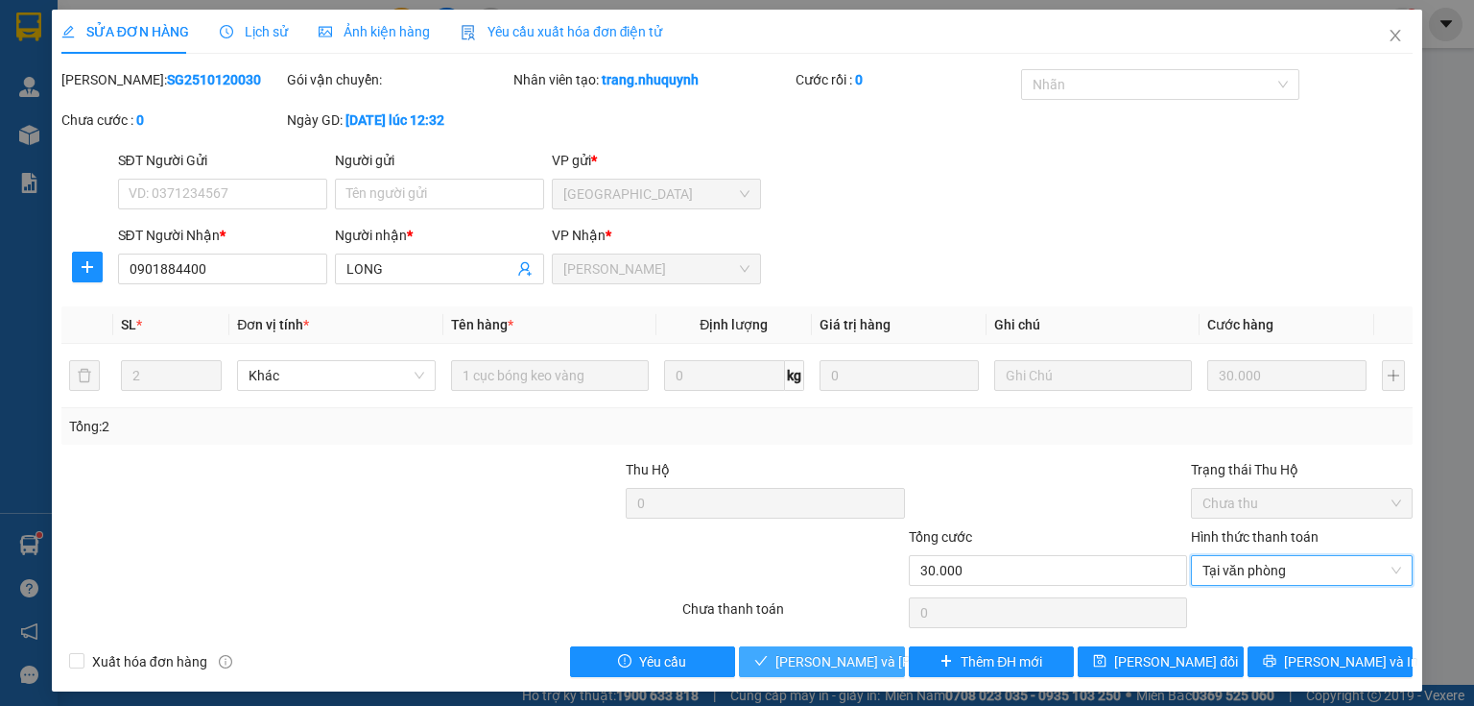
click at [802, 663] on span "Lưu và Giao hàng" at bounding box center [905, 661] width 259 height 21
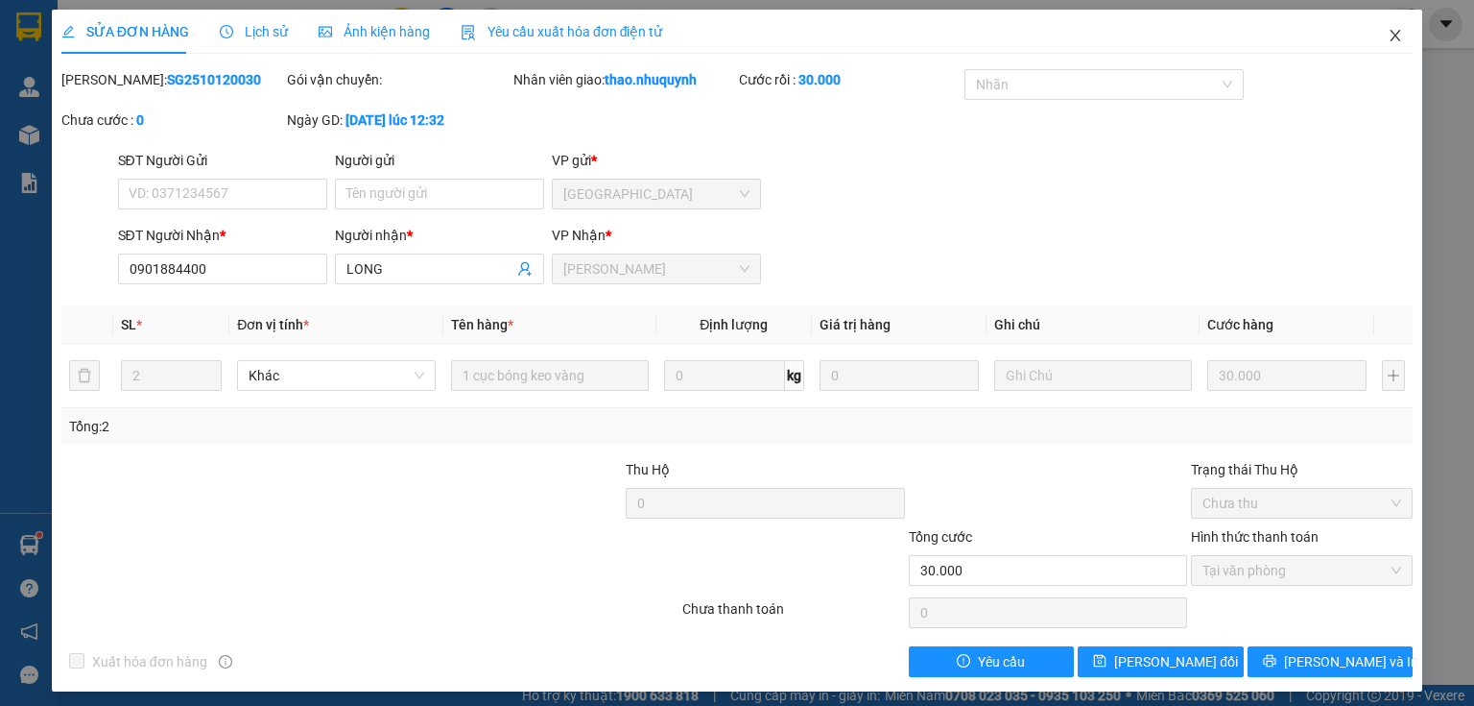
click at [1391, 35] on icon "close" at bounding box center [1396, 36] width 11 height 12
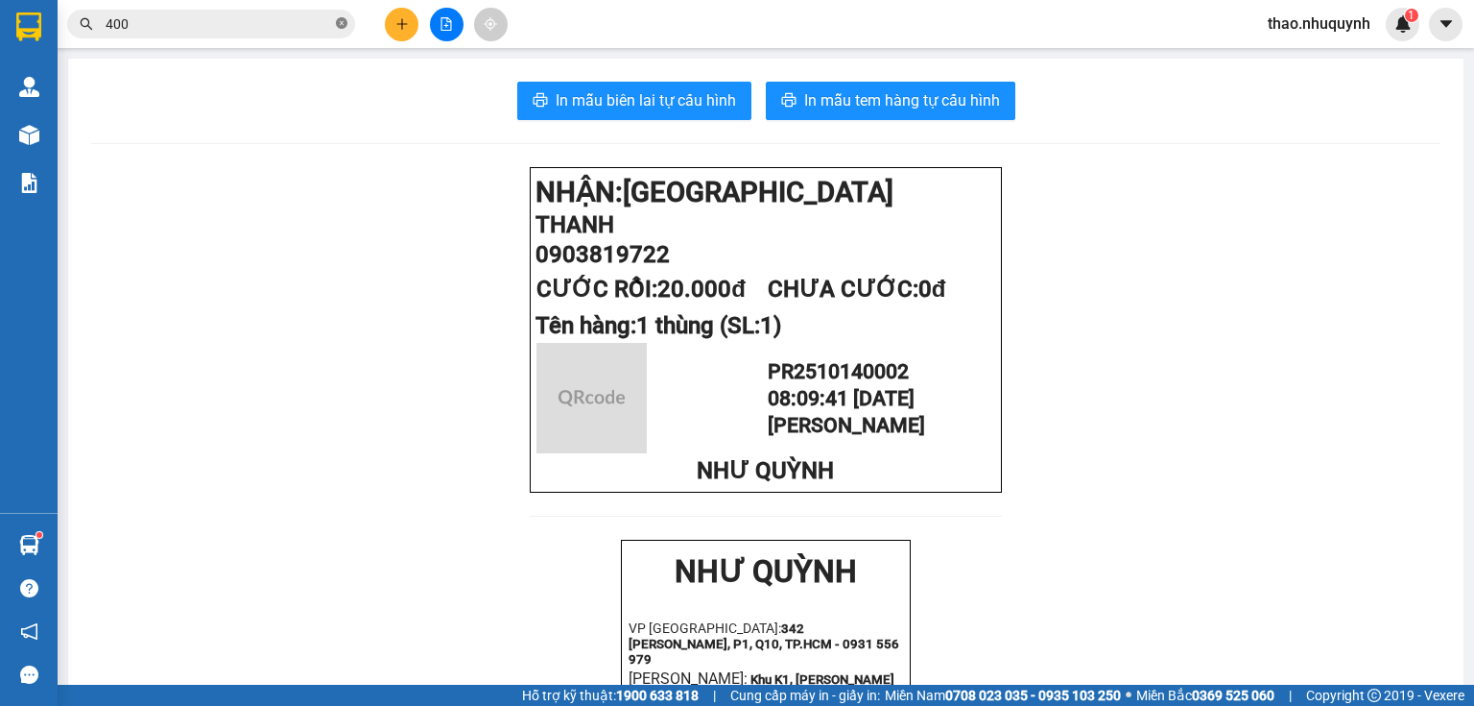
click at [336, 24] on icon "close-circle" at bounding box center [342, 23] width 12 height 12
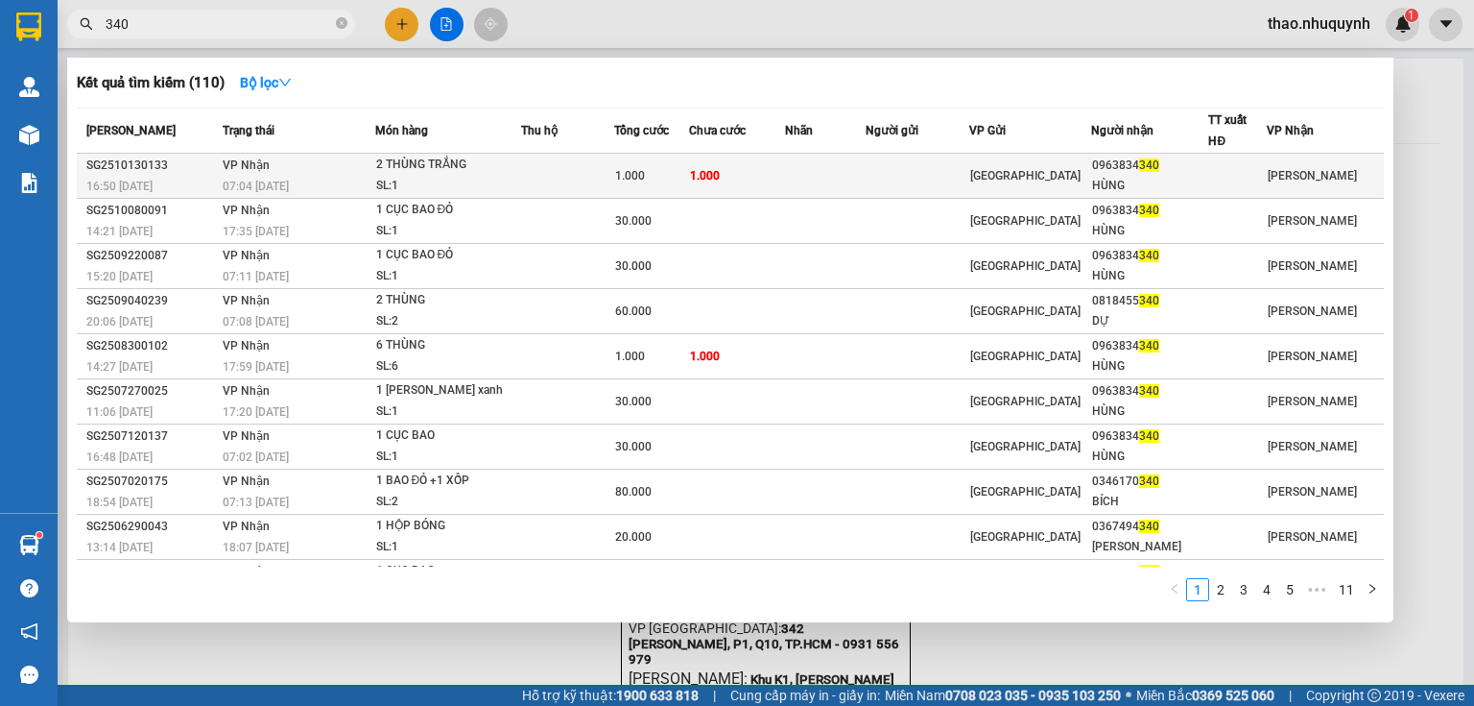
type input "340"
click at [453, 172] on div "2 THÙNG TRẮNG" at bounding box center [448, 165] width 144 height 21
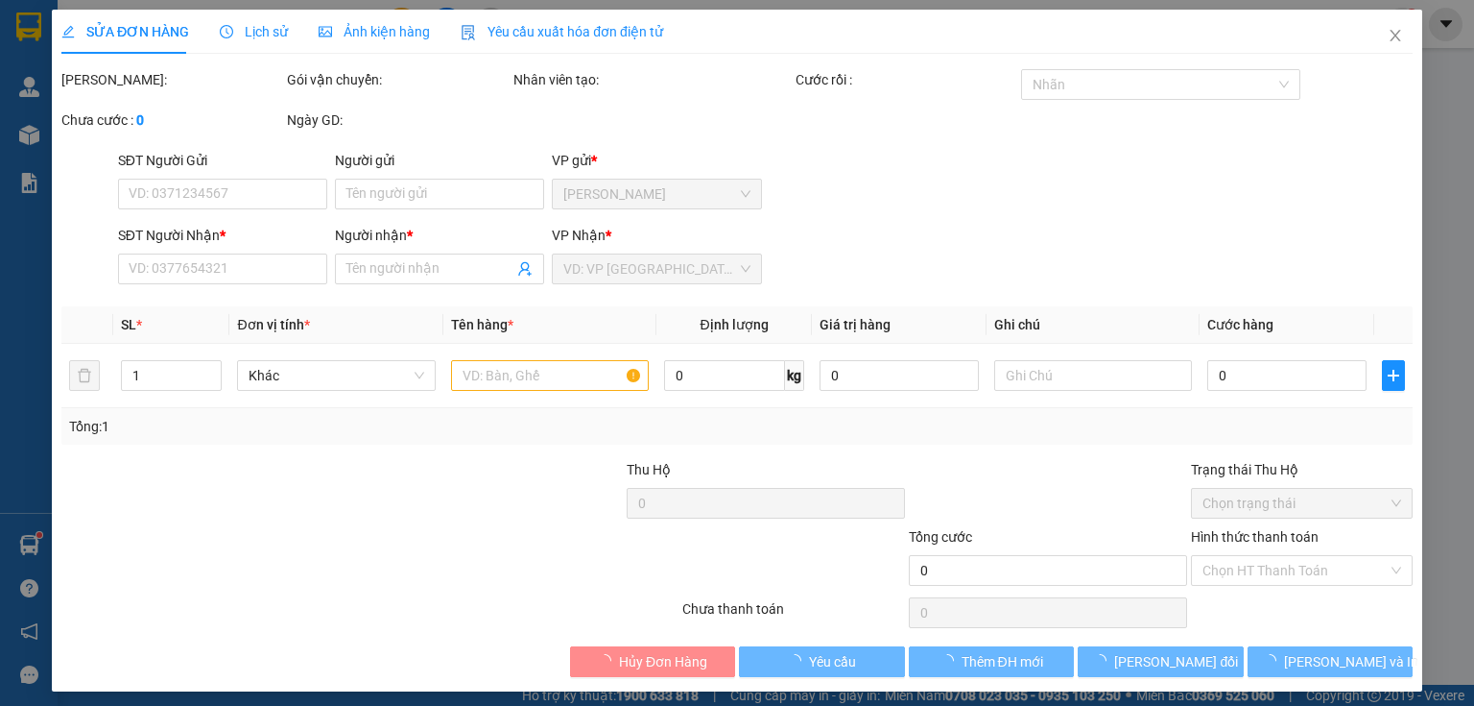
type input "0963834340"
type input "HÙNG"
type input "1.000"
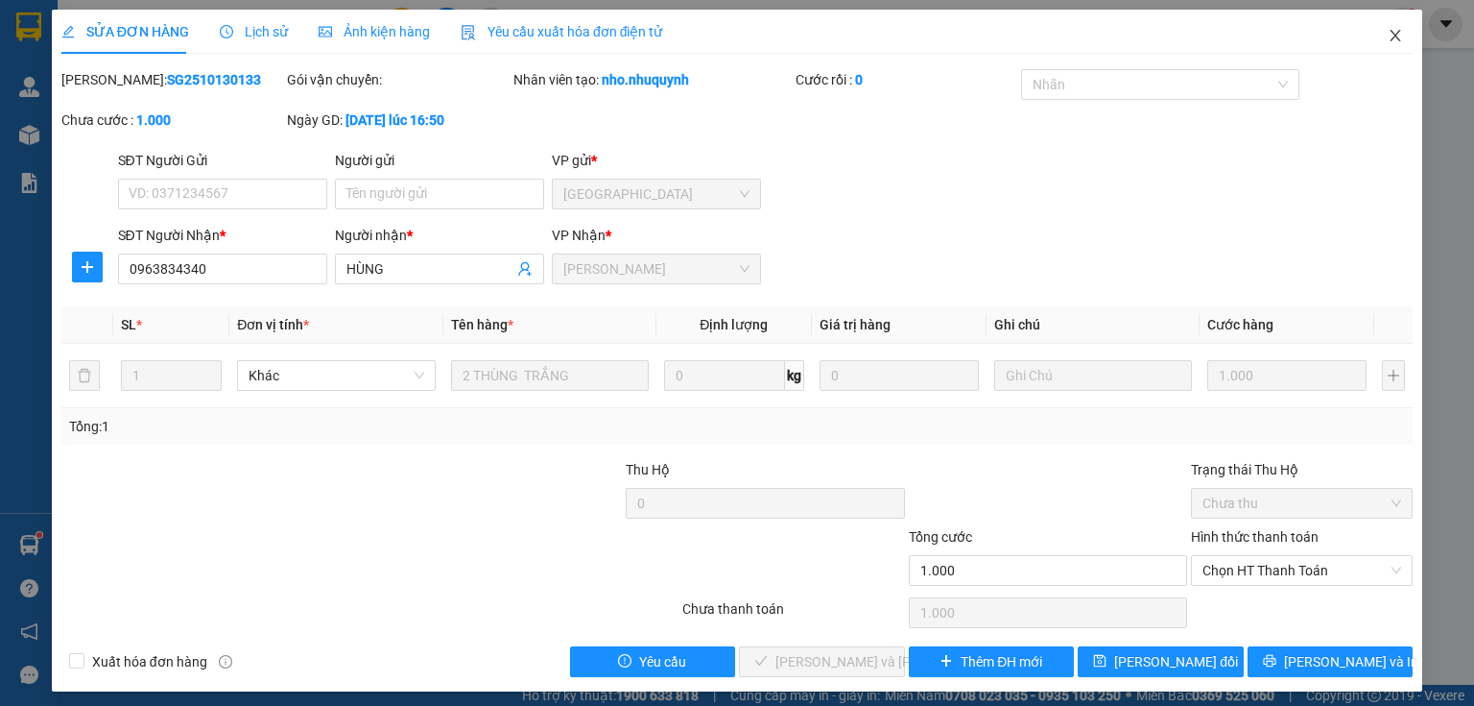
click at [1388, 31] on icon "close" at bounding box center [1395, 35] width 15 height 15
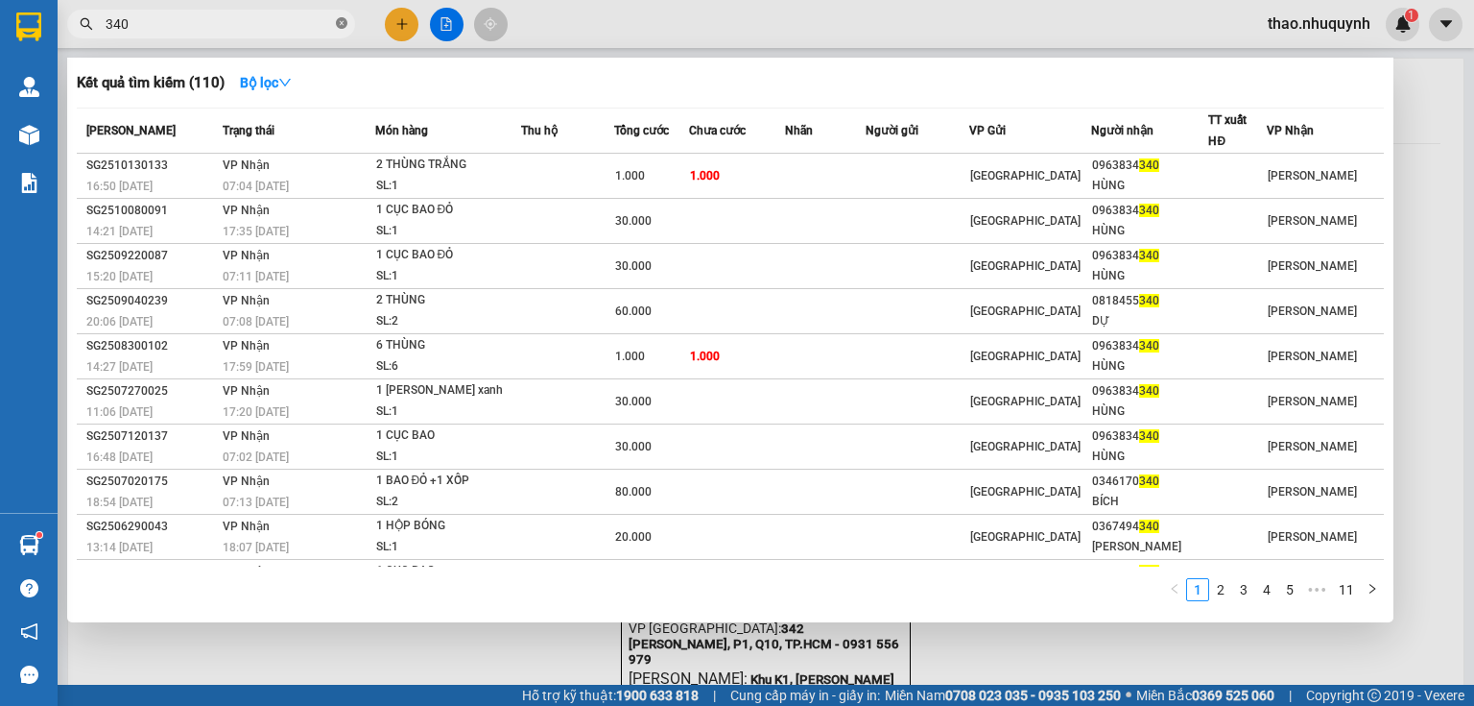
click at [339, 25] on icon "close-circle" at bounding box center [342, 23] width 12 height 12
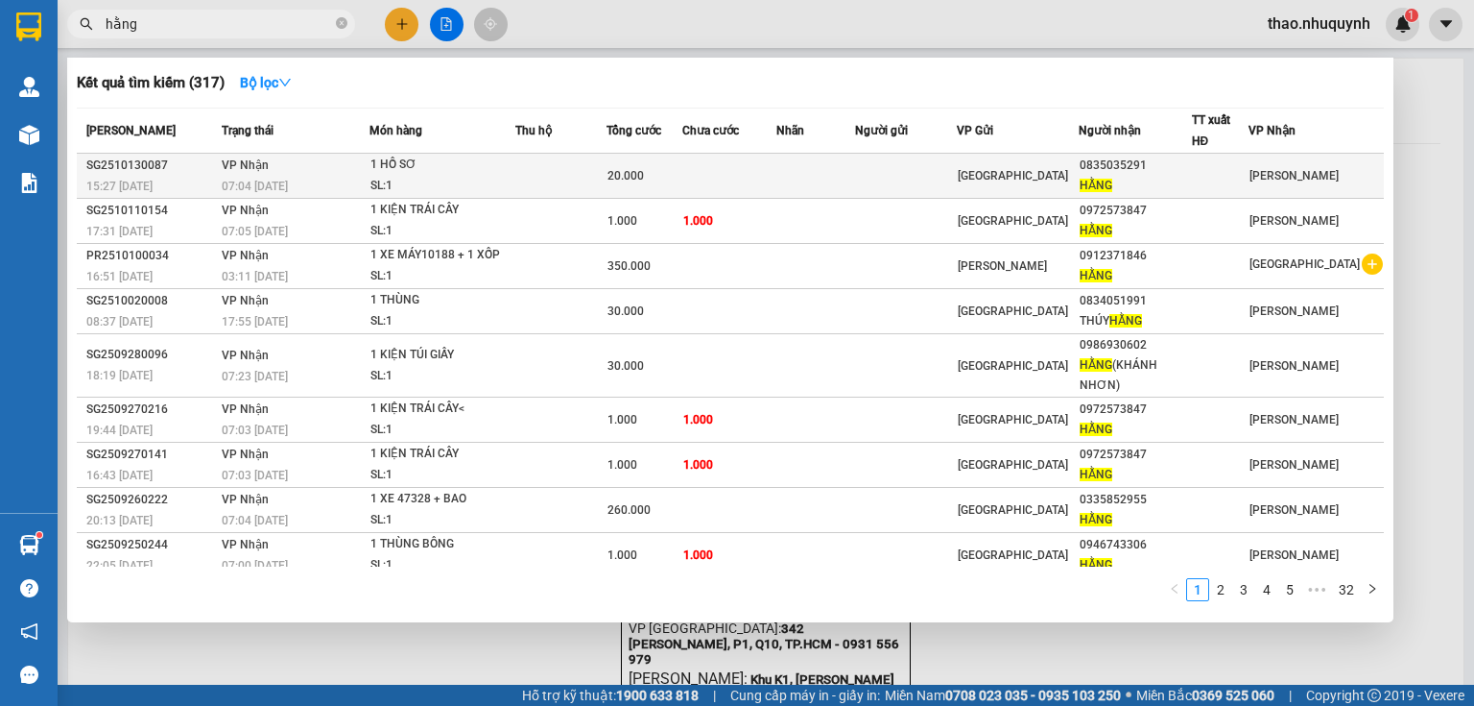
type input "hằng"
click at [465, 177] on div "SL: 1" at bounding box center [443, 186] width 144 height 21
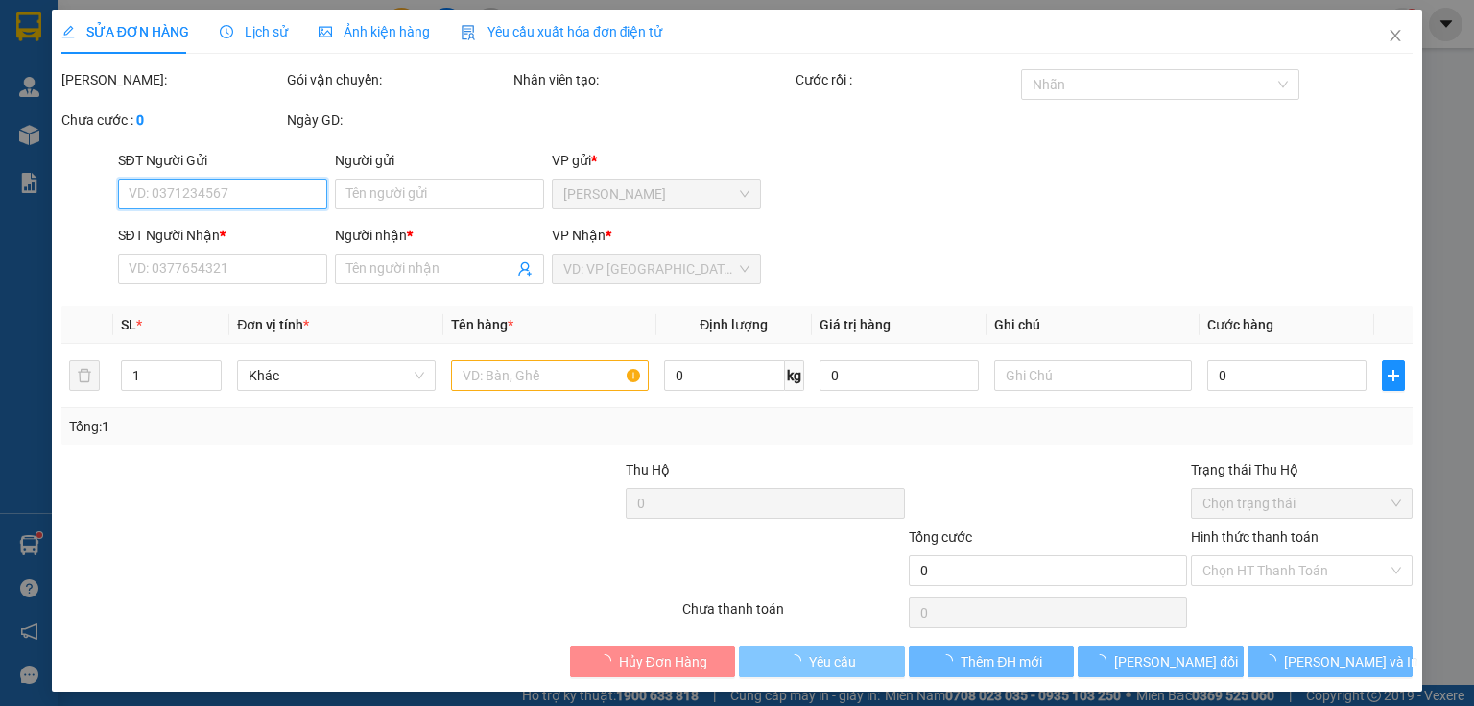
type input "0835035291"
type input "HẰNG"
type input "20.000"
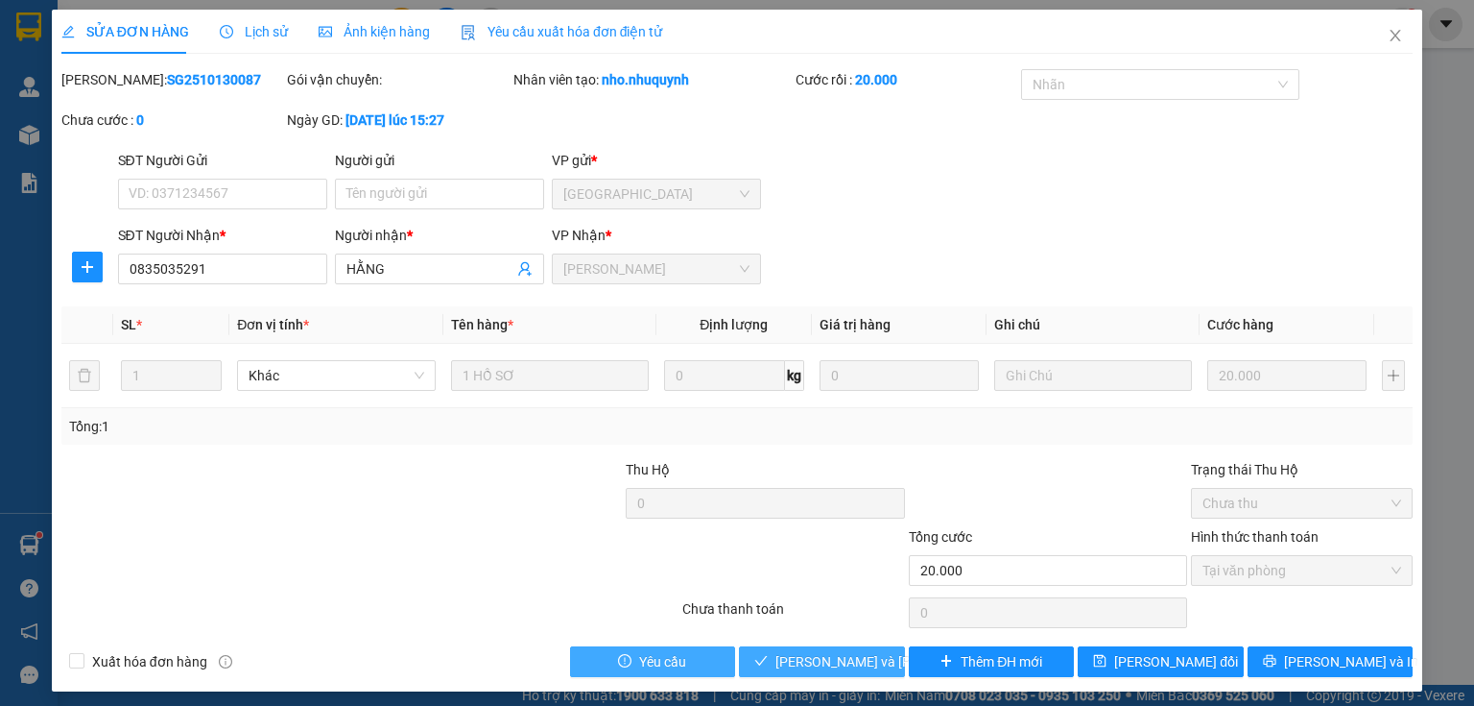
click at [776, 659] on span "Lưu và Giao hàng" at bounding box center [905, 661] width 259 height 21
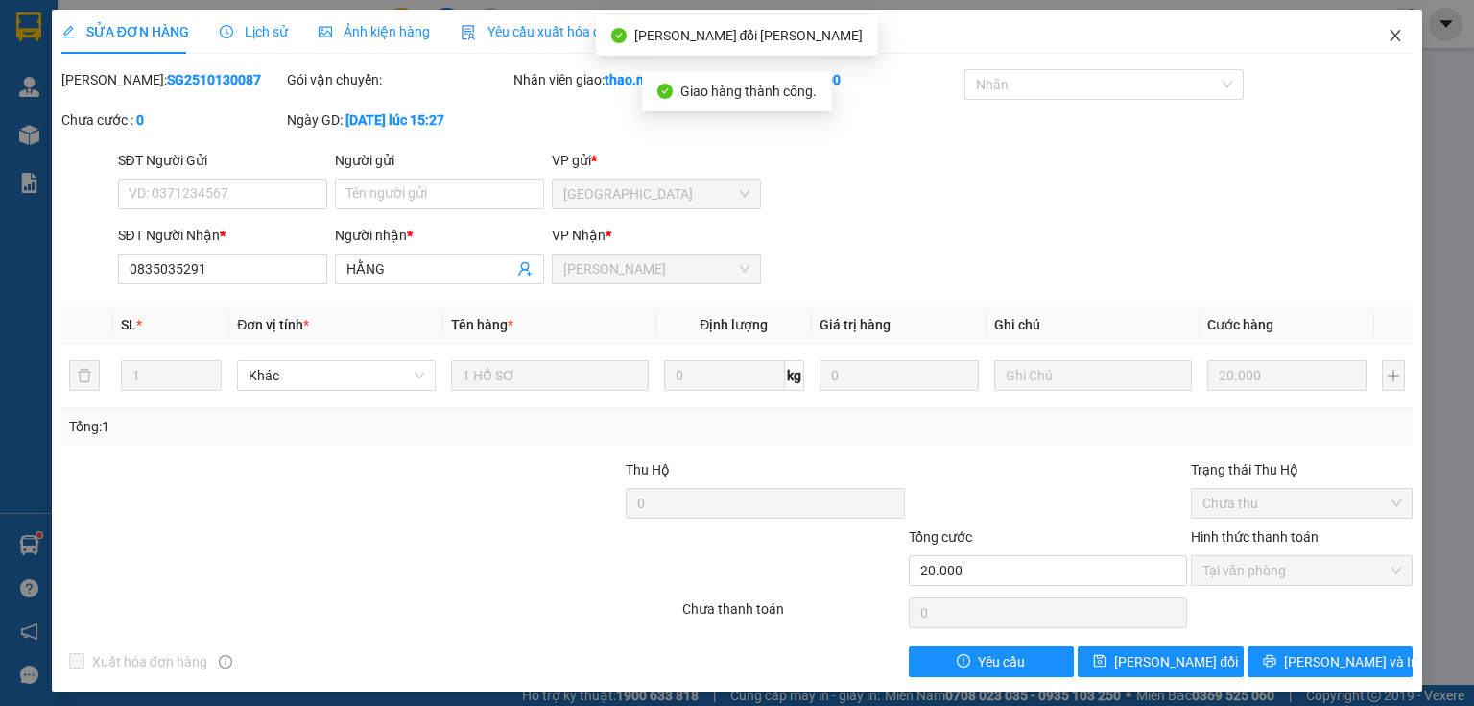
click at [1391, 35] on icon "close" at bounding box center [1396, 36] width 11 height 12
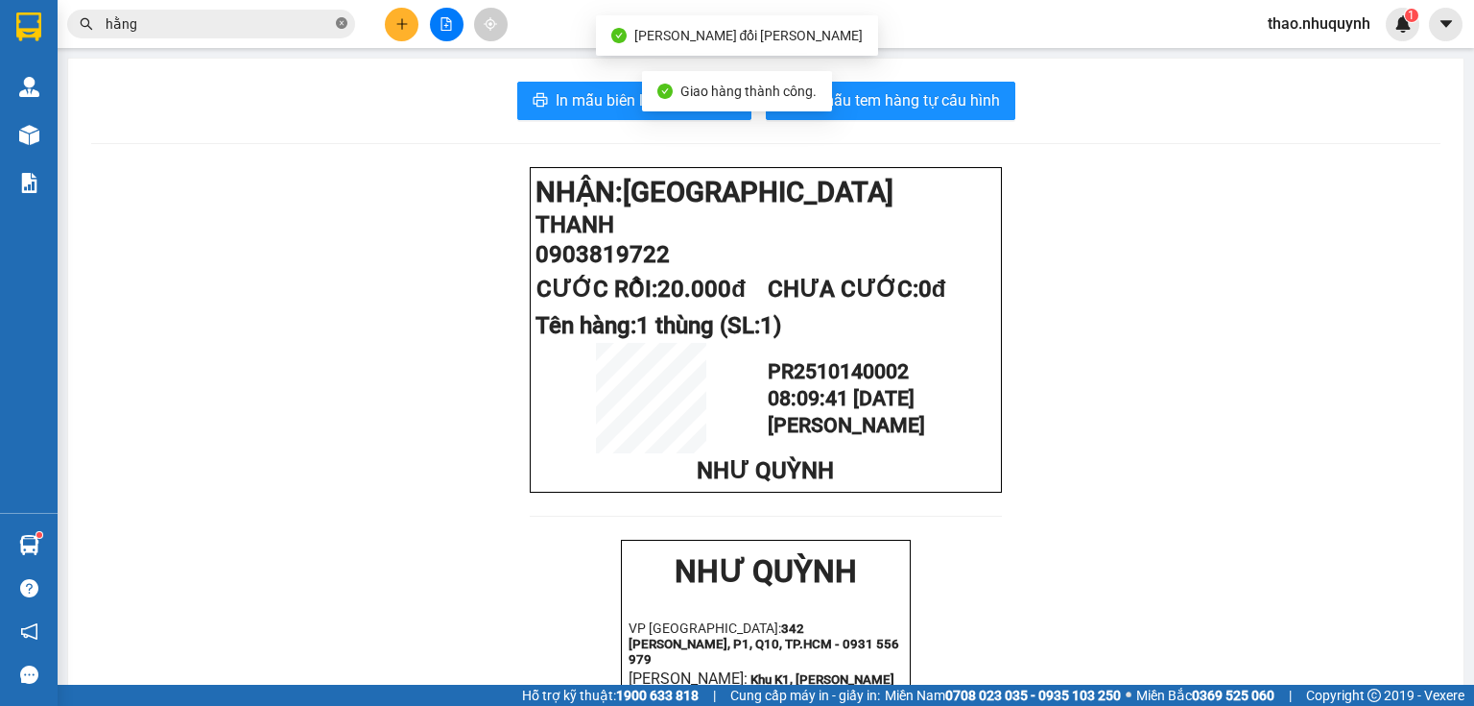
click at [338, 24] on icon "close-circle" at bounding box center [342, 23] width 12 height 12
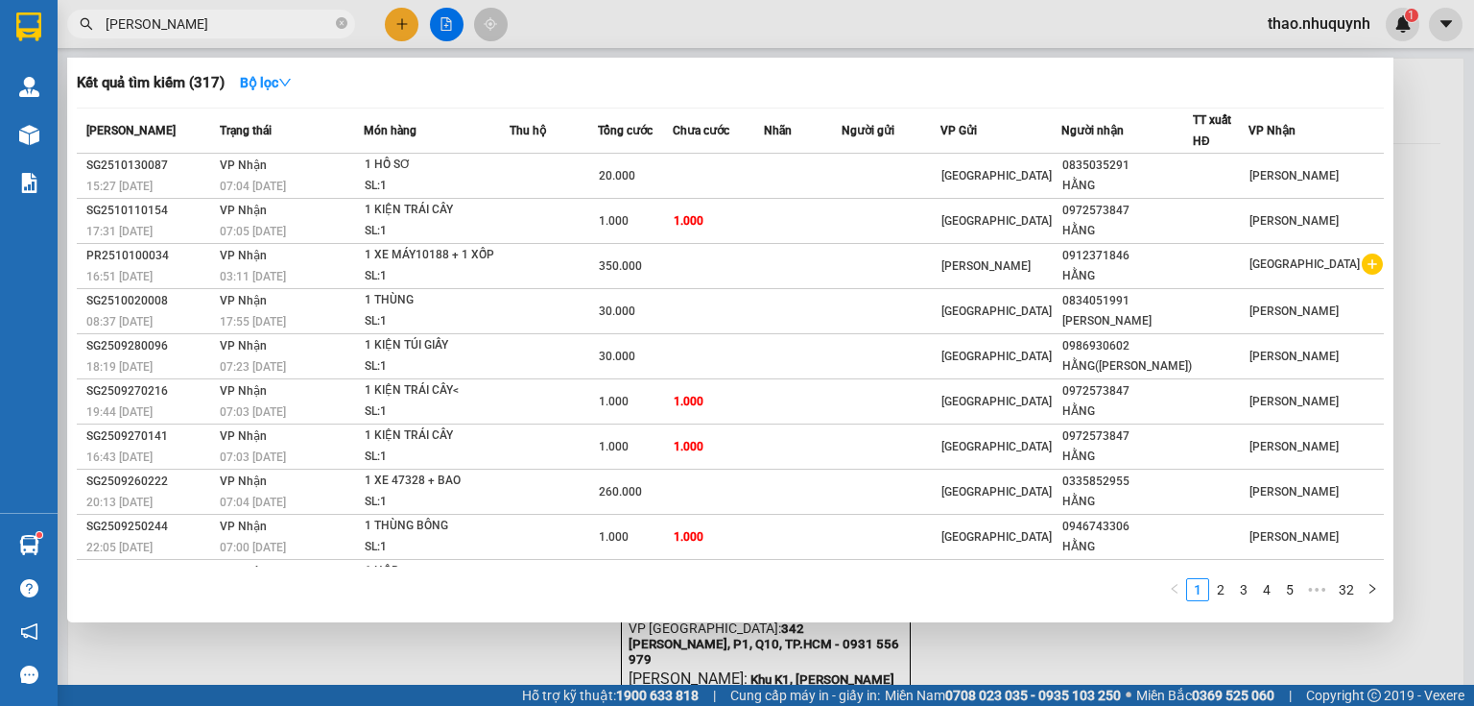
type input "lê hoàng"
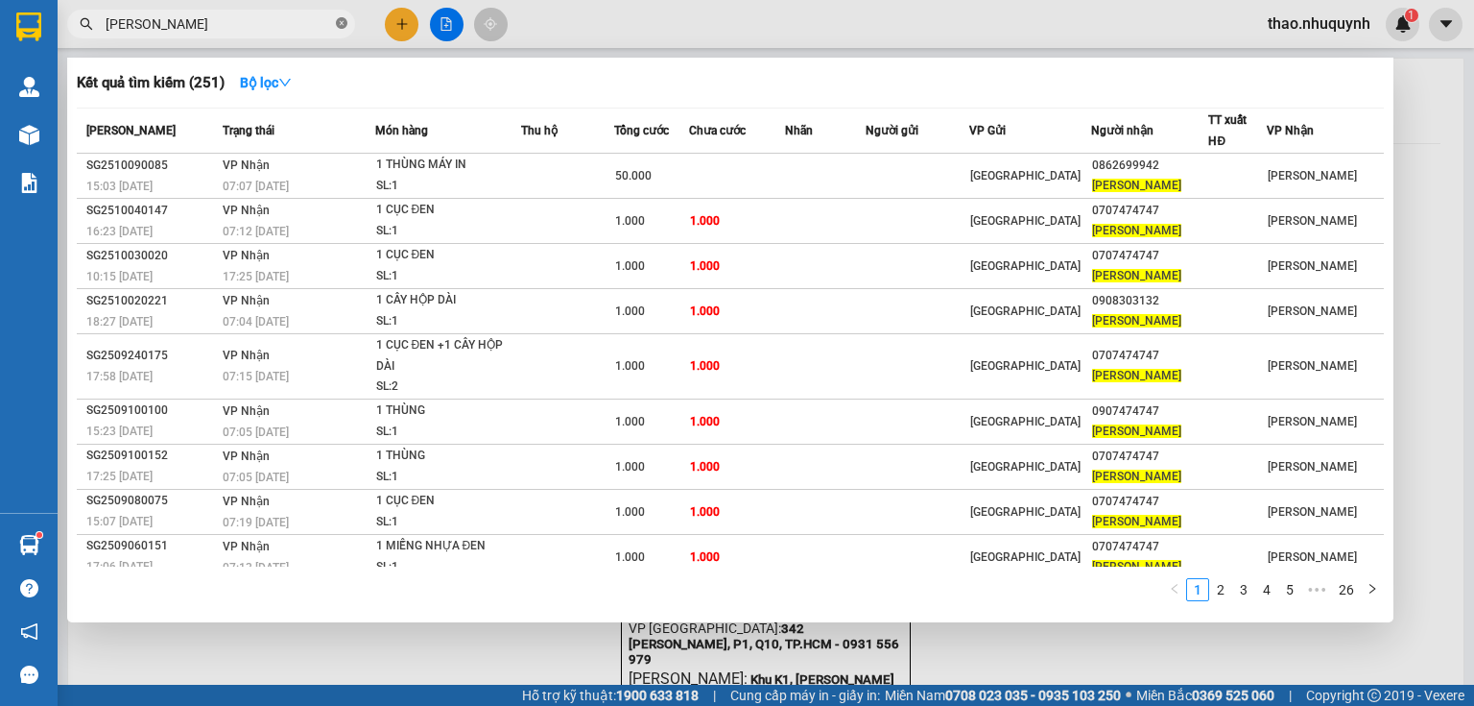
click at [336, 19] on icon "close-circle" at bounding box center [342, 23] width 12 height 12
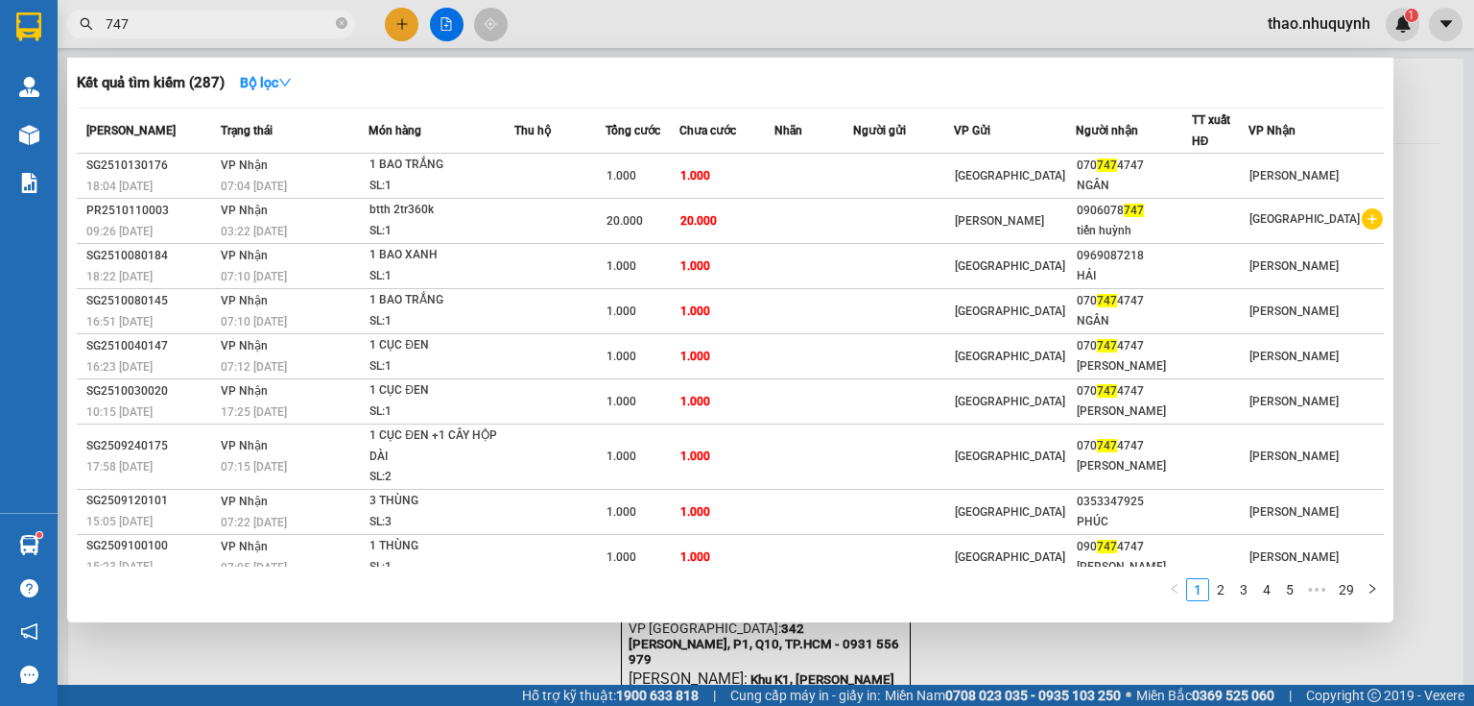
type input "747"
click at [337, 23] on icon "close-circle" at bounding box center [342, 23] width 12 height 12
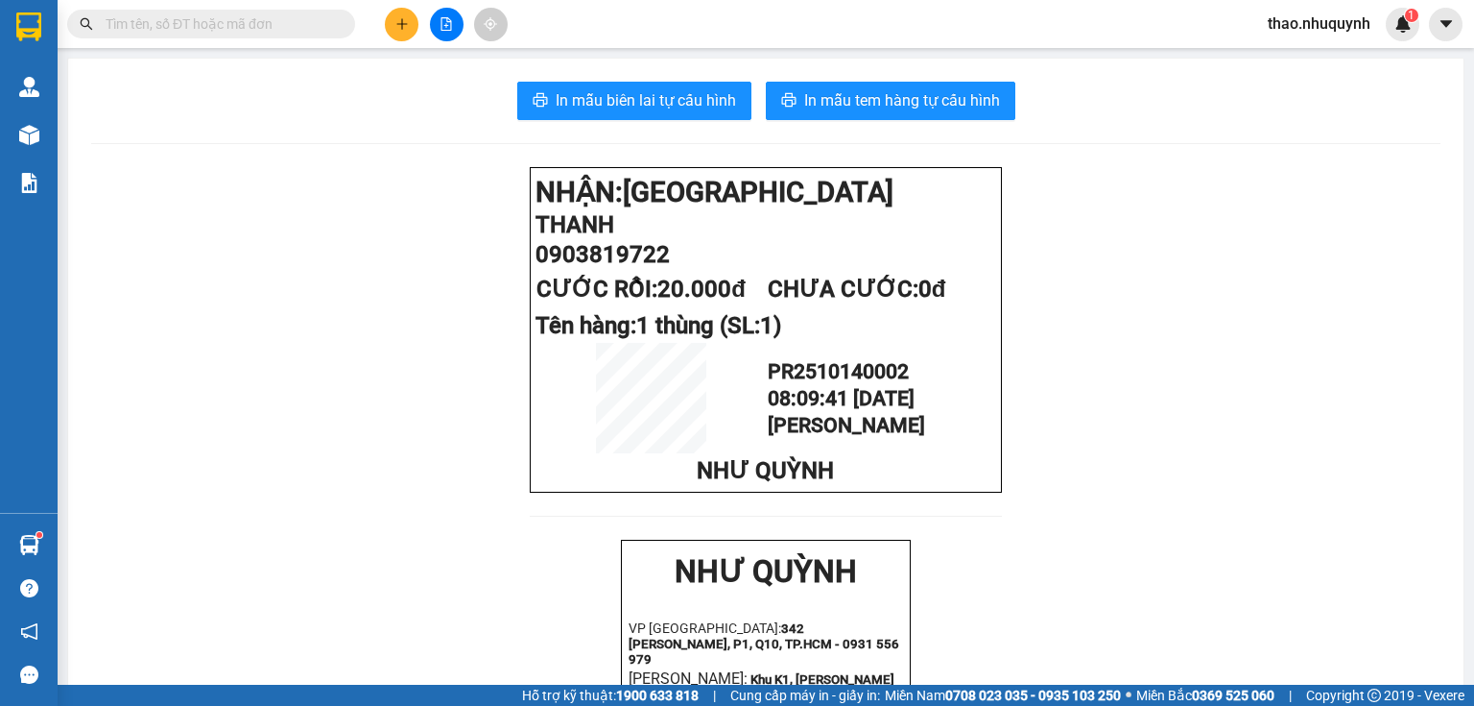
click at [294, 19] on input "text" at bounding box center [219, 23] width 227 height 21
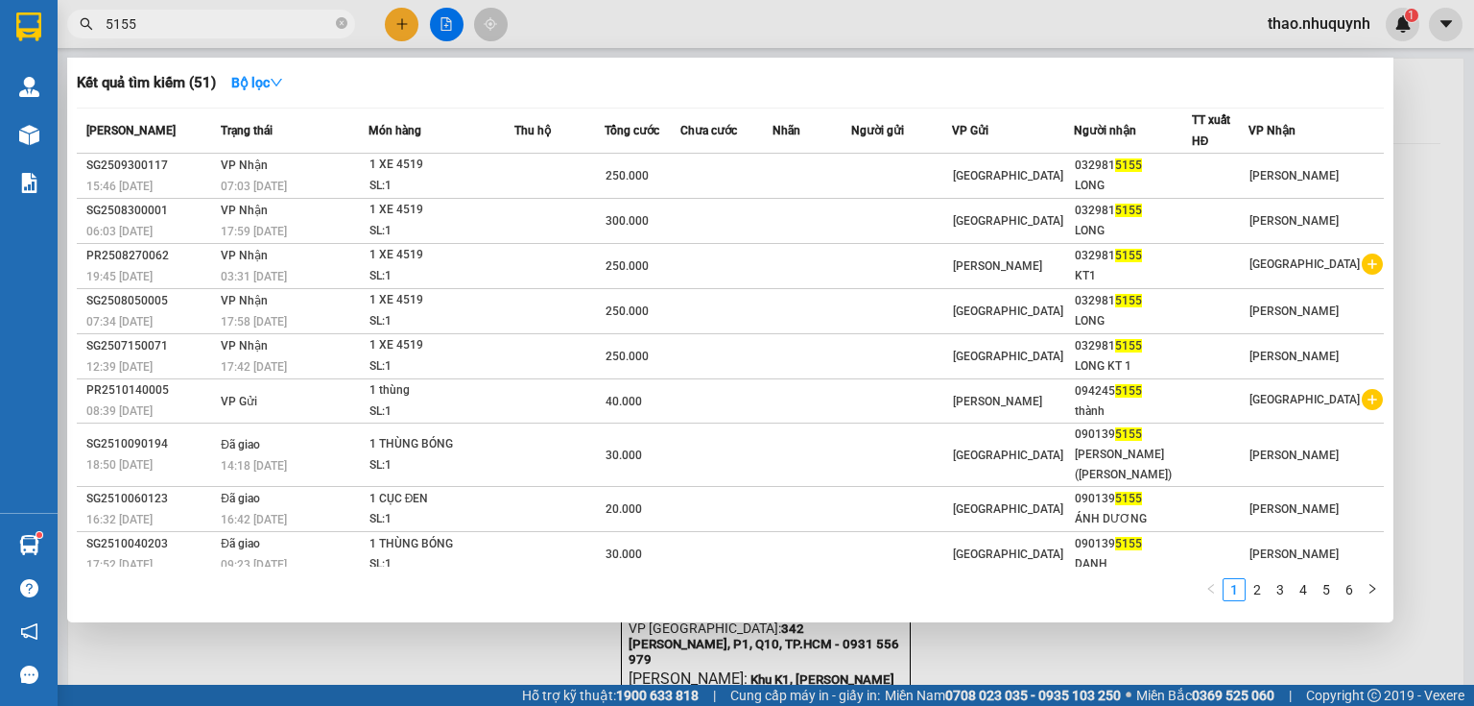
type input "5155"
click at [338, 19] on icon "close-circle" at bounding box center [342, 23] width 12 height 12
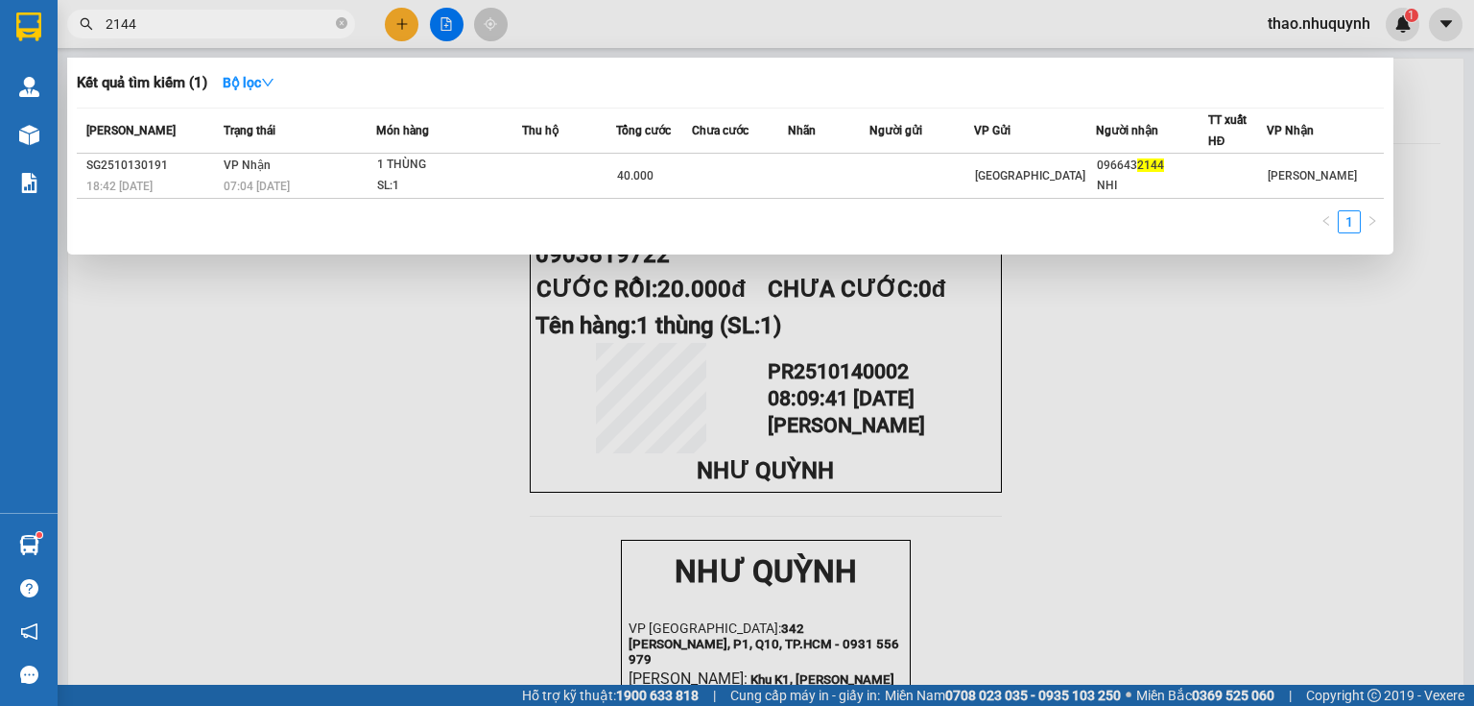
type input "2144"
click at [340, 19] on icon "close-circle" at bounding box center [342, 23] width 12 height 12
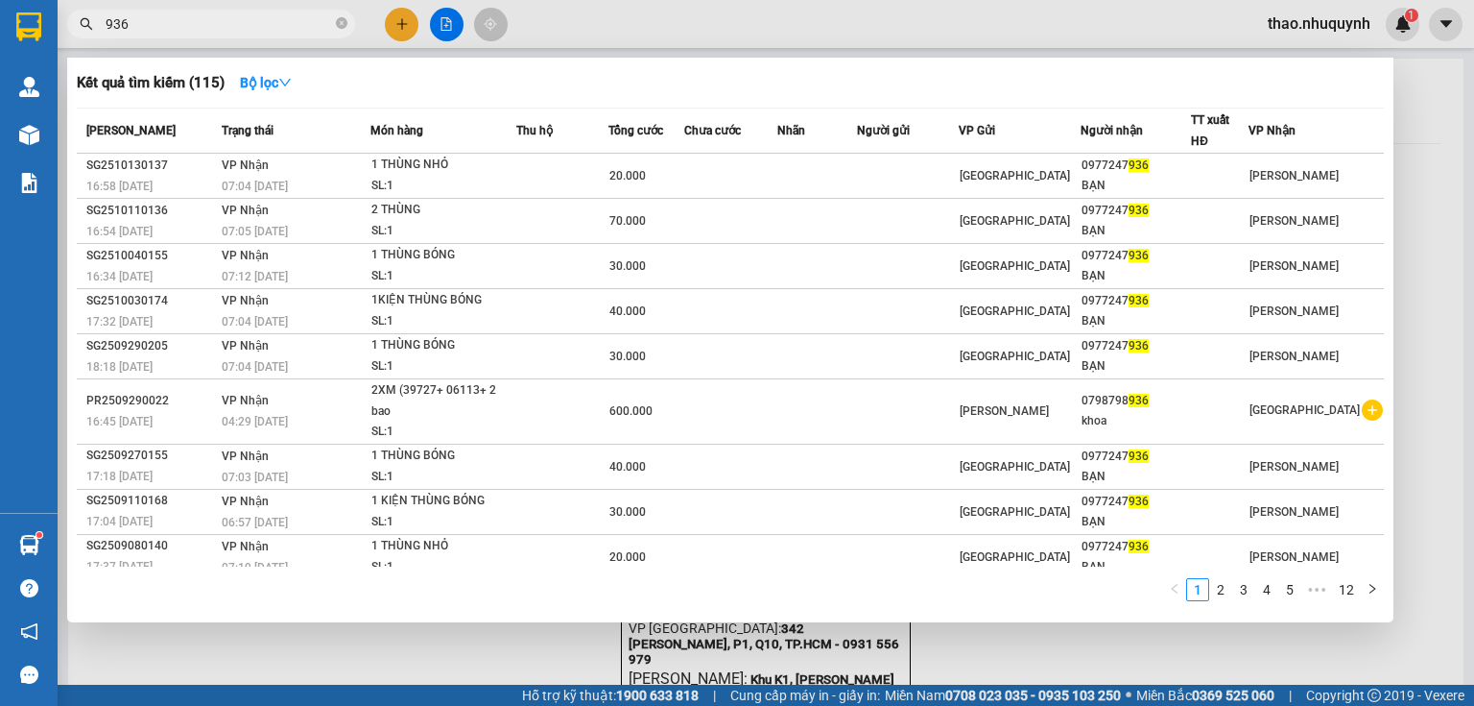
type input "936"
click at [341, 15] on span at bounding box center [342, 24] width 12 height 18
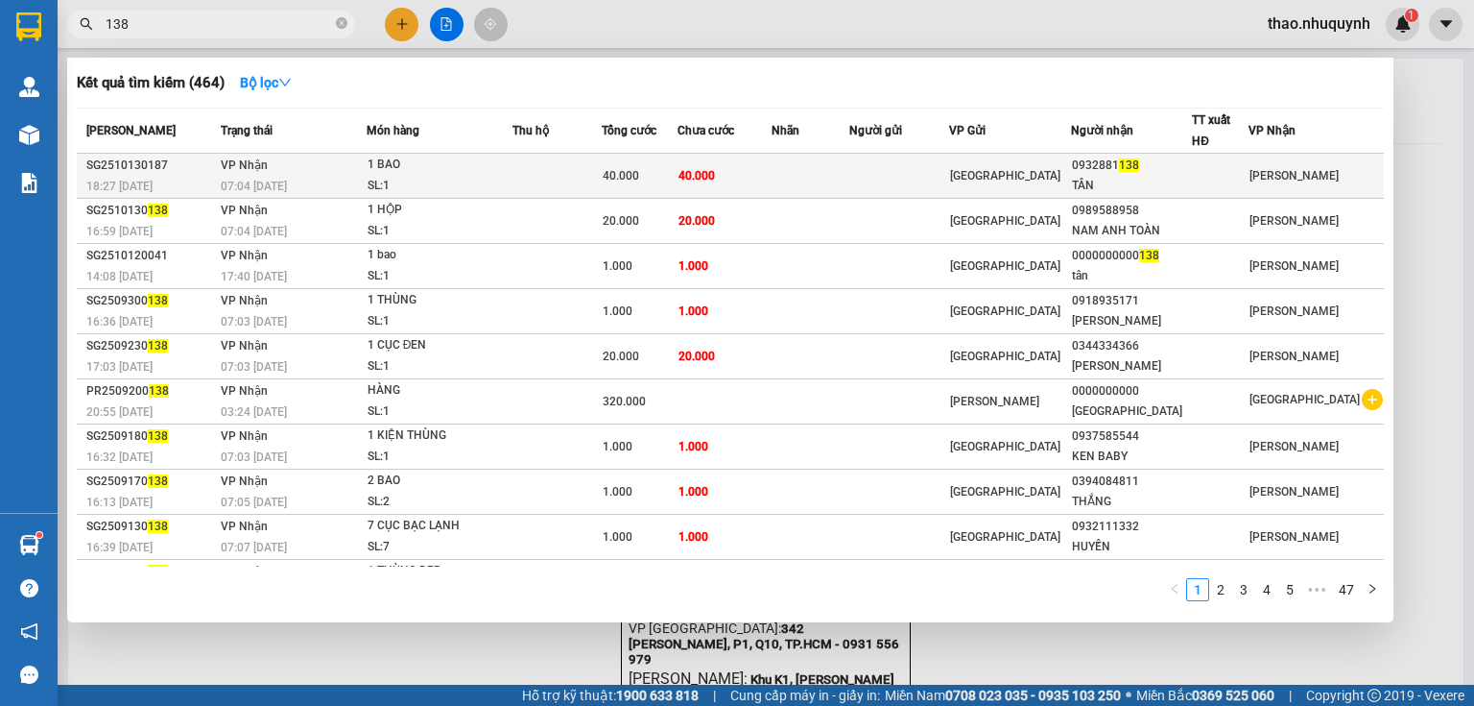
type input "138"
click at [402, 167] on div "1 BAO" at bounding box center [440, 165] width 144 height 21
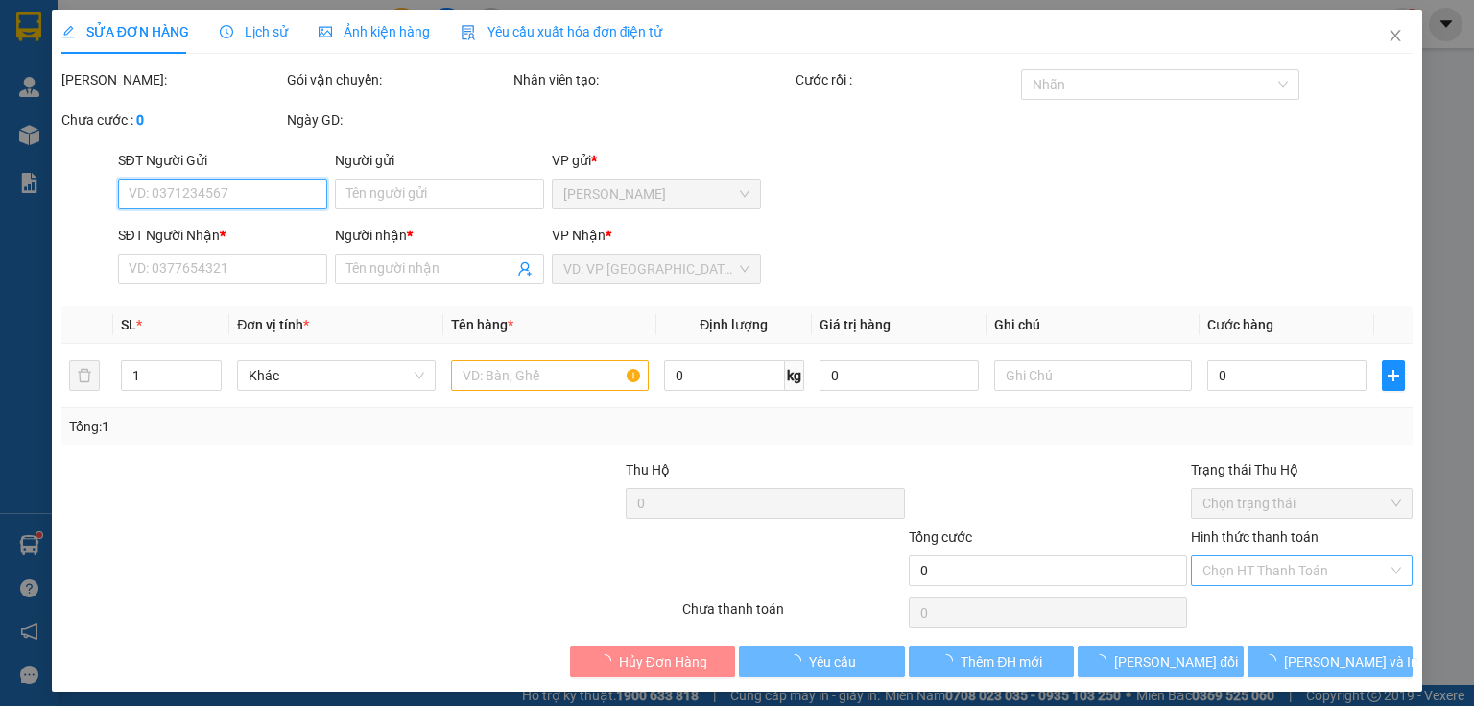
type input "0932881138"
type input "TÂN"
type input "40.000"
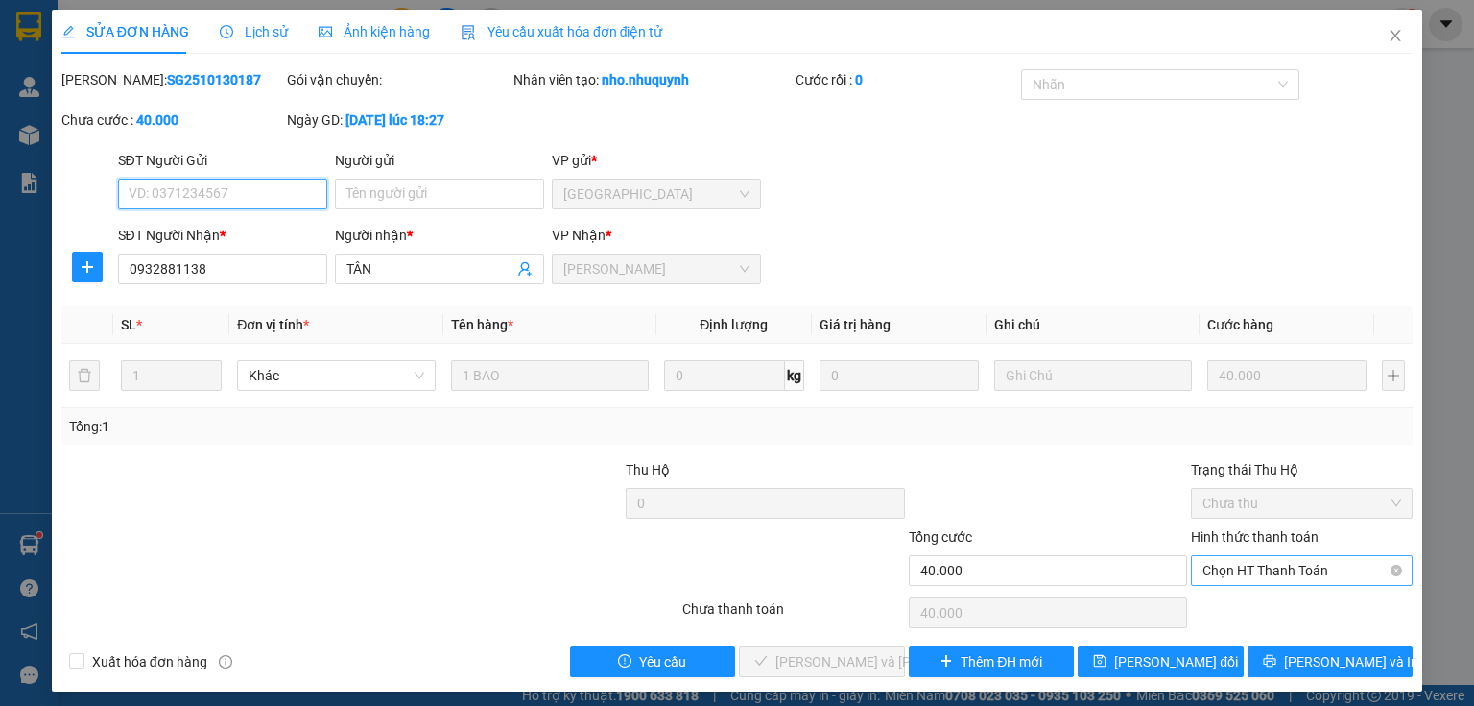
click at [1230, 569] on span "Chọn HT Thanh Toán" at bounding box center [1302, 570] width 199 height 29
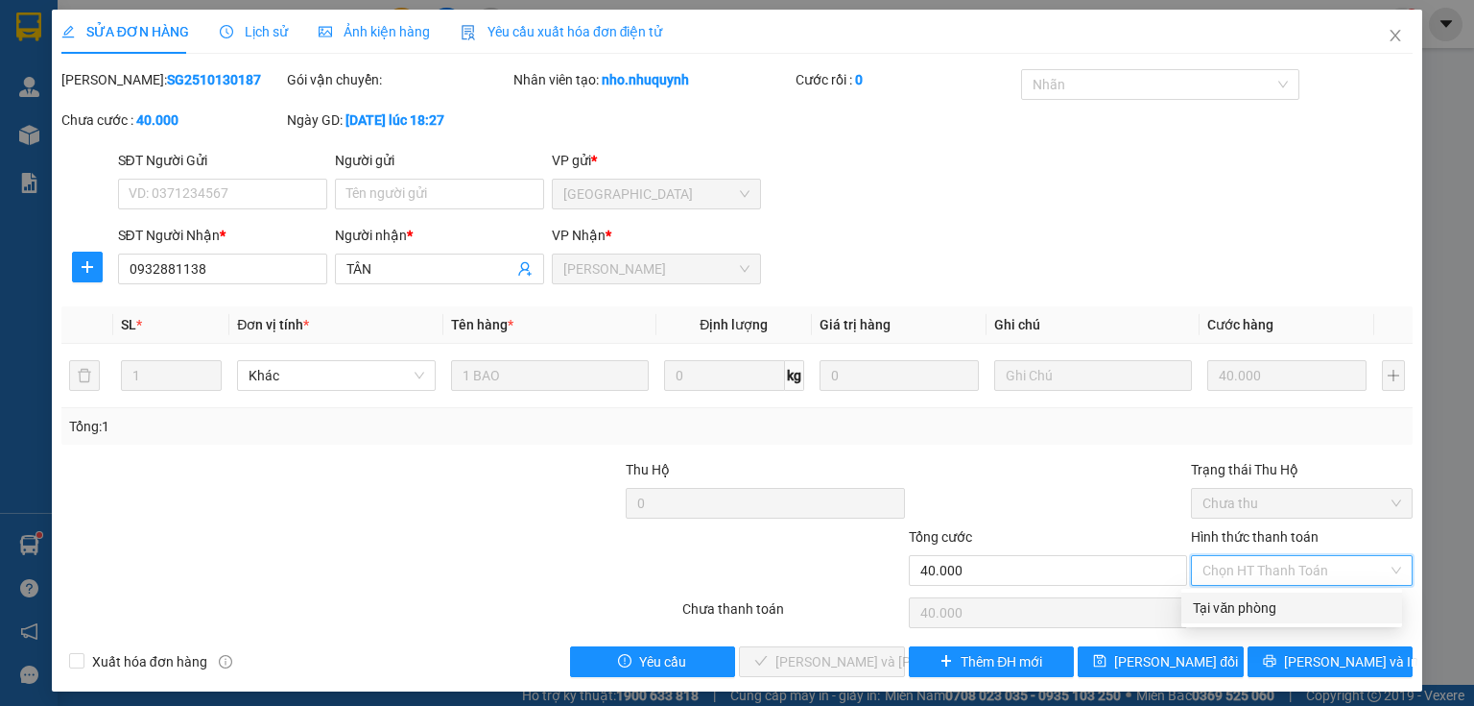
click at [1225, 610] on div "Tại văn phòng" at bounding box center [1292, 607] width 198 height 21
type input "0"
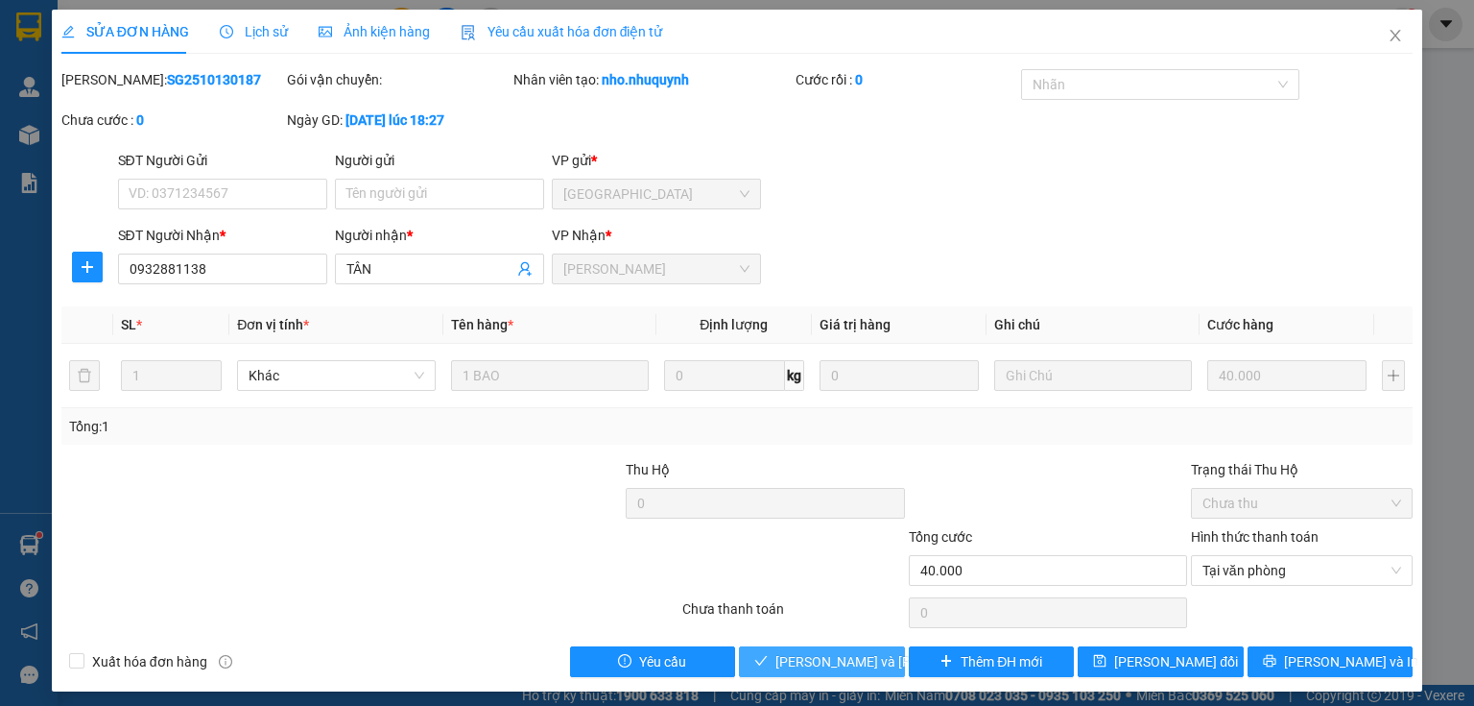
click at [801, 664] on span "Lưu và Giao hàng" at bounding box center [905, 661] width 259 height 21
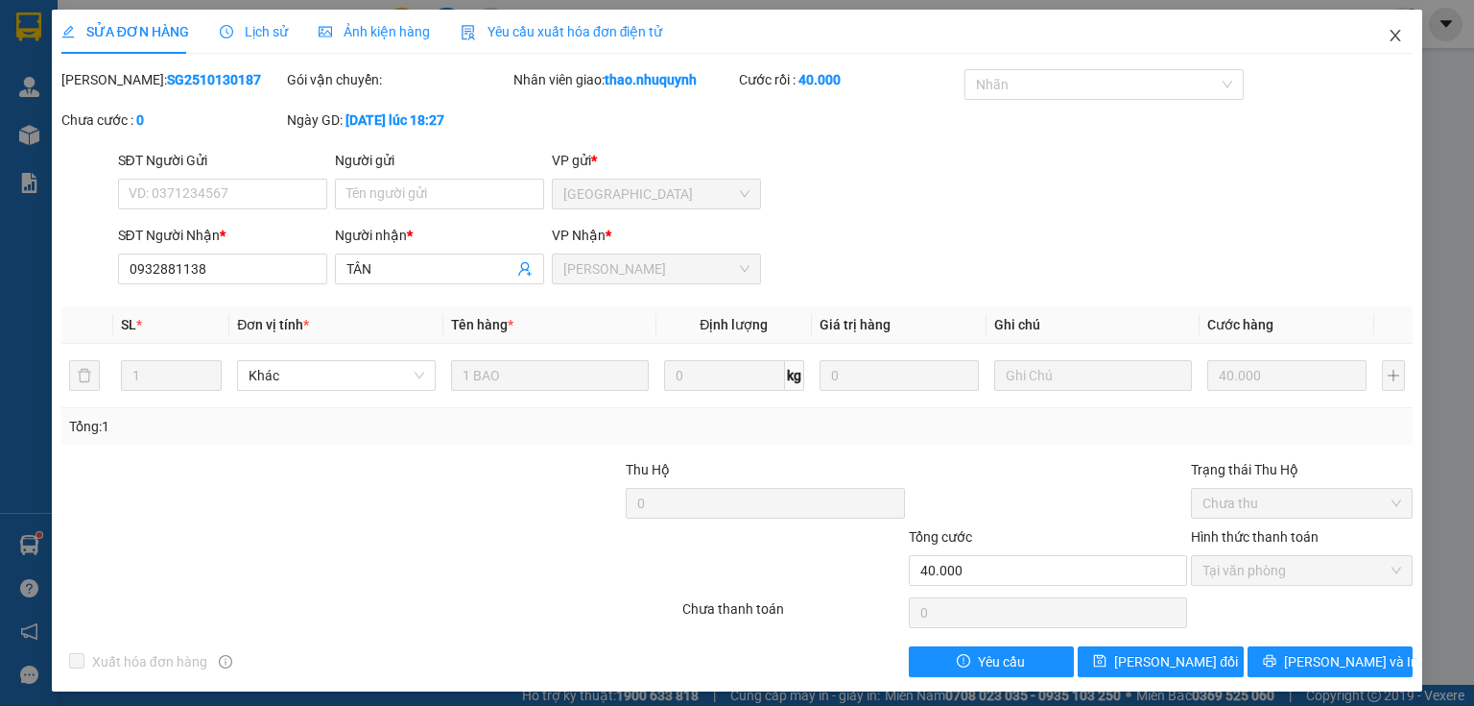
click at [1390, 38] on icon "close" at bounding box center [1395, 35] width 15 height 15
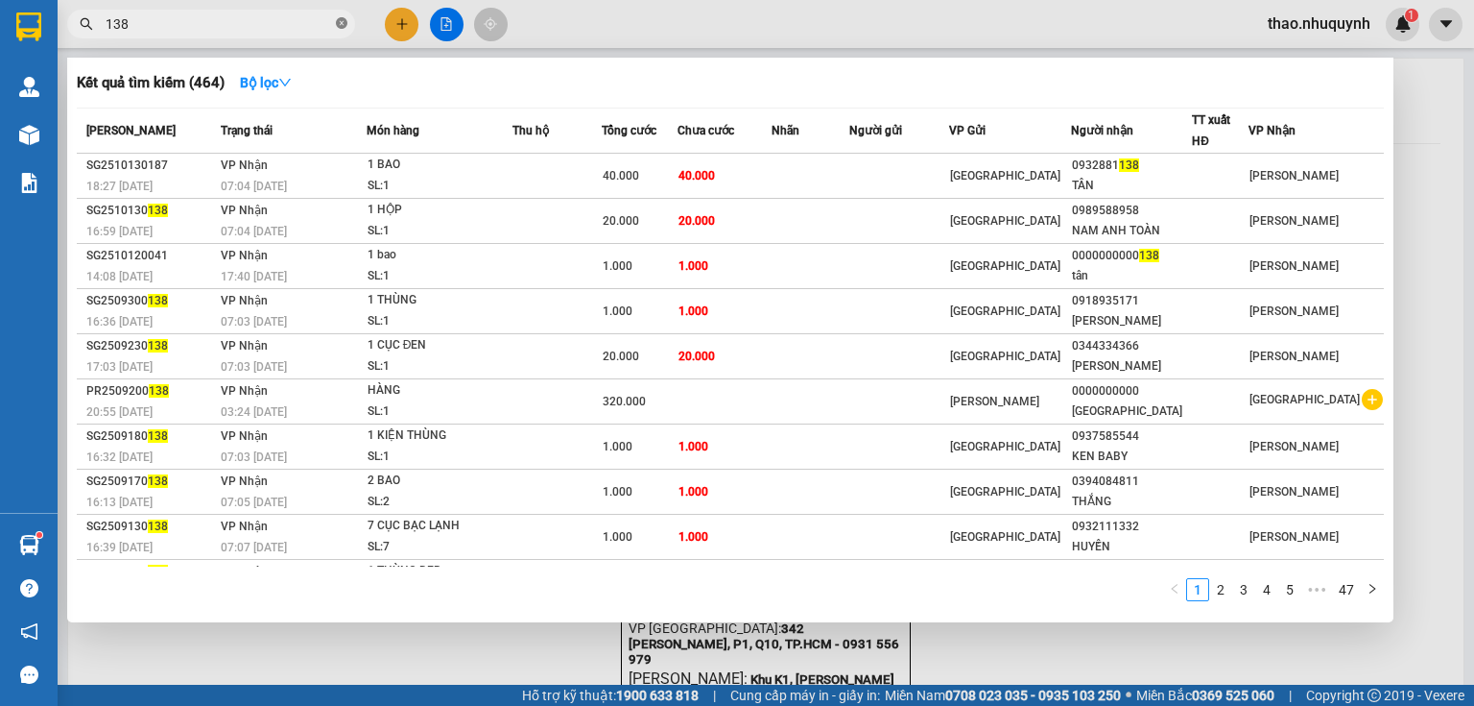
click at [336, 23] on icon "close-circle" at bounding box center [342, 23] width 12 height 12
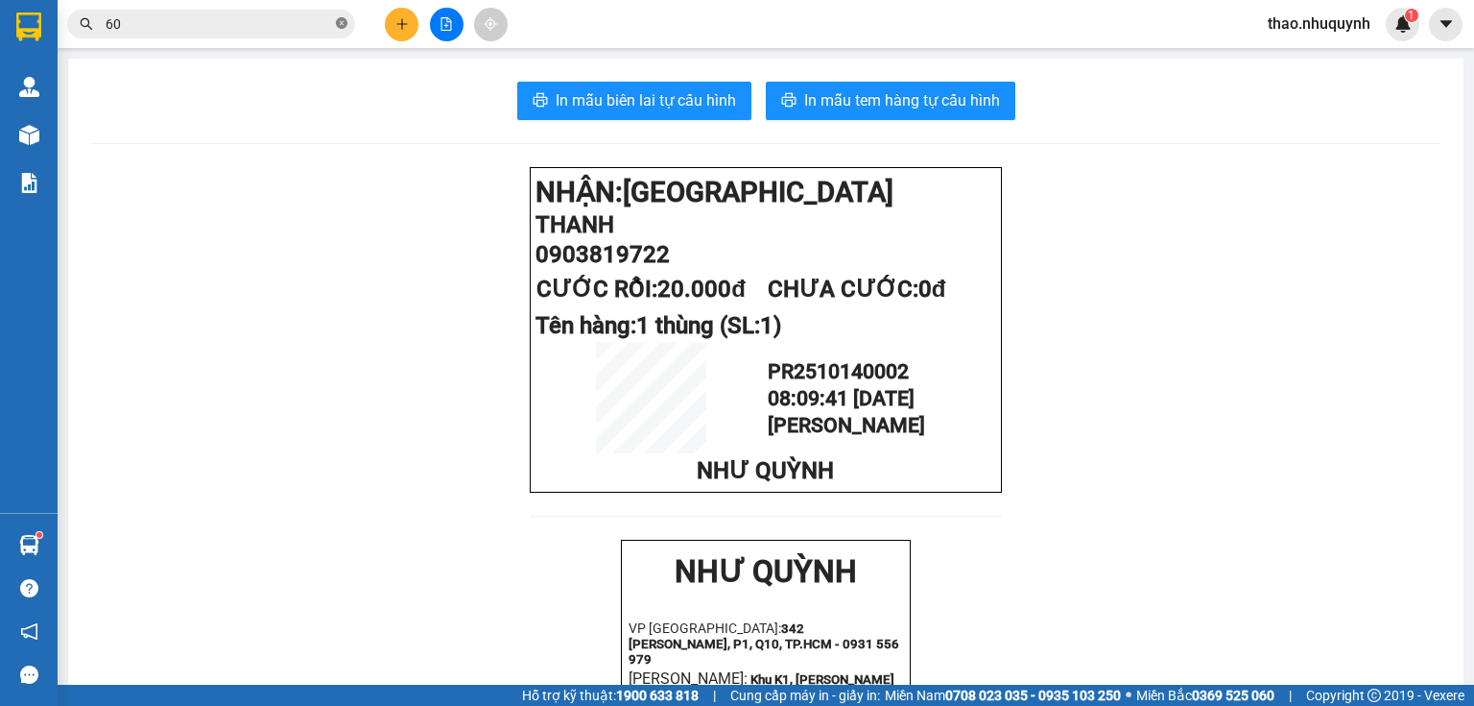
type input "600"
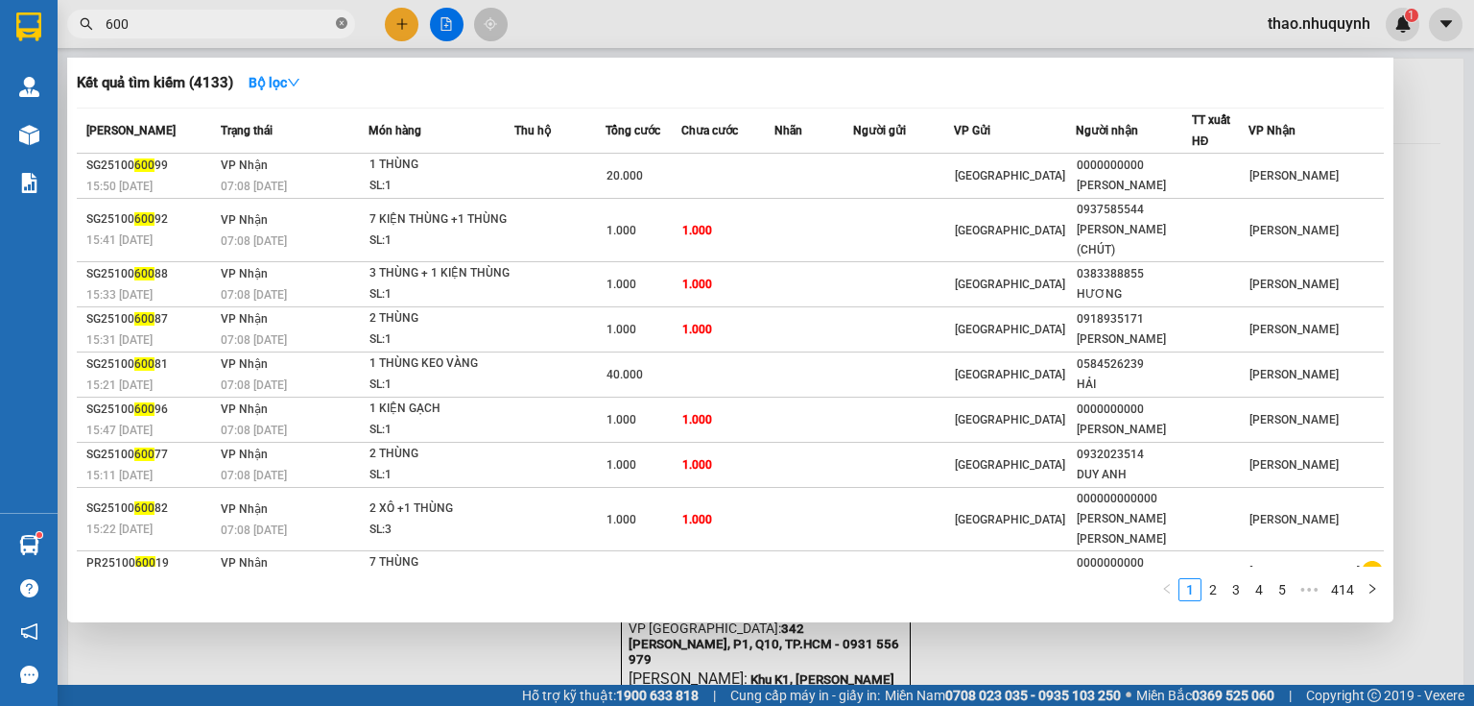
click at [336, 23] on icon "close-circle" at bounding box center [342, 23] width 12 height 12
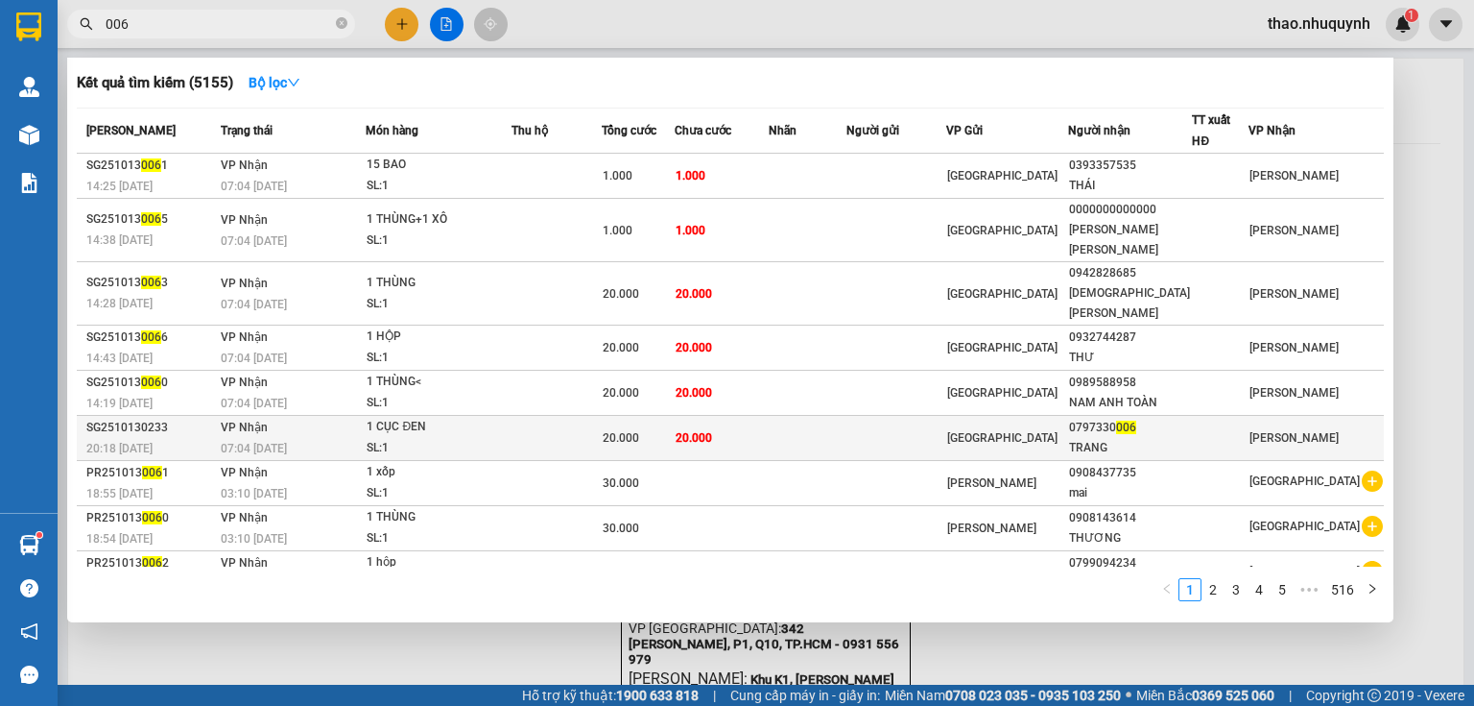
type input "006"
click at [367, 416] on td "VP Nhận 07:04 - 14/10" at bounding box center [291, 438] width 151 height 45
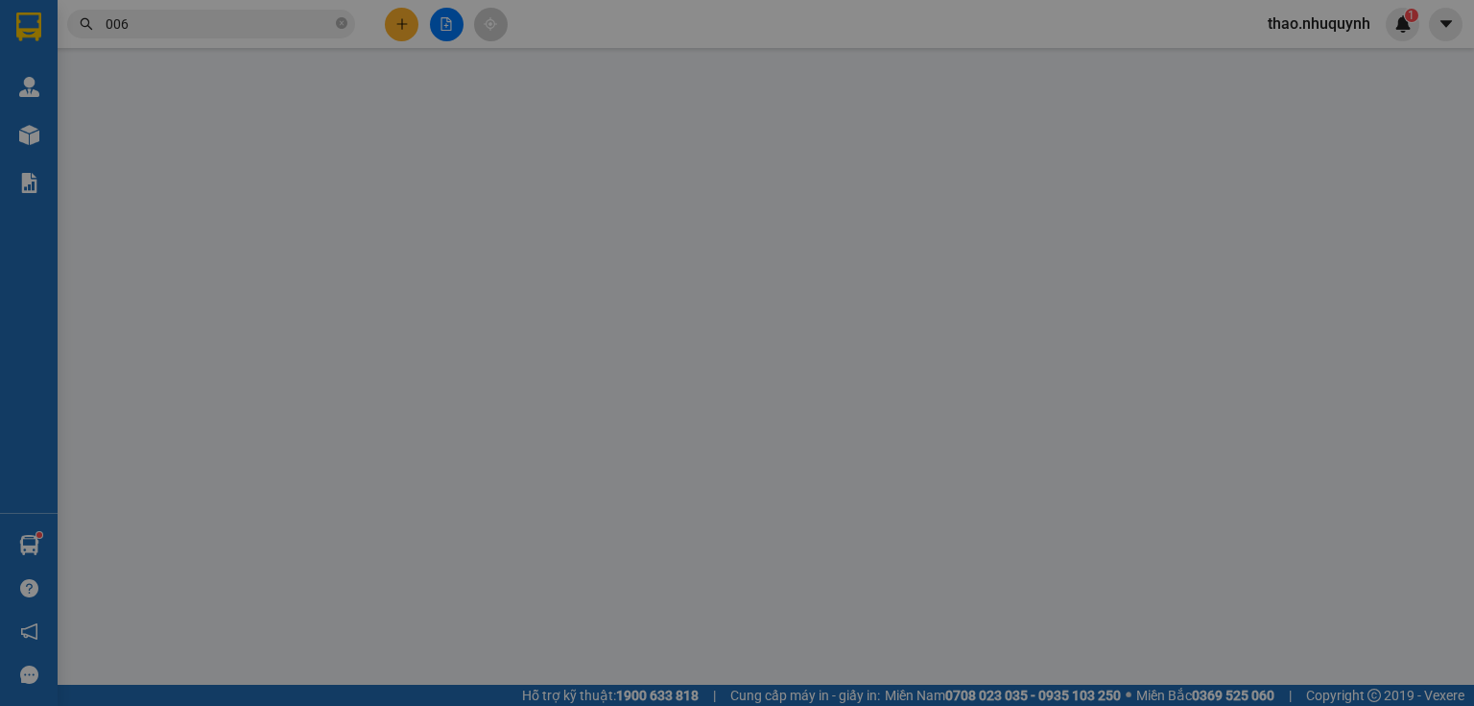
type input "0797330006"
type input "TRANG"
type input "20.000"
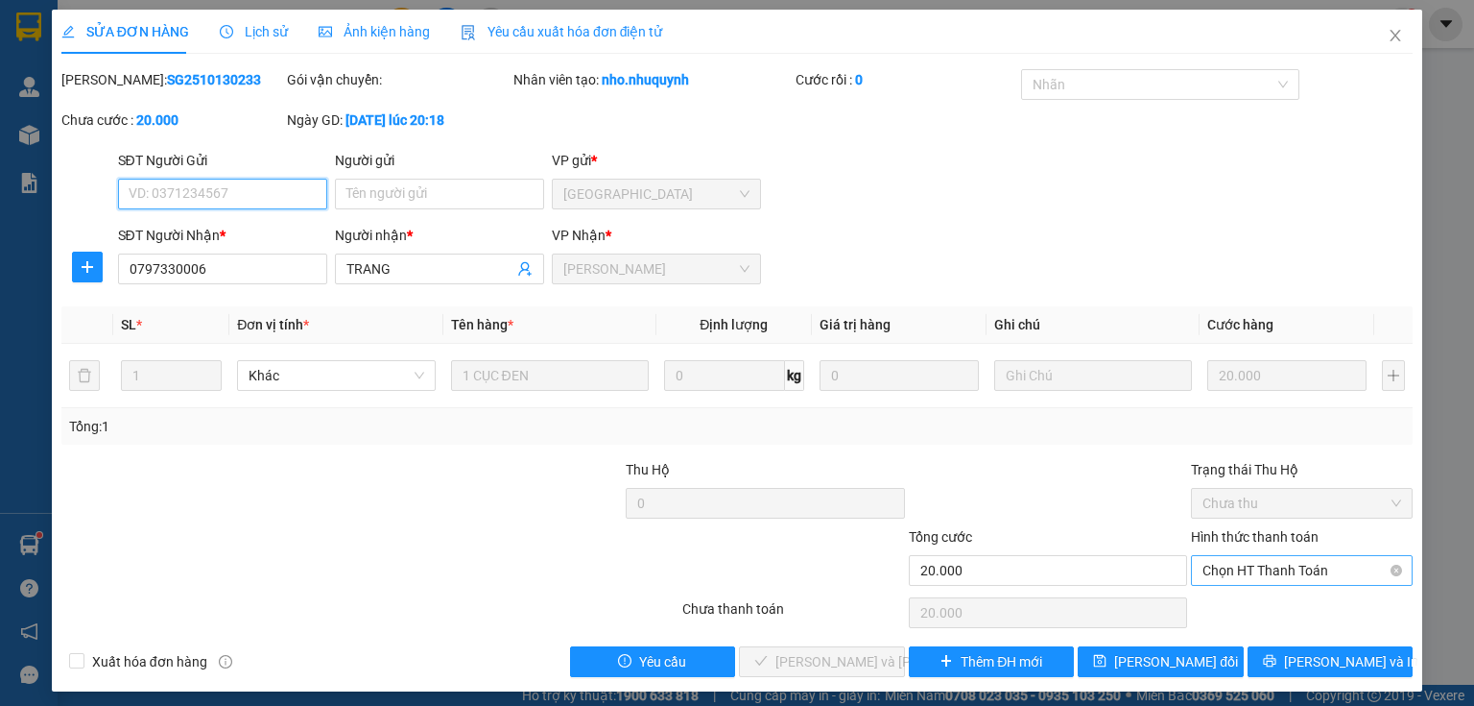
click at [1214, 571] on span "Chọn HT Thanh Toán" at bounding box center [1302, 570] width 199 height 29
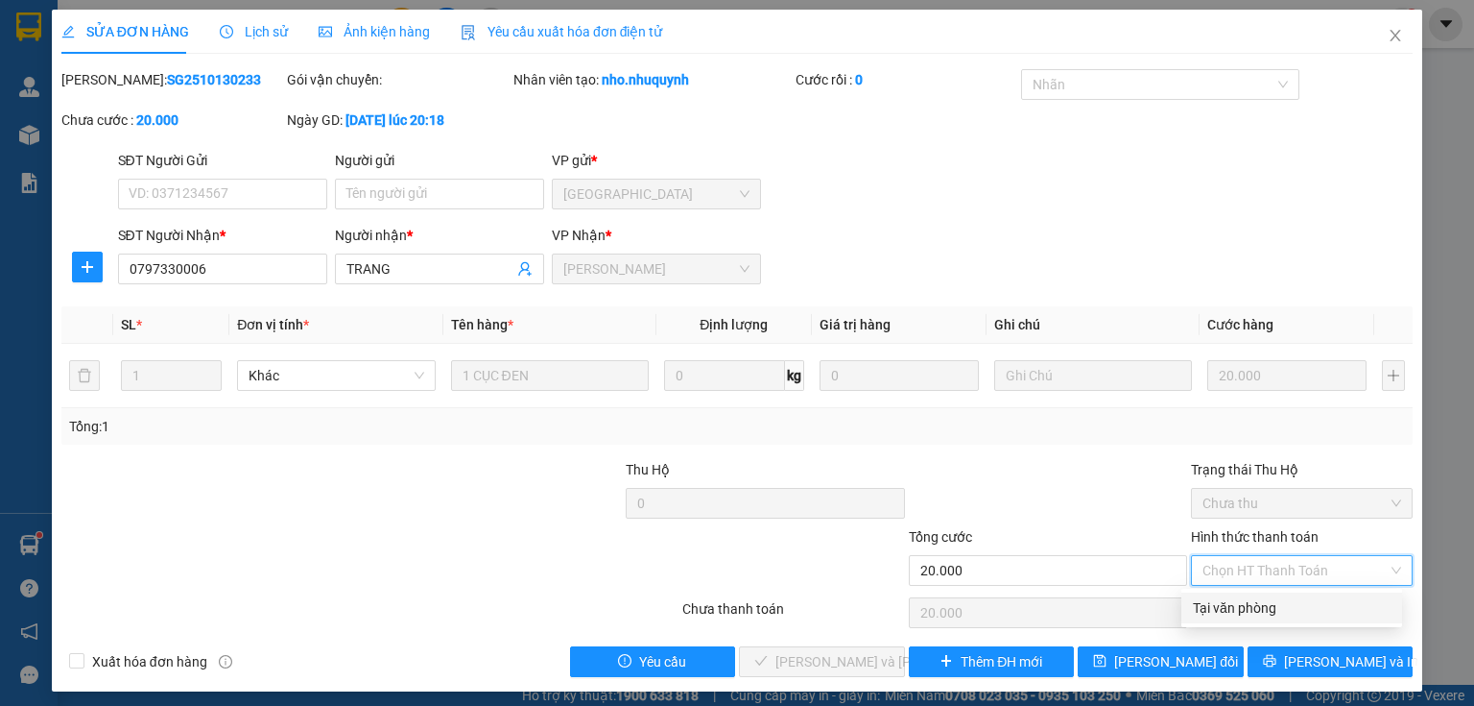
click at [1228, 606] on div "Tại văn phòng" at bounding box center [1292, 607] width 198 height 21
type input "0"
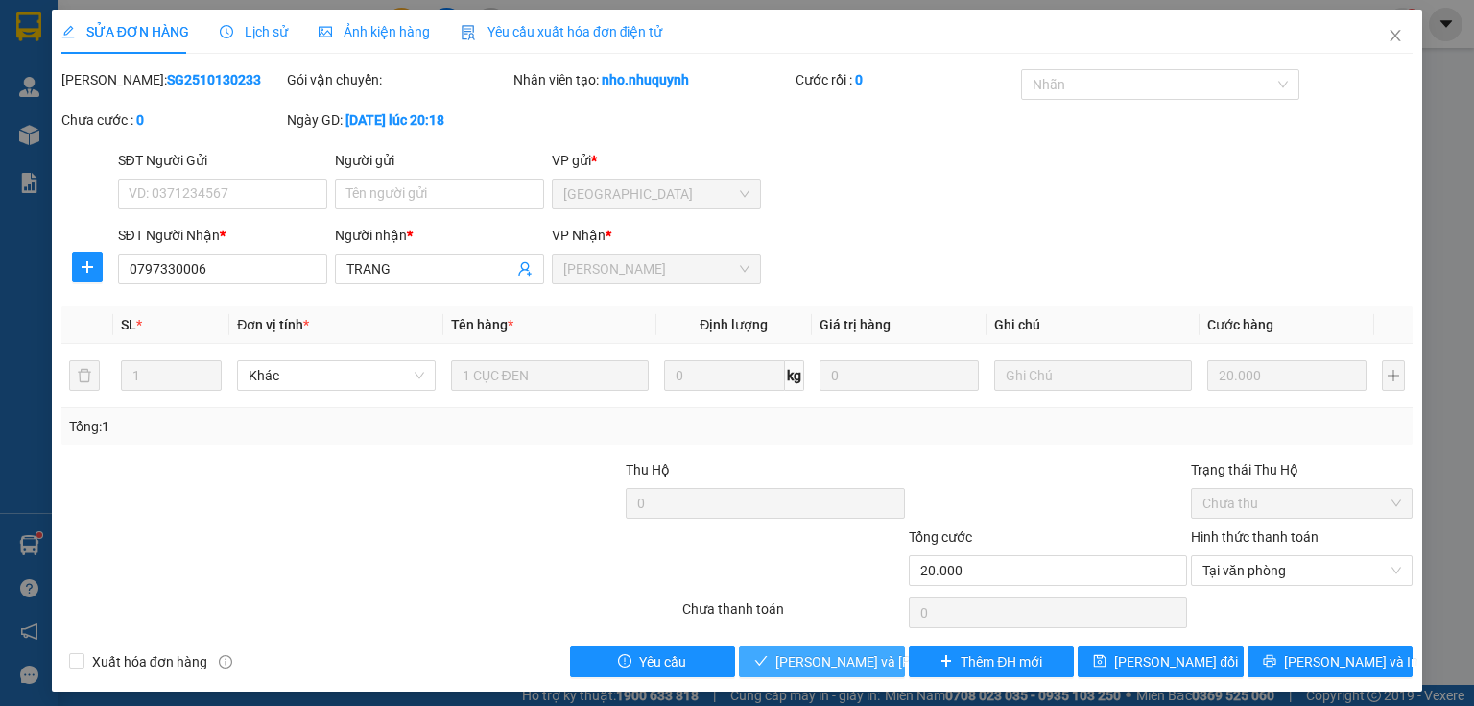
click at [848, 666] on span "Lưu và Giao hàng" at bounding box center [905, 661] width 259 height 21
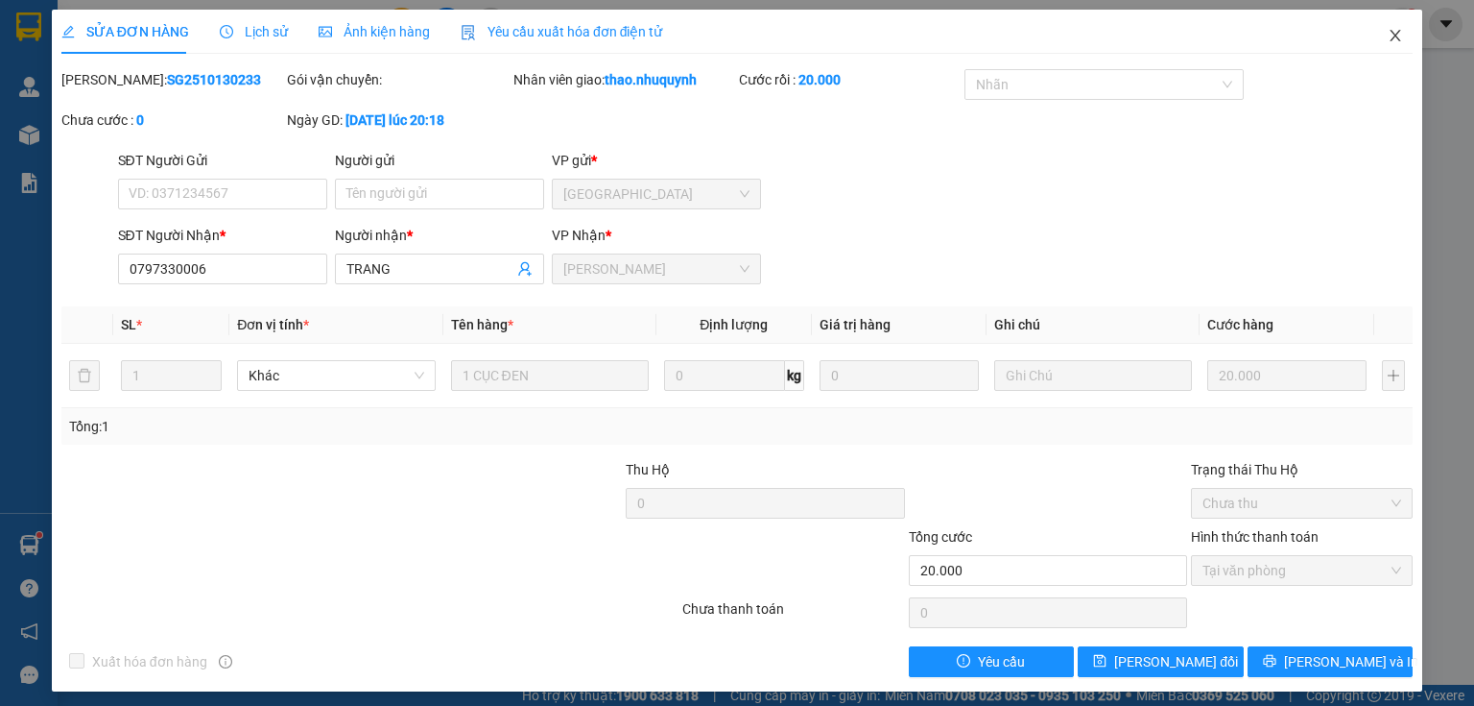
click at [1388, 41] on icon "close" at bounding box center [1395, 35] width 15 height 15
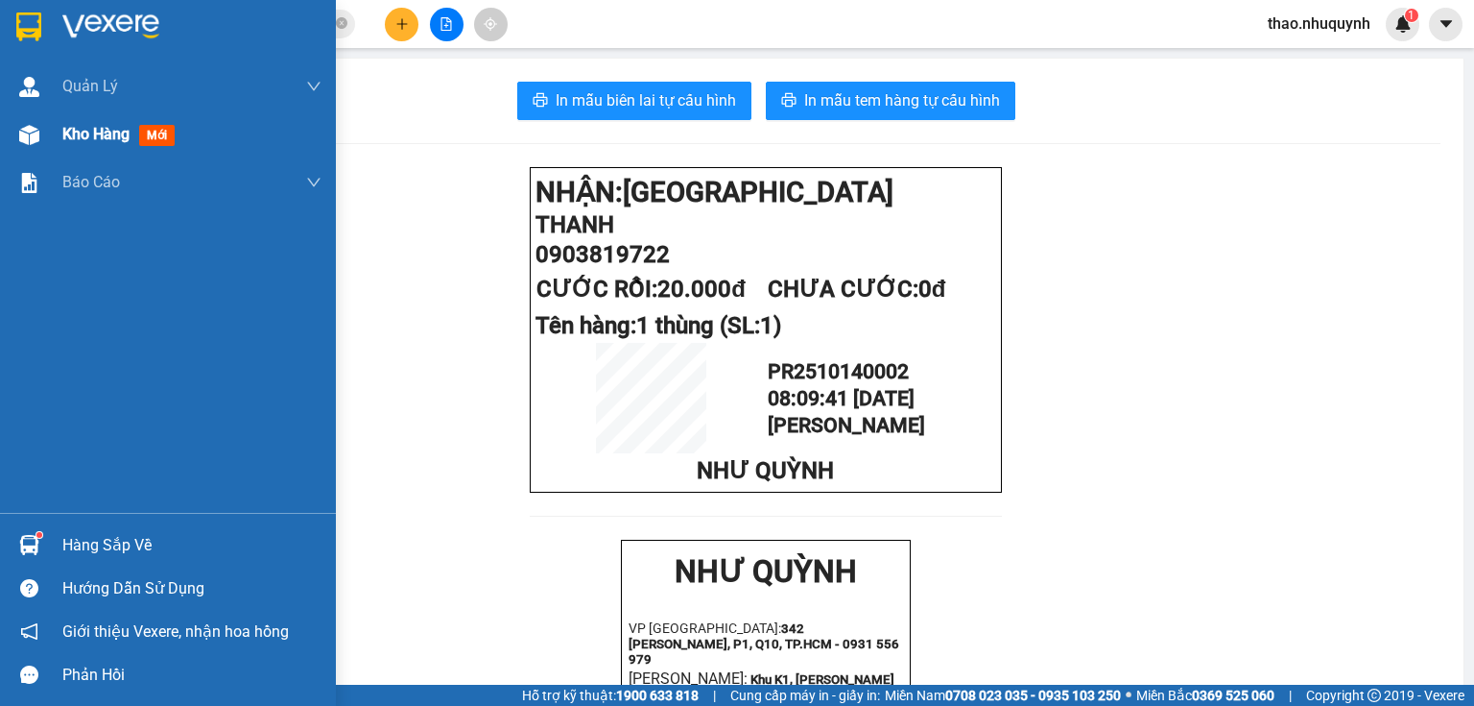
click at [127, 131] on span "Kho hàng" at bounding box center [95, 134] width 67 height 18
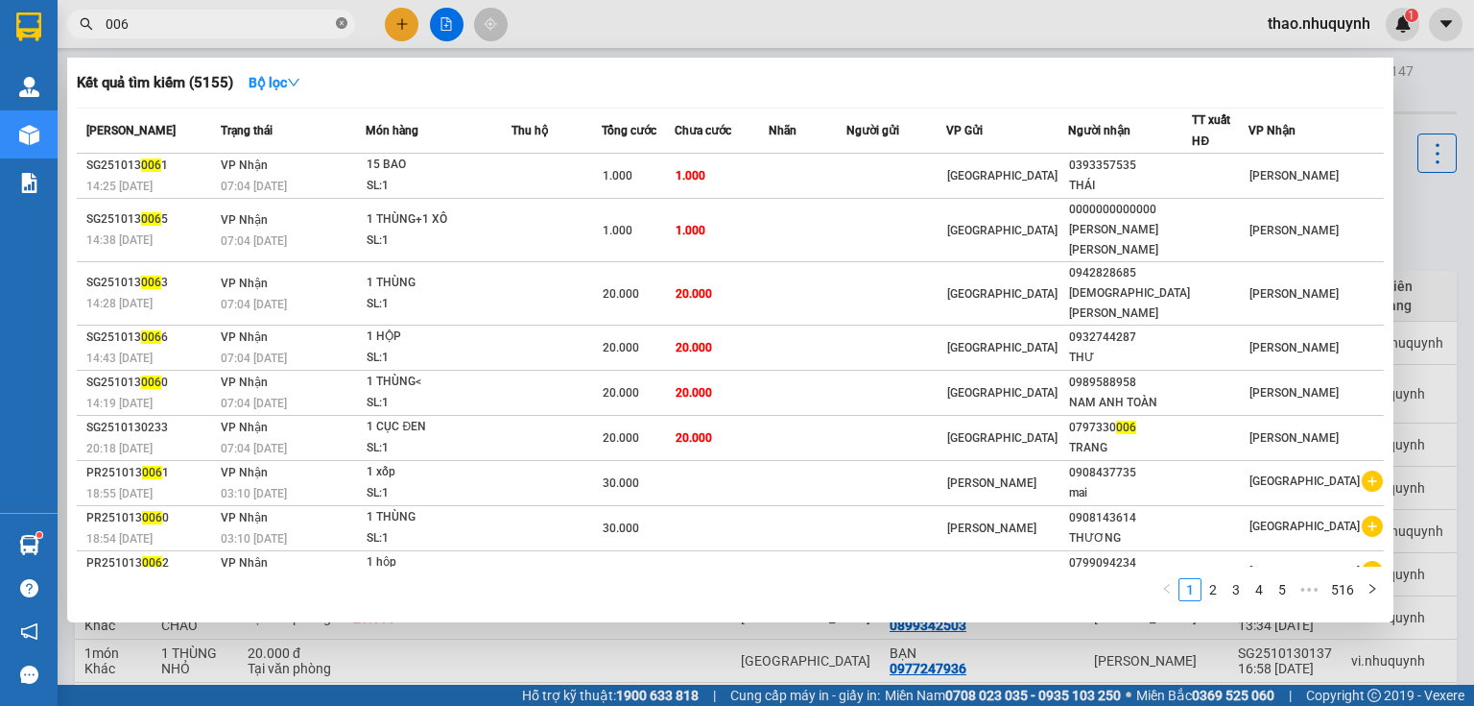
click at [337, 21] on icon "close-circle" at bounding box center [342, 23] width 12 height 12
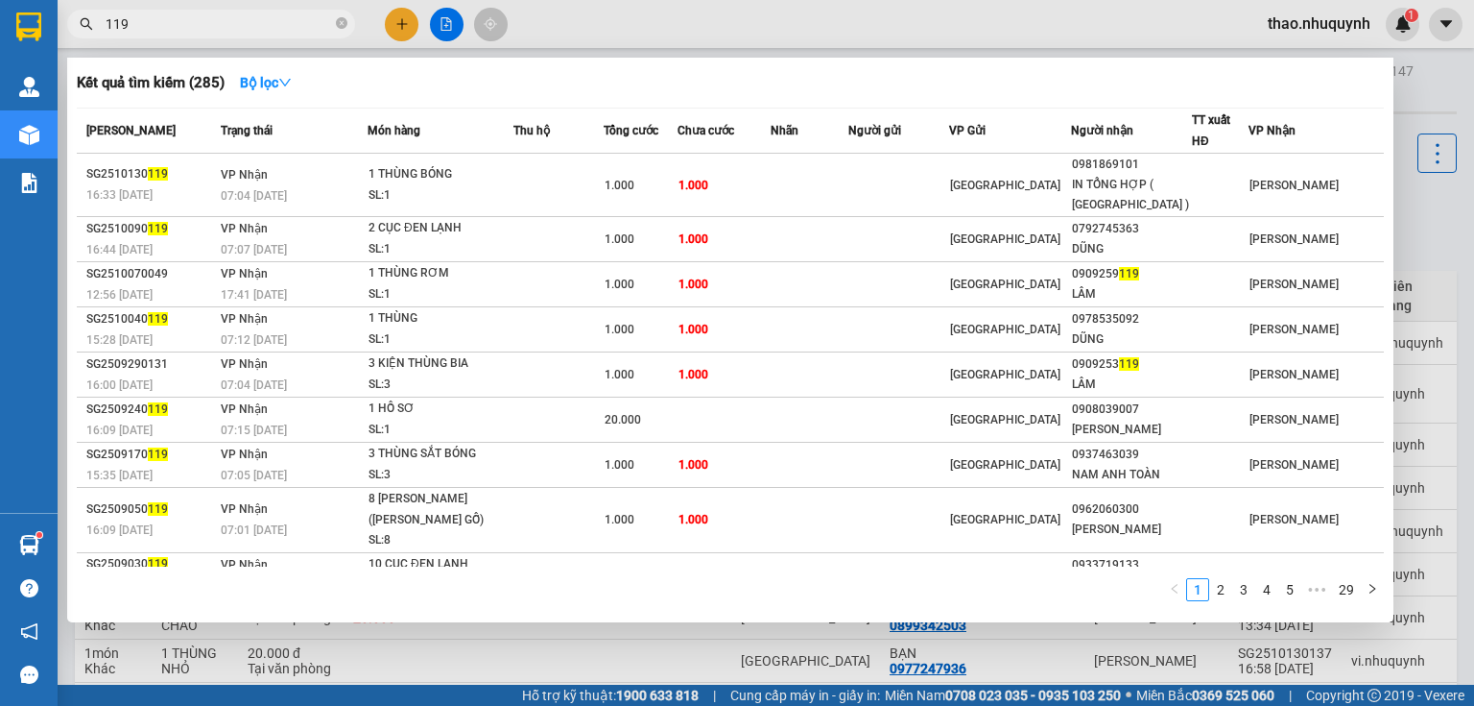
type input "119"
drag, startPoint x: 349, startPoint y: 20, endPoint x: 338, endPoint y: 20, distance: 11.5
click at [341, 20] on span "119" at bounding box center [211, 24] width 288 height 29
click at [339, 25] on icon "close-circle" at bounding box center [342, 23] width 12 height 12
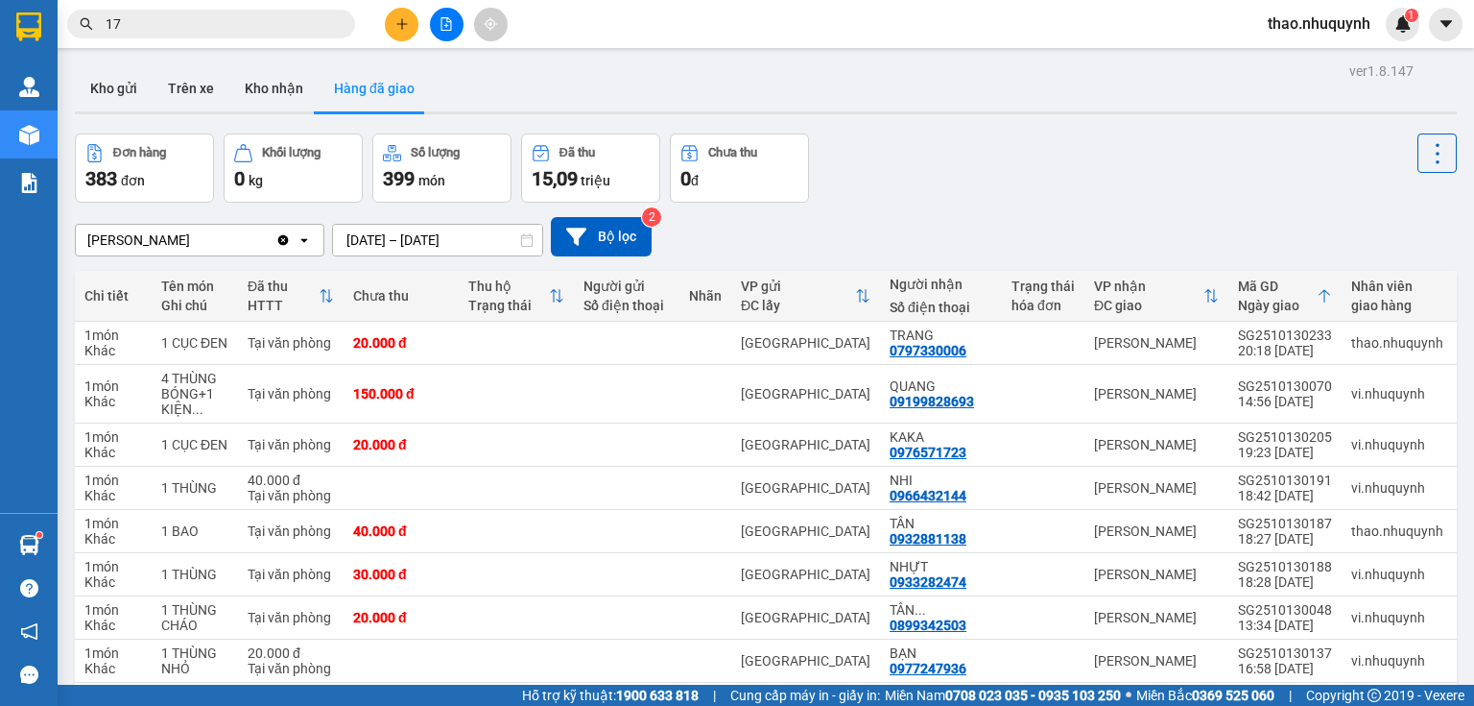
type input "172"
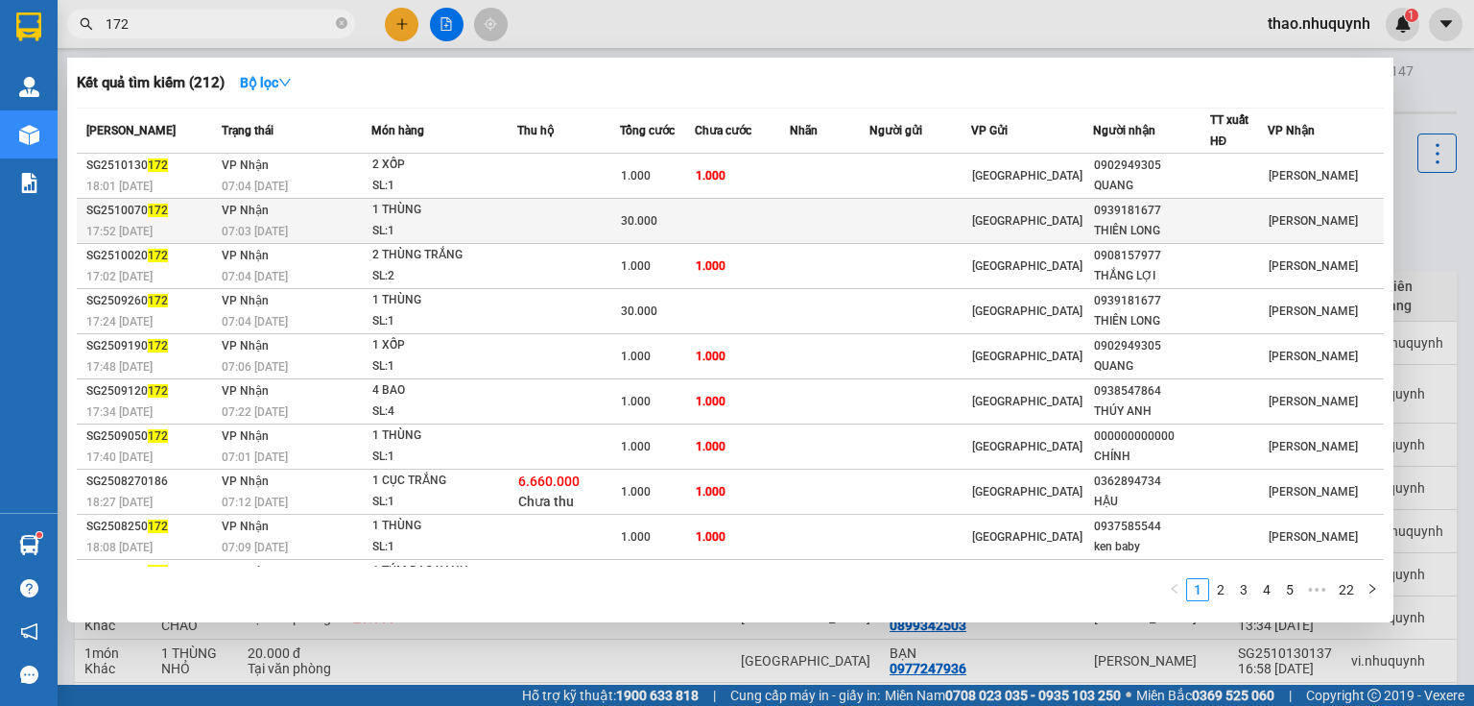
scroll to position [32, 0]
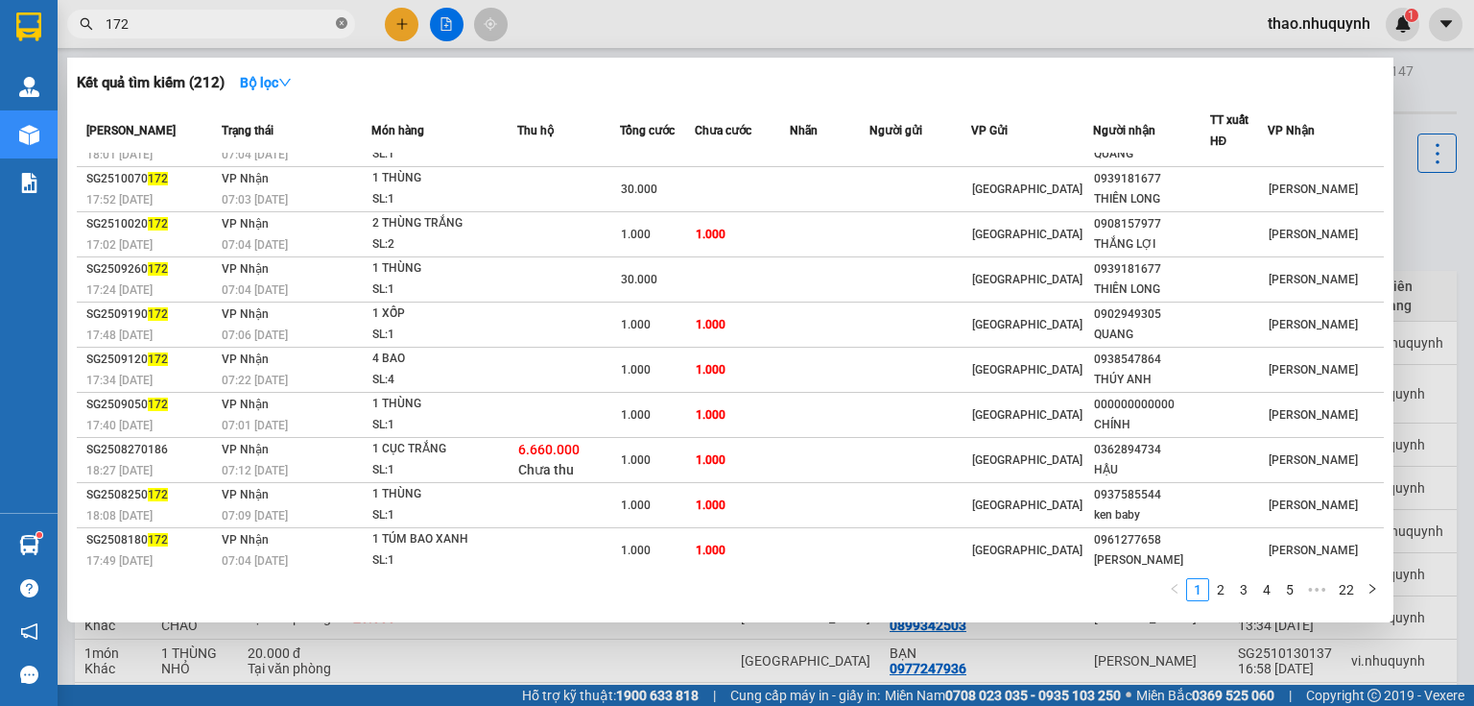
click at [341, 23] on icon "close-circle" at bounding box center [342, 23] width 12 height 12
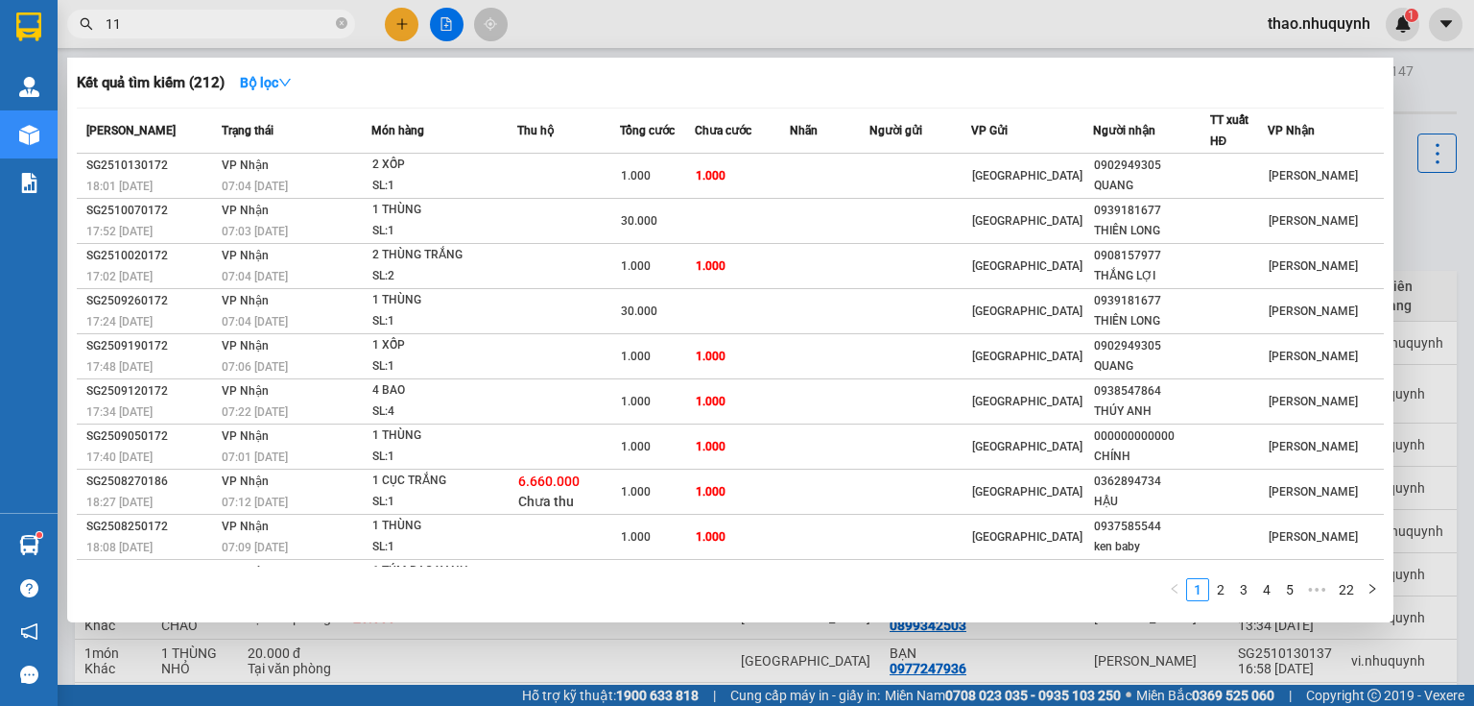
type input "119"
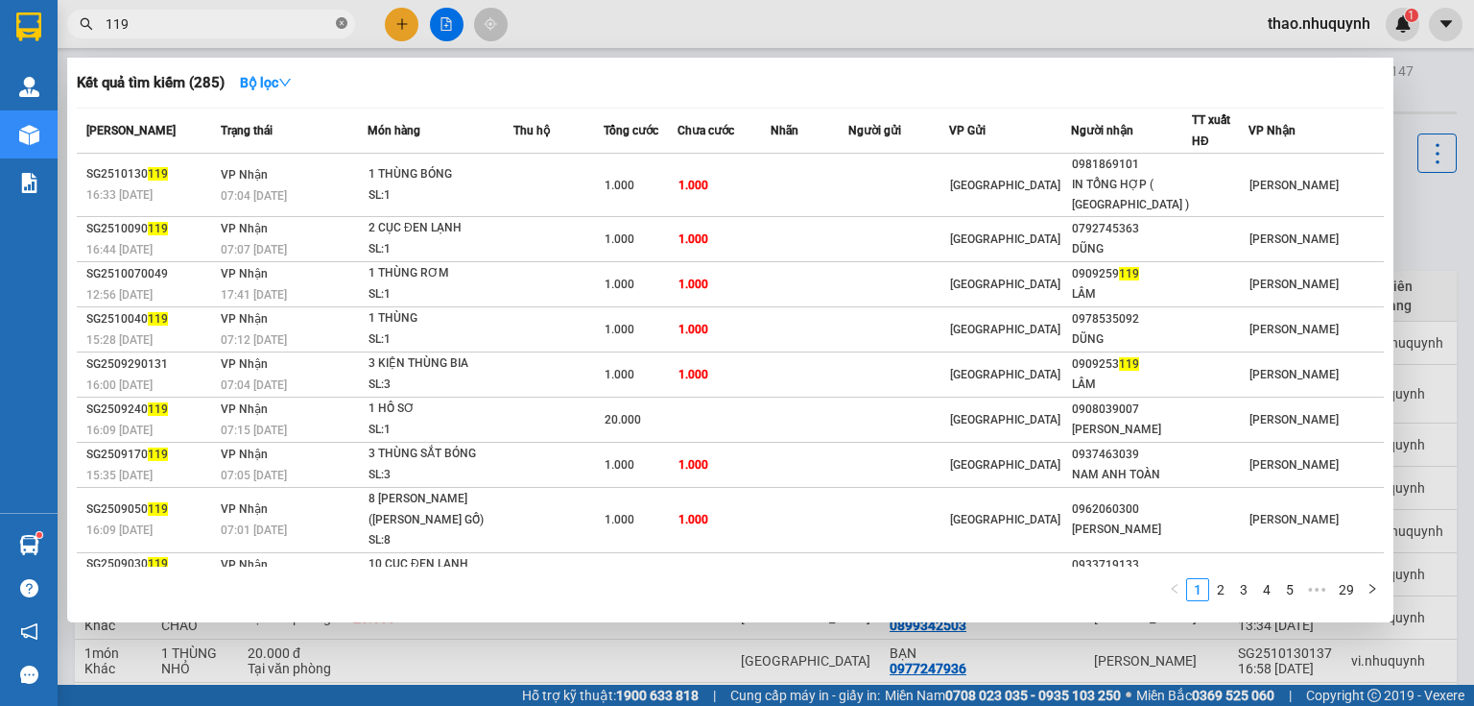
click at [338, 23] on icon "close-circle" at bounding box center [342, 23] width 12 height 12
type input "lâm"
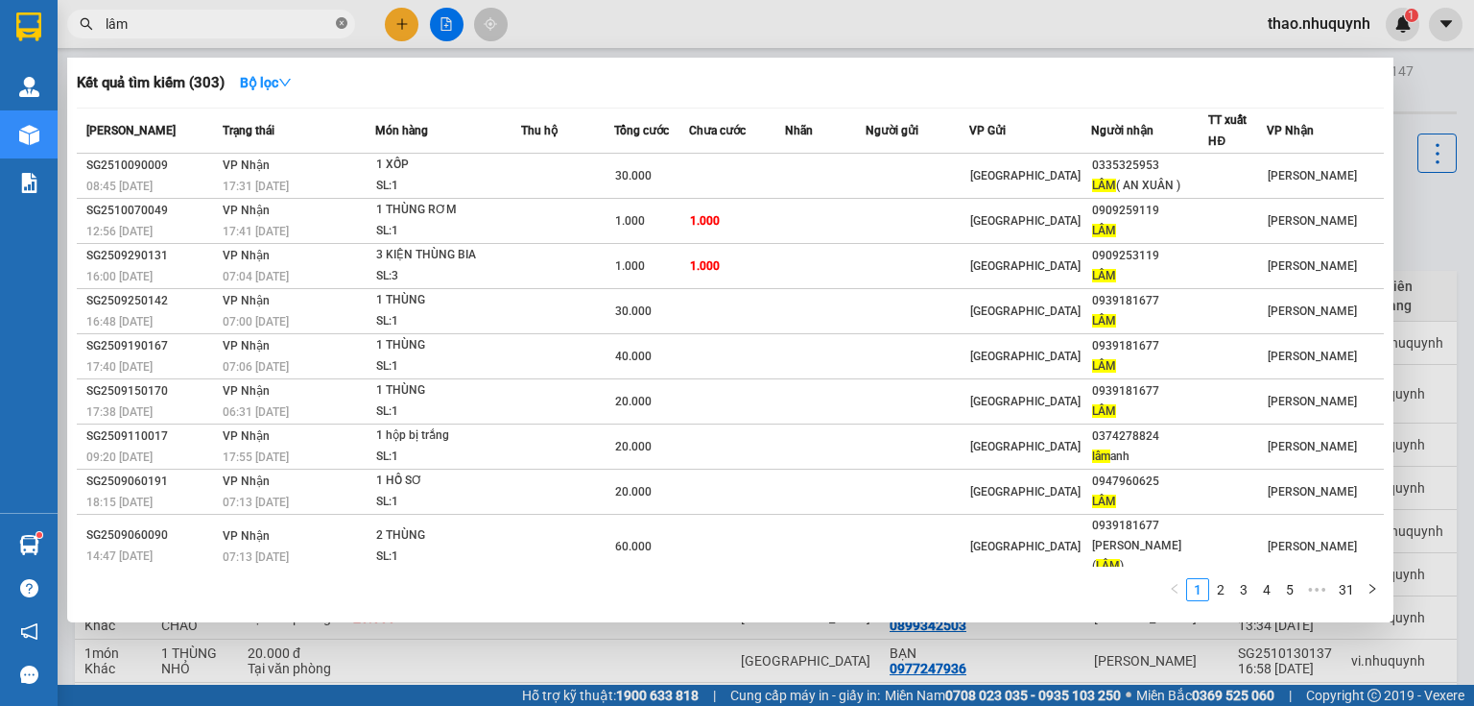
click at [342, 24] on icon "close-circle" at bounding box center [342, 23] width 12 height 12
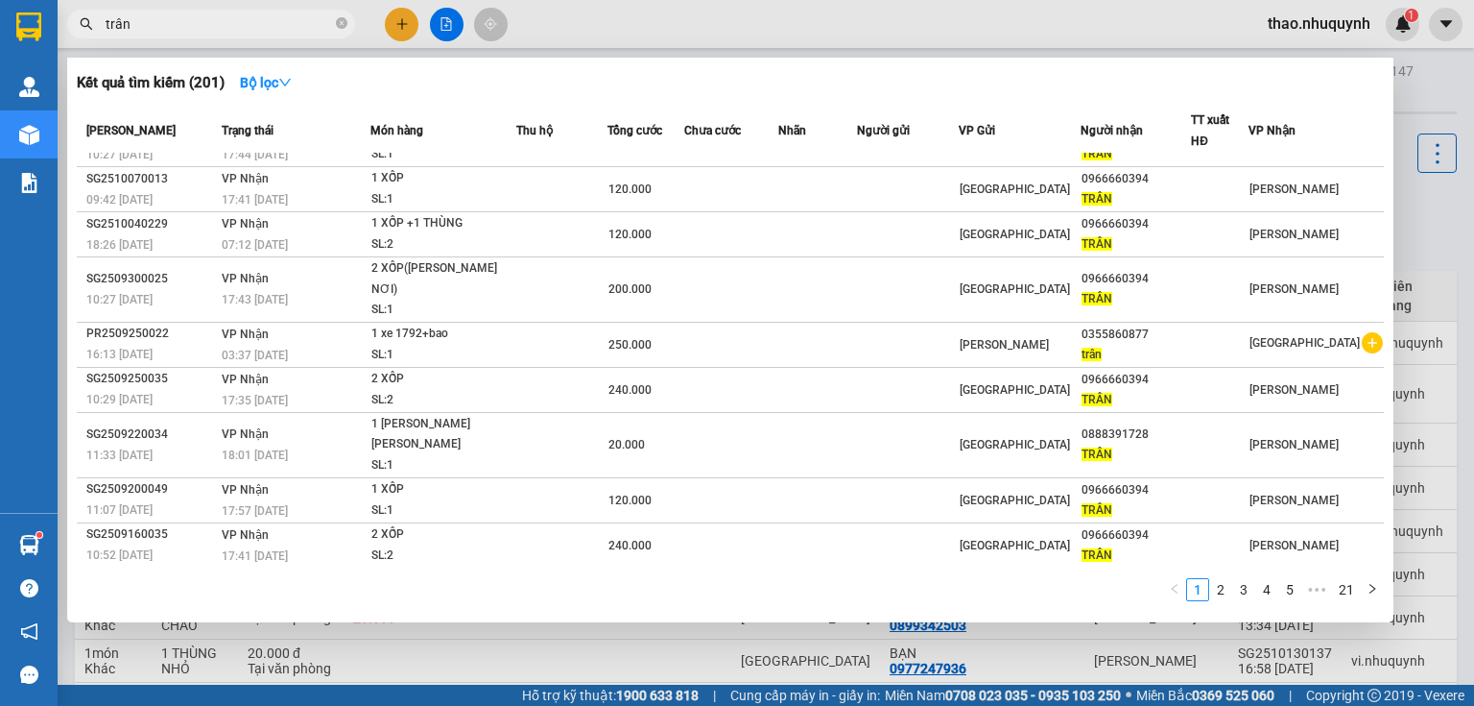
type input "trân"
